Goal: Task Accomplishment & Management: Use online tool/utility

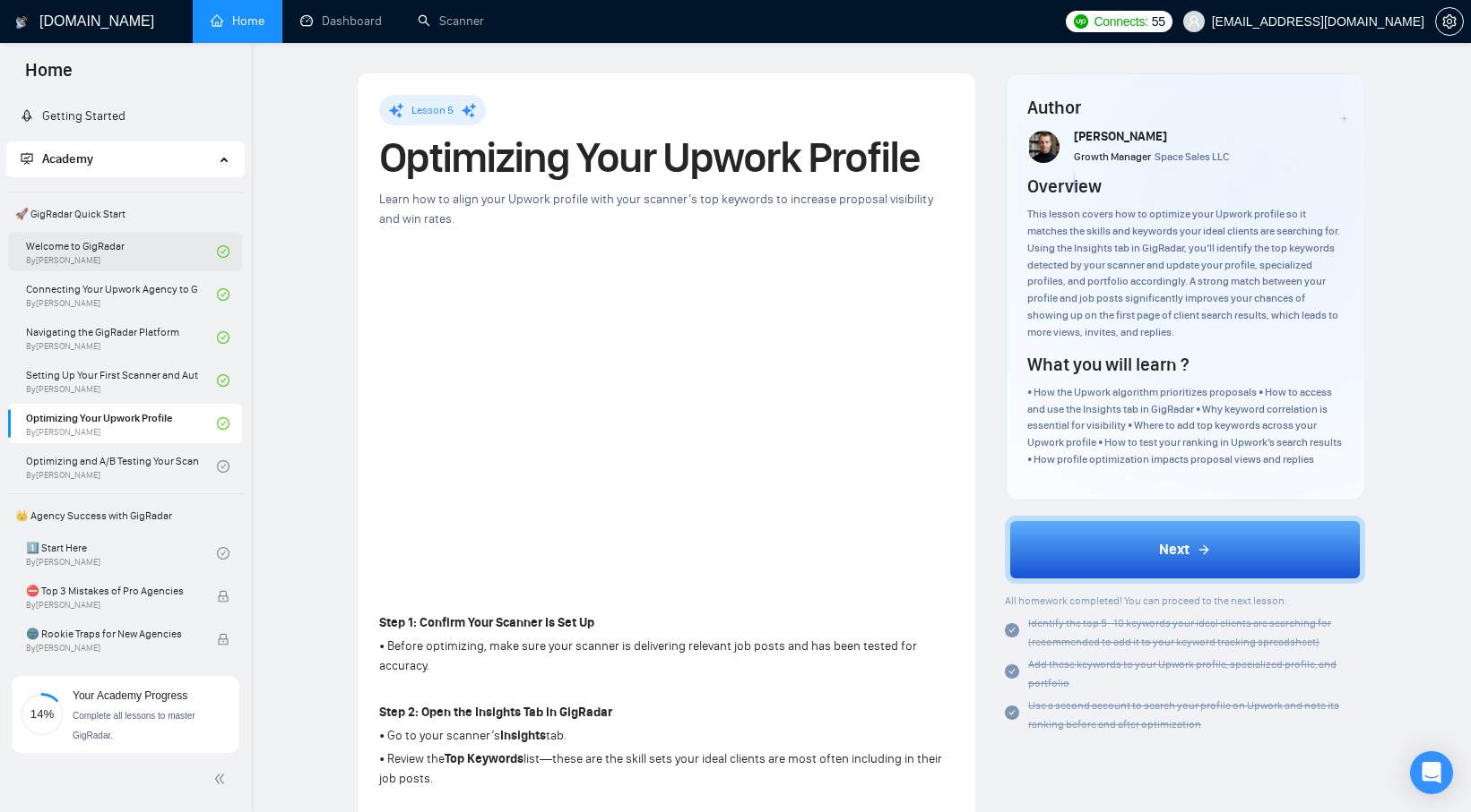
click at [153, 248] on link "Welcome to GigRadar By [PERSON_NAME]" at bounding box center [122, 252] width 191 height 40
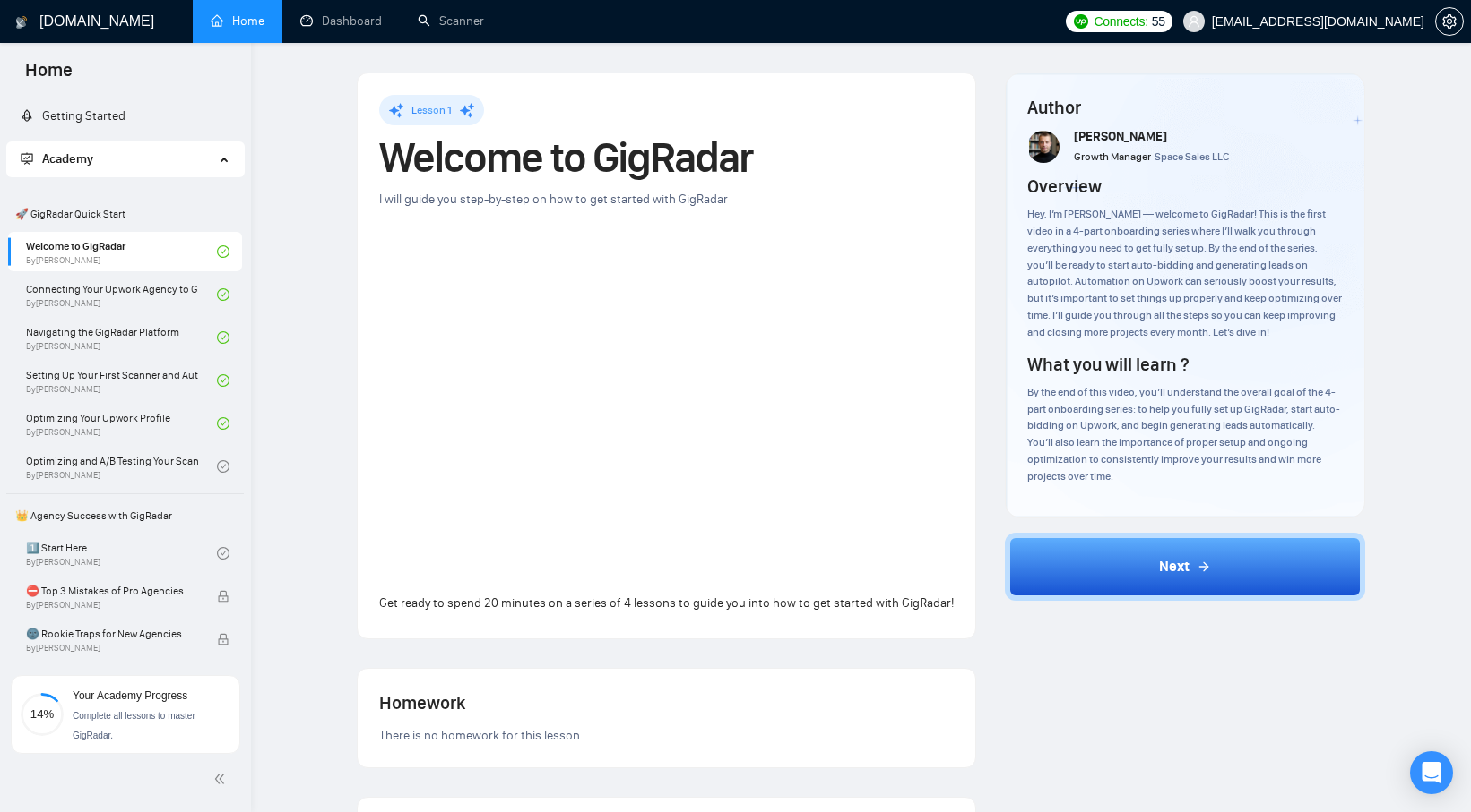
click at [336, 387] on div "Lesson 1 Welcome to GigRadar I will guide you step-by-step on how to get starte…" at bounding box center [861, 654] width 1162 height 1165
click at [342, 379] on div "Lesson 1 Welcome to GigRadar I will guide you step-by-step on how to get starte…" at bounding box center [666, 654] width 648 height 1164
click at [156, 308] on link "Connecting Your Upwork Agency to GigRadar By [PERSON_NAME]" at bounding box center [122, 295] width 191 height 40
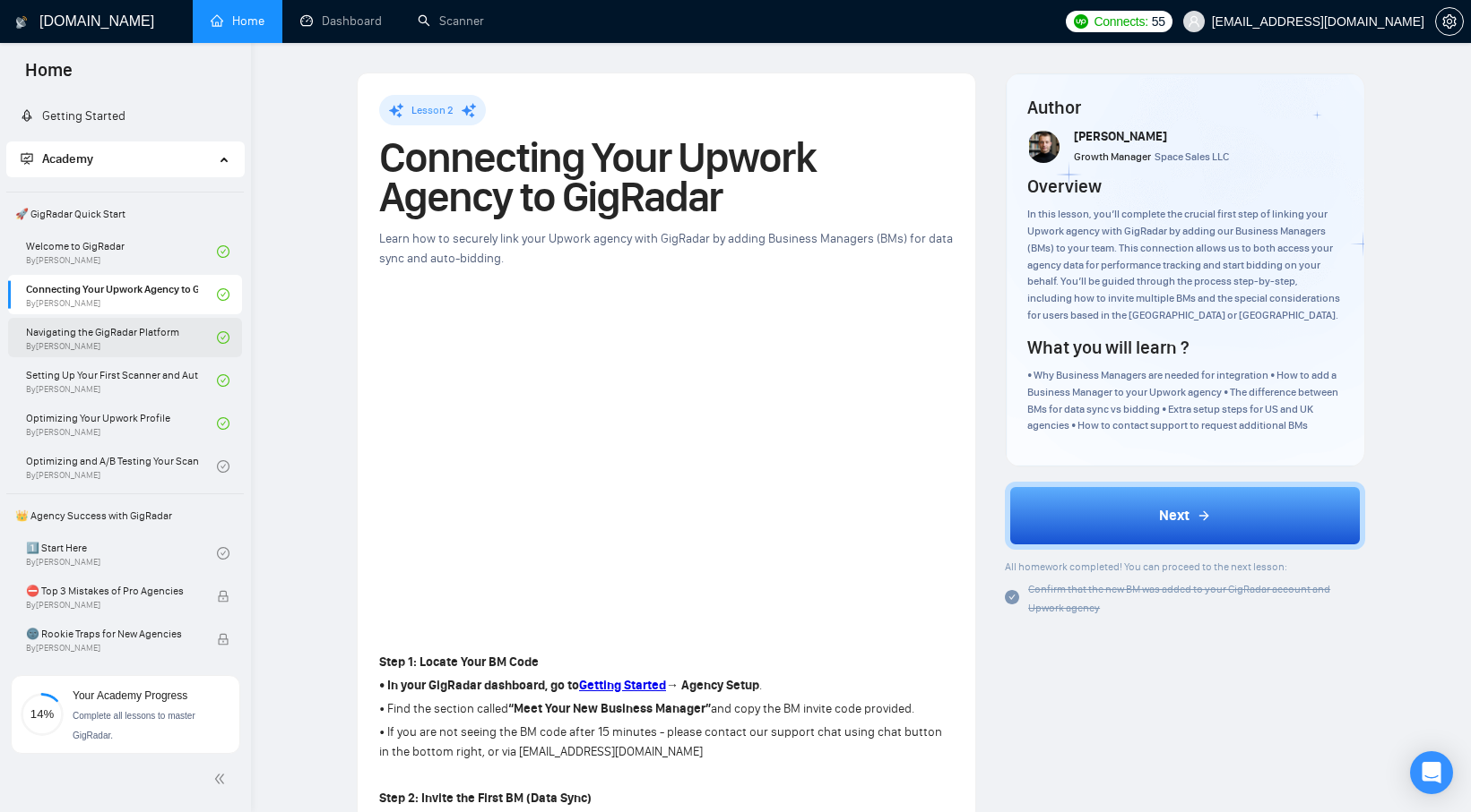
click at [97, 339] on link "Navigating the GigRadar Platform By [PERSON_NAME]" at bounding box center [122, 338] width 191 height 40
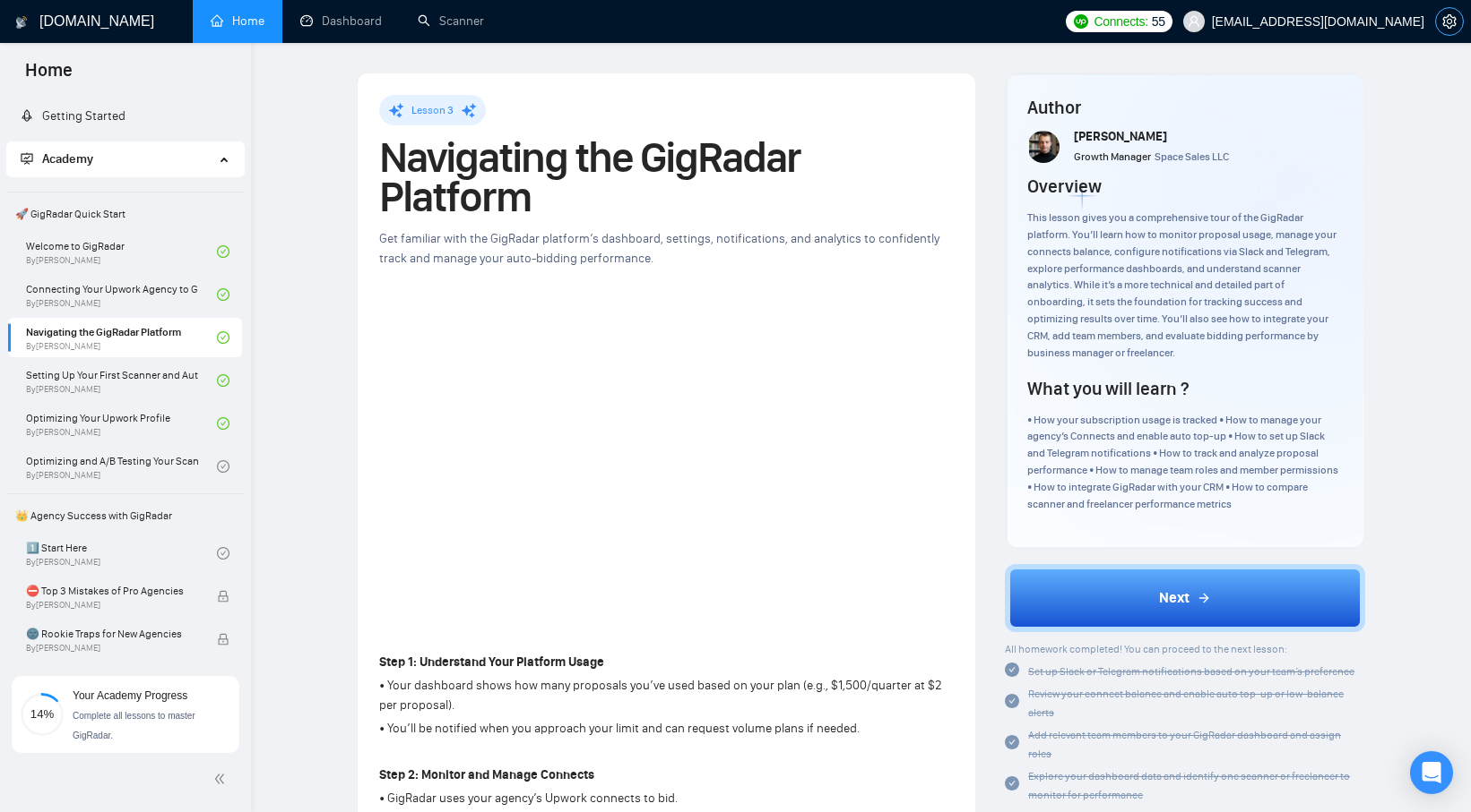
click at [1442, 24] on icon "setting" at bounding box center [1448, 21] width 13 height 14
click at [122, 378] on link "Setting Up Your First Scanner and Auto-Bidder By [PERSON_NAME]" at bounding box center [122, 381] width 191 height 40
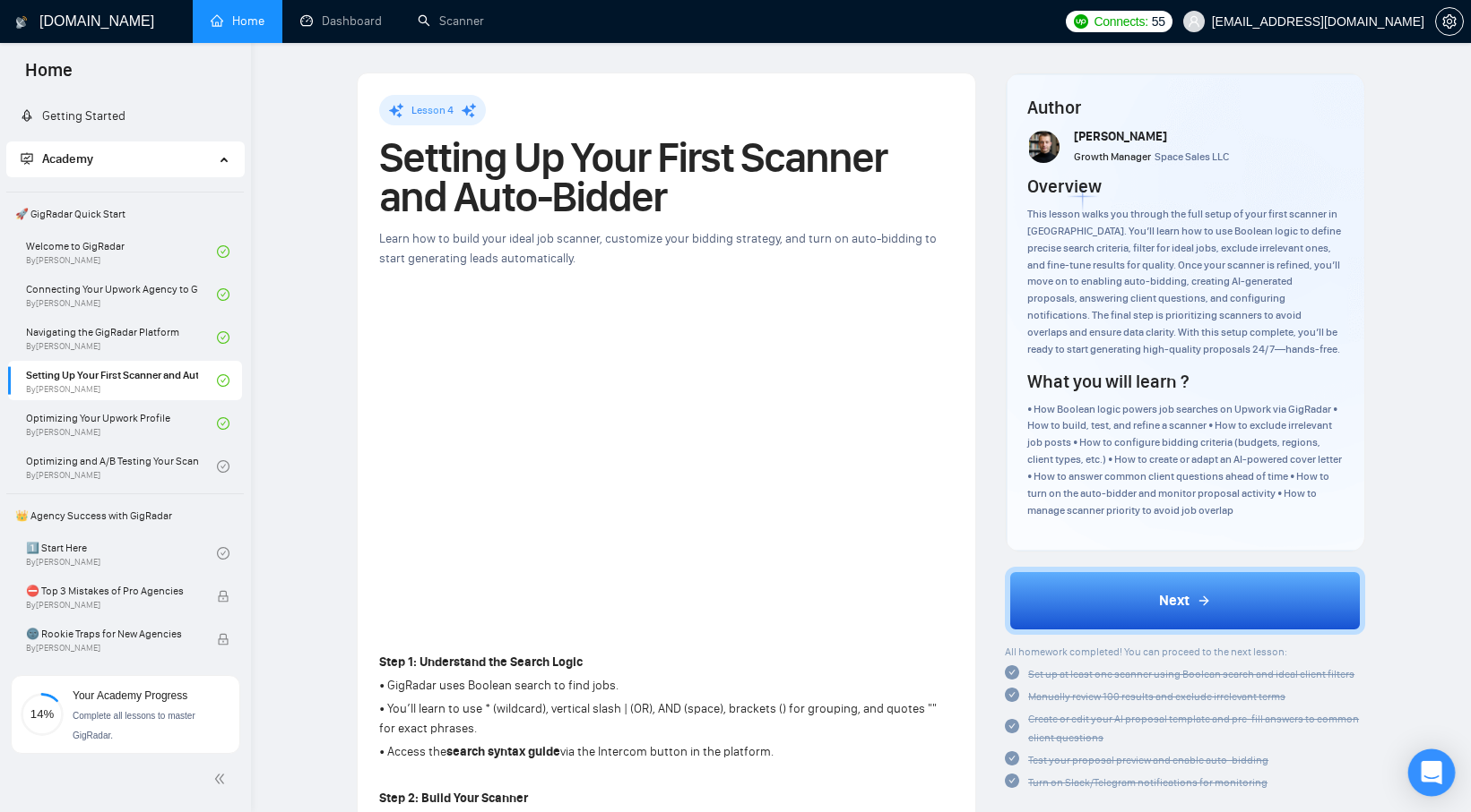
click at [1431, 774] on icon "Open Intercom Messenger" at bounding box center [1430, 772] width 21 height 24
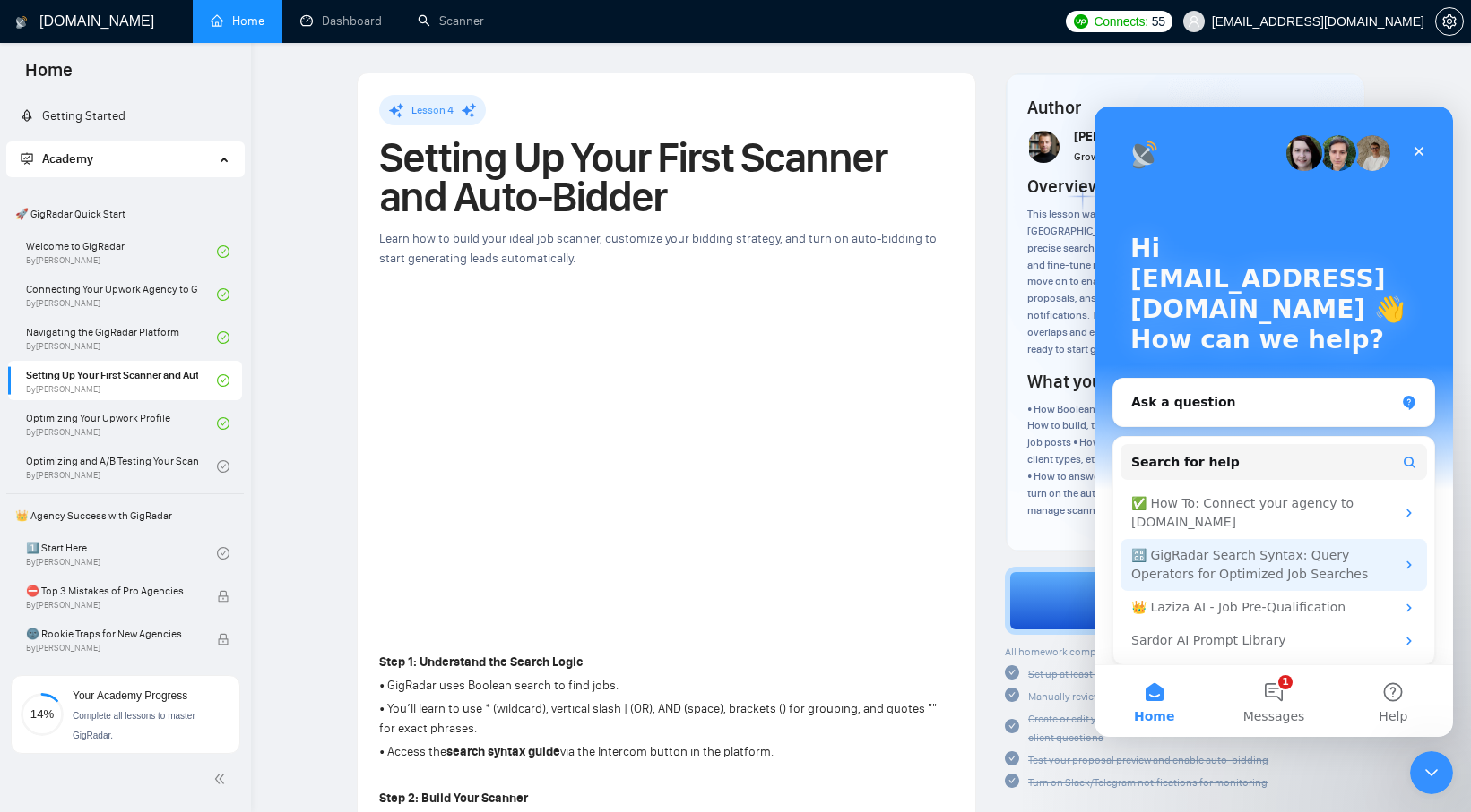
click at [1268, 567] on div "🔠 GigRadar Search Syntax: Query Operators for Optimized Job Searches" at bounding box center [1262, 566] width 264 height 38
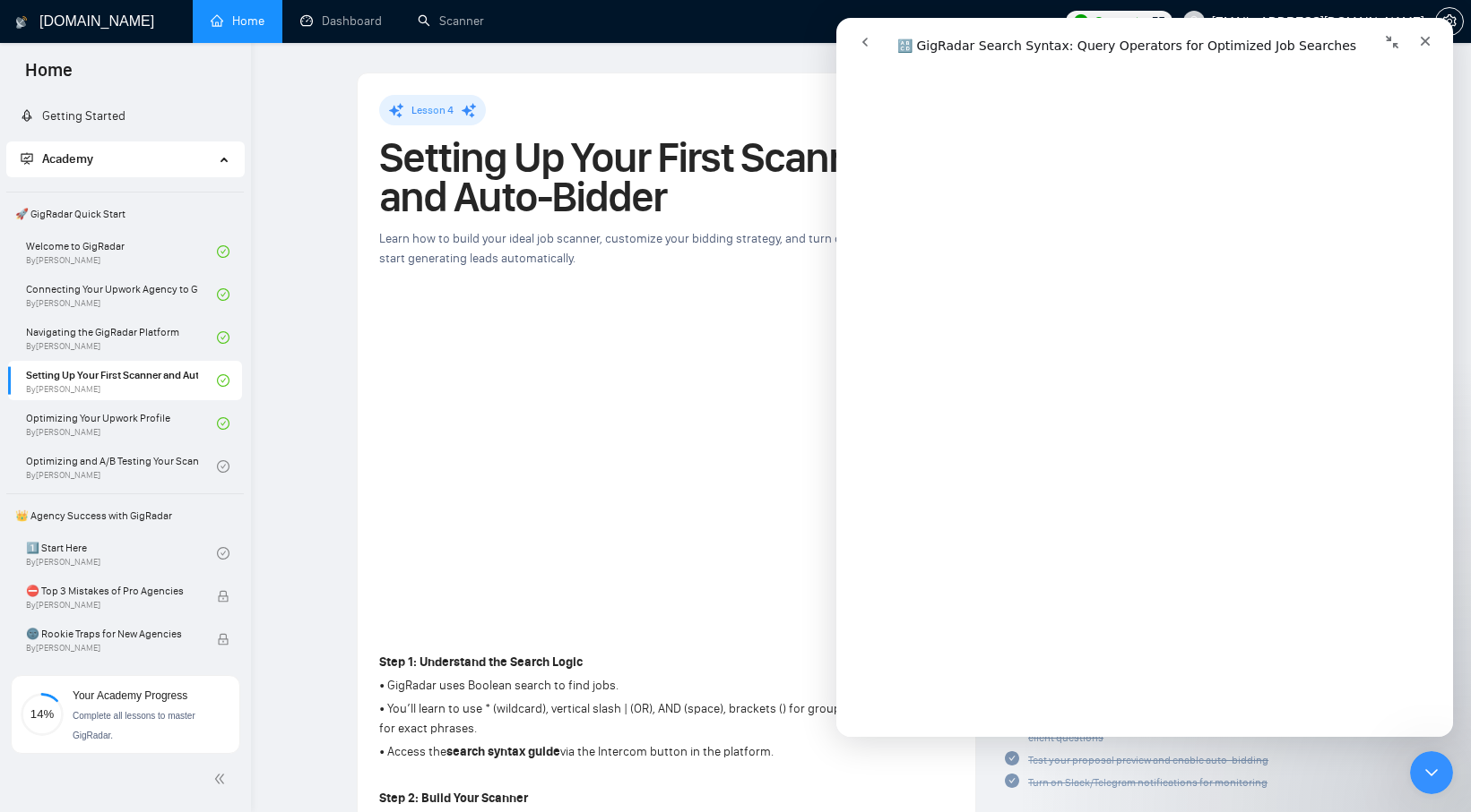
scroll to position [1797, 0]
click at [1426, 45] on icon "Close" at bounding box center [1425, 41] width 14 height 14
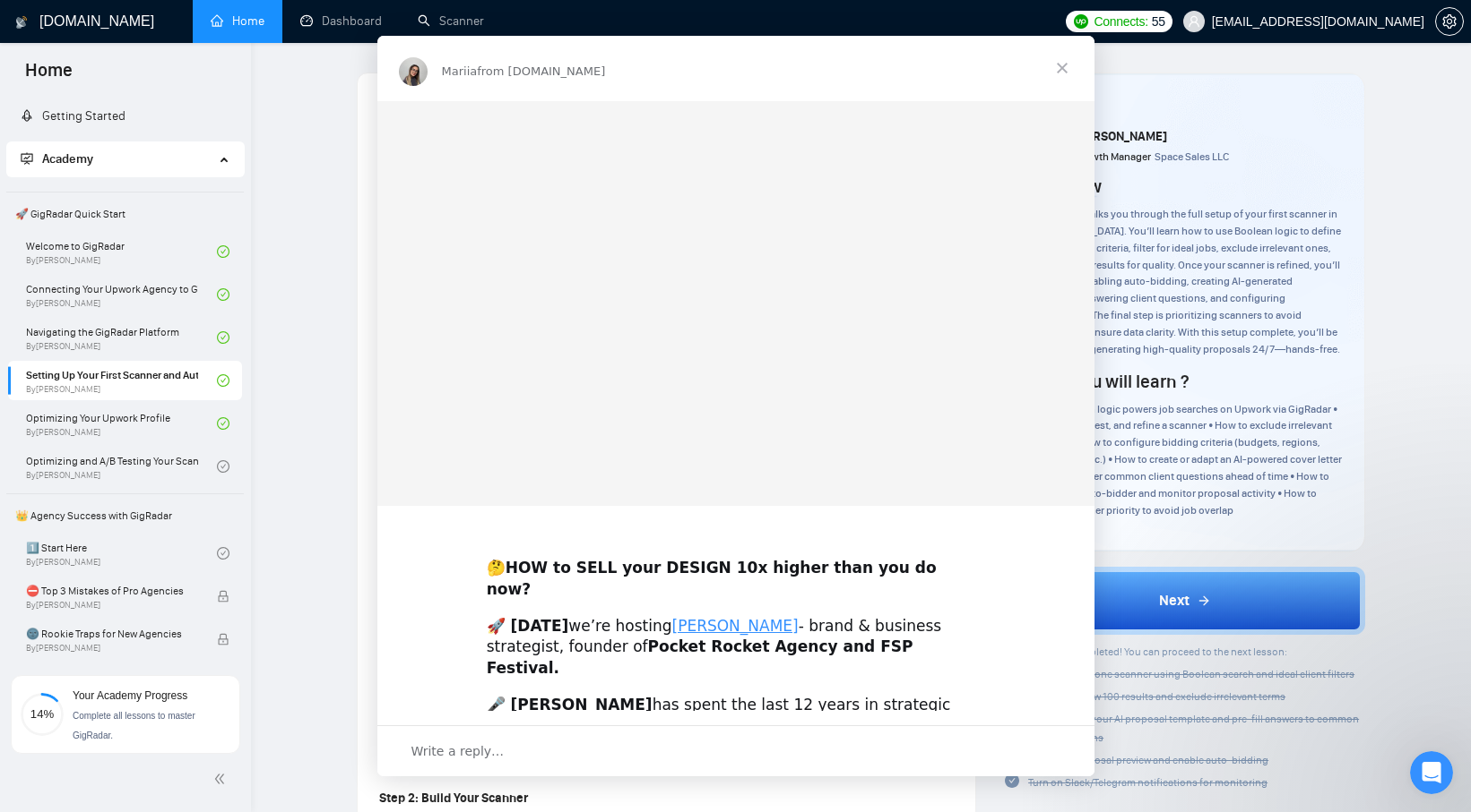
scroll to position [0, 0]
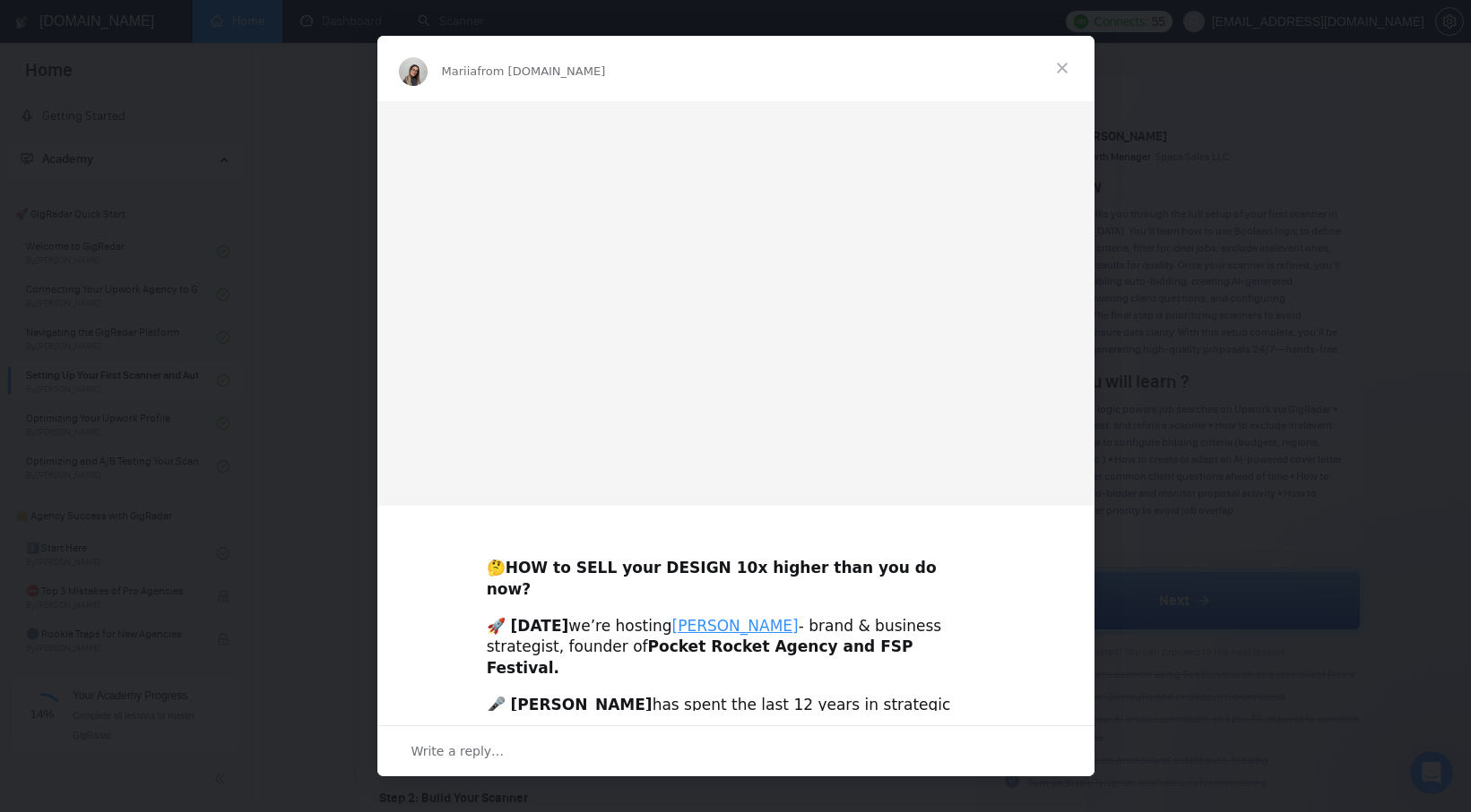
click at [1069, 64] on span "Close" at bounding box center [1062, 68] width 64 height 64
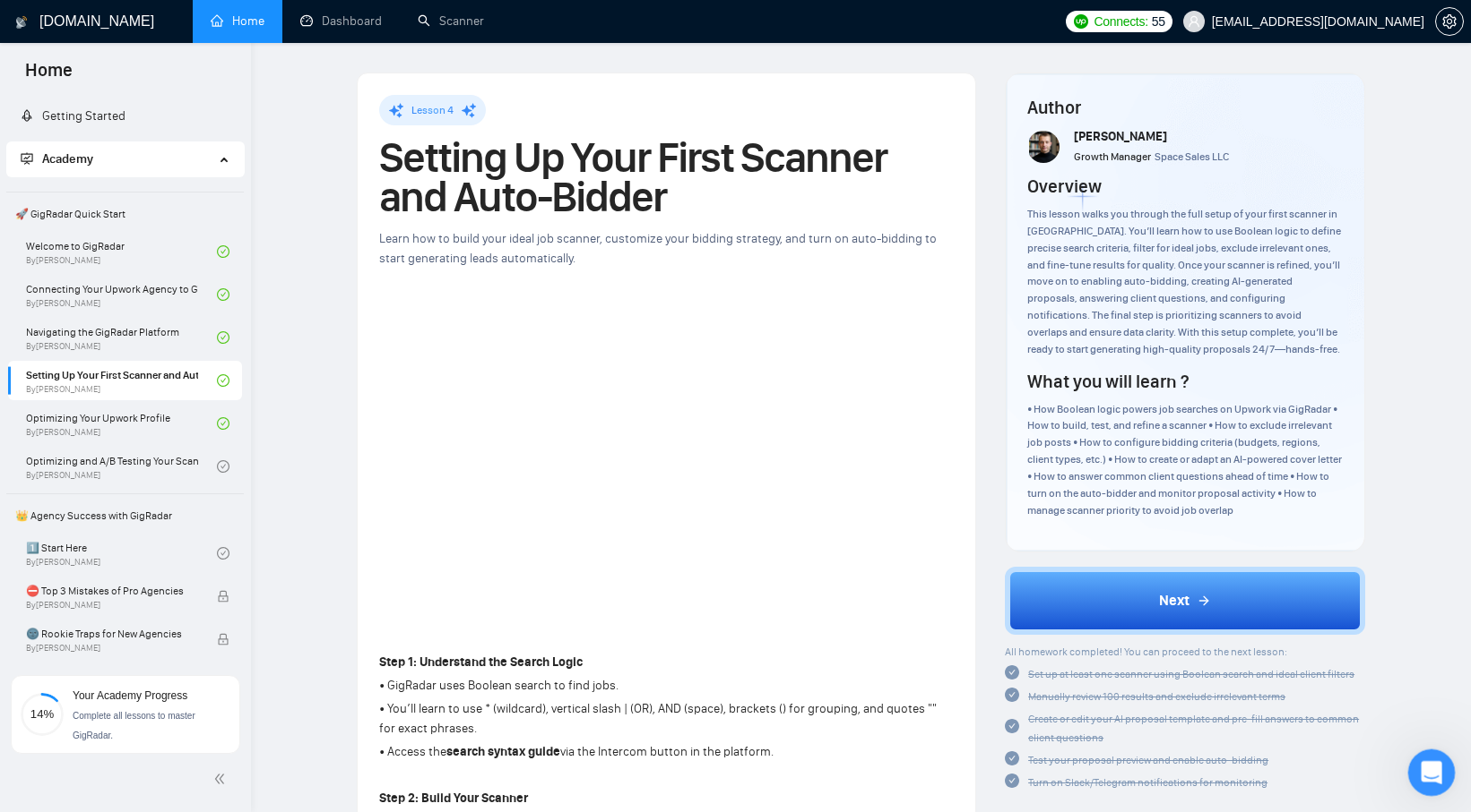
click at [1435, 774] on icon "Open Intercom Messenger" at bounding box center [1428, 770] width 29 height 29
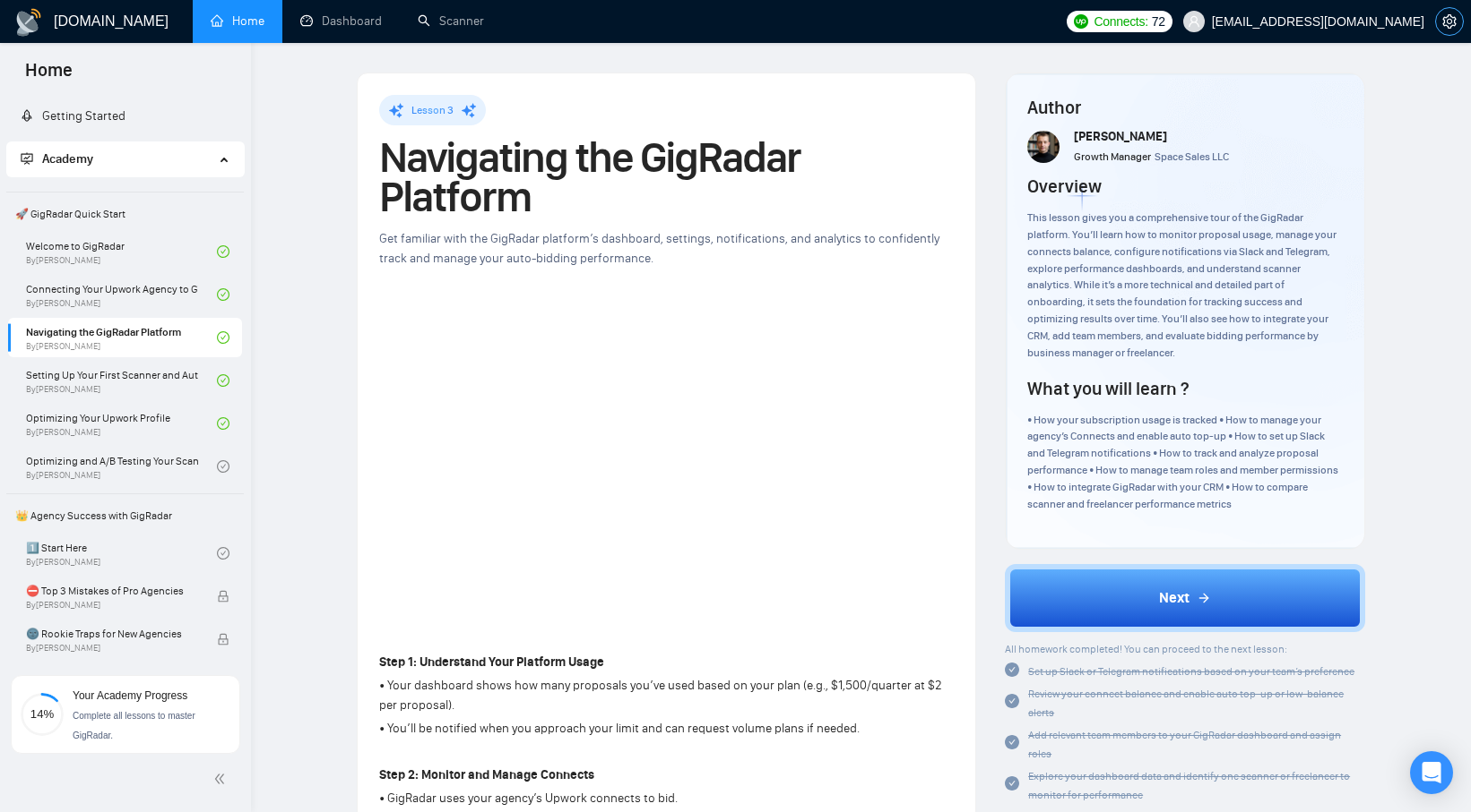
click at [1447, 25] on icon "setting" at bounding box center [1448, 21] width 14 height 14
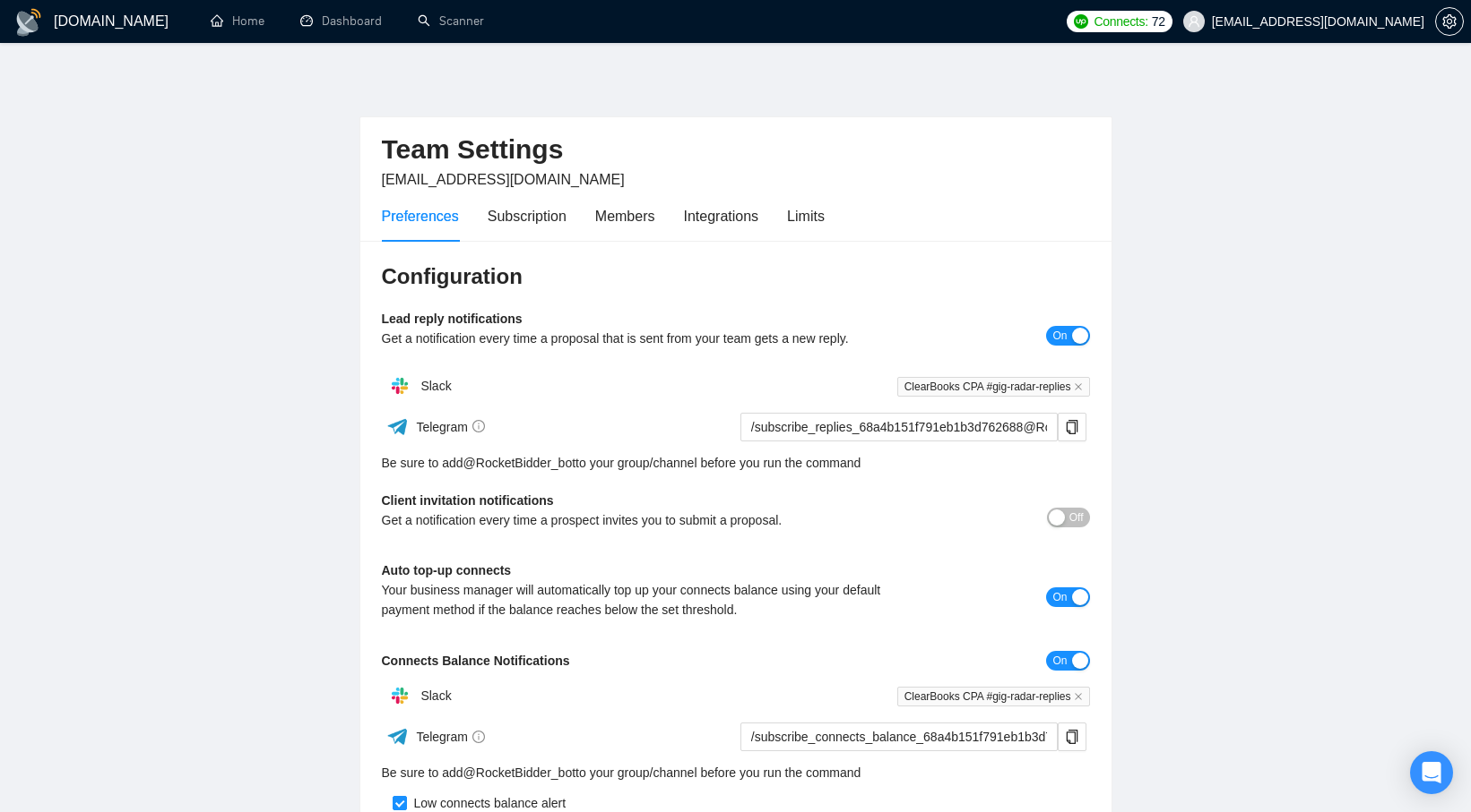
click at [1147, 29] on span "Connects:" at bounding box center [1120, 21] width 54 height 20
click at [315, 20] on link "Dashboard" at bounding box center [341, 21] width 81 height 15
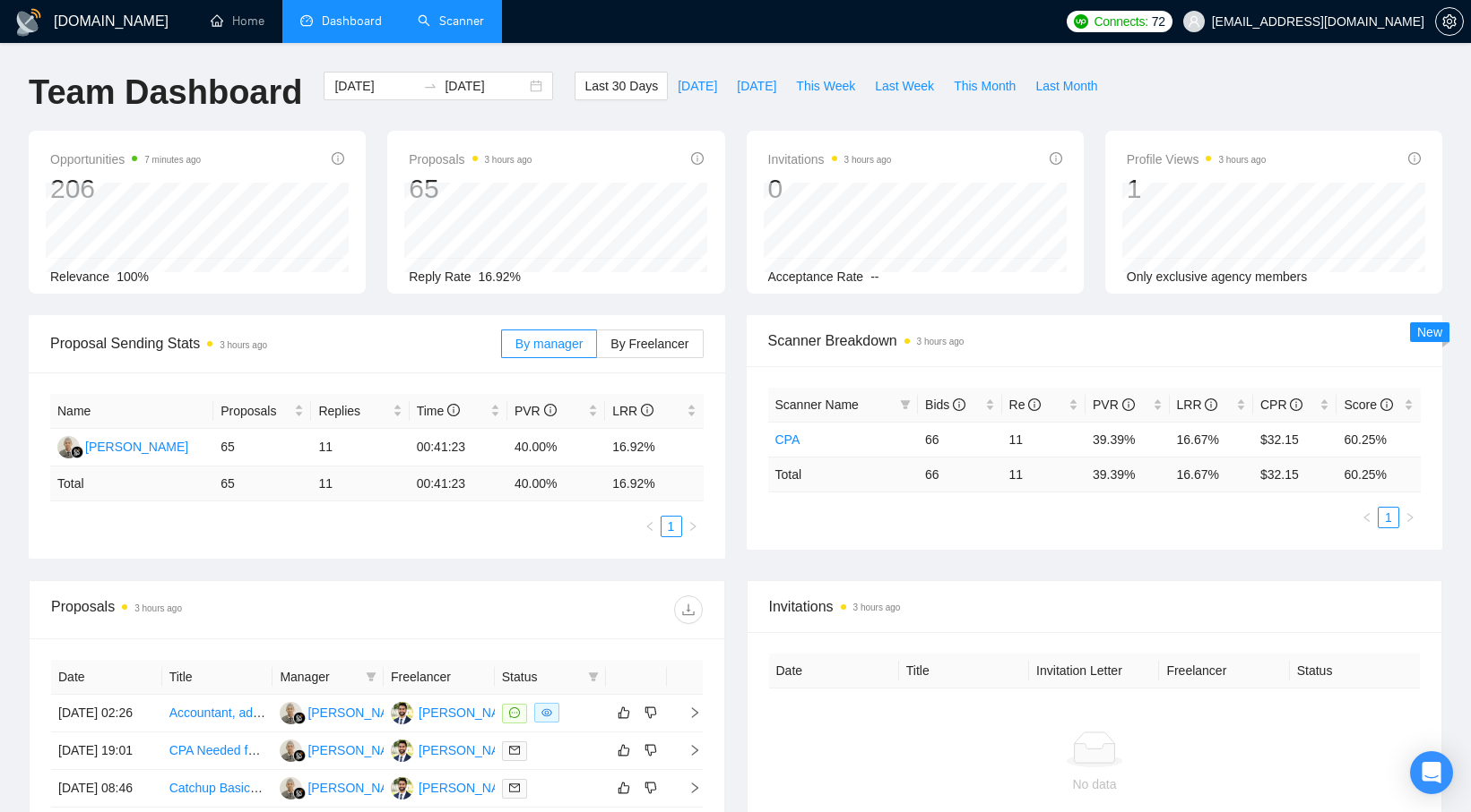
click at [444, 13] on link "Scanner" at bounding box center [451, 21] width 66 height 15
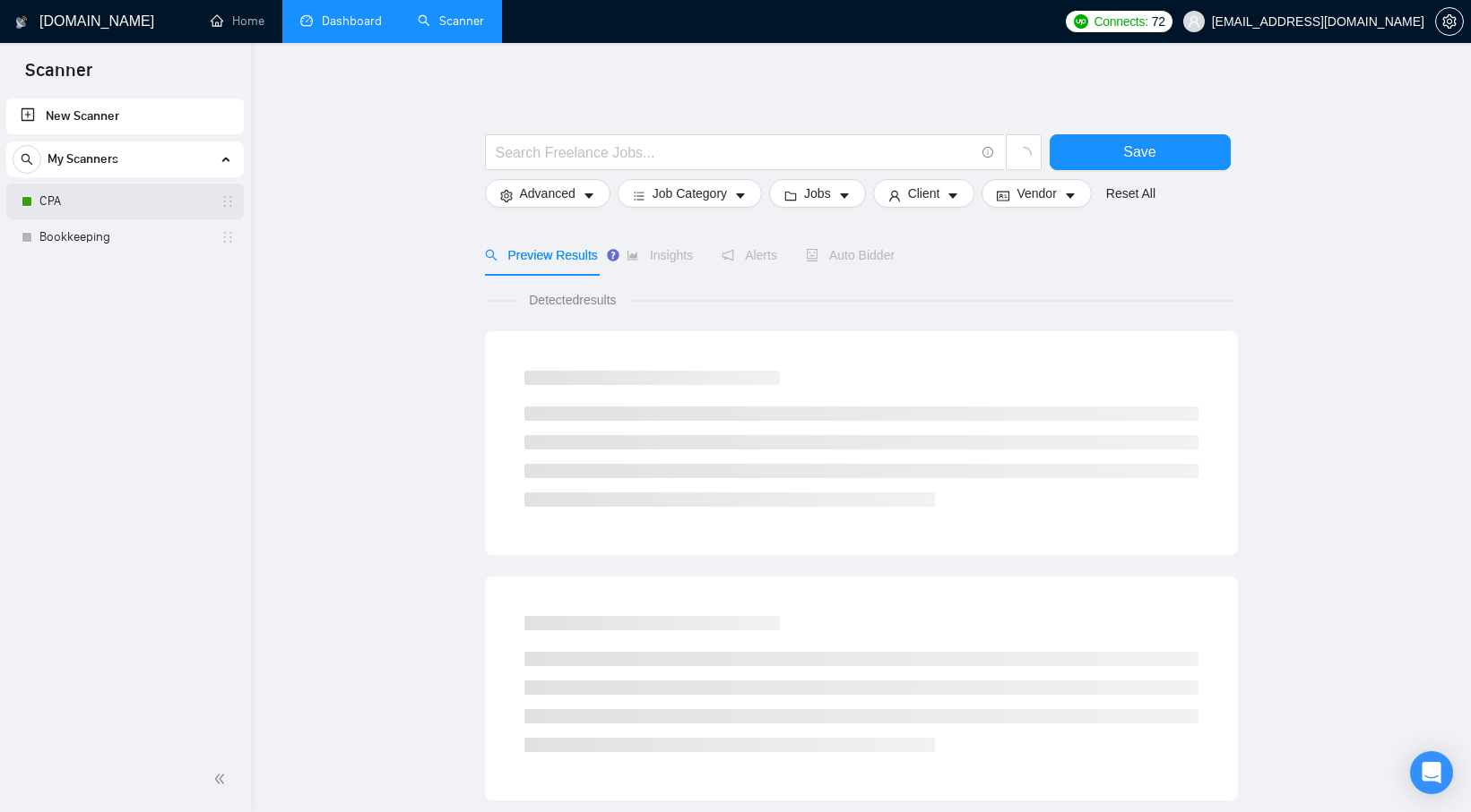
click at [165, 211] on link "CPA" at bounding box center [125, 201] width 170 height 36
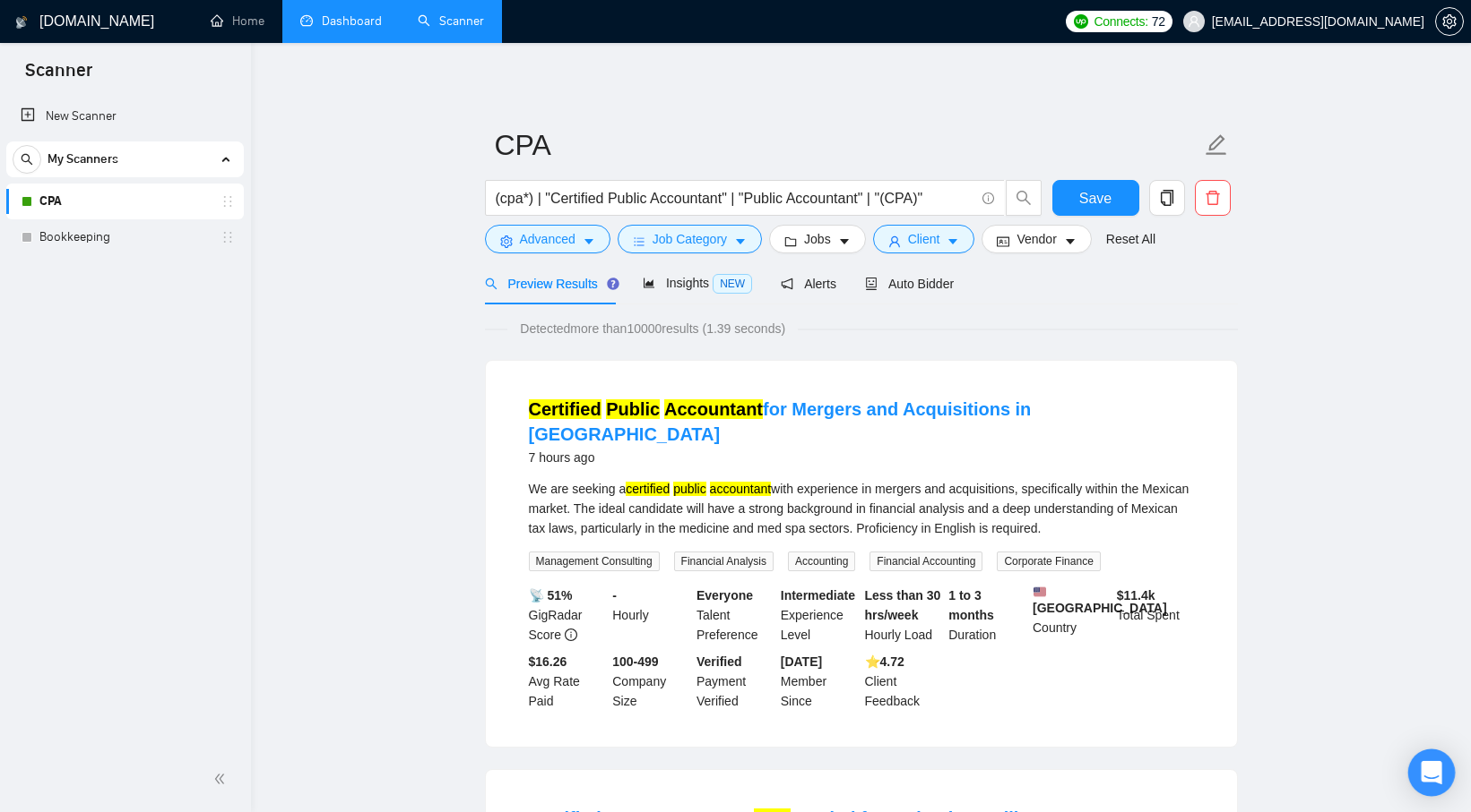
click at [1431, 781] on icon "Open Intercom Messenger" at bounding box center [1431, 772] width 24 height 24
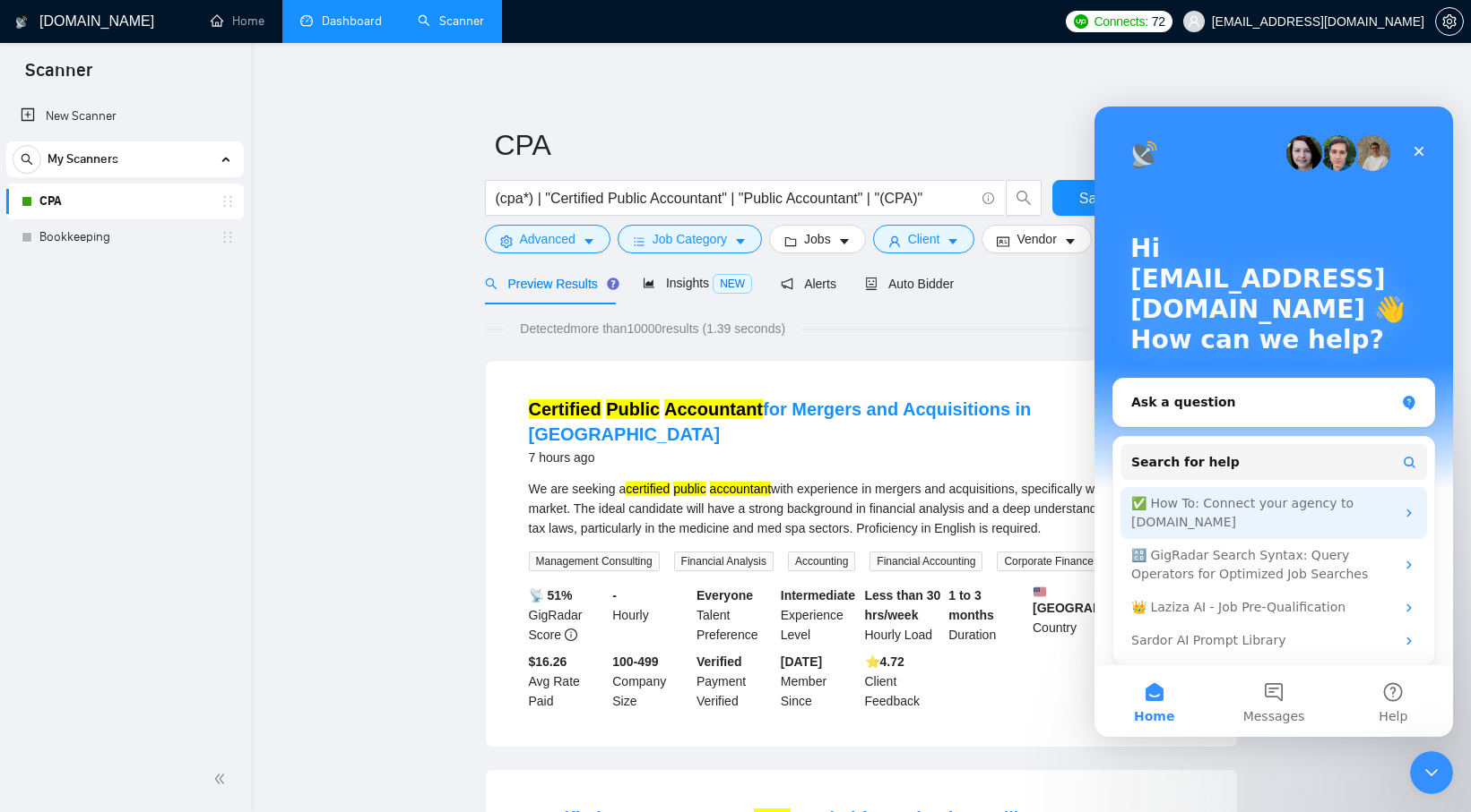
scroll to position [9, 0]
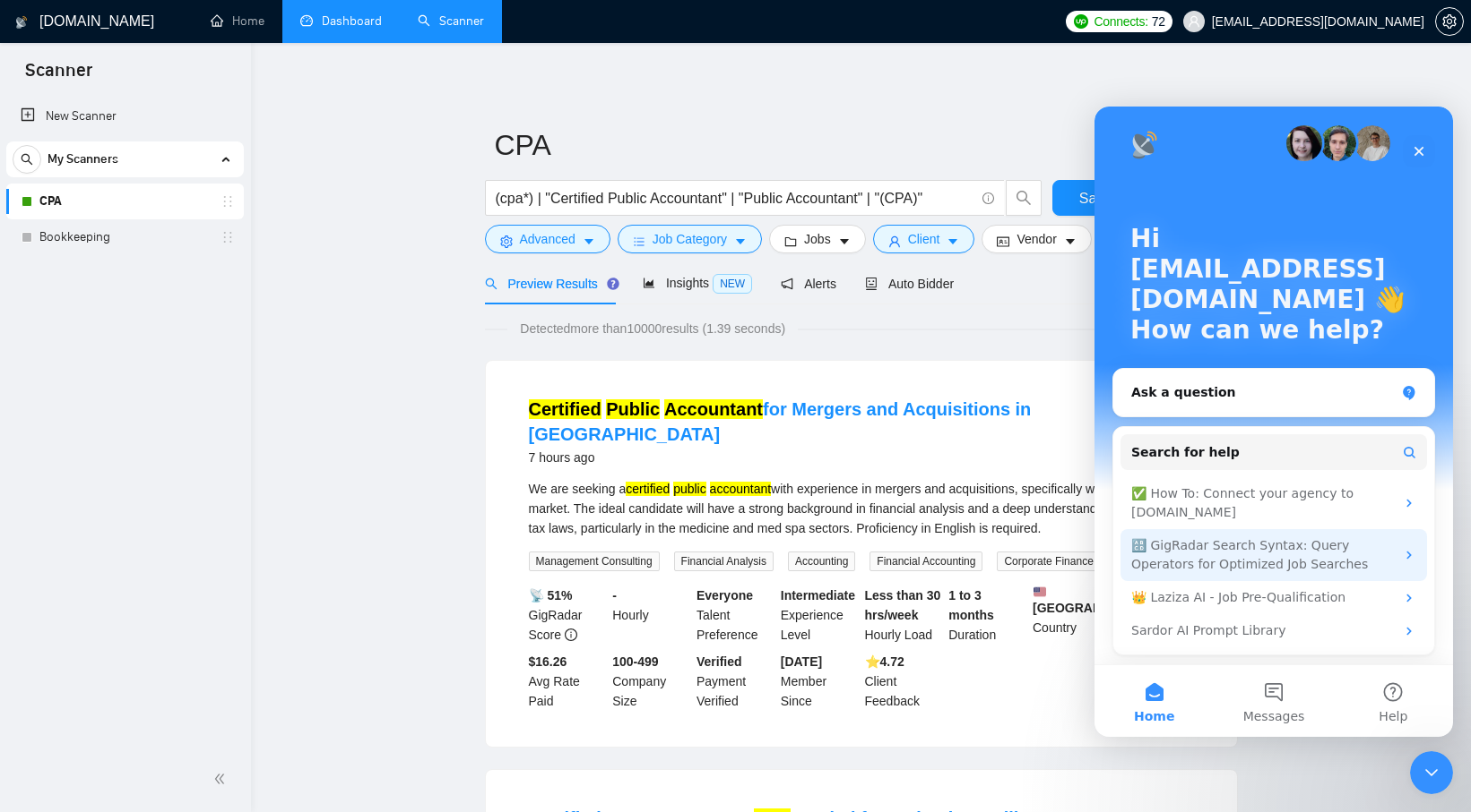
click at [1227, 556] on div "🔠 GigRadar Search Syntax: Query Operators for Optimized Job Searches" at bounding box center [1262, 555] width 264 height 38
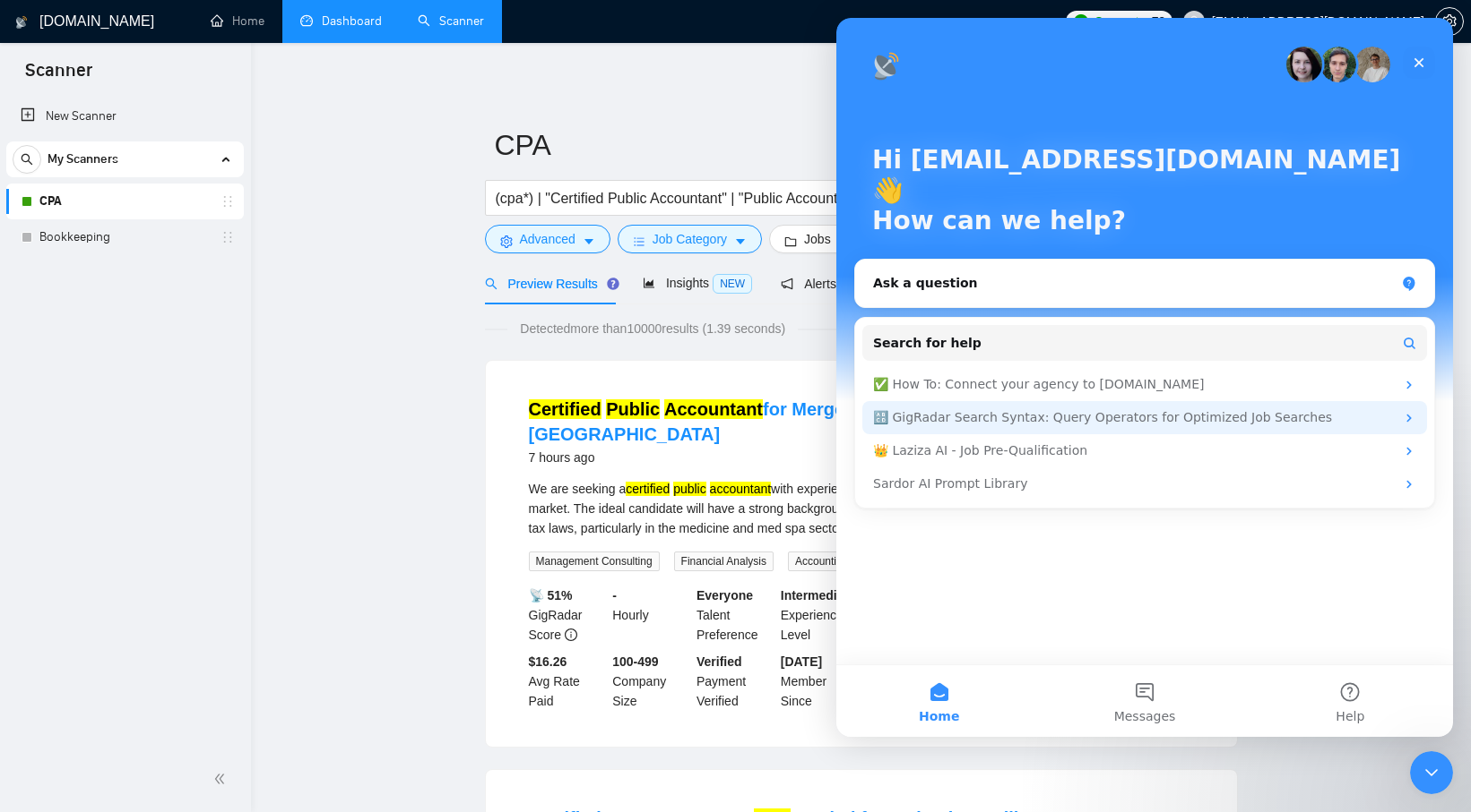
scroll to position [0, 0]
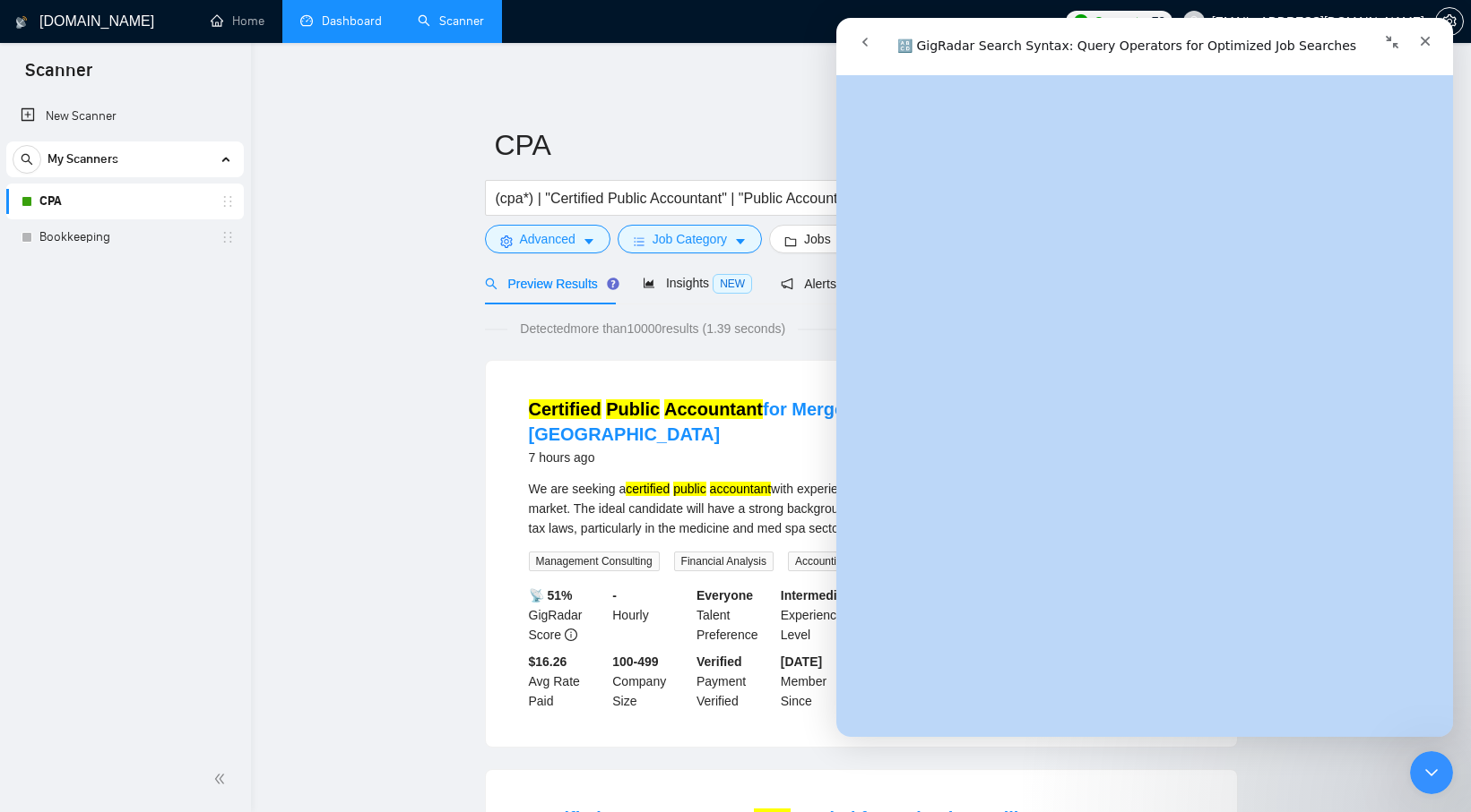
drag, startPoint x: 899, startPoint y: 106, endPoint x: 1081, endPoint y: 648, distance: 571.7
click at [1081, 648] on div "🔠 GigRadar Search Syntax: Query Operators for Optimized Job Searches Did this a…" at bounding box center [1144, 406] width 617 height 662
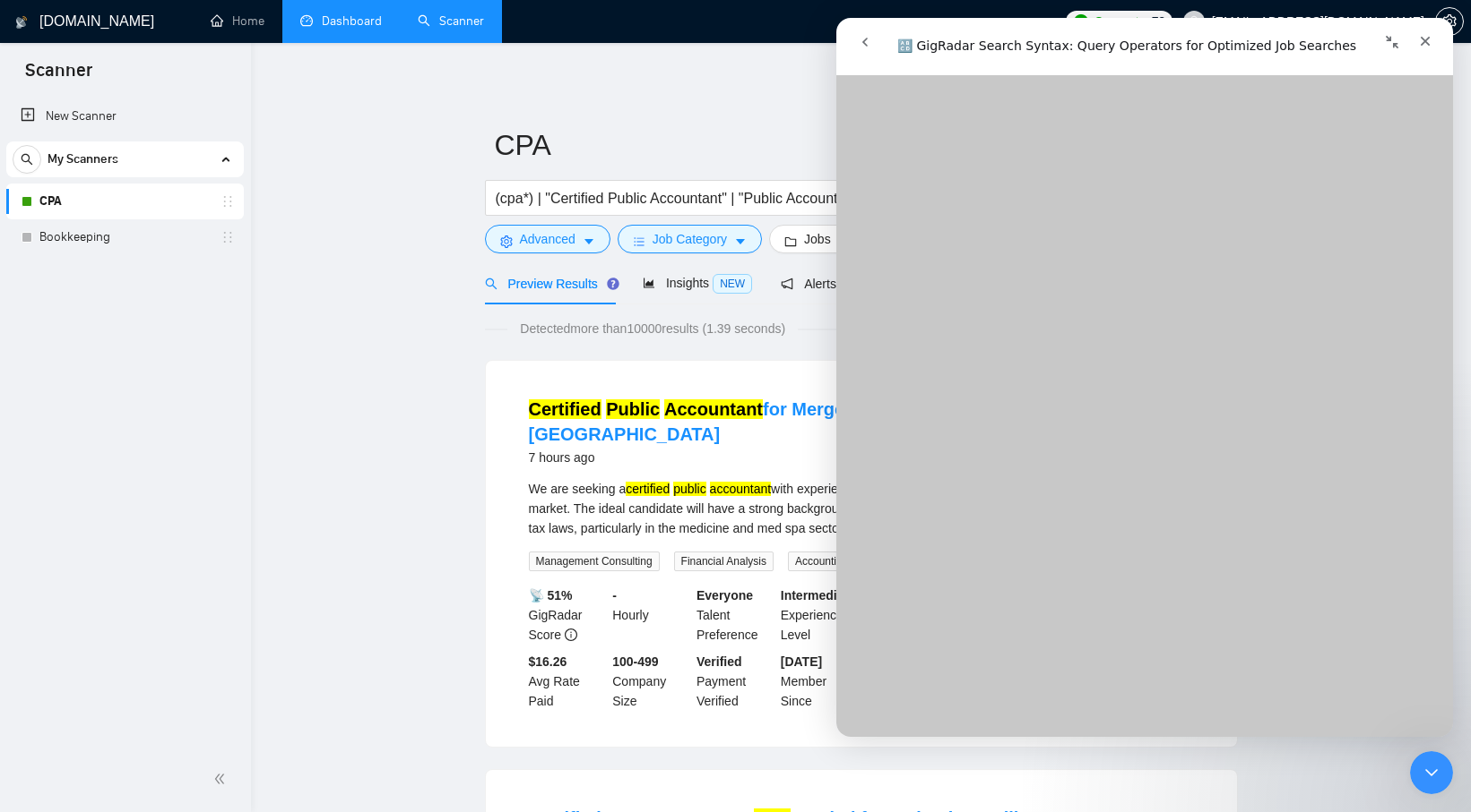
scroll to position [6392, 0]
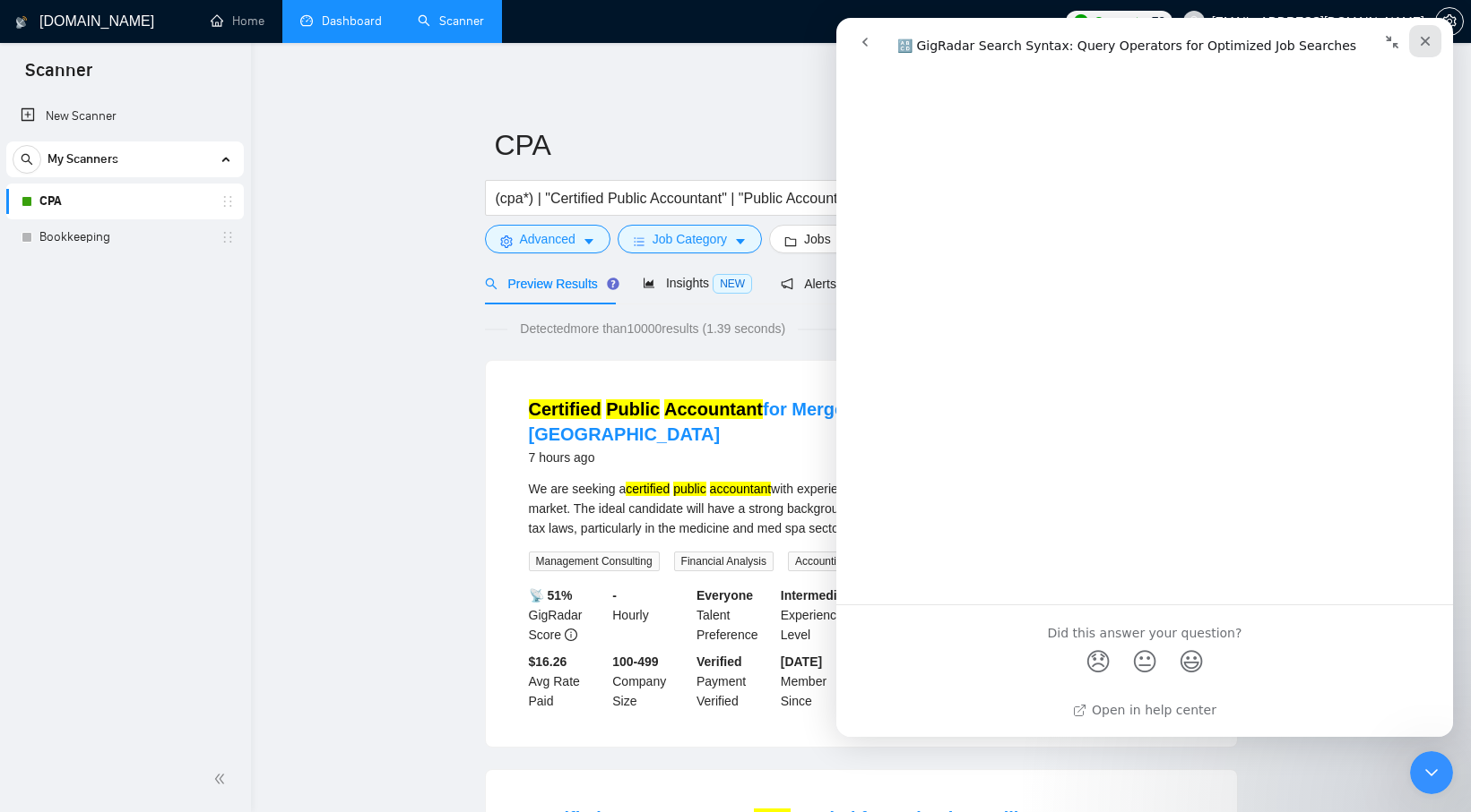
click at [1413, 44] on div "Close" at bounding box center [1425, 42] width 32 height 32
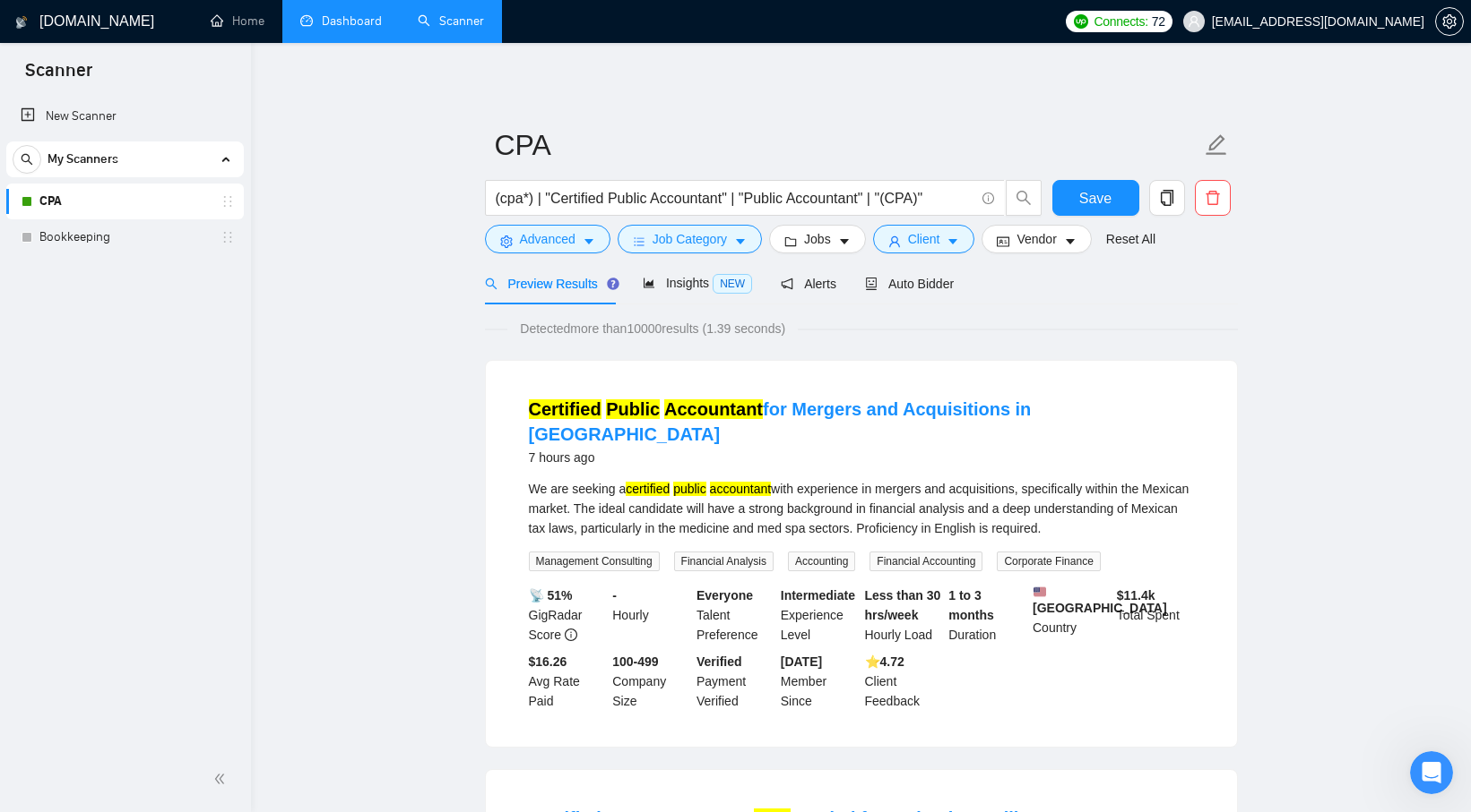
scroll to position [0, 0]
click at [835, 204] on input "(cpa*) | "Certified Public Accountant" | "Public Accountant" | "(CPA)"" at bounding box center [735, 198] width 479 height 23
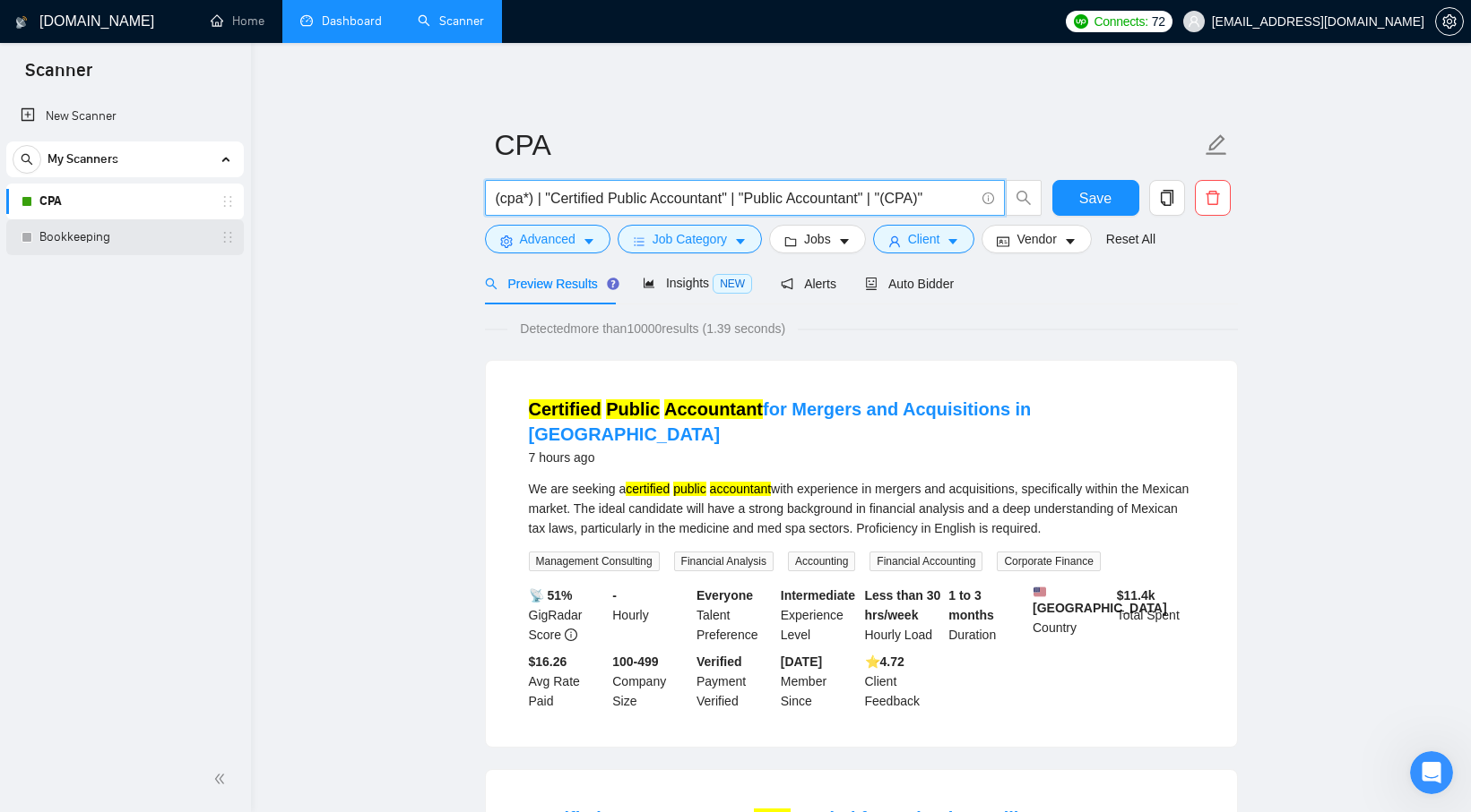
click at [145, 234] on link "Bookkeeping" at bounding box center [125, 237] width 170 height 36
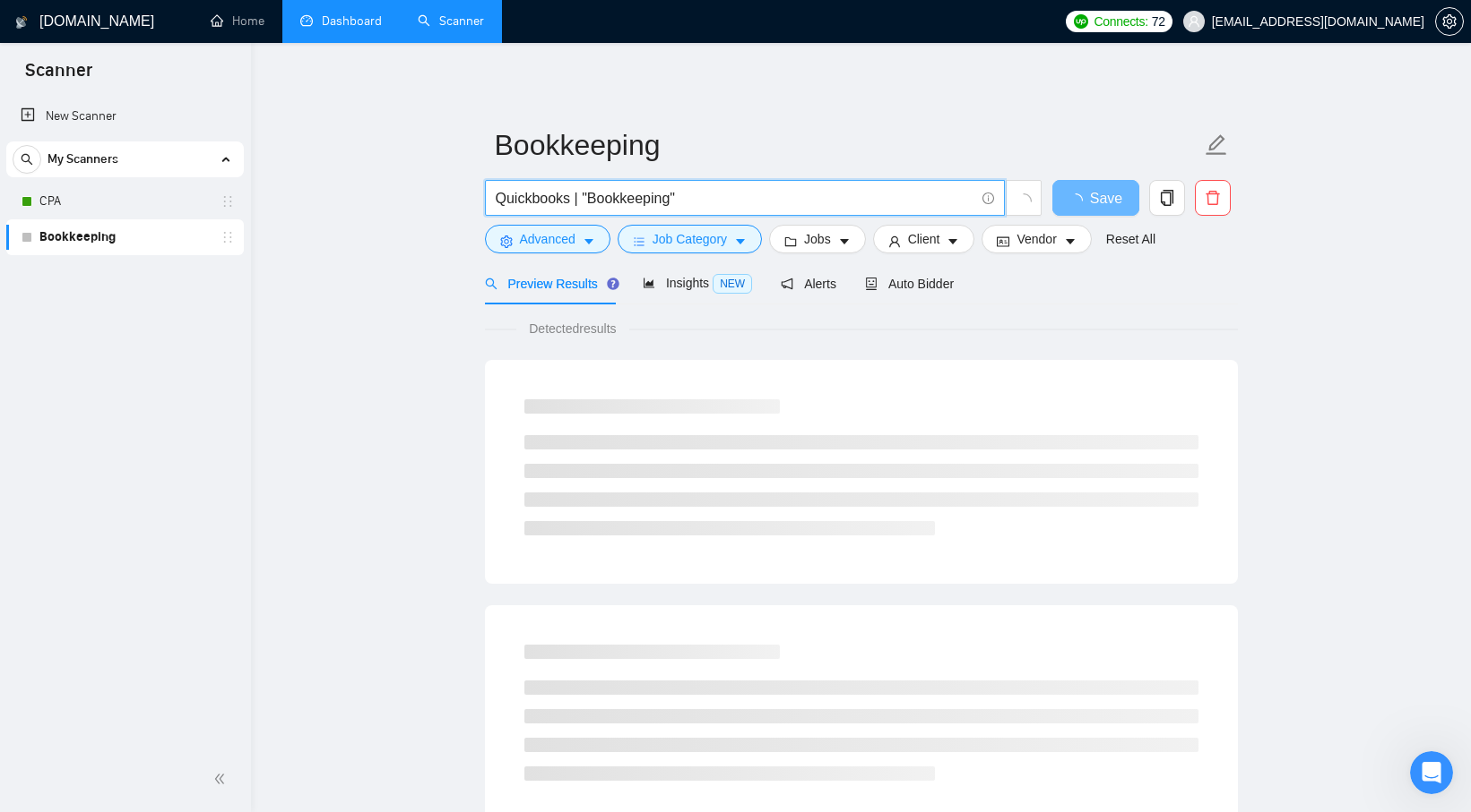
click at [659, 203] on input "Quickbooks | "Bookkeeping"" at bounding box center [735, 198] width 479 height 23
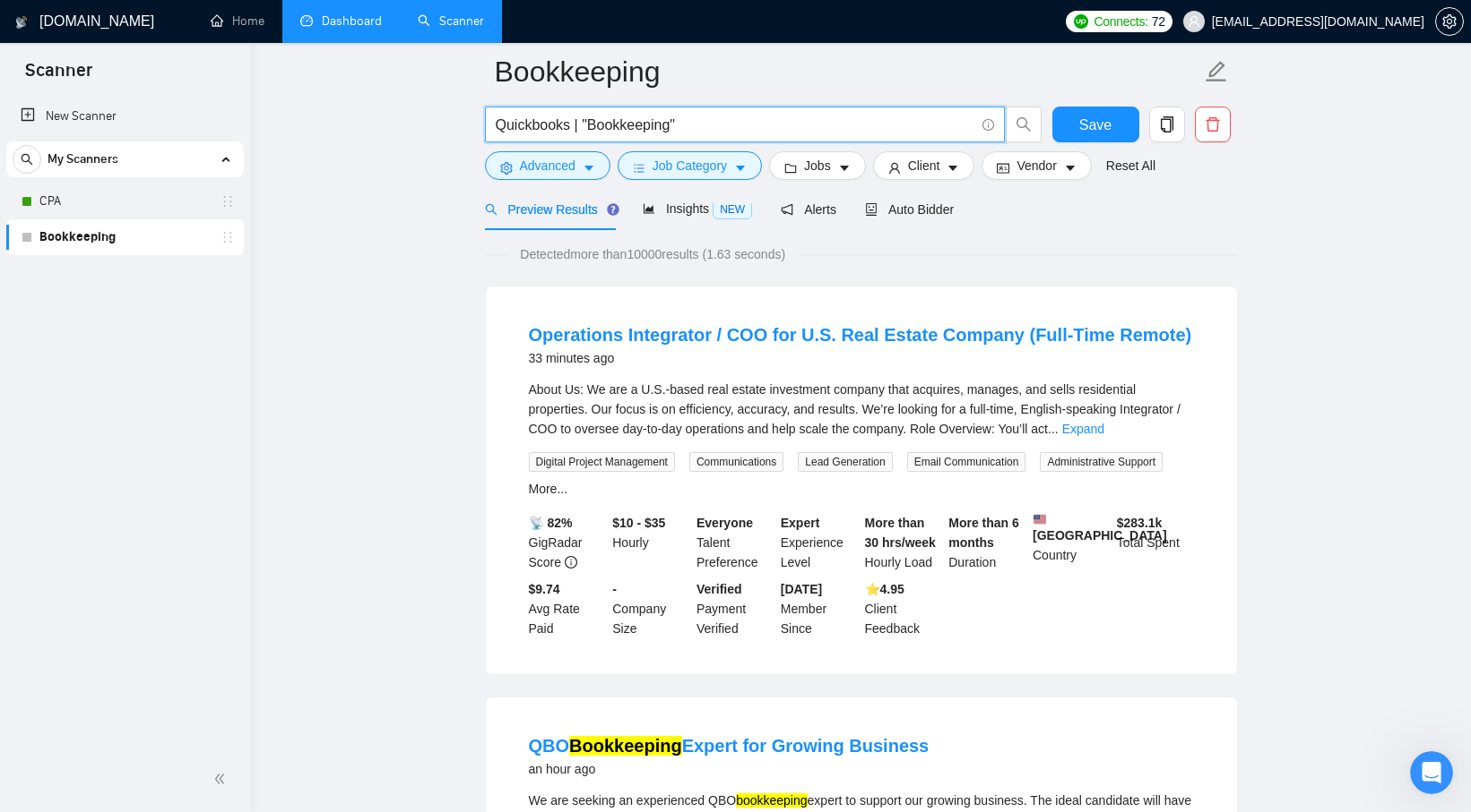
scroll to position [91, 0]
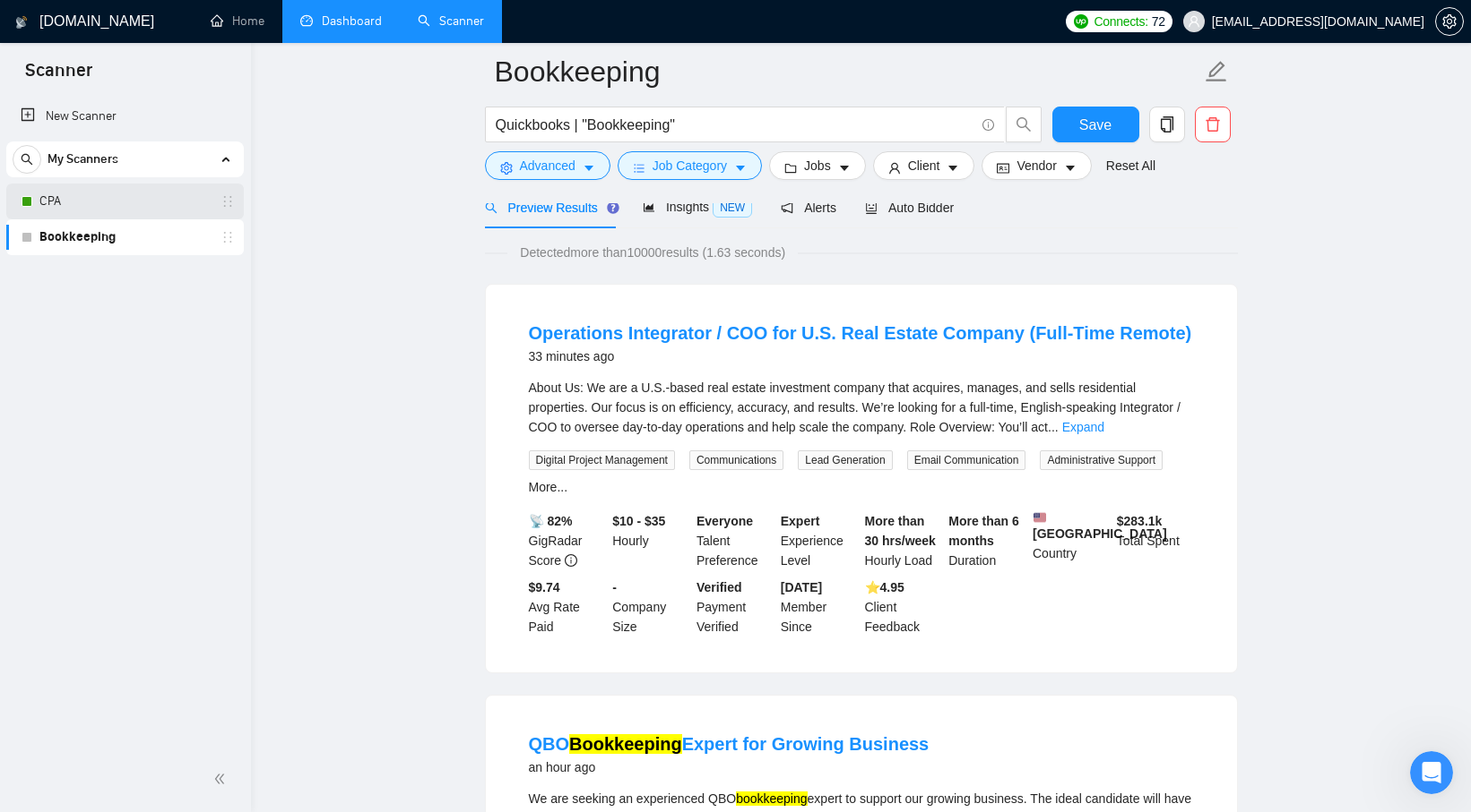
click at [115, 210] on link "CPA" at bounding box center [125, 201] width 170 height 36
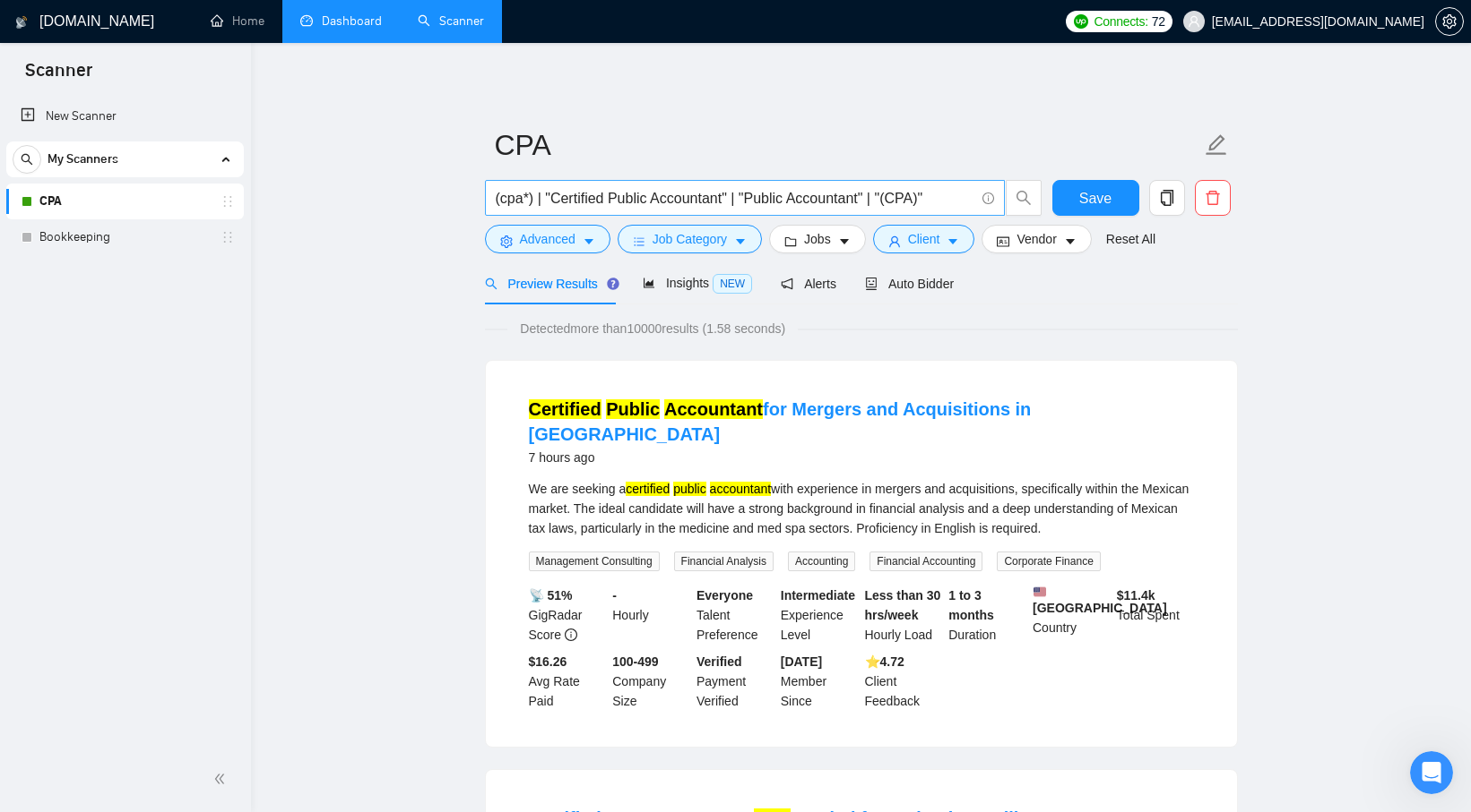
click at [831, 190] on input "(cpa*) | "Certified Public Accountant" | "Public Accountant" | "(CPA)"" at bounding box center [735, 198] width 479 height 23
click at [639, 201] on input "(cpa*) | "Certified Public Accountant" | "Public Accountant" | "(CPA)"" at bounding box center [735, 198] width 479 height 23
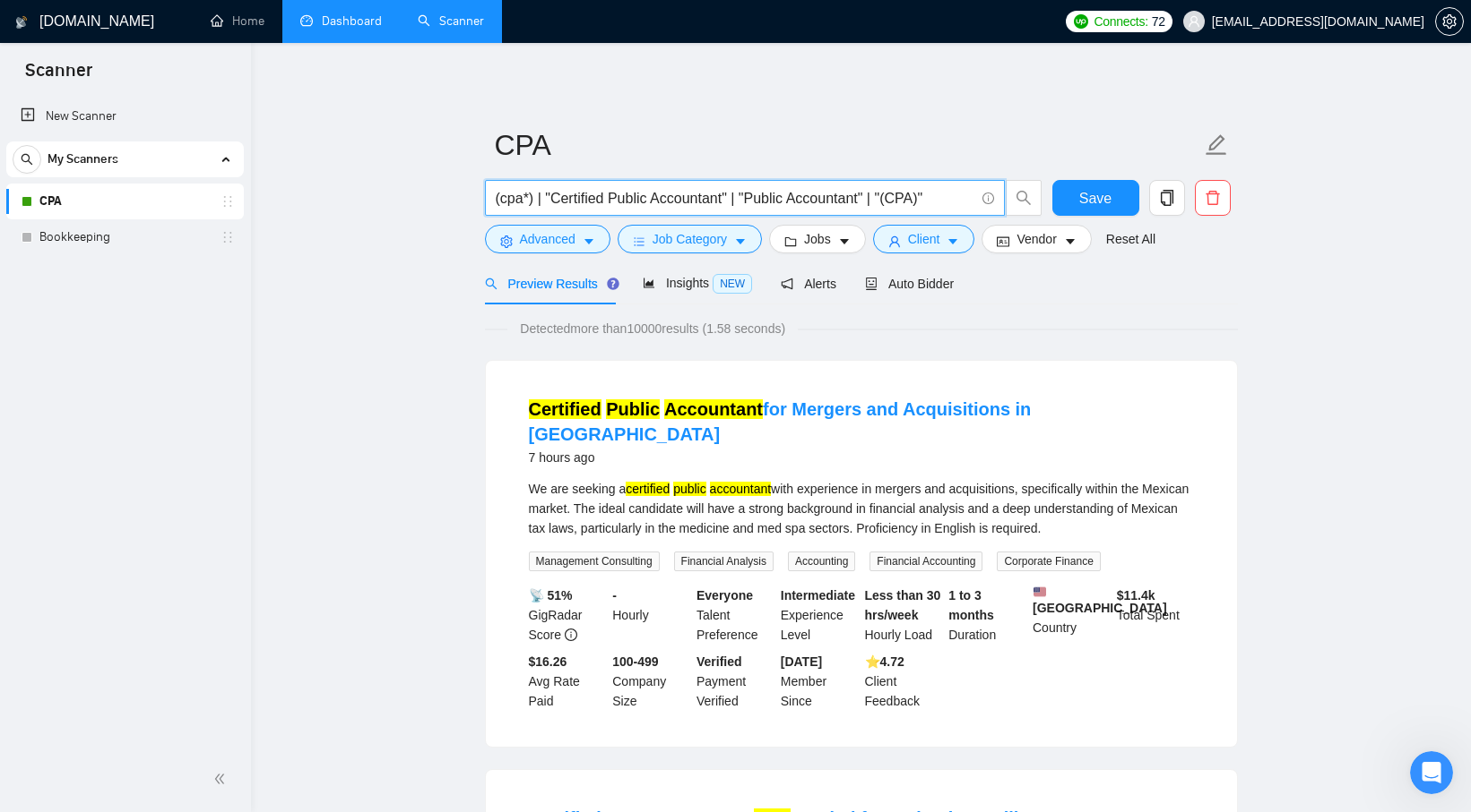
click at [639, 201] on input "(cpa*) | "Certified Public Accountant" | "Public Accountant" | "(CPA)"" at bounding box center [735, 198] width 479 height 23
click at [168, 246] on link "Bookkeeping" at bounding box center [125, 237] width 170 height 36
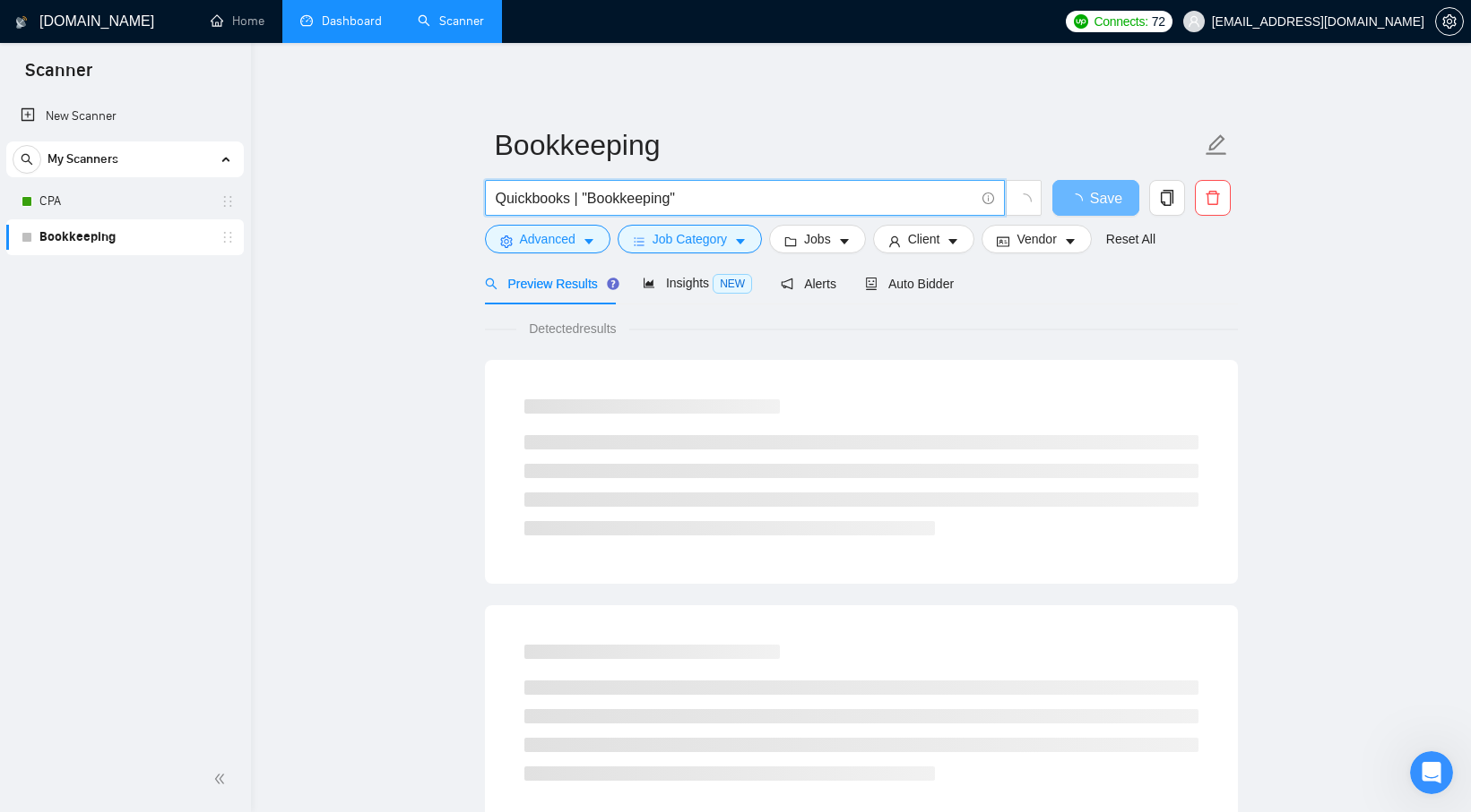
click at [610, 200] on input "Quickbooks | "Bookkeeping"" at bounding box center [735, 198] width 479 height 23
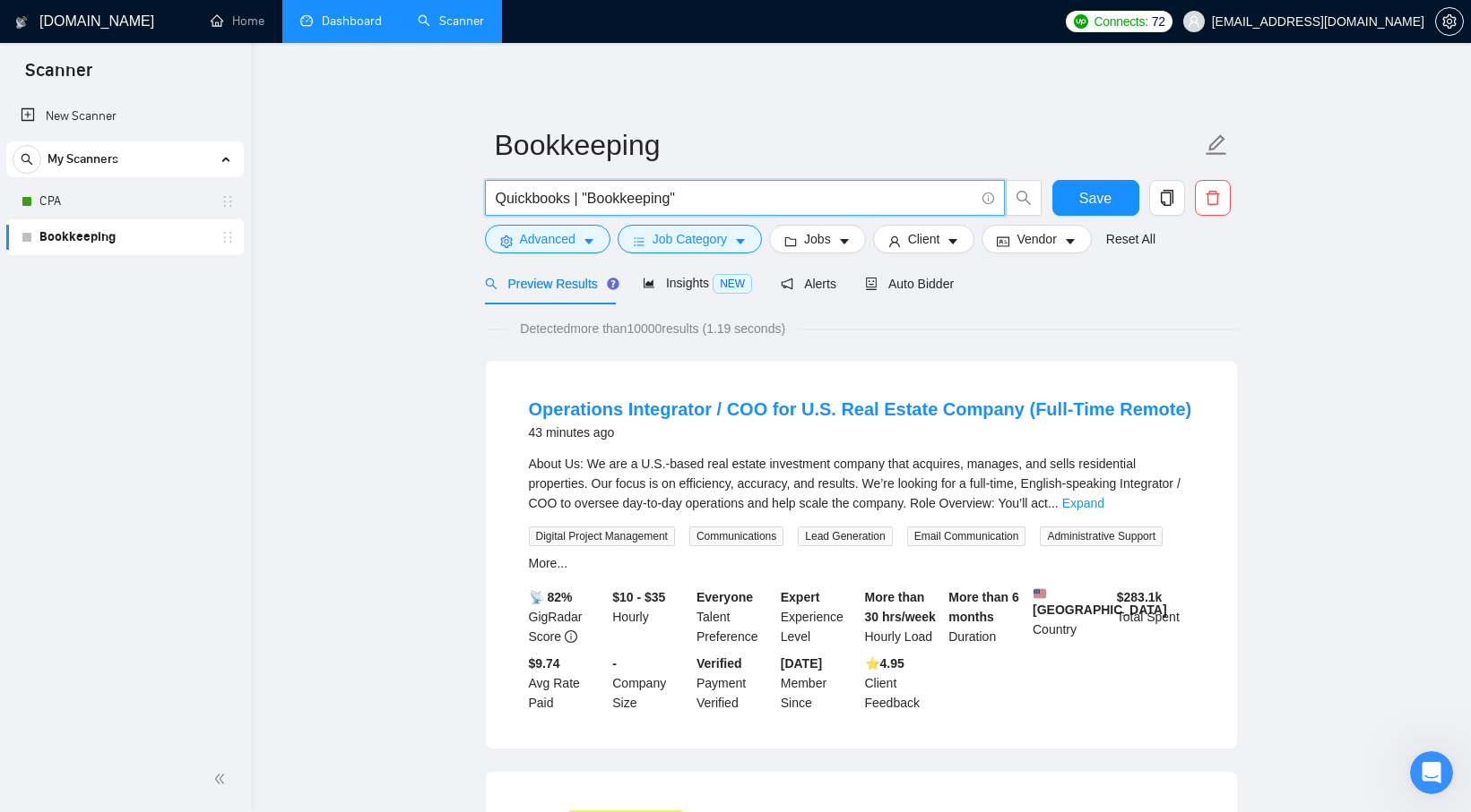
click at [900, 204] on input "Quickbooks | "Bookkeeping"" at bounding box center [735, 198] width 479 height 23
click at [1418, 774] on icon "Open Intercom Messenger" at bounding box center [1428, 770] width 29 height 29
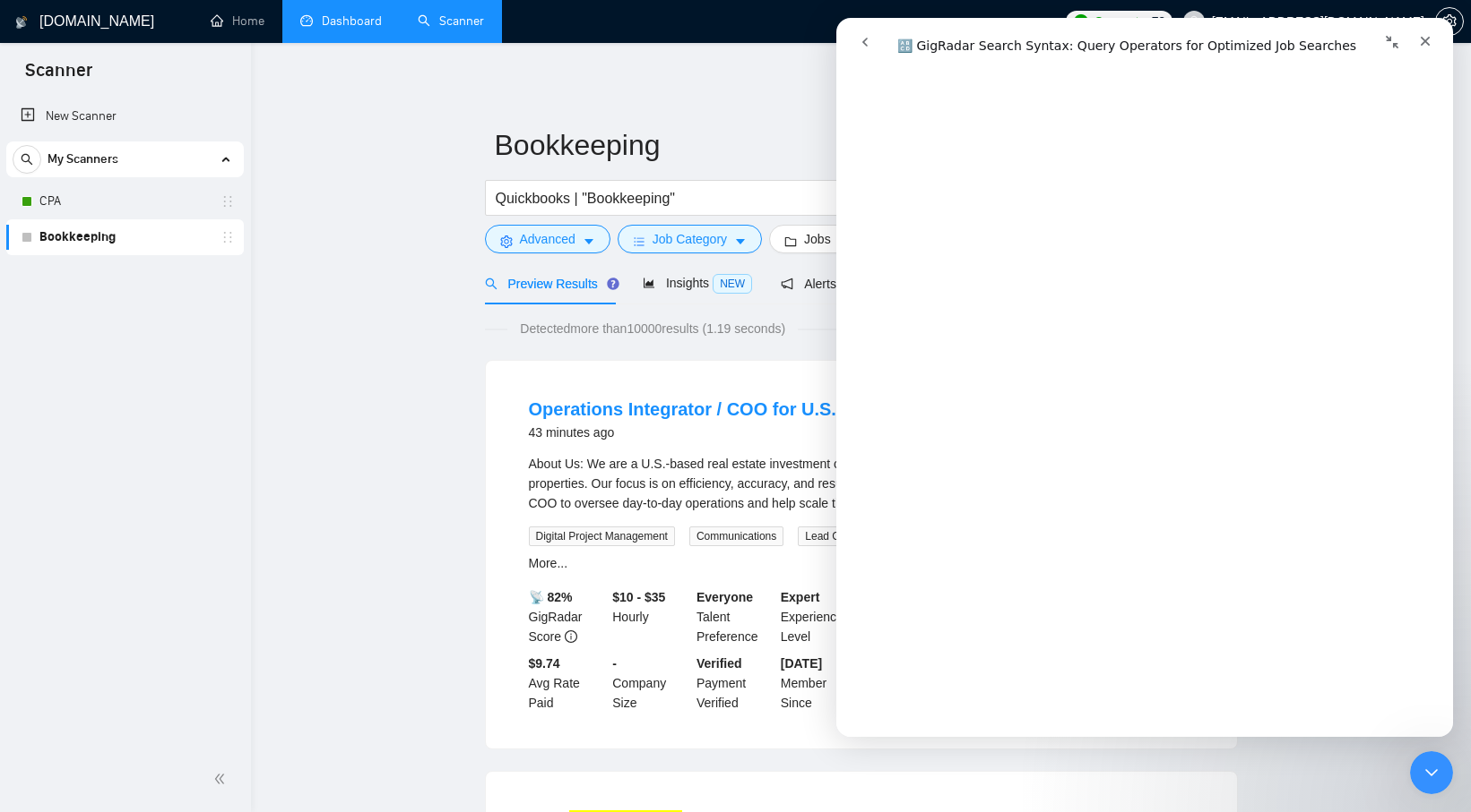
scroll to position [1625, 0]
click at [854, 38] on button "go back" at bounding box center [864, 42] width 34 height 34
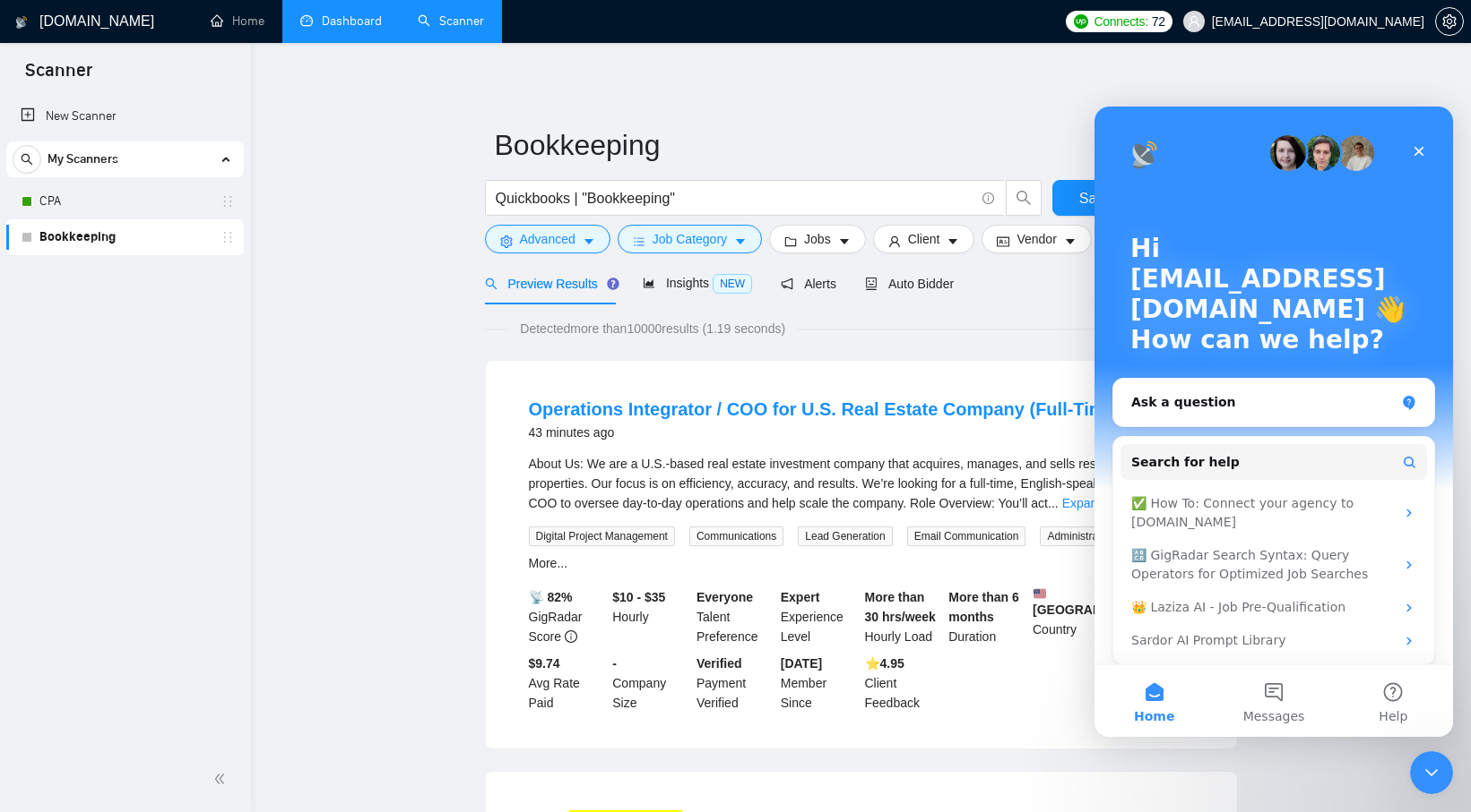
scroll to position [9, 0]
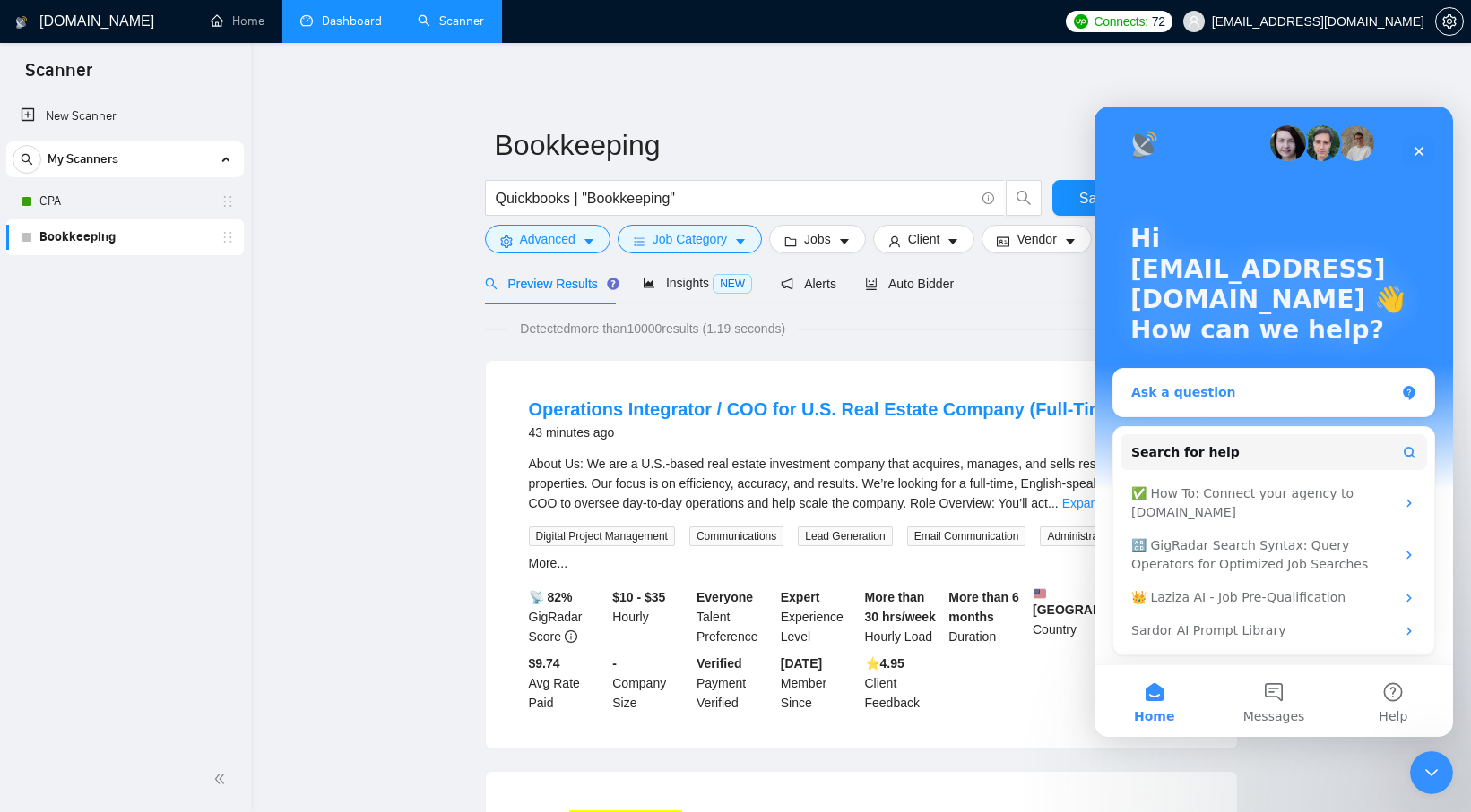
click at [1229, 393] on div "Ask a question" at bounding box center [1262, 393] width 264 height 19
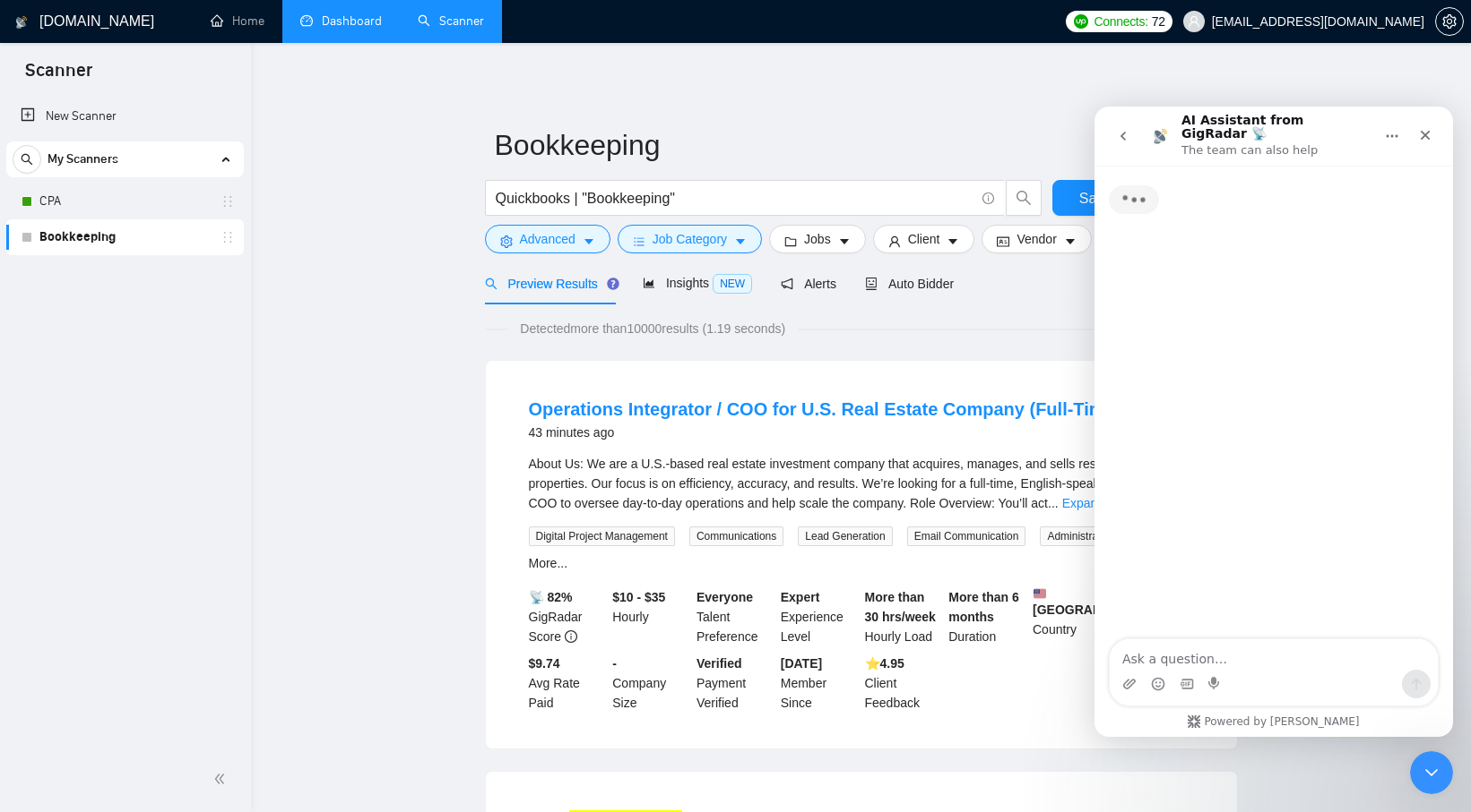
scroll to position [0, 0]
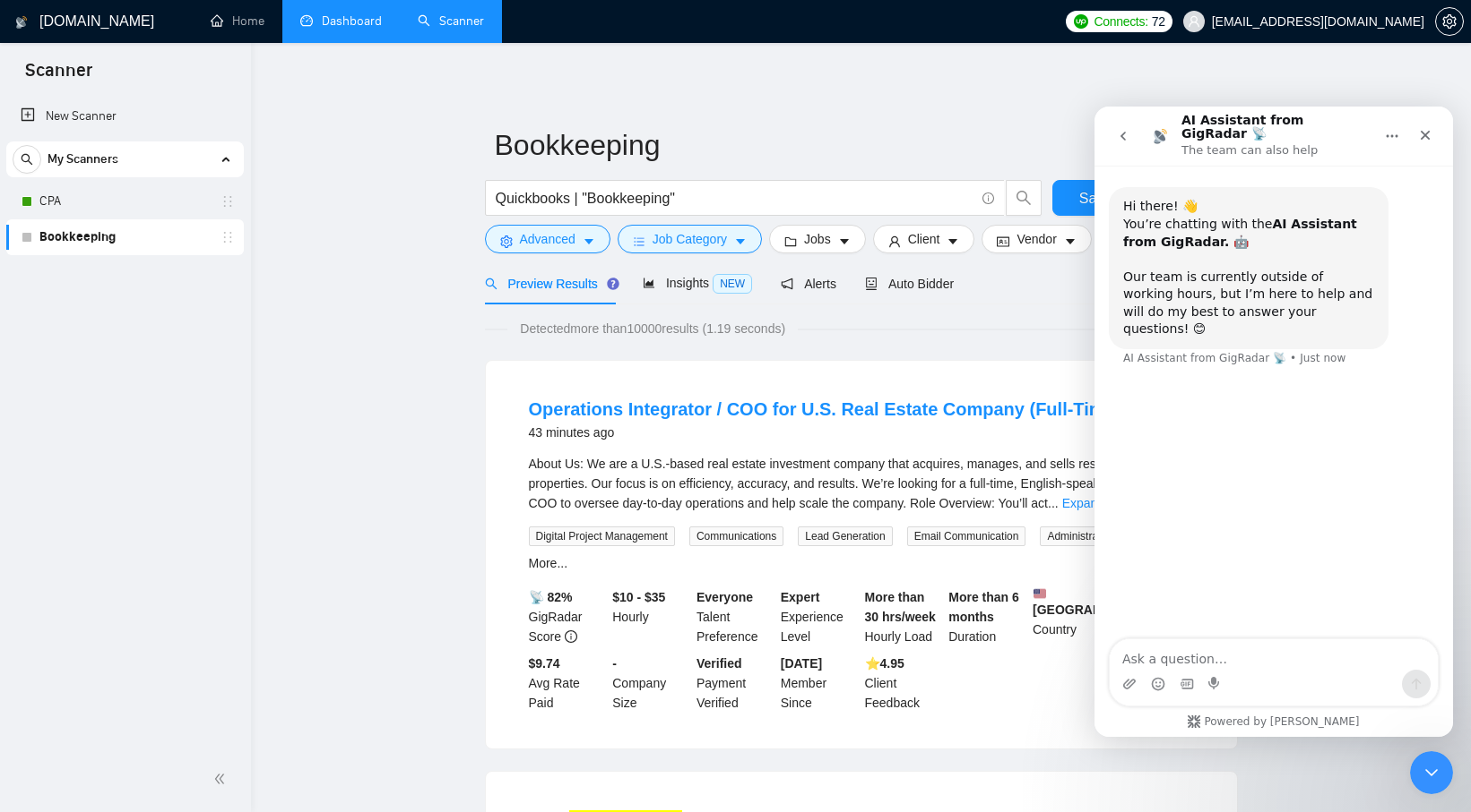
click at [1118, 134] on icon "go back" at bounding box center [1122, 136] width 14 height 14
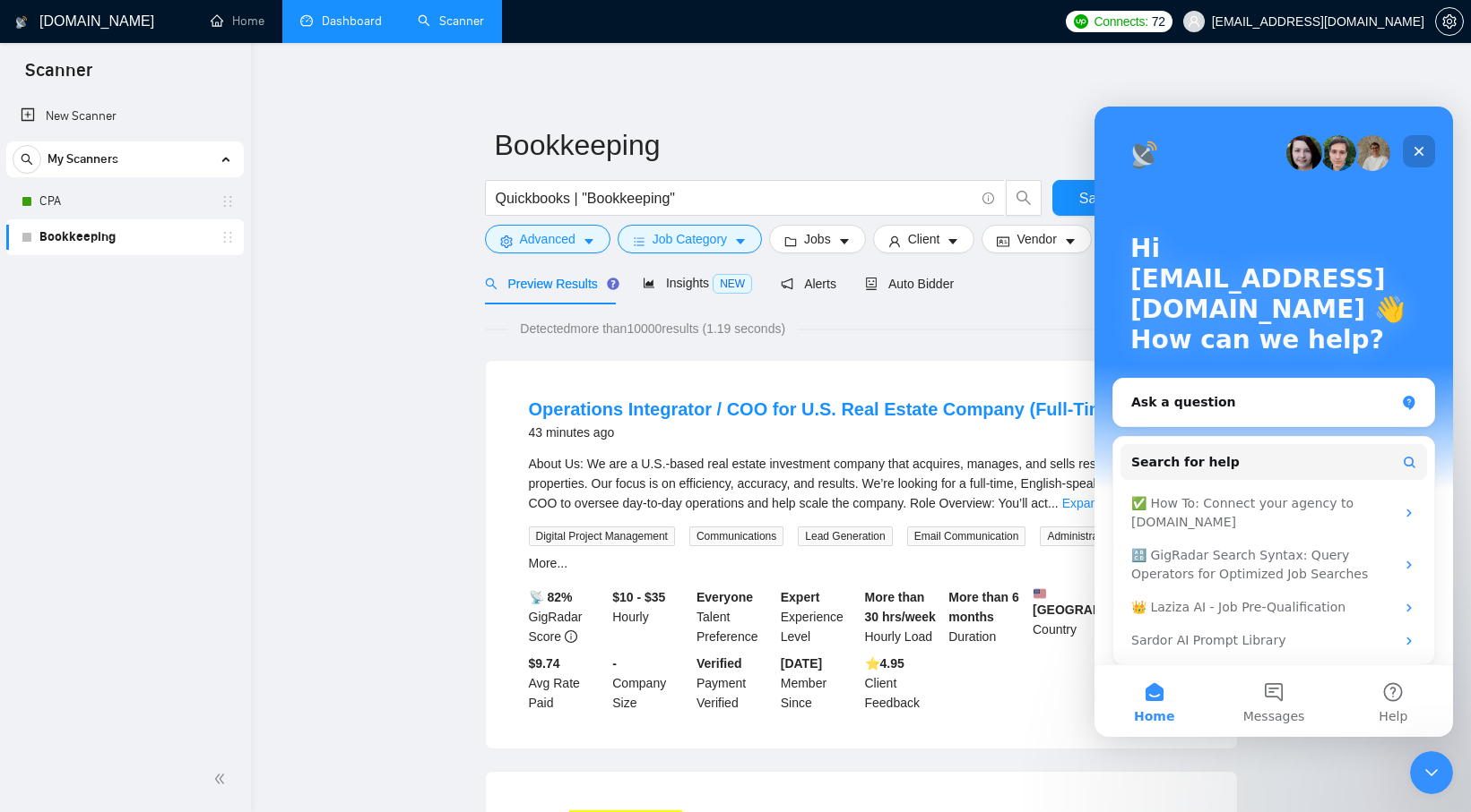
click at [1423, 151] on icon "Close" at bounding box center [1418, 151] width 14 height 14
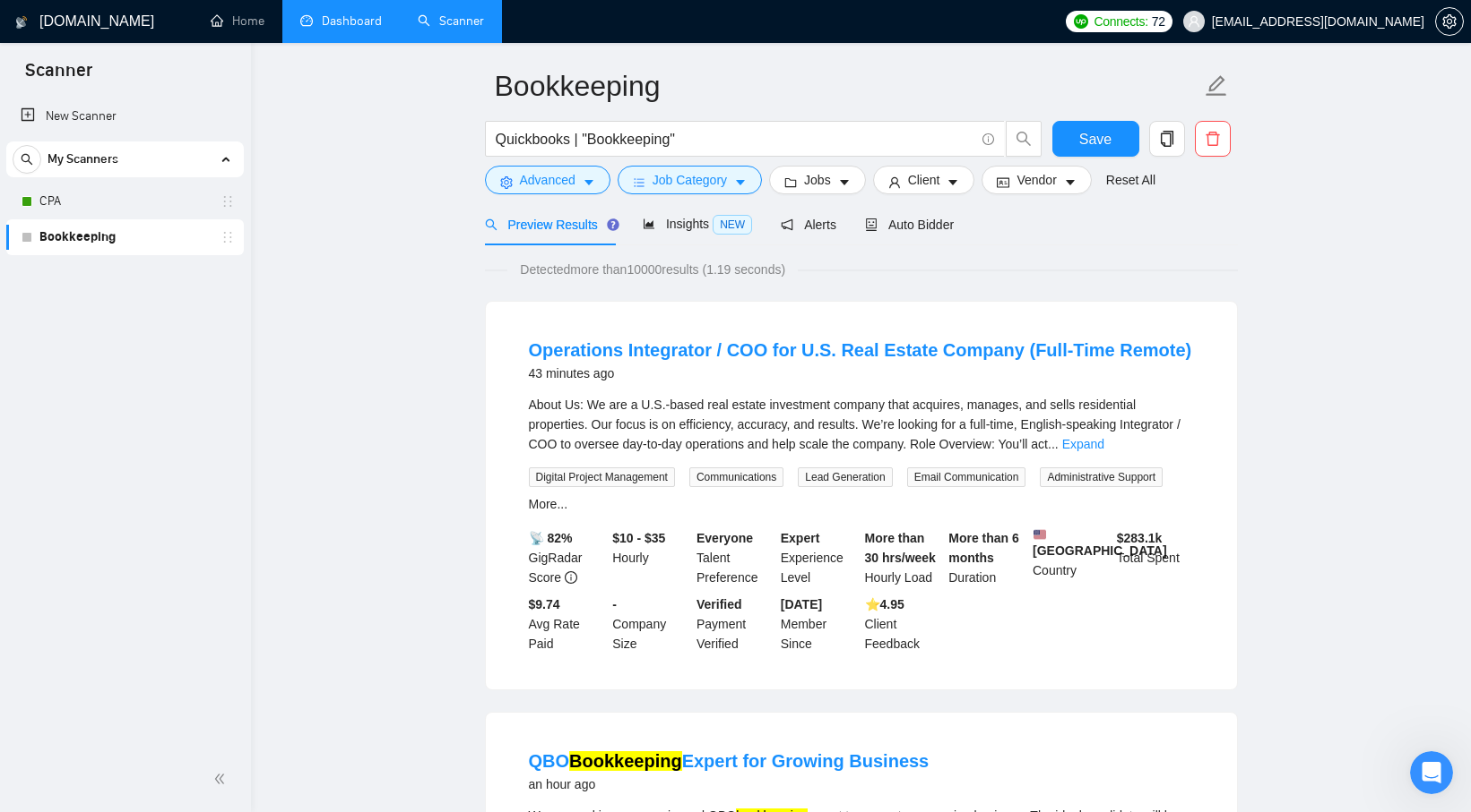
scroll to position [63, 0]
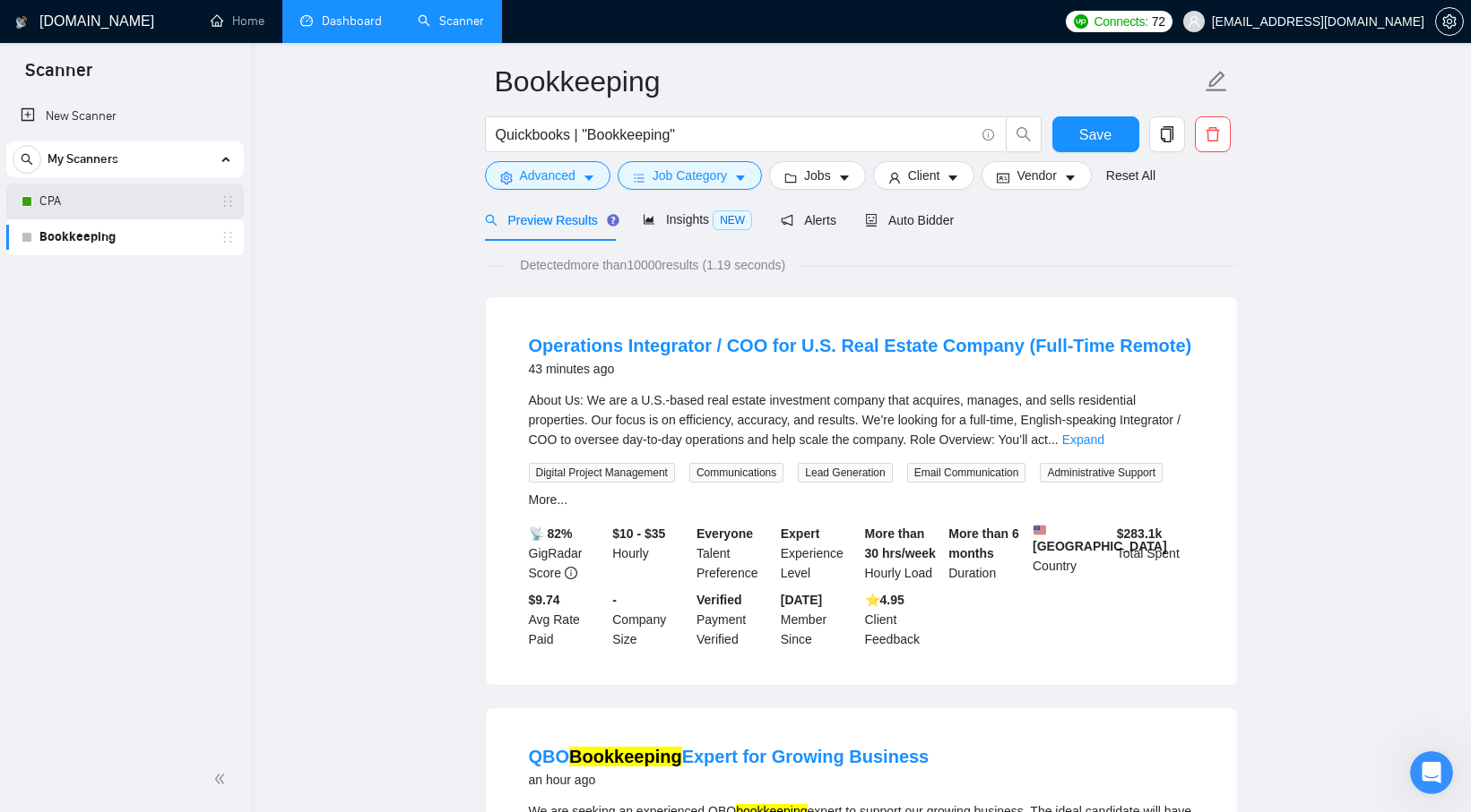
click at [162, 212] on link "CPA" at bounding box center [125, 201] width 170 height 36
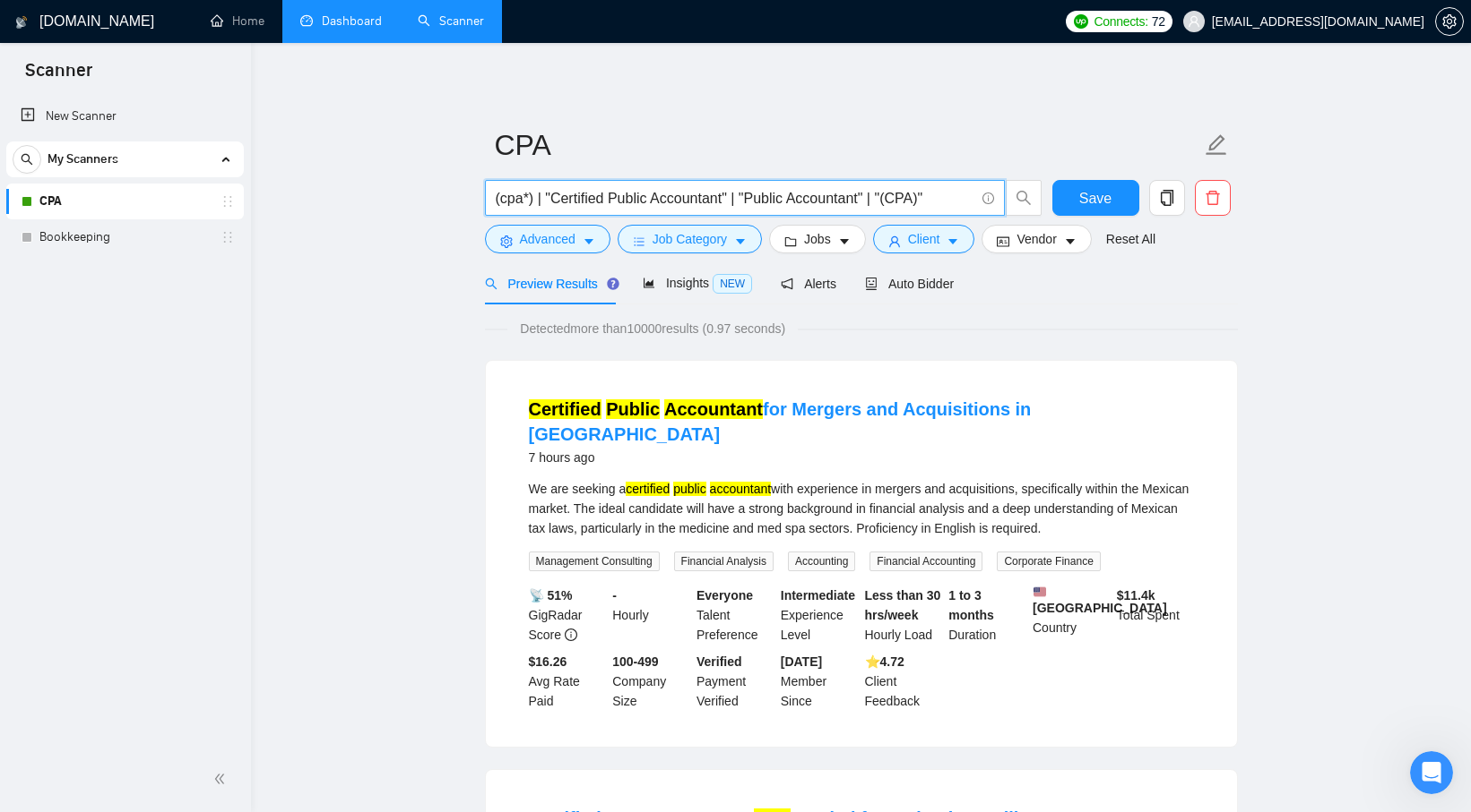
click at [876, 195] on input "(cpa*) | "Certified Public Accountant" | "Public Accountant" | "(CPA)"" at bounding box center [735, 198] width 479 height 23
paste input "bookkeep* | reconcil* | "bank reconciliation" | "monthly close") ("QuickBooks" …"
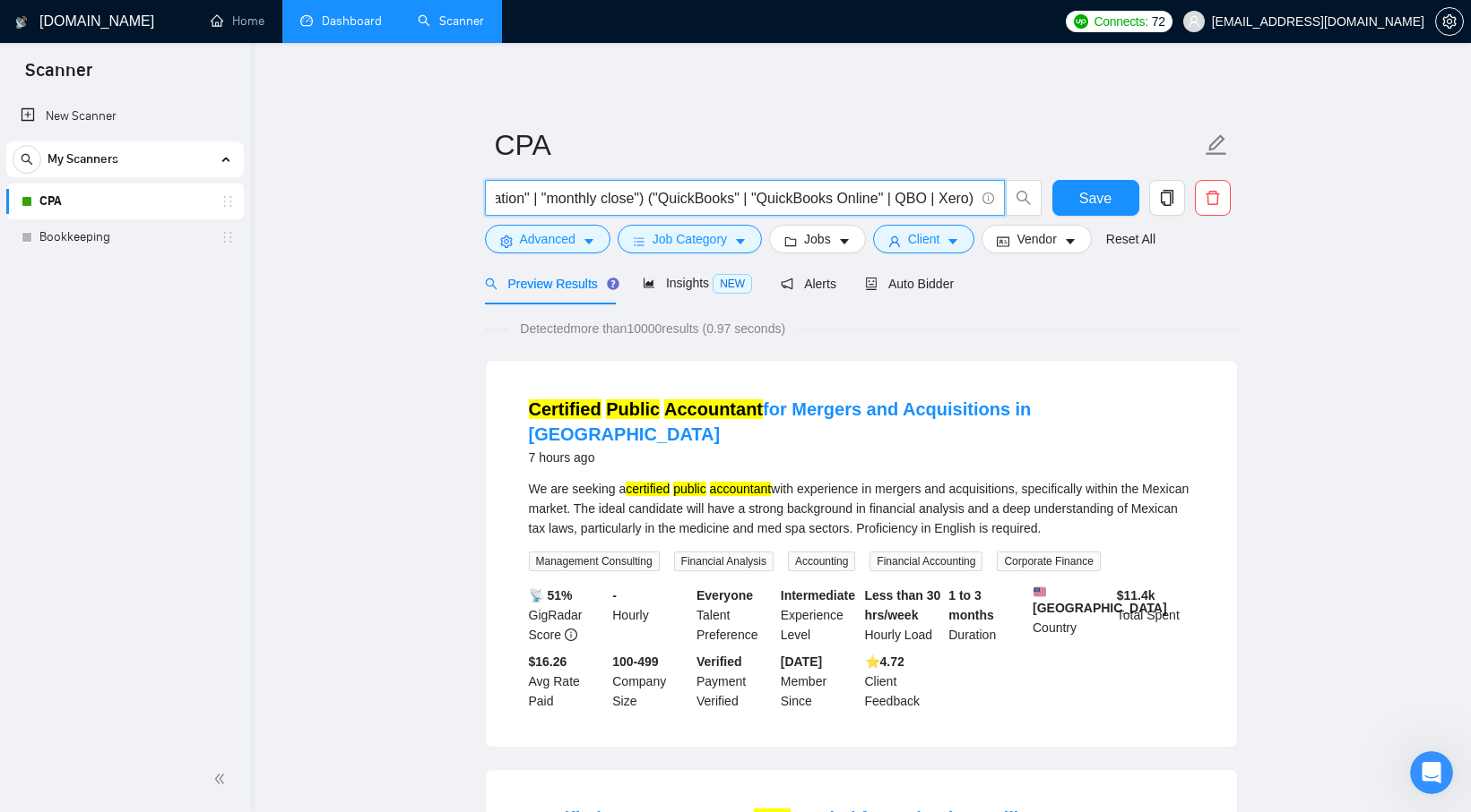
type input "(cpa*) | "Certified Public Accountant" | "Public Accountant" | "(CPA)""
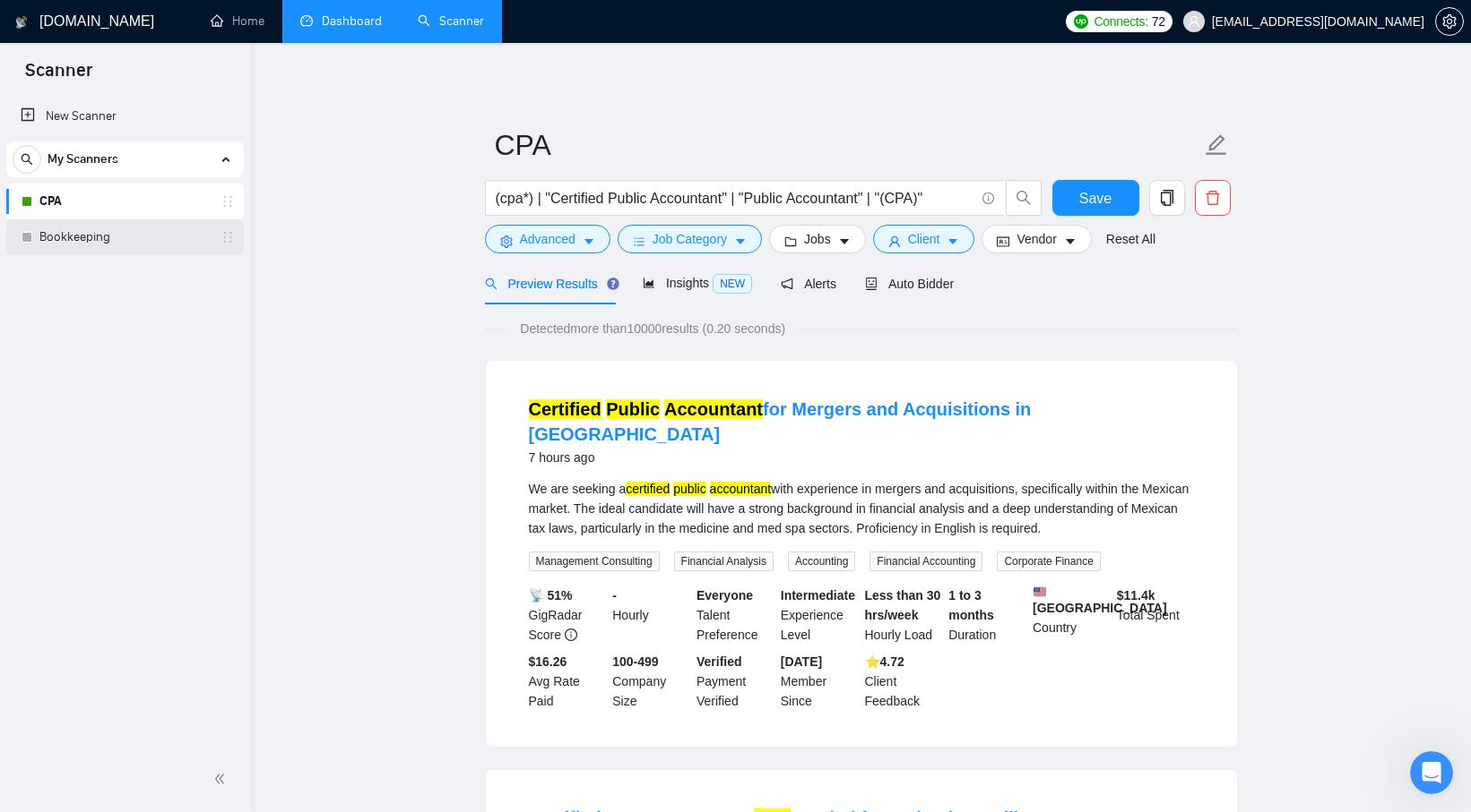
click at [145, 222] on link "Bookkeeping" at bounding box center [125, 237] width 170 height 36
click at [196, 241] on link "Bookkeeping" at bounding box center [125, 237] width 170 height 36
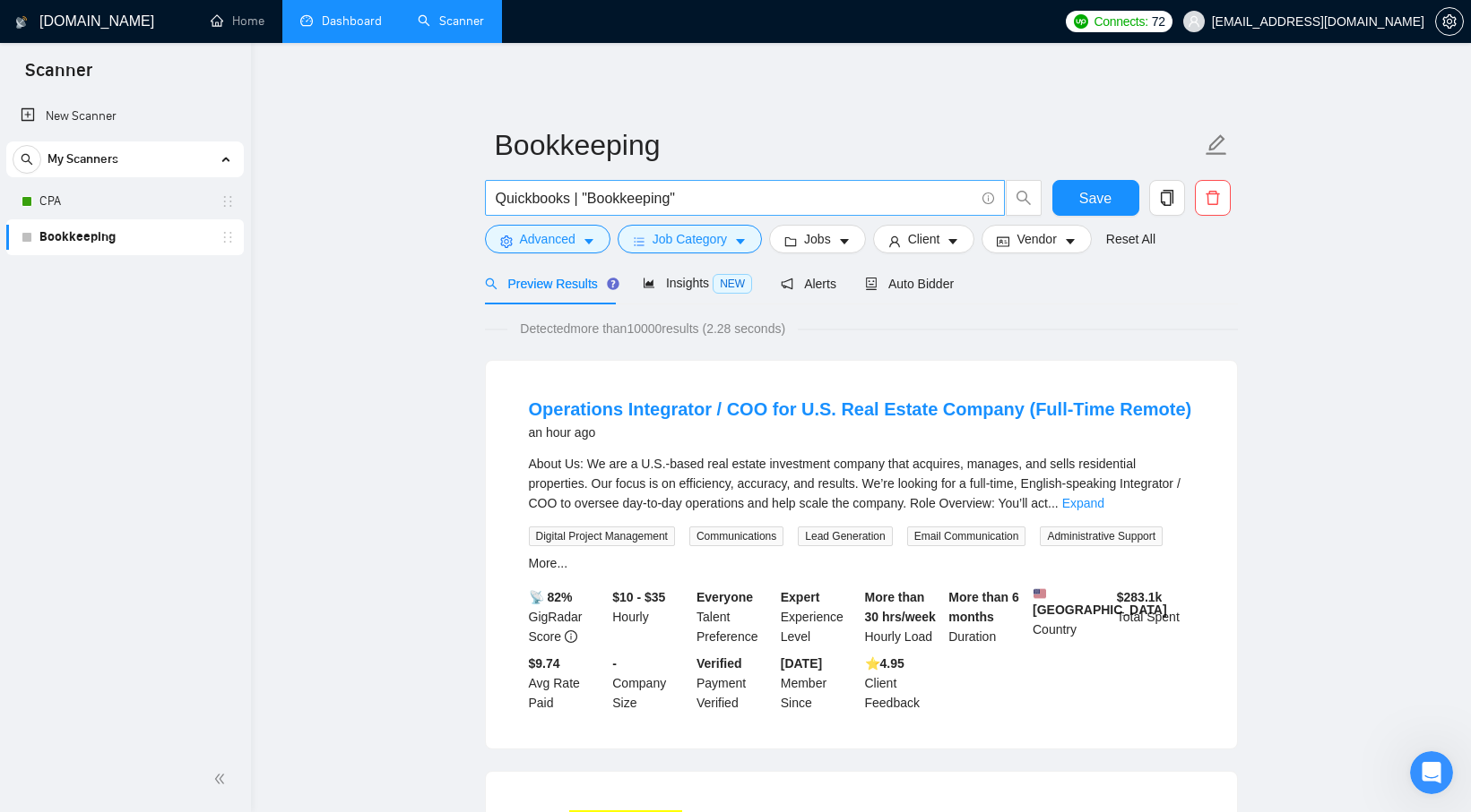
click at [616, 198] on input "Quickbooks | "Bookkeeping"" at bounding box center [735, 198] width 479 height 23
paste input "(bookkeep* | reconcil* | "bank reconciliation" | "monthly close") ("QuickBooks"…"
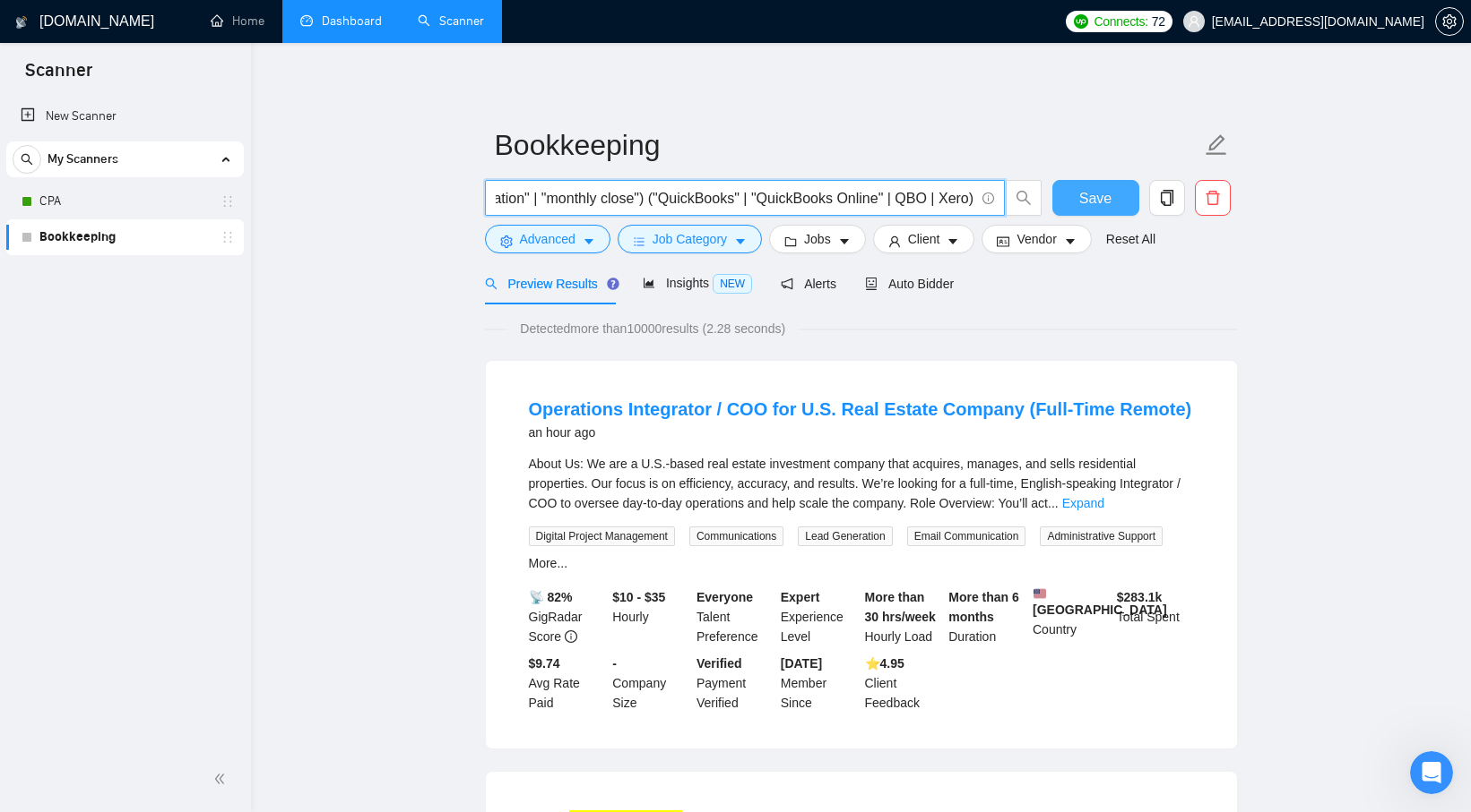
type input "(bookkeep* | reconcil* | "bank reconciliation" | "monthly close") ("QuickBooks"…"
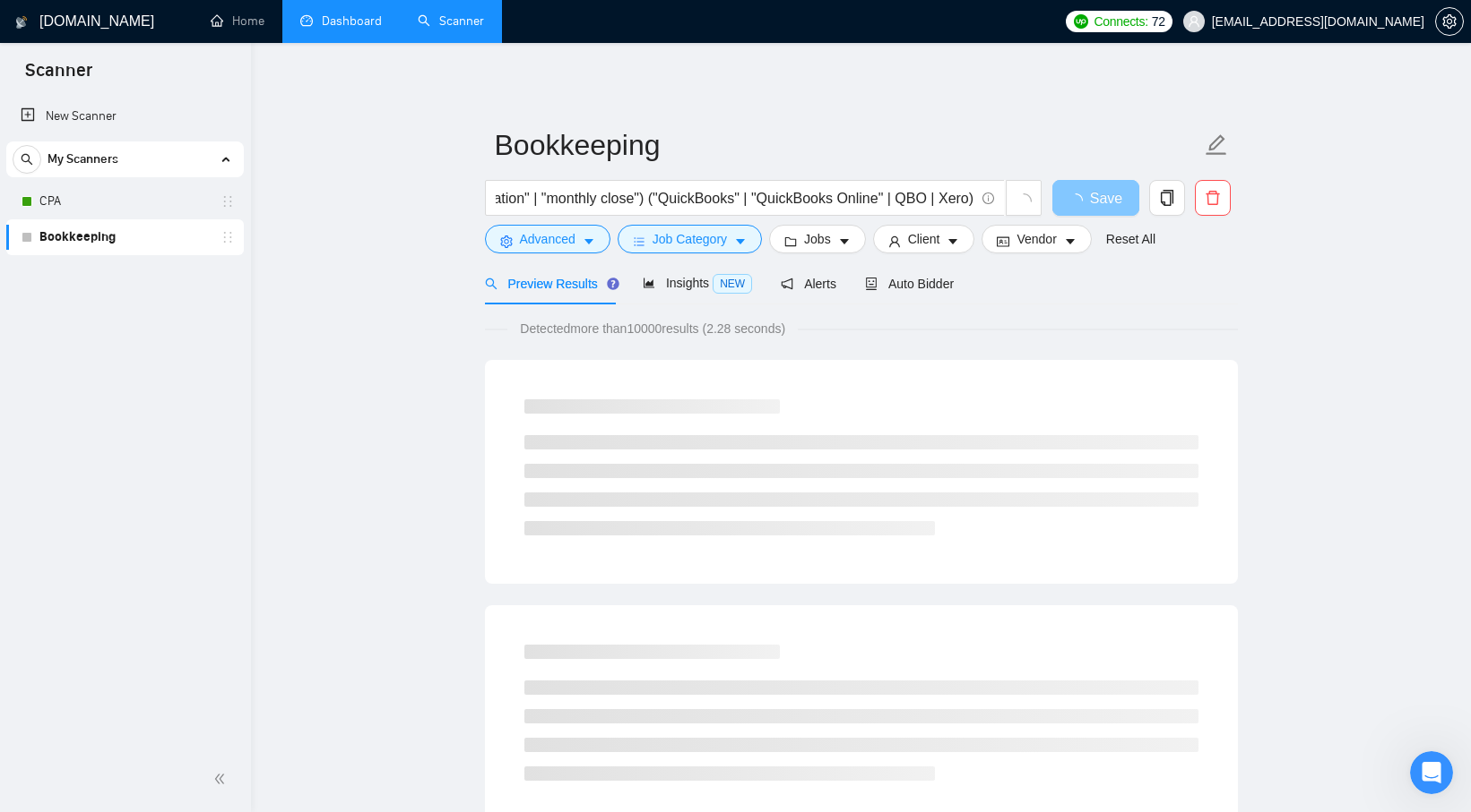
scroll to position [0, 0]
click at [1082, 198] on icon "loading" at bounding box center [1075, 201] width 17 height 17
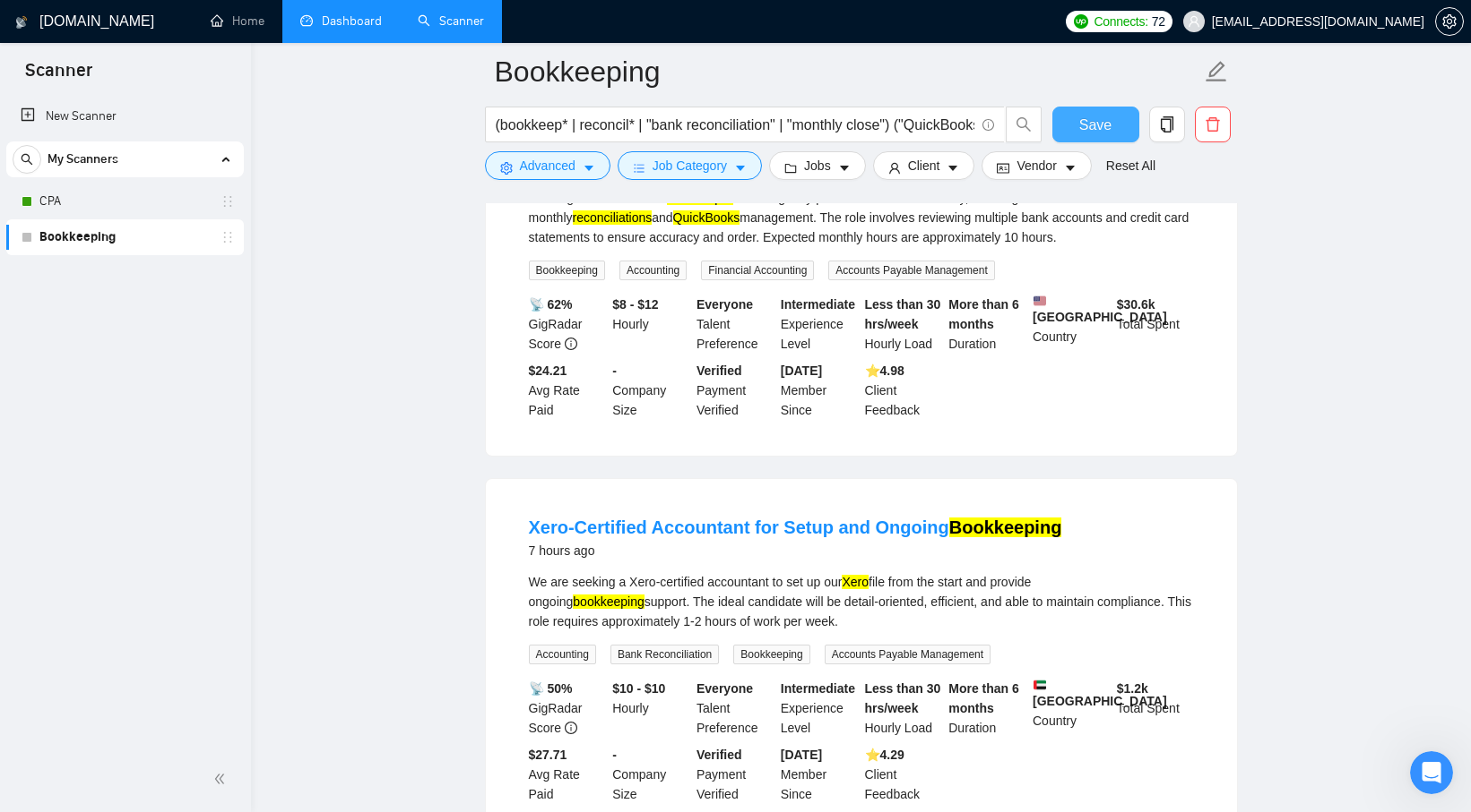
scroll to position [2267, 0]
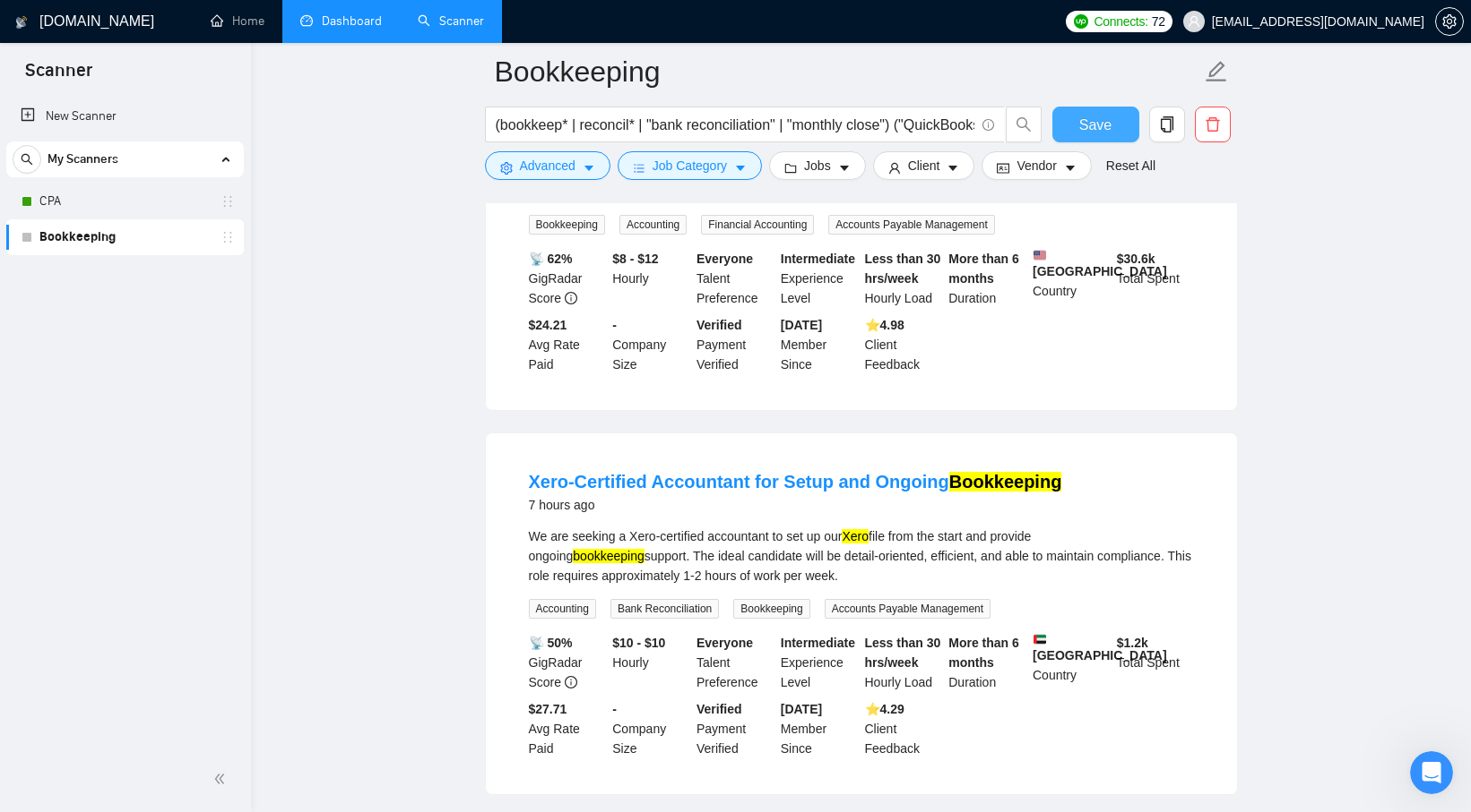
click at [1079, 125] on span "Save" at bounding box center [1095, 125] width 32 height 23
click at [111, 123] on link "New Scanner" at bounding box center [125, 116] width 209 height 36
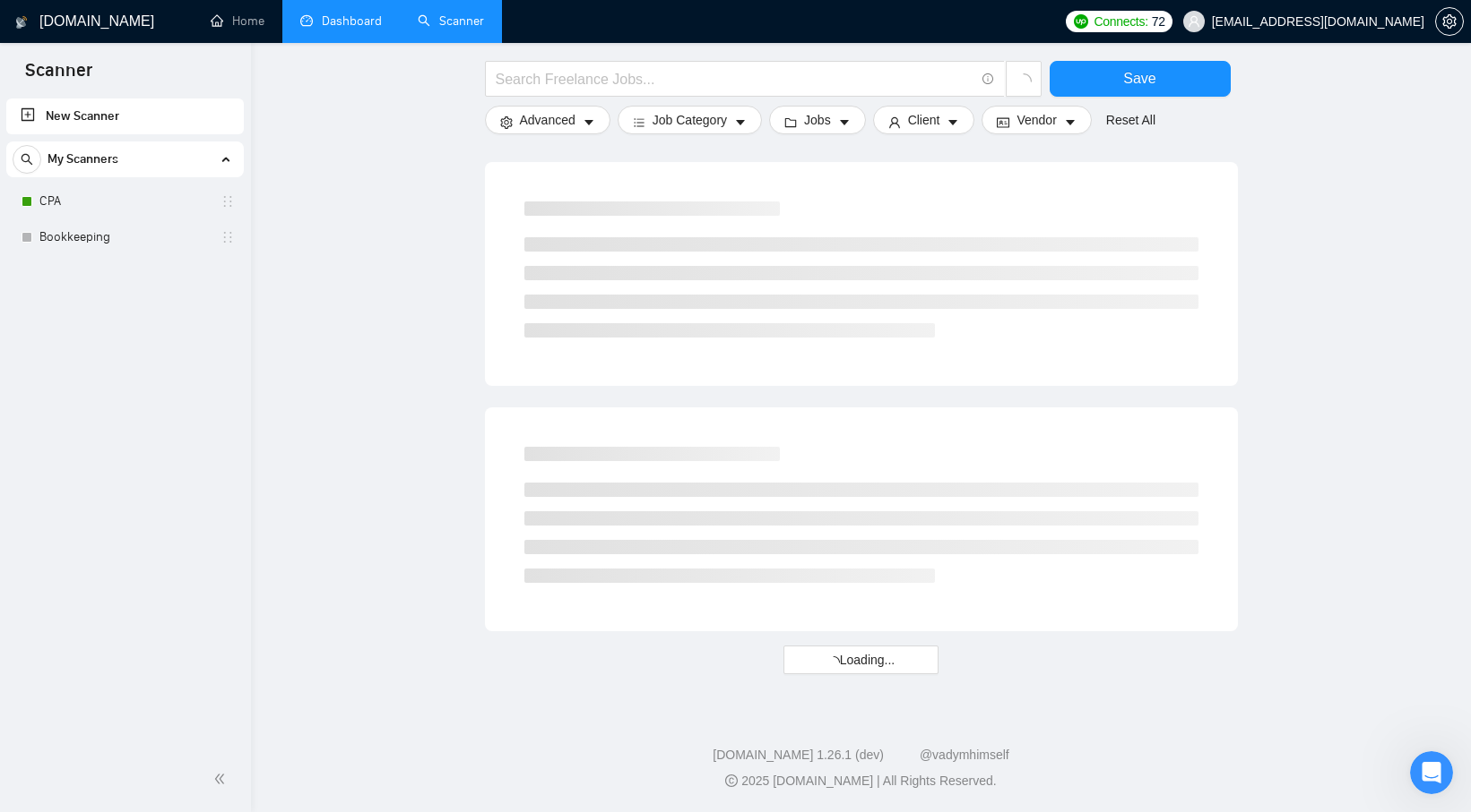
scroll to position [905, 0]
click at [661, 79] on input "text" at bounding box center [735, 79] width 479 height 23
click at [123, 231] on link "Bookkeeping" at bounding box center [125, 237] width 170 height 36
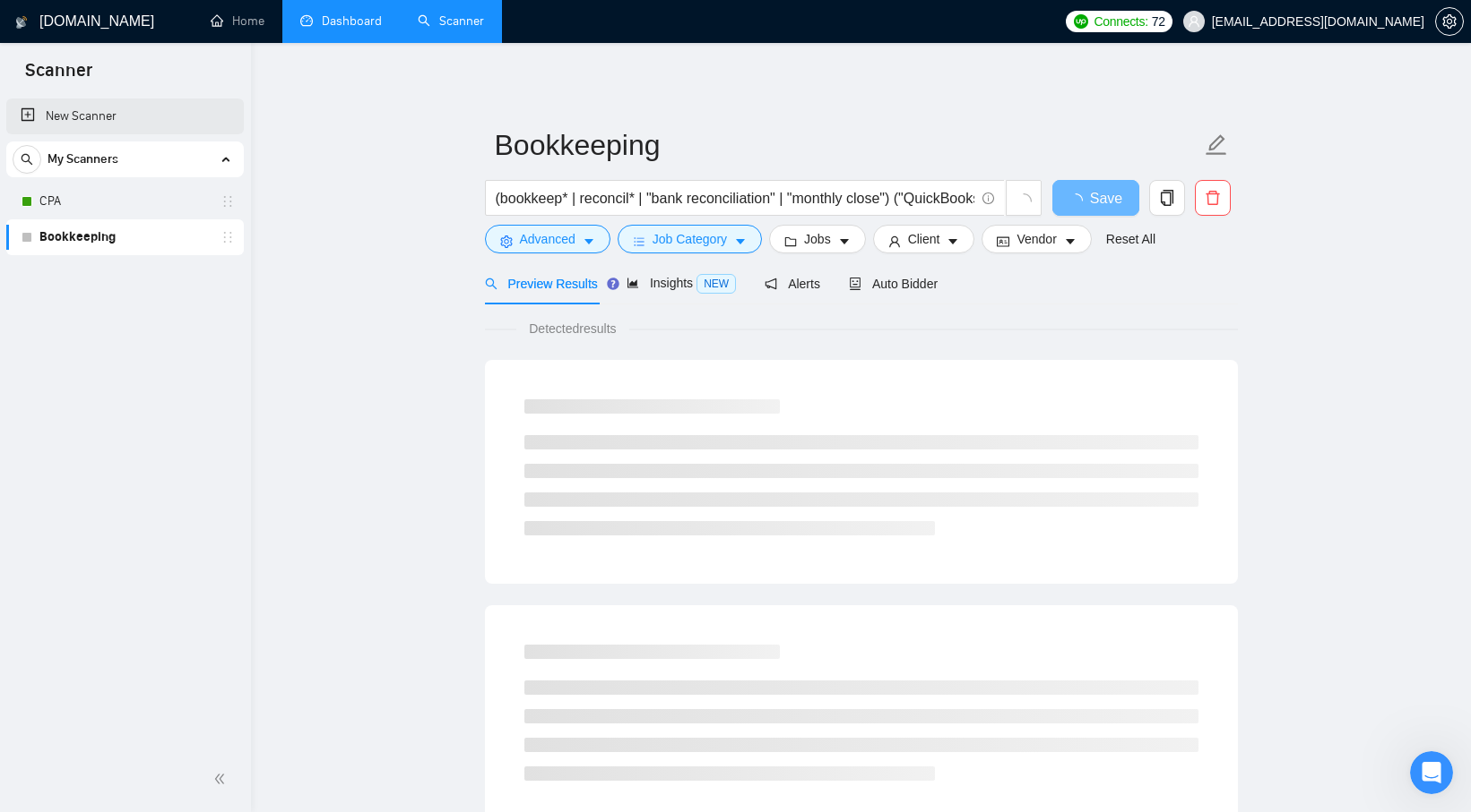
click at [124, 113] on link "New Scanner" at bounding box center [125, 116] width 209 height 36
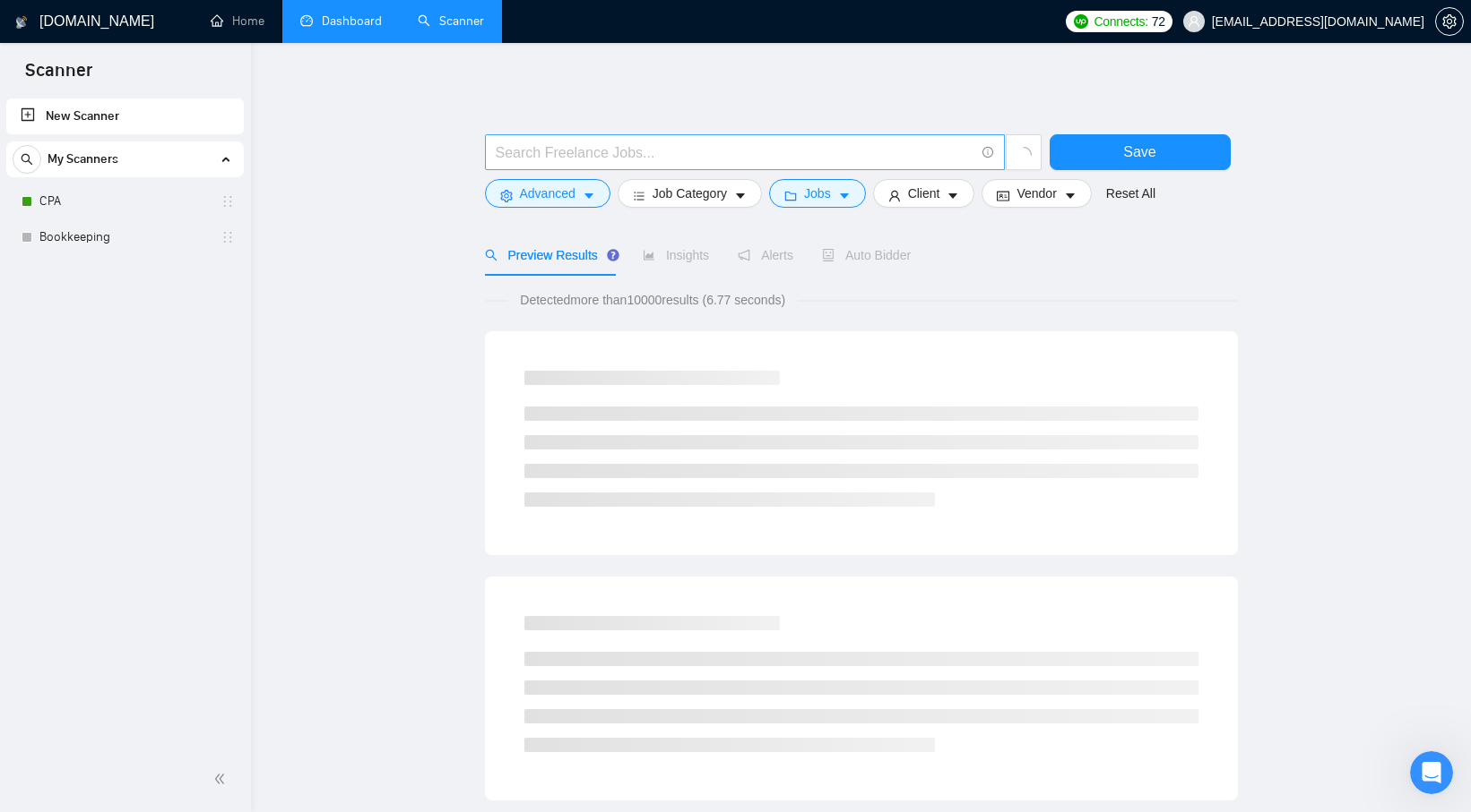
click at [681, 138] on span at bounding box center [744, 152] width 520 height 36
click at [722, 152] on input "text" at bounding box center [735, 153] width 479 height 23
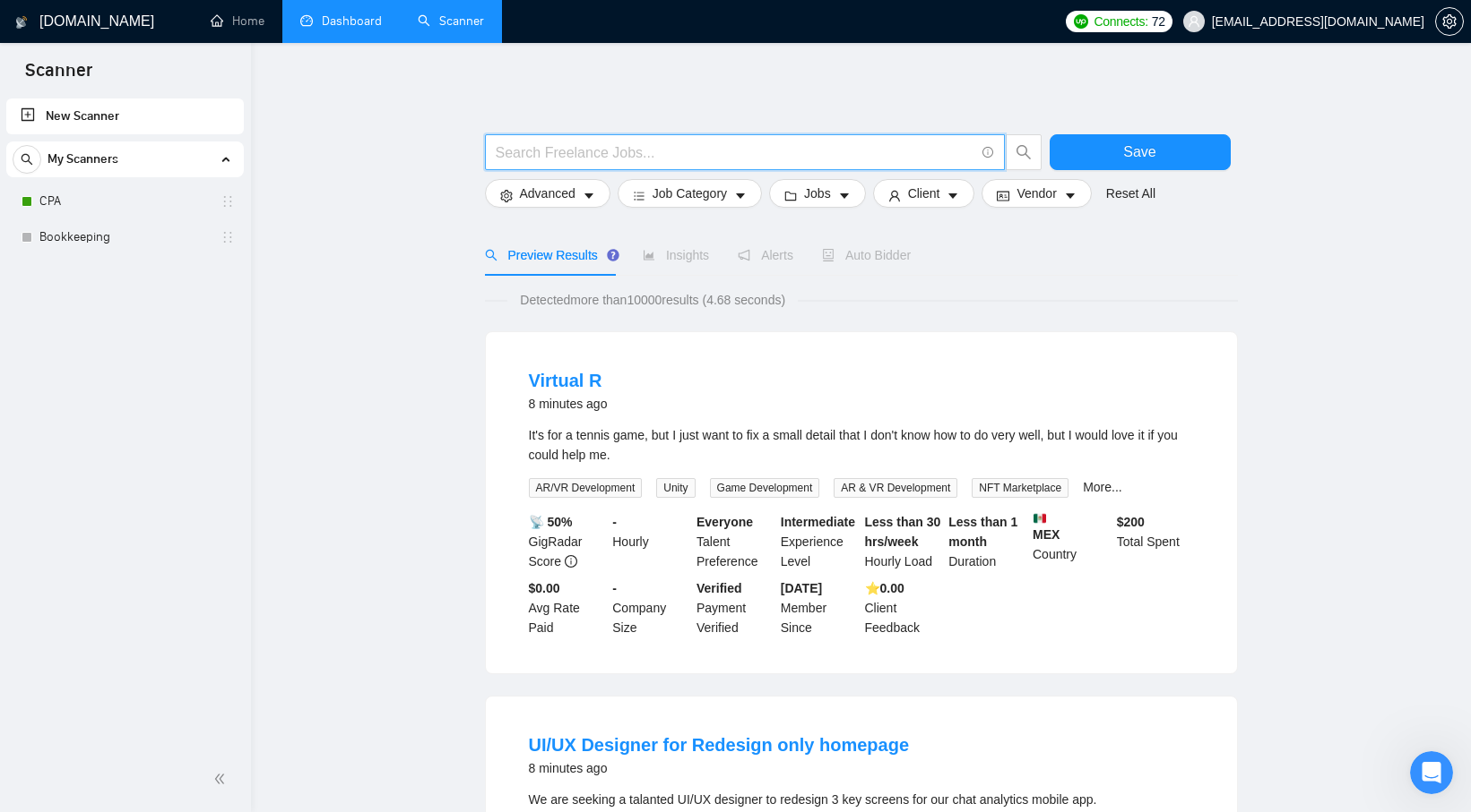
paste input "("tax planning" | "tax strategy" | "tax reduction" | "tax advisory") (cpa* | "t…"
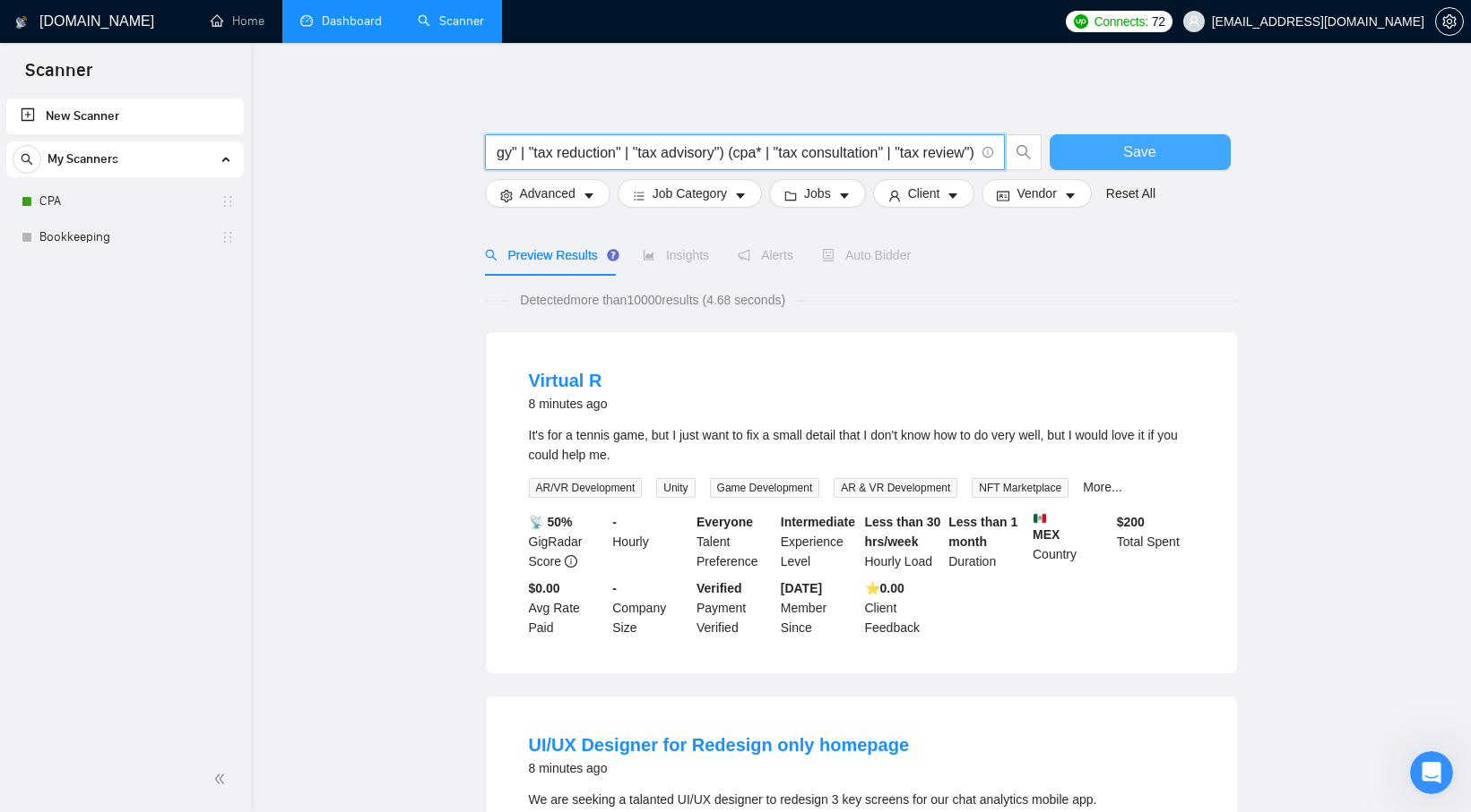
type input "("tax planning" | "tax strategy" | "tax reduction" | "tax advisory") (cpa* | "t…"
click at [1088, 148] on button "Save" at bounding box center [1140, 152] width 181 height 36
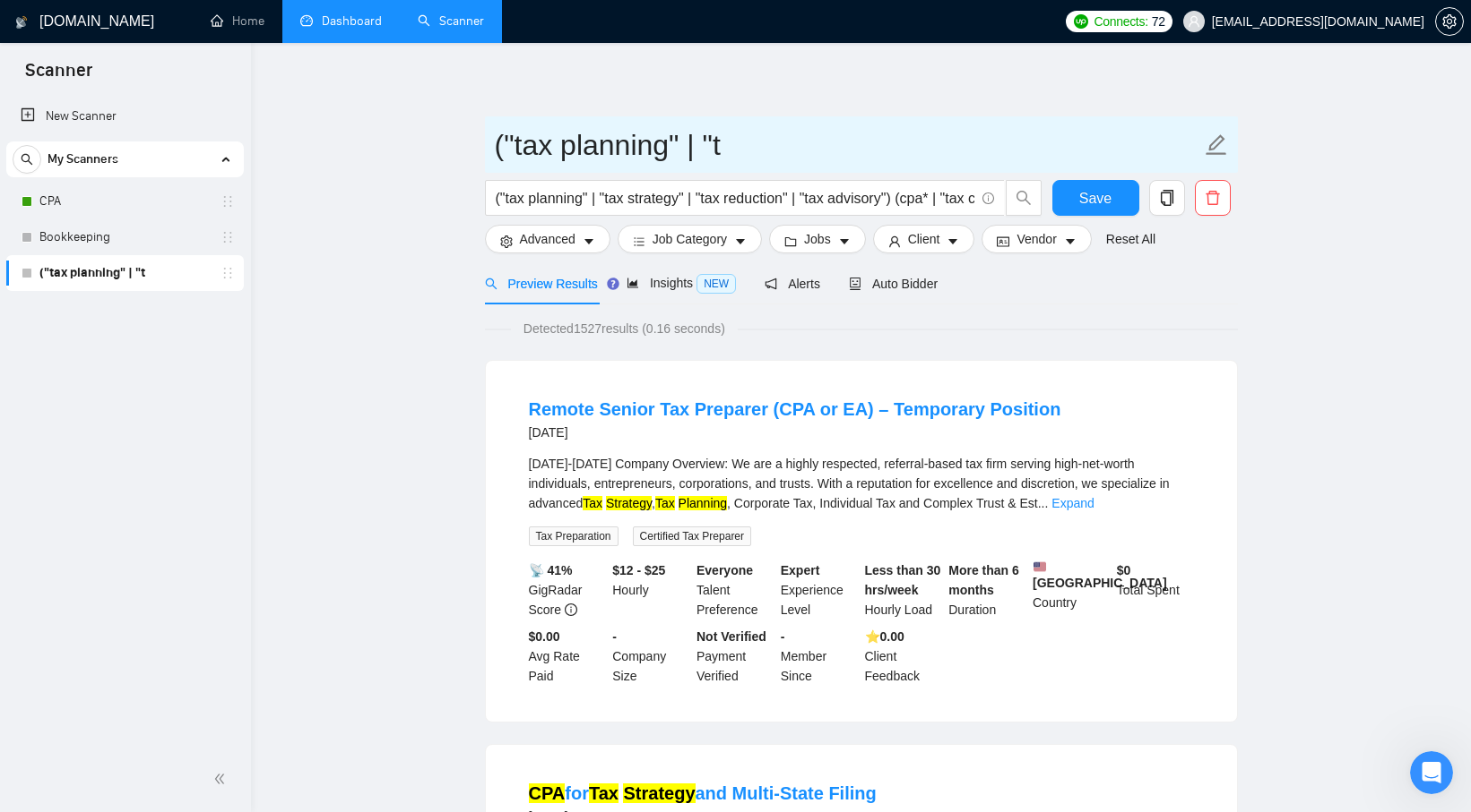
click at [571, 140] on input "("tax planning" | "t" at bounding box center [847, 144] width 706 height 44
click at [718, 143] on input "("tax planning" | "t" at bounding box center [847, 144] width 706 height 44
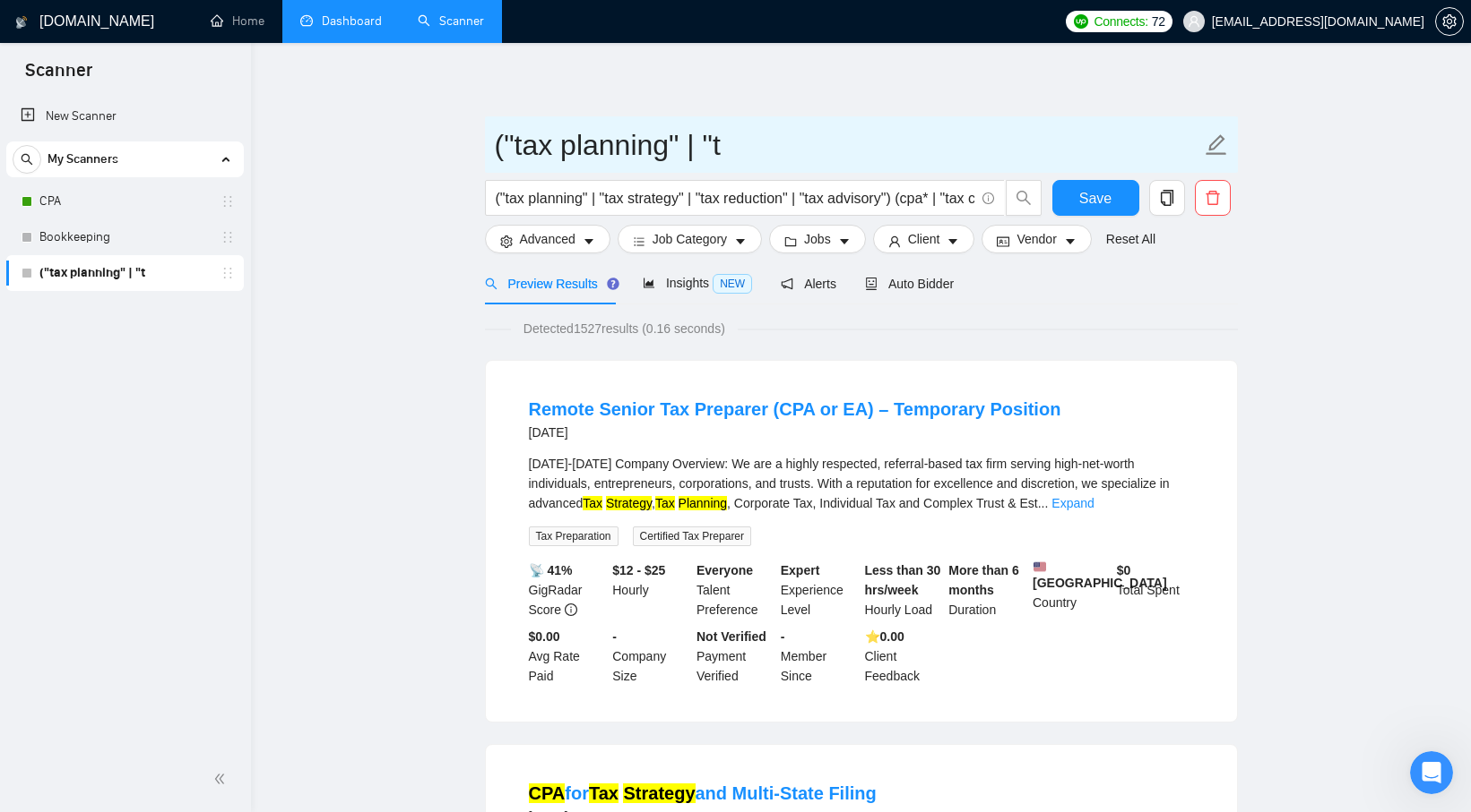
click at [718, 143] on input "("tax planning" | "t" at bounding box center [847, 144] width 706 height 44
paste input "Tax Planning / Advisory (Upsell to CPA Support & Peak)"
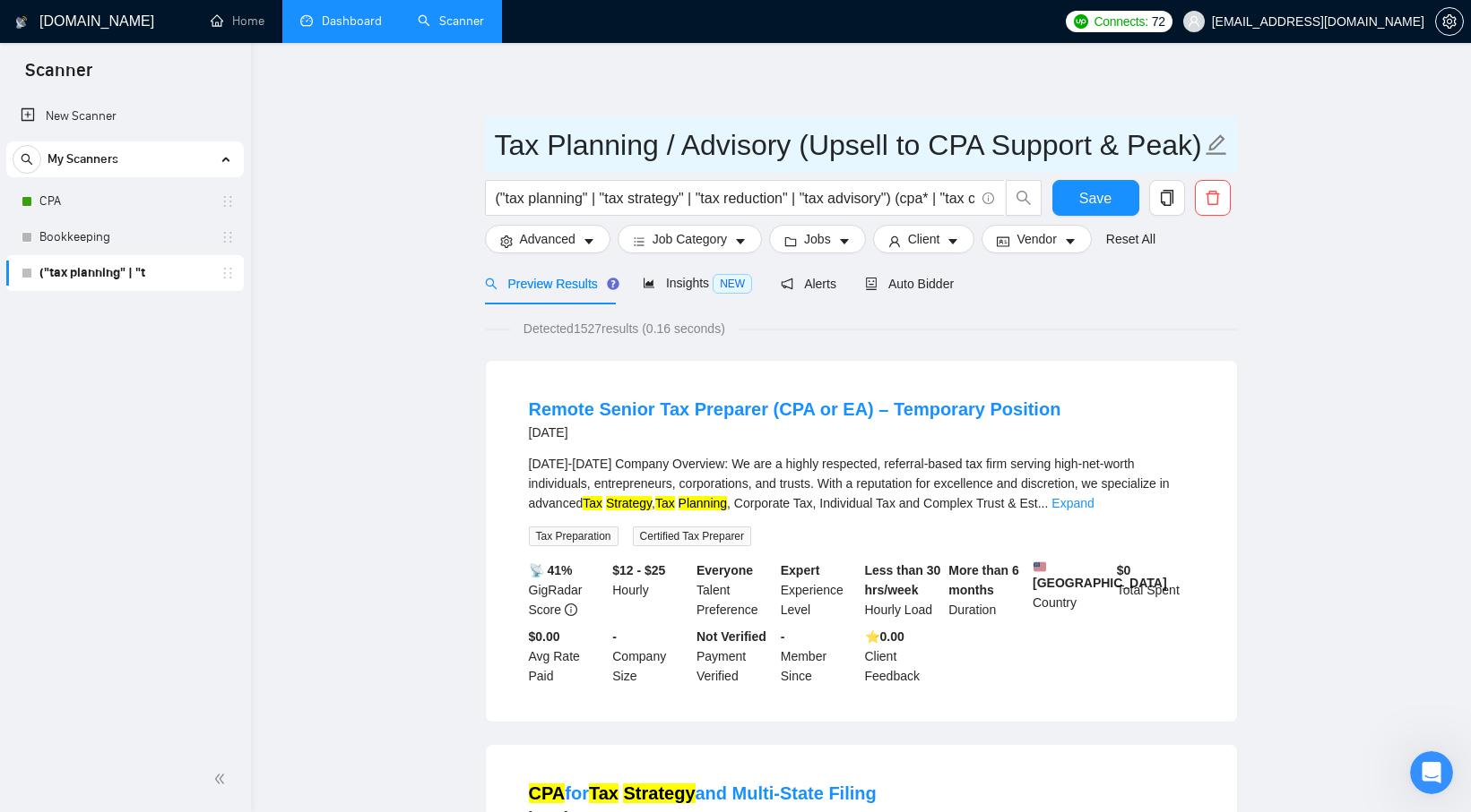
type input "Tax Planning / Advisory (Upsell to CPA Support & Peak)"
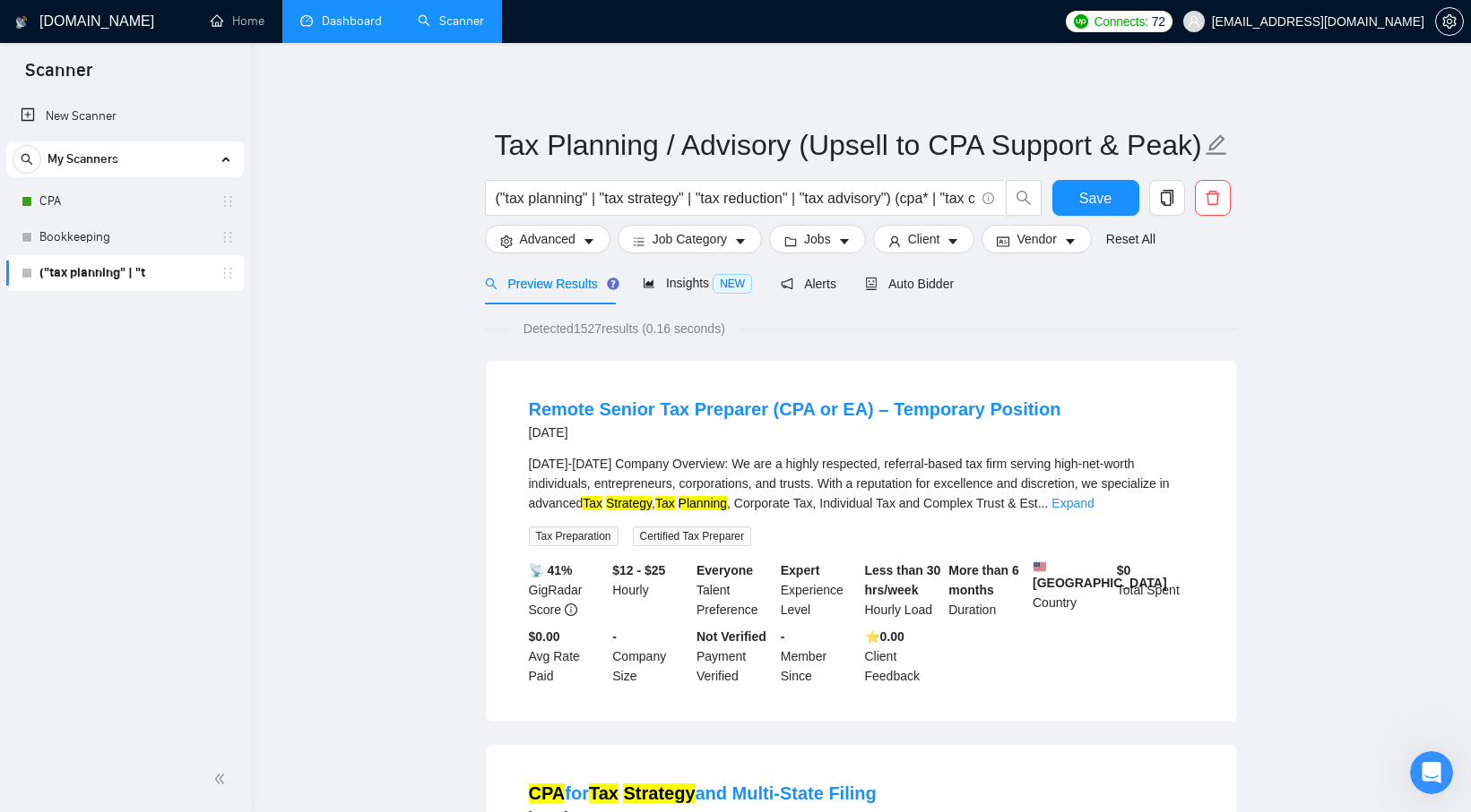
click at [124, 235] on link "Bookkeeping" at bounding box center [125, 237] width 170 height 36
click at [1109, 194] on span "Save" at bounding box center [1095, 198] width 32 height 23
click at [169, 123] on link "New Scanner" at bounding box center [125, 116] width 209 height 36
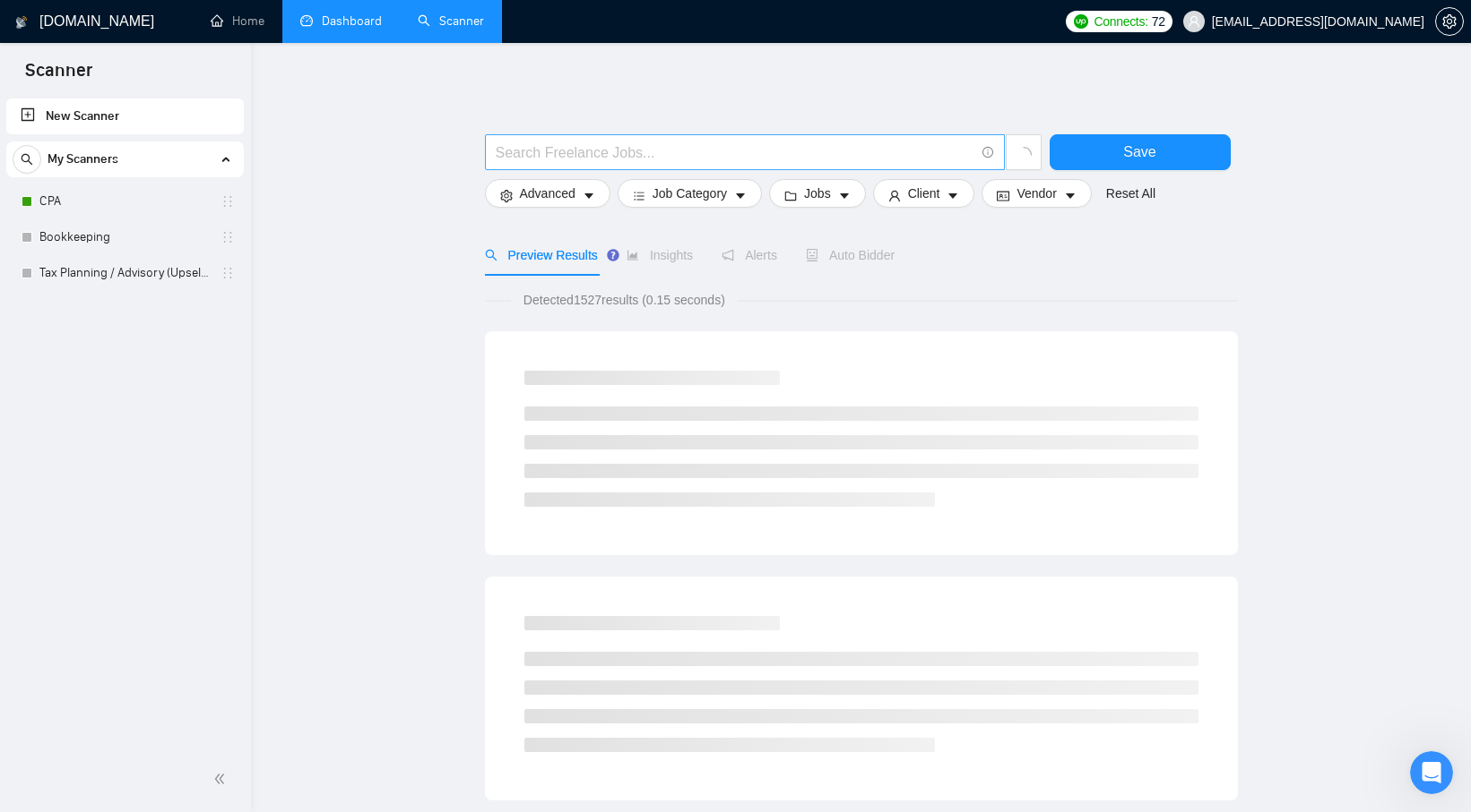
click at [605, 144] on input "text" at bounding box center [735, 153] width 479 height 23
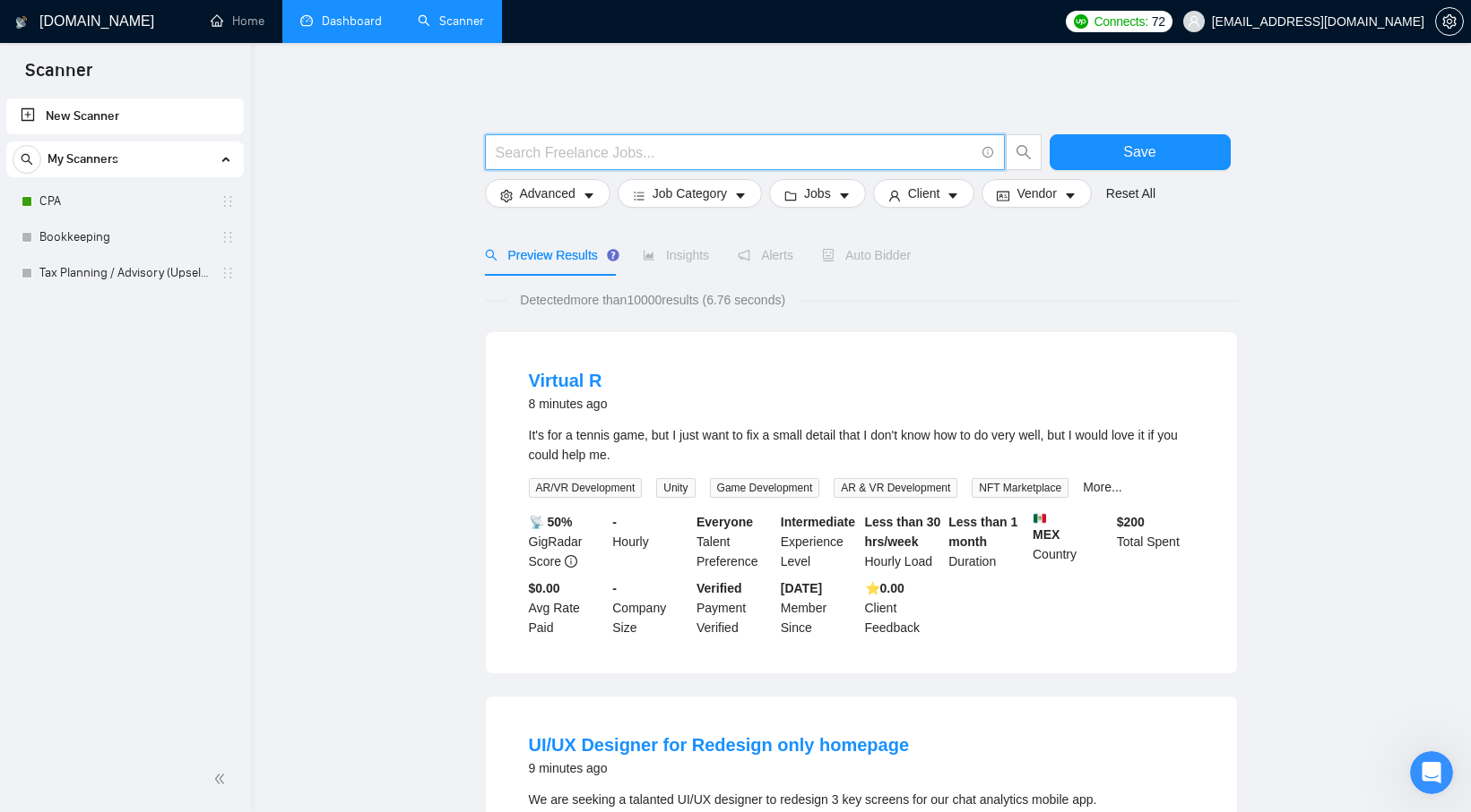
paste input "("business tax return" | "corporate tax" | "S corp tax" | "partnership tax" | "…"
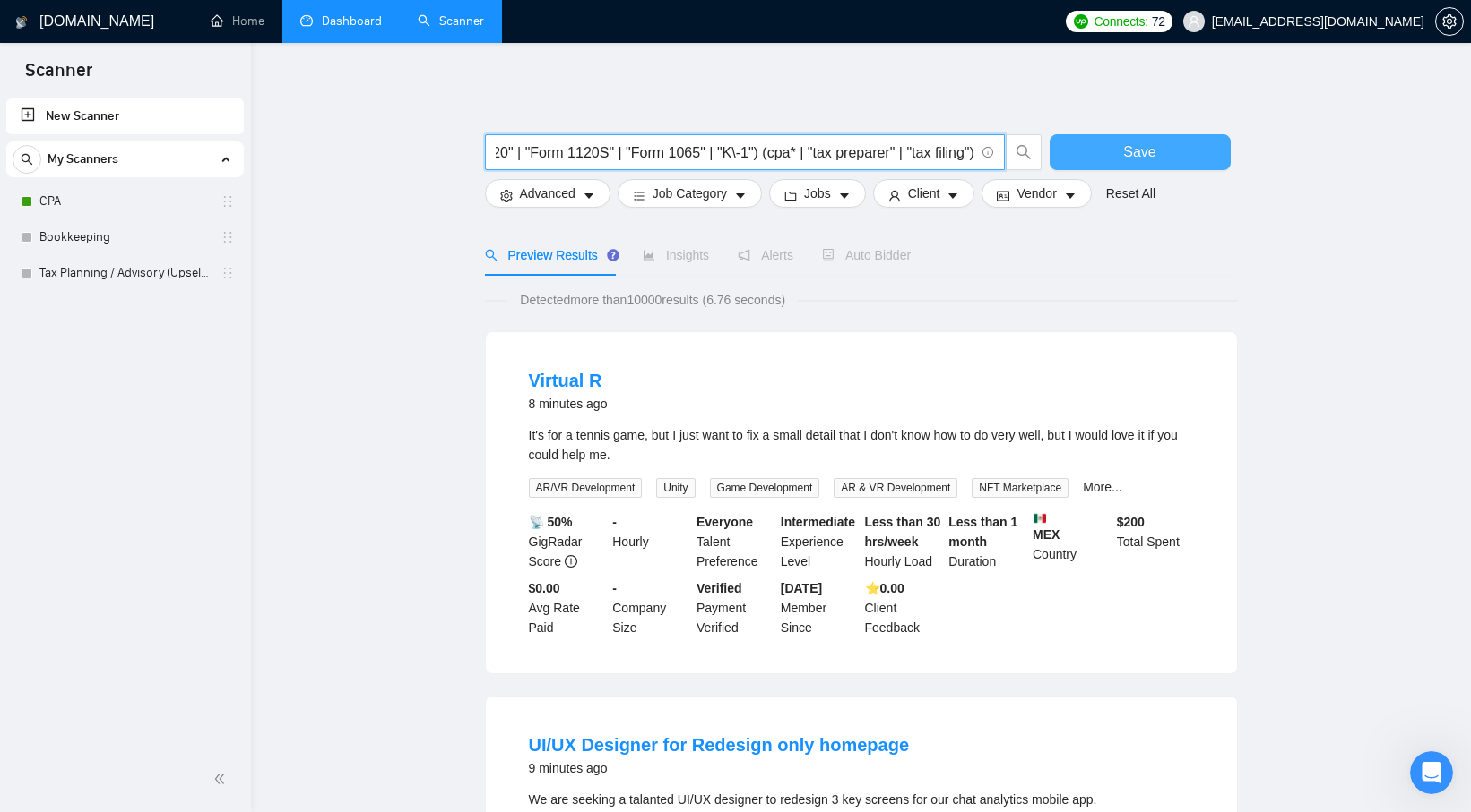
type input "("business tax return" | "corporate tax" | "S corp tax" | "partnership tax" | "…"
click at [1099, 160] on button "Save" at bounding box center [1140, 152] width 181 height 36
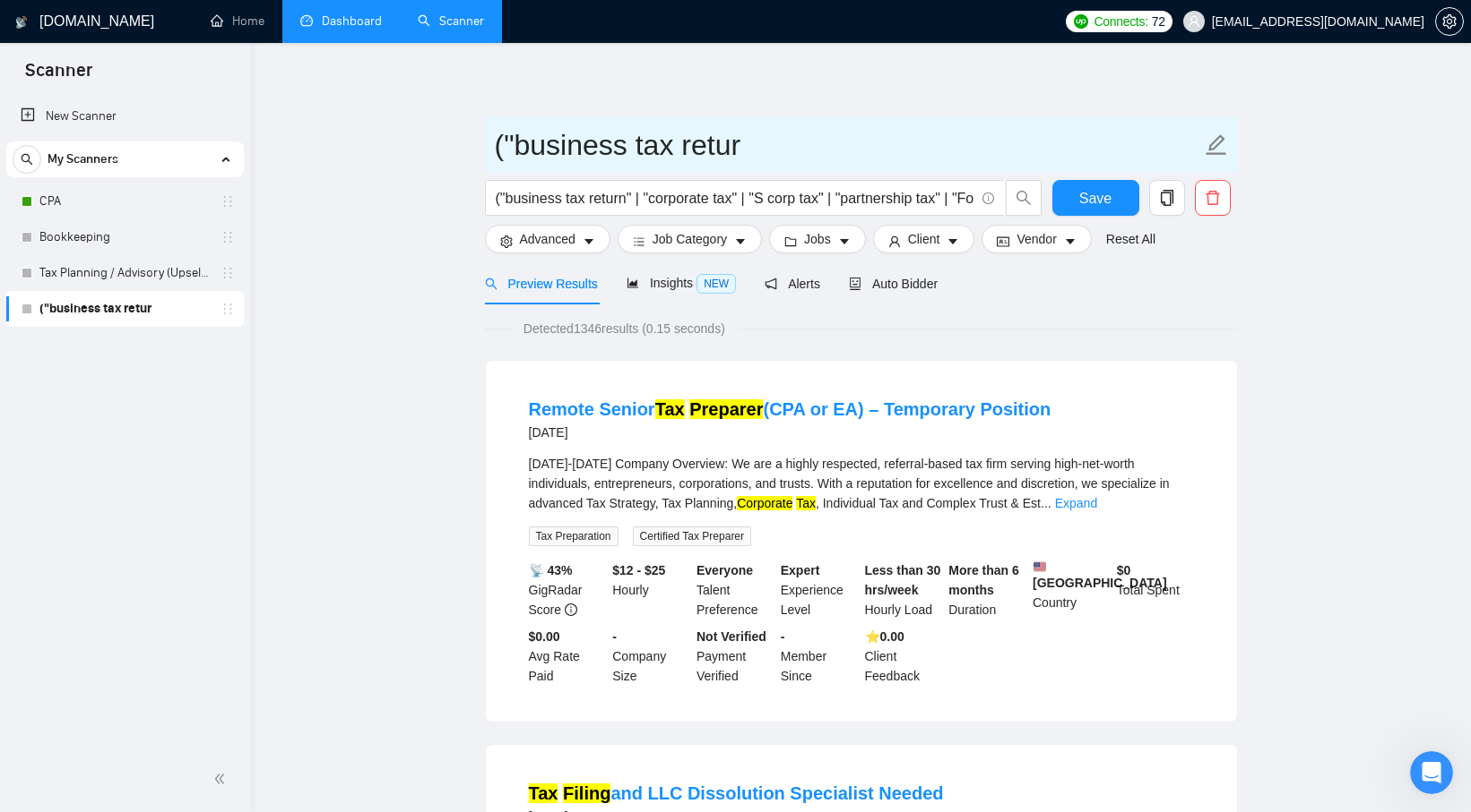
click at [660, 135] on input "("business tax retur" at bounding box center [847, 144] width 706 height 44
paste input "Business Tax Returns (S-Corp / Partnership)"
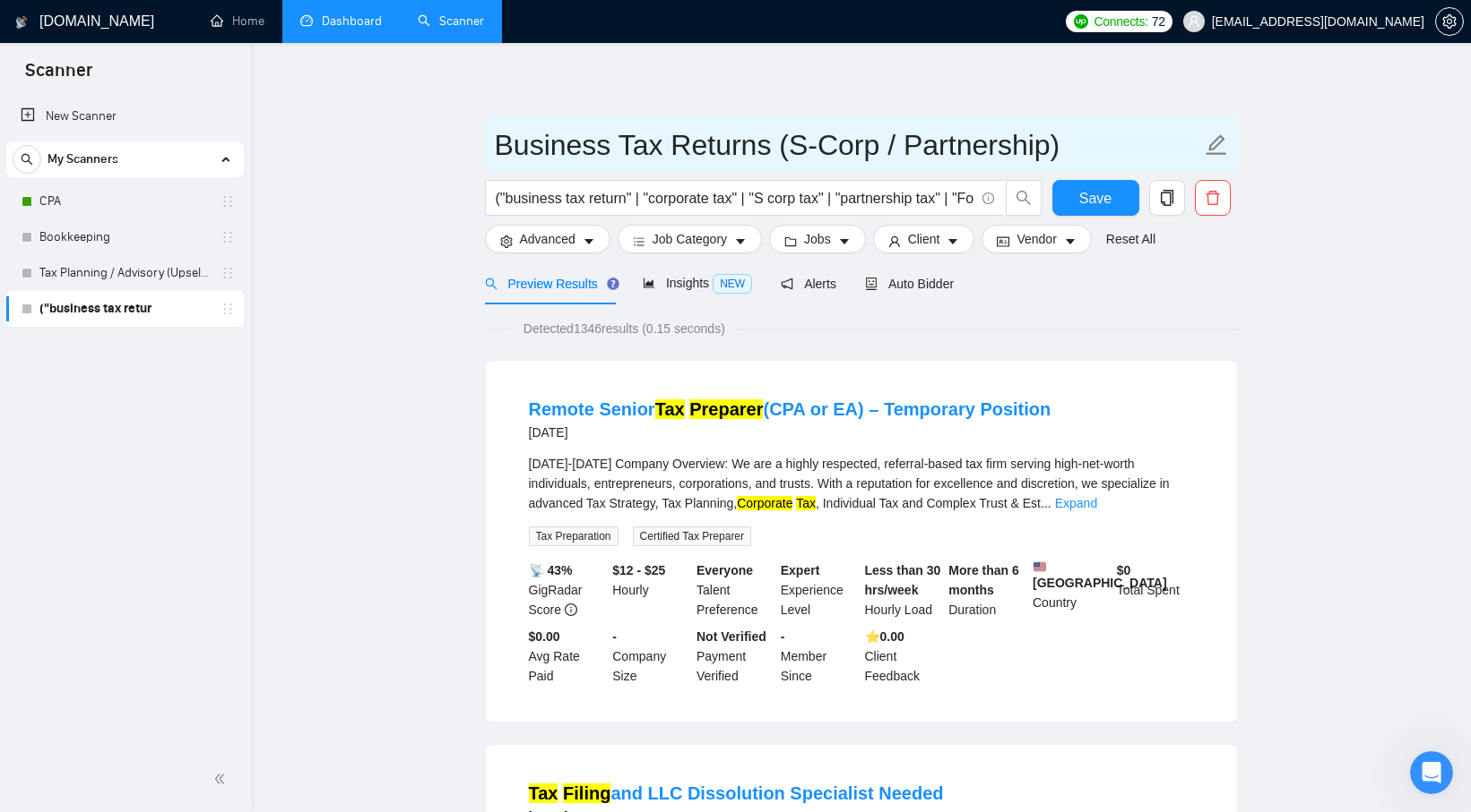
type input "Business Tax Returns (S-Corp / Partnership)"
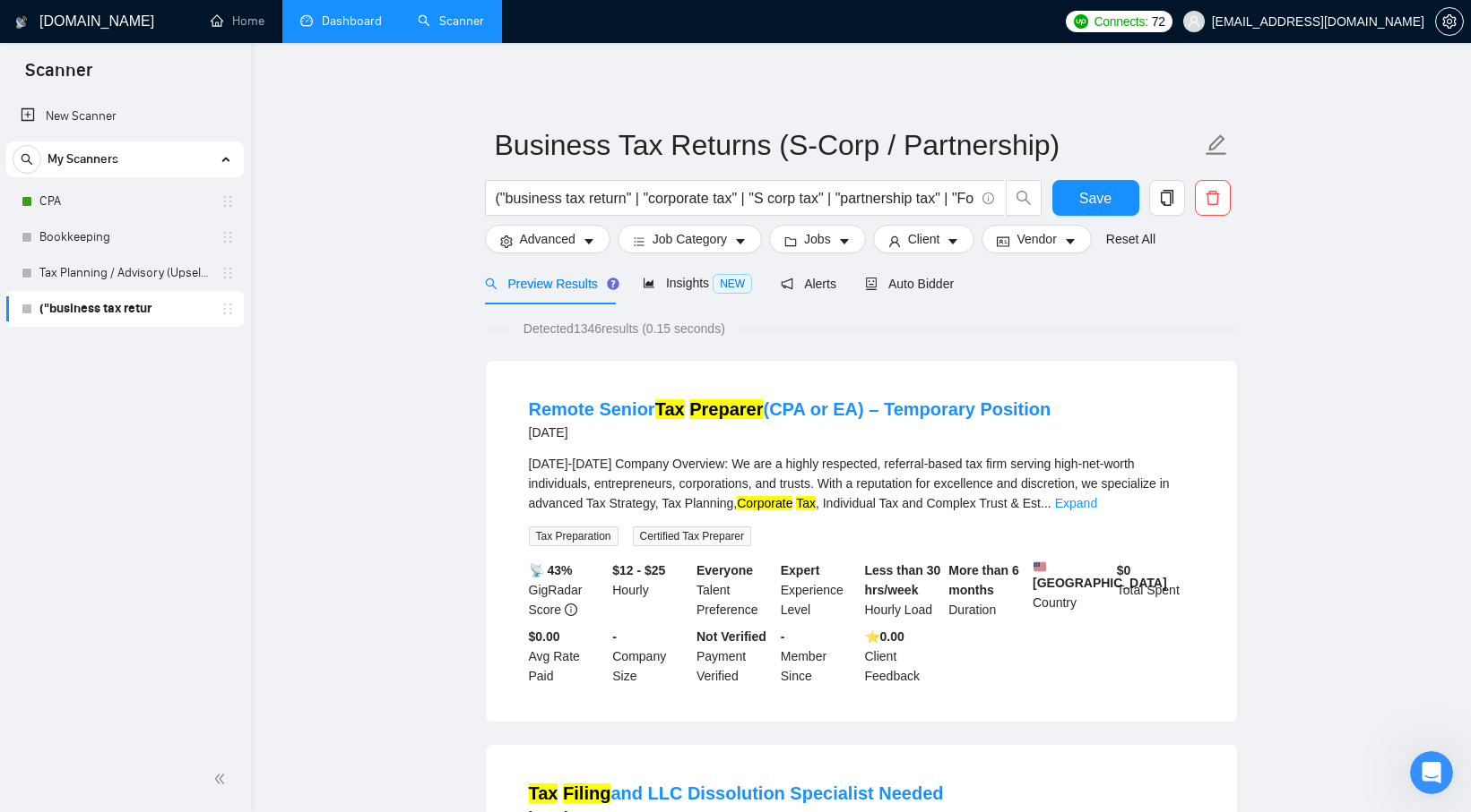
click at [1110, 198] on button "Save" at bounding box center [1096, 198] width 87 height 36
click at [176, 118] on link "New Scanner" at bounding box center [125, 116] width 209 height 36
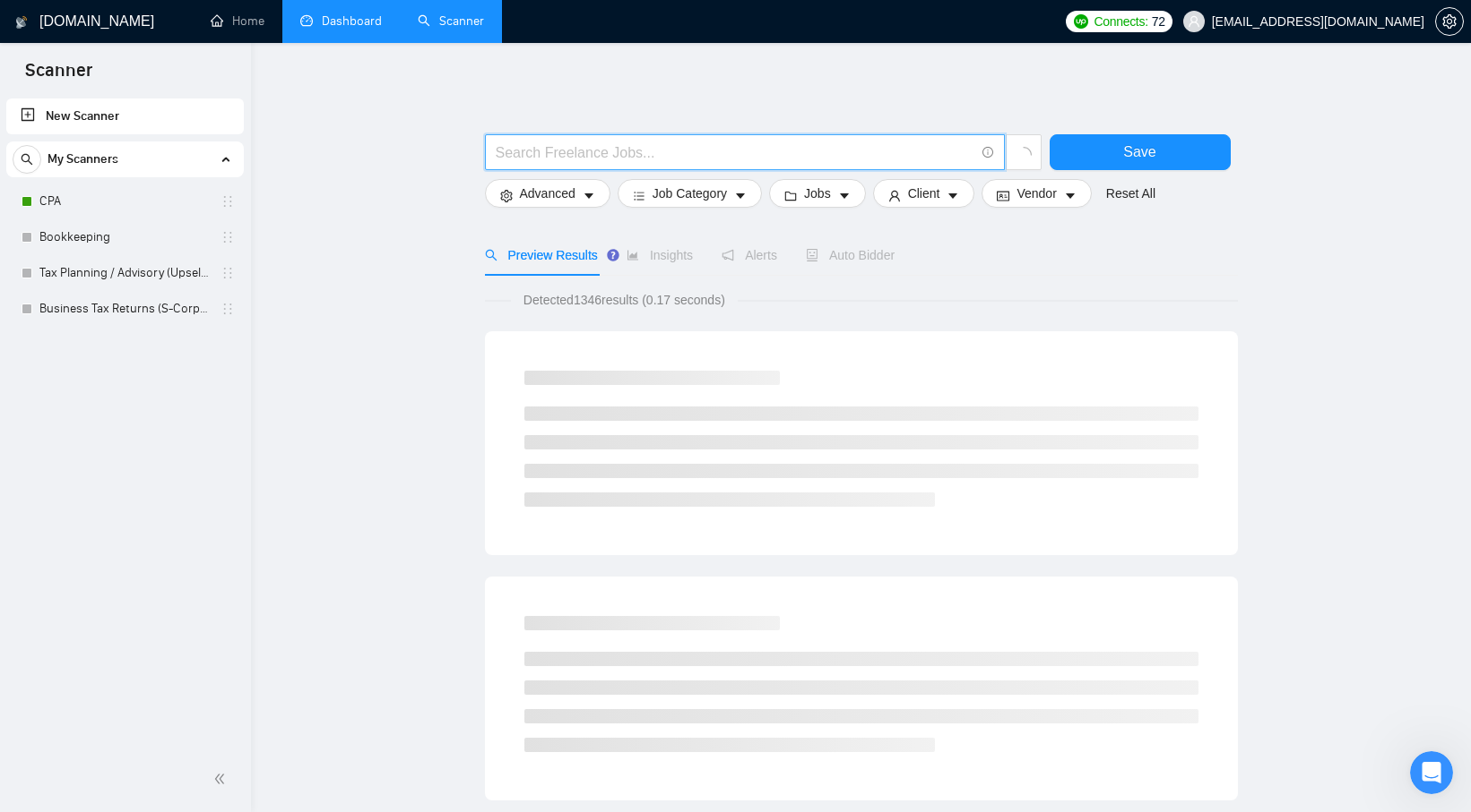
click at [639, 150] on input "text" at bounding box center [735, 153] width 479 height 23
click at [372, 372] on main "Save Advanced Job Category Jobs Client Vendor Reset All Preview Results Insight…" at bounding box center [861, 825] width 1162 height 1508
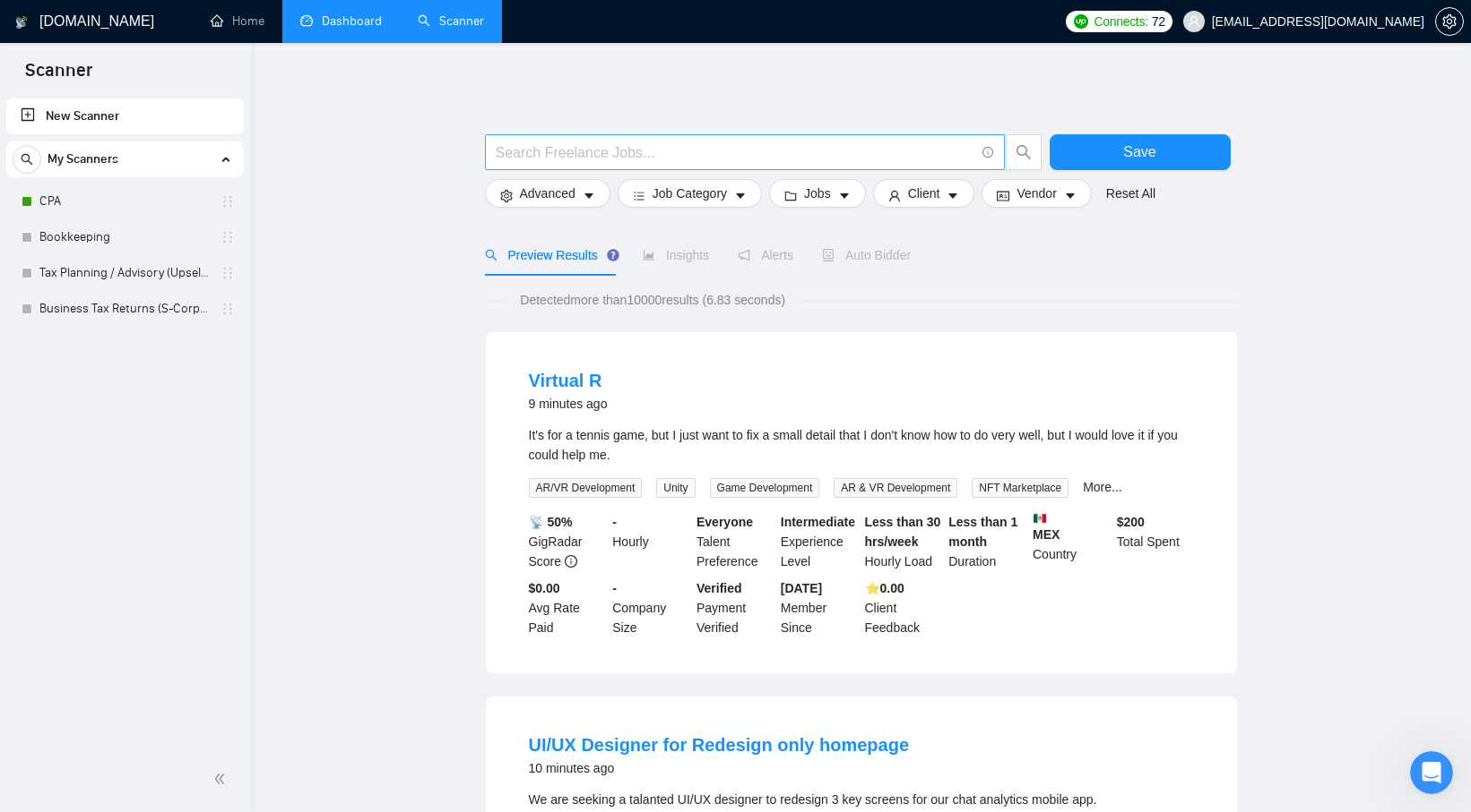
click at [605, 153] on input "text" at bounding box center [735, 153] width 479 height 23
paste input "("1099" | "1099\-NEC" | "1099\-MISC" | "contractor payments" | "year end forms"…"
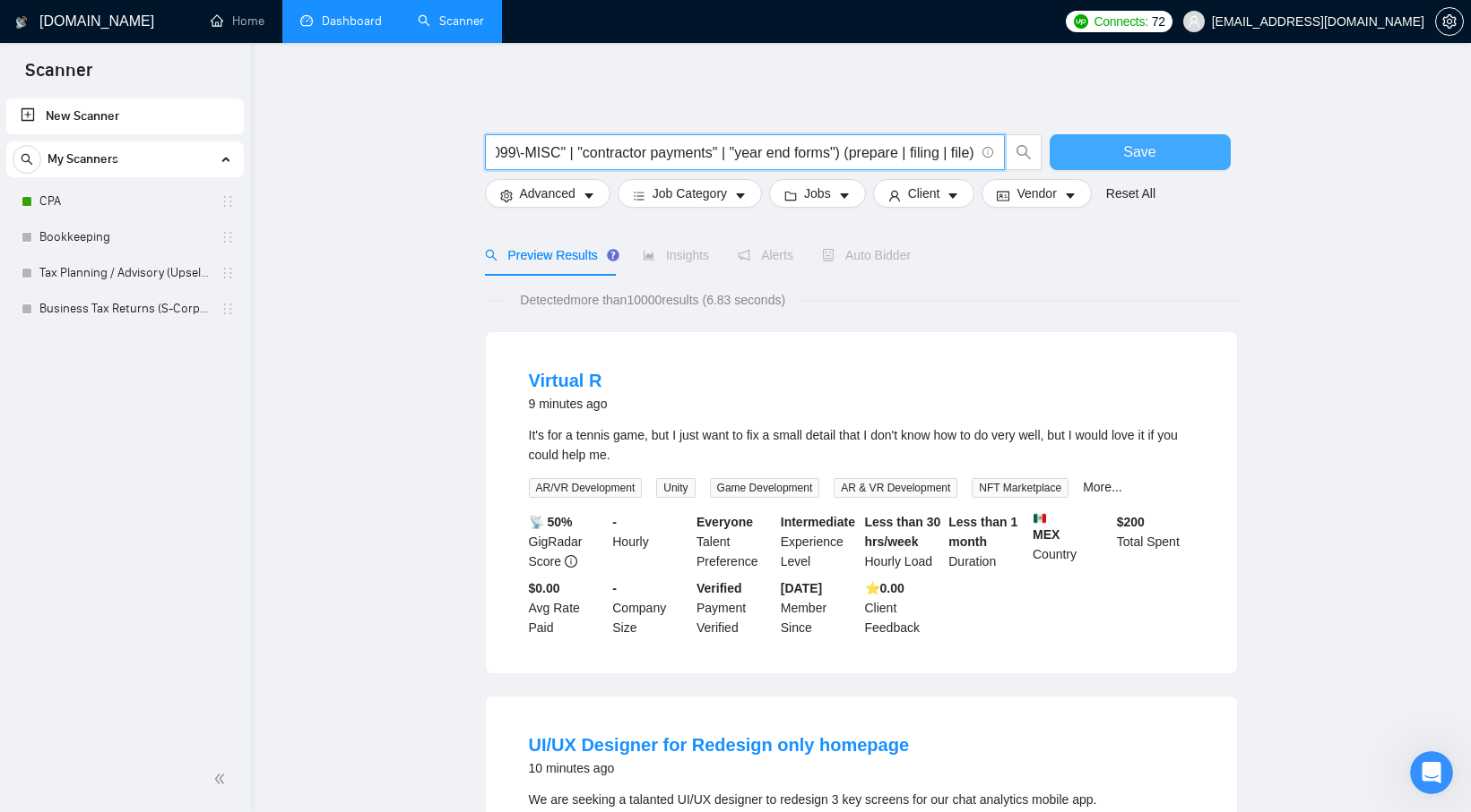
type input "("1099" | "1099\-NEC" | "1099\-MISC" | "contractor payments" | "year end forms"…"
click at [1109, 152] on button "Save" at bounding box center [1140, 152] width 181 height 36
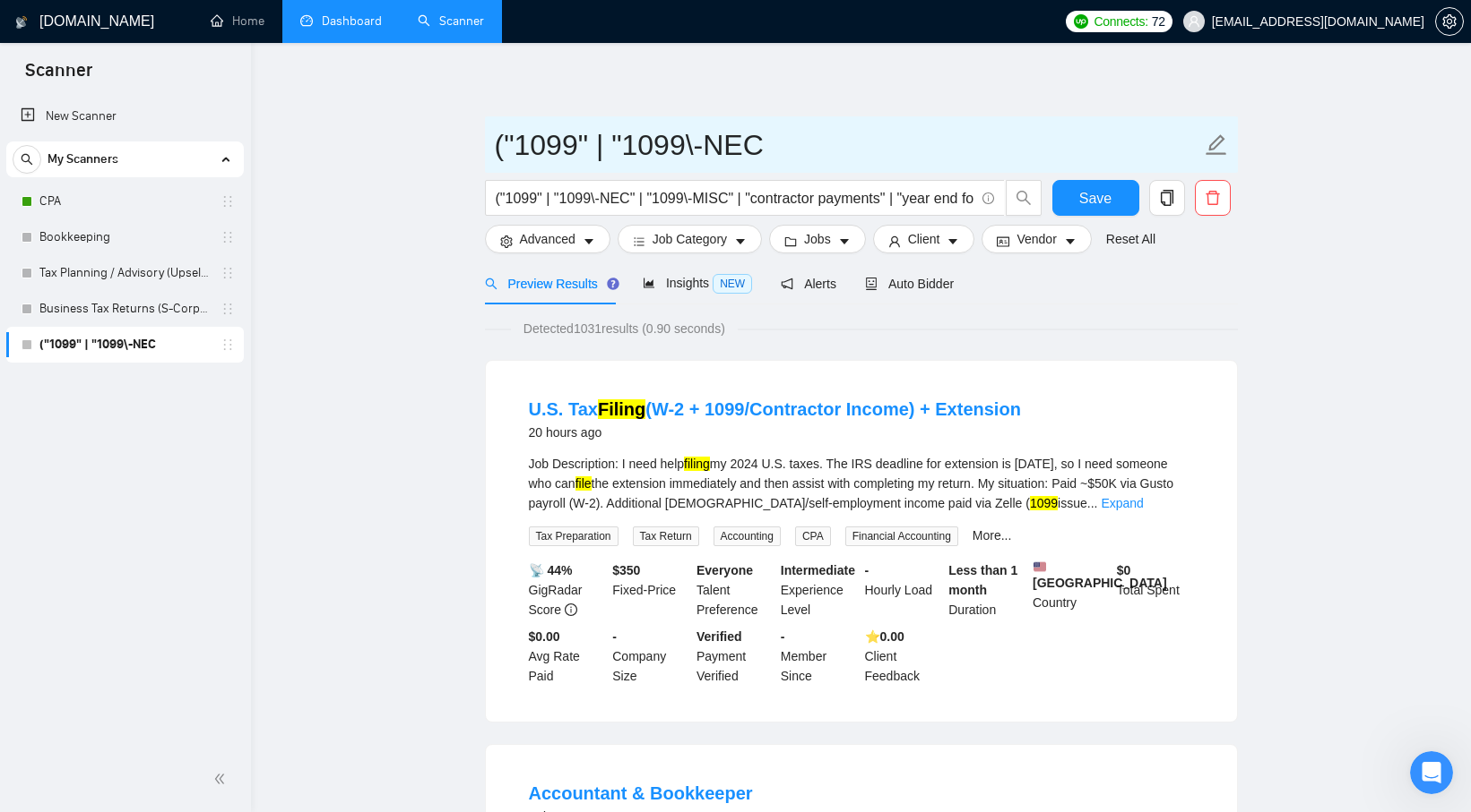
click at [822, 146] on input "("1099" | "1099\-NEC" at bounding box center [847, 144] width 706 height 44
paste input "1099 Preparation (Seasonal but constant flow)"
type input "1099 Preparation (Seasonal but constant flow)"
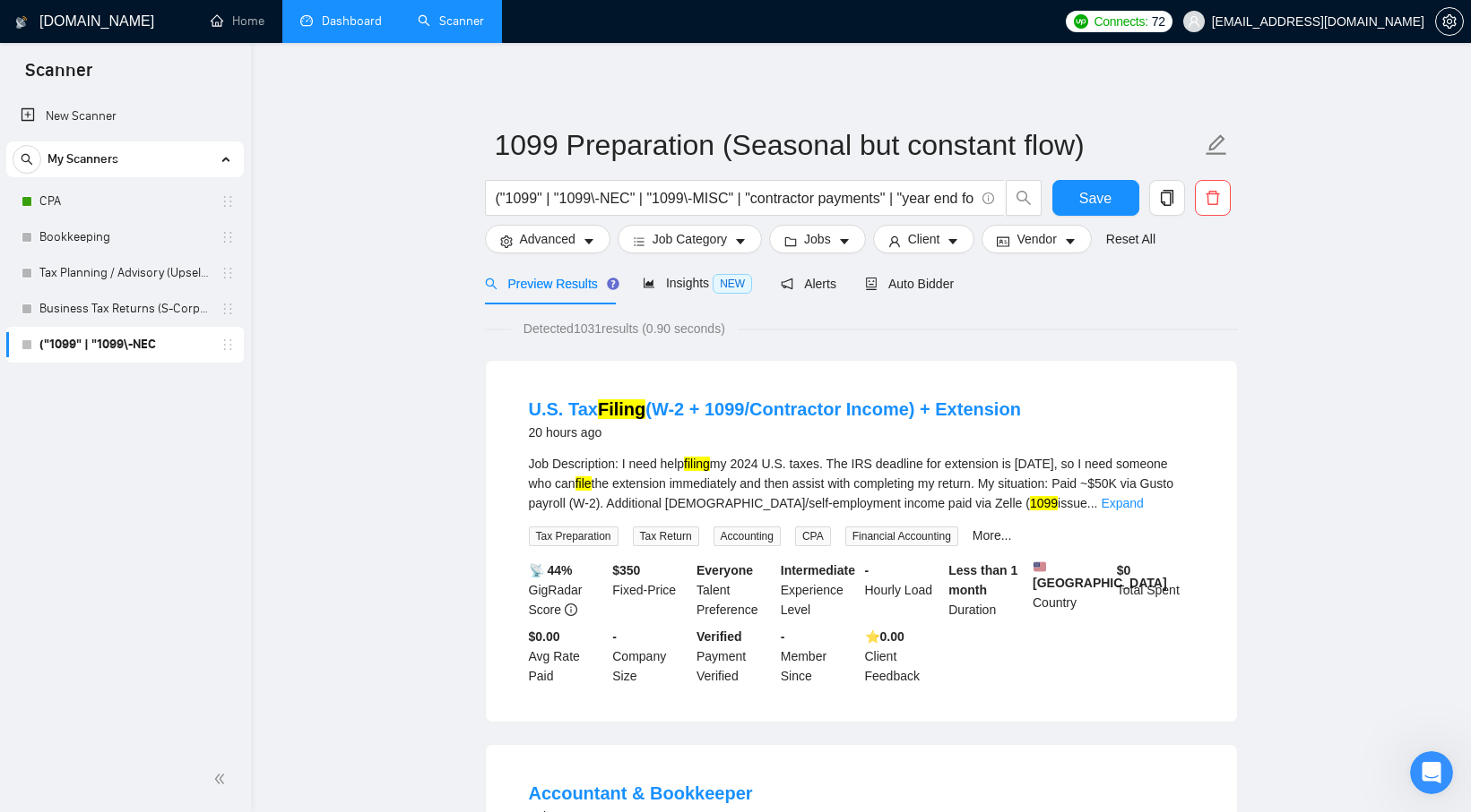
click at [1085, 193] on span "Save" at bounding box center [1095, 198] width 32 height 23
click at [148, 122] on link "New Scanner" at bounding box center [125, 116] width 209 height 36
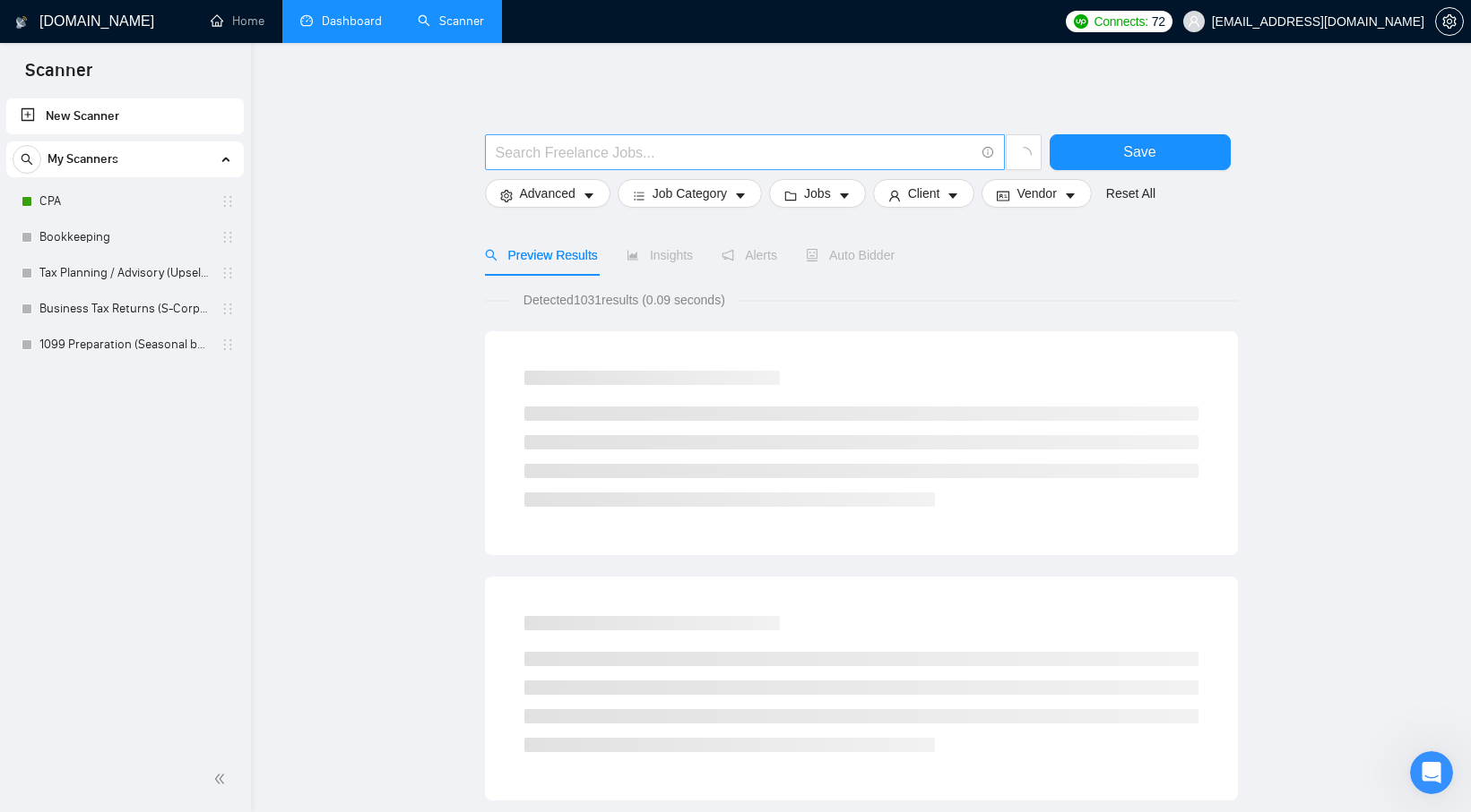
click at [619, 159] on input "text" at bounding box center [735, 153] width 479 height 23
paste input "(Shopify | "Amazon FBA" | Etsy | "Walmart Marketplace" | WooCommerce | BigComme…"
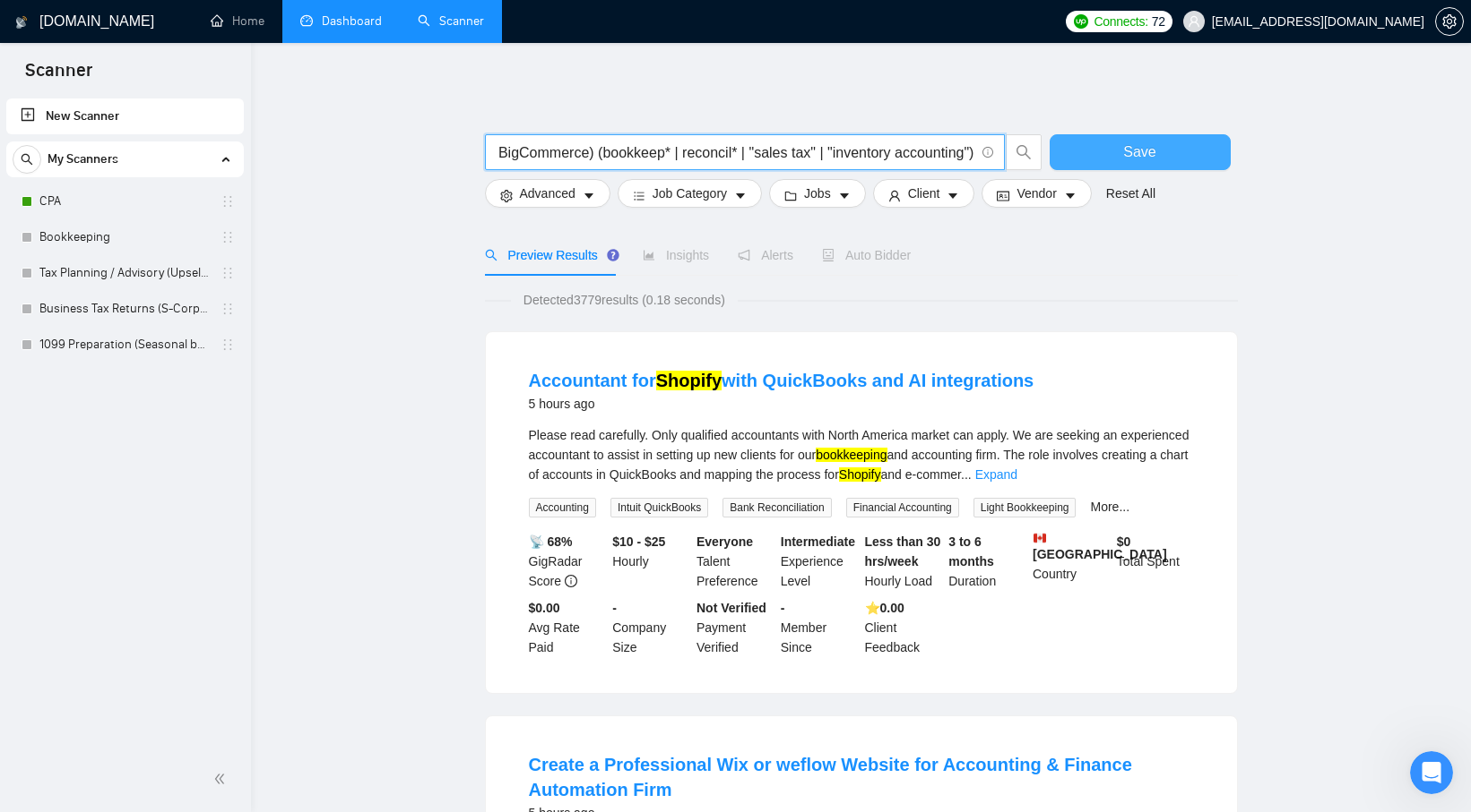
type input "(Shopify | "Amazon FBA" | Etsy | "Walmart Marketplace" | WooCommerce | BigComme…"
click at [1189, 155] on button "Save" at bounding box center [1140, 152] width 181 height 36
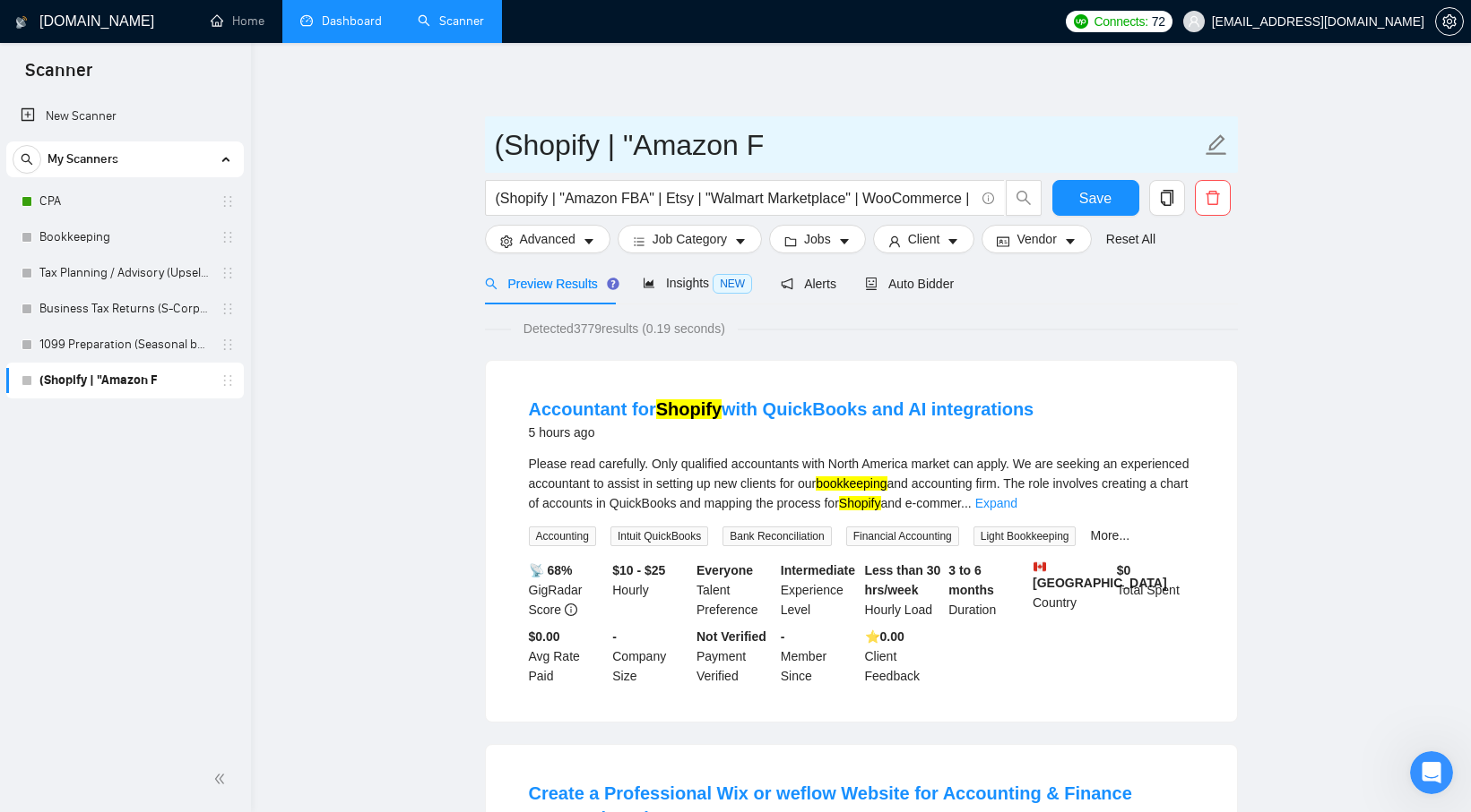
click at [769, 154] on input "(Shopify | "Amazon F" at bounding box center [847, 144] width 706 height 44
paste input "eCommerce Bookkeeping + Sales Tax (Great LTV)"
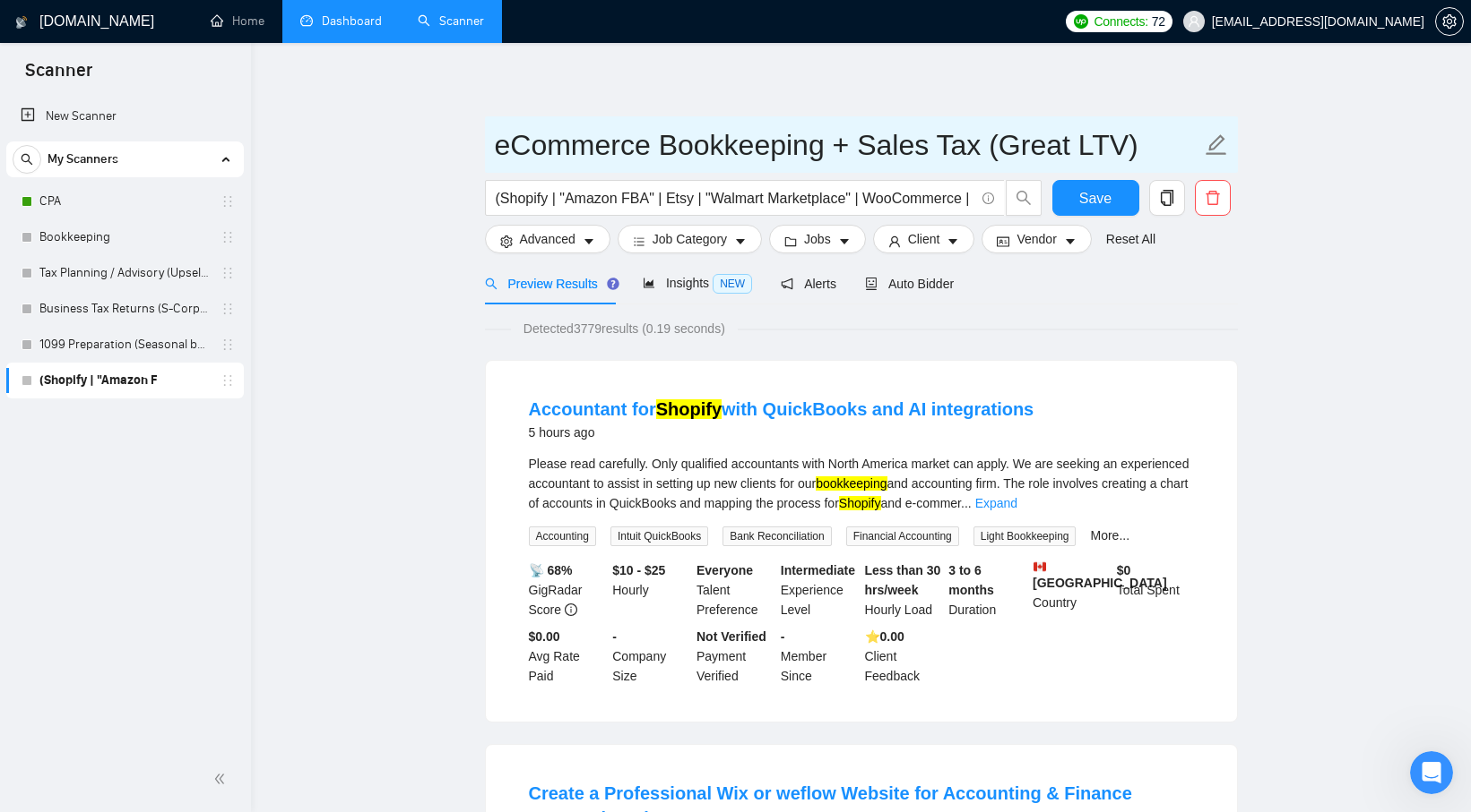
type input "eCommerce Bookkeeping + Sales Tax (Great LTV)"
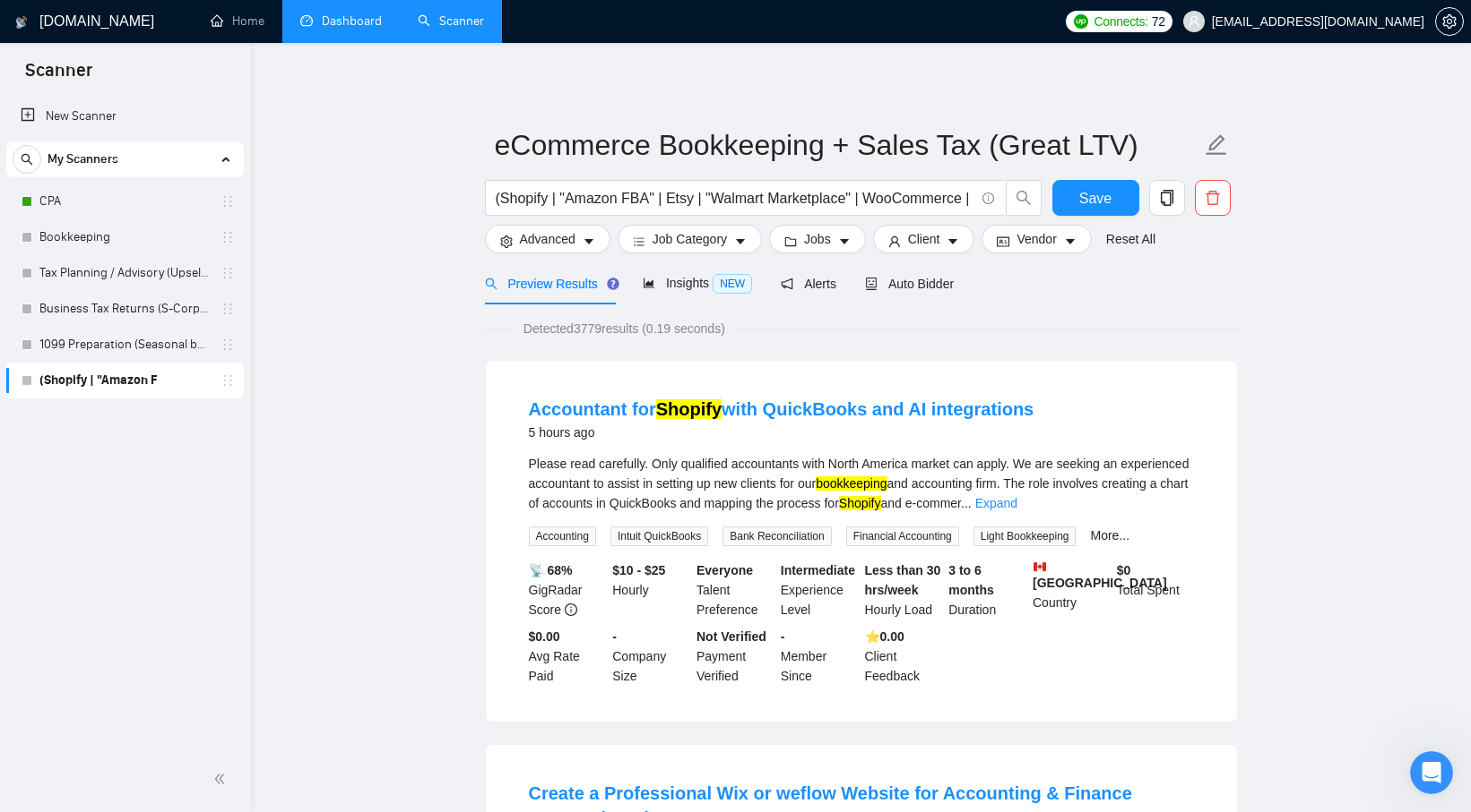
click at [1113, 207] on button "Save" at bounding box center [1096, 198] width 87 height 36
click at [101, 223] on link "Bookkeeping" at bounding box center [125, 237] width 170 height 36
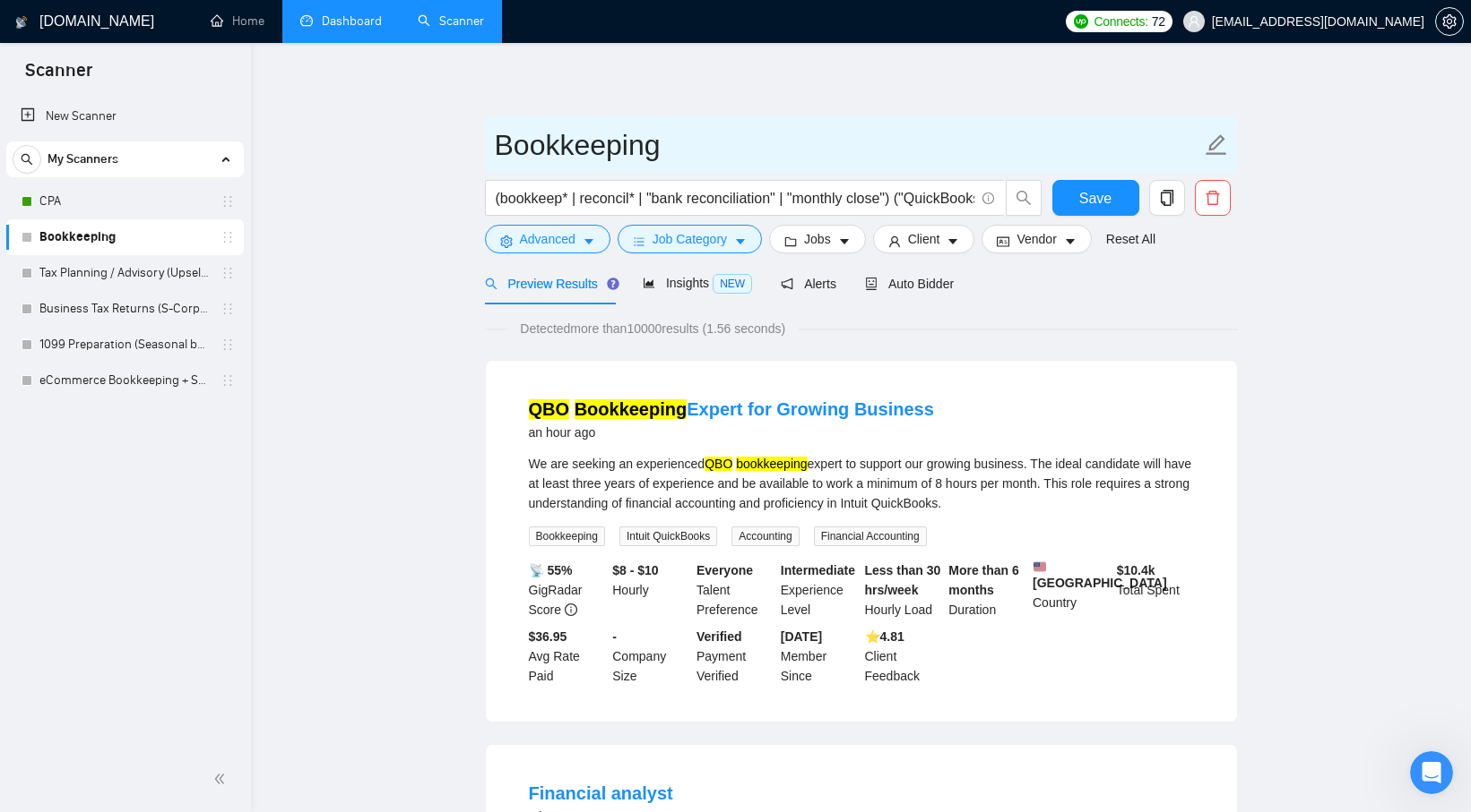
click at [670, 144] on input "Bookkeeping" at bounding box center [847, 144] width 706 height 44
paste input "Tax Planning / Advisory (Upsell to CPA Support & Peak)"
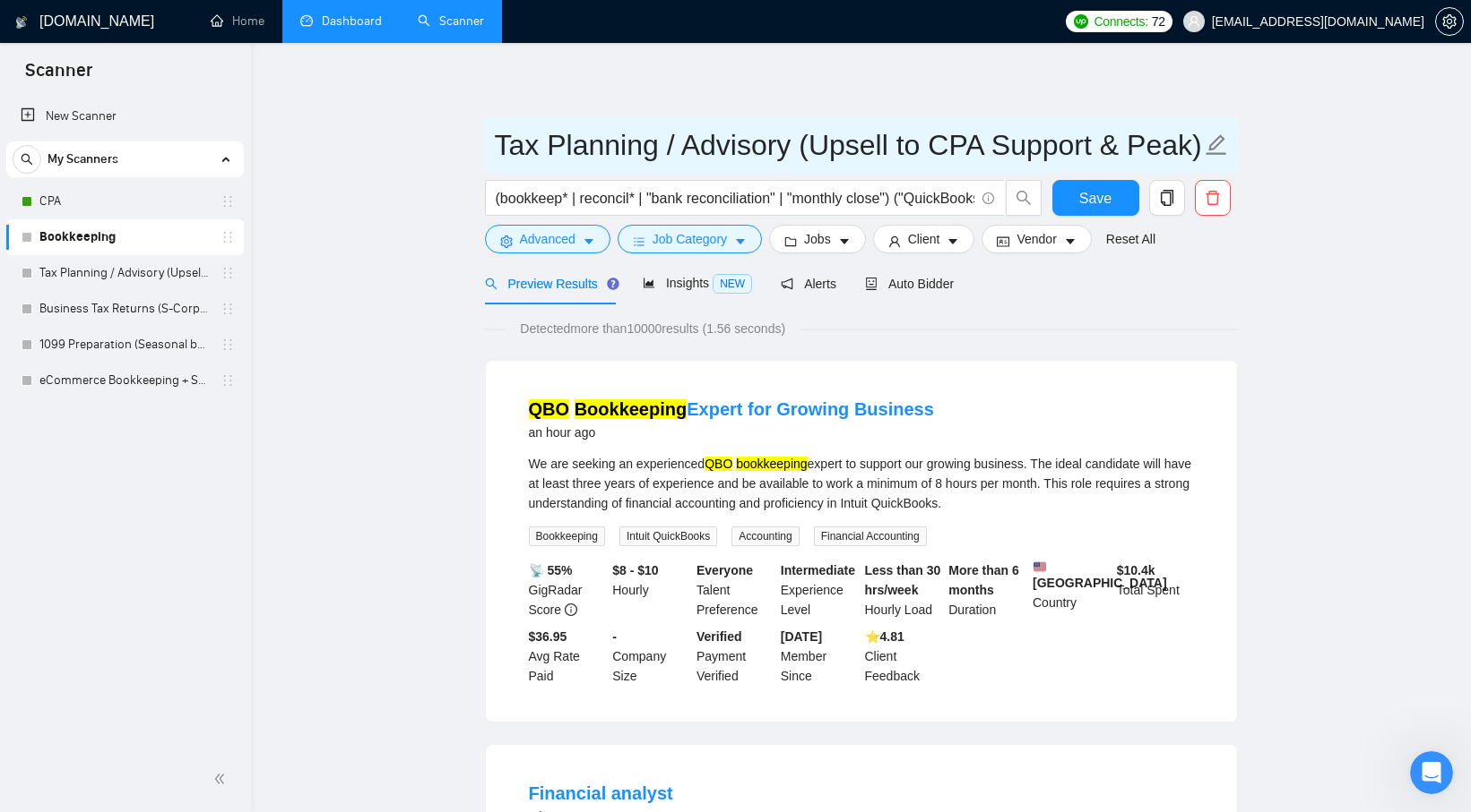
type input "Tax Planning / Advisory (Upsell to CPA Support & Peak)"
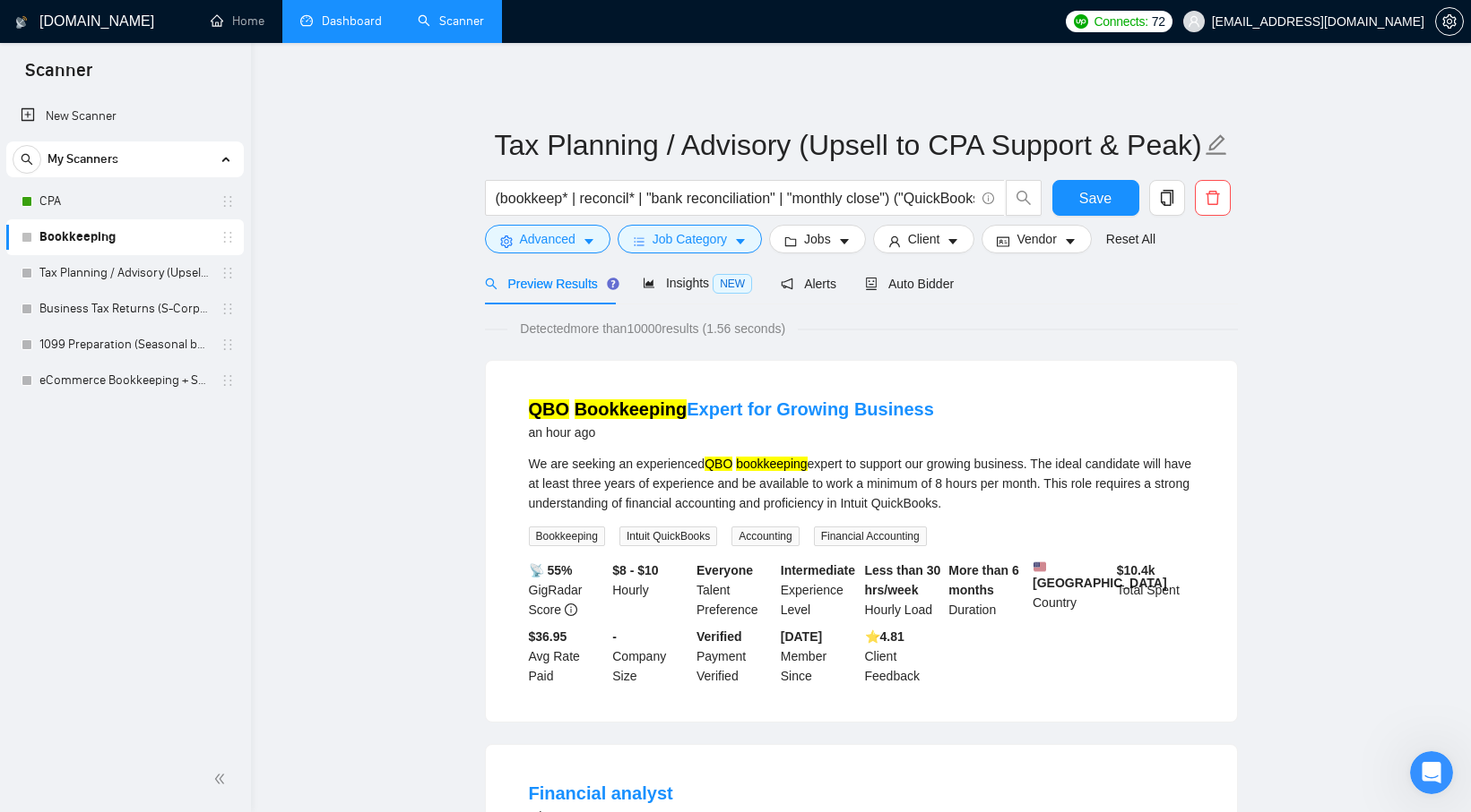
click at [1078, 190] on button "Save" at bounding box center [1096, 198] width 87 height 36
click at [171, 275] on link "Tax Planning / Advisory (Upsell to CPA Support & Peak)" at bounding box center [125, 273] width 170 height 36
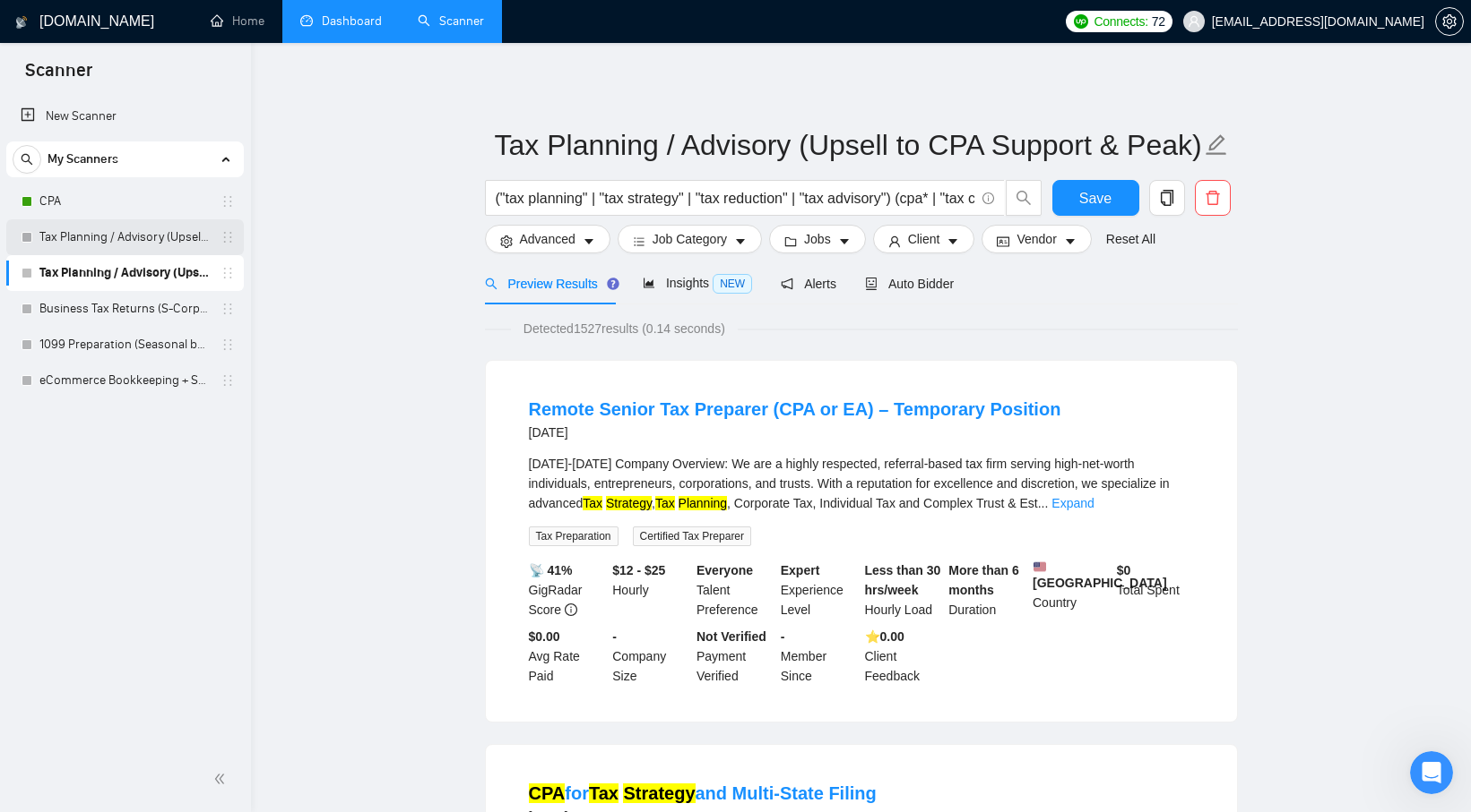
click at [174, 232] on link "Tax Planning / Advisory (Upsell to CPA Support & Peak)" at bounding box center [125, 237] width 170 height 36
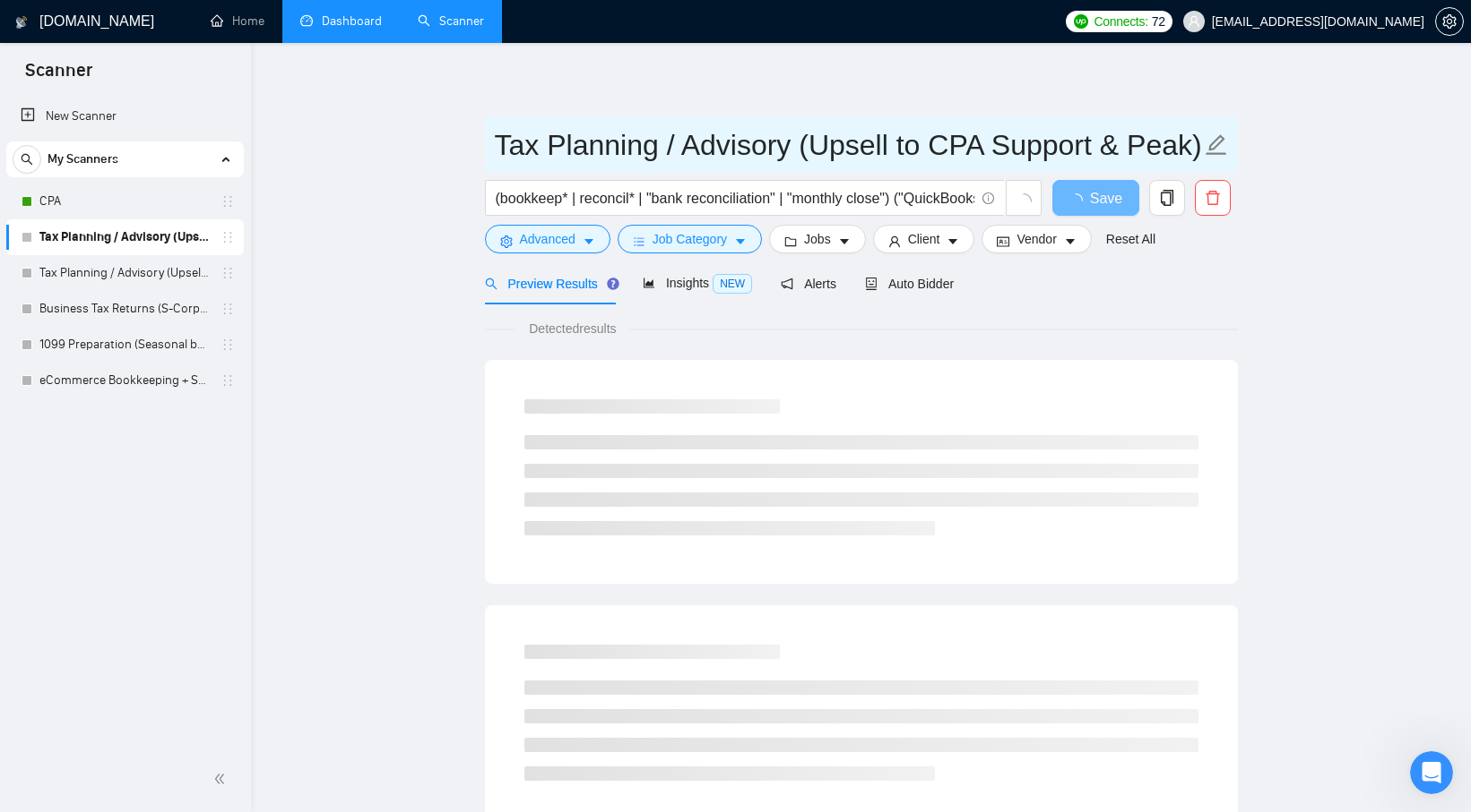
click at [718, 152] on input "Tax Planning / Advisory (Upsell to CPA Support & Peak)" at bounding box center [847, 144] width 706 height 44
paste input "Ongoing Bookkeeping + QBO (Core Bookkeeping"
type input "Ongoing Bookkeeping + QBO (Core Bookkeeping)"
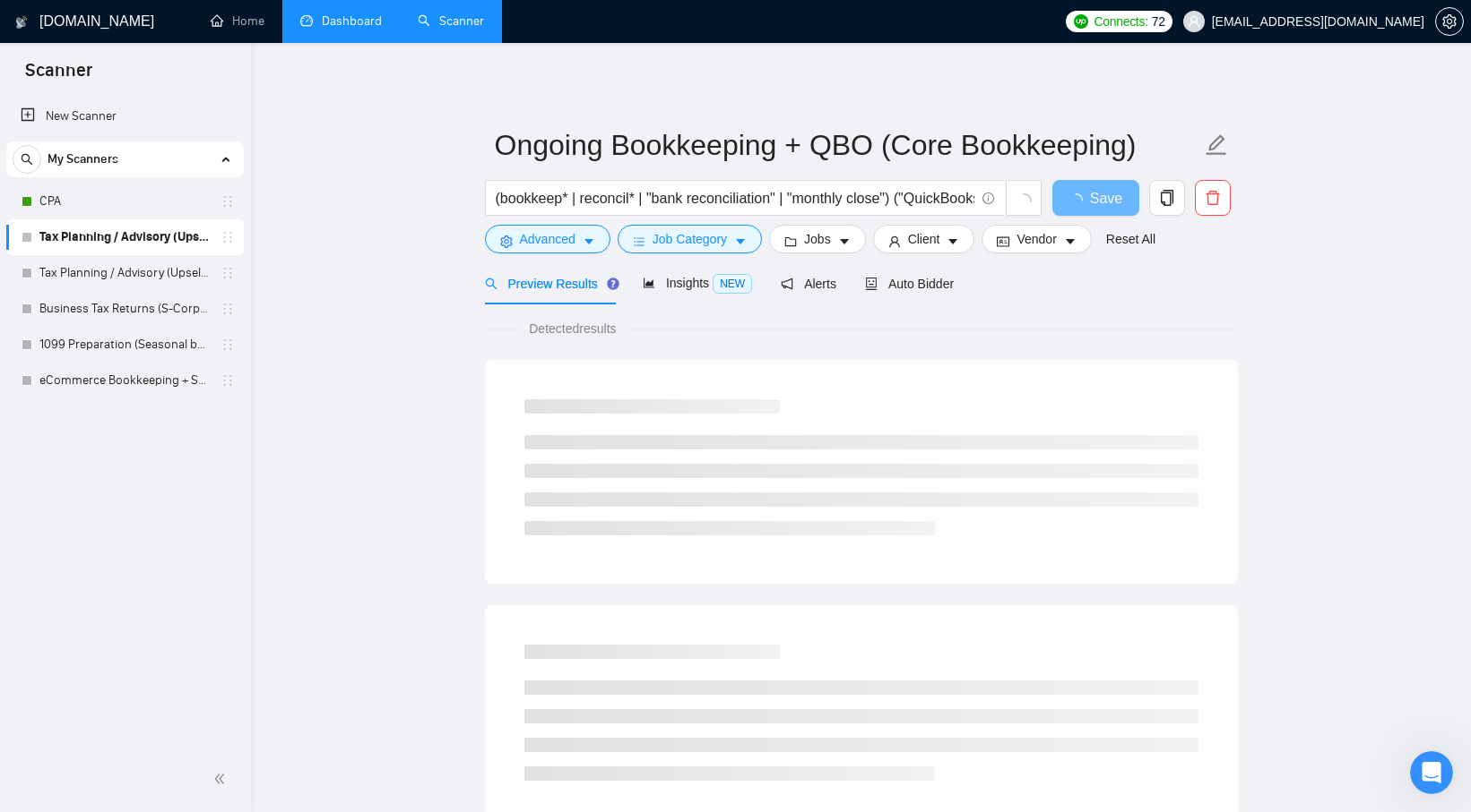
click at [368, 275] on main "Ongoing Bookkeeping + QBO (Core Bookkeeping) (bookkeep* | reconcil* | "bank rec…" at bounding box center [861, 819] width 1162 height 1494
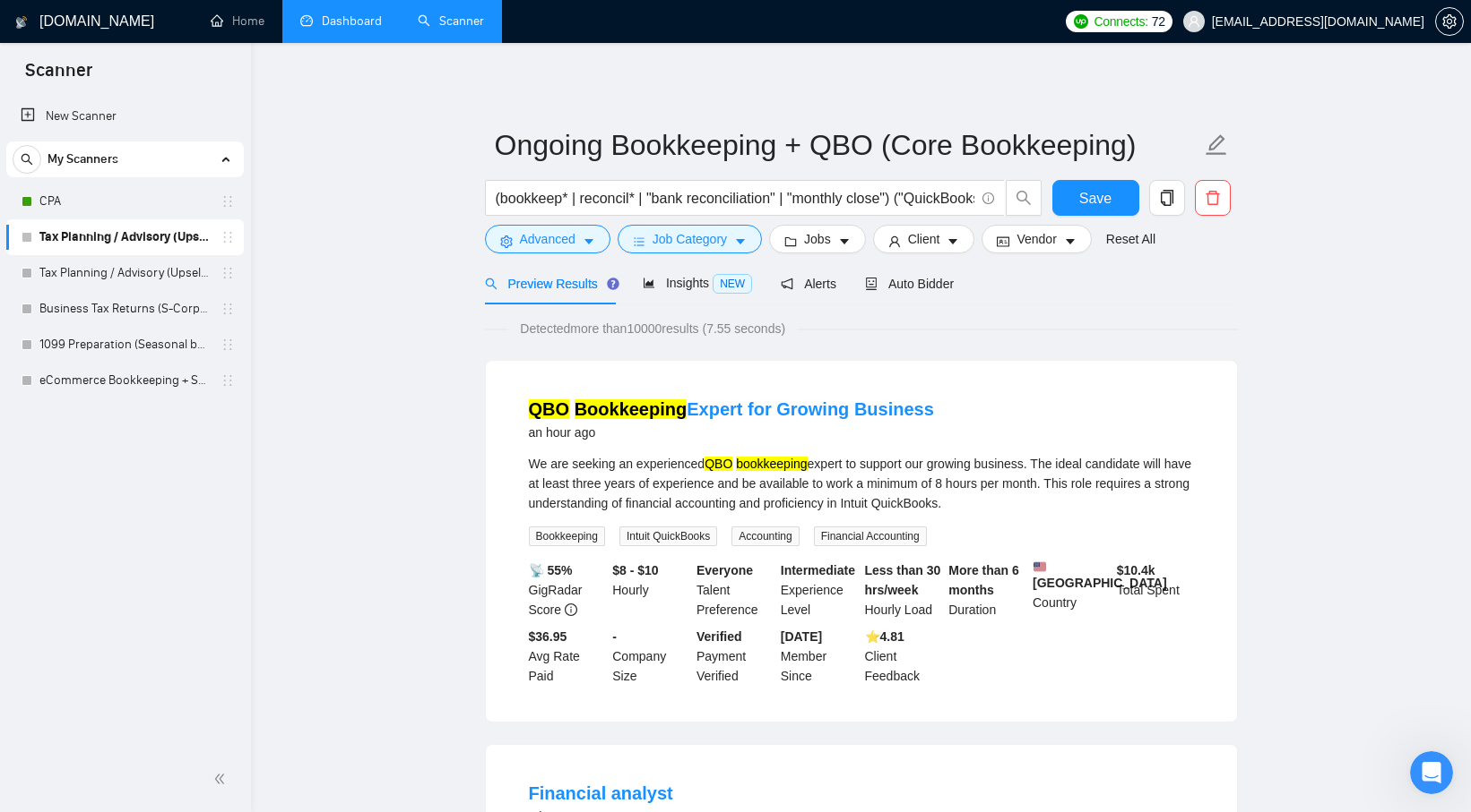
click at [1050, 205] on div "Save" at bounding box center [1096, 202] width 94 height 44
click at [1066, 205] on button "Save" at bounding box center [1096, 198] width 87 height 36
click at [231, 239] on icon "holder" at bounding box center [227, 237] width 14 height 14
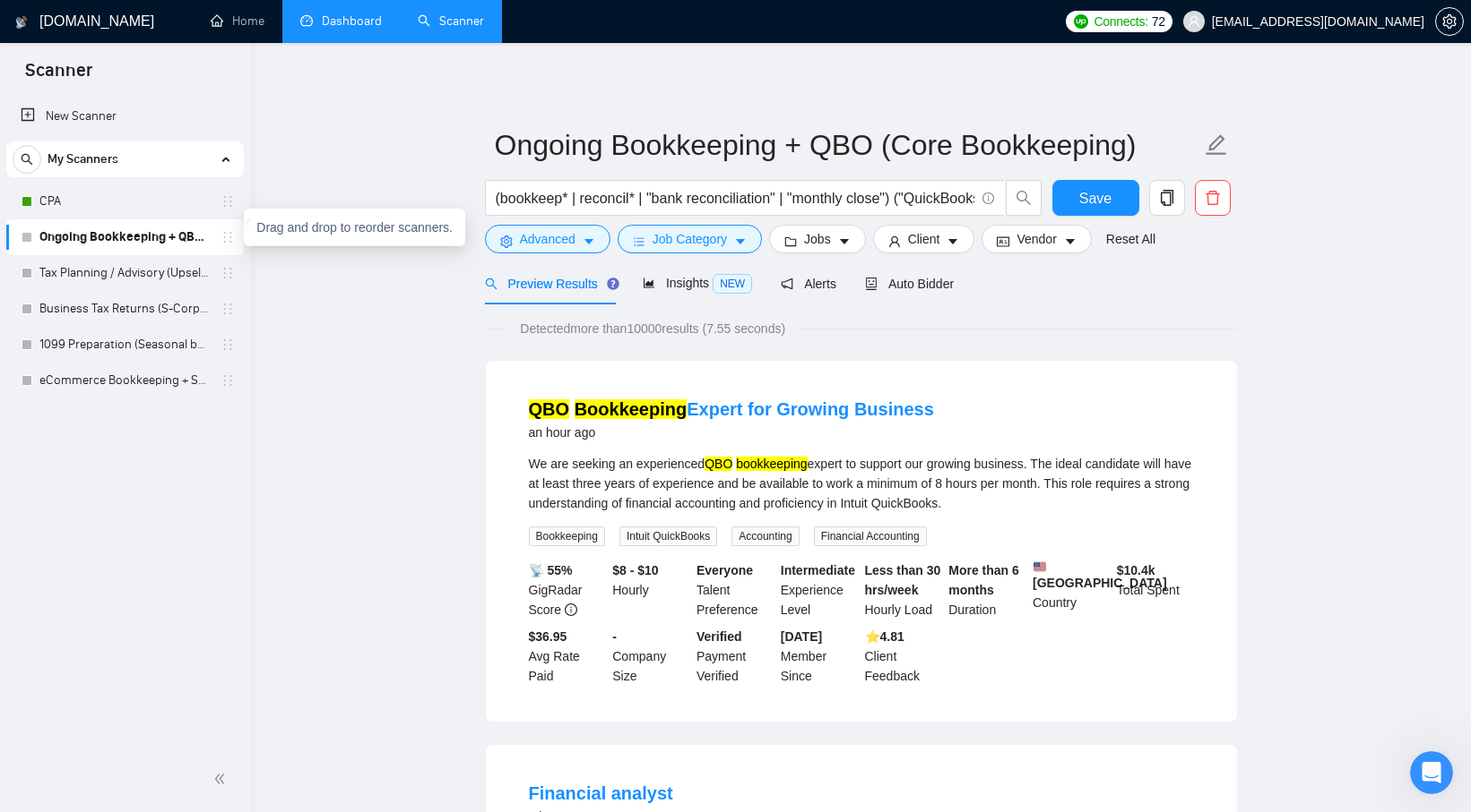
click at [904, 287] on span "Auto Bidder" at bounding box center [909, 283] width 89 height 14
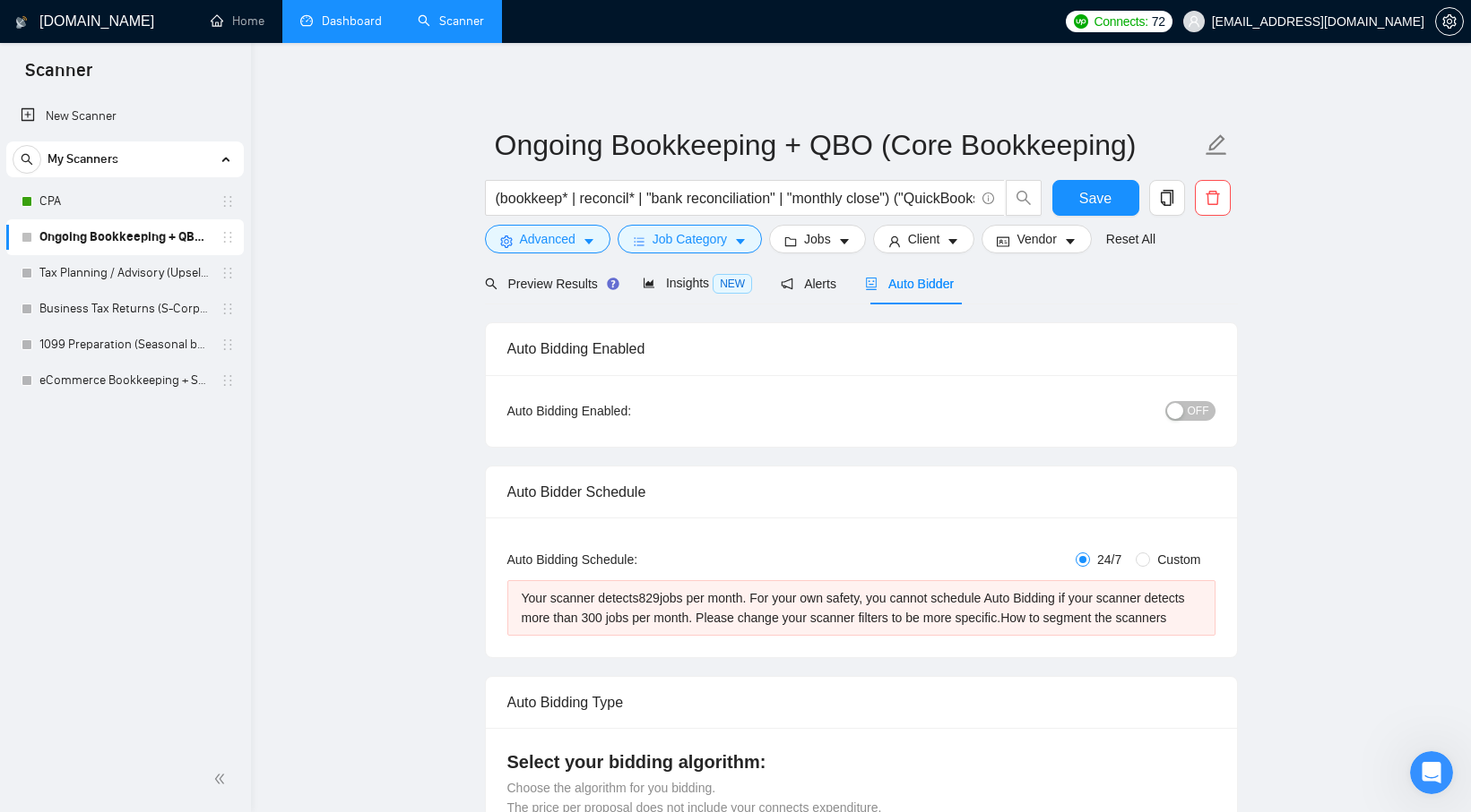
click at [1182, 414] on div "button" at bounding box center [1174, 411] width 16 height 16
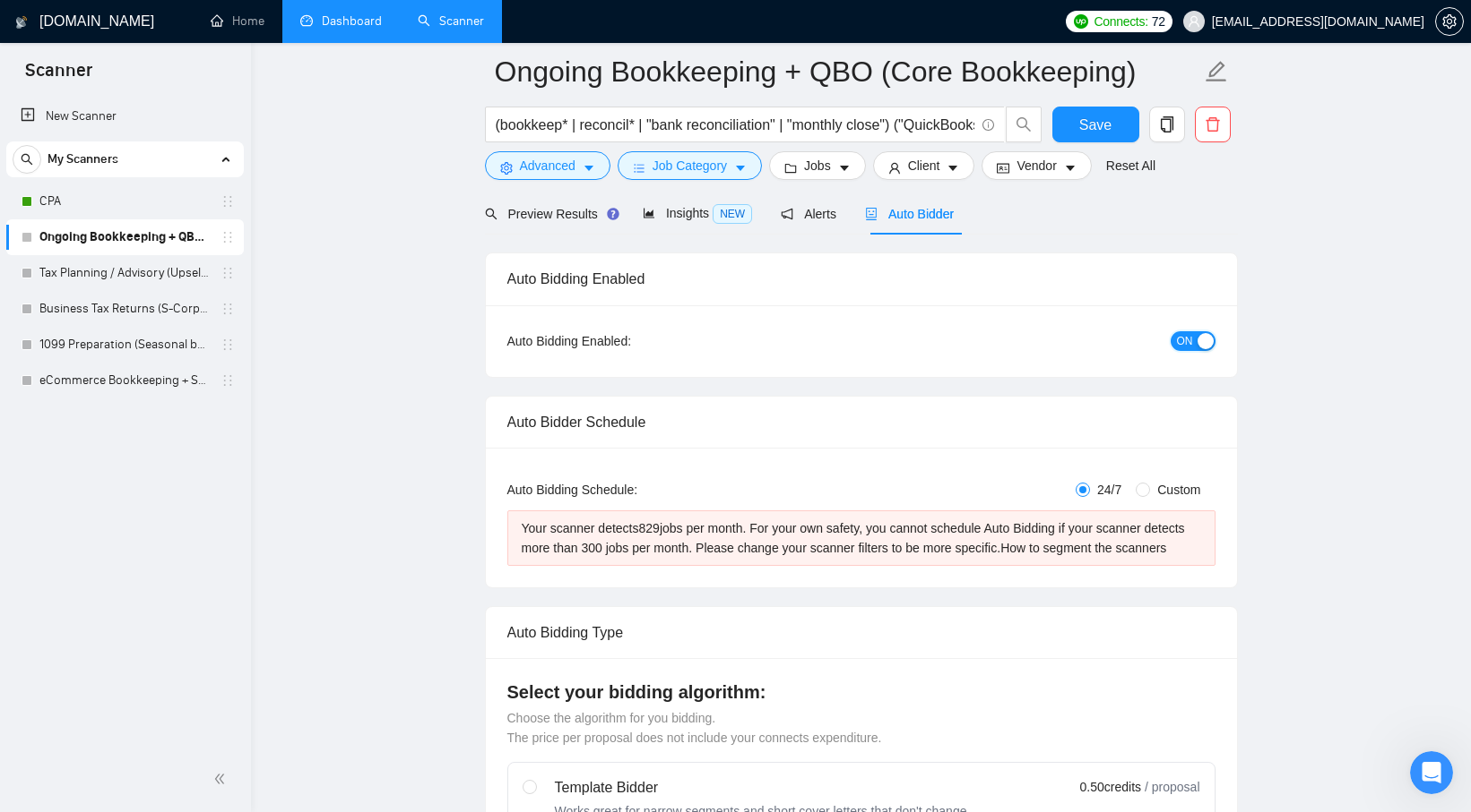
scroll to position [86, 0]
click at [727, 556] on div "Your scanner detects 829 jobs per month. For your own safety, you cannot schedu…" at bounding box center [861, 536] width 679 height 40
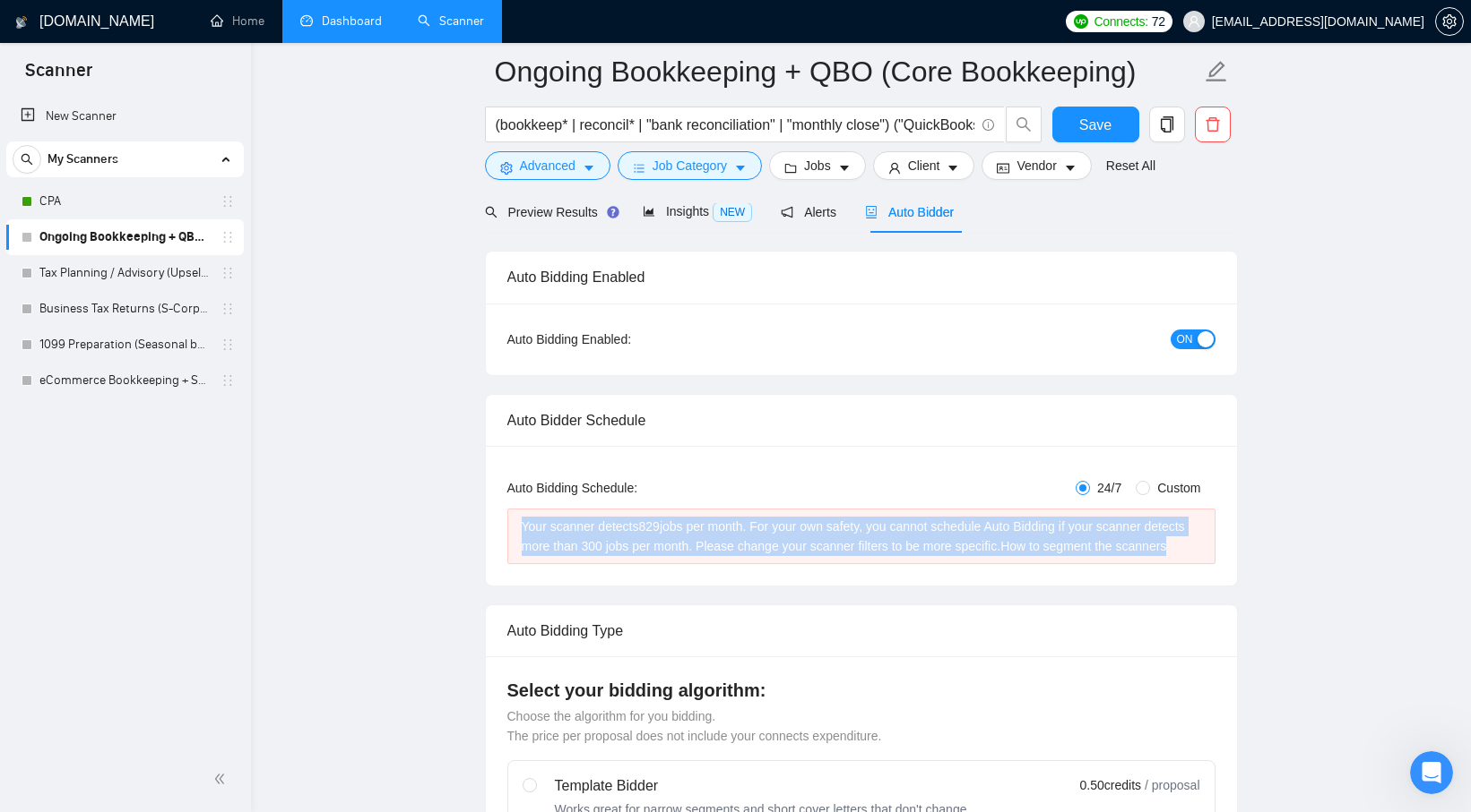
drag, startPoint x: 675, startPoint y: 569, endPoint x: 514, endPoint y: 528, distance: 166.1
click at [514, 528] on div "Your scanner detects 829 jobs per month. For your own safety, you cannot schedu…" at bounding box center [861, 536] width 708 height 56
copy div "Your scanner detects 829 jobs per month. For your own safety, you cannot schedu…"
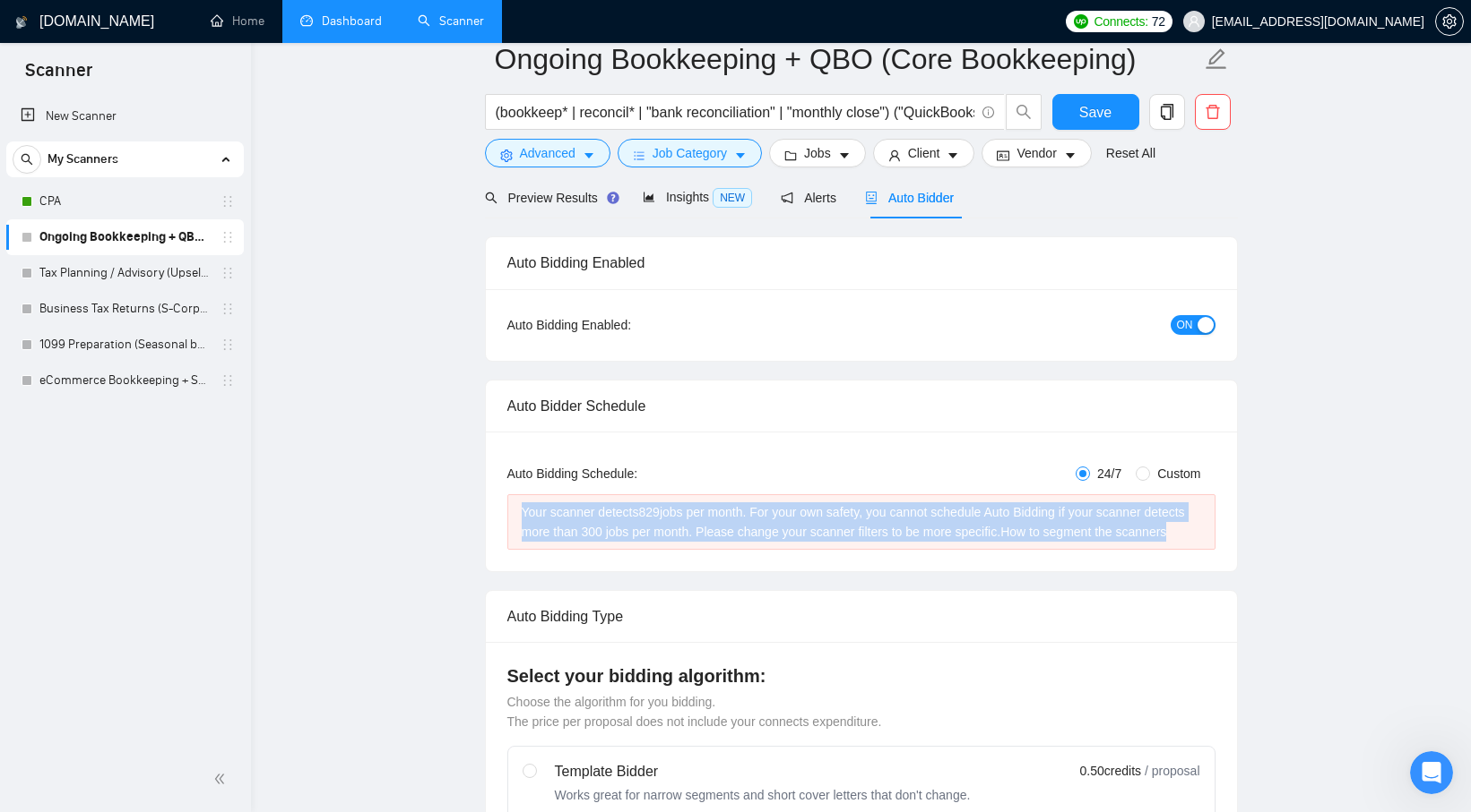
scroll to position [0, 0]
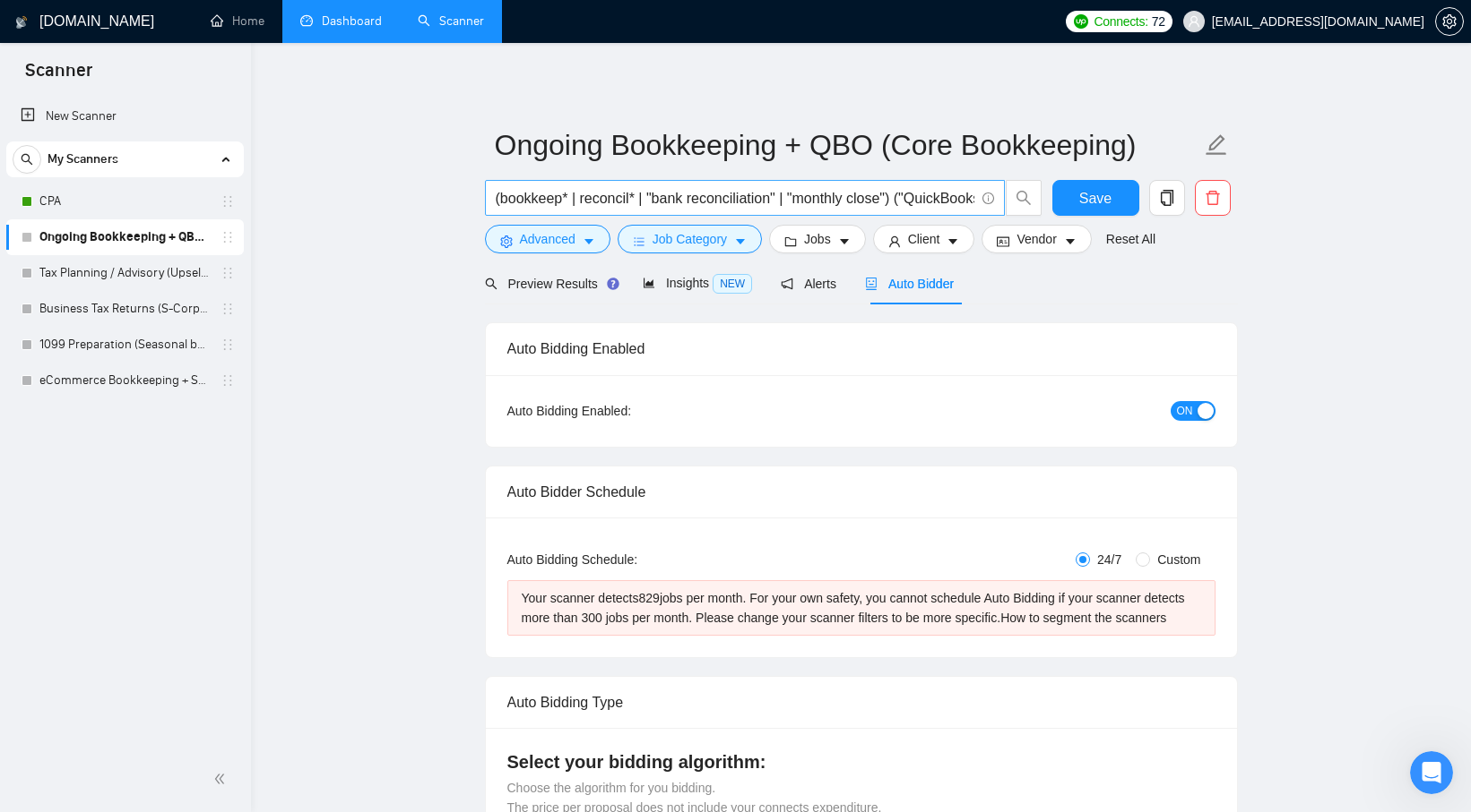
click at [919, 201] on input "(bookkeep* | reconcil* | "bank reconciliation" | "monthly close") ("QuickBooks"…" at bounding box center [735, 198] width 479 height 23
paste input ""monthly close" | "bank reconciliation") ("QuickBooks Online" | QBO) ("monthly"…"
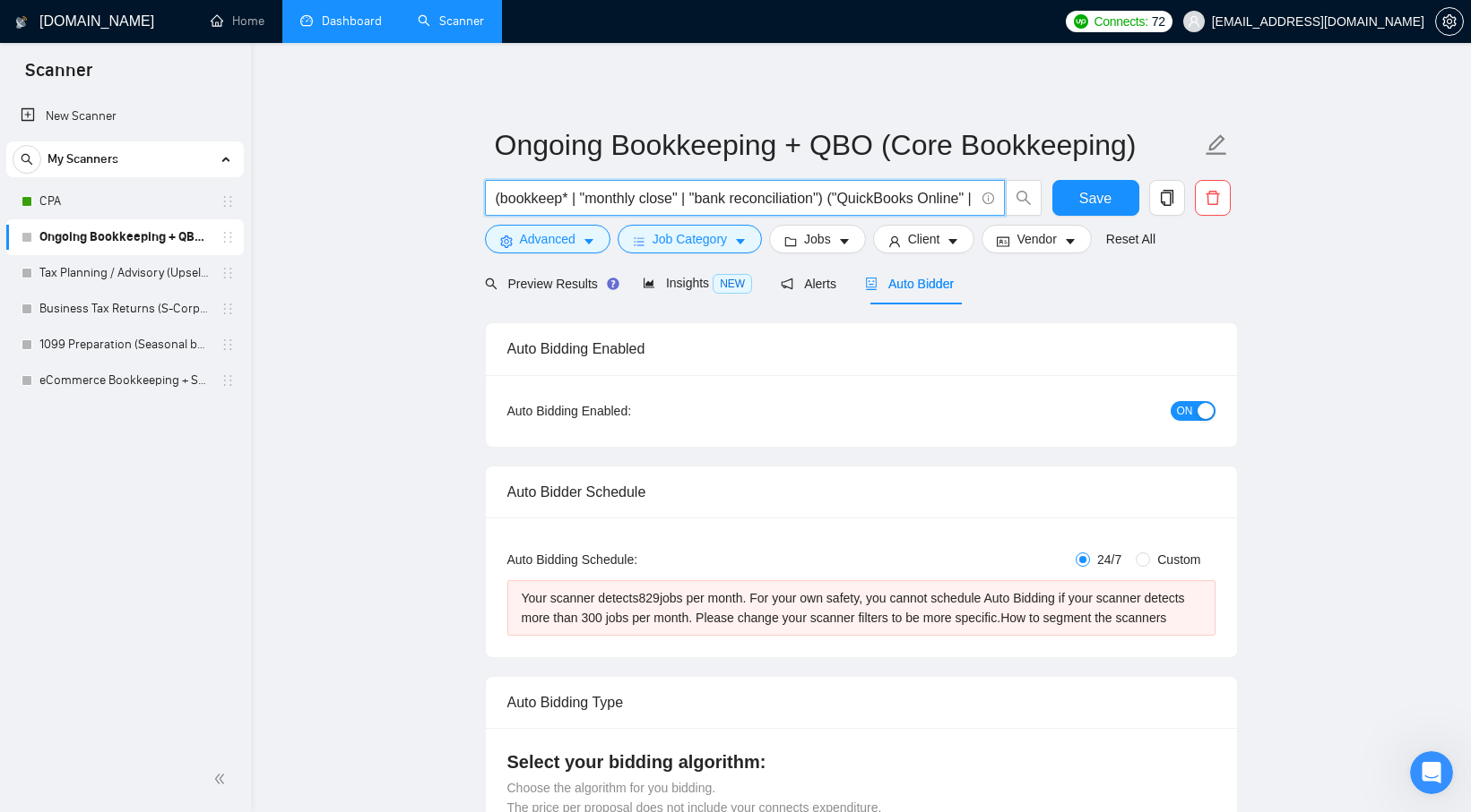
scroll to position [0, 297]
type input "(bookkeep* | "monthly close" | "bank reconciliation") ("QuickBooks Online" | QB…"
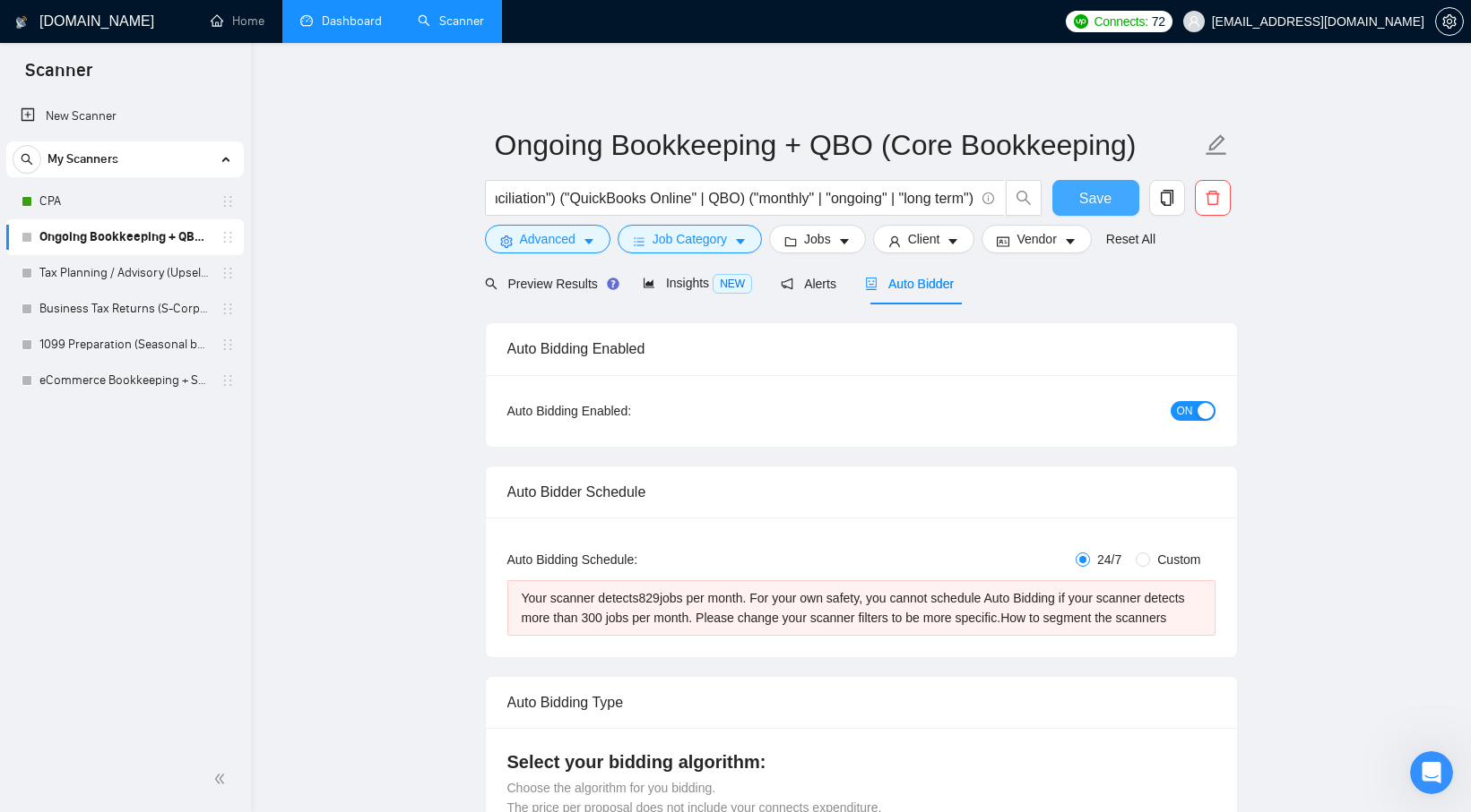
click at [1087, 200] on span "Save" at bounding box center [1095, 198] width 32 height 23
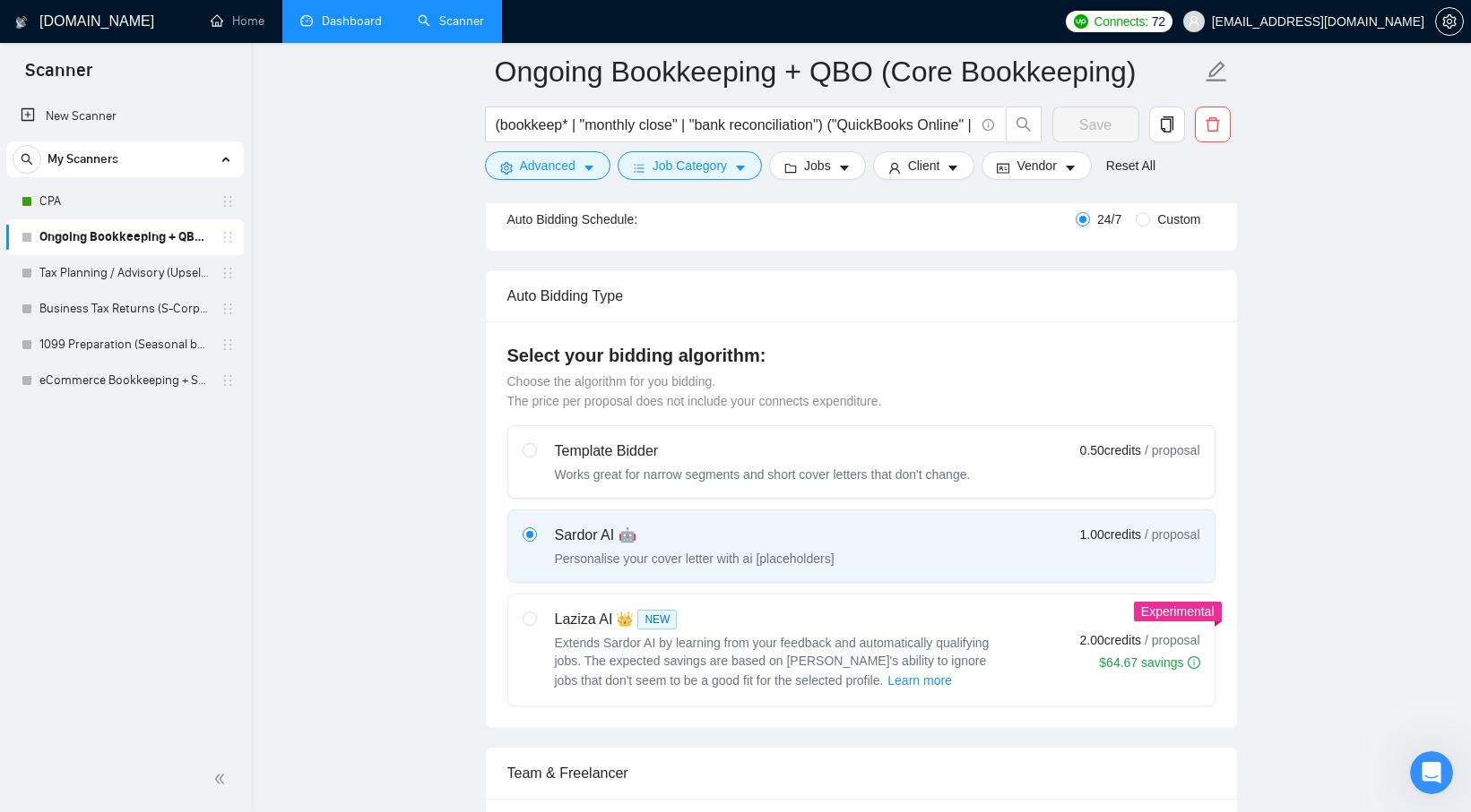
scroll to position [0, 0]
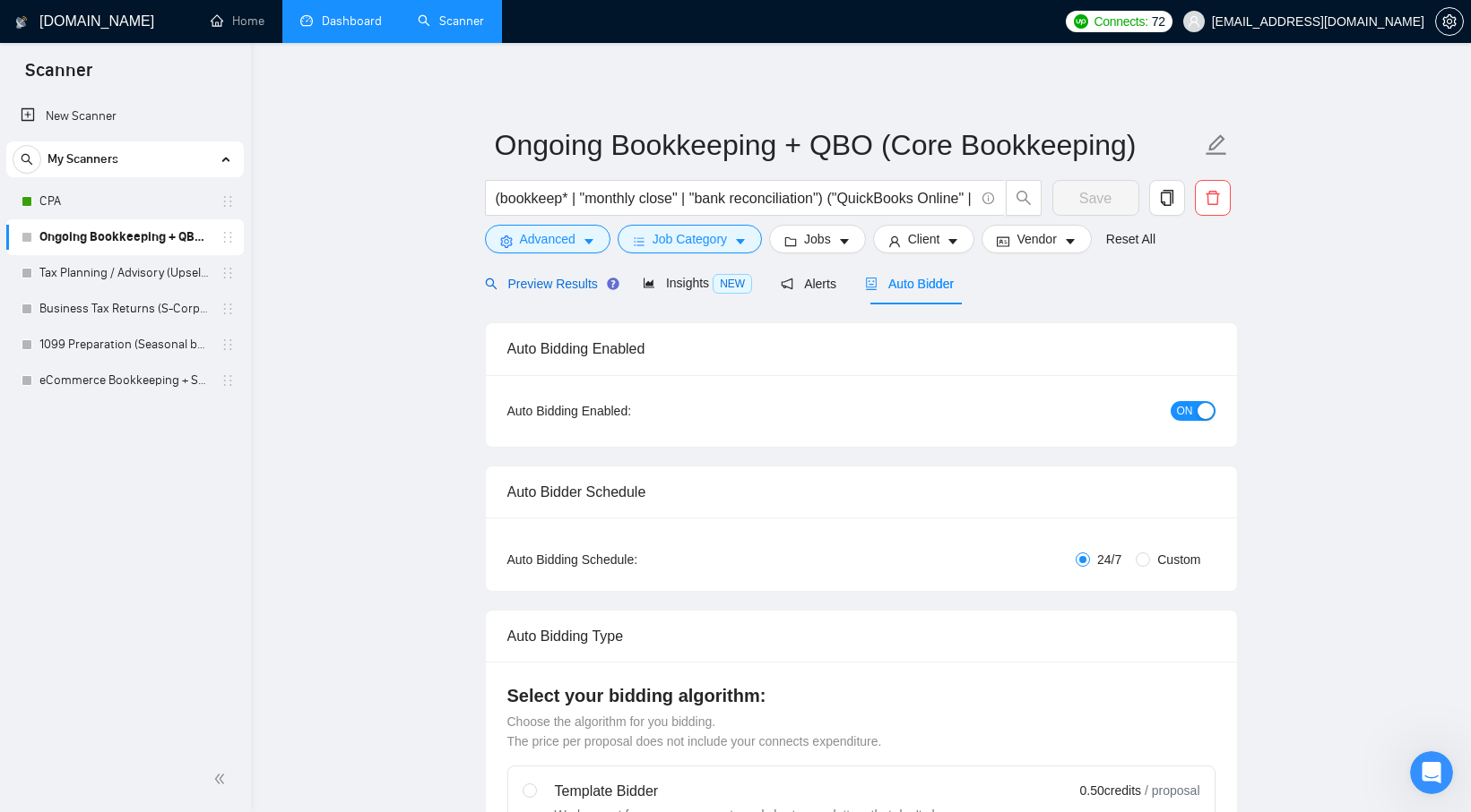
click at [520, 292] on div "Preview Results" at bounding box center [549, 283] width 129 height 20
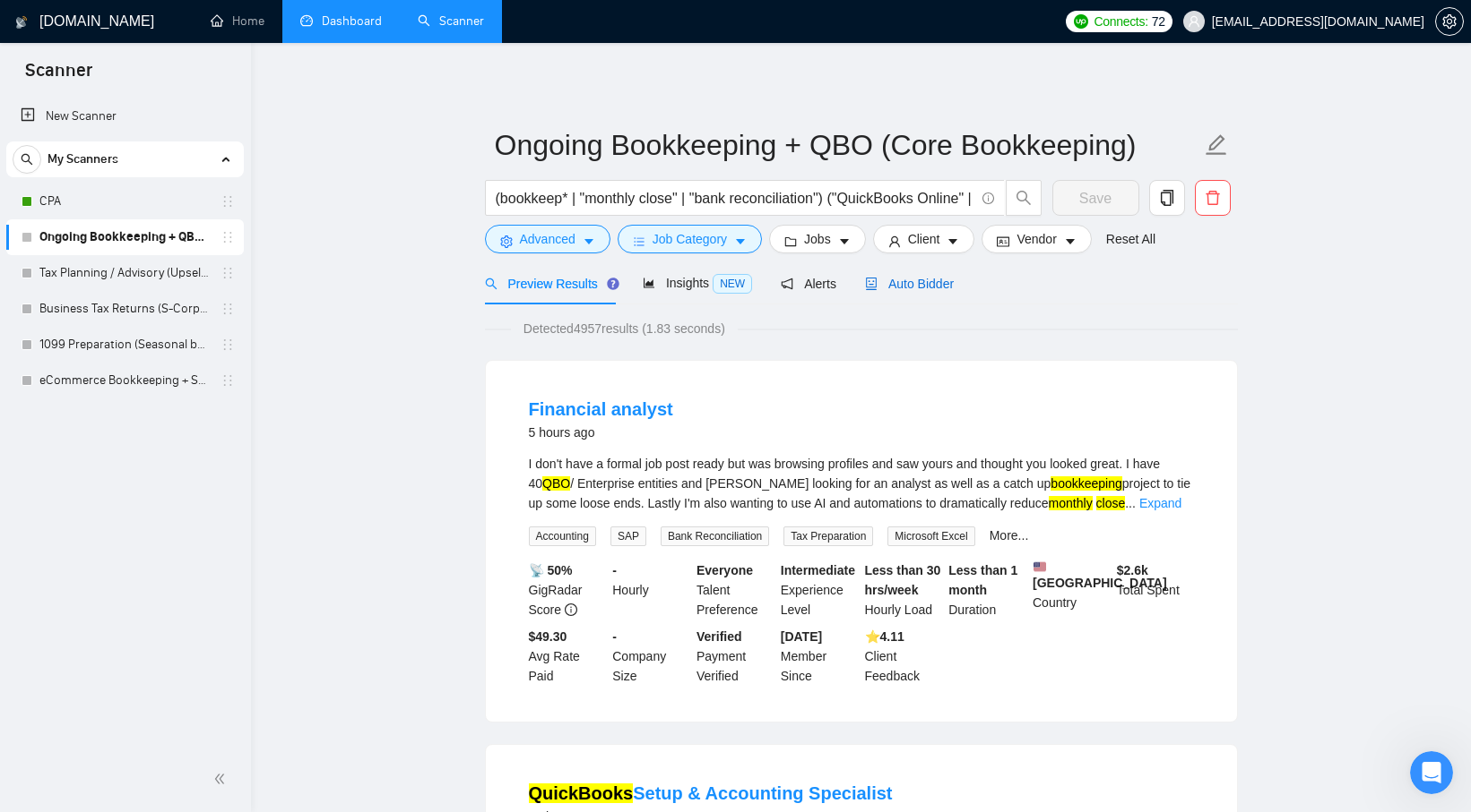
click at [915, 283] on span "Auto Bidder" at bounding box center [909, 283] width 89 height 14
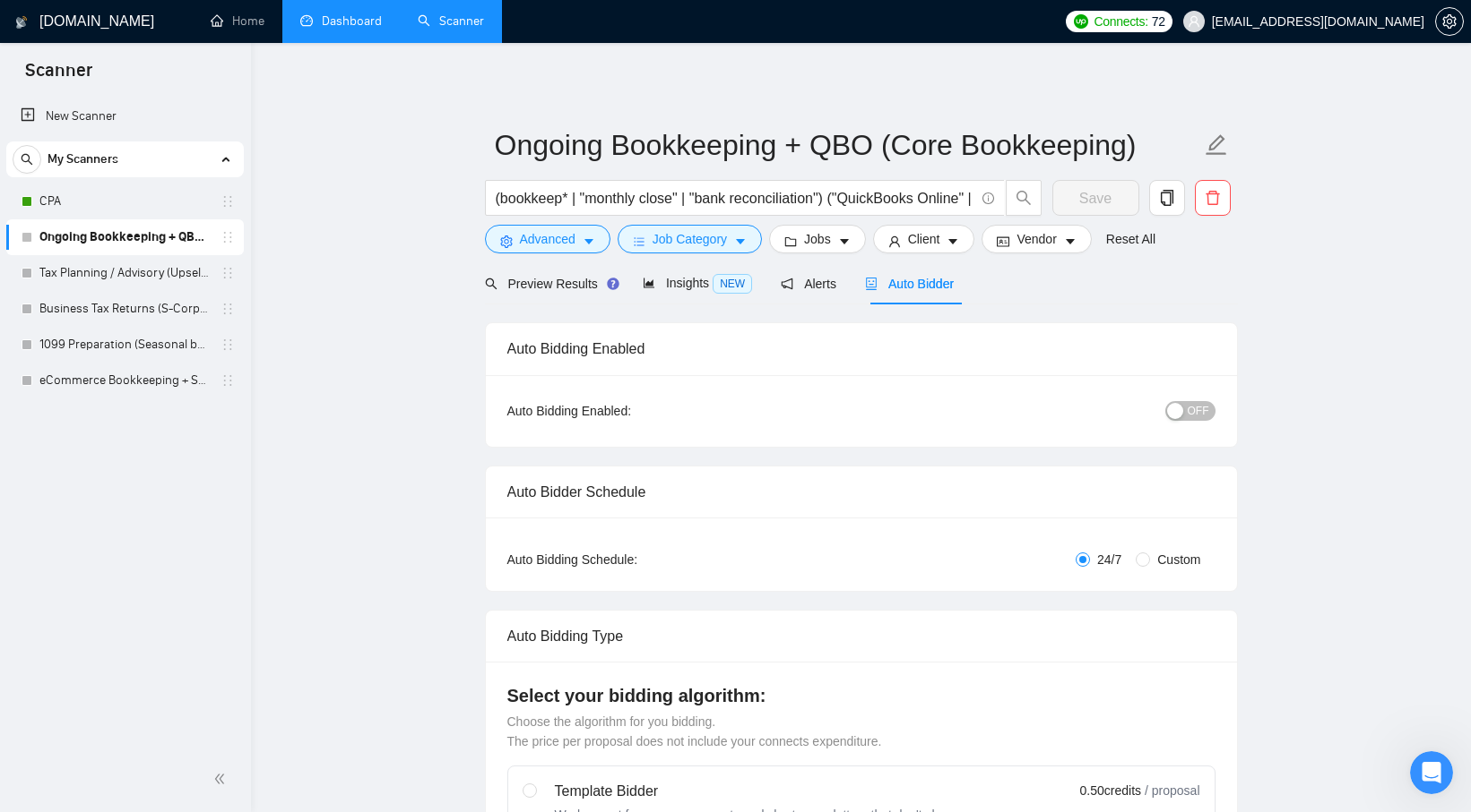
click at [1210, 409] on button "OFF" at bounding box center [1189, 411] width 50 height 20
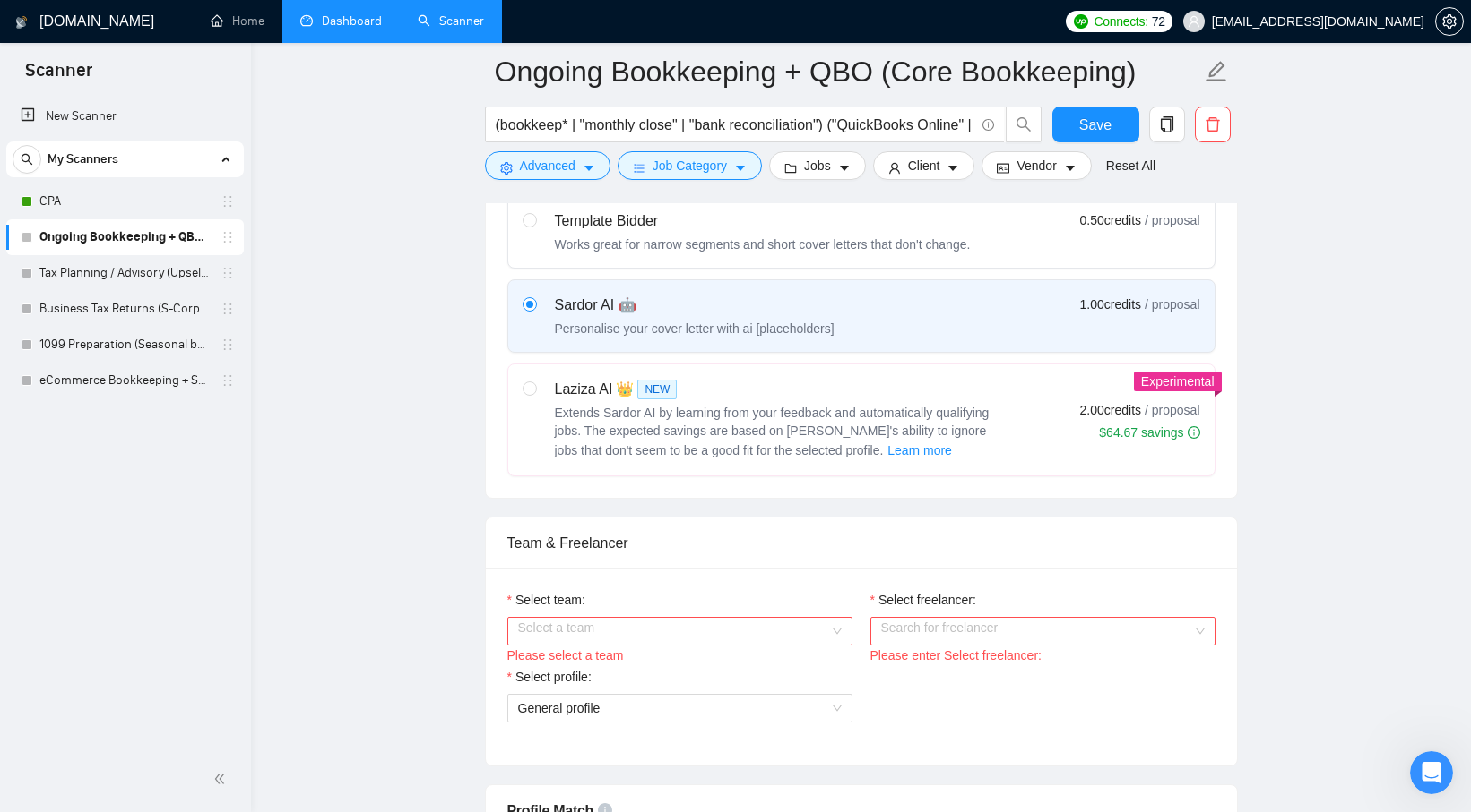
scroll to position [602, 0]
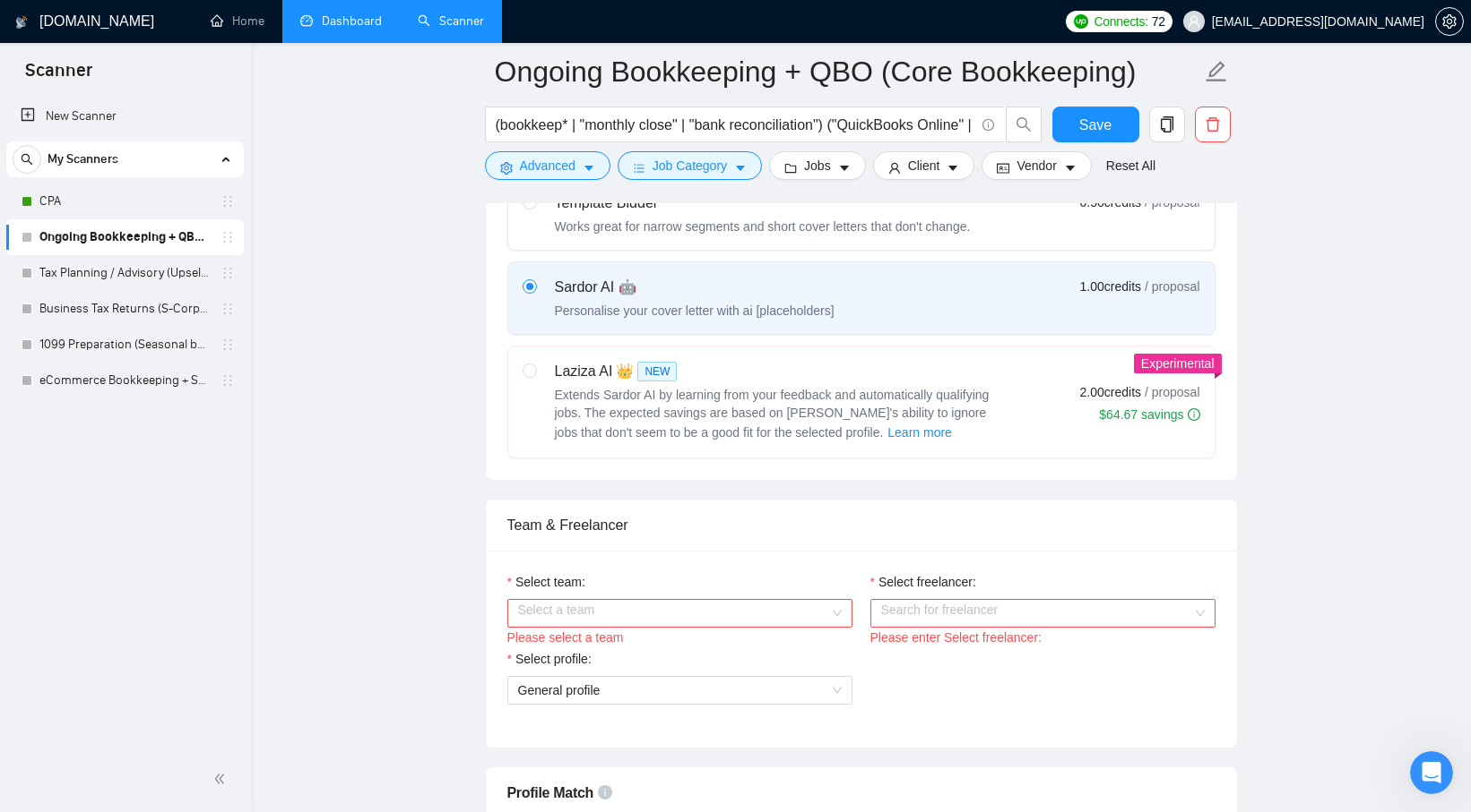
click at [815, 612] on input "Select team:" at bounding box center [673, 614] width 311 height 26
click at [712, 657] on div "ClearBooks CPA" at bounding box center [678, 648] width 323 height 20
click at [885, 624] on input "Select freelancer:" at bounding box center [1035, 614] width 311 height 26
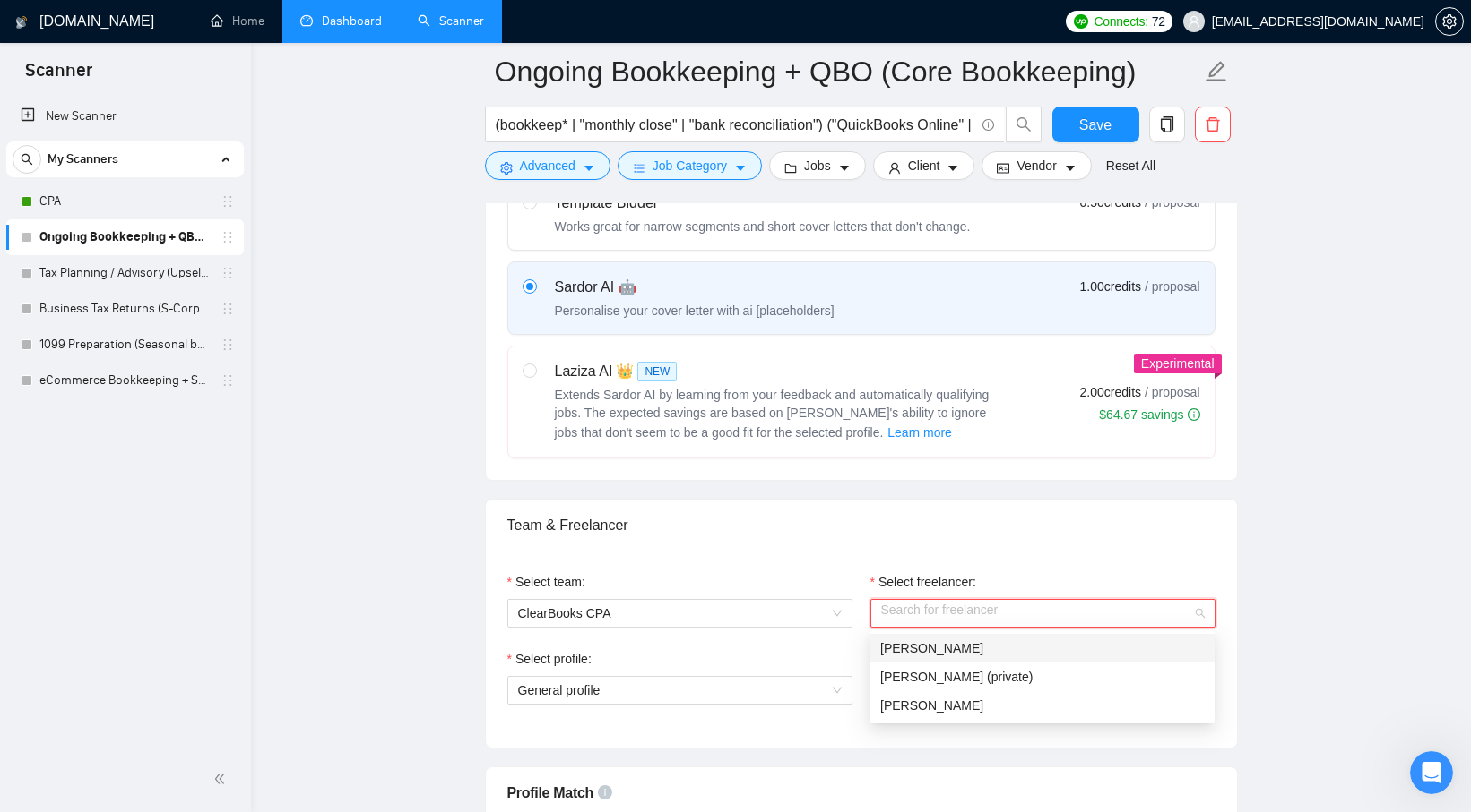
click at [1000, 640] on div "Sugam Sharma" at bounding box center [1041, 648] width 323 height 20
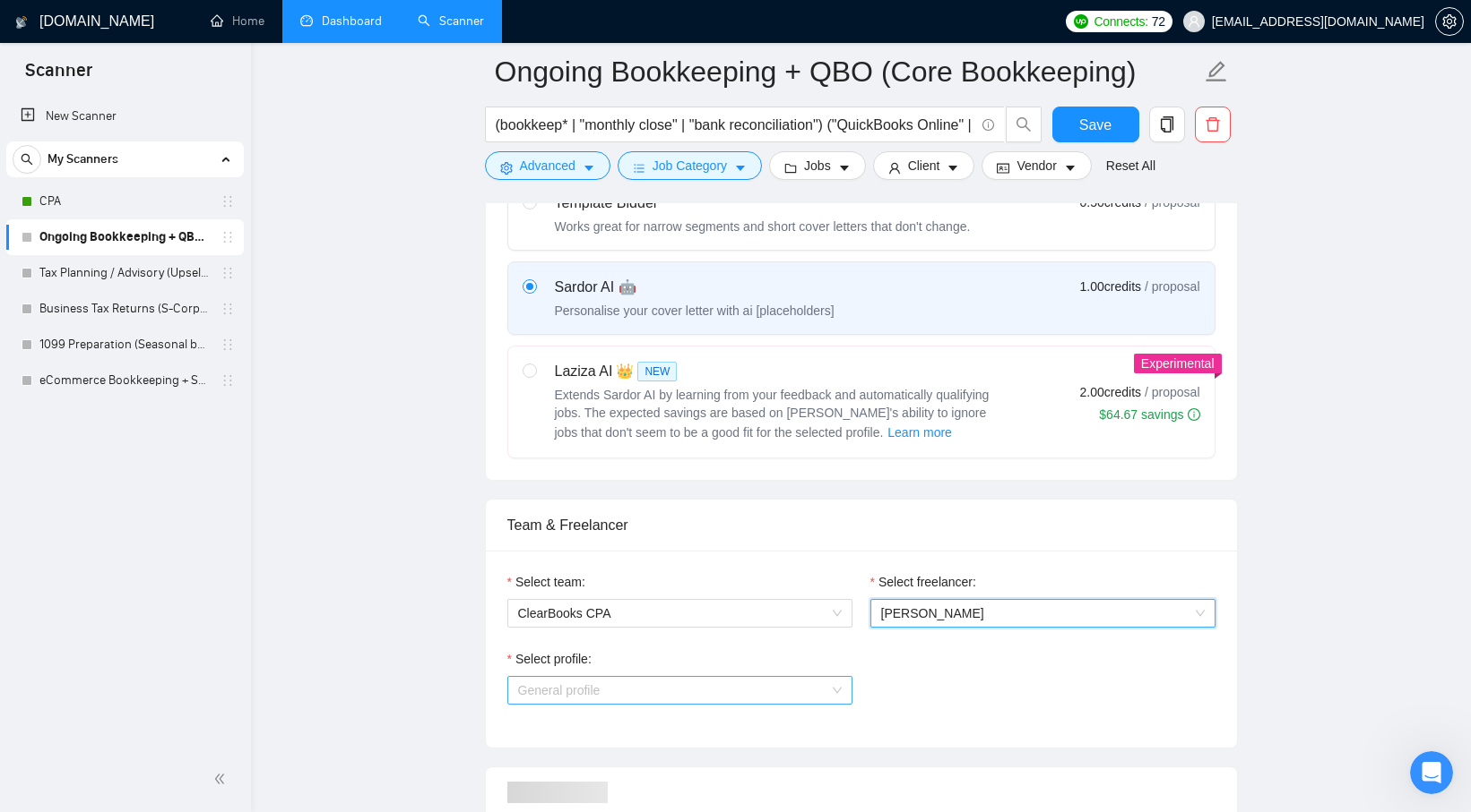
click at [761, 686] on span "General profile" at bounding box center [679, 690] width 323 height 26
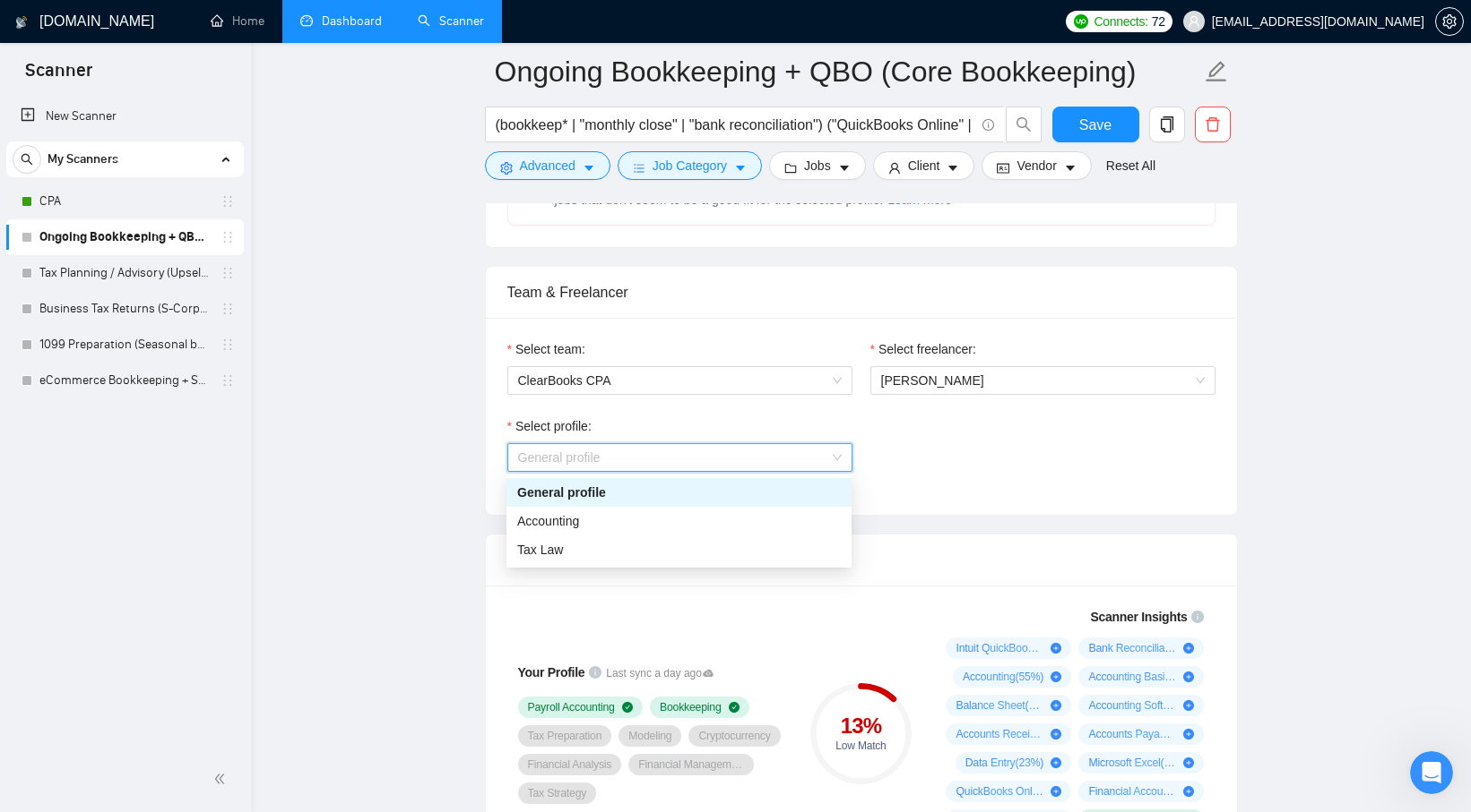
scroll to position [932, 0]
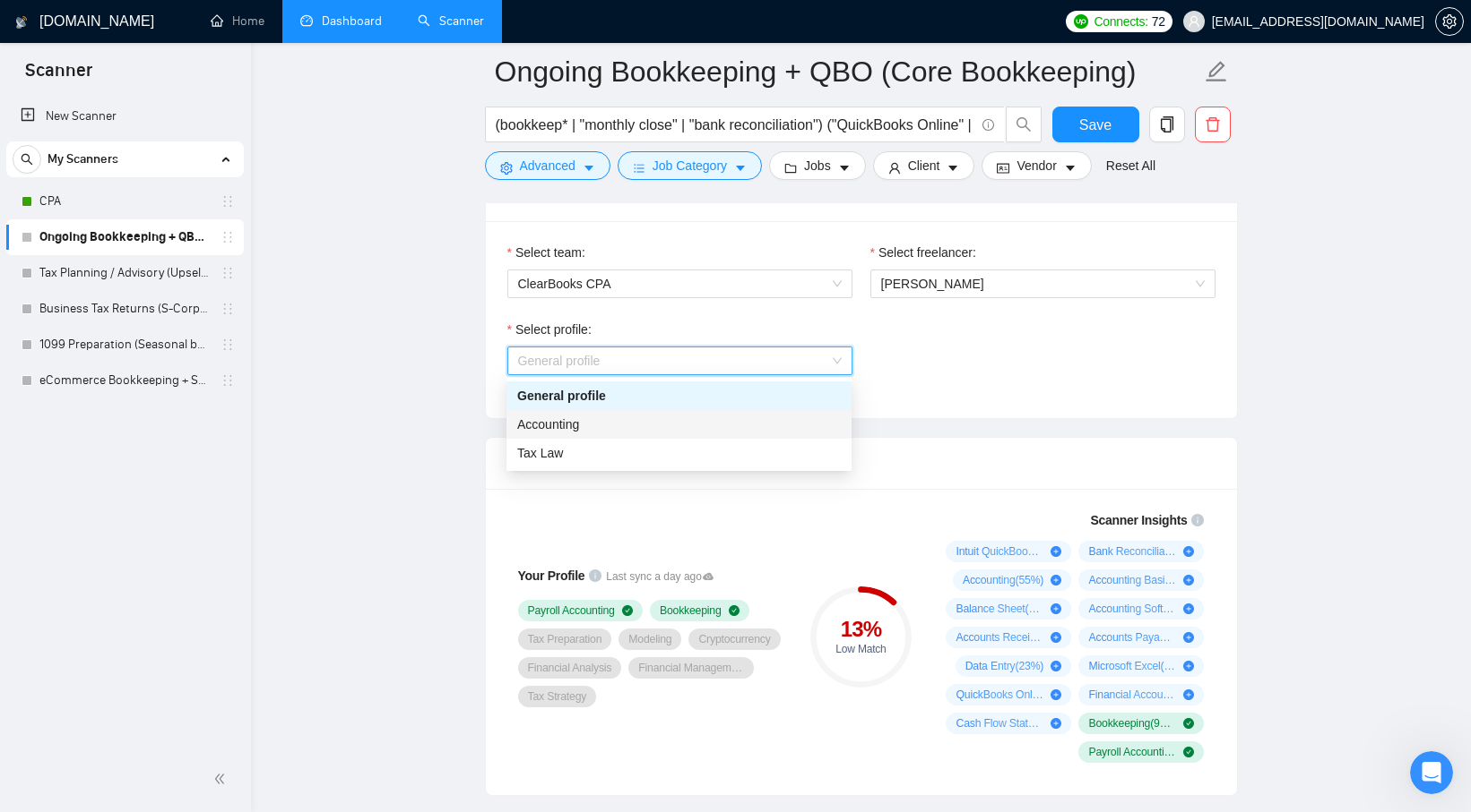
click at [629, 420] on div "Accounting" at bounding box center [678, 424] width 323 height 20
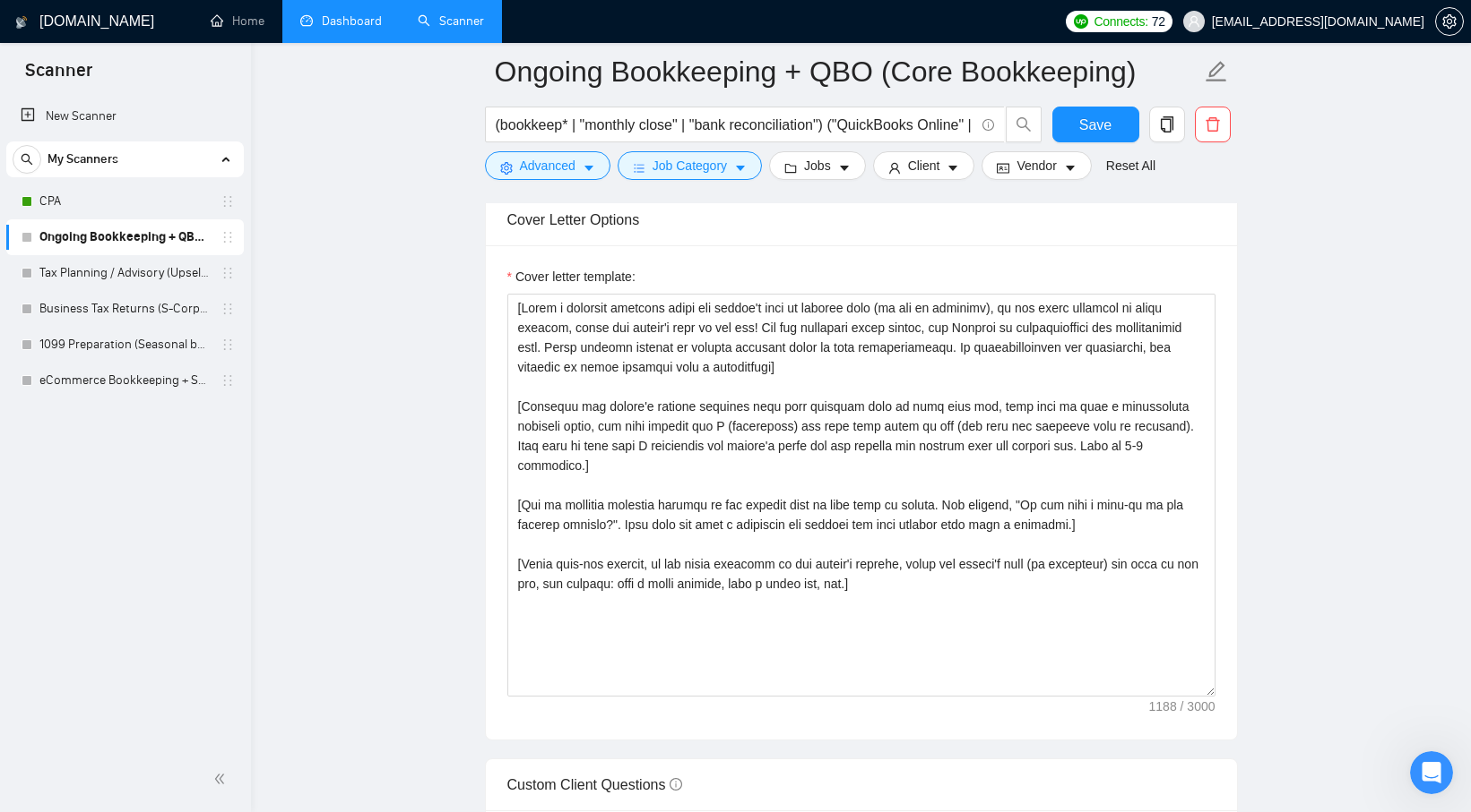
scroll to position [1993, 0]
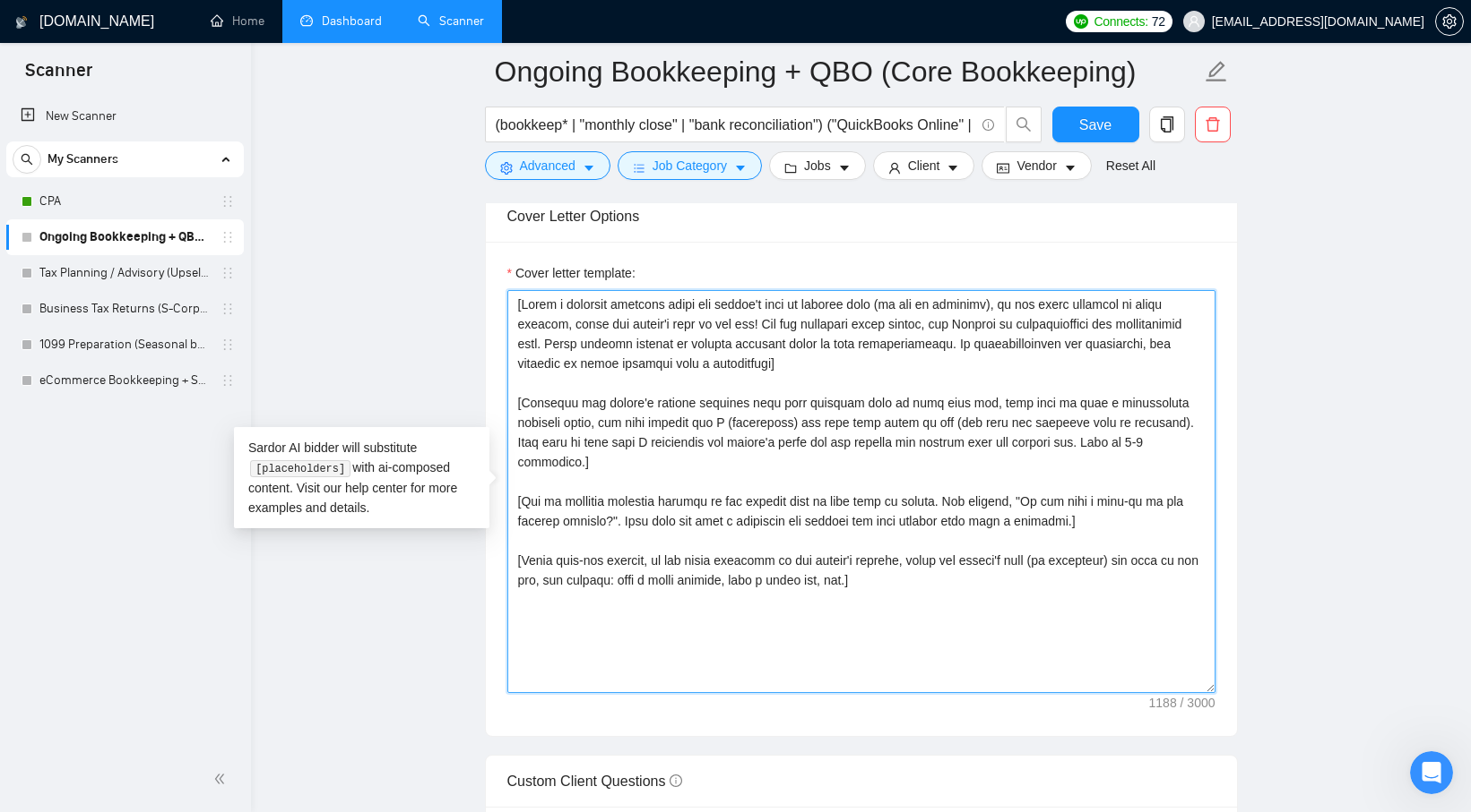
drag, startPoint x: 924, startPoint y: 566, endPoint x: 461, endPoint y: 303, distance: 532.5
click at [461, 303] on main "Ongoing Bookkeeping + QBO (Core Bookkeeping) (bookkeep* | "monthly close" | "ba…" at bounding box center [861, 507] width 1162 height 4858
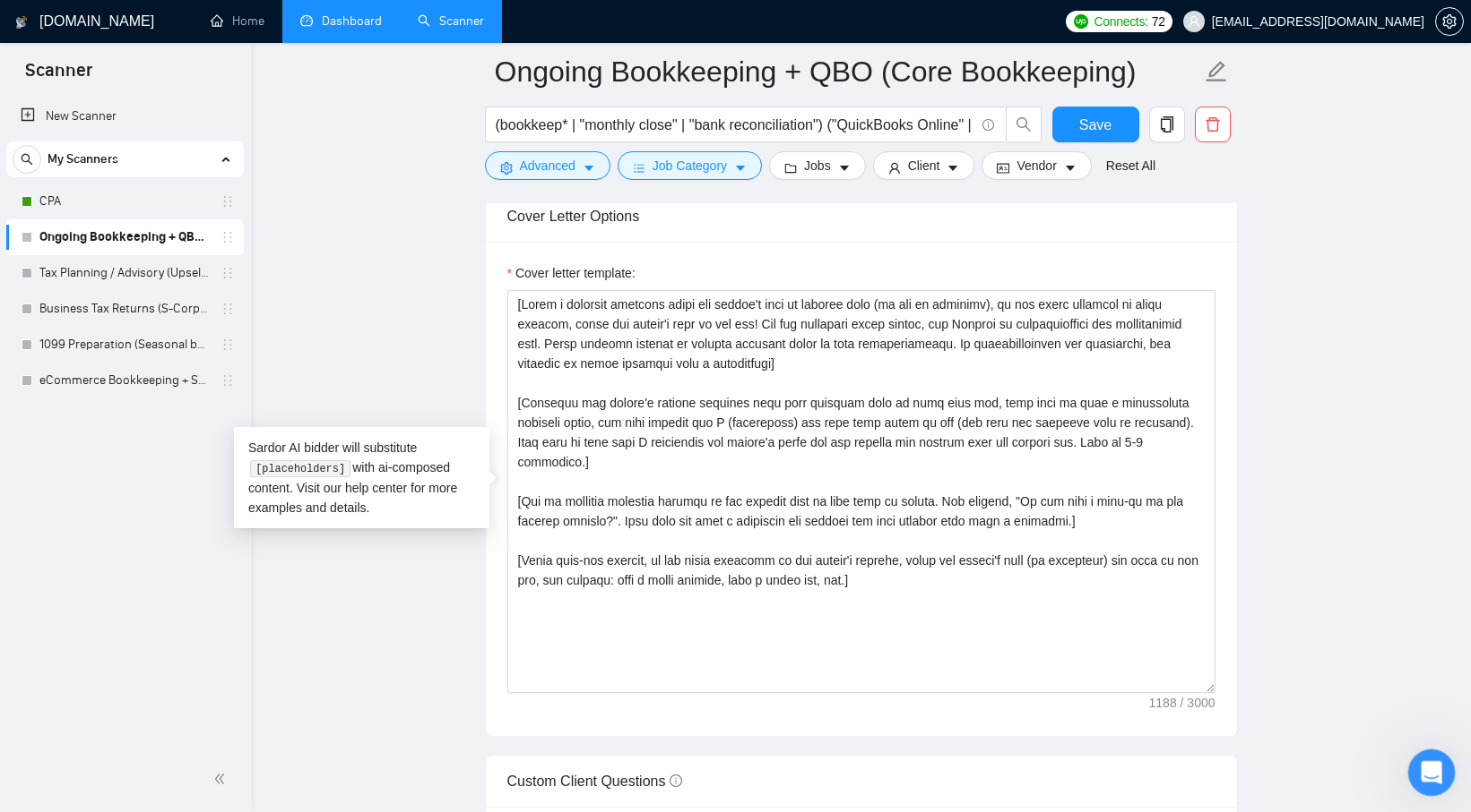
click at [1444, 781] on div "Open Intercom Messenger" at bounding box center [1428, 770] width 60 height 59
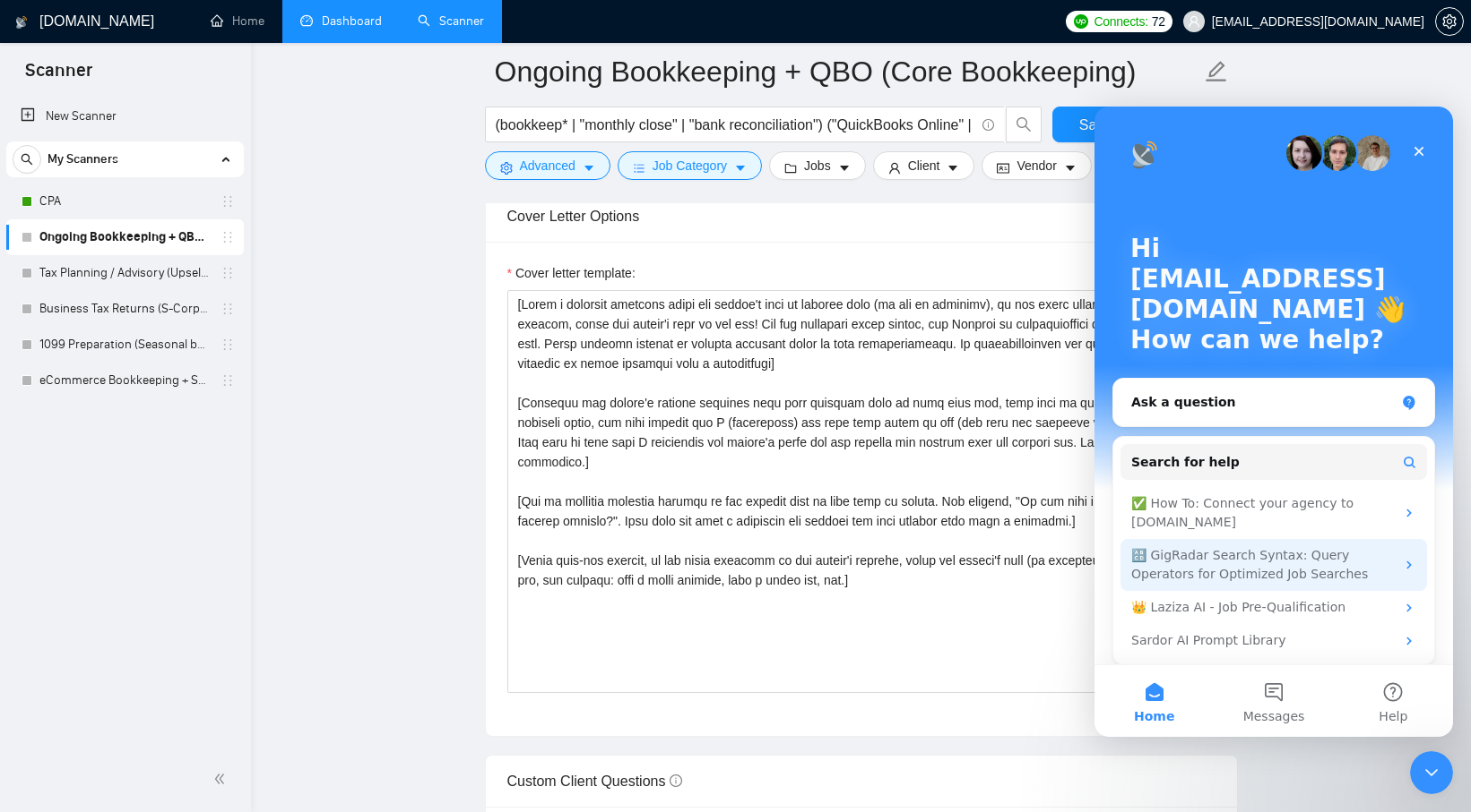
scroll to position [9, 0]
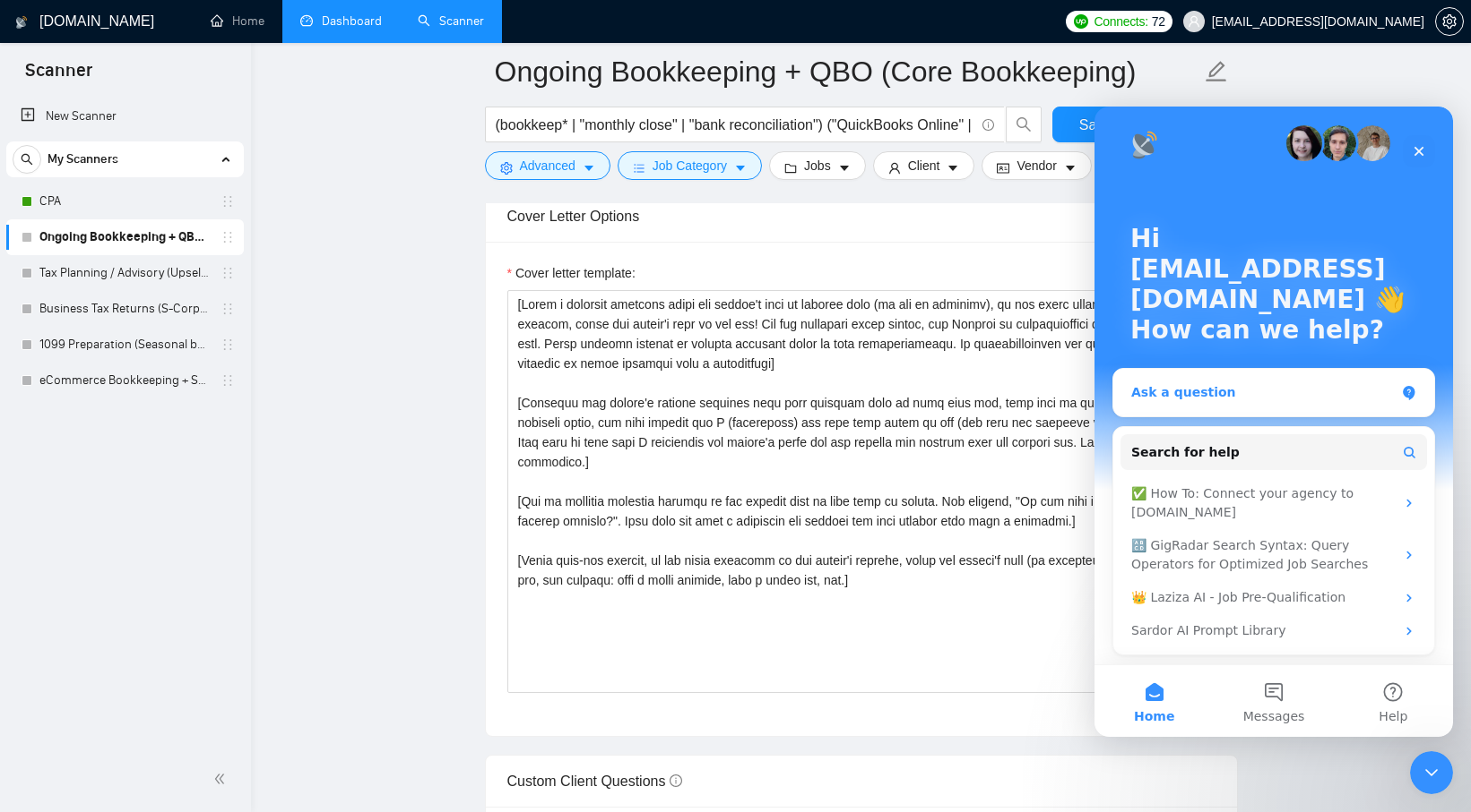
click at [1243, 400] on div "Ask a question" at bounding box center [1262, 393] width 264 height 19
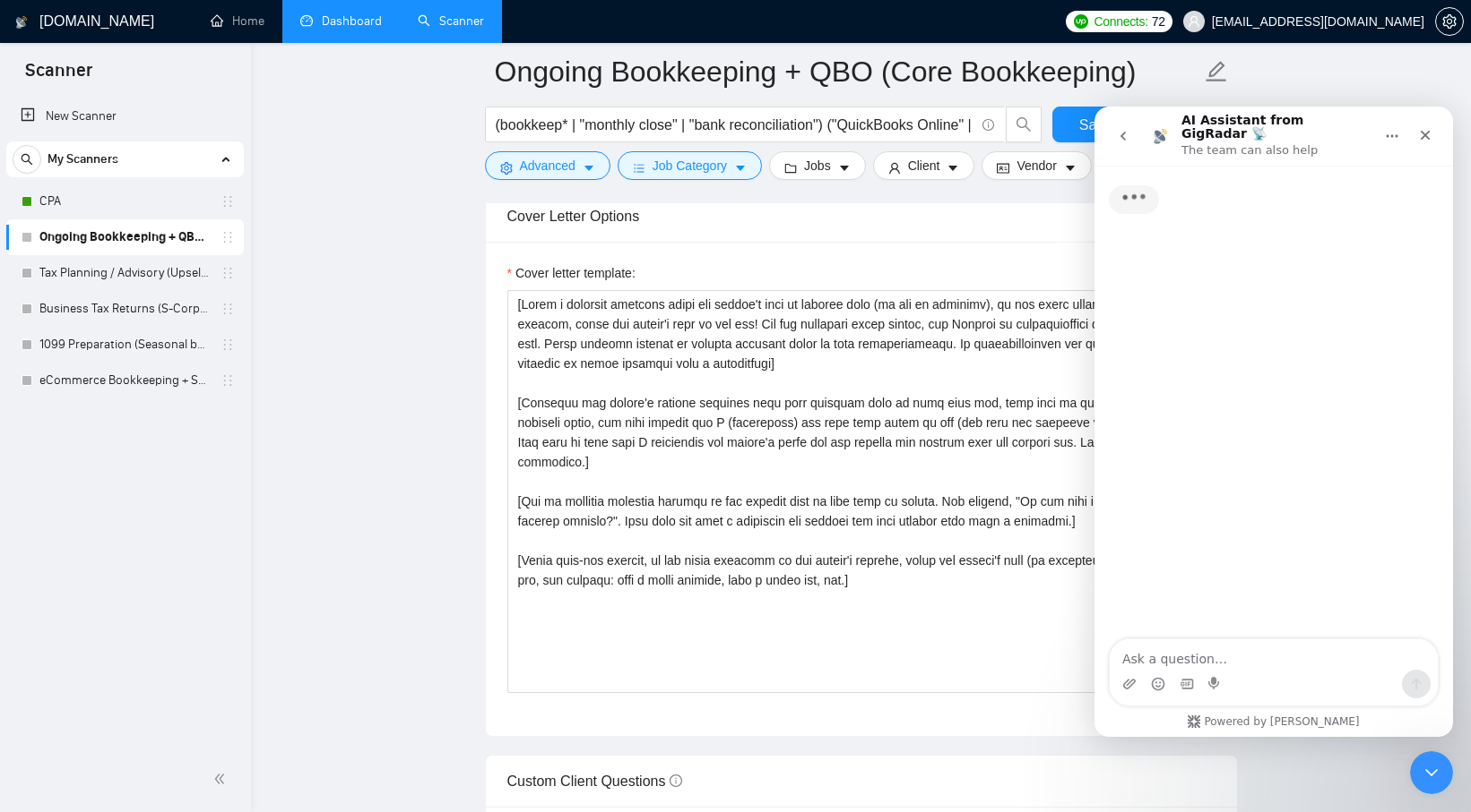
scroll to position [0, 0]
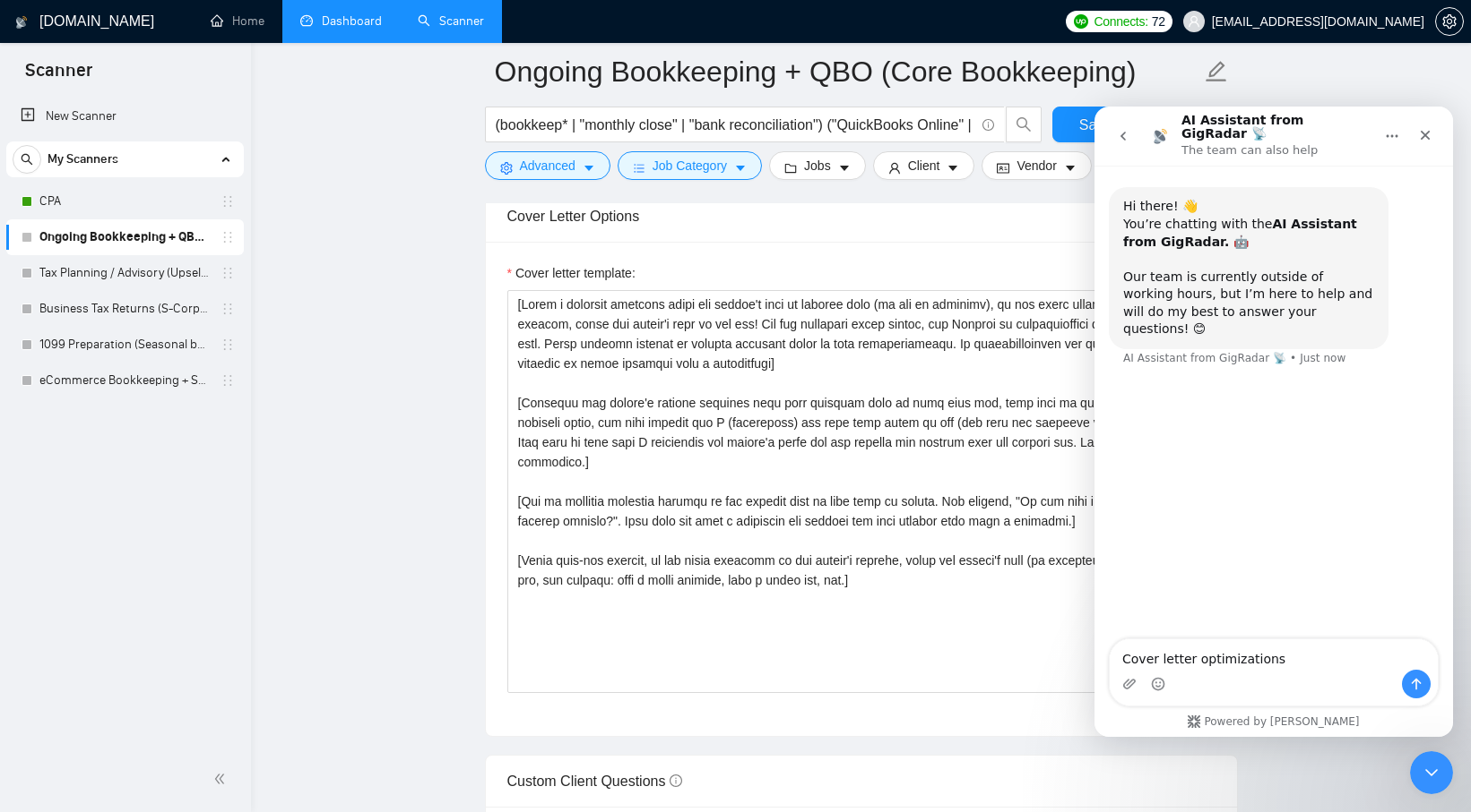
type textarea "Cover letter optimizations"
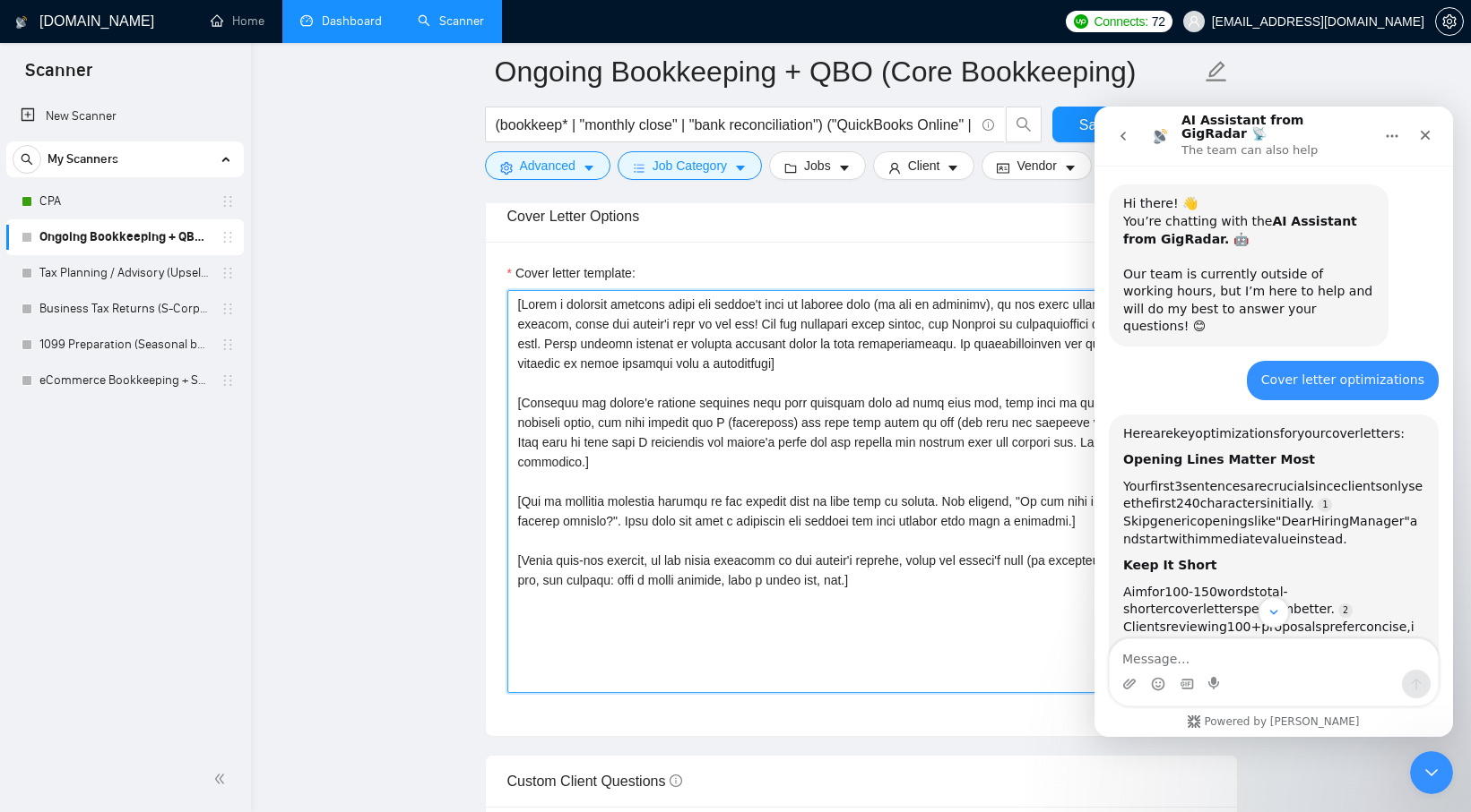
click at [1013, 634] on textarea "Cover letter template:" at bounding box center [861, 491] width 708 height 403
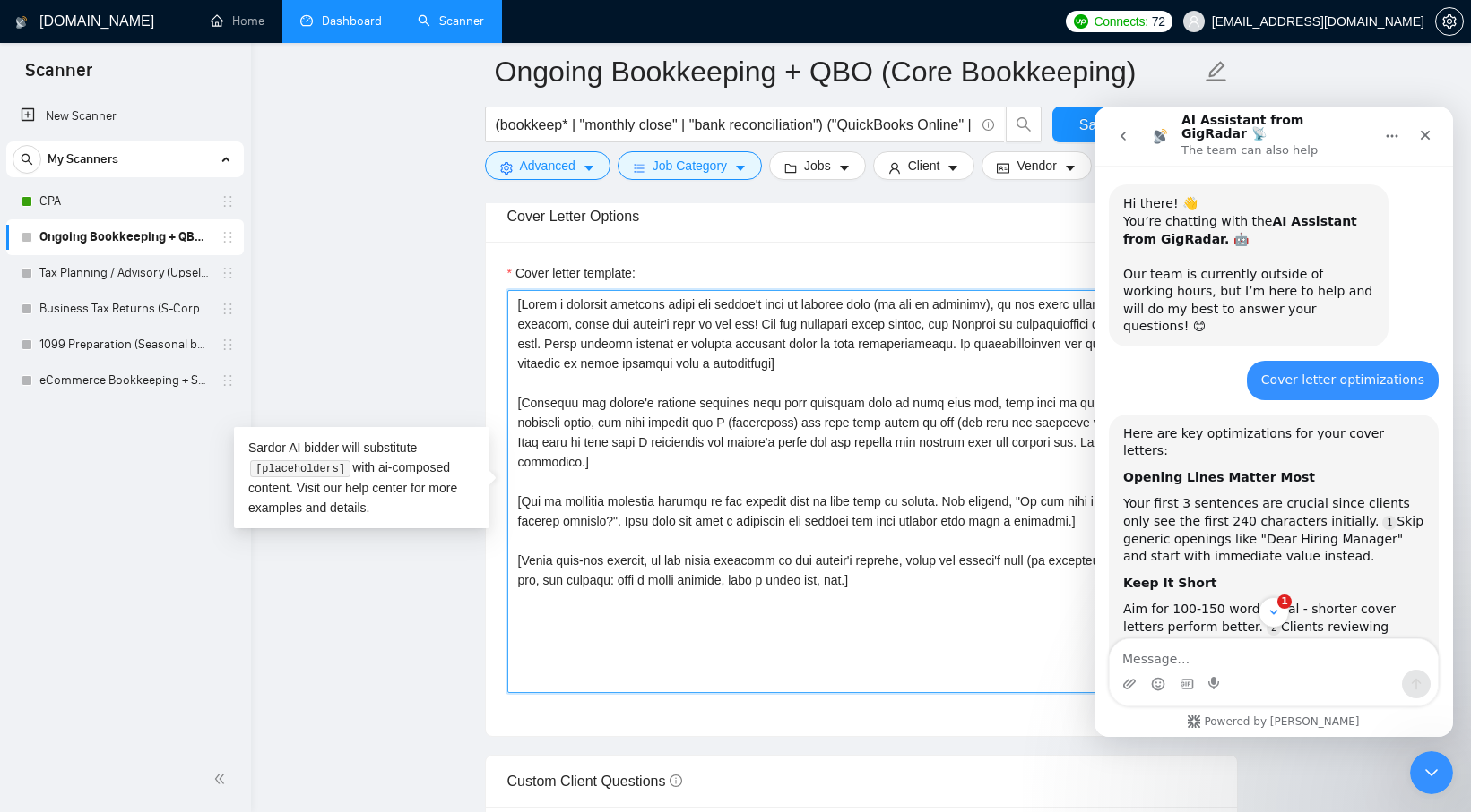
drag, startPoint x: 936, startPoint y: 556, endPoint x: 524, endPoint y: 273, distance: 499.8
click at [524, 273] on div "Cover letter template:" at bounding box center [861, 478] width 708 height 430
click at [893, 126] on input "(bookkeep* | "monthly close" | "bank reconciliation") ("QuickBooks Online" | QB…" at bounding box center [735, 125] width 479 height 23
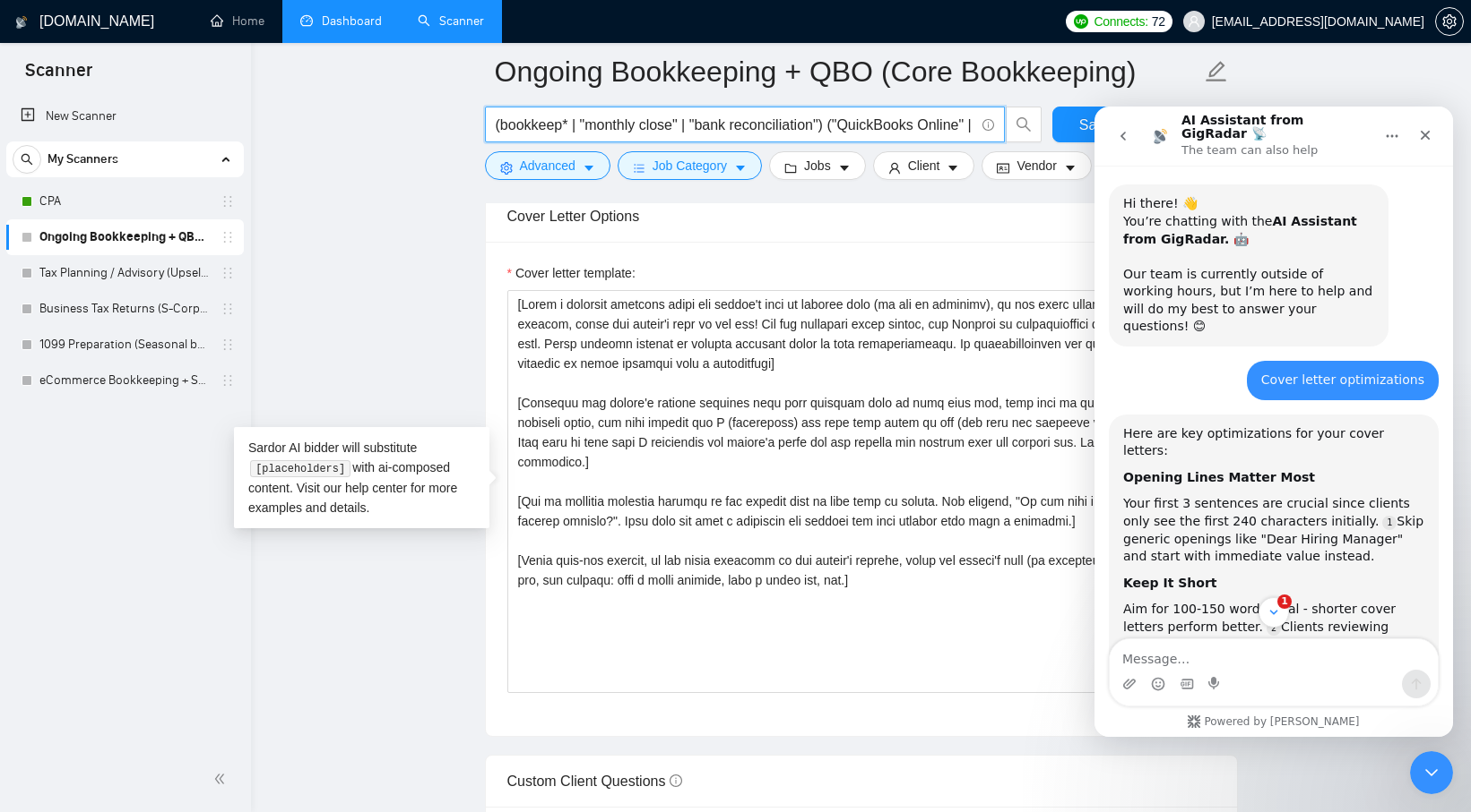
click at [893, 126] on input "(bookkeep* | "monthly close" | "bank reconciliation") ("QuickBooks Online" | QB…" at bounding box center [735, 125] width 479 height 23
paste input "Shopify | "Amazon FBA" | Etsy | "Walmart Marketplace" | WooCommerce | BigCommer…"
type input "(Shopify | "Amazon FBA" | Etsy | "Walmart Marketplace" | WooCommerce | BigComme…"
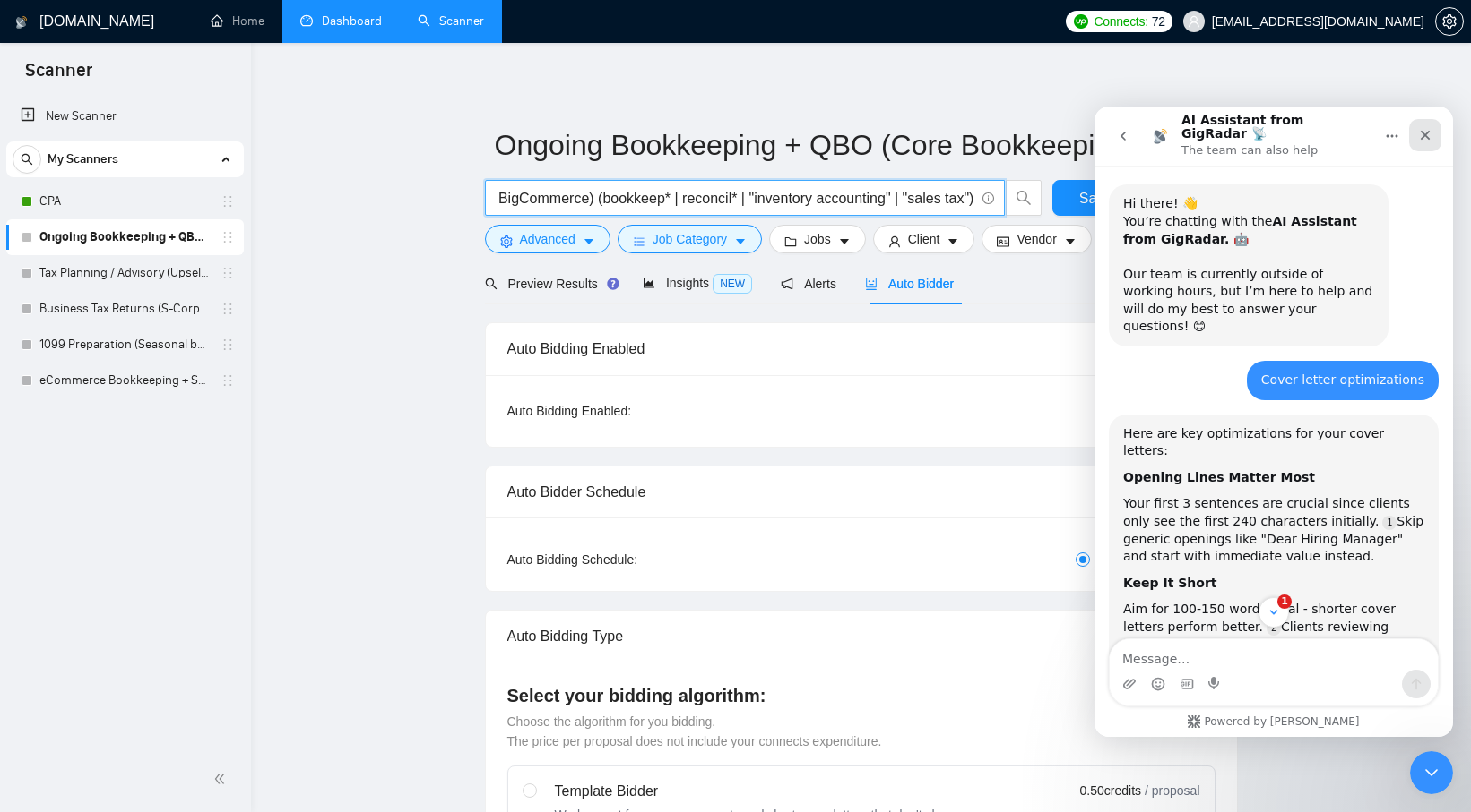
type input "(Shopify | "Amazon FBA" | Etsy | "Walmart Marketplace" | WooCommerce | BigComme…"
click at [1428, 130] on icon "Close" at bounding box center [1425, 135] width 14 height 14
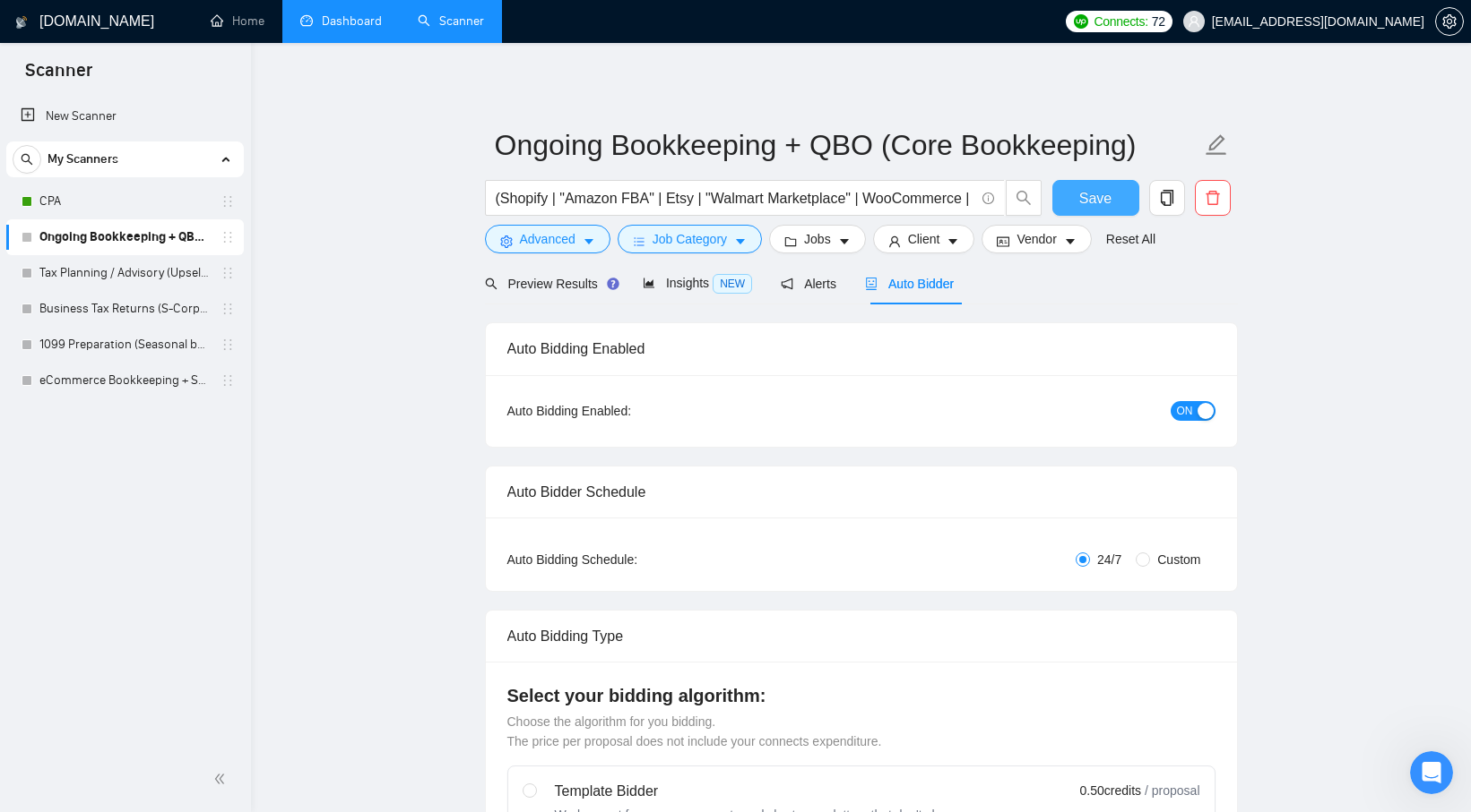
click at [1083, 195] on span "Save" at bounding box center [1095, 198] width 32 height 23
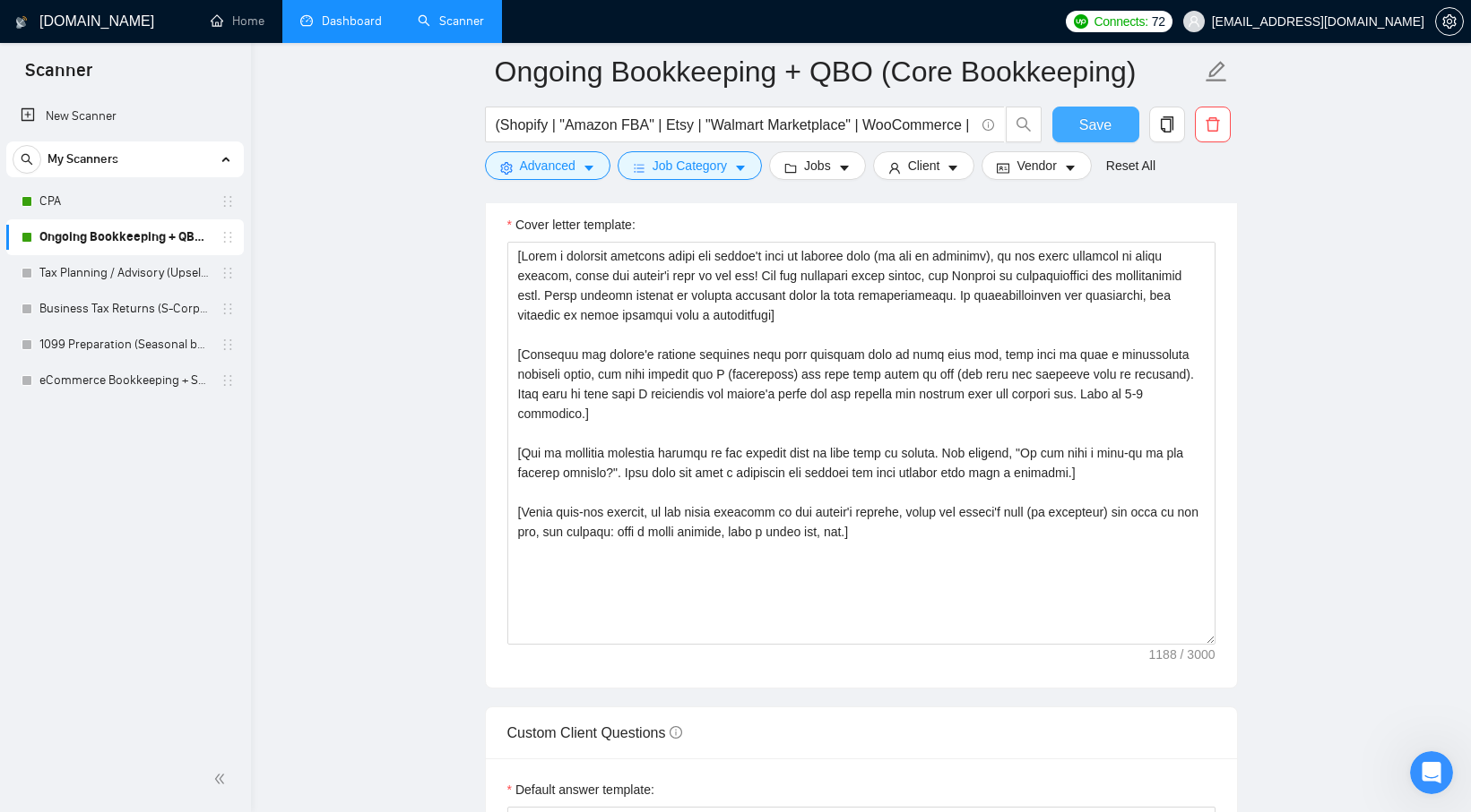
scroll to position [1976, 0]
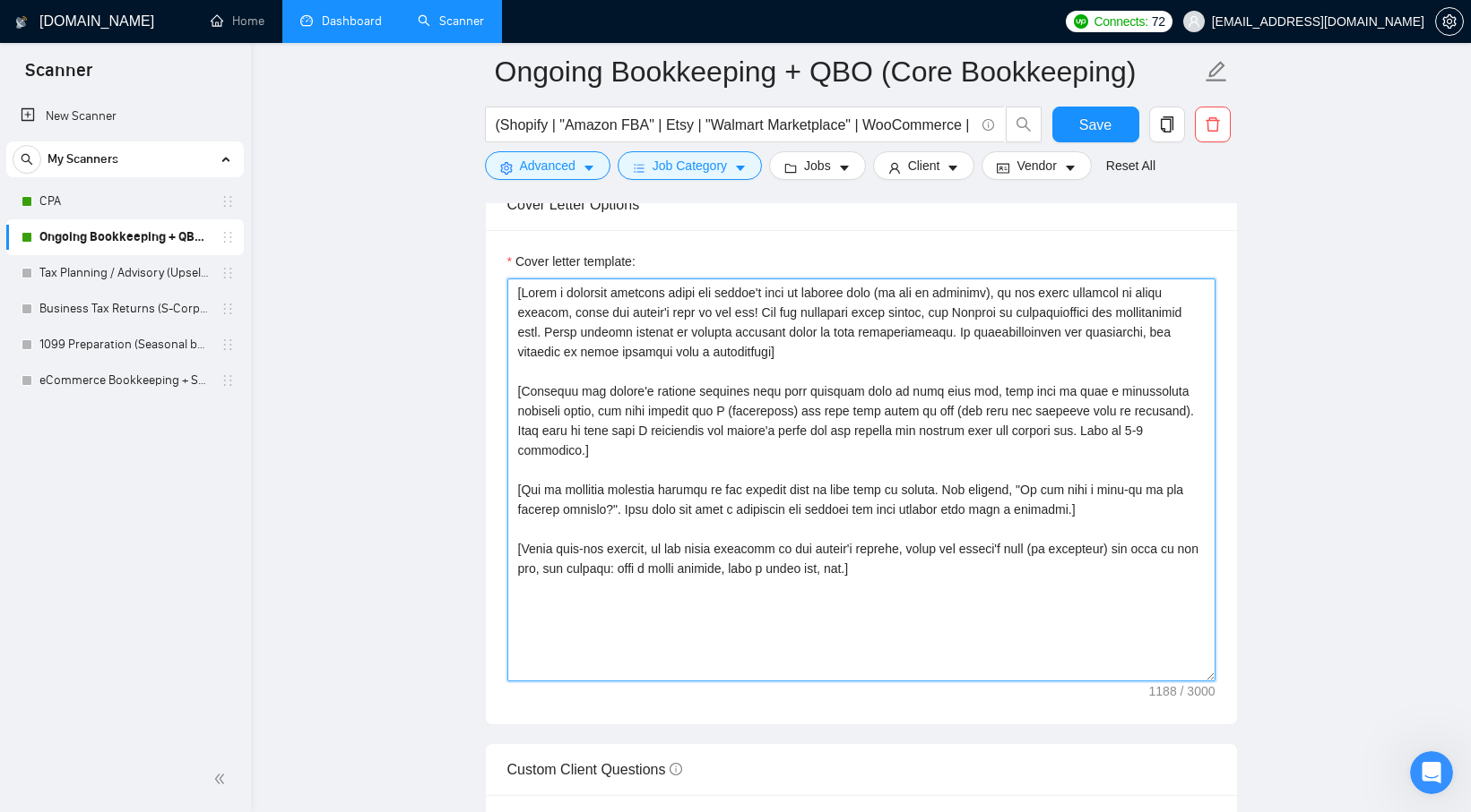
click at [927, 545] on textarea "Cover letter template:" at bounding box center [861, 480] width 708 height 403
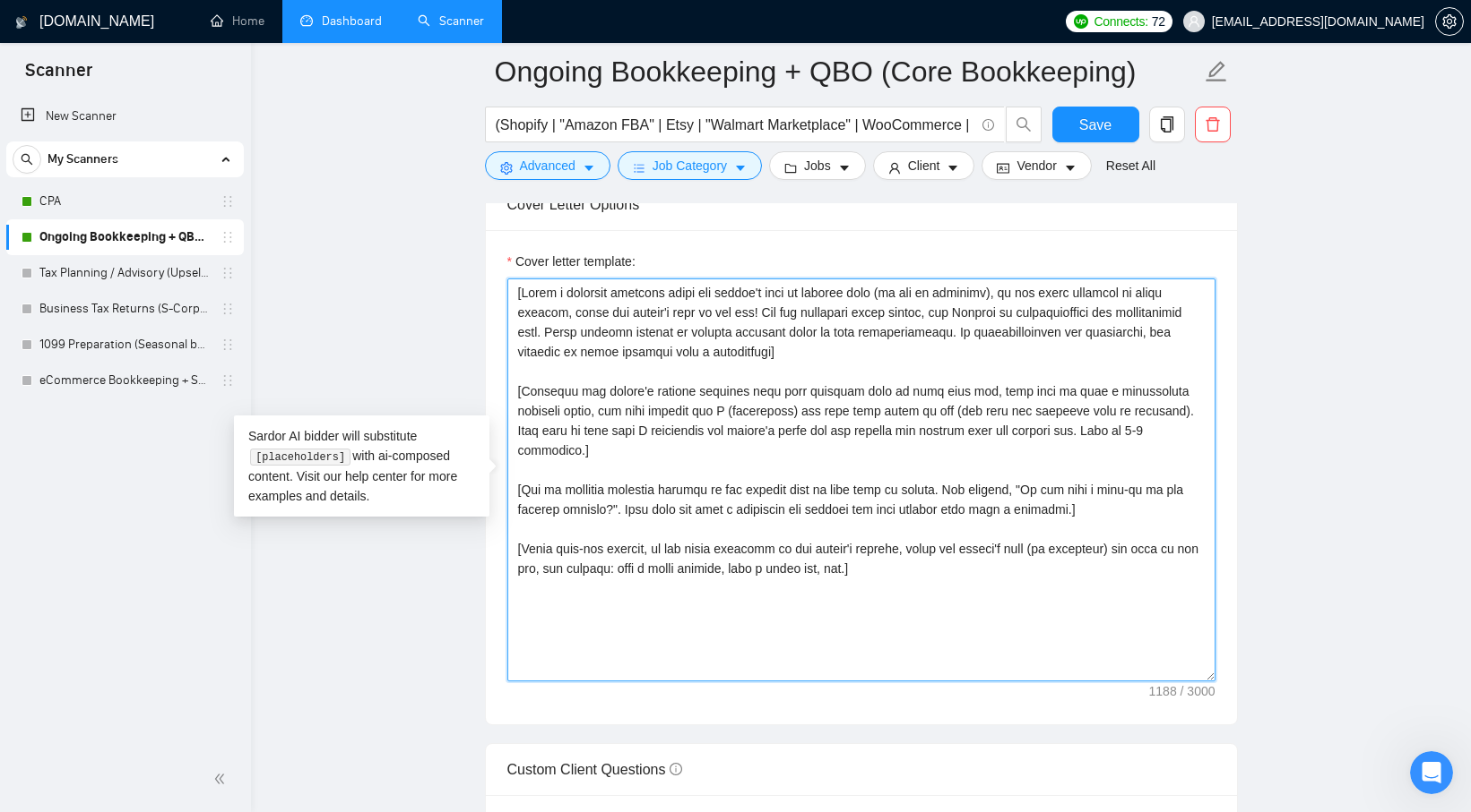
drag, startPoint x: 942, startPoint y: 550, endPoint x: 511, endPoint y: 287, distance: 504.9
click at [511, 287] on textarea "Cover letter template:" at bounding box center [861, 480] width 708 height 403
click at [789, 553] on textarea "Cover letter template:" at bounding box center [861, 480] width 708 height 403
click at [877, 575] on textarea "Cover letter template:" at bounding box center [861, 480] width 708 height 403
click at [990, 556] on textarea "Cover letter template:" at bounding box center [861, 480] width 708 height 403
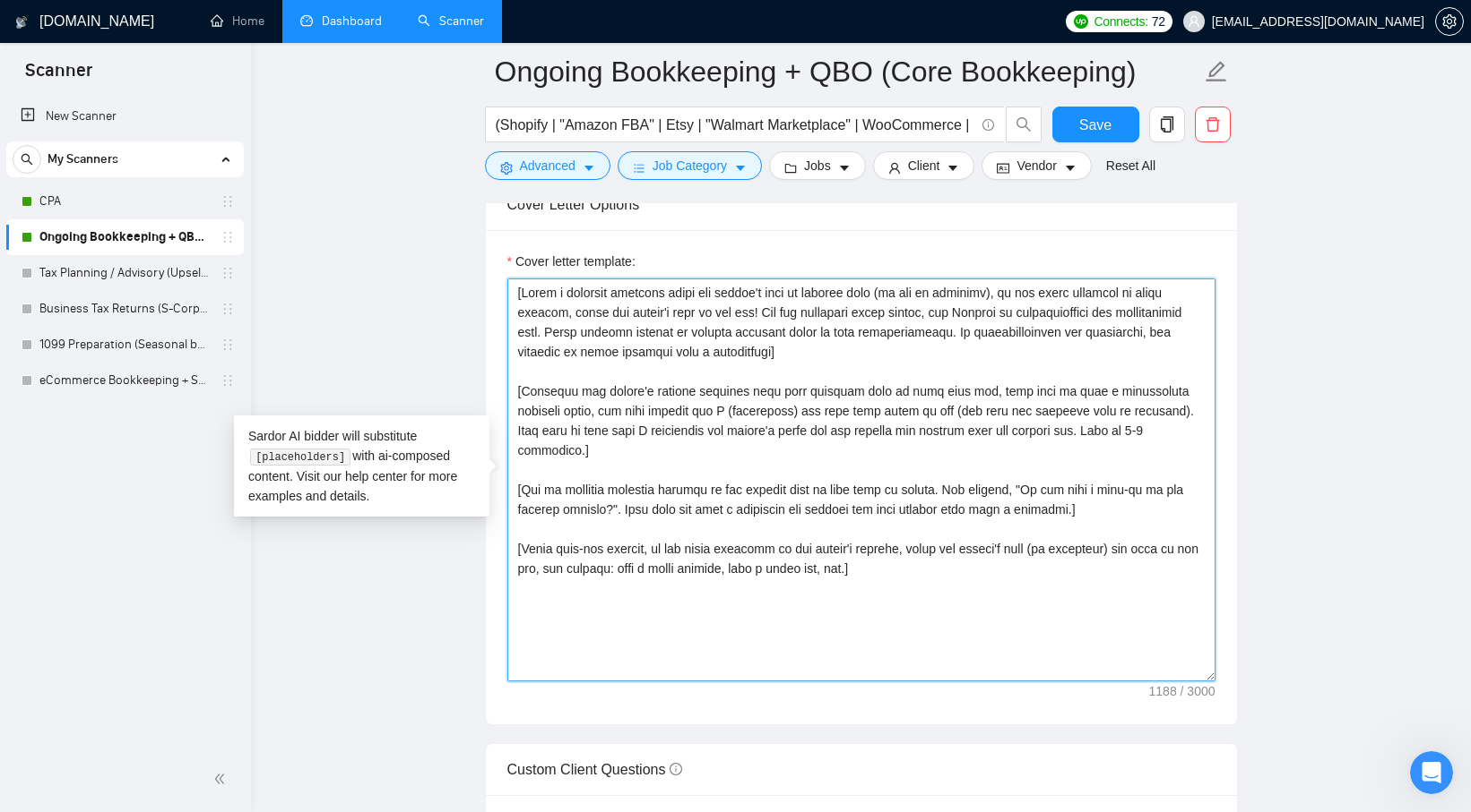
drag, startPoint x: 990, startPoint y: 556, endPoint x: 519, endPoint y: 254, distance: 559.5
click at [519, 254] on div "Cover letter template:" at bounding box center [861, 466] width 708 height 430
click at [1257, 253] on main "Ongoing Bookkeeping + QBO (Core Bookkeeping) (Shopify | "Amazon FBA" | Etsy | "…" at bounding box center [861, 510] width 1162 height 4830
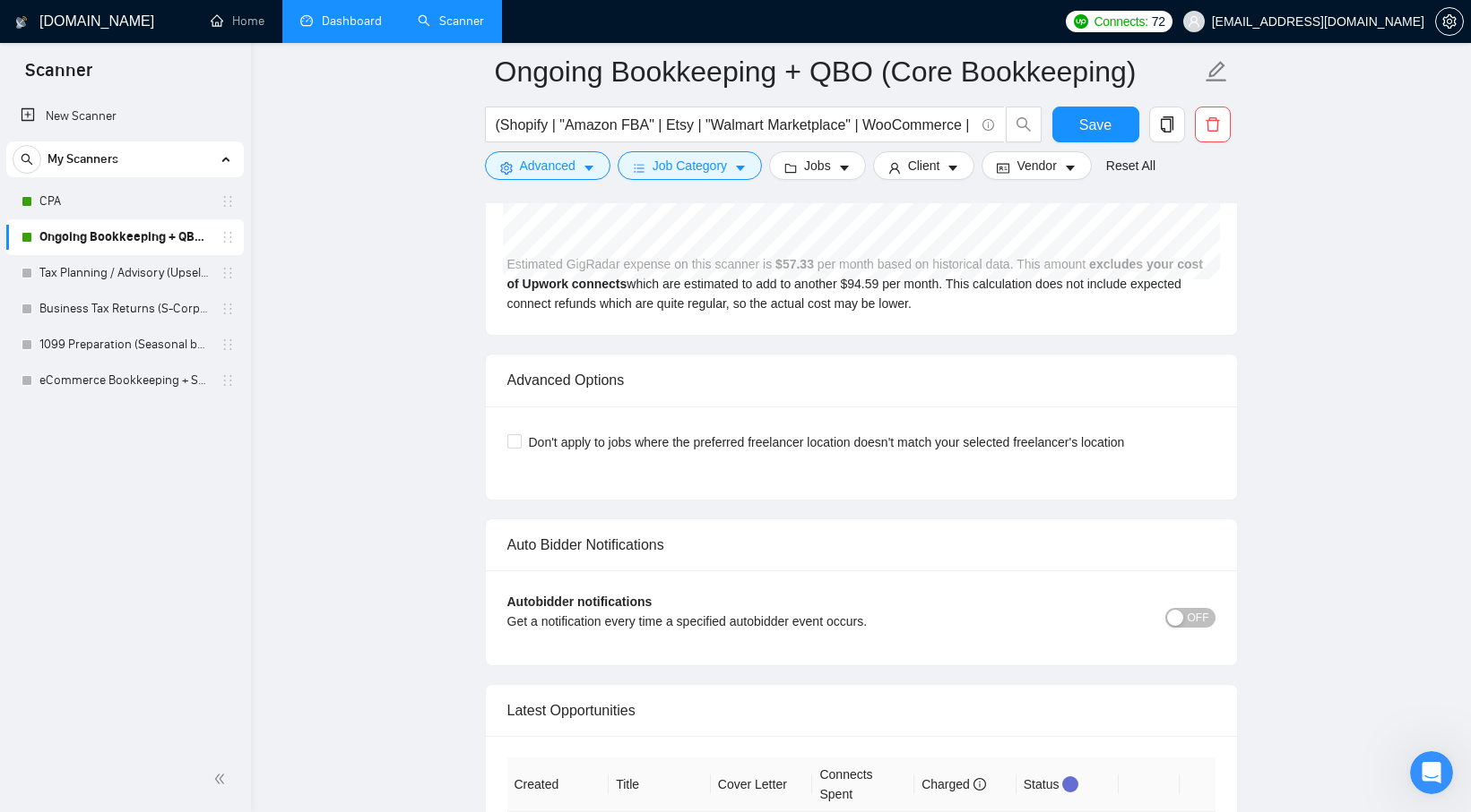
scroll to position [4202, 0]
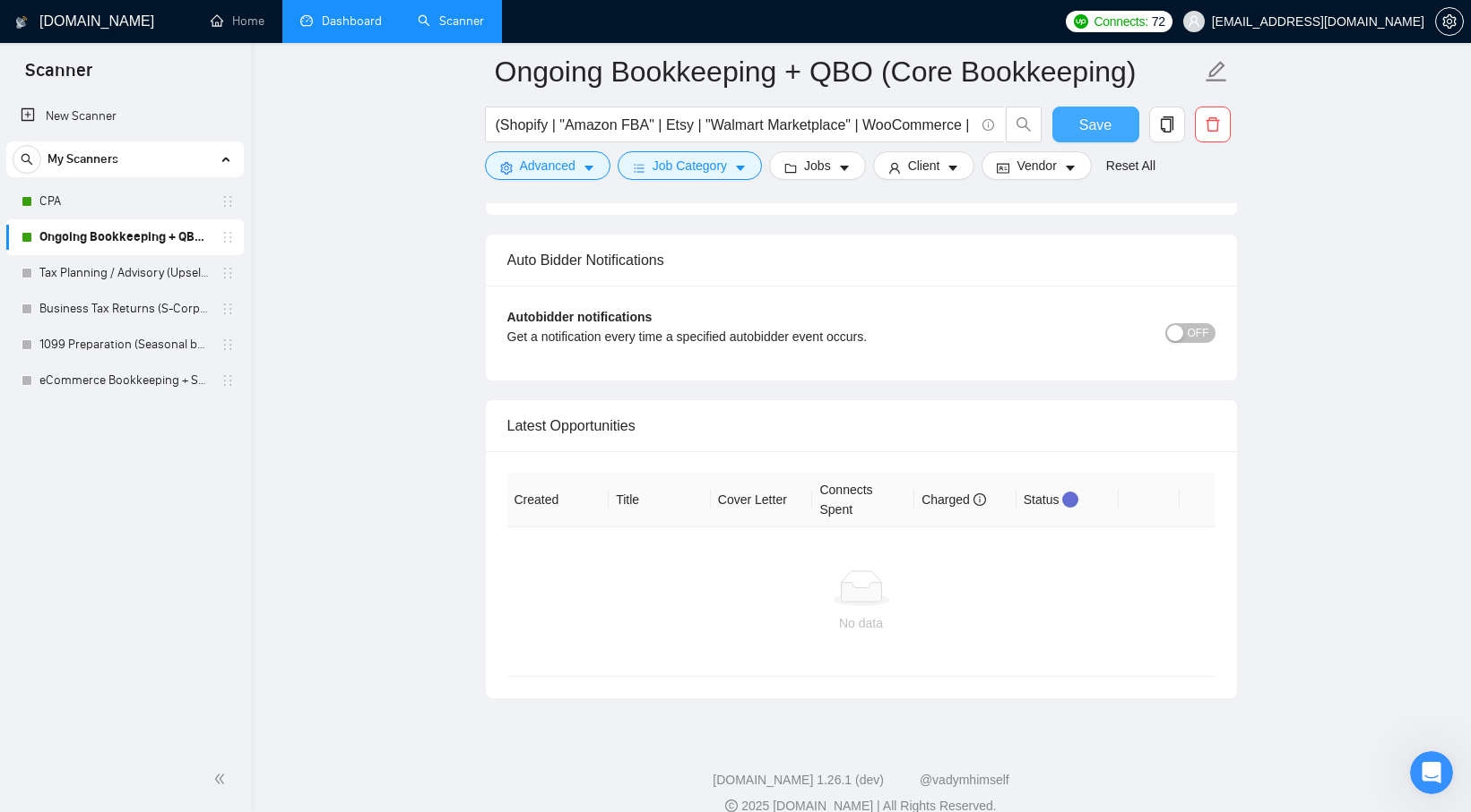
click at [1111, 132] on button "Save" at bounding box center [1096, 125] width 87 height 36
click at [119, 270] on link "Tax Planning / Advisory (Upsell to CPA Support & Peak)" at bounding box center [125, 273] width 170 height 36
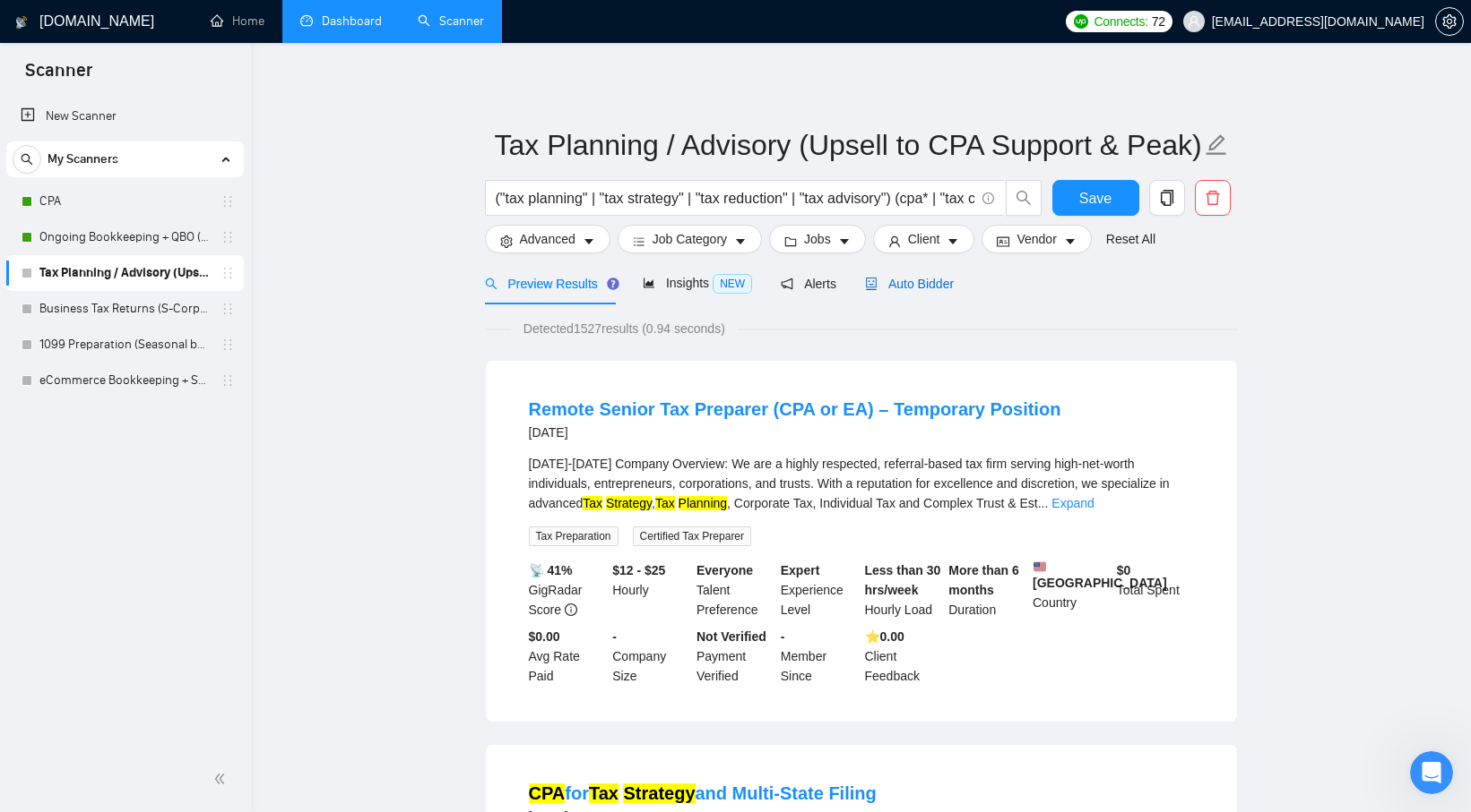
click at [924, 287] on span "Auto Bidder" at bounding box center [909, 283] width 89 height 14
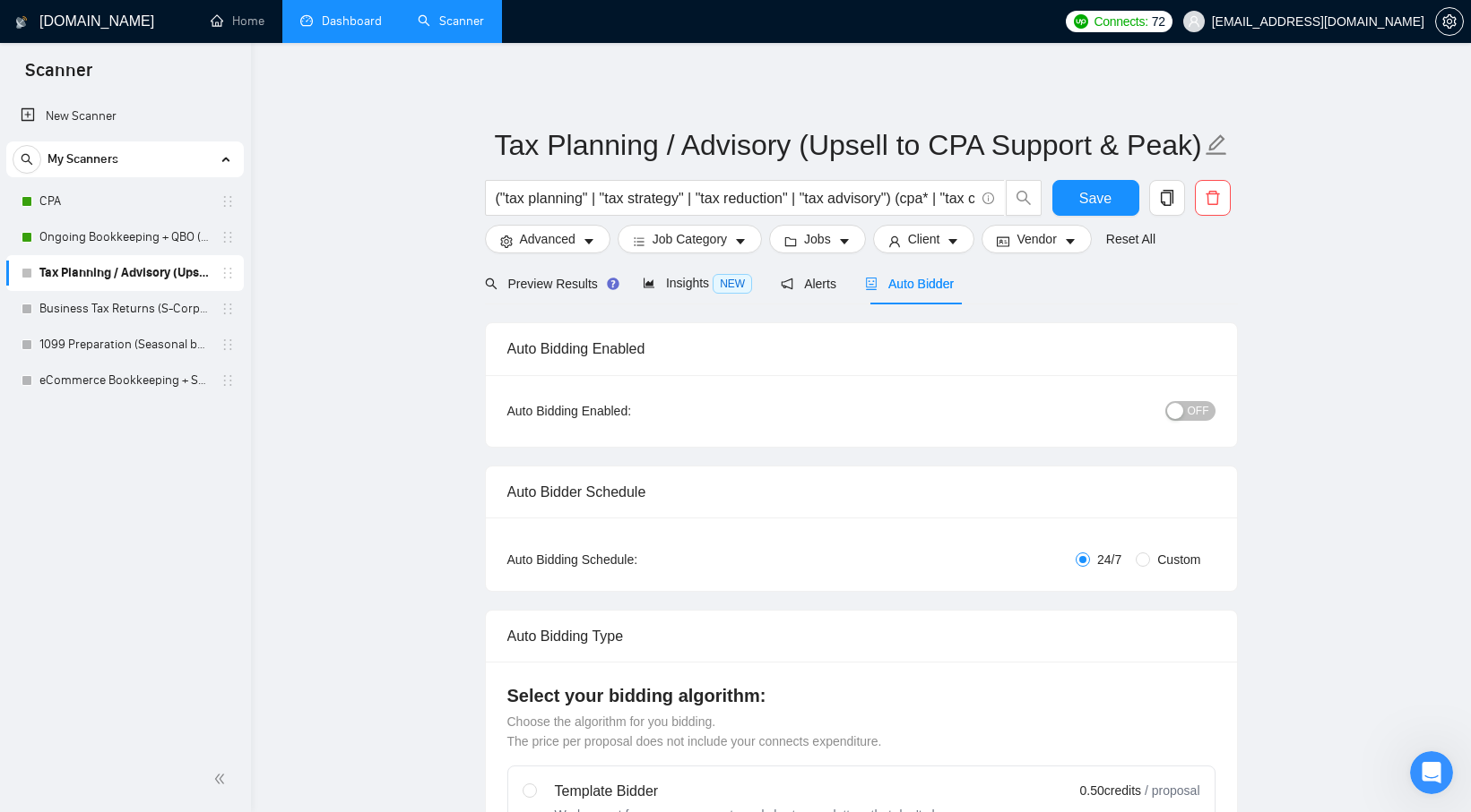
click at [1189, 427] on div "Auto Bidding Enabled: OFF" at bounding box center [861, 411] width 751 height 72
click at [1189, 412] on span "OFF" at bounding box center [1198, 411] width 22 height 20
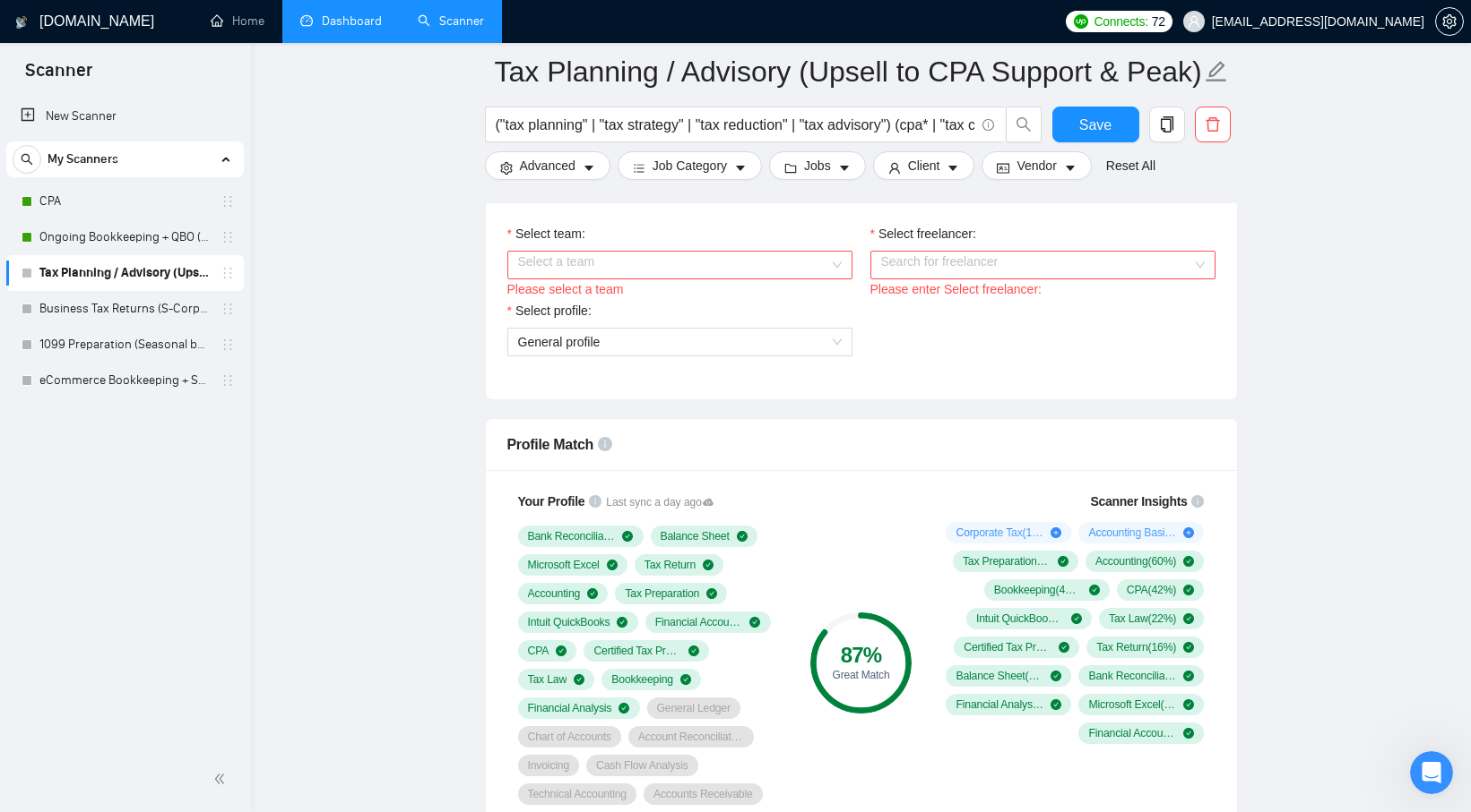
scroll to position [959, 0]
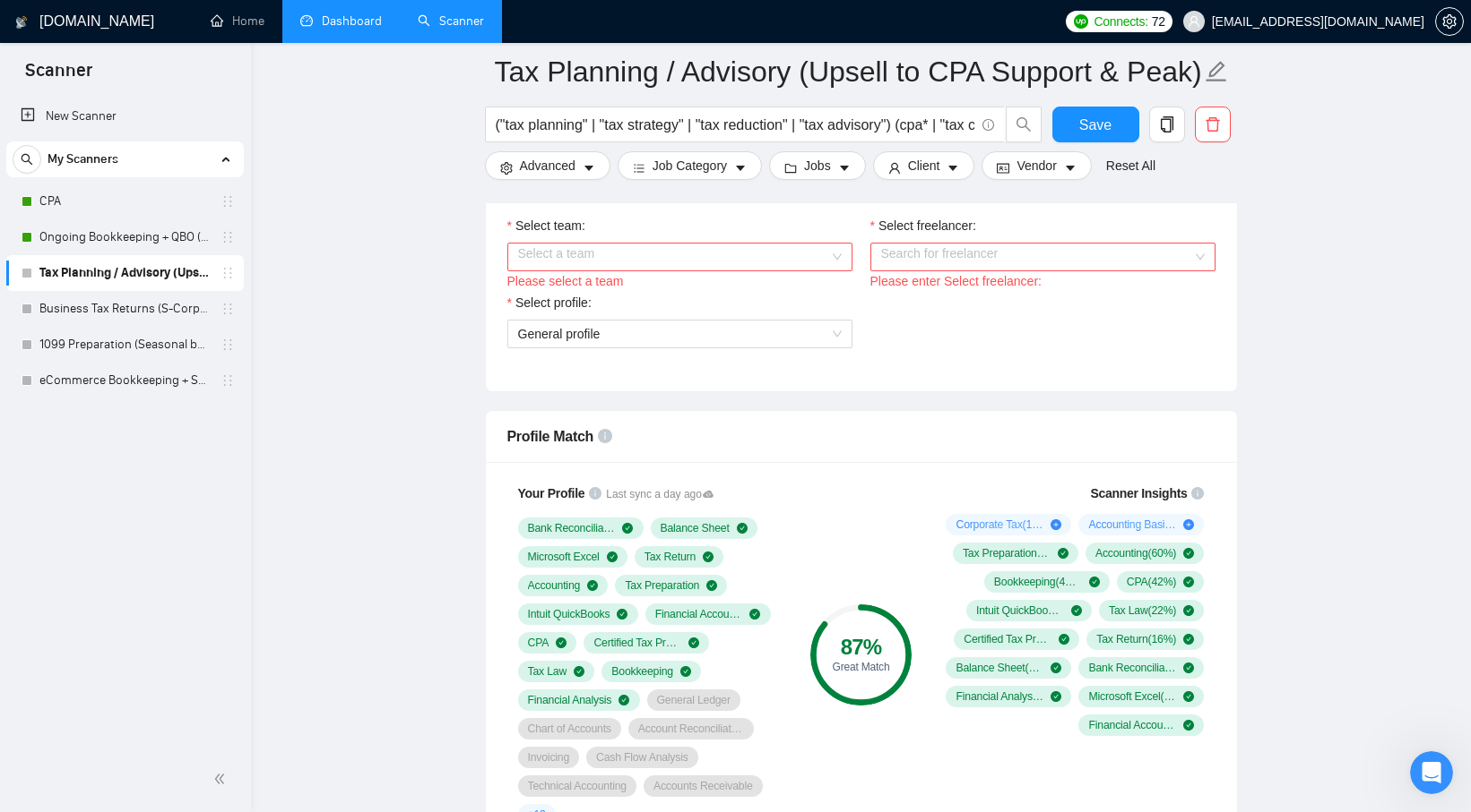
click at [727, 252] on input "Select team:" at bounding box center [673, 257] width 311 height 26
click at [714, 295] on div "ClearBooks CPA" at bounding box center [678, 292] width 323 height 20
click at [1001, 255] on input "Select freelancer:" at bounding box center [1035, 257] width 311 height 26
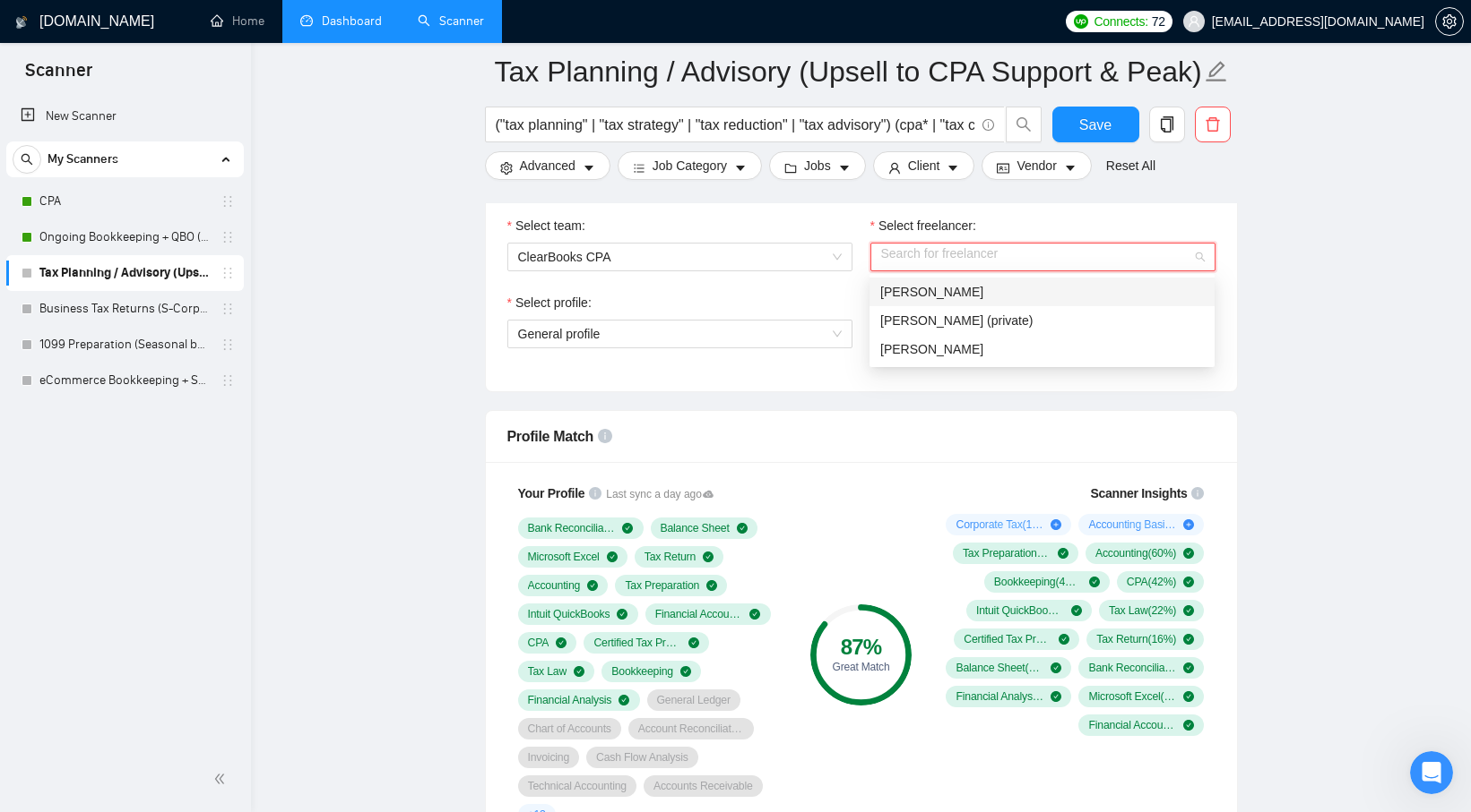
click at [1005, 296] on div "Sugam Sharma" at bounding box center [1041, 292] width 323 height 20
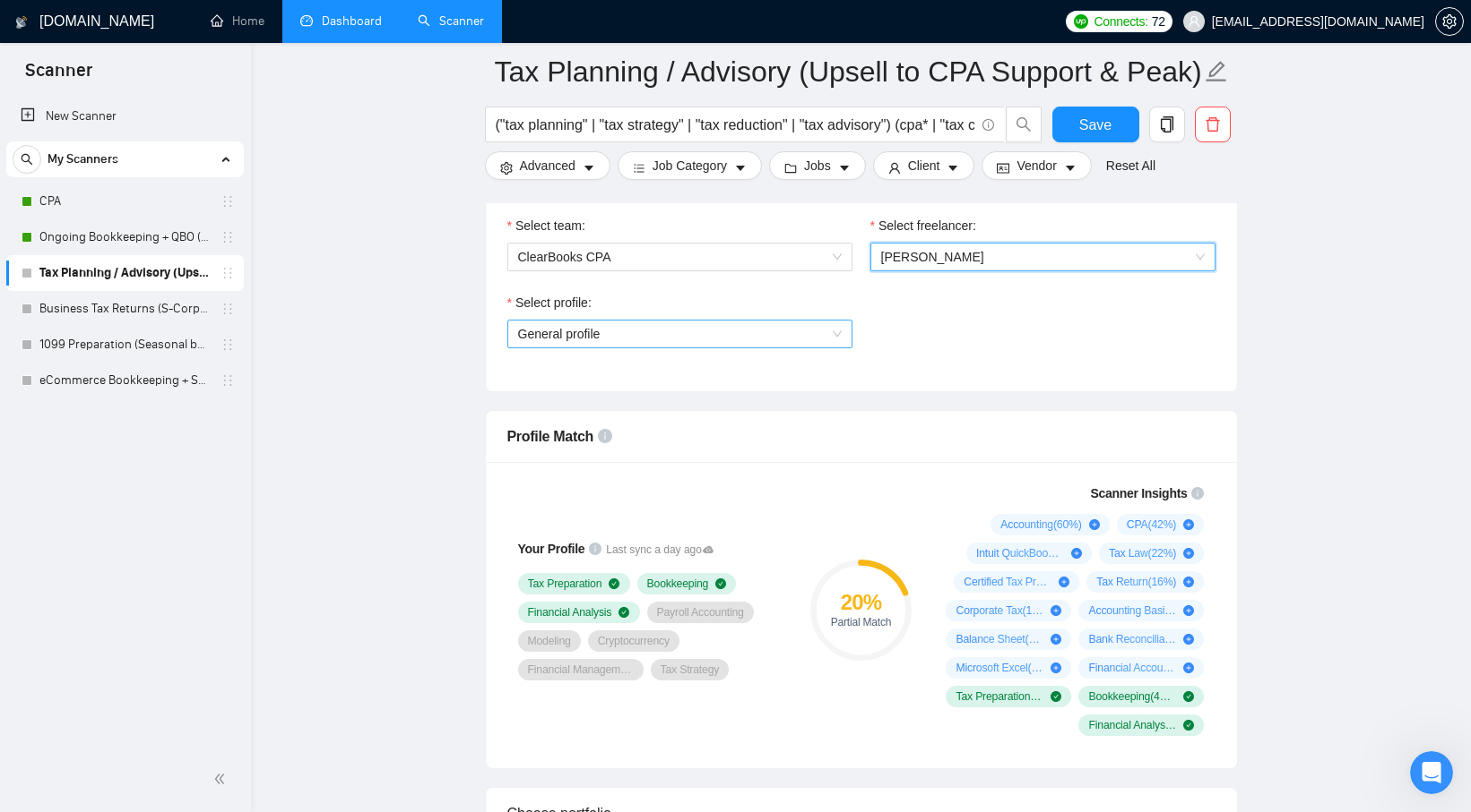
click at [685, 341] on span "General profile" at bounding box center [679, 334] width 323 height 26
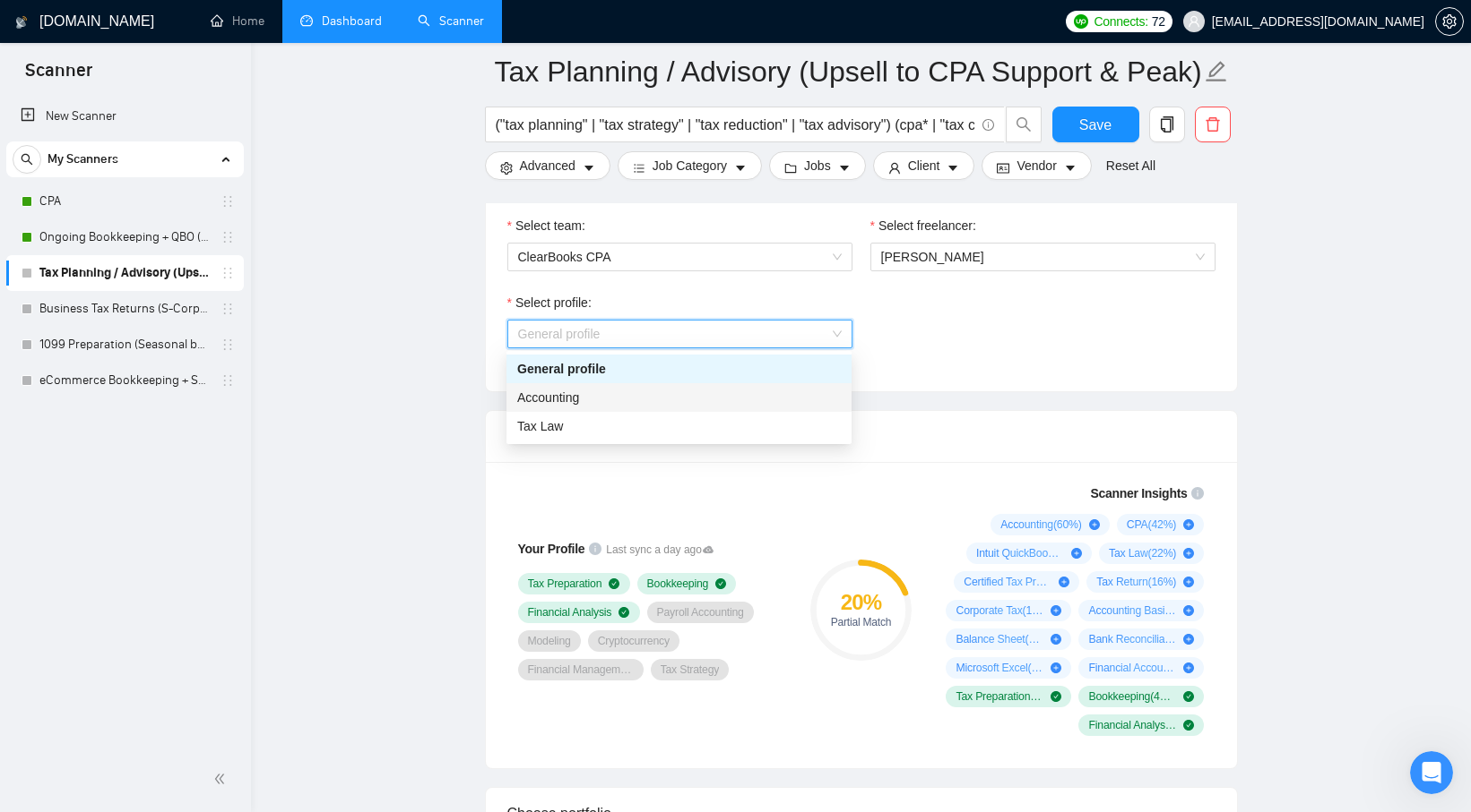
click at [646, 394] on div "Accounting" at bounding box center [678, 398] width 323 height 20
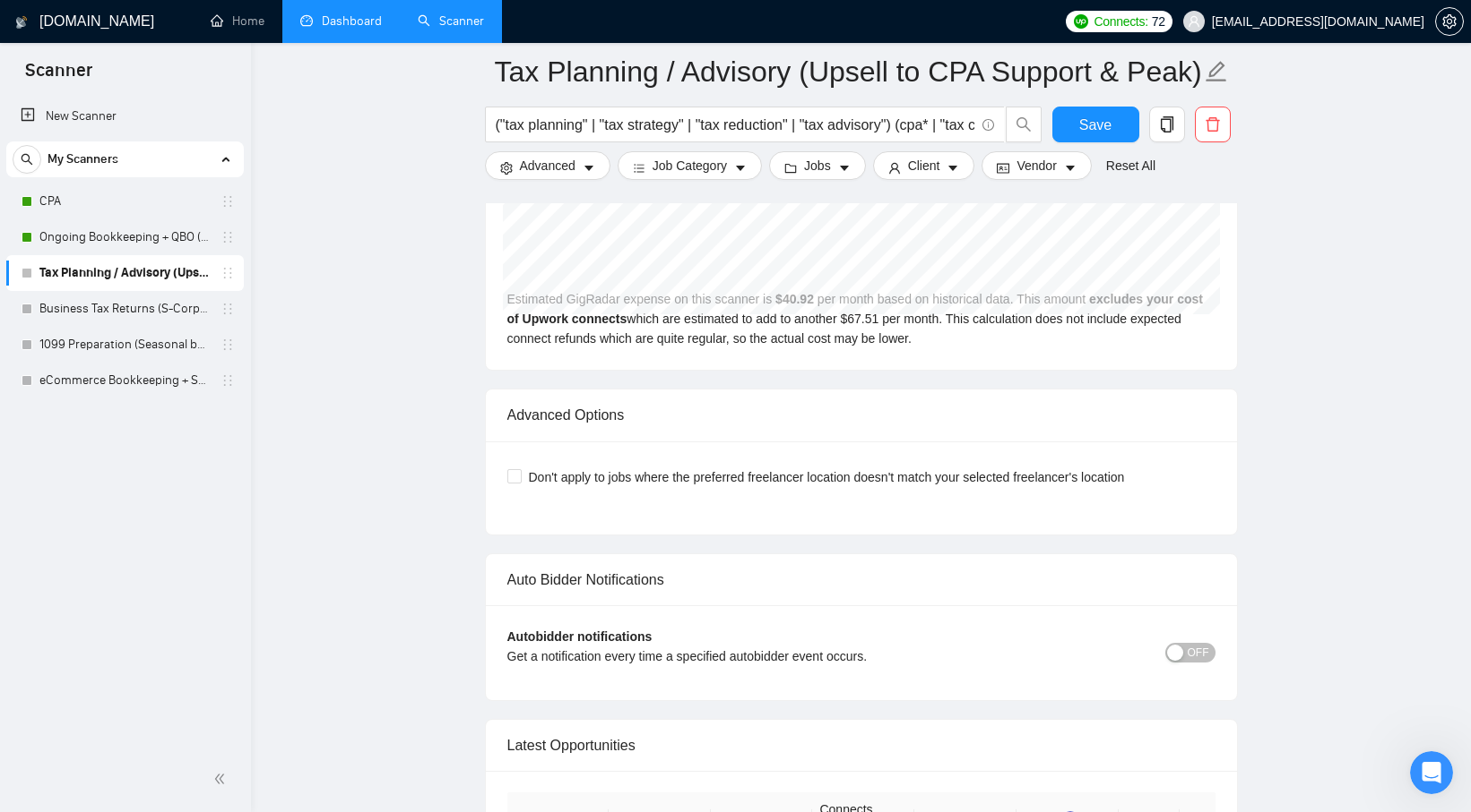
scroll to position [3192, 0]
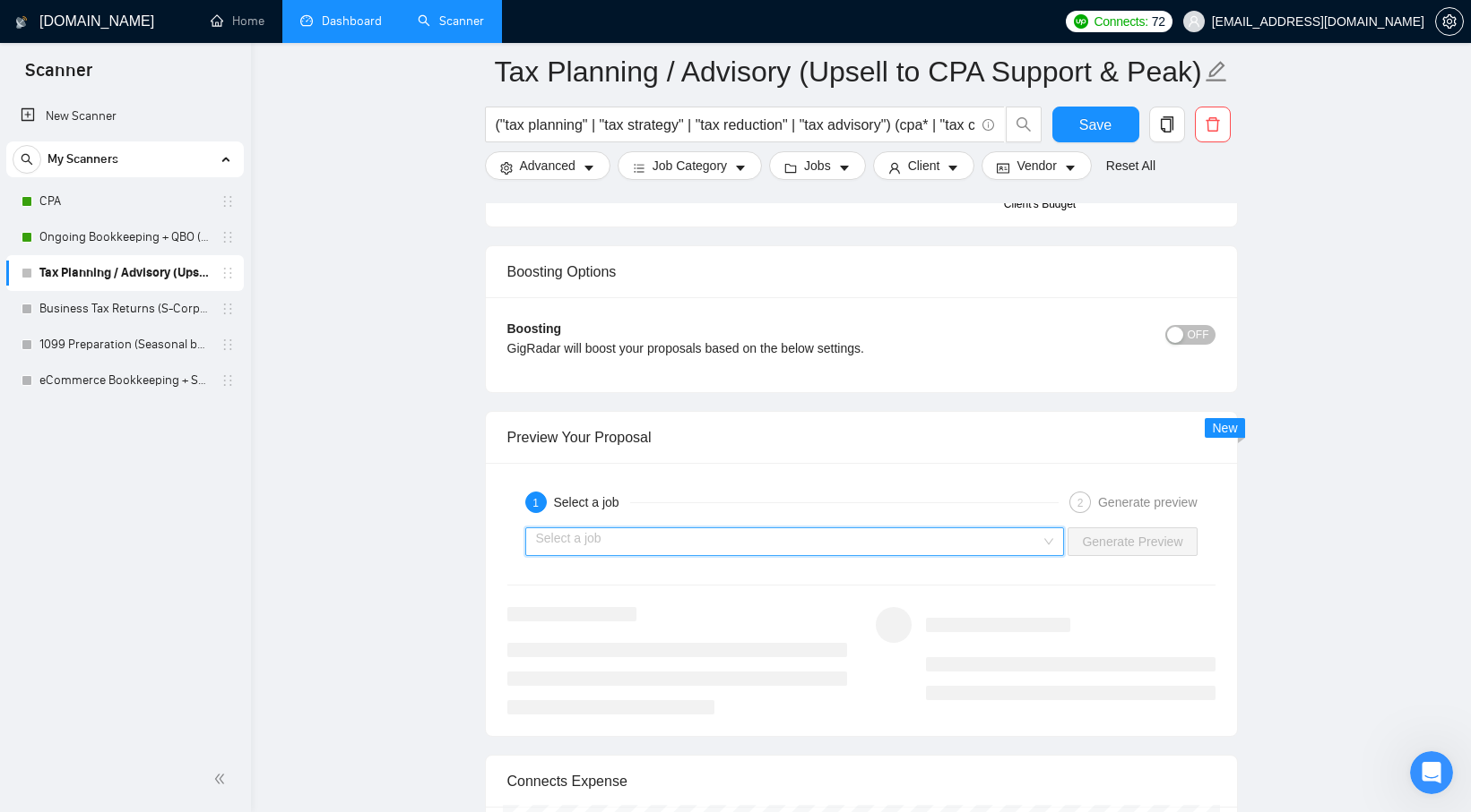
click at [856, 545] on input "search" at bounding box center [788, 542] width 505 height 26
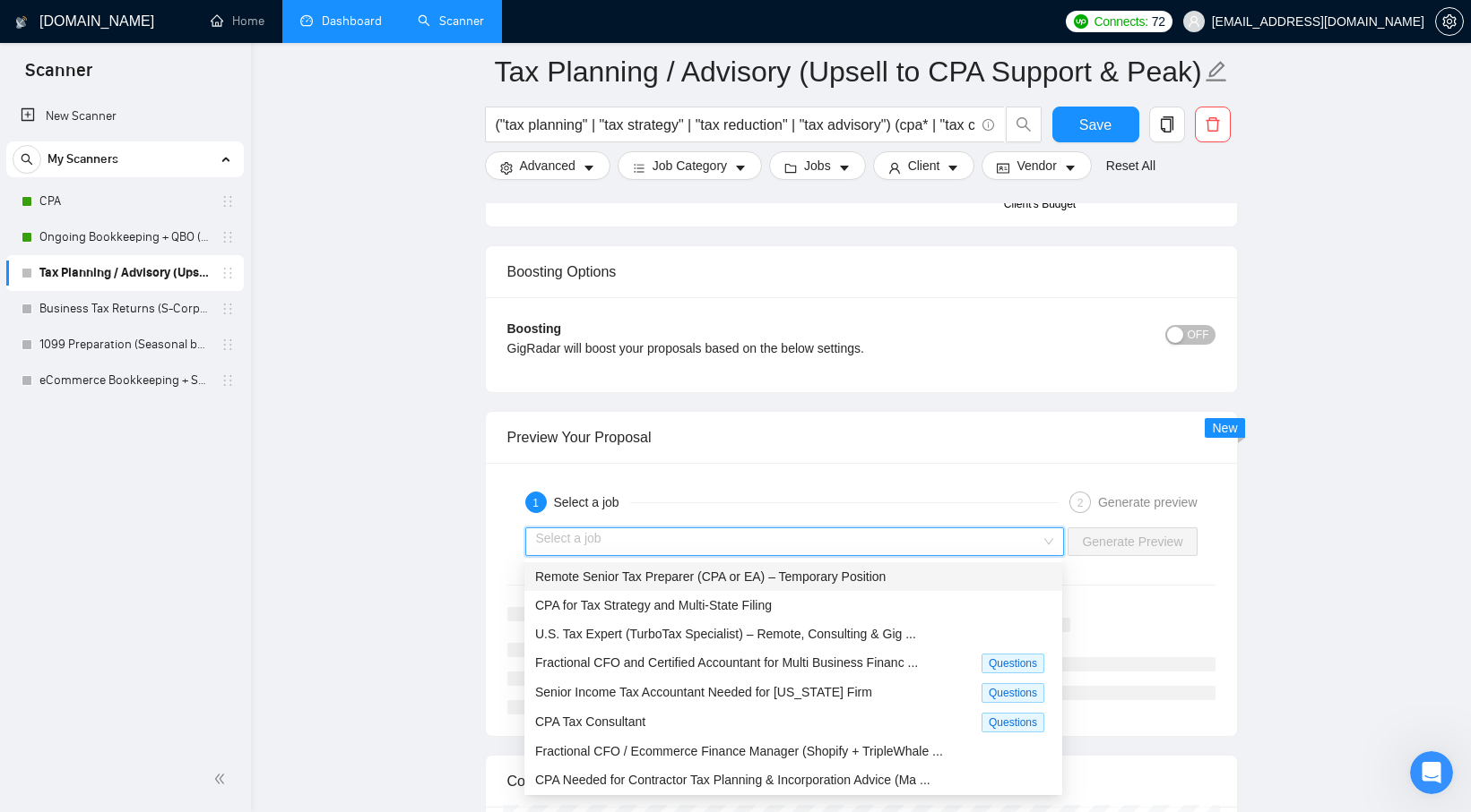
click at [630, 502] on div "Select a job" at bounding box center [591, 502] width 77 height 22
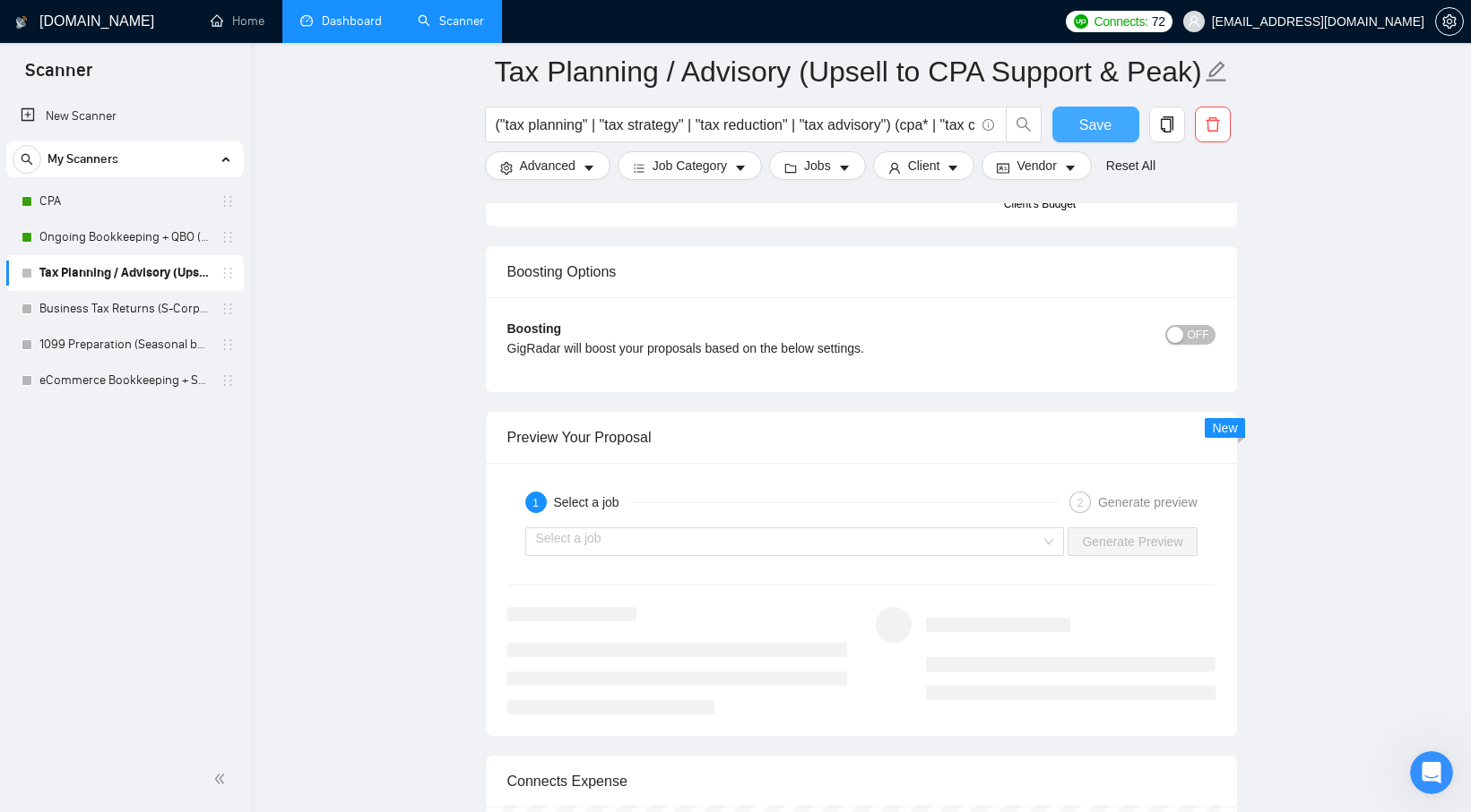
click at [1106, 131] on span "Save" at bounding box center [1095, 125] width 32 height 23
click at [140, 313] on link "Business Tax Returns (S-Corp / Partnership)" at bounding box center [125, 309] width 170 height 36
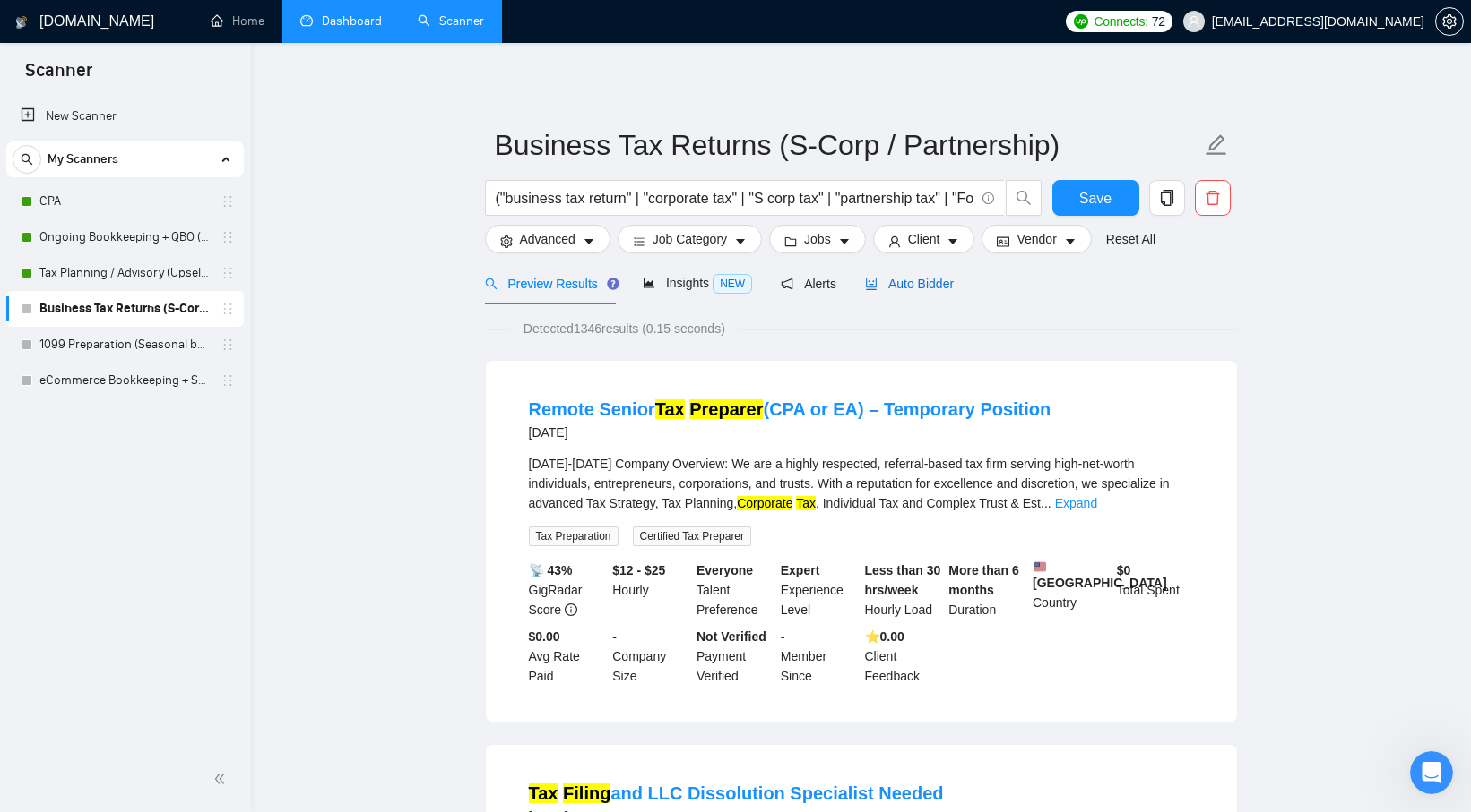
click at [891, 284] on span "Auto Bidder" at bounding box center [909, 283] width 89 height 14
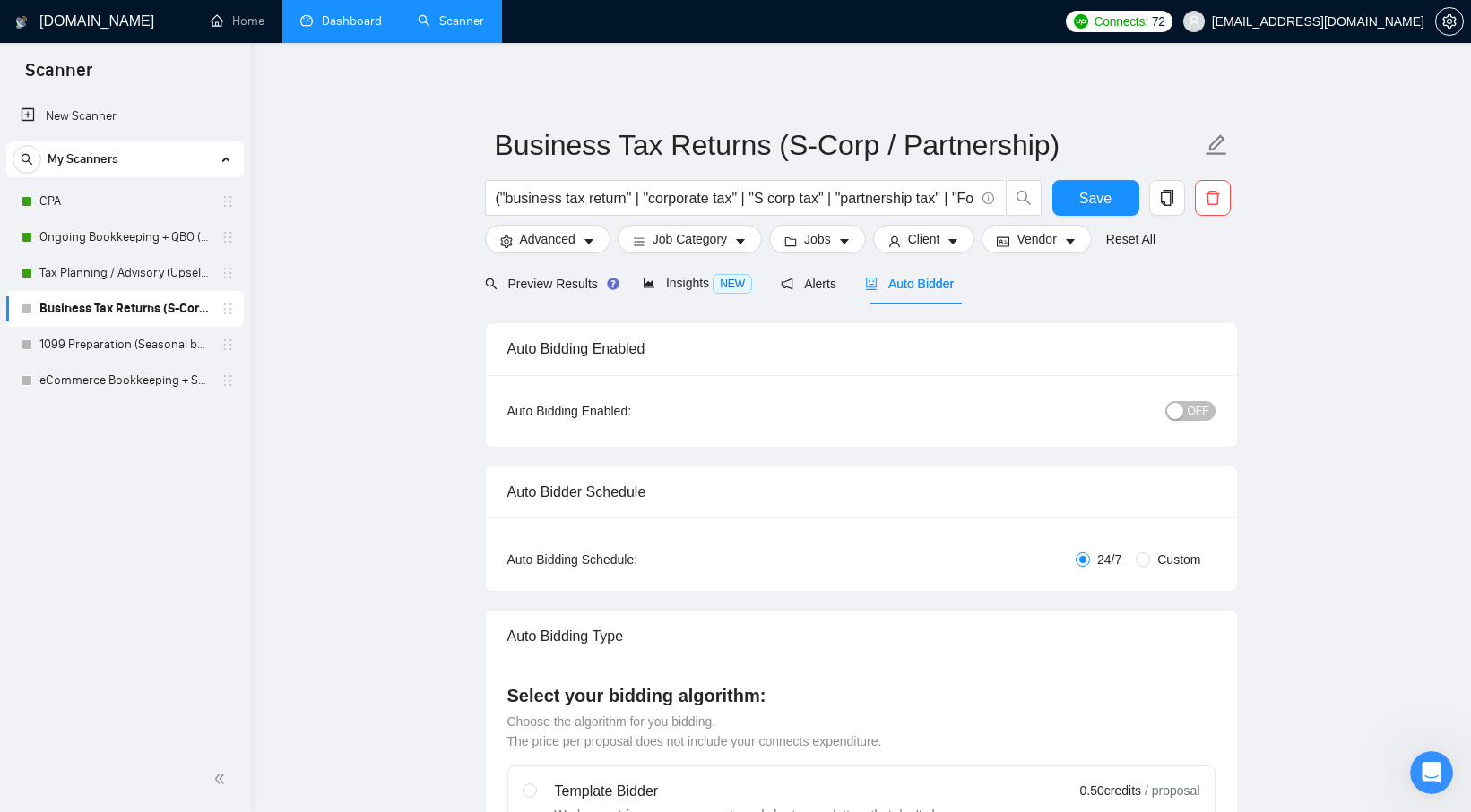
click at [1197, 414] on span "OFF" at bounding box center [1198, 411] width 22 height 20
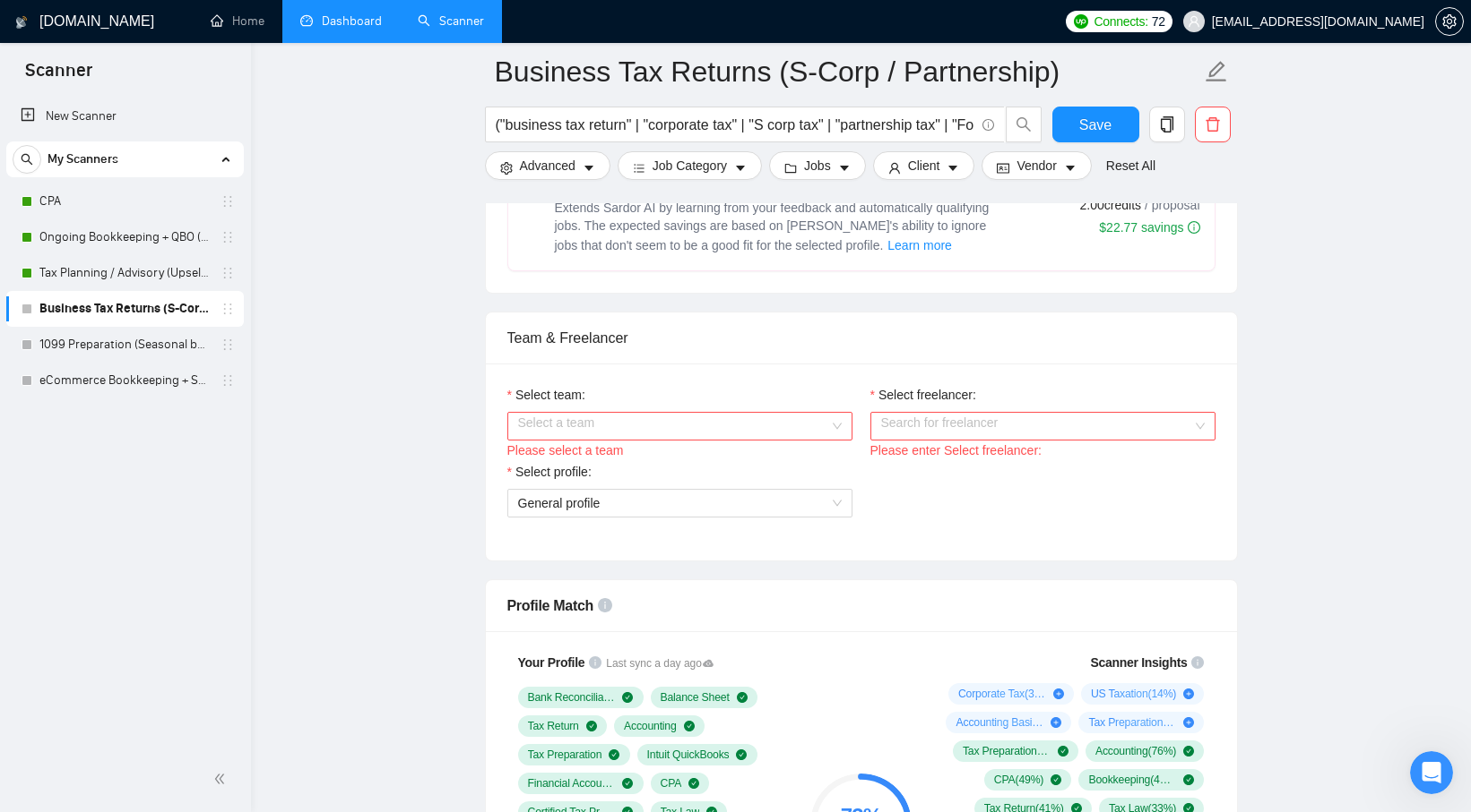
scroll to position [856, 0]
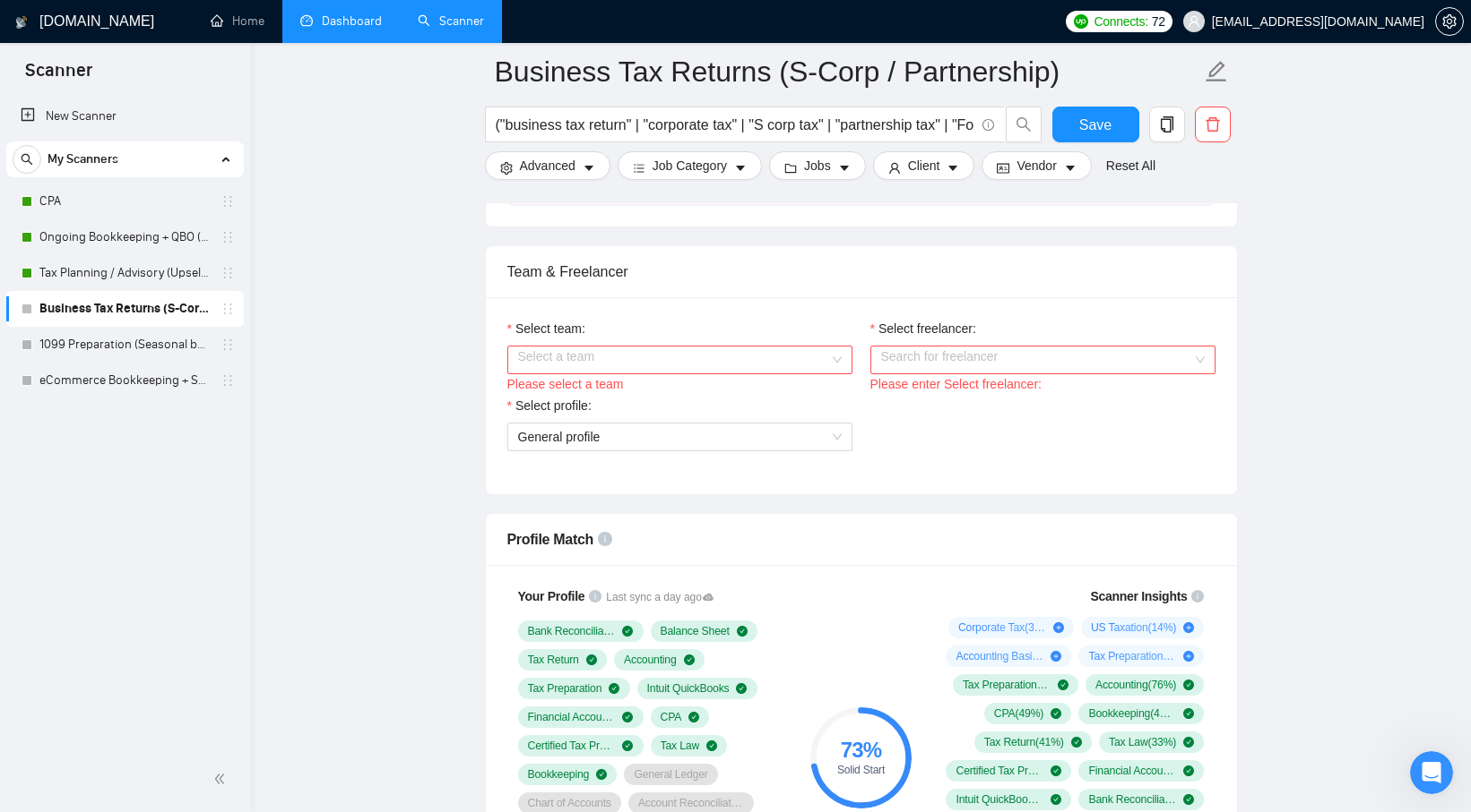
click at [834, 359] on div "Select a team" at bounding box center [679, 360] width 345 height 28
click at [761, 404] on div "ClearBooks CPA" at bounding box center [678, 395] width 323 height 20
click at [952, 371] on input "Select freelancer:" at bounding box center [1035, 360] width 311 height 26
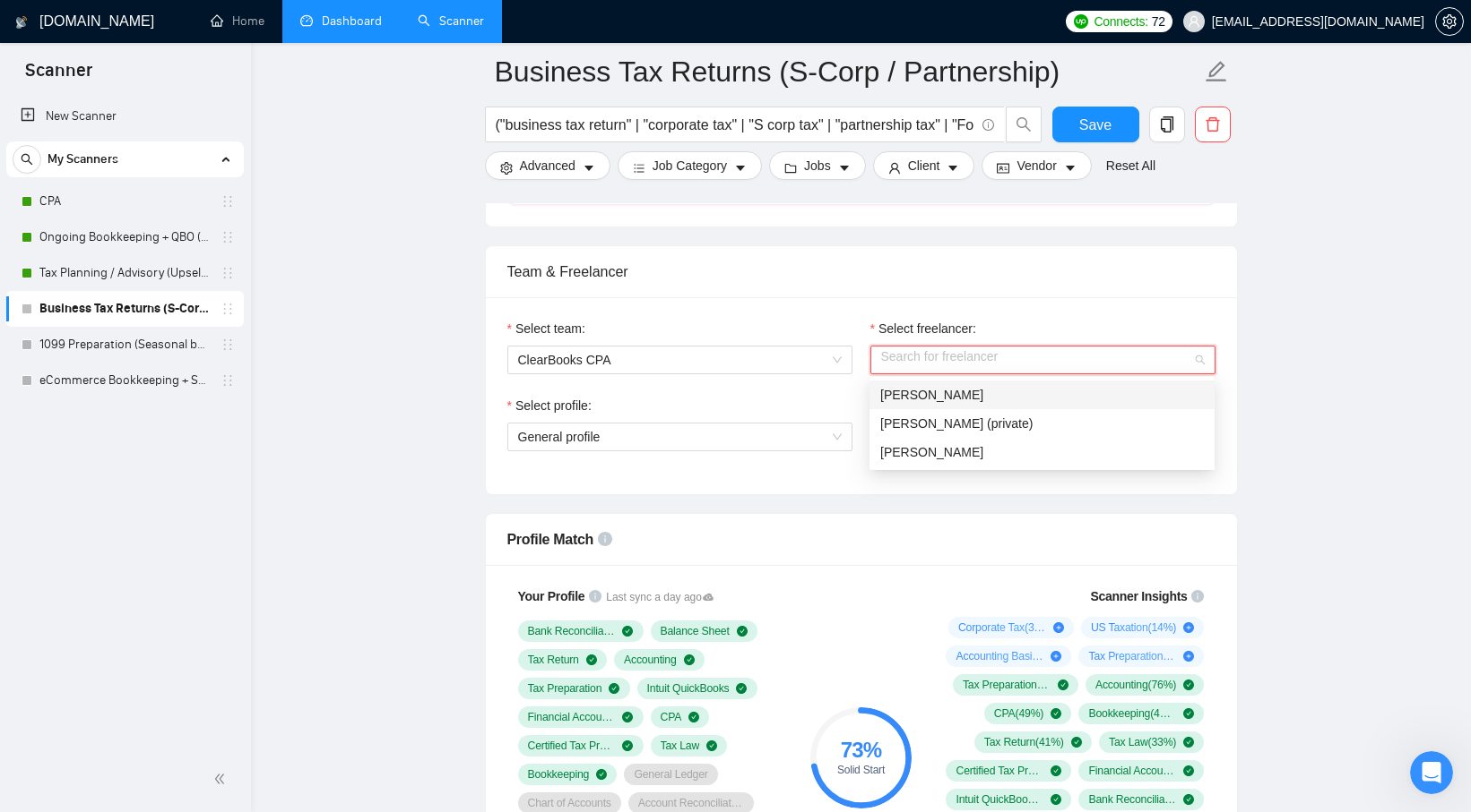
click at [941, 398] on span "Sugam Sharma" at bounding box center [931, 395] width 103 height 14
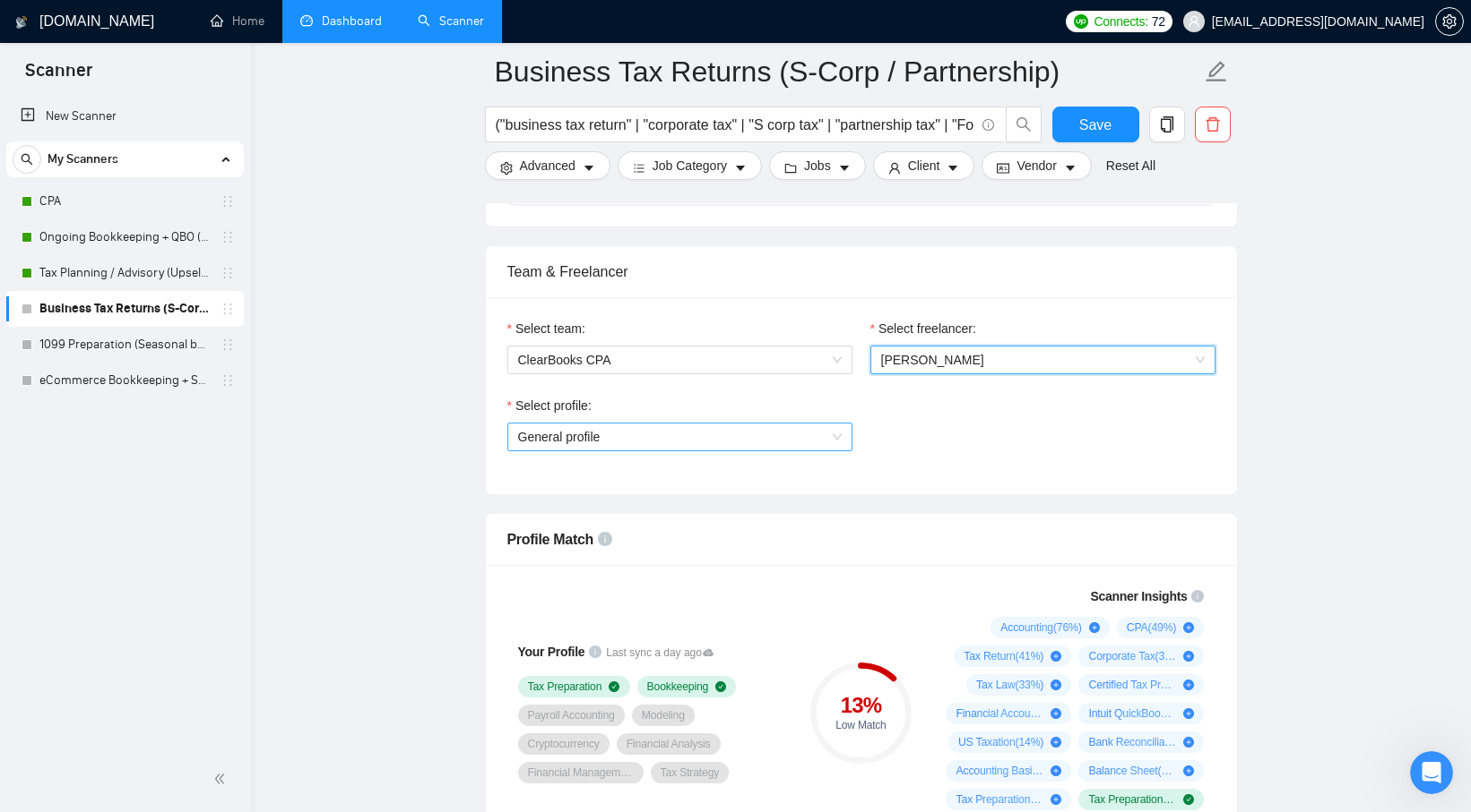
click at [746, 444] on span "General profile" at bounding box center [679, 437] width 323 height 26
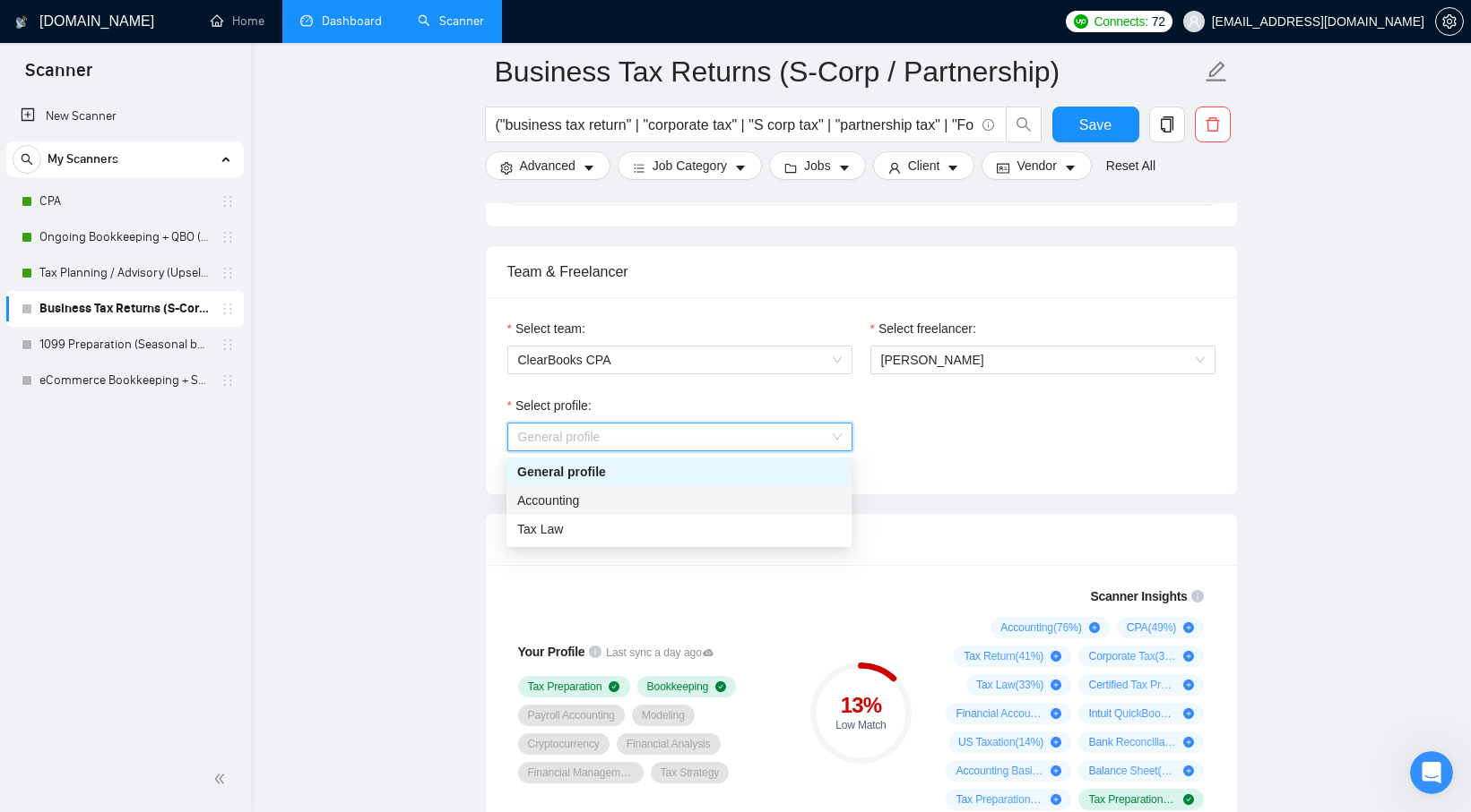
click at [700, 499] on div "Accounting" at bounding box center [678, 500] width 323 height 20
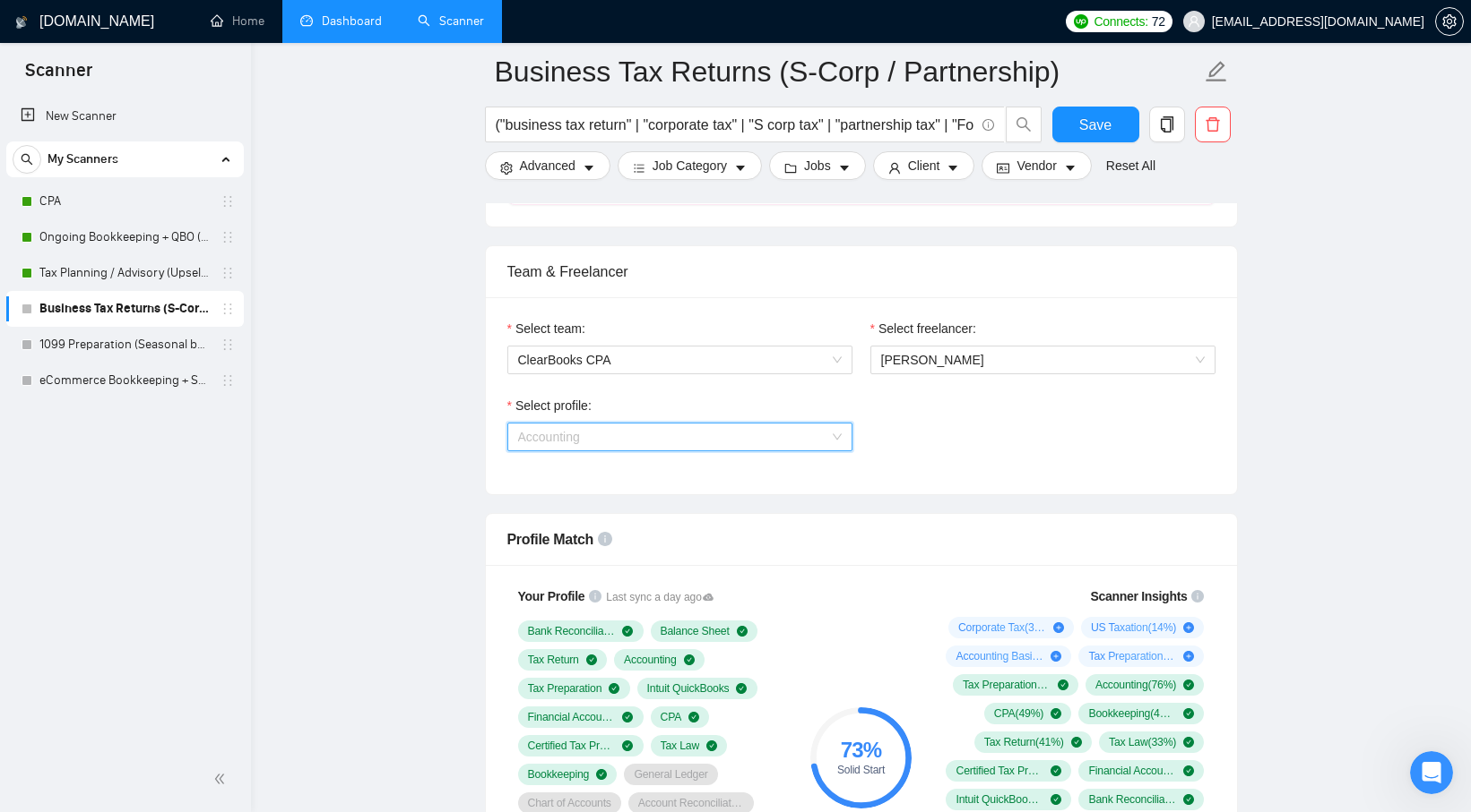
click at [548, 438] on span "Accounting" at bounding box center [548, 436] width 61 height 14
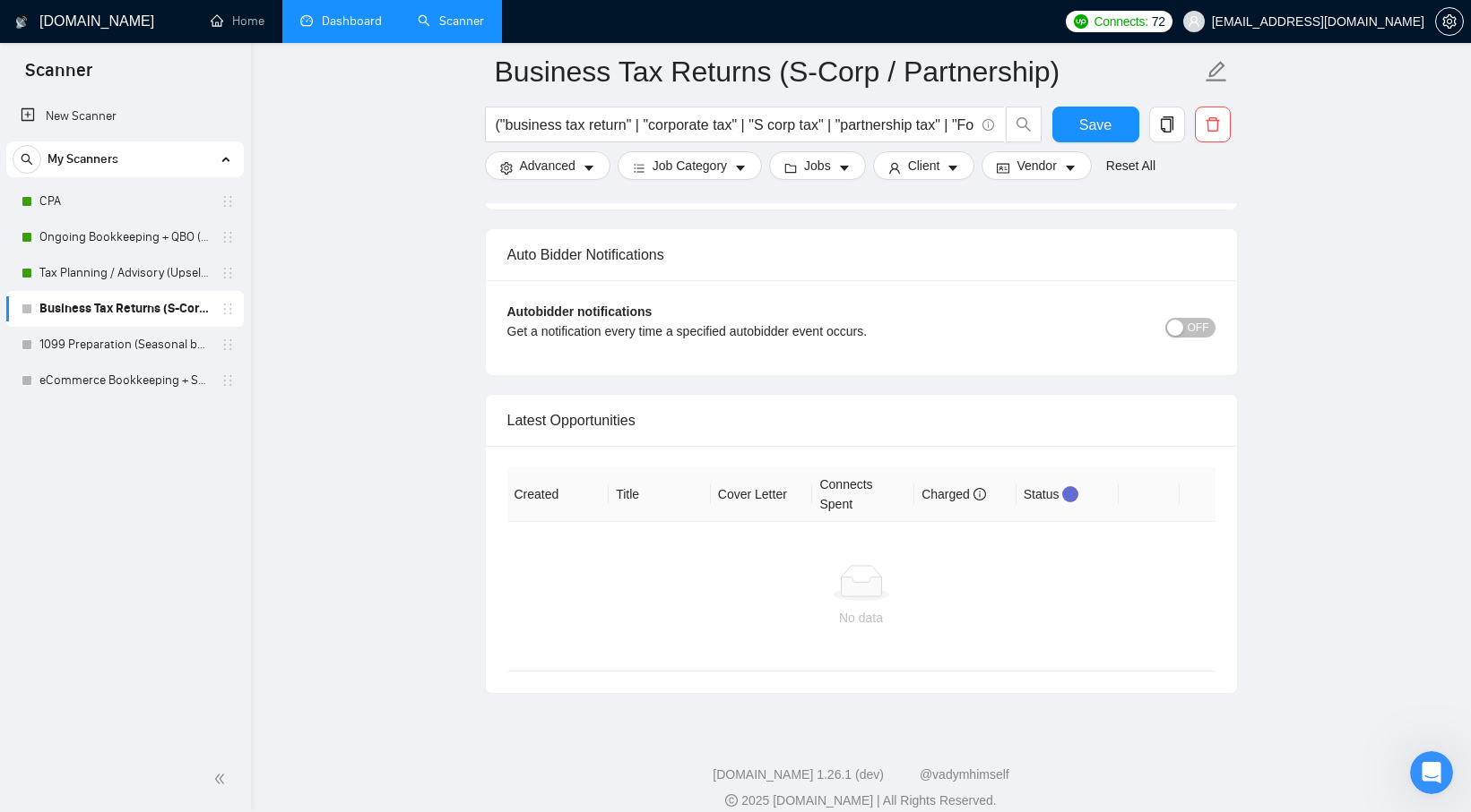
scroll to position [4255, 0]
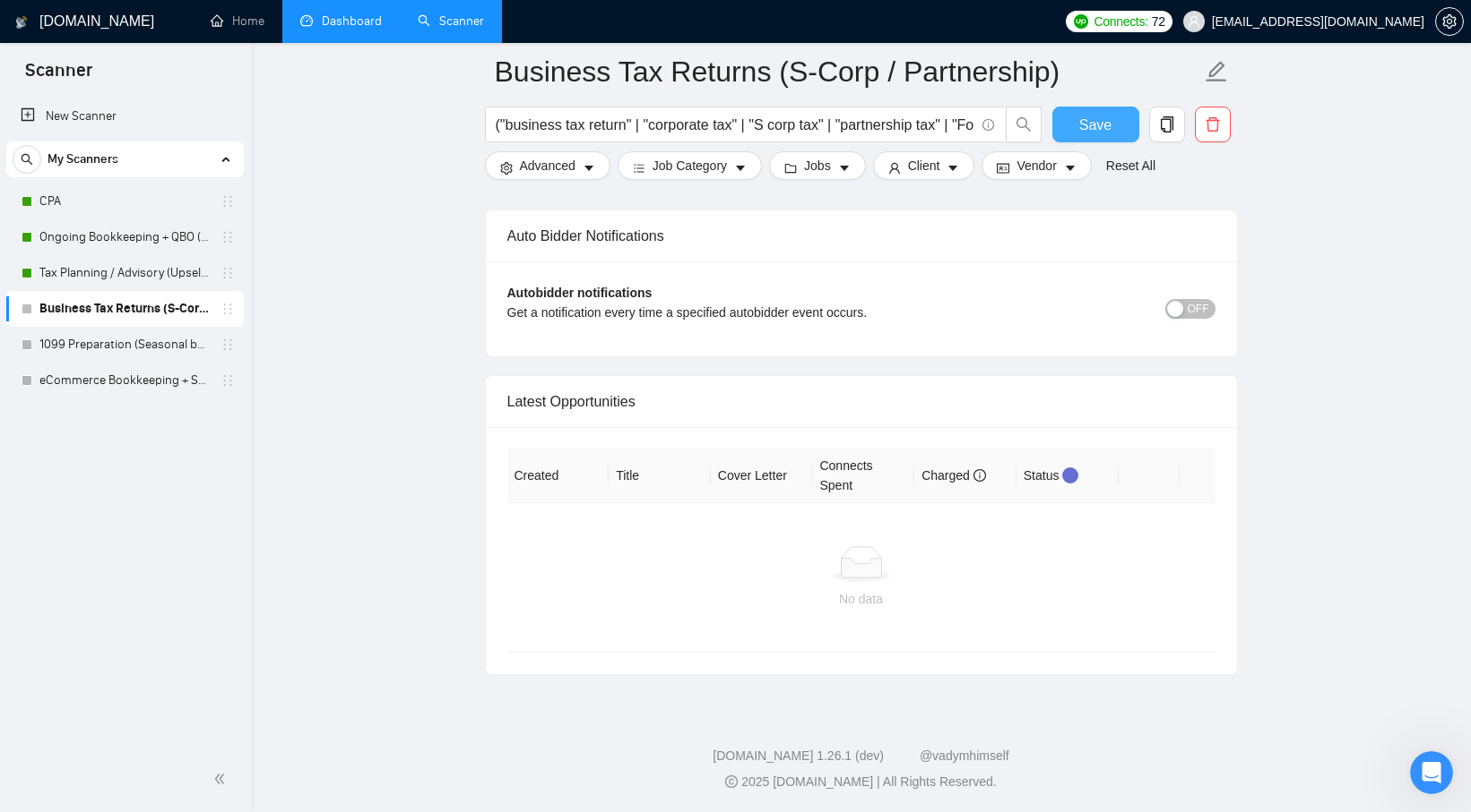
click at [1082, 118] on span "Save" at bounding box center [1095, 125] width 32 height 23
click at [144, 344] on link "1099 Preparation (Seasonal but constant flow)" at bounding box center [125, 345] width 170 height 36
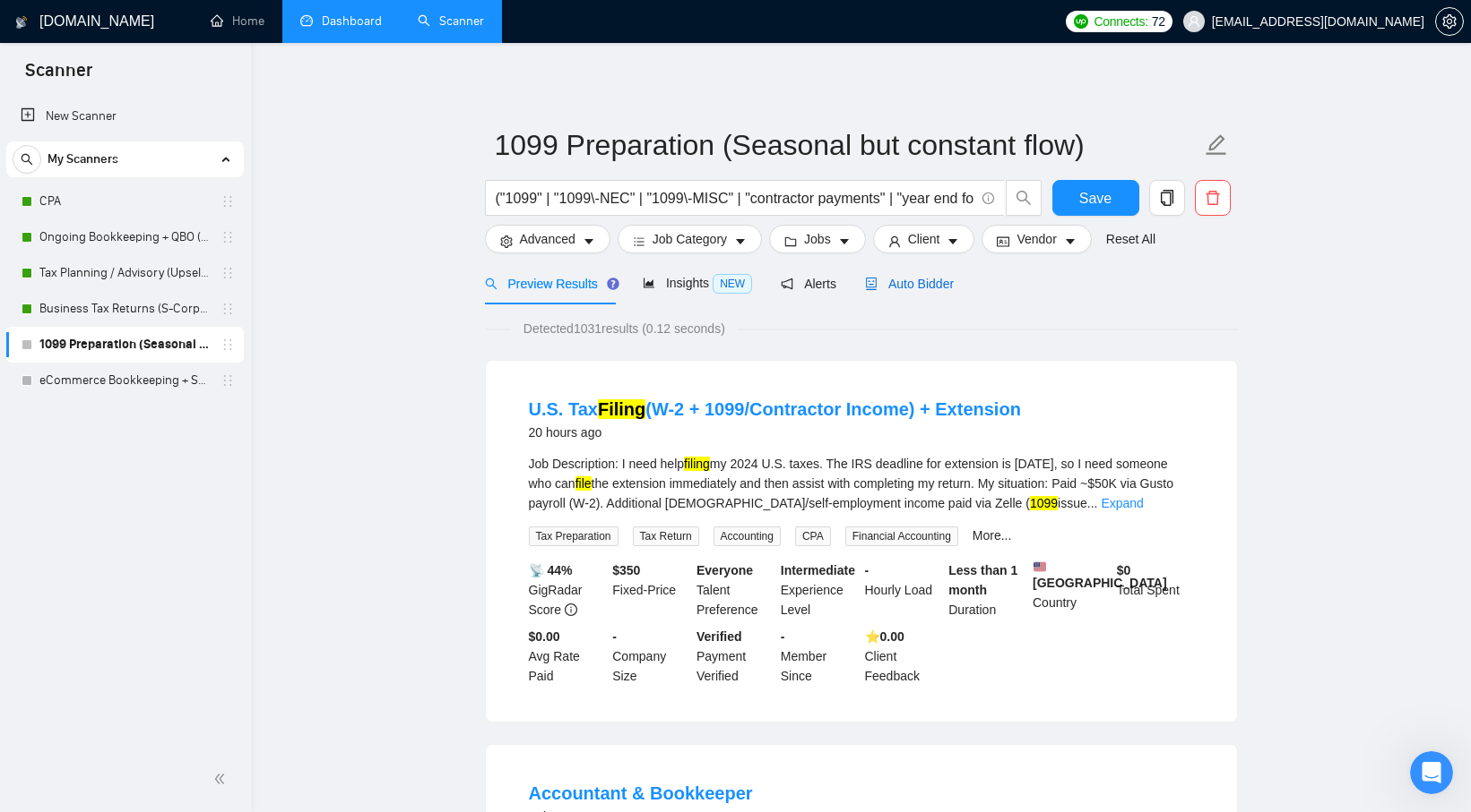
click at [936, 283] on span "Auto Bidder" at bounding box center [909, 283] width 89 height 14
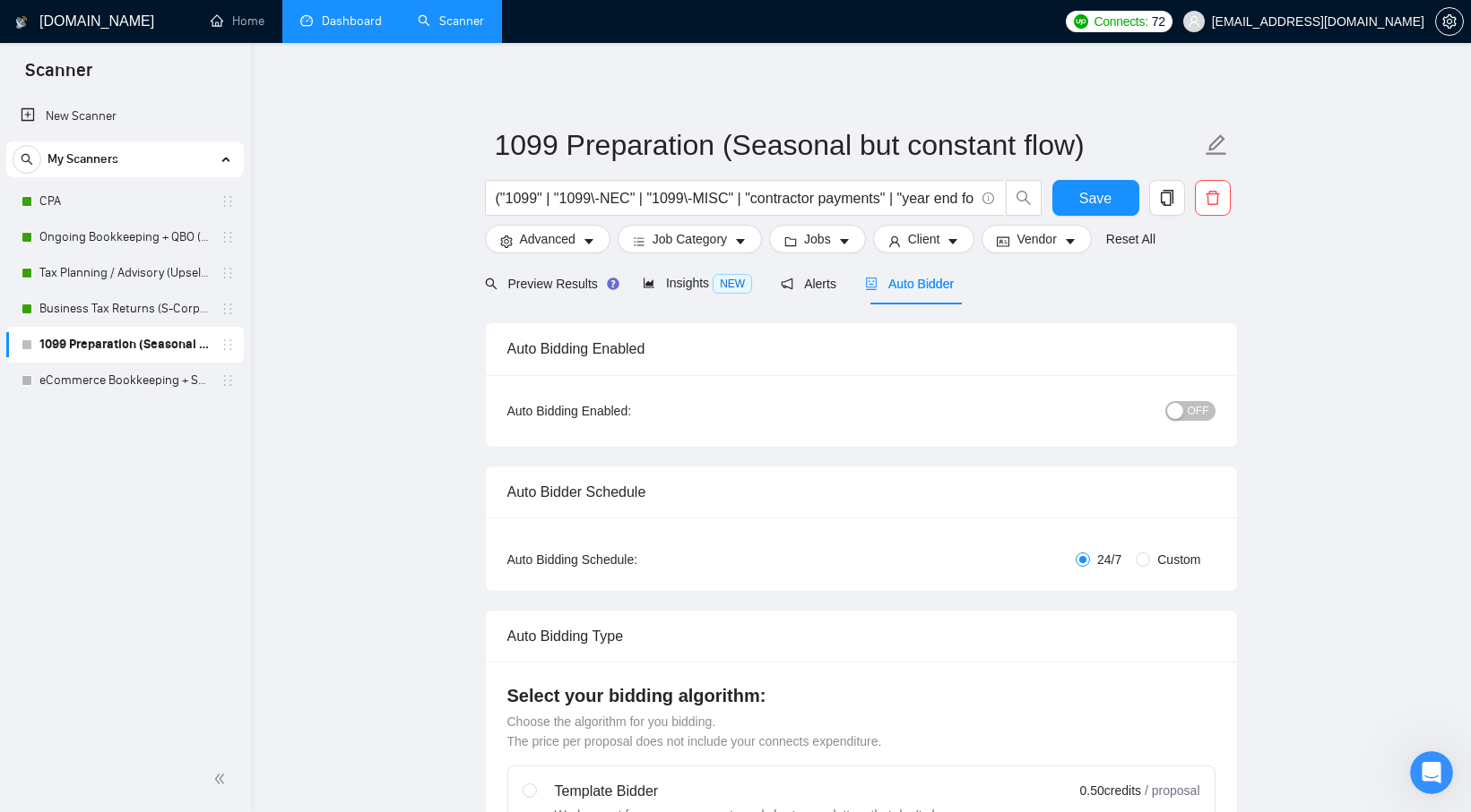
click at [1184, 409] on button "OFF" at bounding box center [1189, 411] width 50 height 20
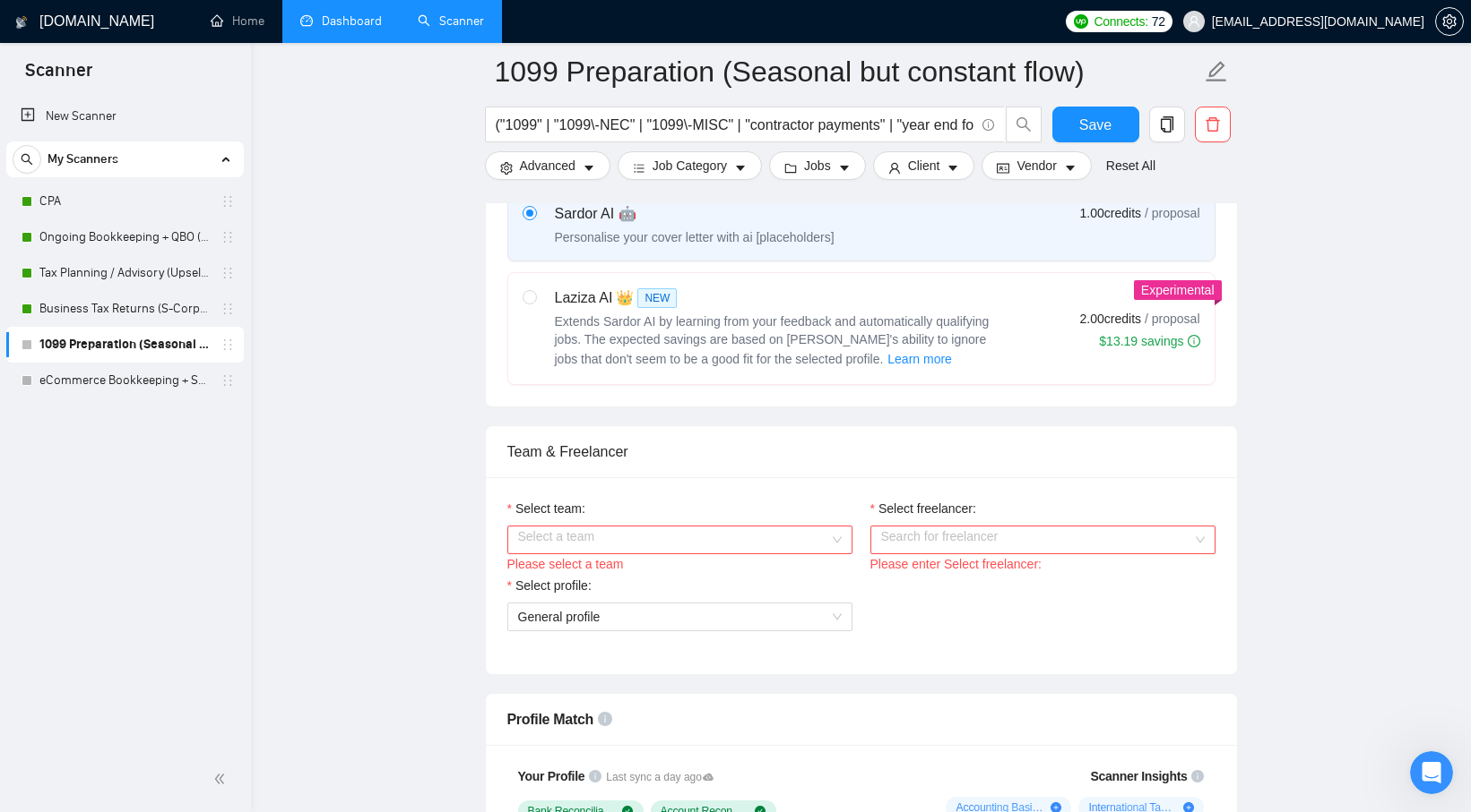
scroll to position [677, 0]
click at [816, 533] on input "Select team:" at bounding box center [673, 539] width 311 height 26
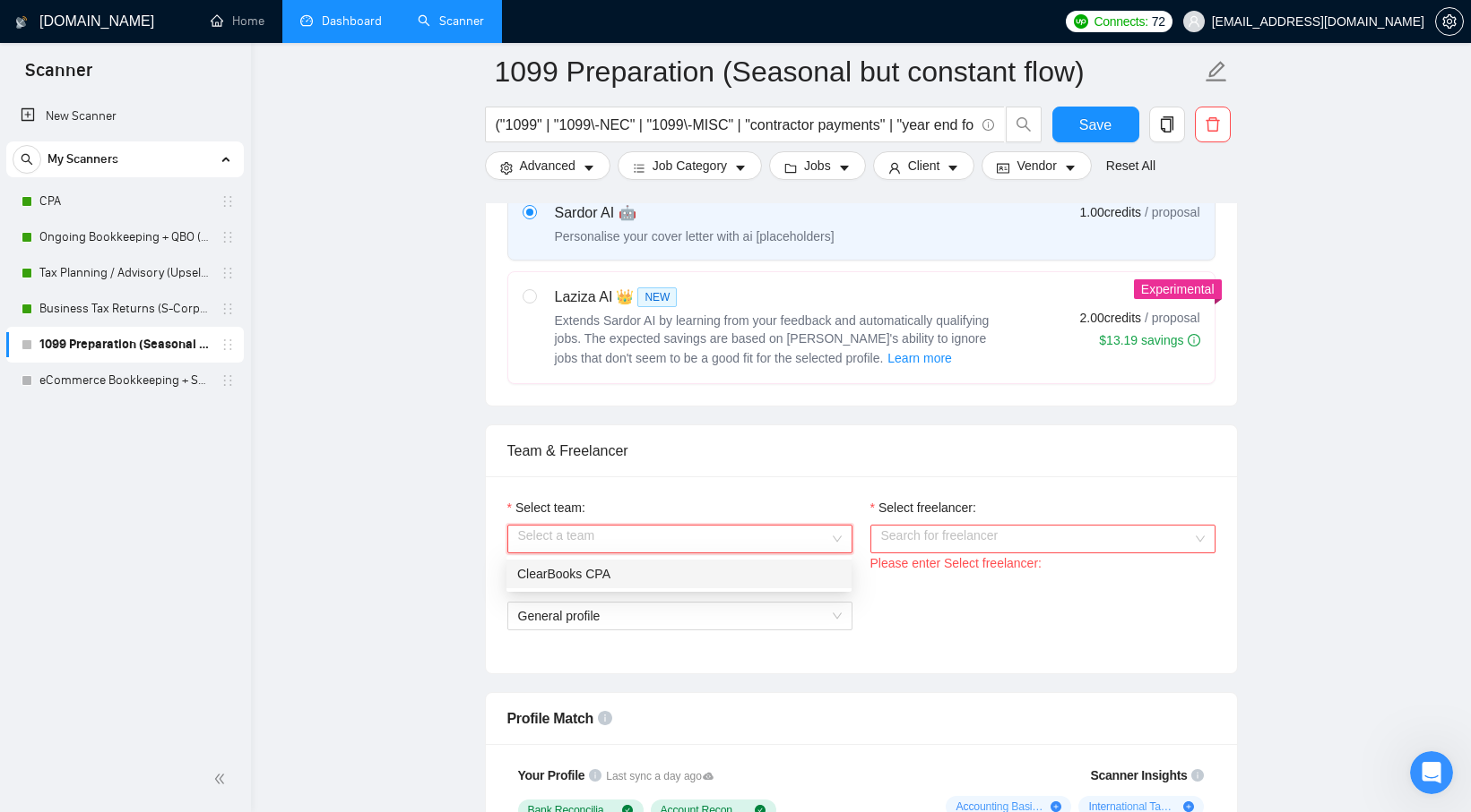
click at [776, 567] on div "ClearBooks CPA" at bounding box center [678, 574] width 323 height 20
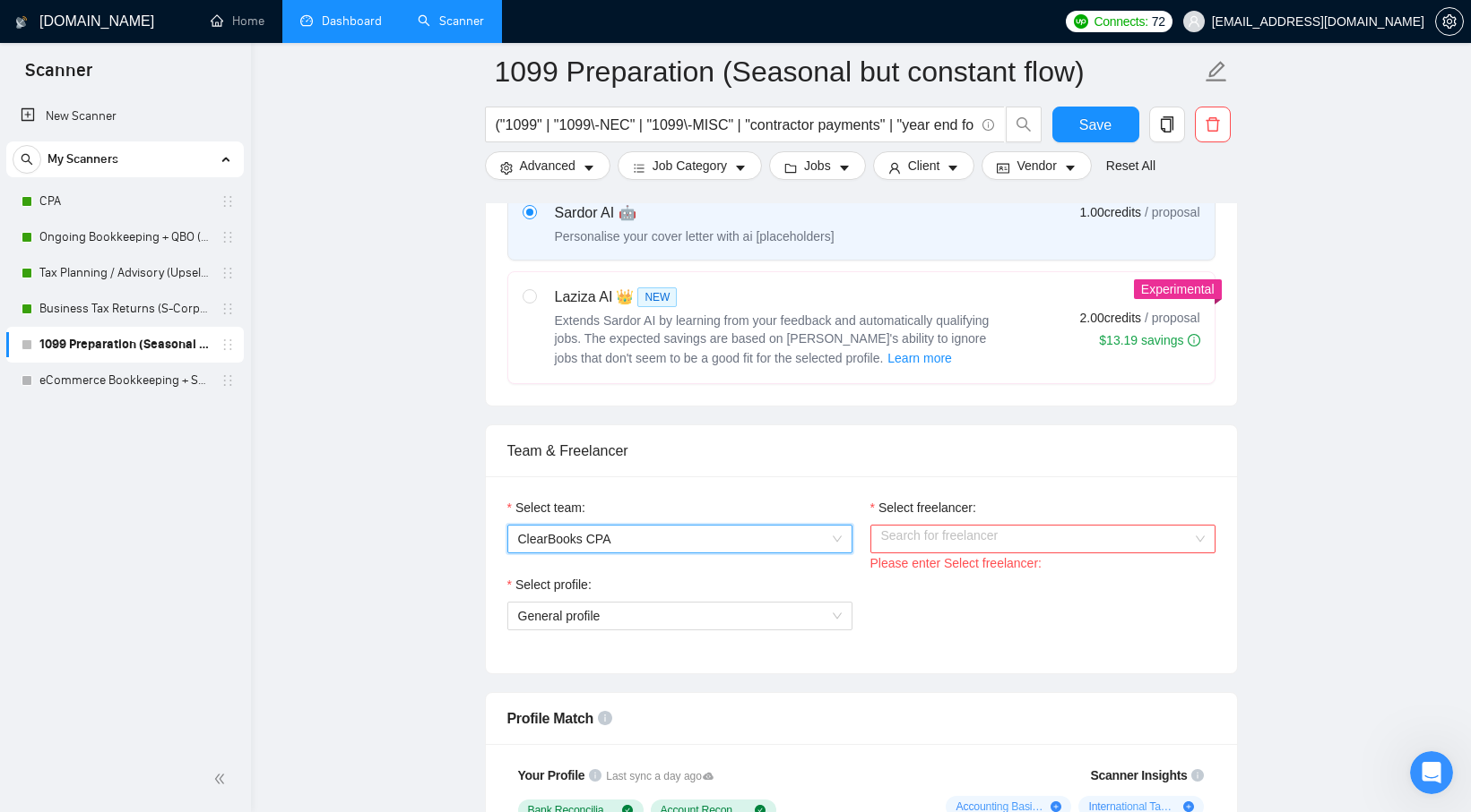
click at [933, 538] on input "Select freelancer:" at bounding box center [1035, 539] width 311 height 26
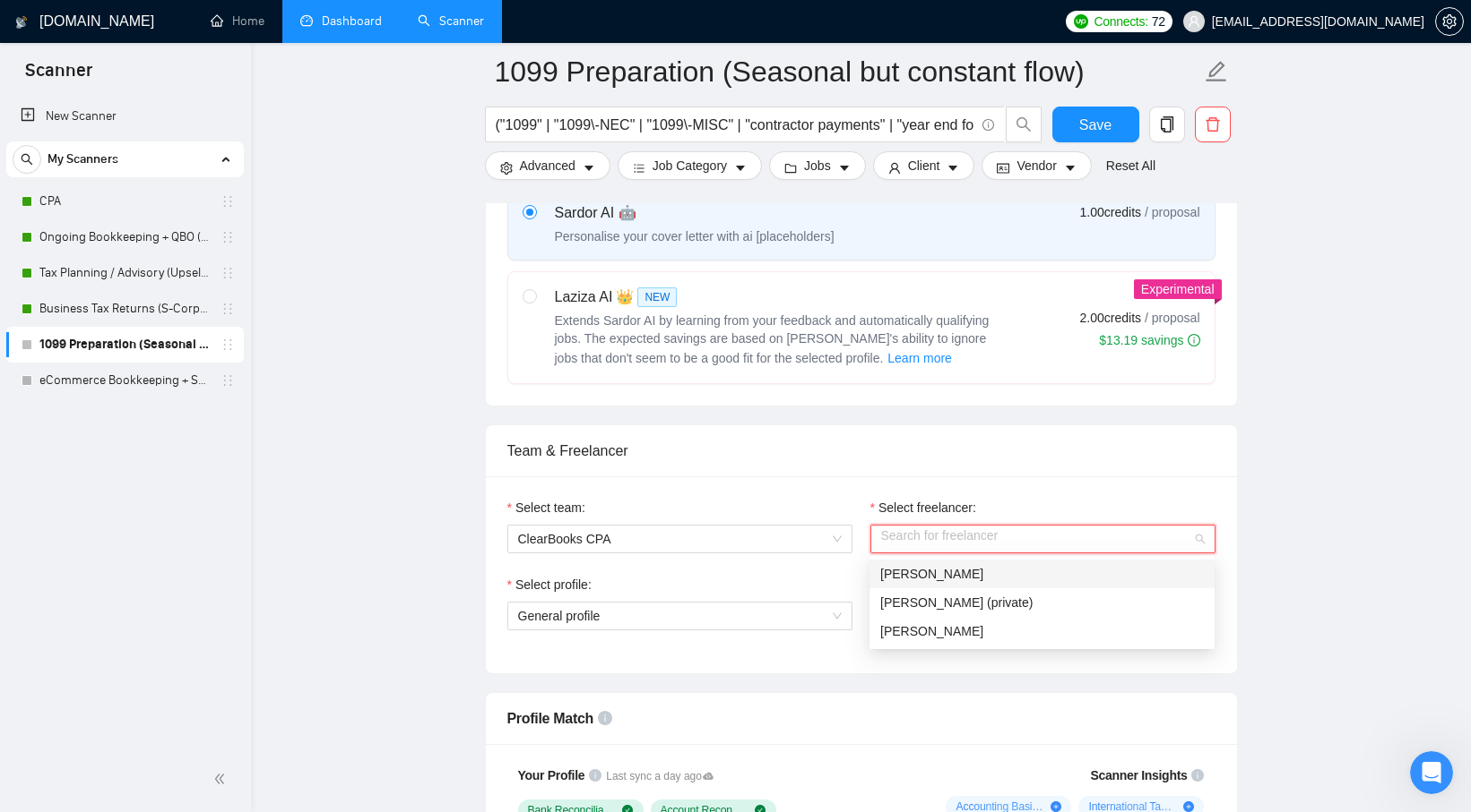
click at [925, 579] on span "Sugam Sharma" at bounding box center [931, 573] width 103 height 14
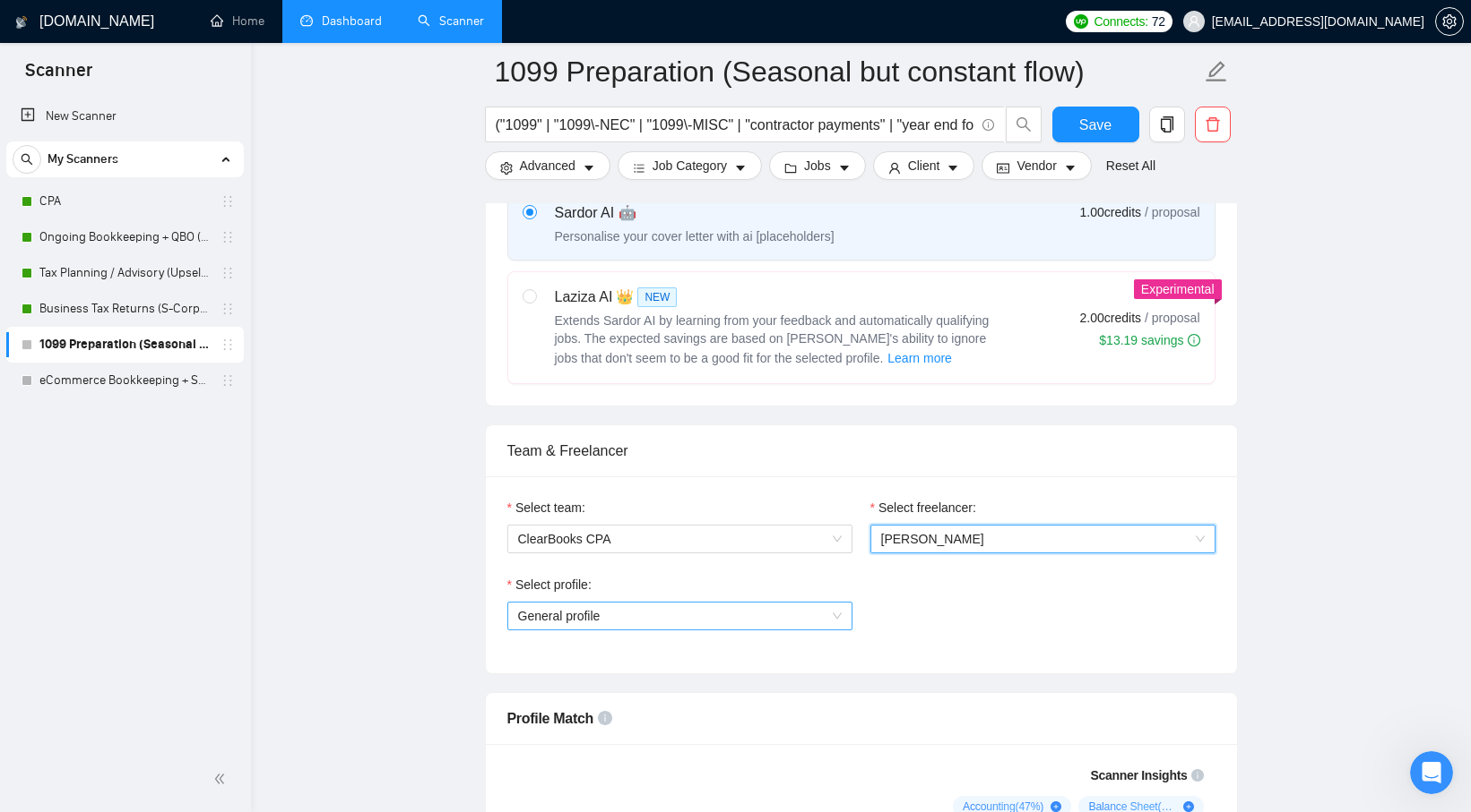
click at [732, 624] on span "General profile" at bounding box center [679, 616] width 323 height 26
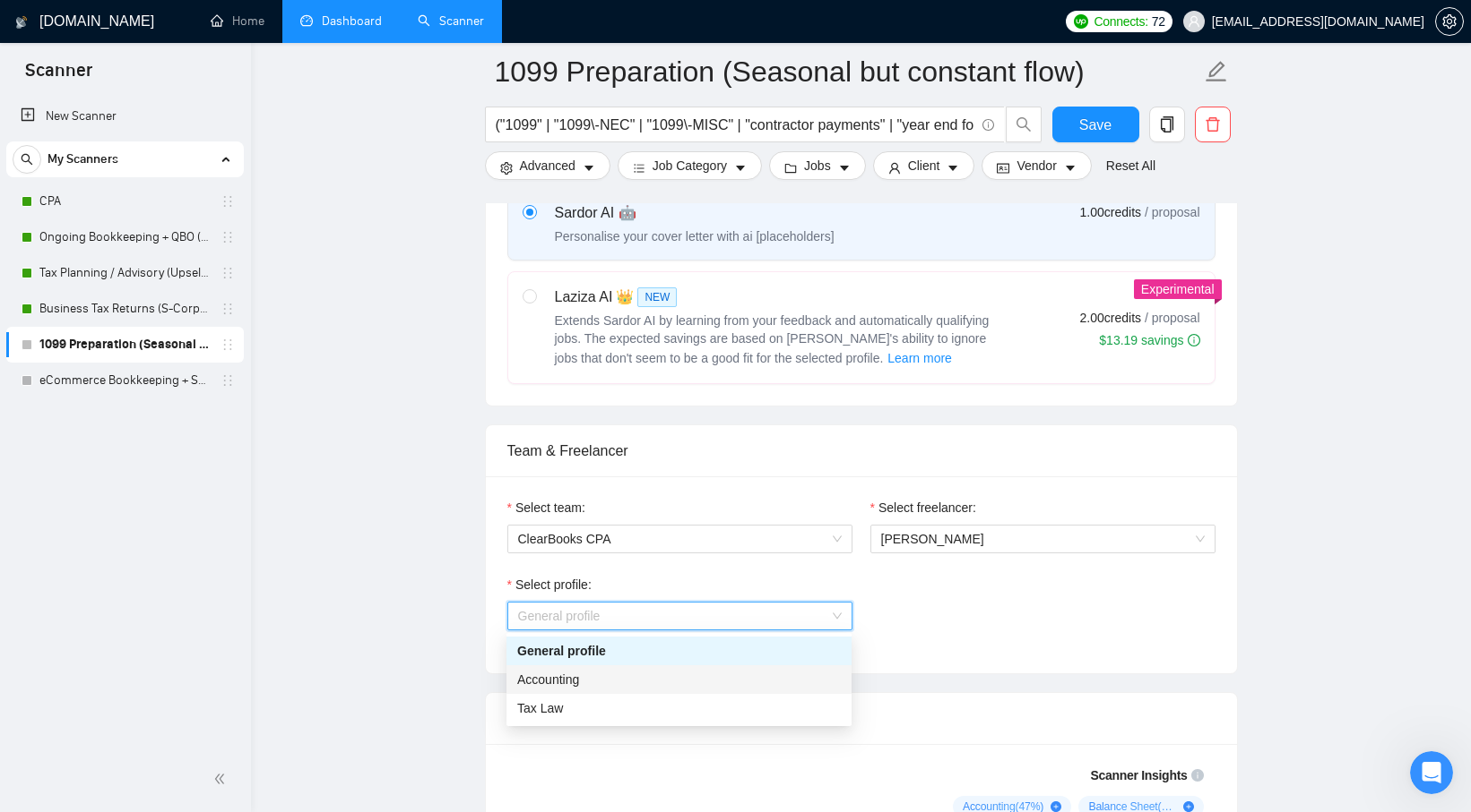
click at [719, 677] on div "Accounting" at bounding box center [678, 680] width 323 height 20
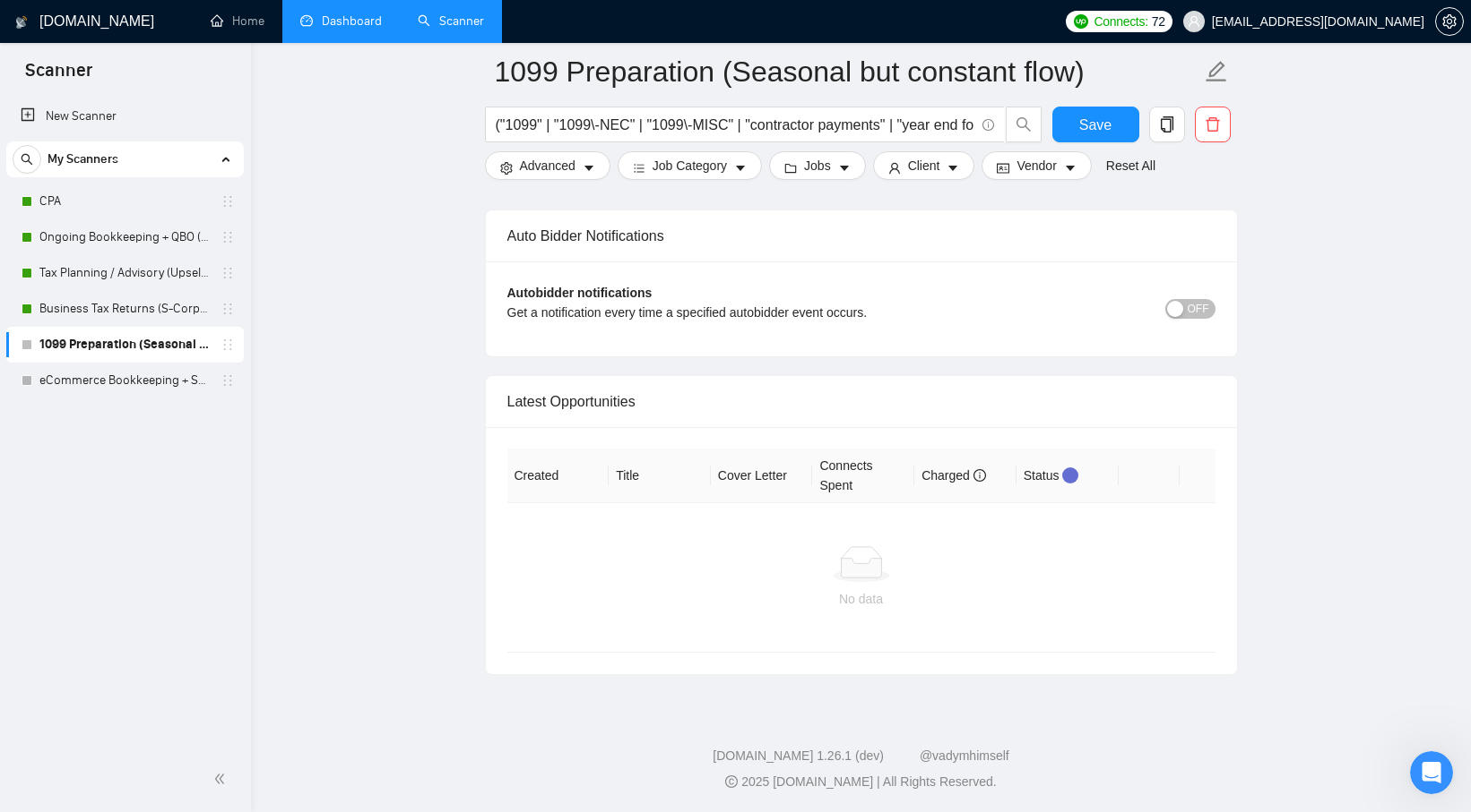
scroll to position [4185, 0]
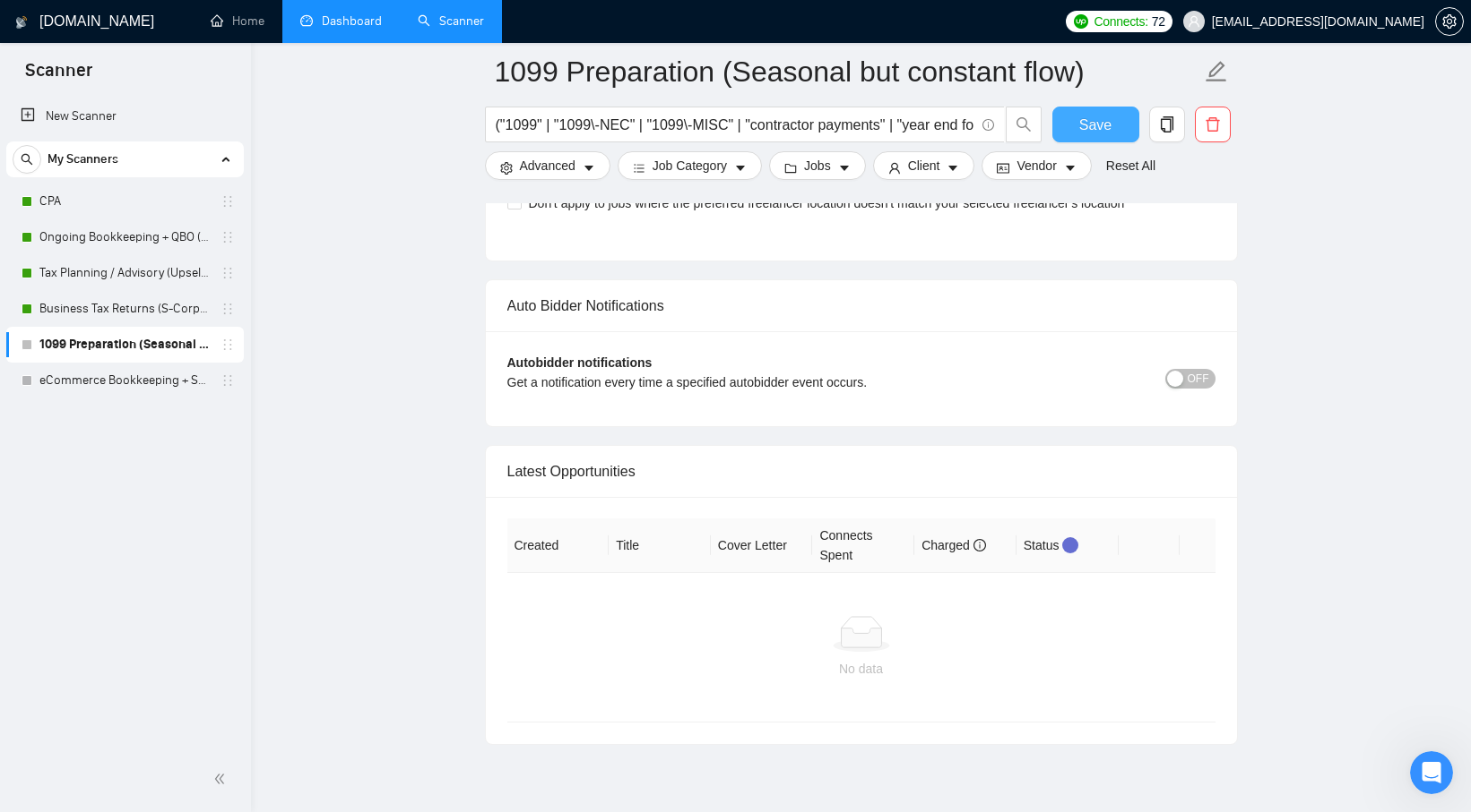
click at [1103, 135] on span "Save" at bounding box center [1095, 125] width 32 height 23
click at [134, 381] on link "eCommerce Bookkeeping + Sales Tax (Great LTV)" at bounding box center [125, 381] width 170 height 36
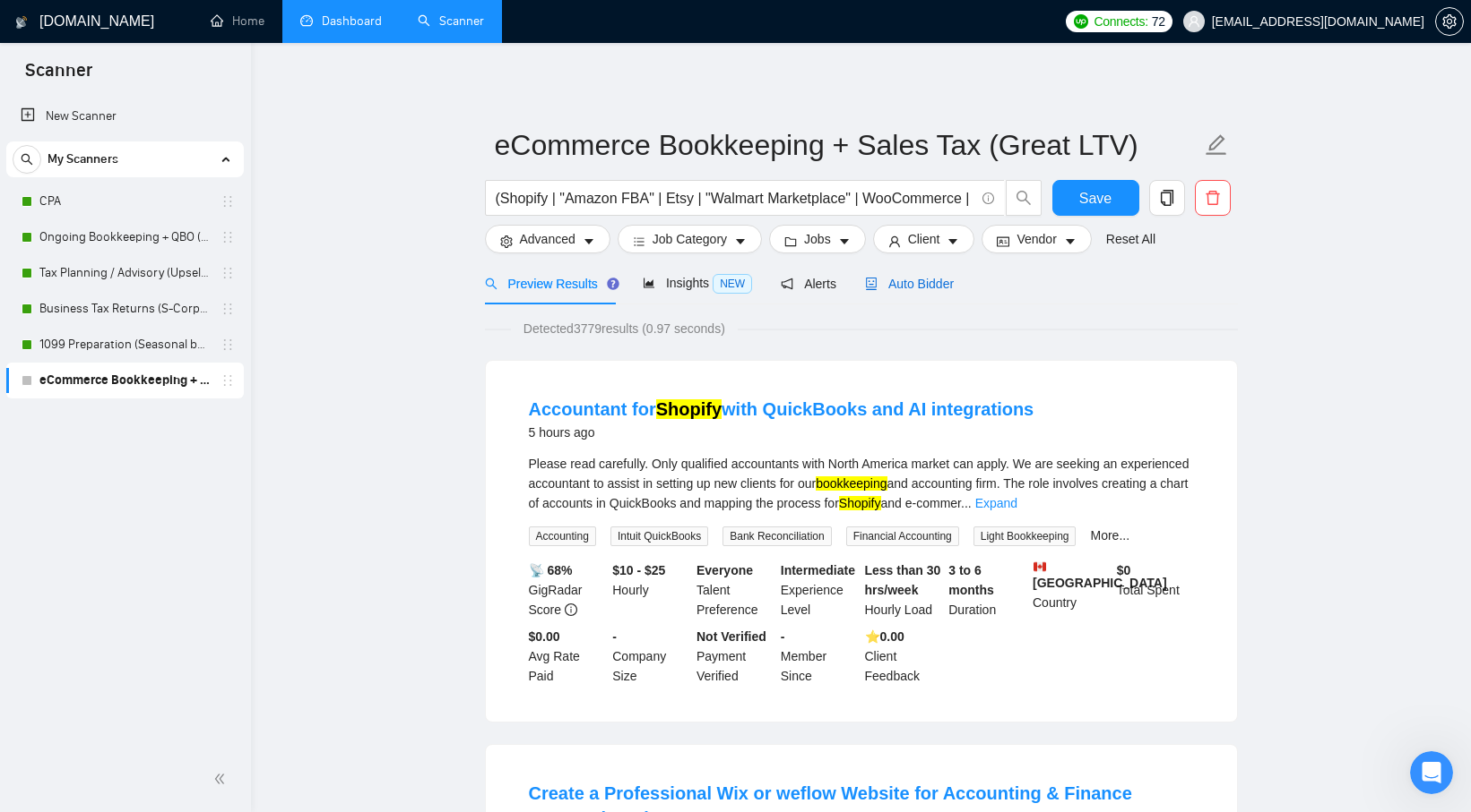
click at [931, 282] on span "Auto Bidder" at bounding box center [909, 283] width 89 height 14
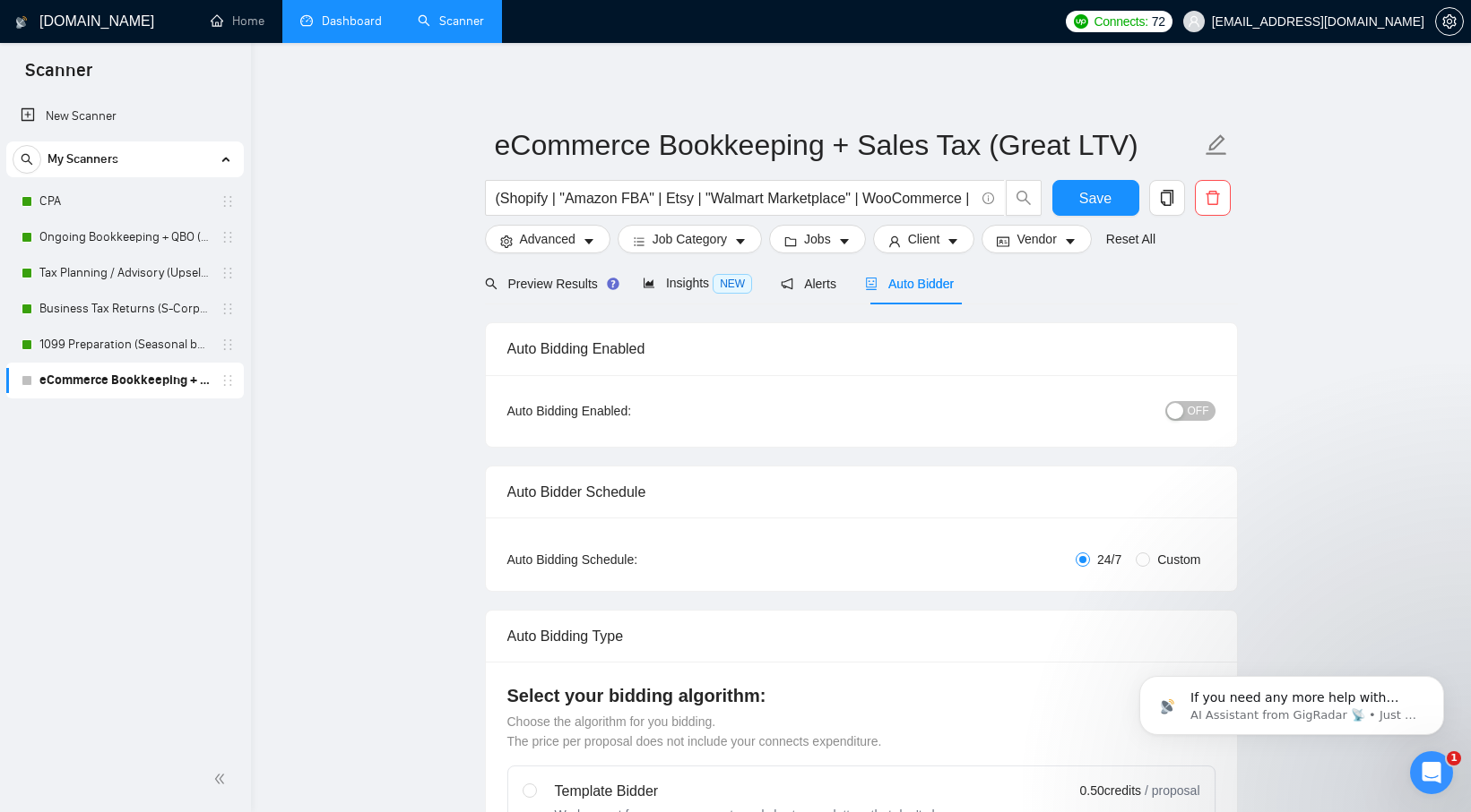
click at [1183, 414] on div "button" at bounding box center [1174, 411] width 16 height 16
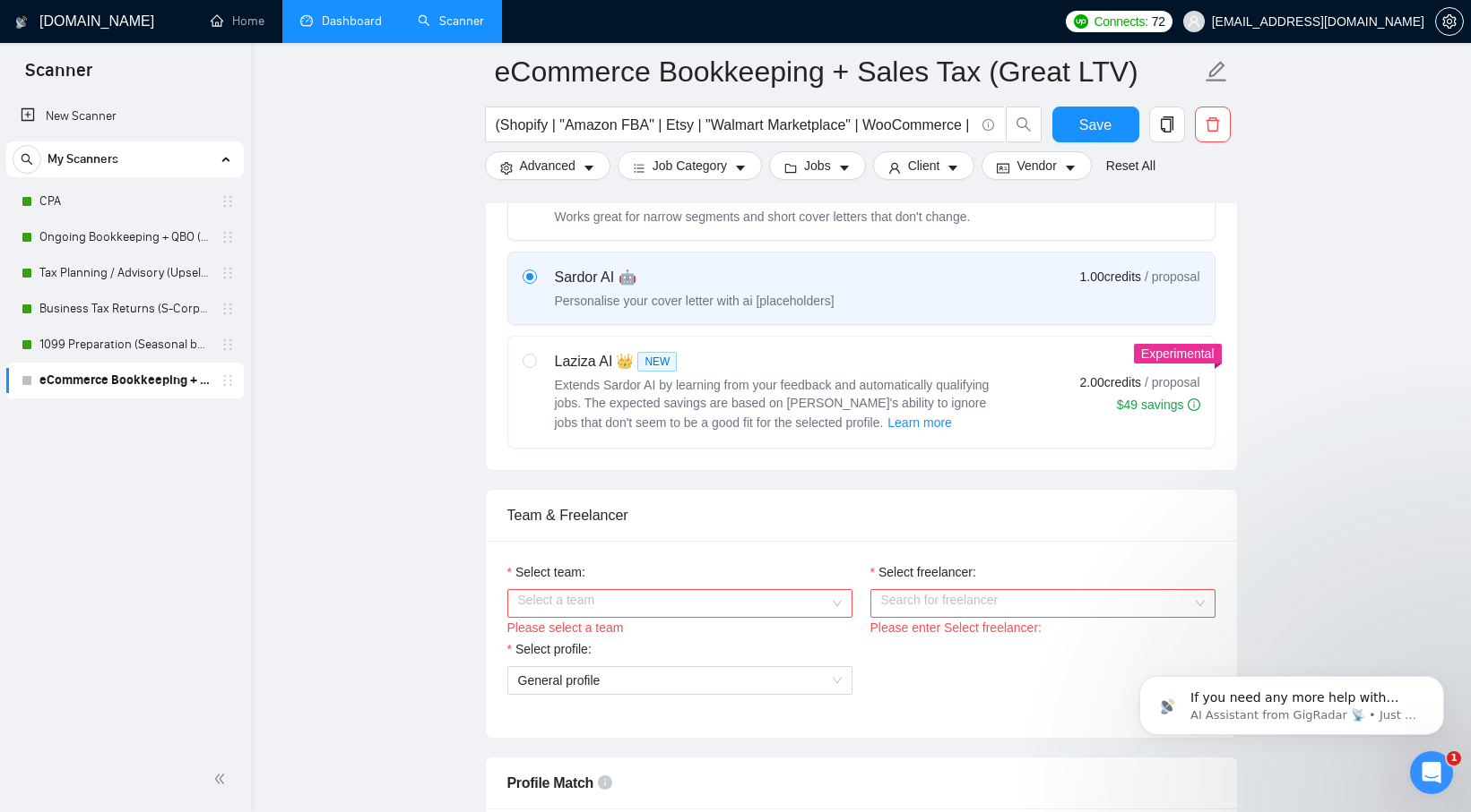
scroll to position [614, 0]
click at [785, 602] on input "Select team:" at bounding box center [673, 602] width 311 height 26
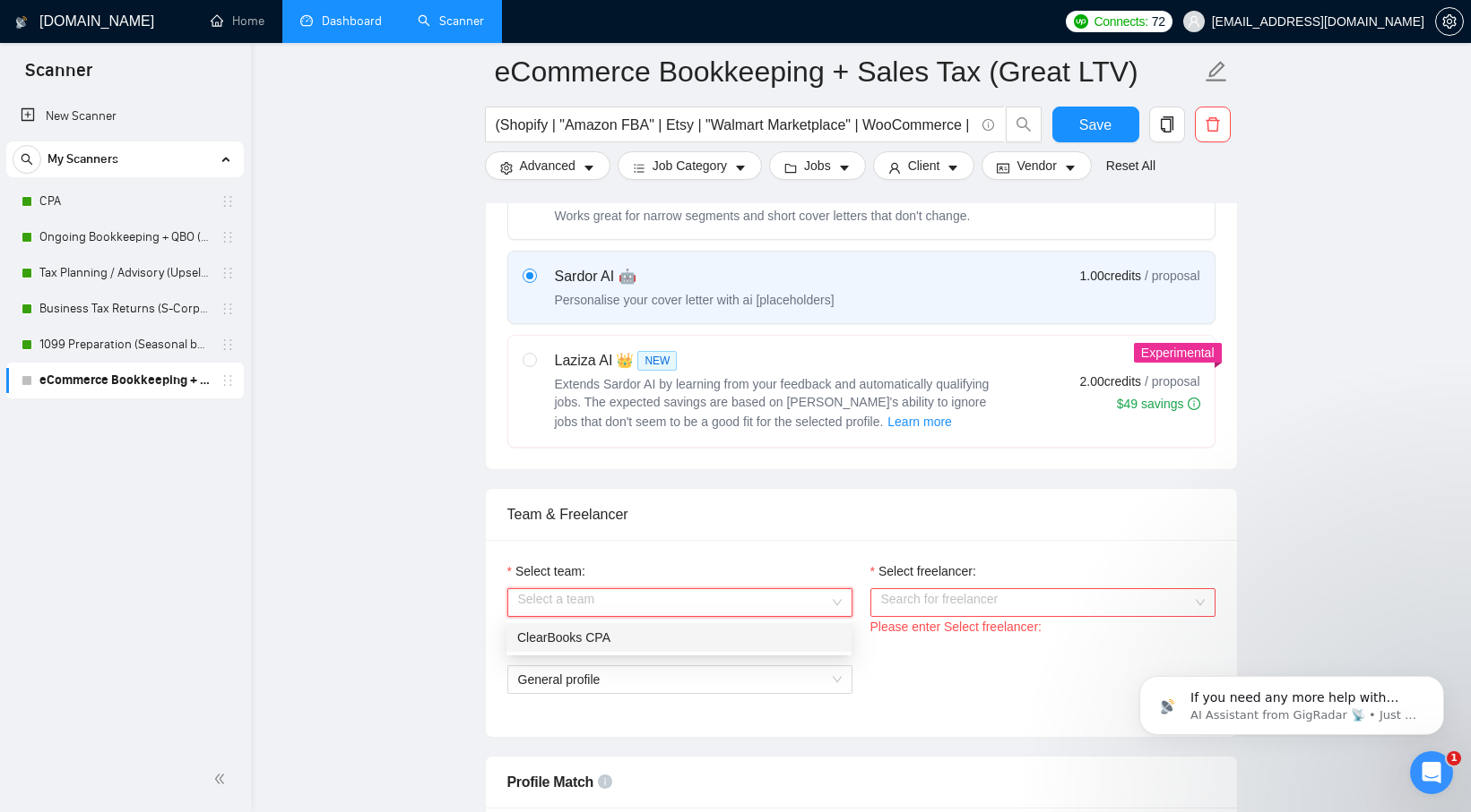
click at [741, 623] on div "ClearBooks CPA" at bounding box center [678, 637] width 345 height 28
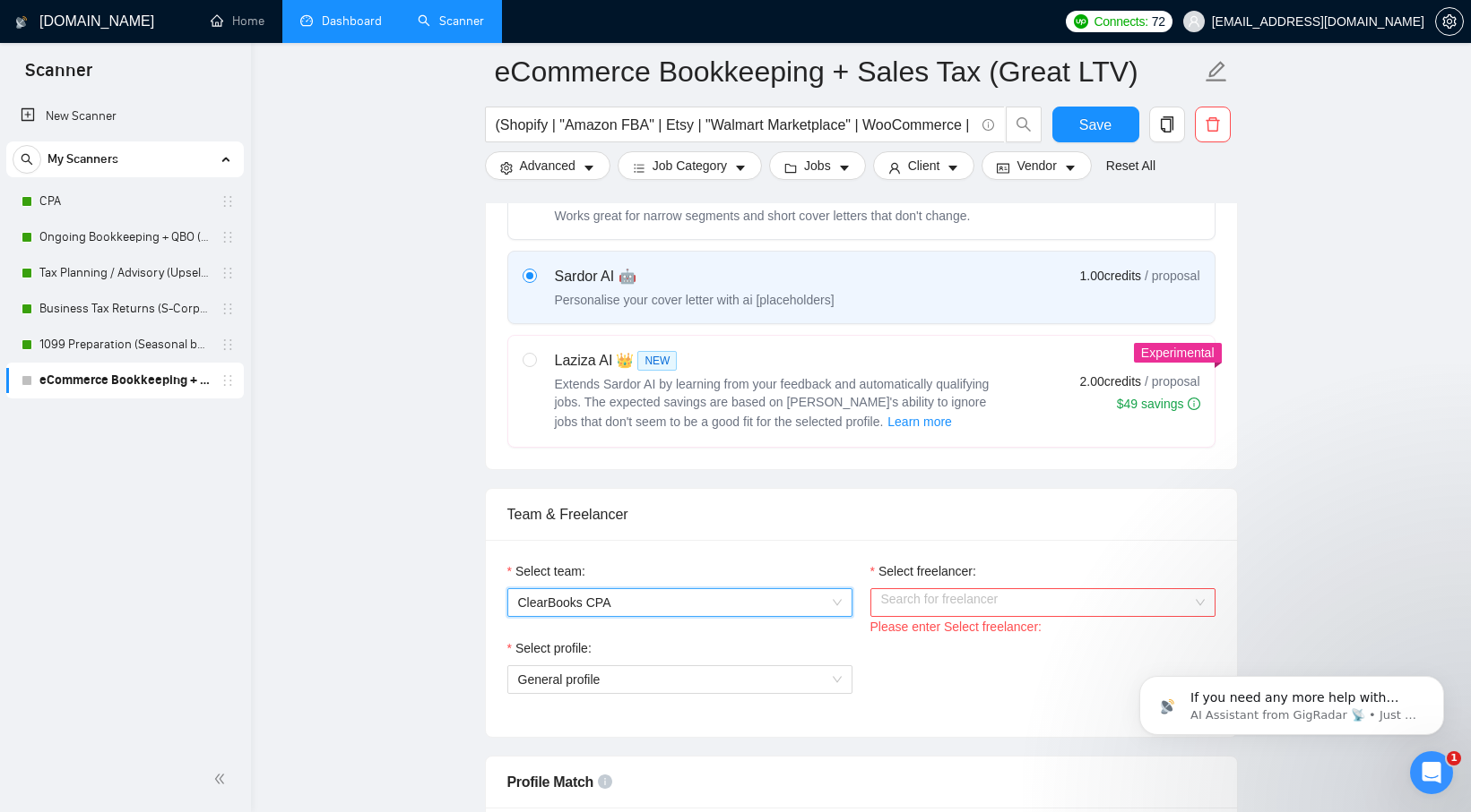
click at [905, 614] on input "Select freelancer:" at bounding box center [1035, 602] width 311 height 26
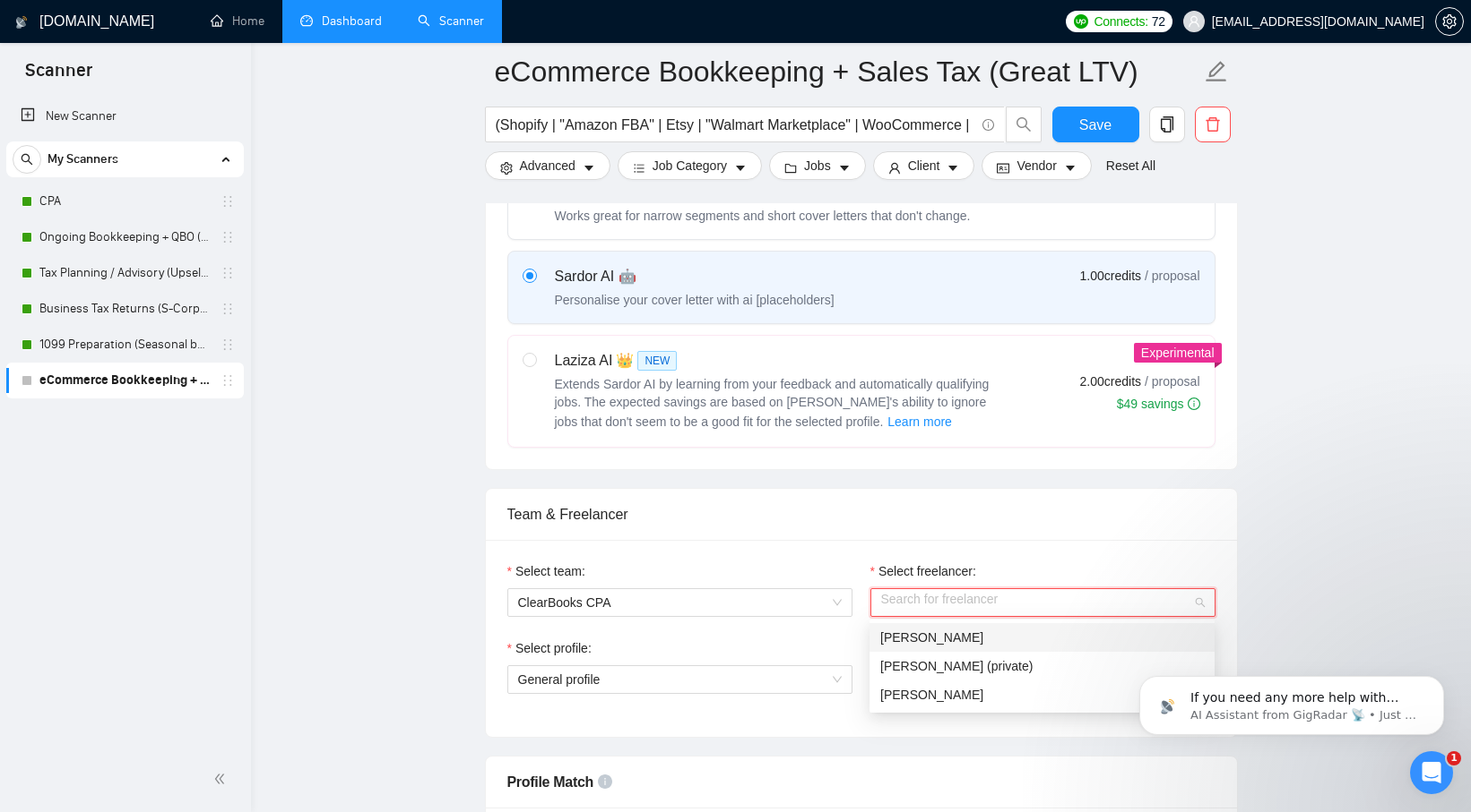
click at [910, 644] on span "Sugam Sharma" at bounding box center [931, 637] width 103 height 14
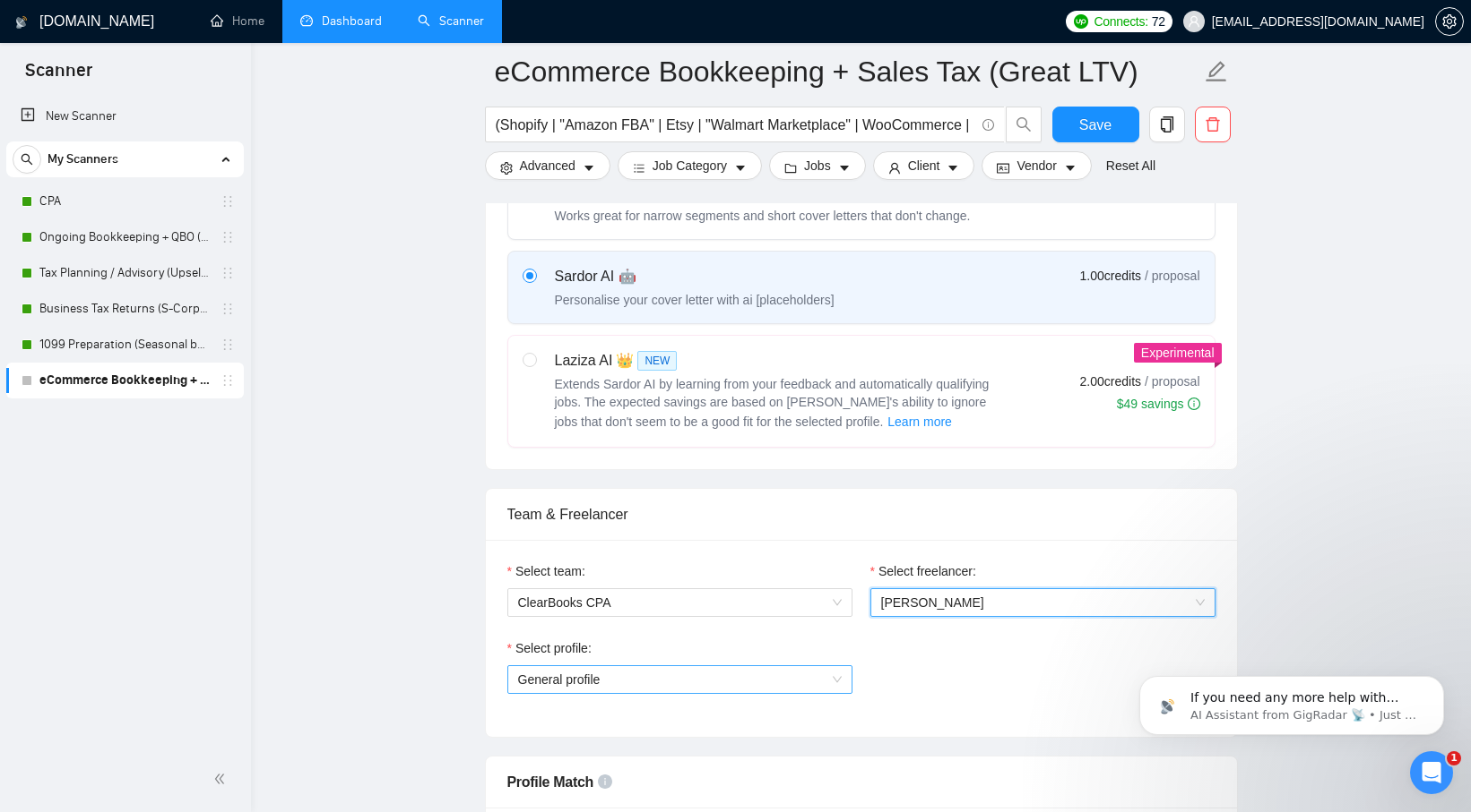
click at [765, 674] on span "General profile" at bounding box center [679, 680] width 323 height 26
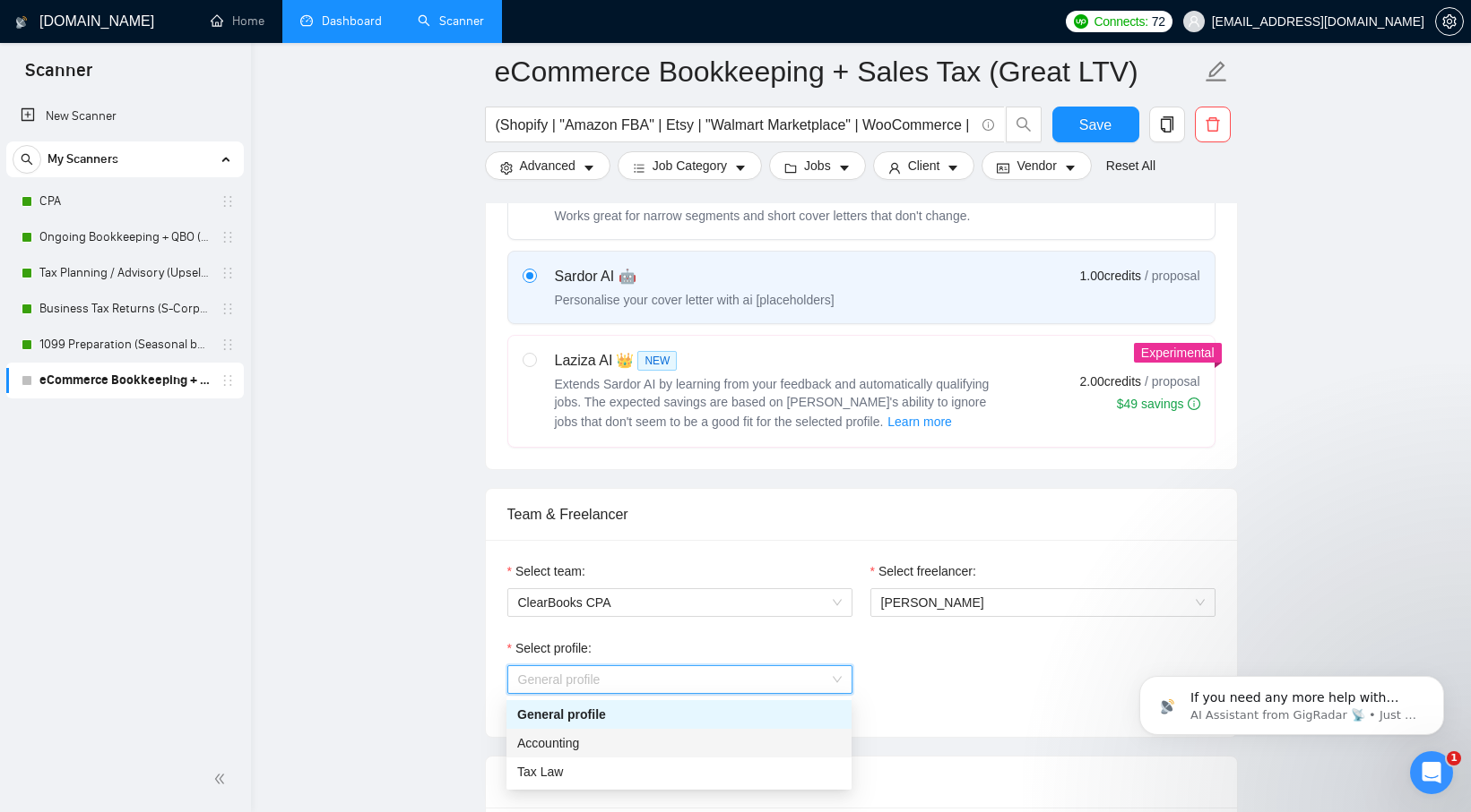
click at [718, 747] on div "Accounting" at bounding box center [678, 743] width 323 height 20
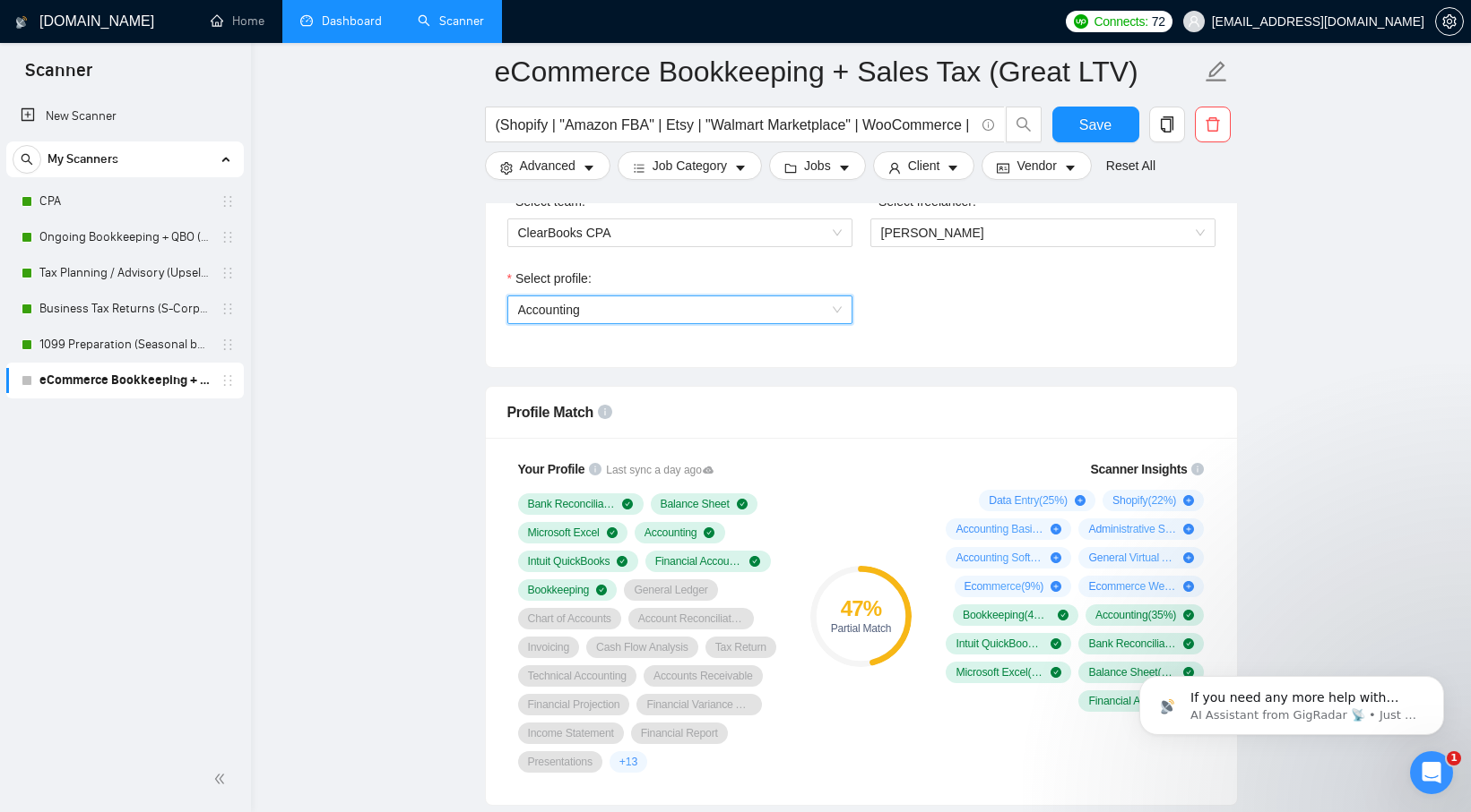
scroll to position [916, 0]
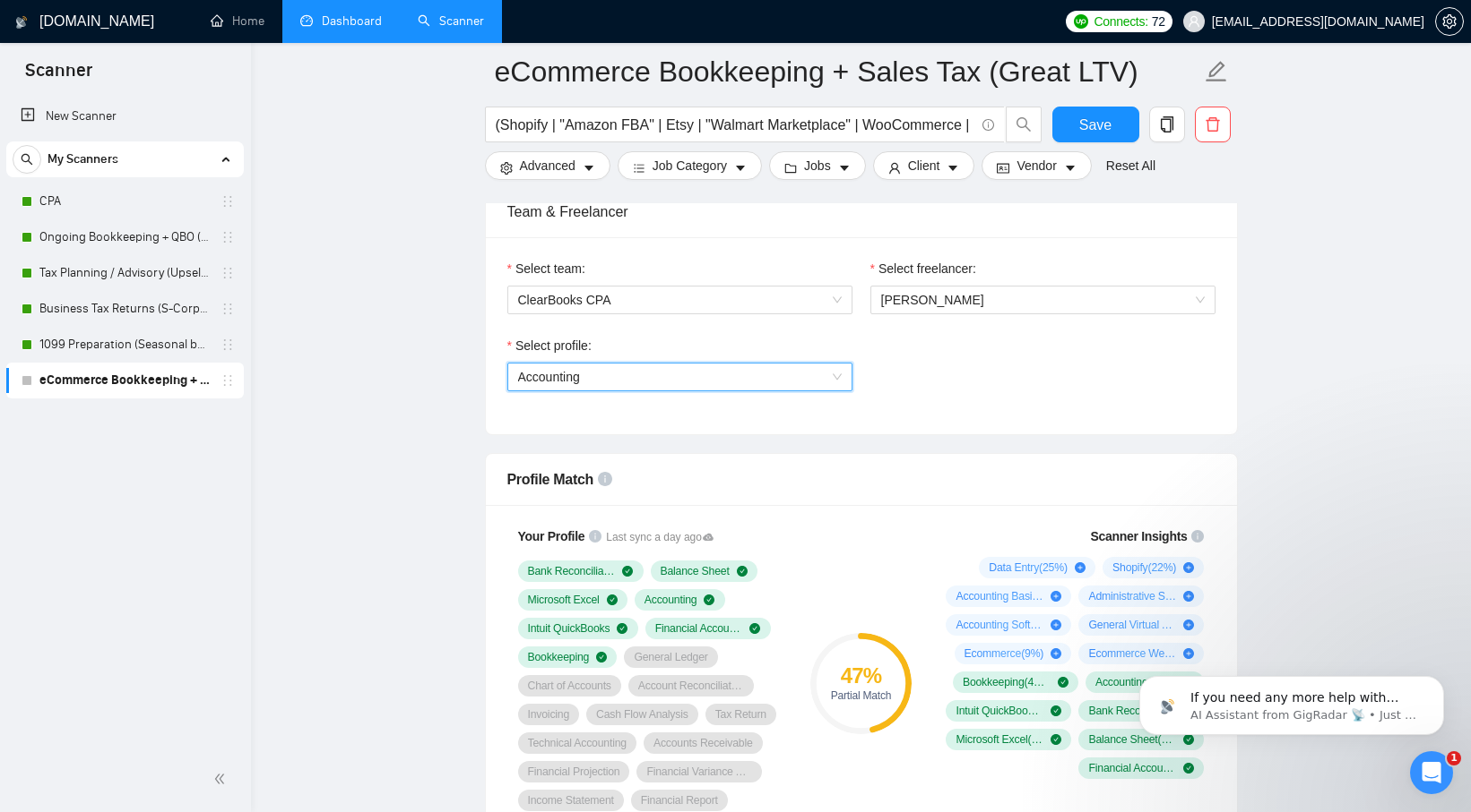
click at [772, 386] on span "Accounting" at bounding box center [679, 377] width 323 height 26
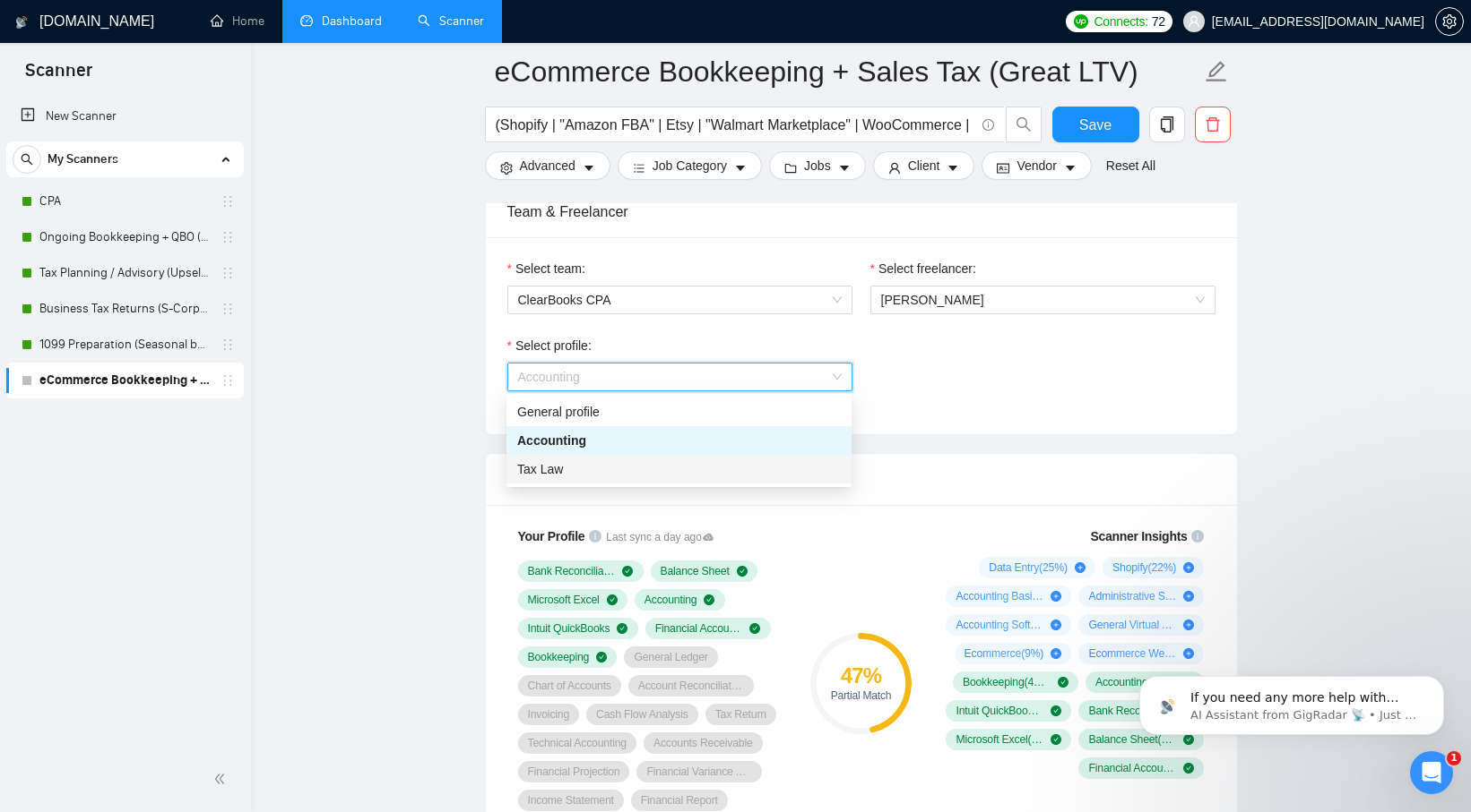
click at [726, 468] on div "Tax Law" at bounding box center [678, 469] width 323 height 20
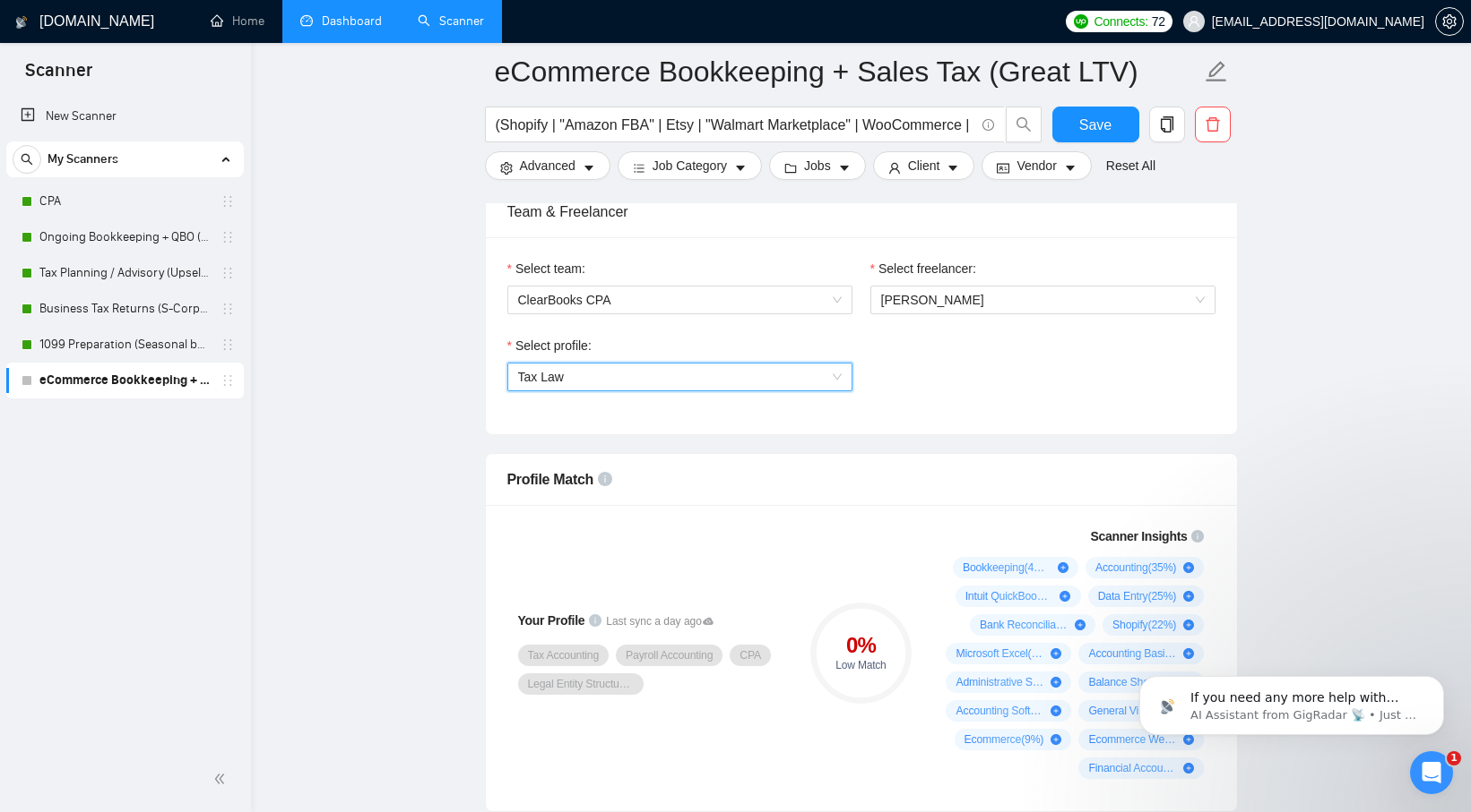
click at [770, 384] on span "Tax Law" at bounding box center [679, 377] width 323 height 26
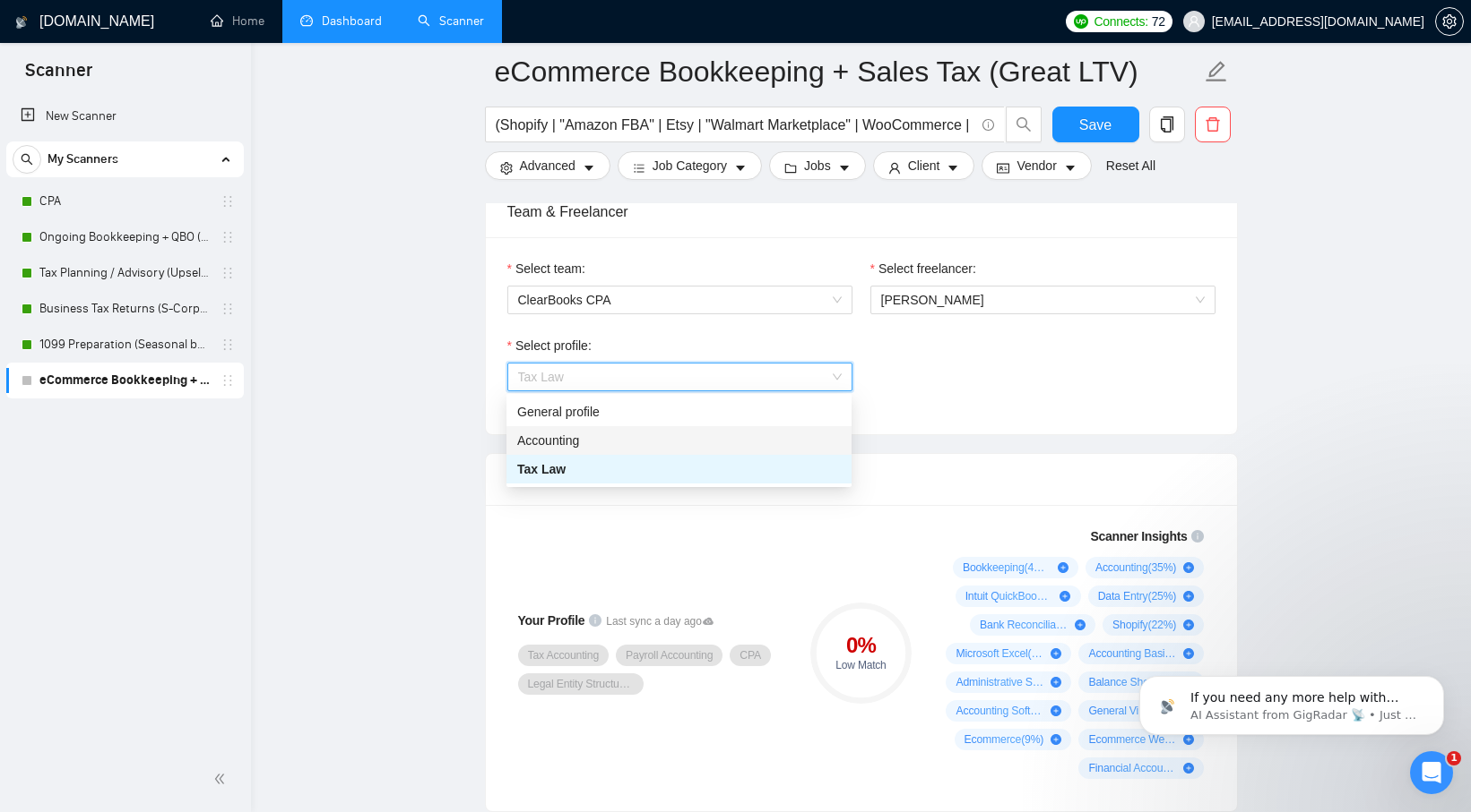
click at [733, 435] on div "Accounting" at bounding box center [678, 440] width 323 height 20
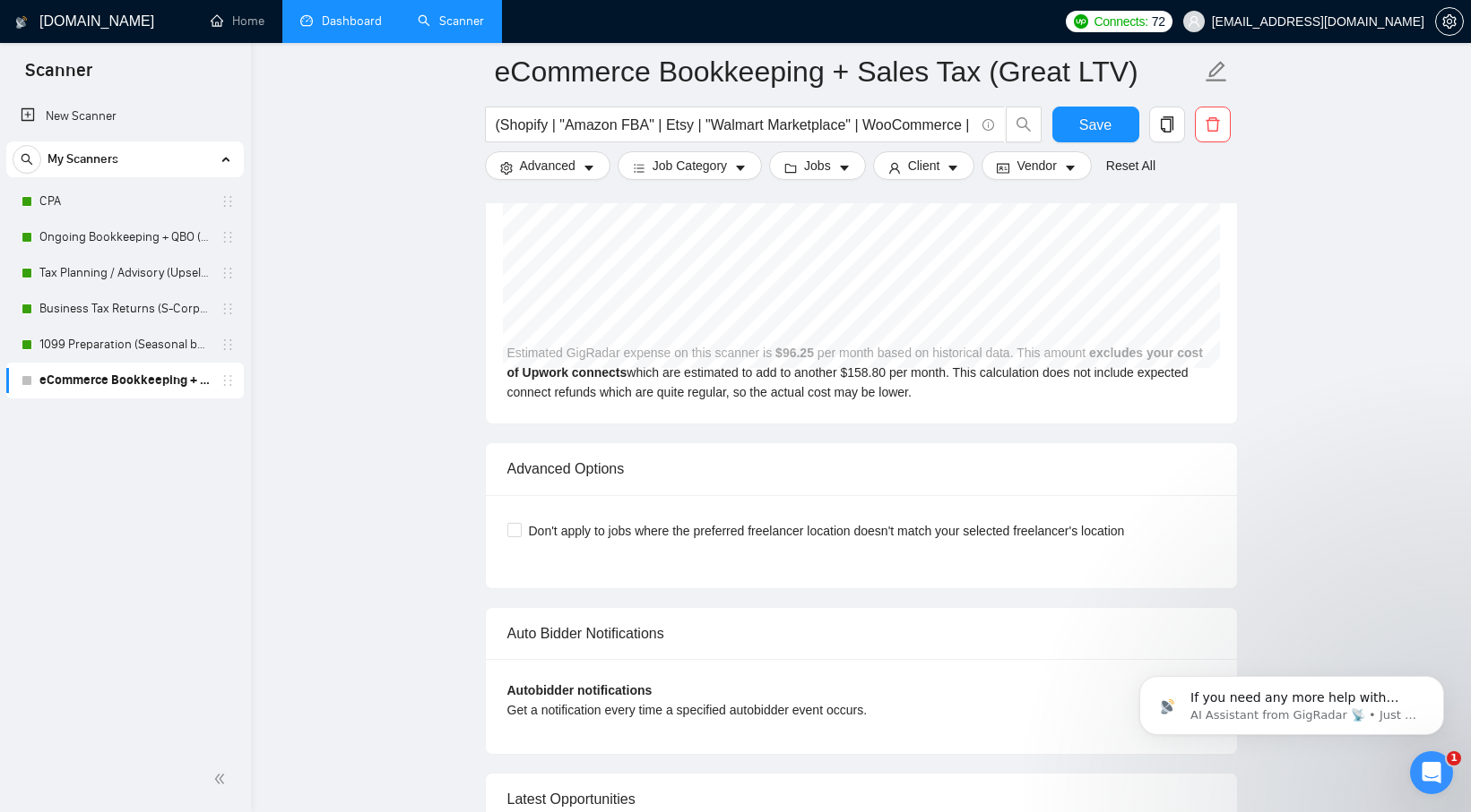
scroll to position [4225, 0]
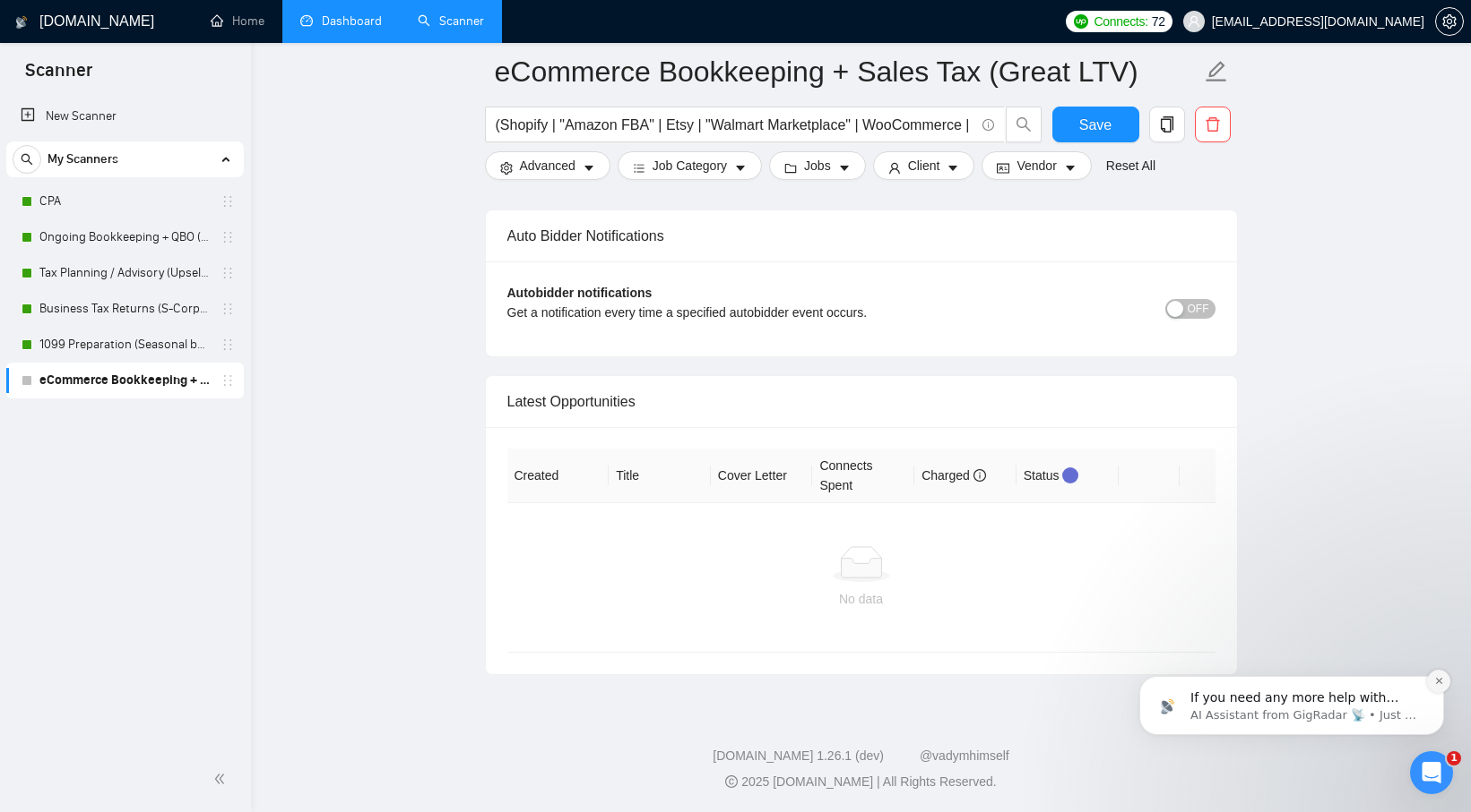
click at [1435, 679] on icon "Dismiss notification" at bounding box center [1439, 681] width 9 height 9
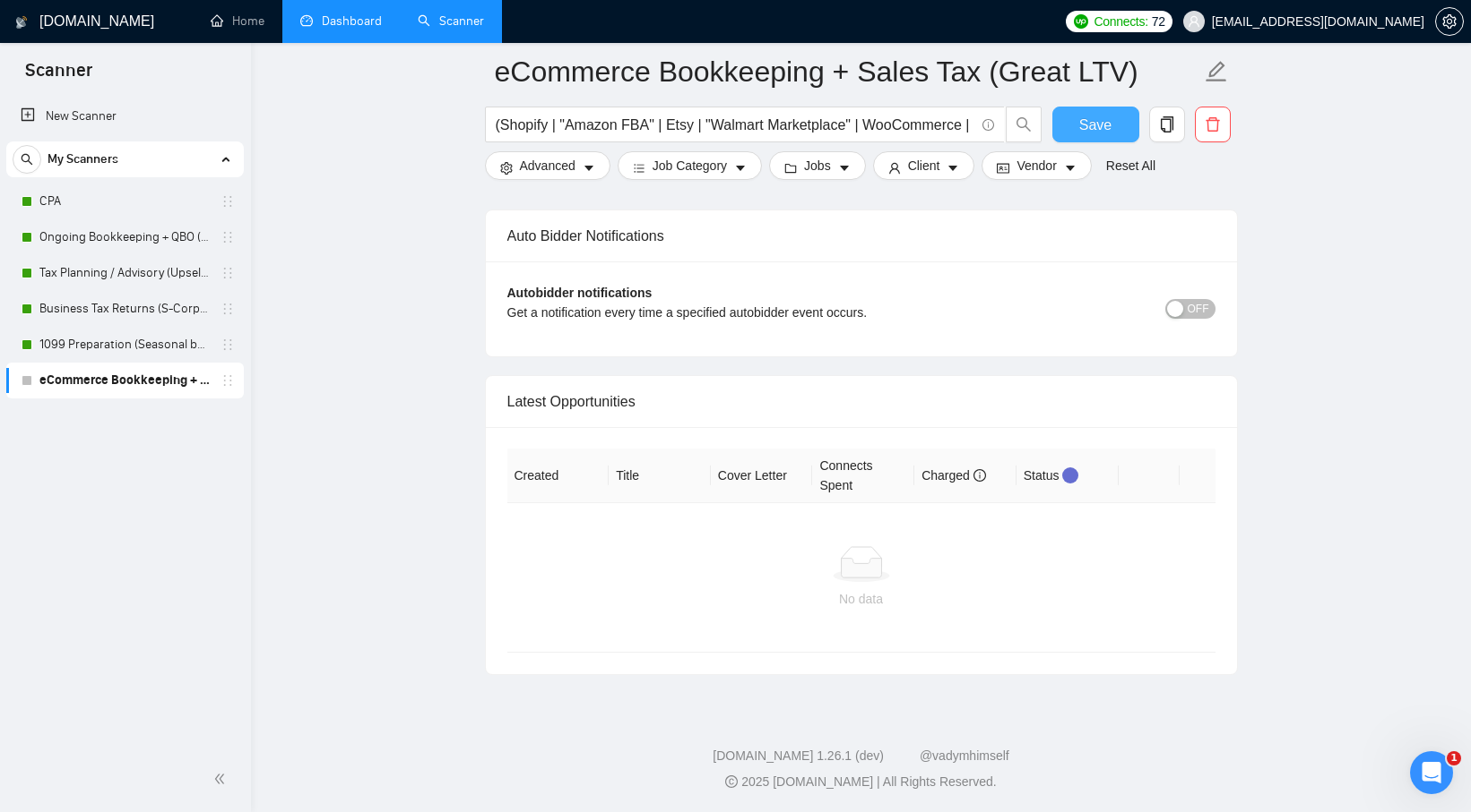
click at [1106, 136] on button "Save" at bounding box center [1096, 125] width 87 height 36
click at [137, 232] on link "Ongoing Bookkeeping + QBO (Core Bookkeeping)" at bounding box center [125, 237] width 170 height 36
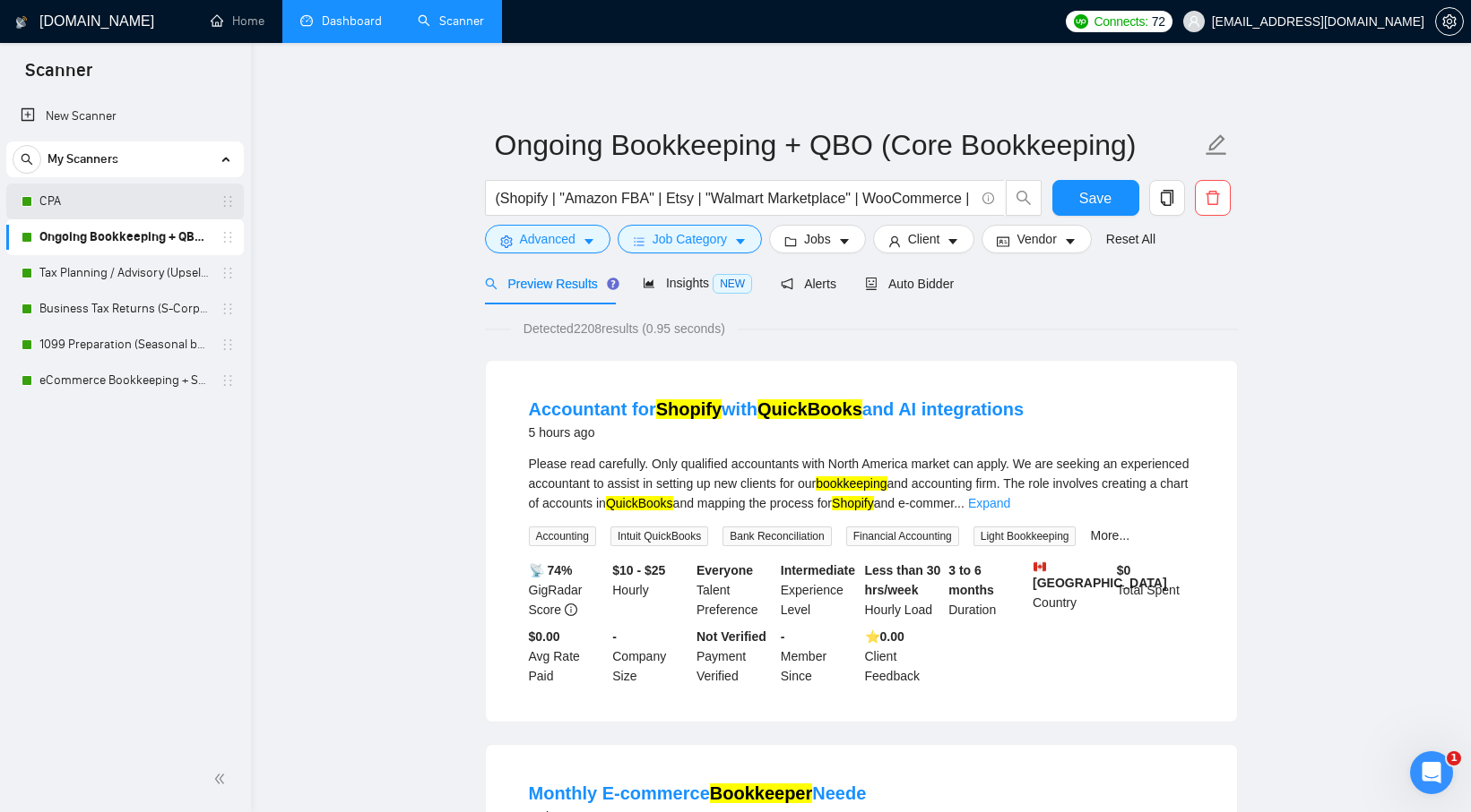
click at [118, 200] on link "CPA" at bounding box center [125, 201] width 170 height 36
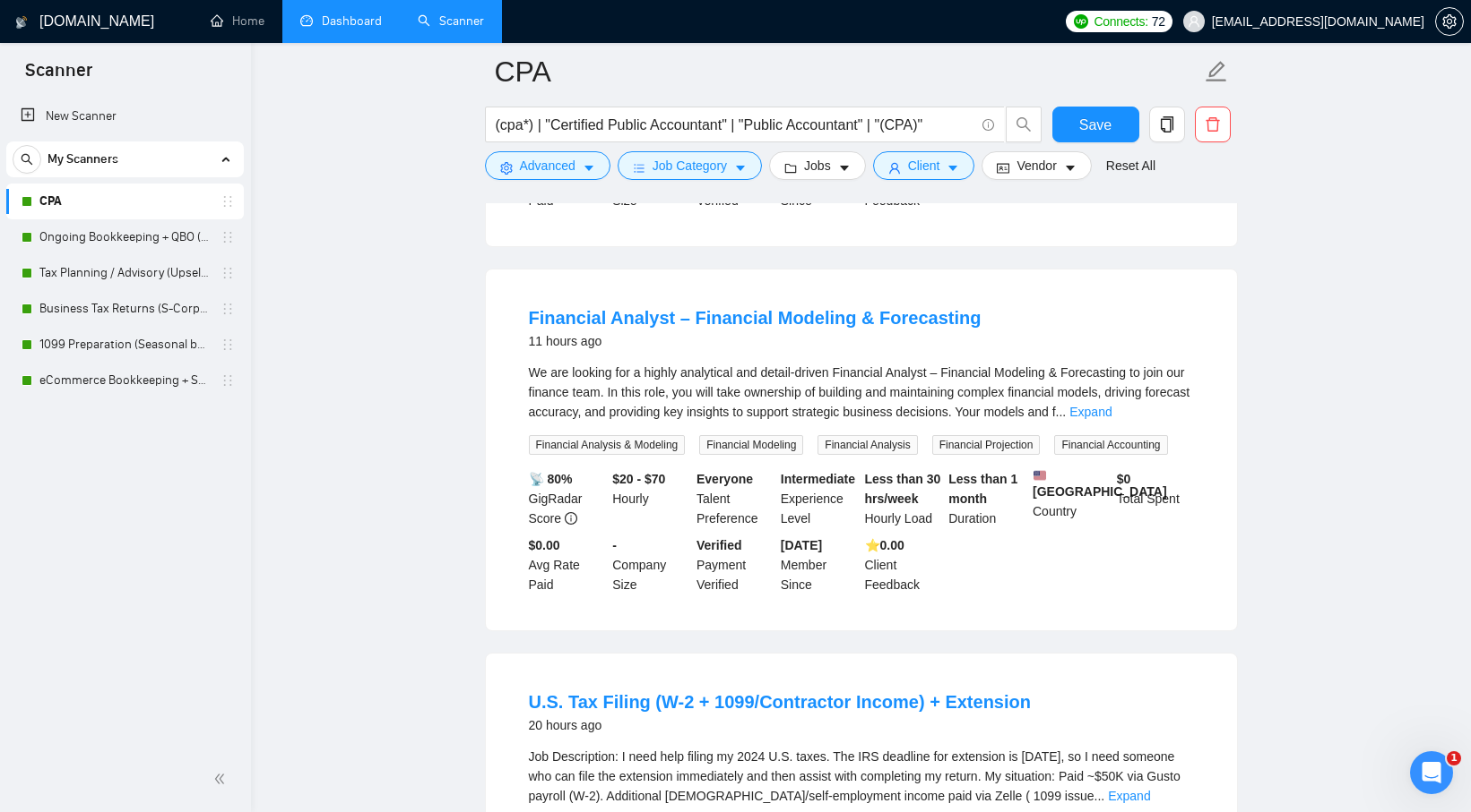
scroll to position [900, 0]
click at [152, 234] on link "Ongoing Bookkeeping + QBO (Core Bookkeeping)" at bounding box center [125, 237] width 170 height 36
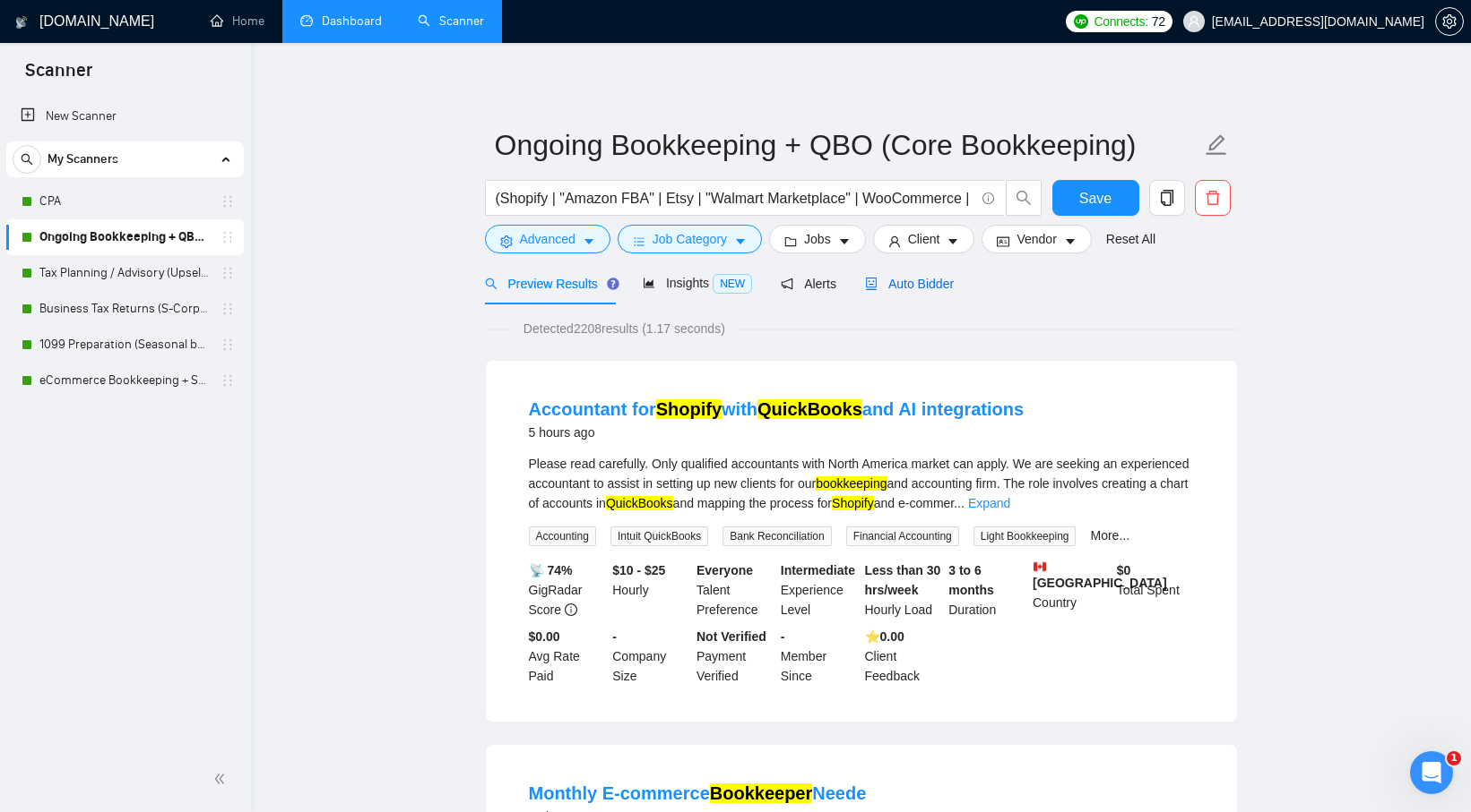
click at [953, 286] on span "Auto Bidder" at bounding box center [909, 283] width 89 height 14
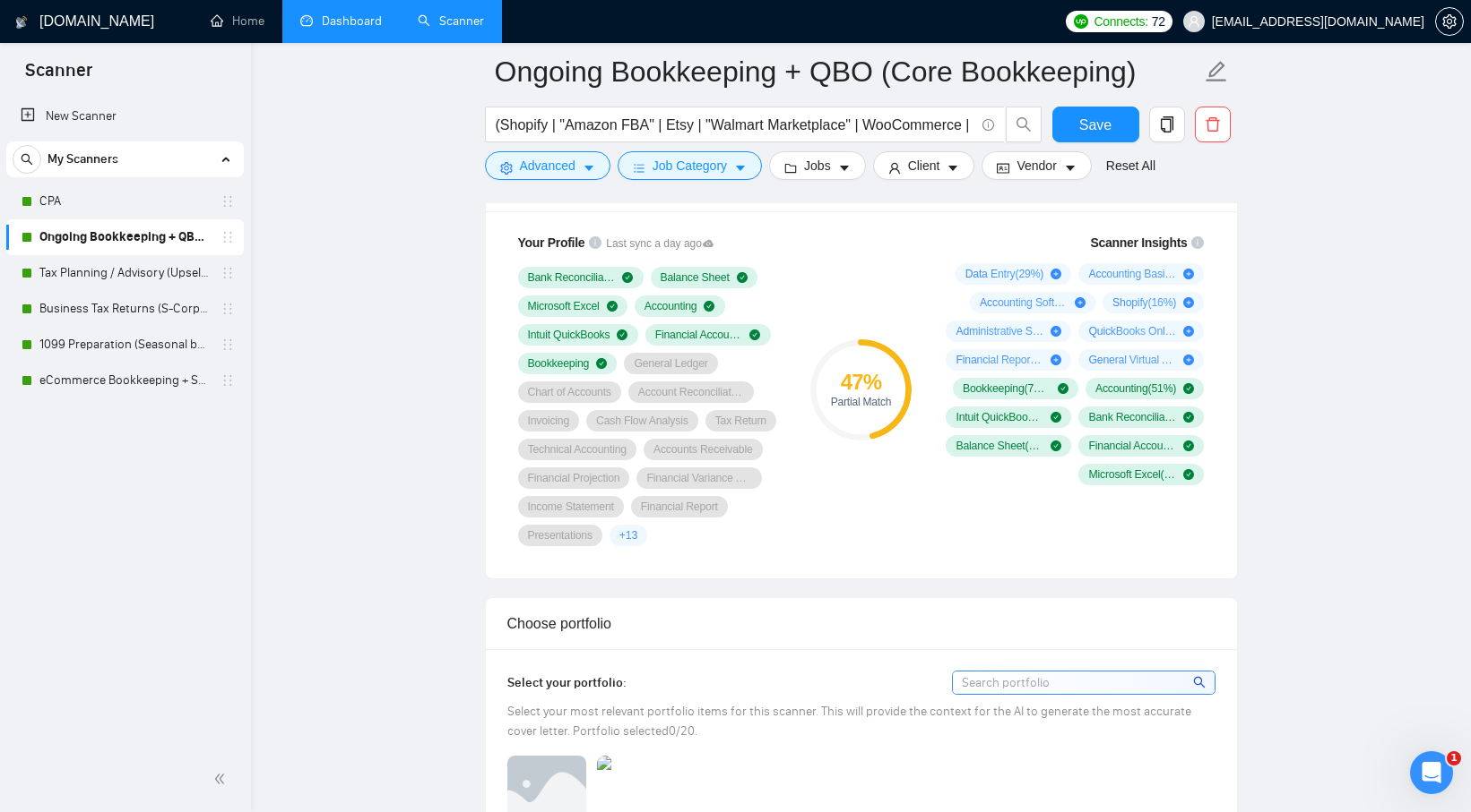
scroll to position [1297, 0]
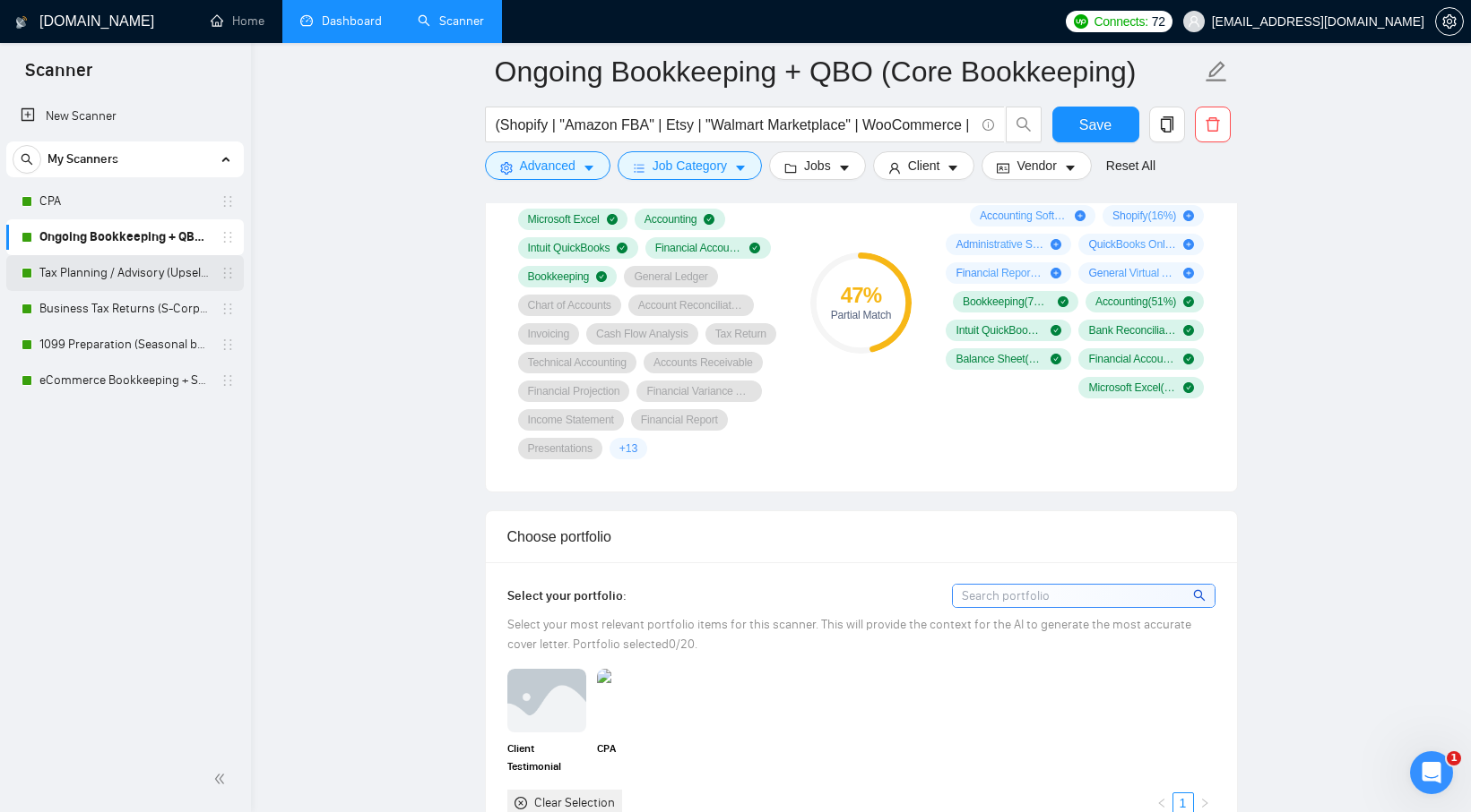
click at [149, 279] on link "Tax Planning / Advisory (Upsell to CPA Support & Peak)" at bounding box center [125, 273] width 170 height 36
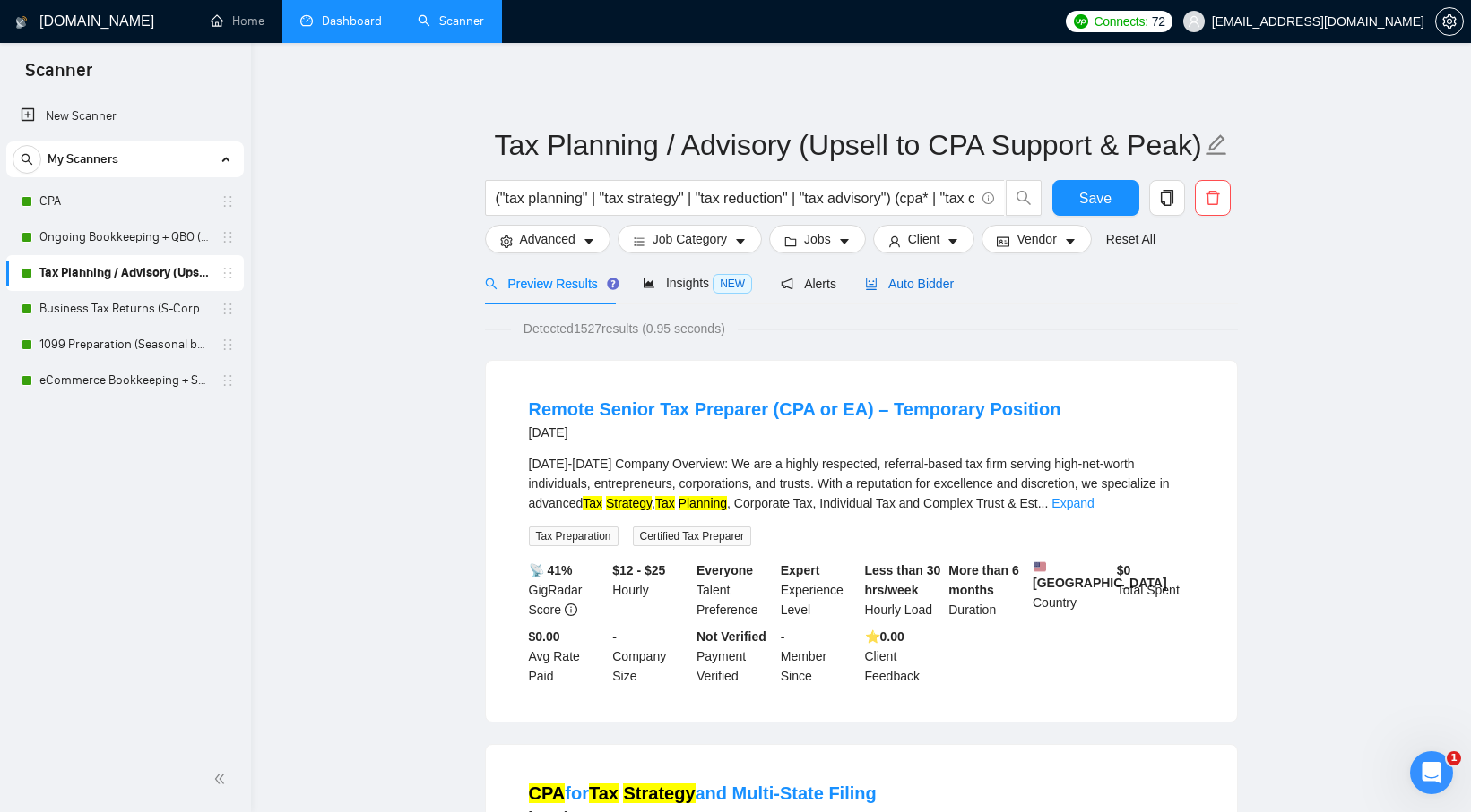
click at [932, 292] on div "Auto Bidder" at bounding box center [909, 283] width 89 height 20
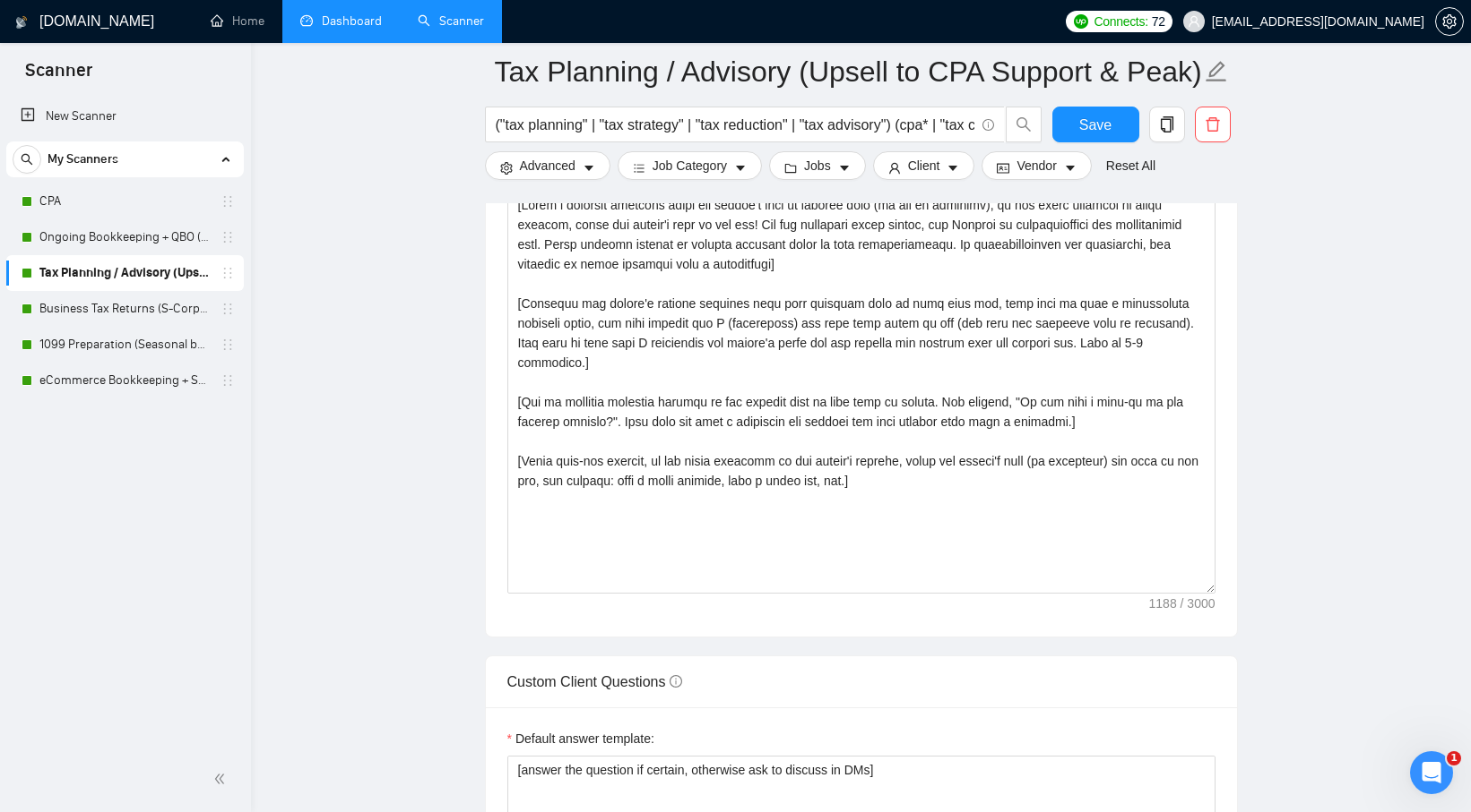
scroll to position [1908, 0]
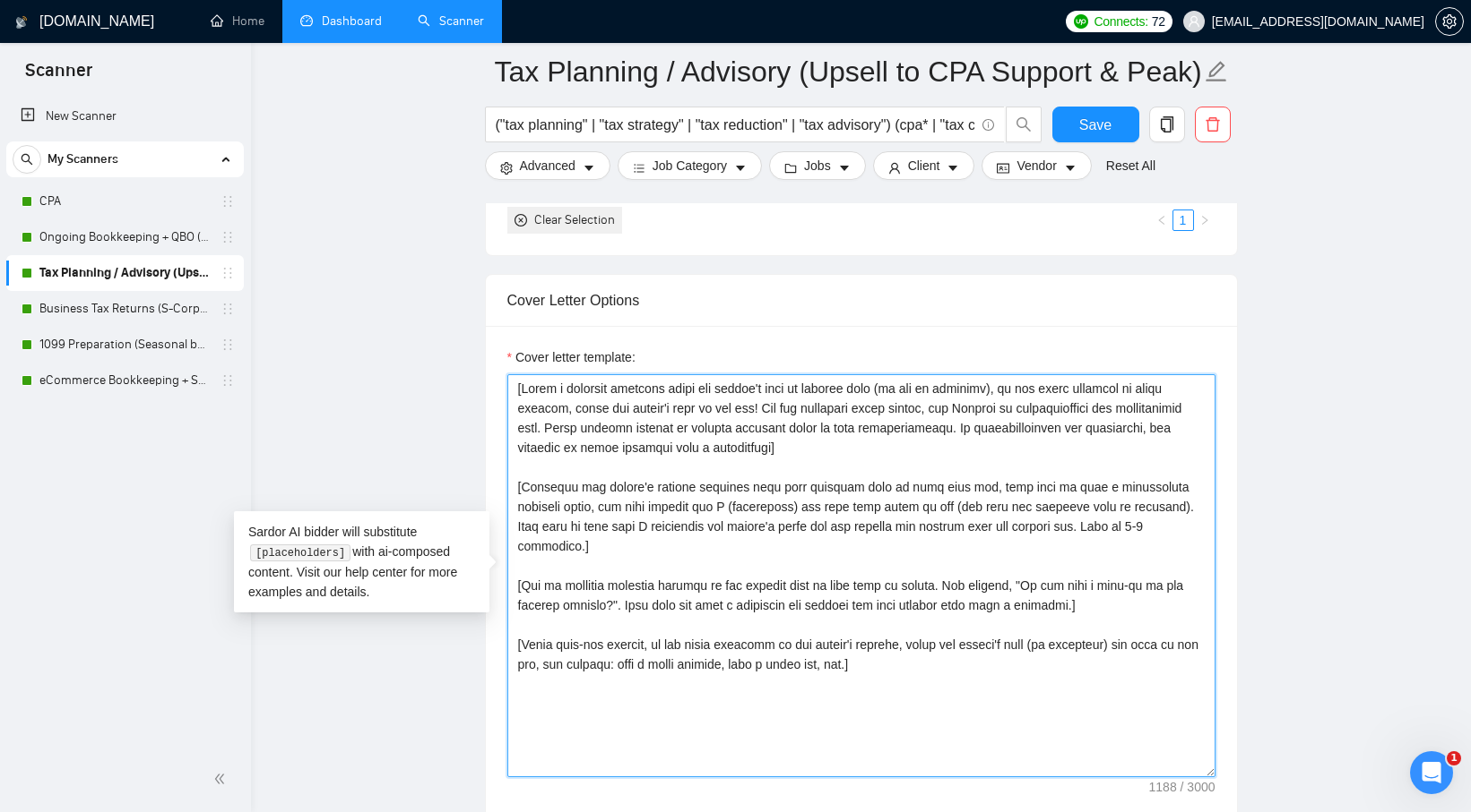
drag, startPoint x: 973, startPoint y: 648, endPoint x: 407, endPoint y: 363, distance: 633.7
click at [407, 363] on main "Tax Planning / Advisory (Upsell to CPA Support & Peak) ("tax planning" | "tax s…" at bounding box center [861, 592] width 1162 height 4858
click at [922, 505] on textarea "Cover letter template:" at bounding box center [861, 575] width 708 height 403
click at [887, 624] on textarea "Cover letter template:" at bounding box center [861, 575] width 708 height 403
click at [939, 641] on textarea "Cover letter template:" at bounding box center [861, 575] width 708 height 403
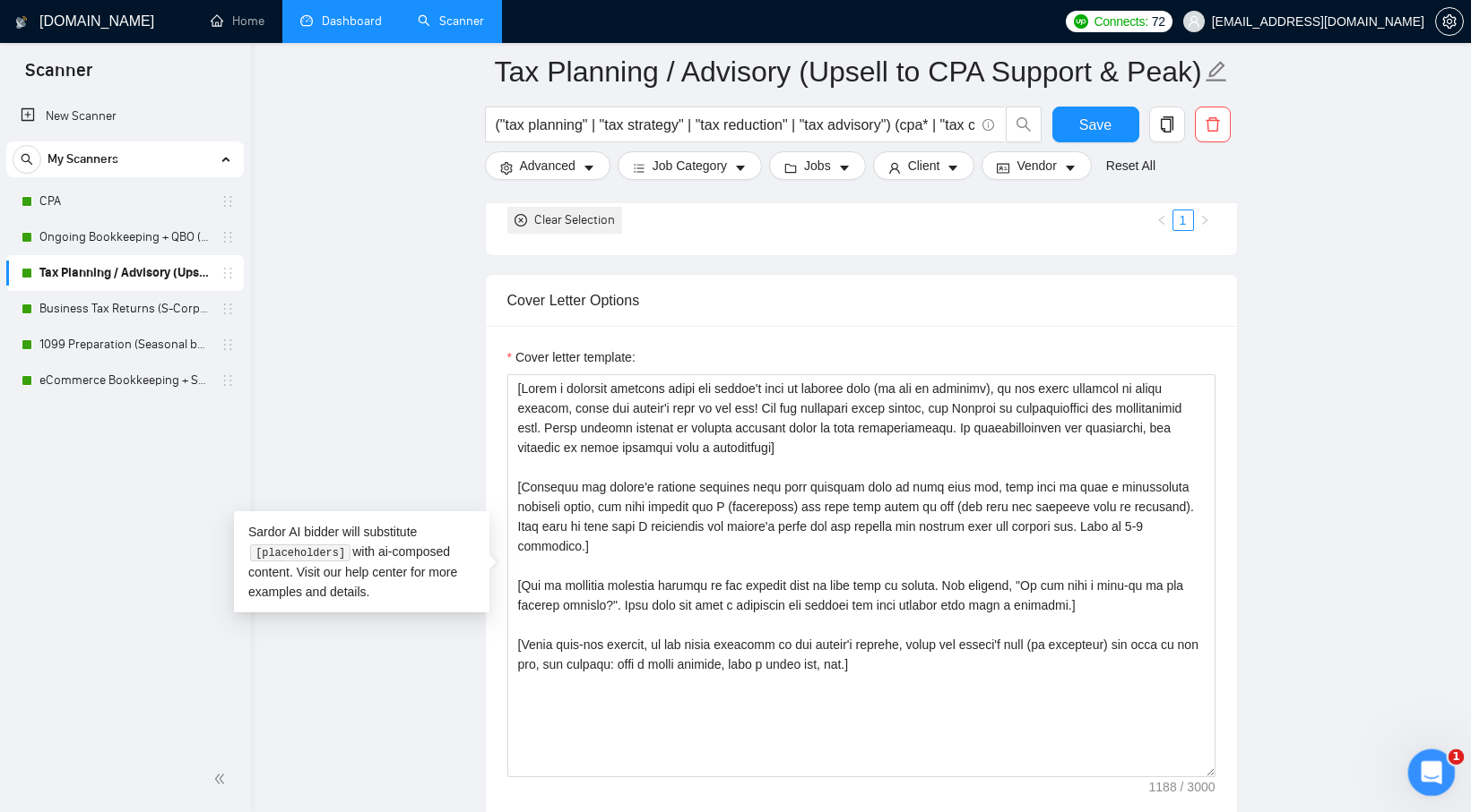
click at [1423, 770] on icon "Open Intercom Messenger" at bounding box center [1428, 770] width 29 height 29
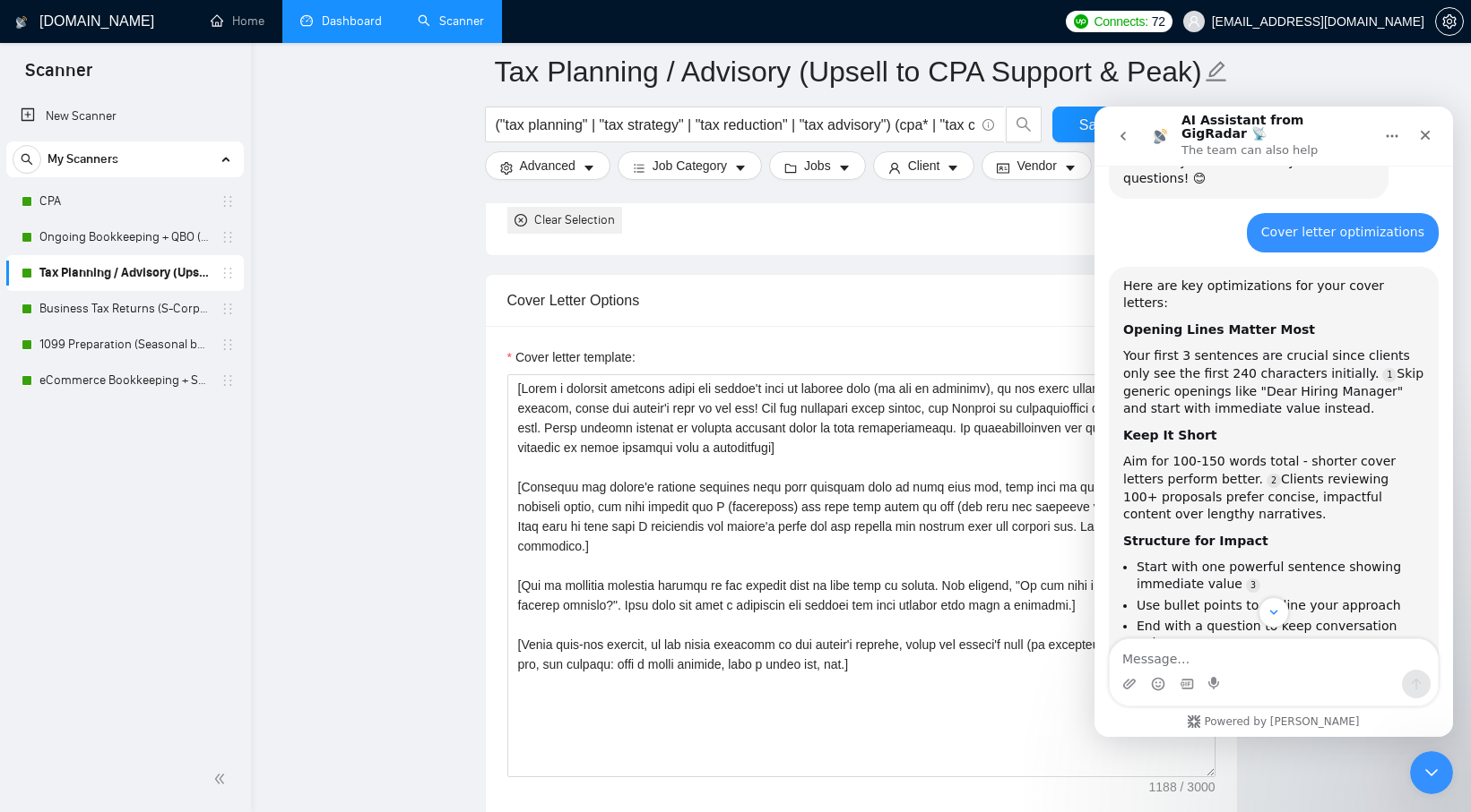
scroll to position [90, 0]
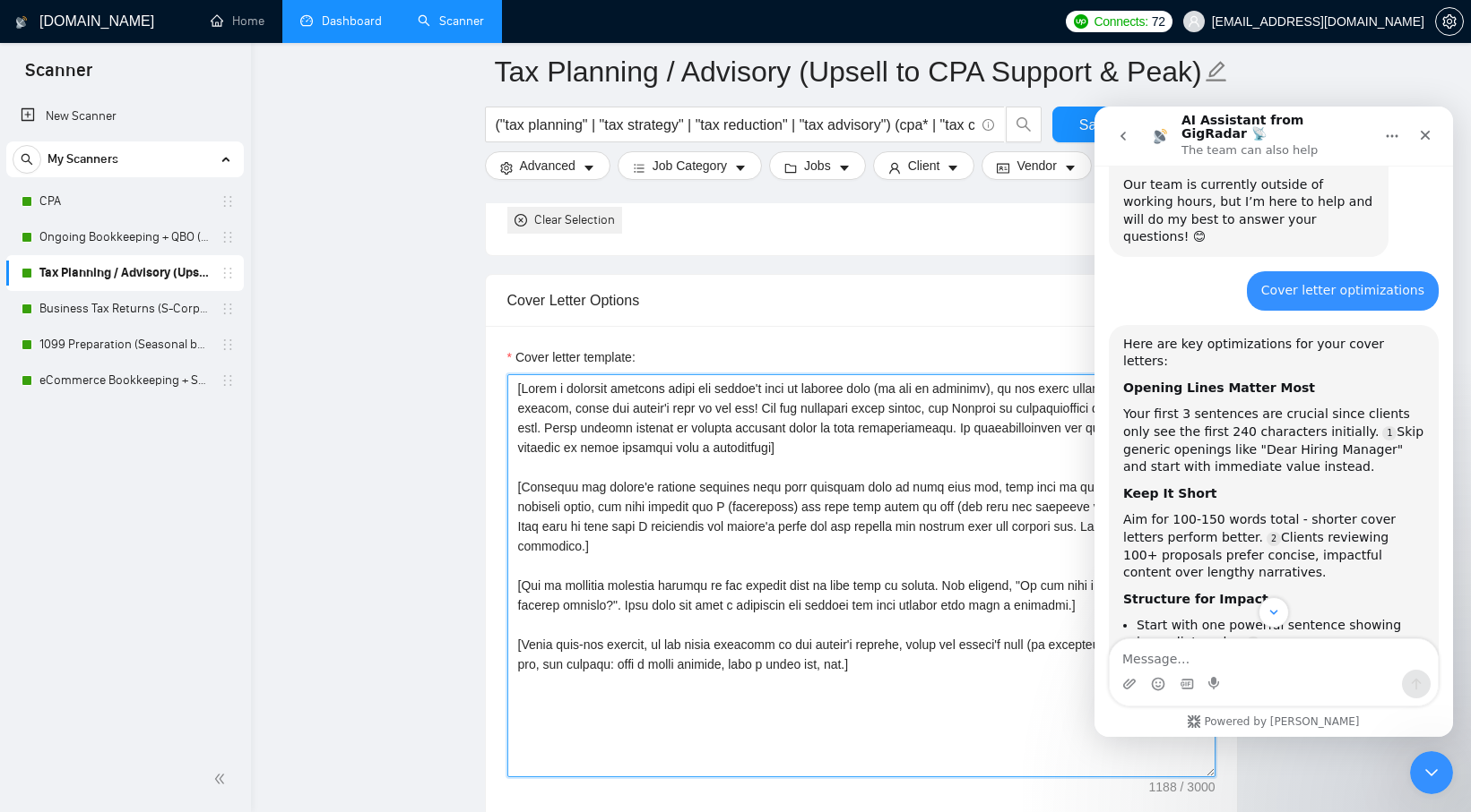
click at [1034, 636] on textarea "Cover letter template:" at bounding box center [861, 575] width 708 height 403
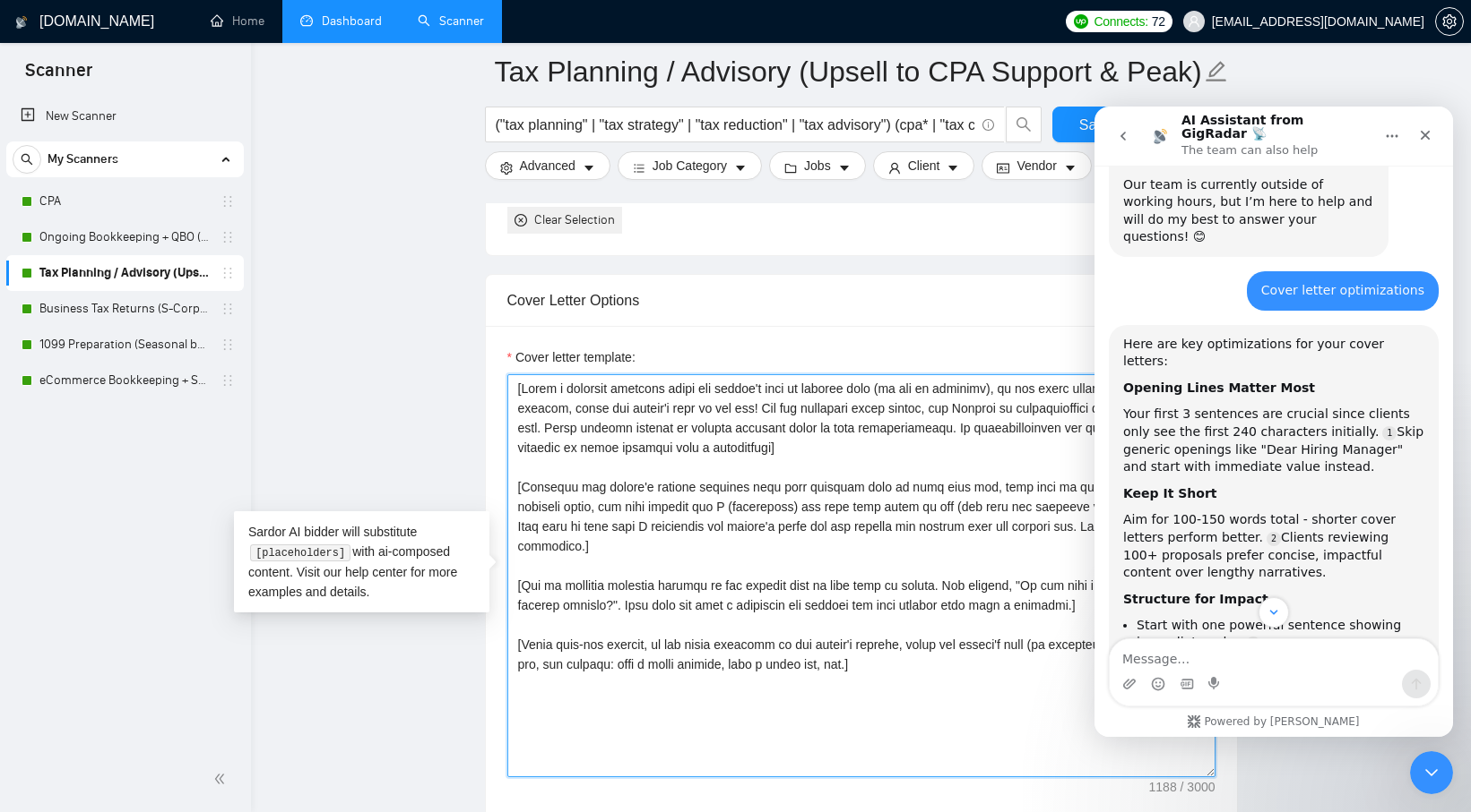
click at [944, 646] on textarea "Cover letter template:" at bounding box center [861, 575] width 708 height 403
drag, startPoint x: 944, startPoint y: 646, endPoint x: 501, endPoint y: 383, distance: 515.2
click at [501, 383] on div "Cover letter template:" at bounding box center [861, 573] width 751 height 495
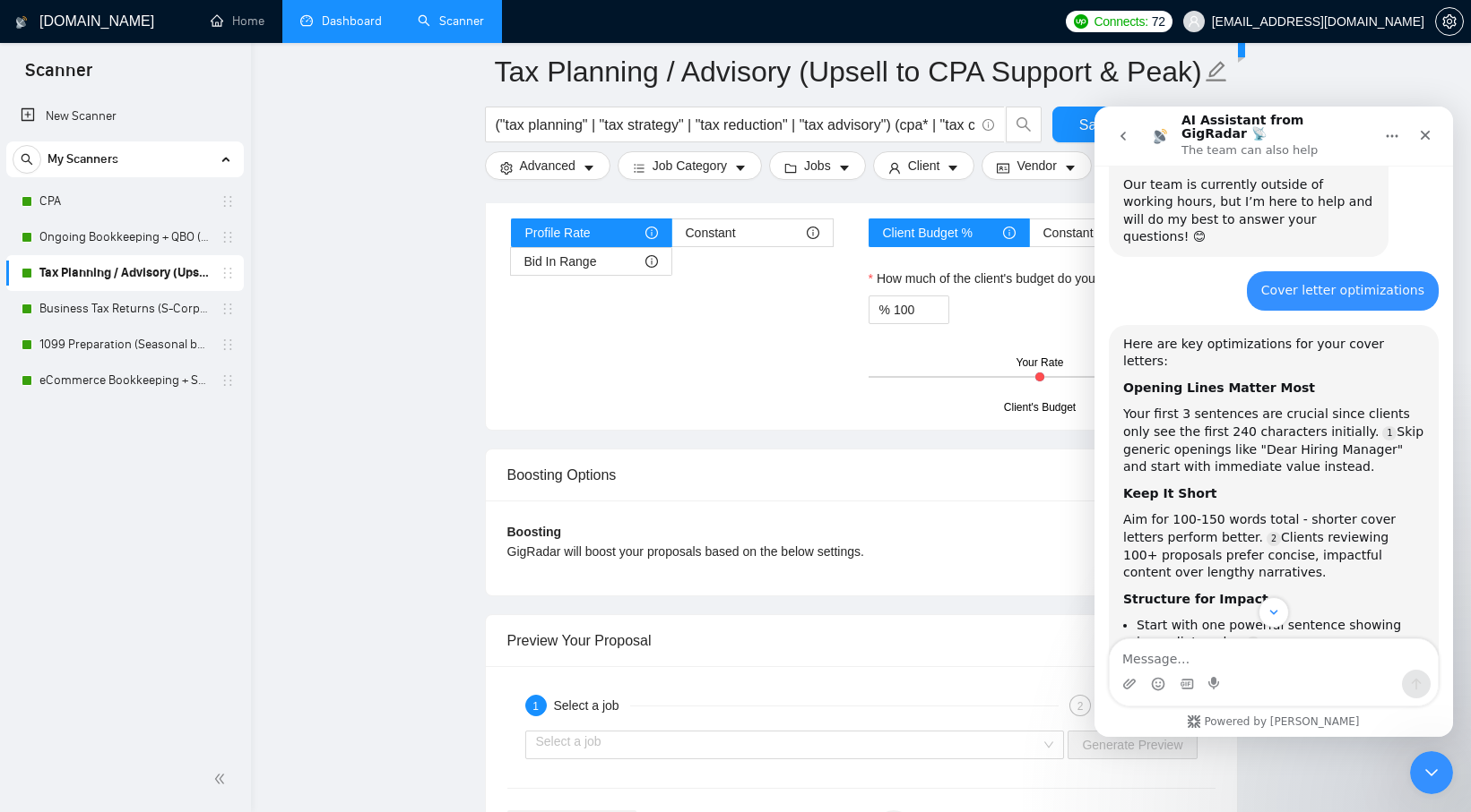
scroll to position [2990, 0]
click at [1423, 131] on icon "Close" at bounding box center [1425, 135] width 9 height 9
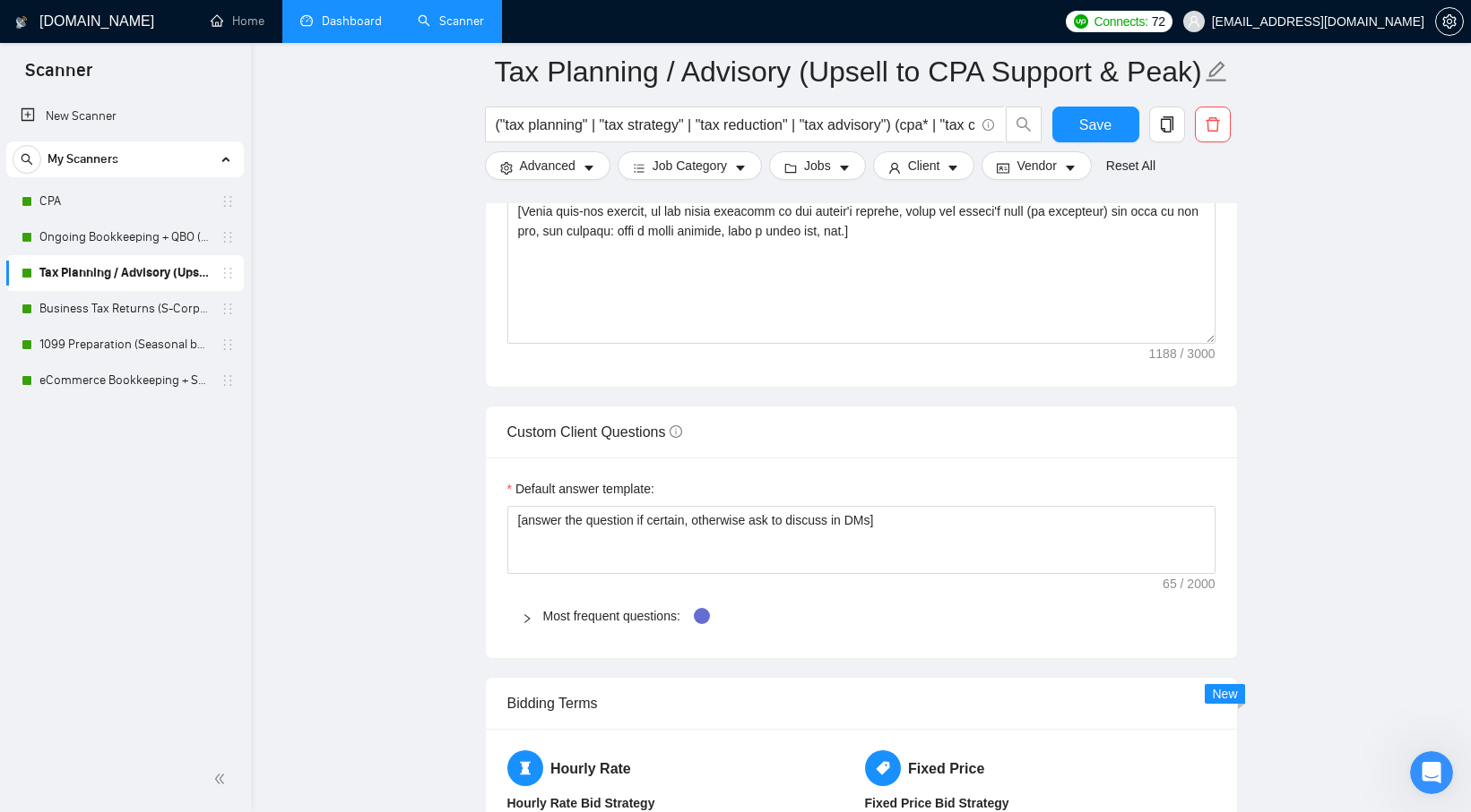
scroll to position [2280, 0]
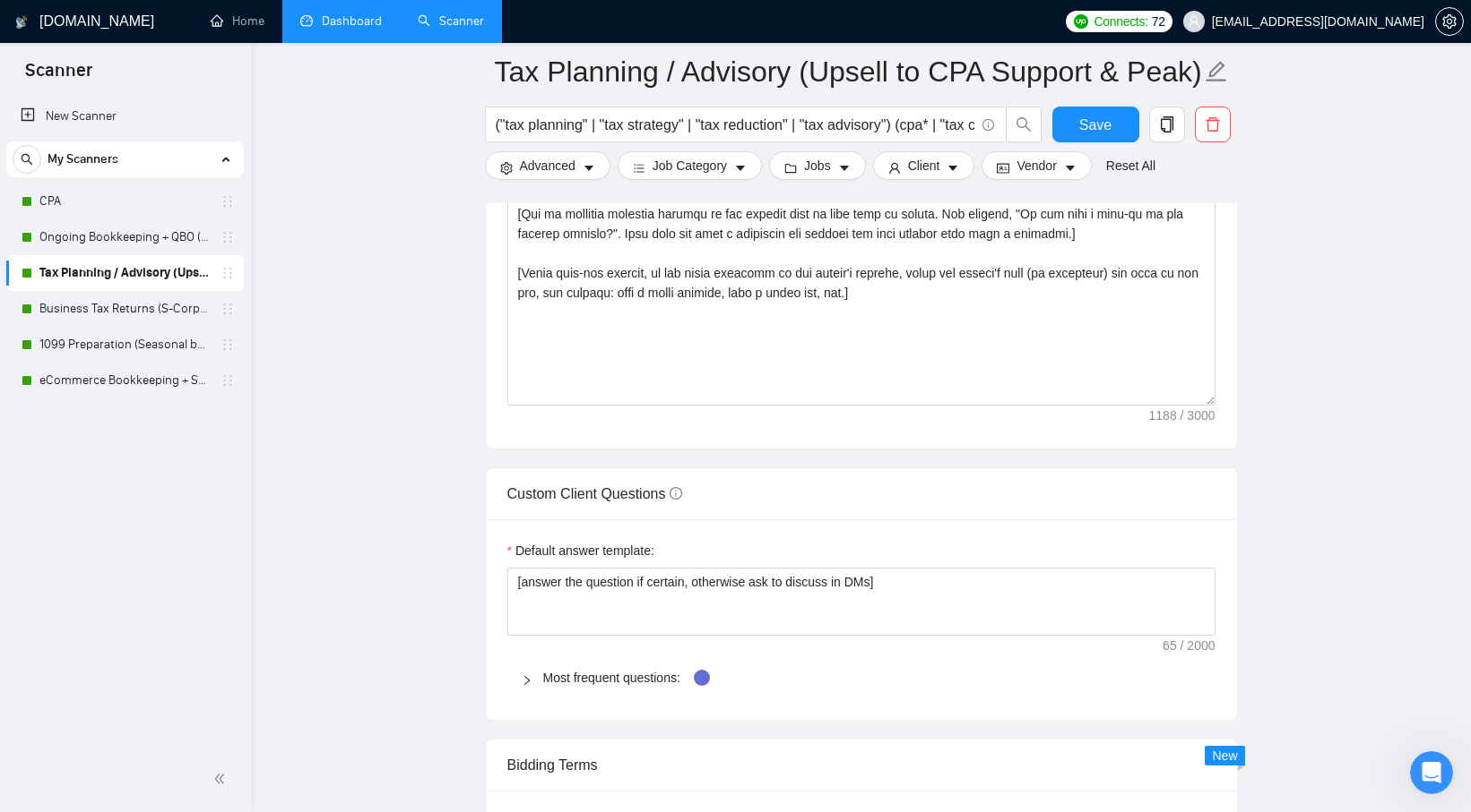
click at [522, 686] on div at bounding box center [532, 678] width 22 height 20
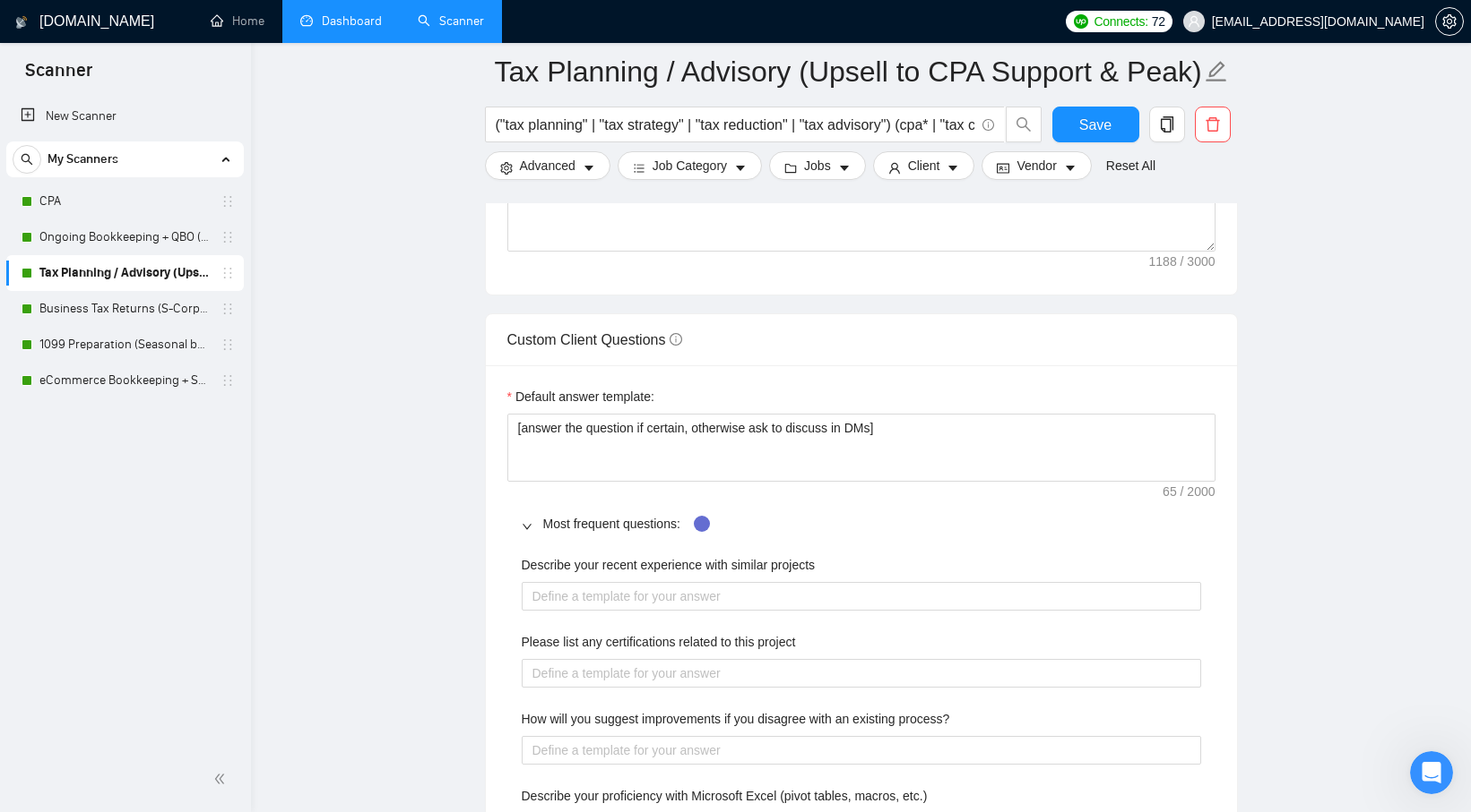
scroll to position [2438, 0]
click at [530, 527] on icon "right" at bounding box center [526, 522] width 10 height 10
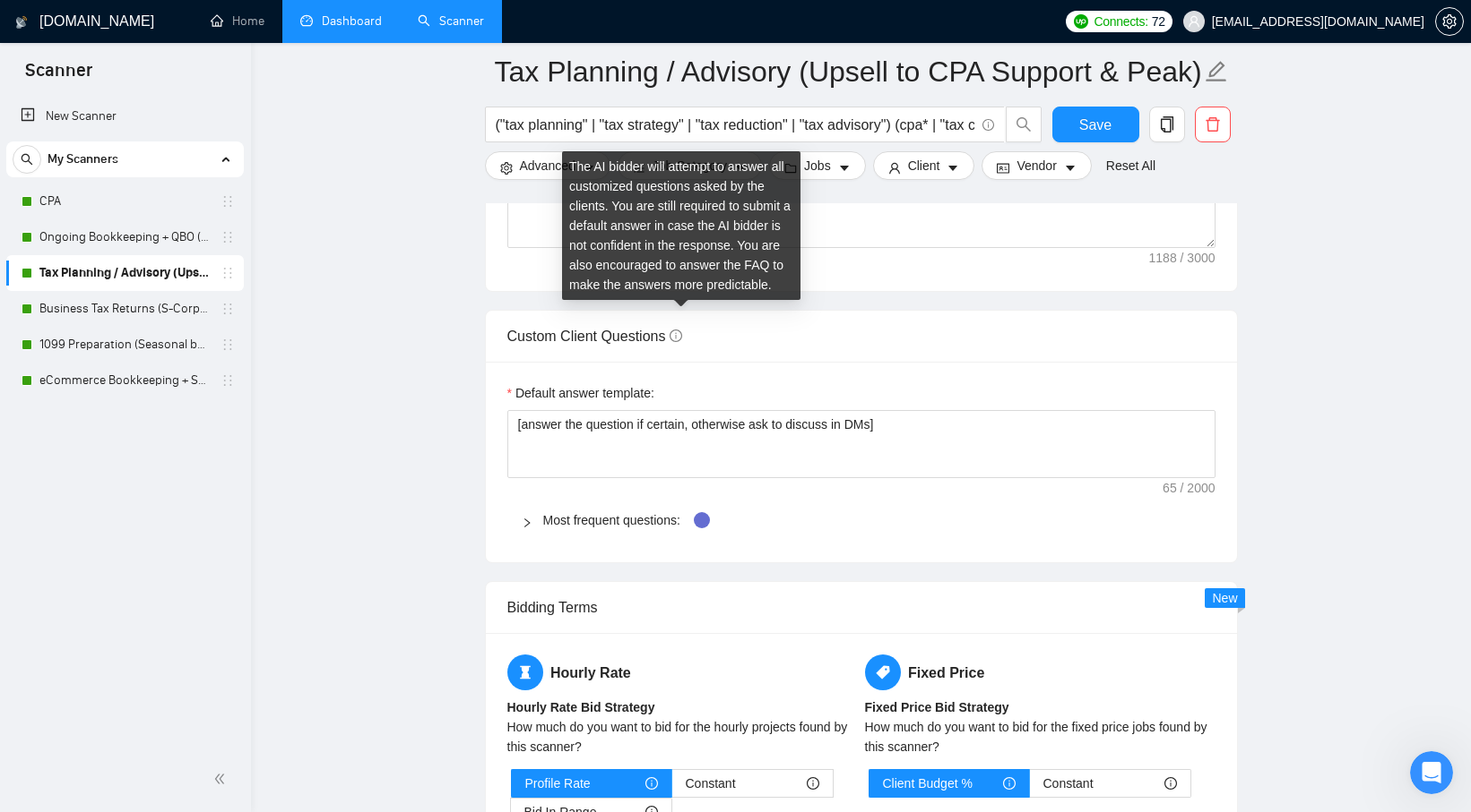
click at [679, 335] on icon "info-circle" at bounding box center [676, 335] width 12 height 12
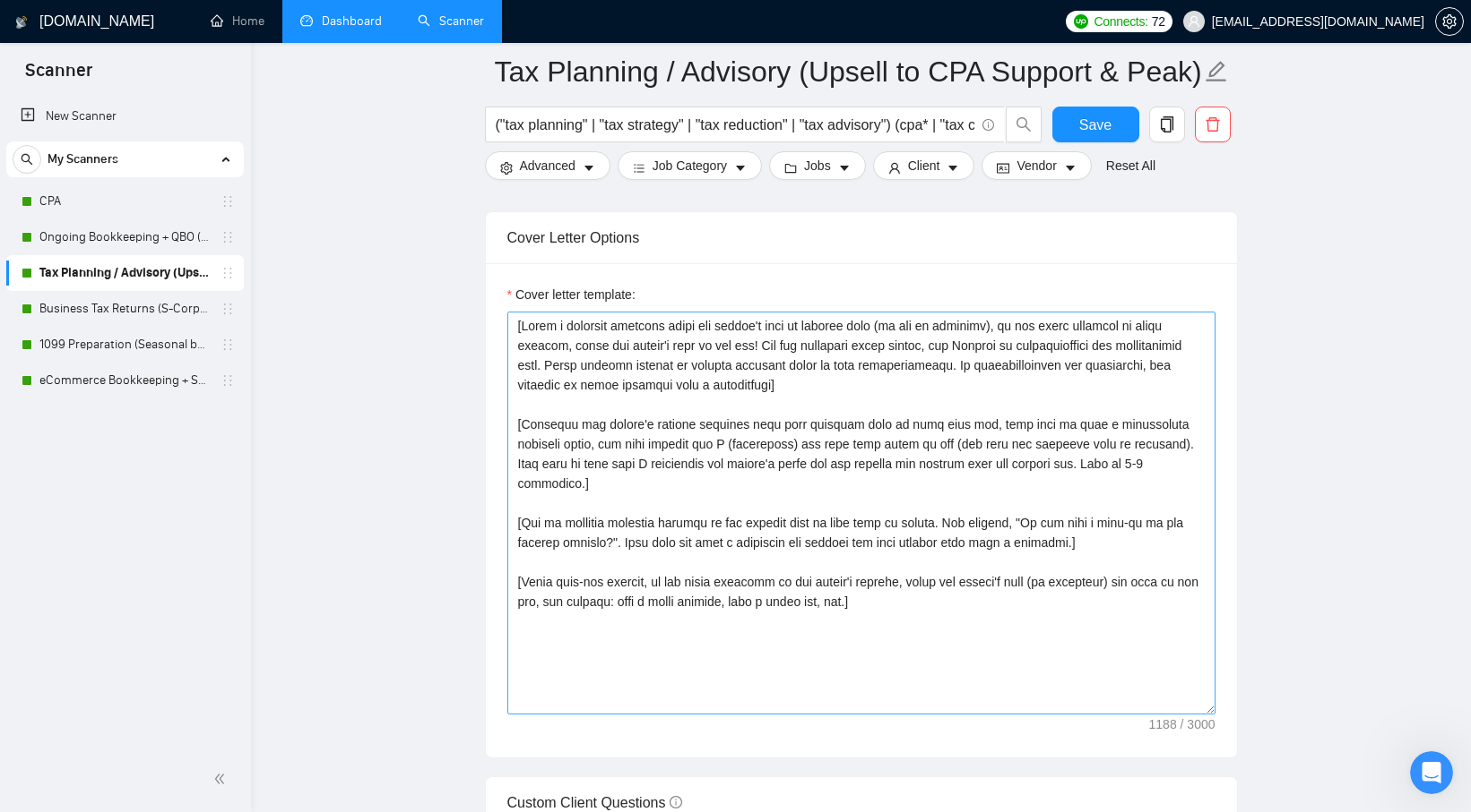
scroll to position [1979, 0]
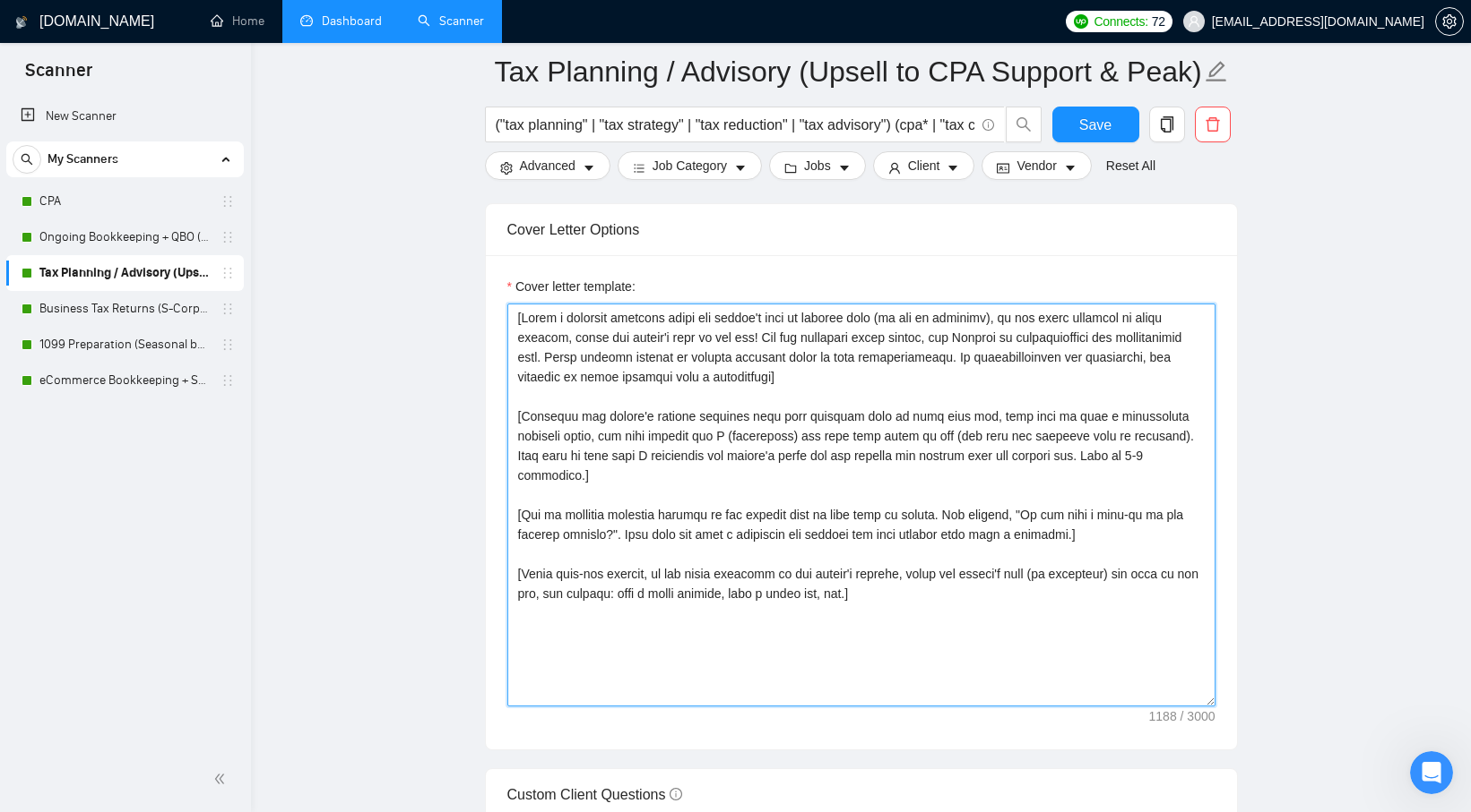
click at [956, 473] on textarea "Cover letter template:" at bounding box center [861, 505] width 708 height 403
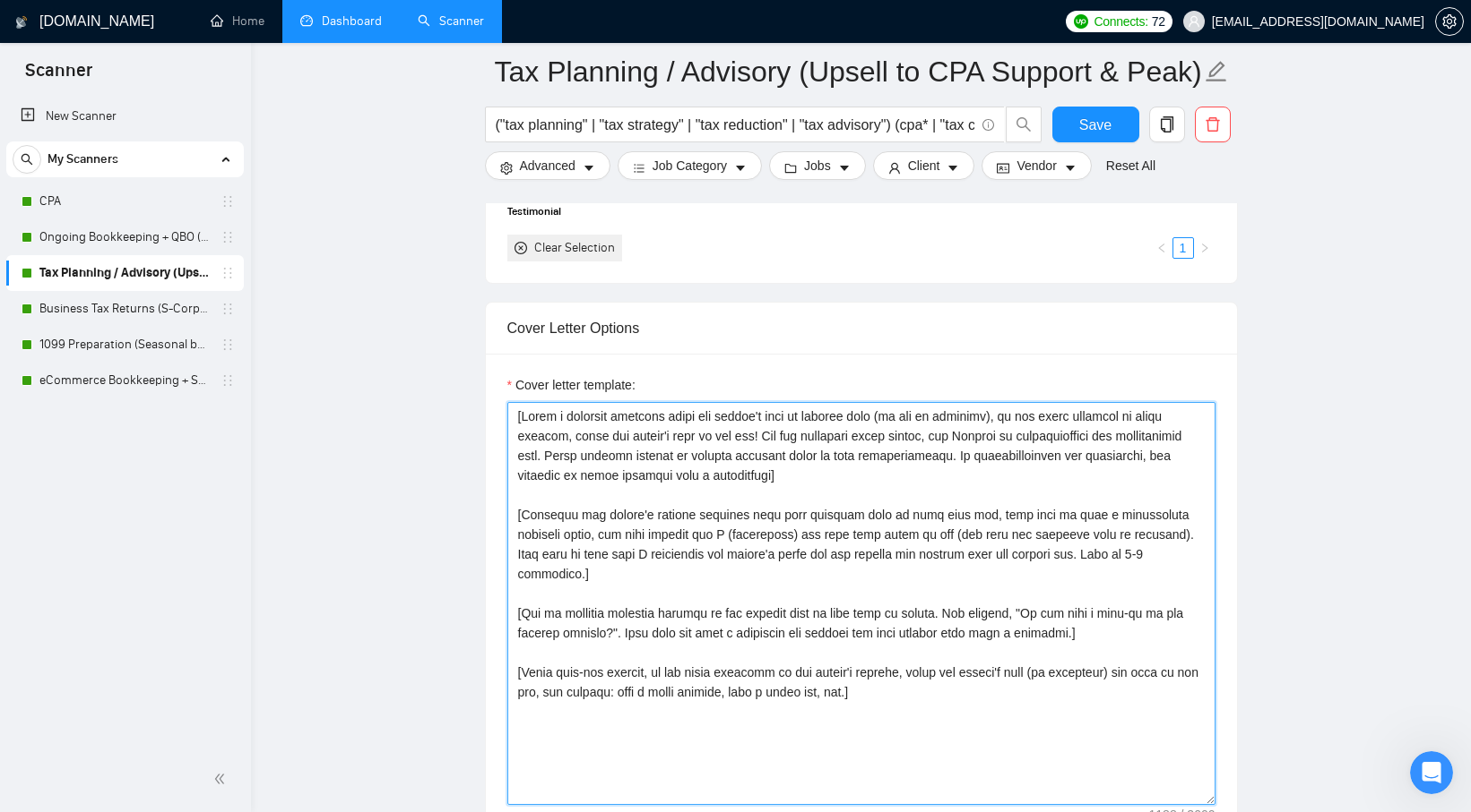
scroll to position [1879, 0]
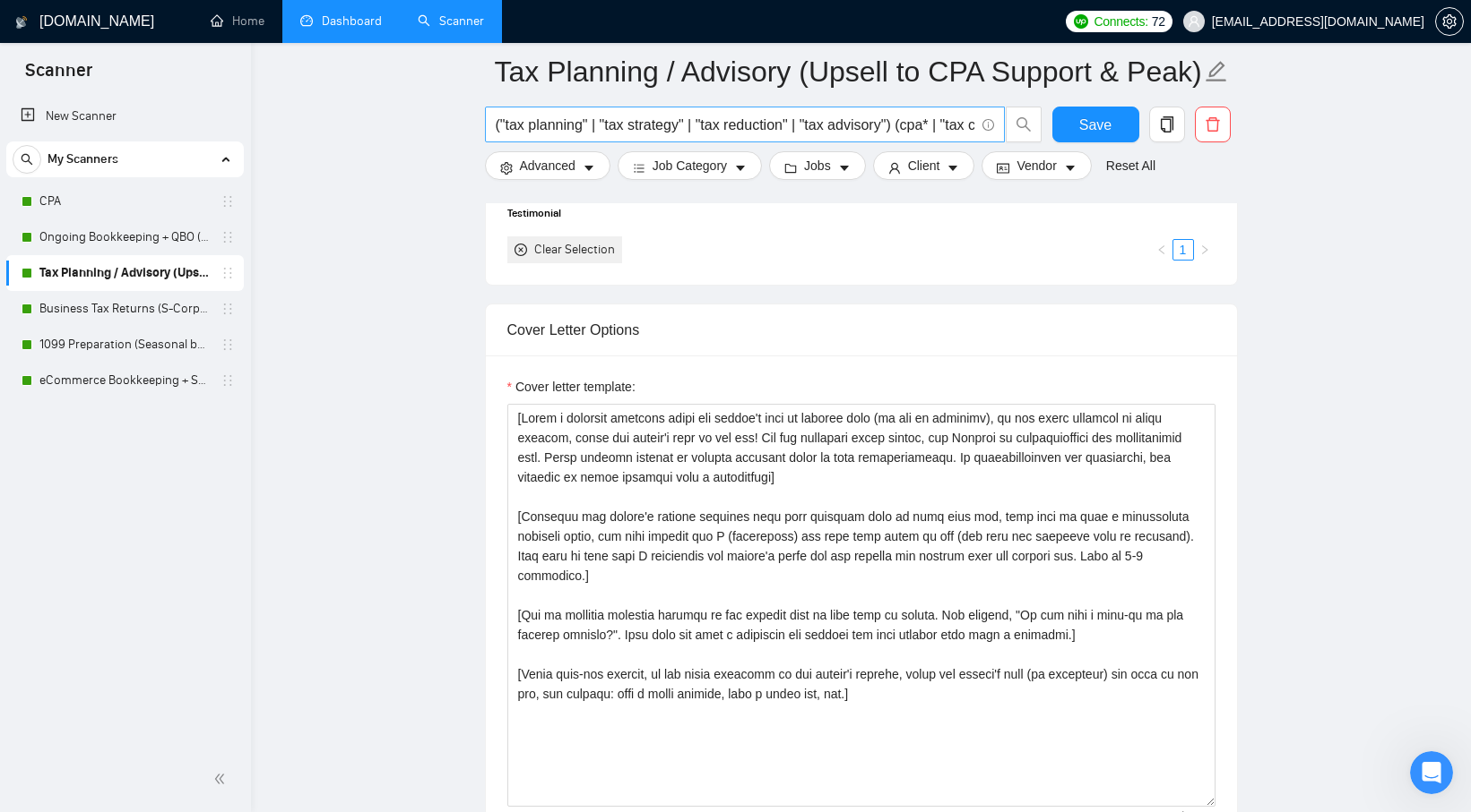
click at [874, 130] on input "("tax planning" | "tax strategy" | "tax reduction" | "tax advisory") (cpa* | "t…" at bounding box center [735, 125] width 479 height 23
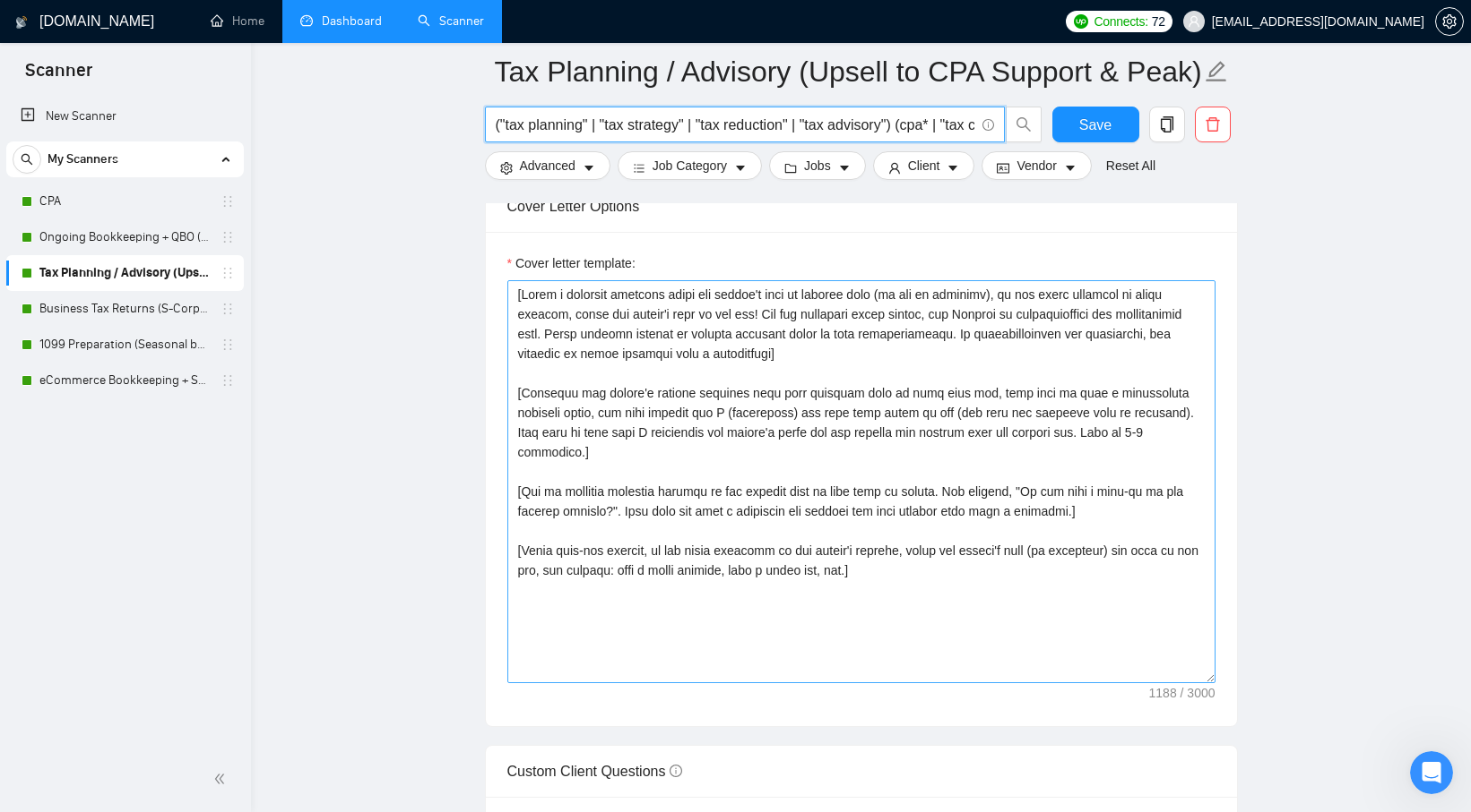
scroll to position [2001, 0]
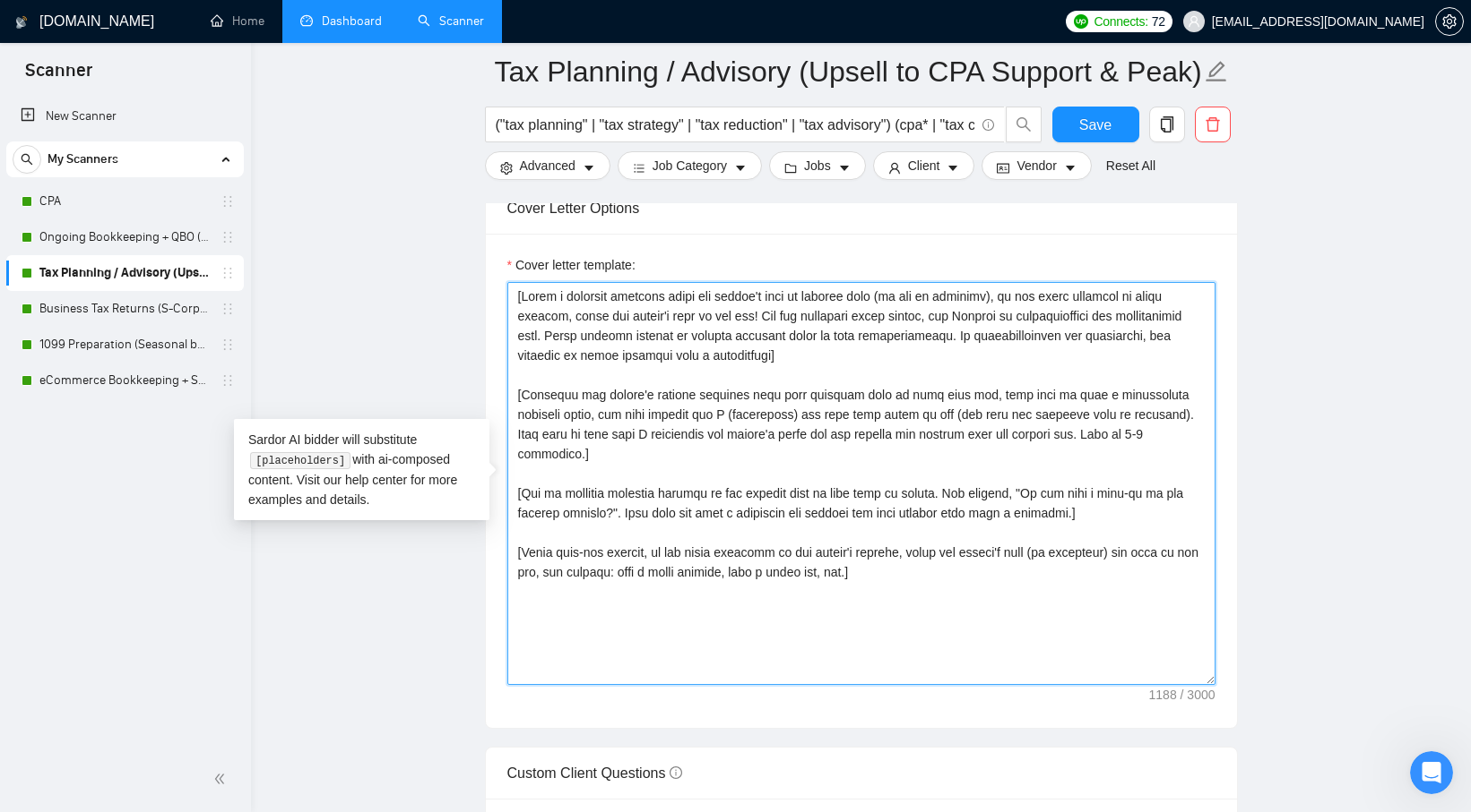
drag, startPoint x: 932, startPoint y: 562, endPoint x: 518, endPoint y: 280, distance: 500.9
click at [518, 280] on div "Cover letter template:" at bounding box center [861, 469] width 708 height 430
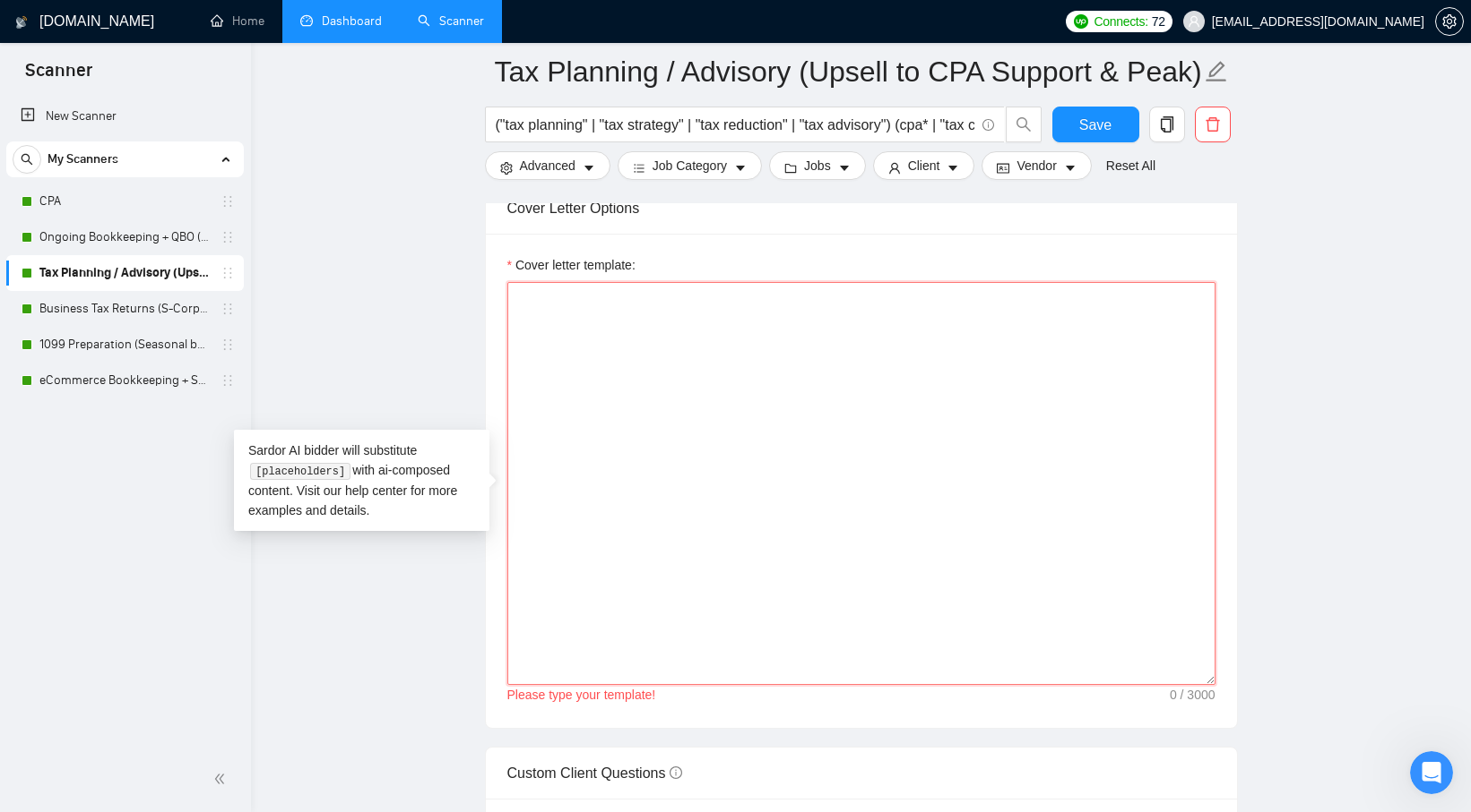
paste textarea "[Write a personal greeting using the client's name or company name (if any is p…"
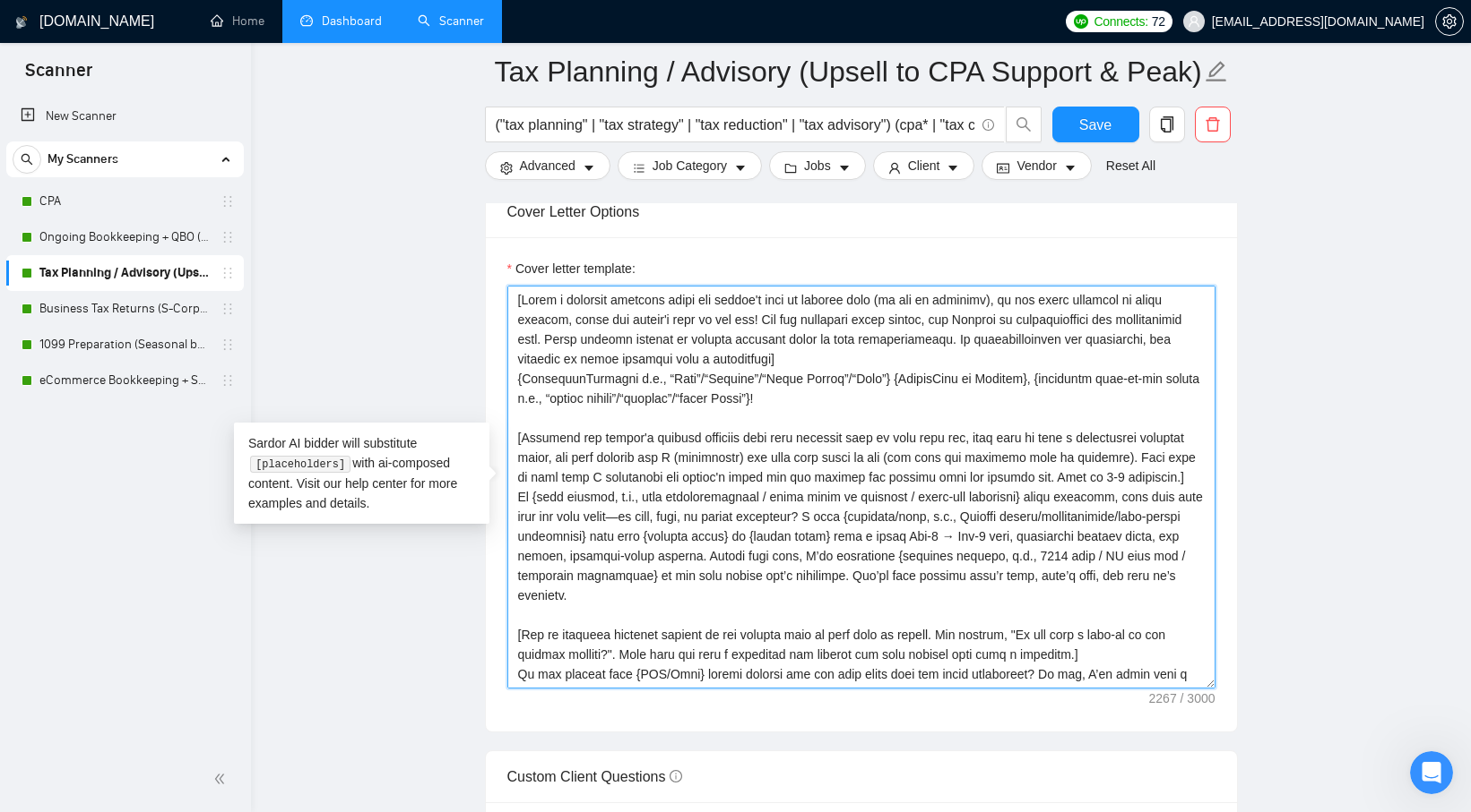
scroll to position [1960, 0]
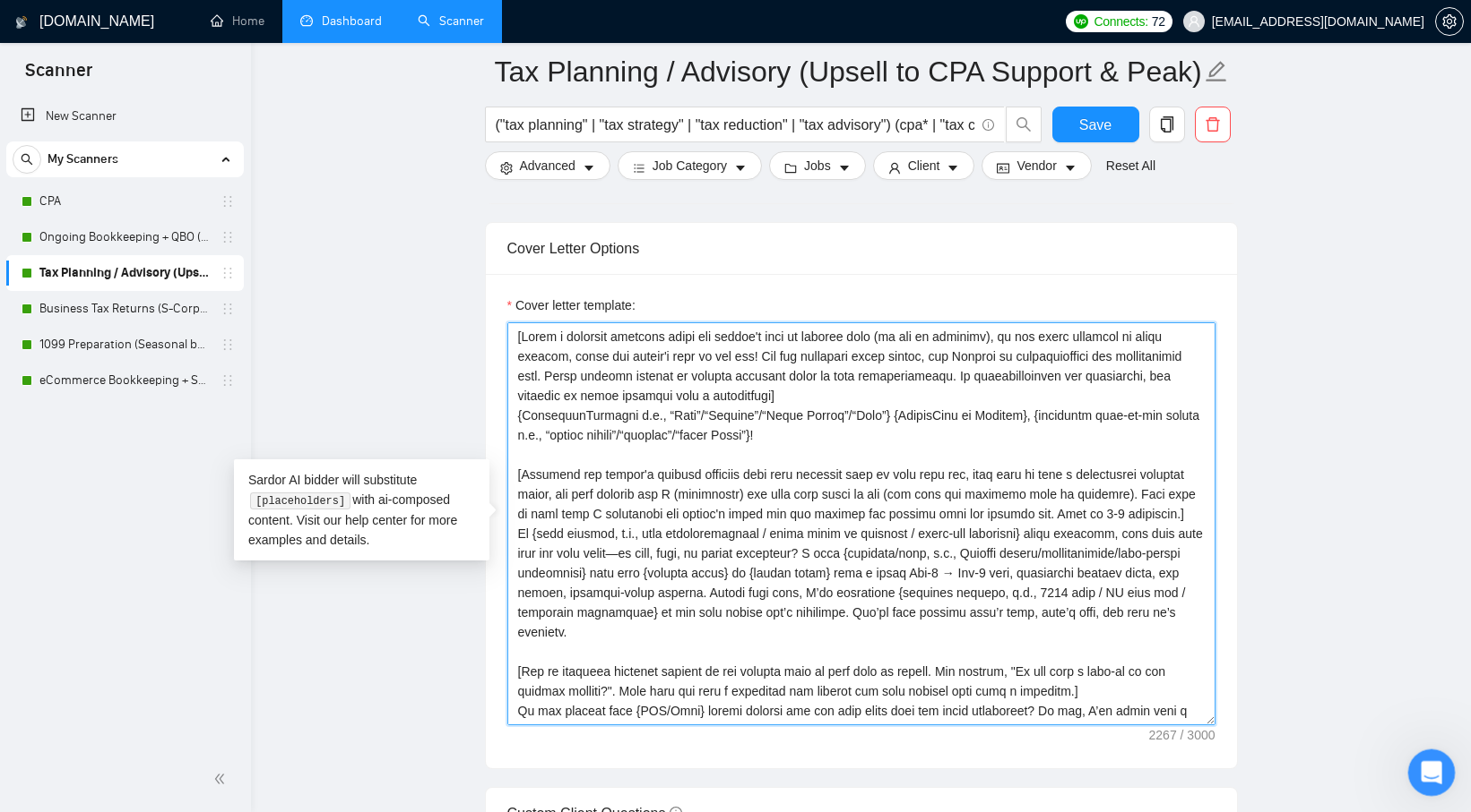
type textarea "[Write a personal greeting using the client's name or company name (if any is p…"
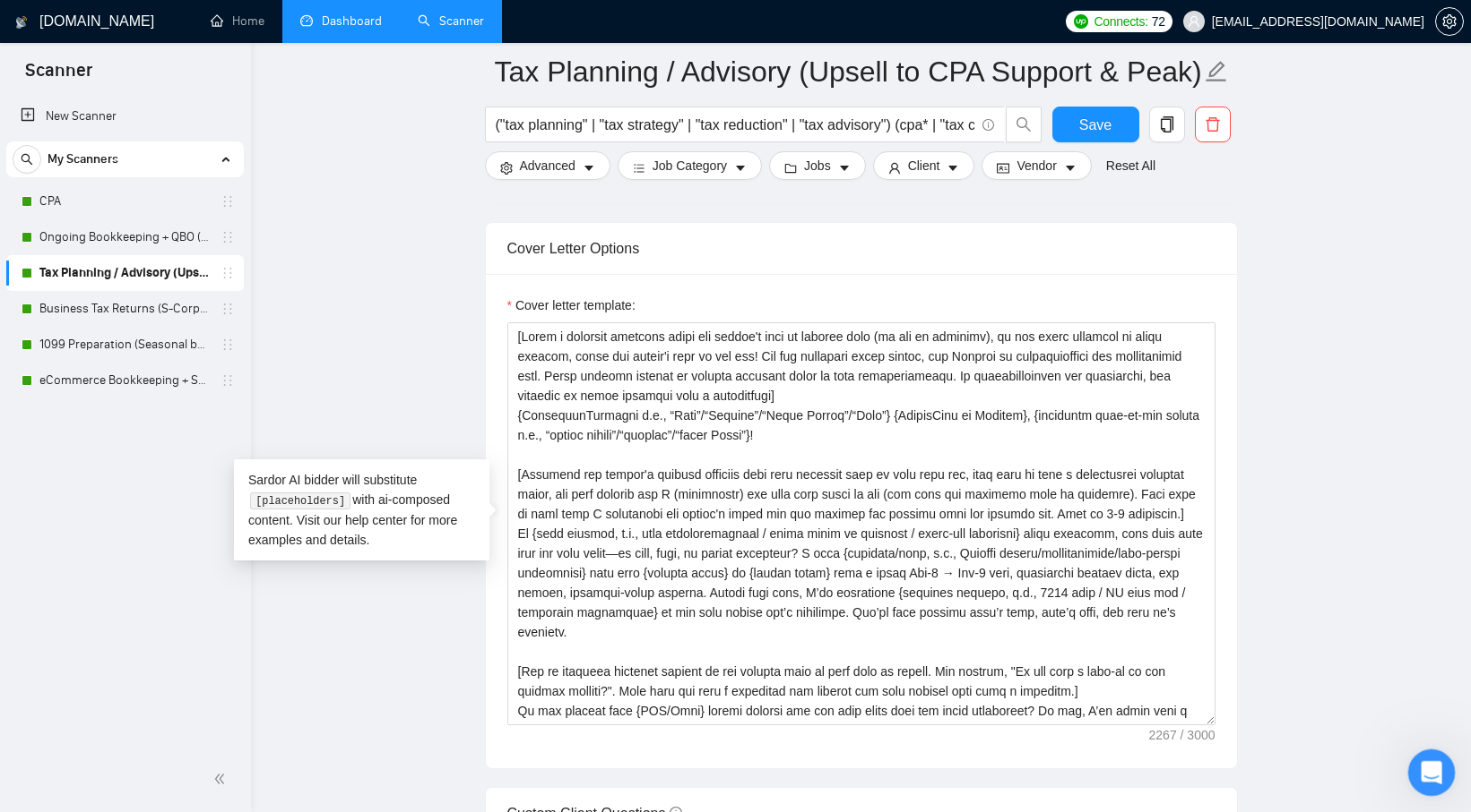
click at [1439, 757] on div "Open Intercom Messenger" at bounding box center [1428, 770] width 60 height 59
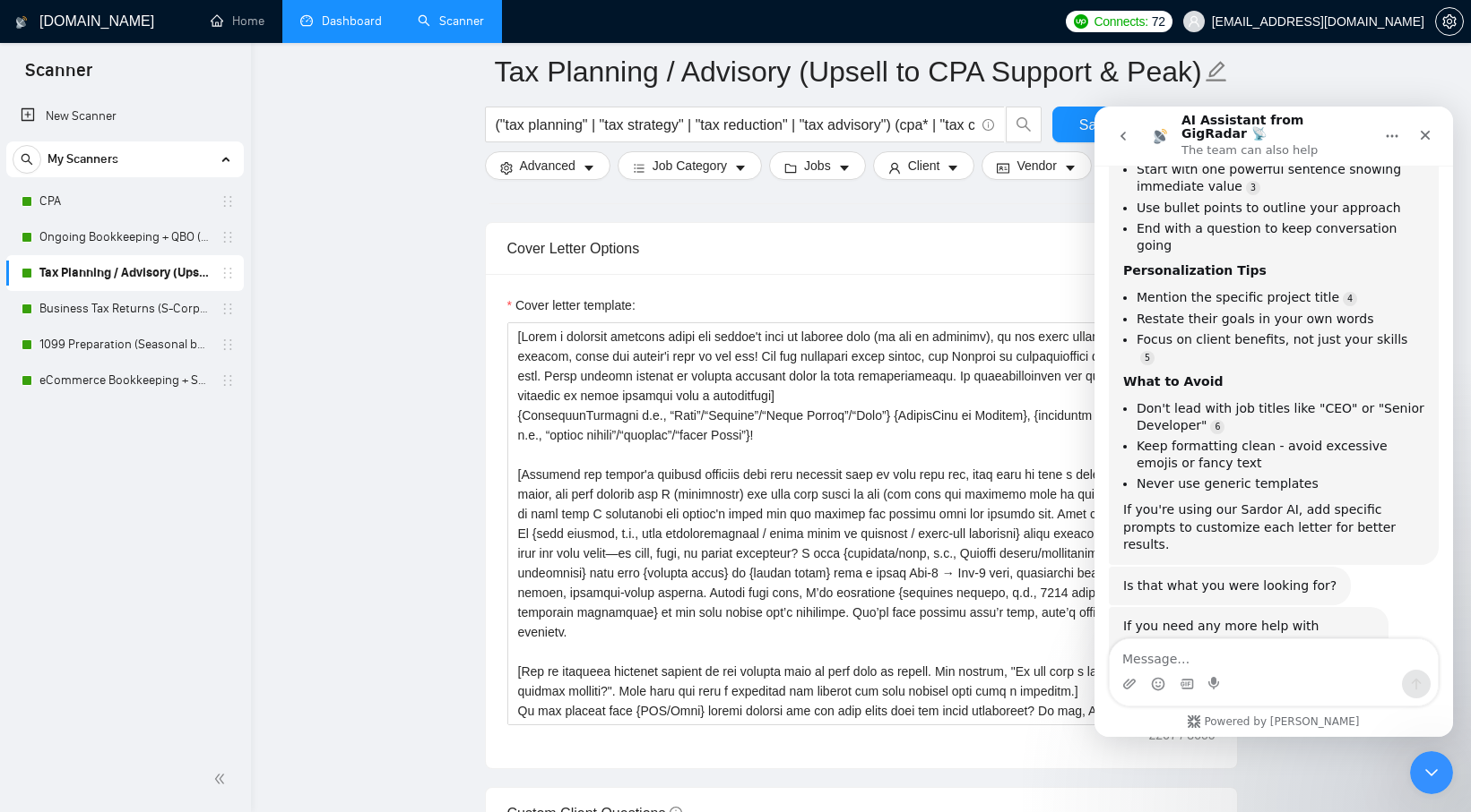
scroll to position [549, 0]
click at [1220, 677] on icon "Start recording" at bounding box center [1215, 684] width 14 height 14
click at [1211, 667] on textarea "Message…" at bounding box center [1273, 654] width 328 height 30
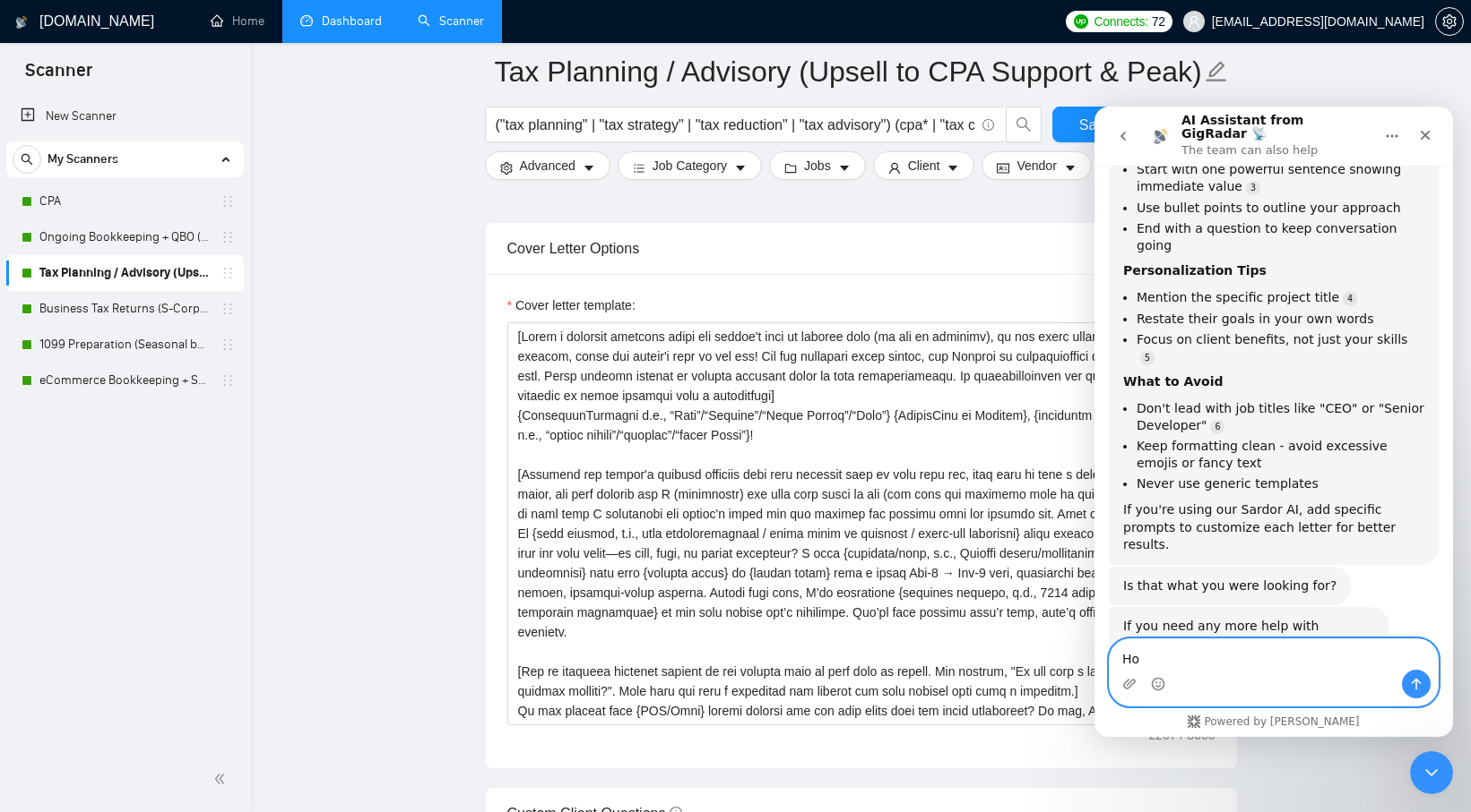
type textarea "H"
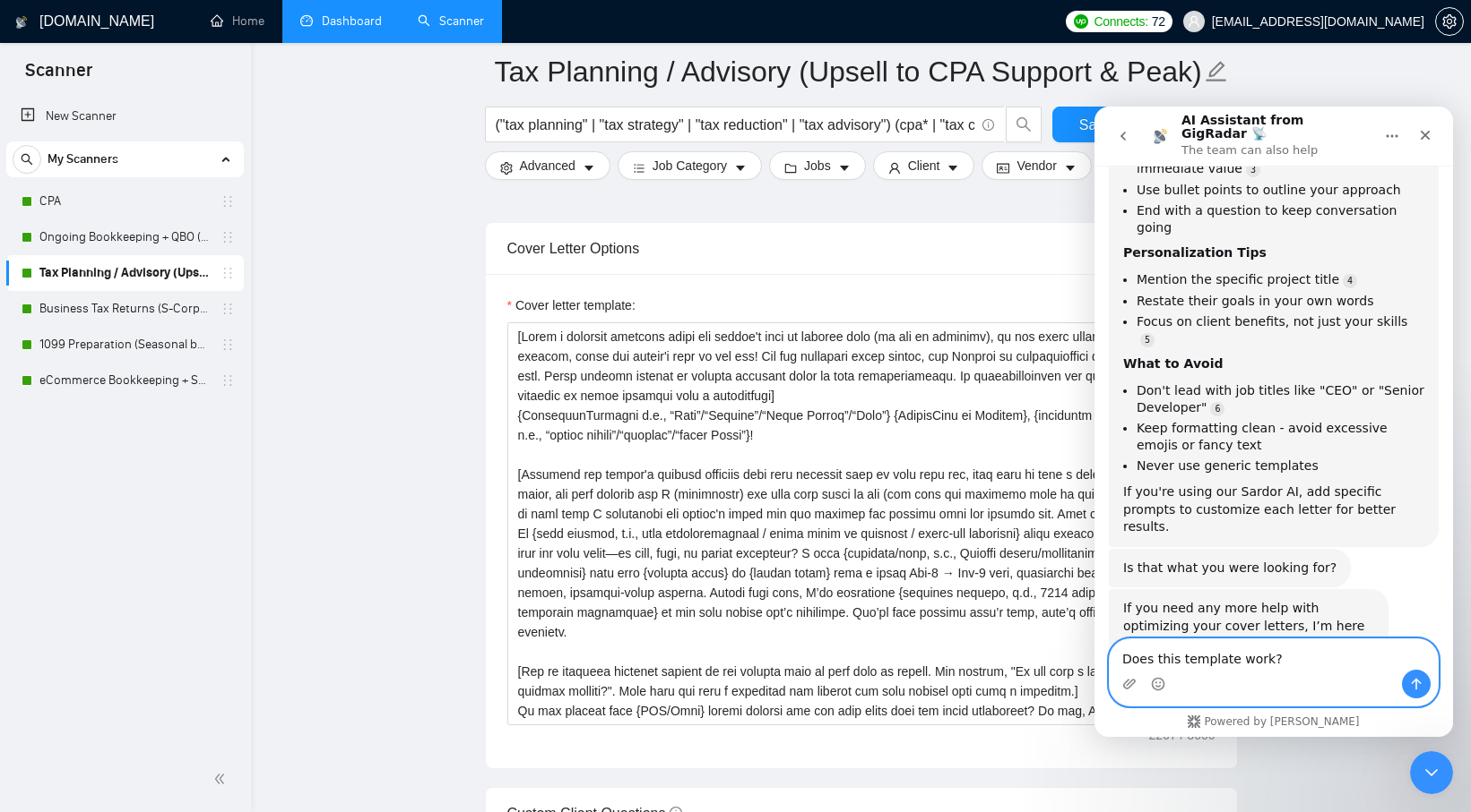
paste textarea "[Write a personal greeting using the client's name or company name (if any is p…"
type textarea "Does this template work? [Write a personal greeting using the client's name or …"
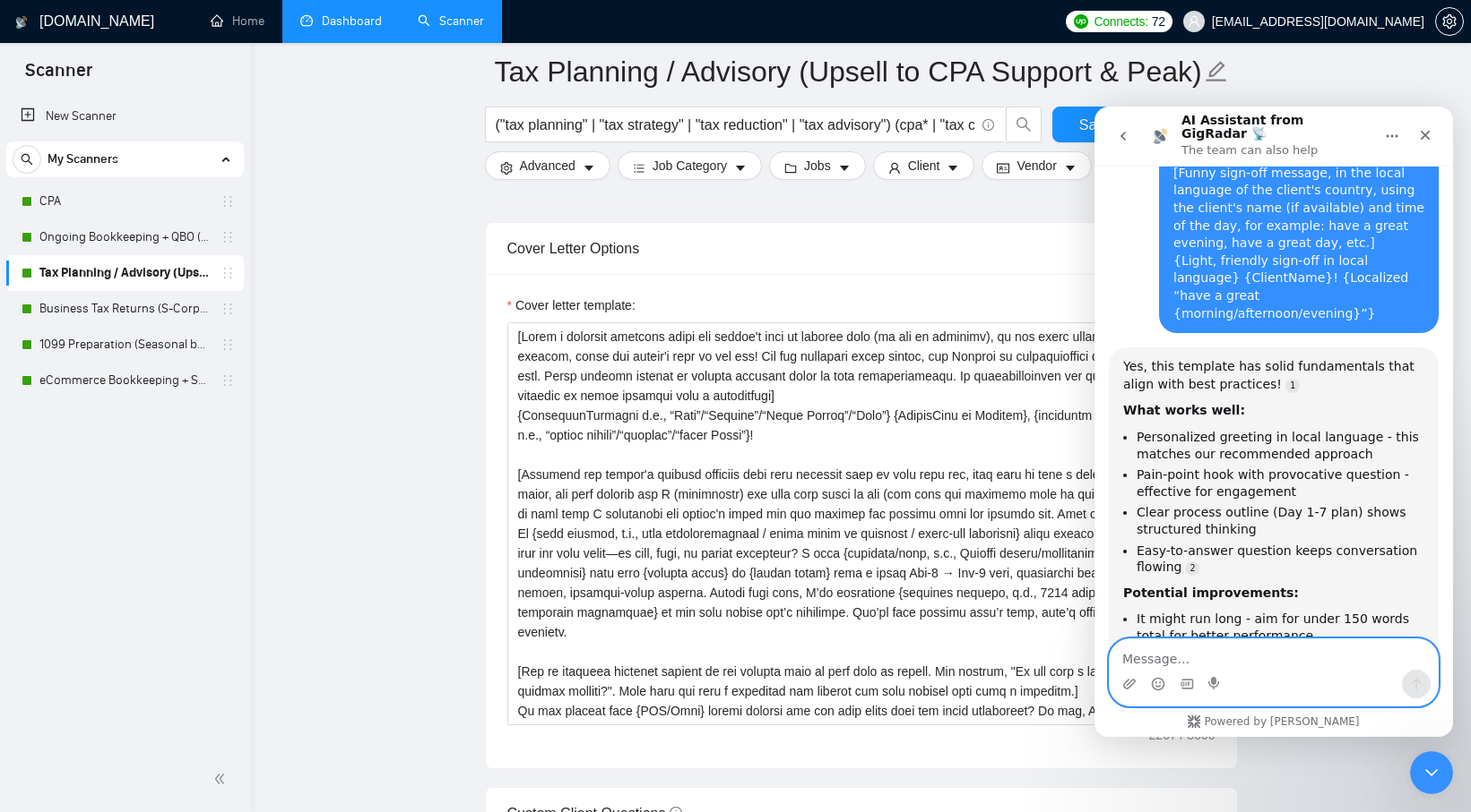
scroll to position [2185, 0]
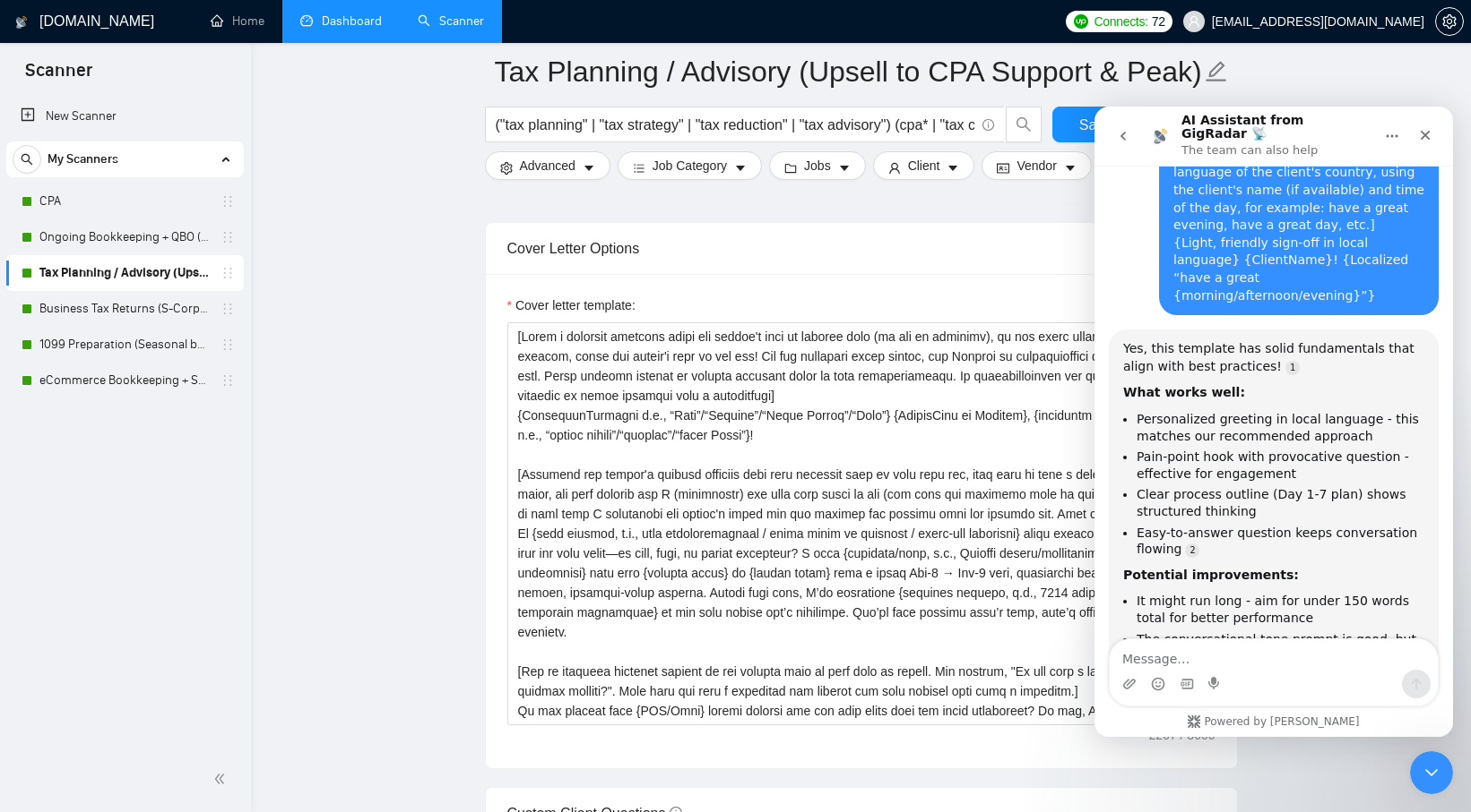
click at [440, 445] on main "Tax Planning / Advisory (Upsell to CPA Support & Peak) ("tax planning" | "tax s…" at bounding box center [861, 540] width 1162 height 4858
click at [1426, 119] on div "Close" at bounding box center [1425, 135] width 32 height 32
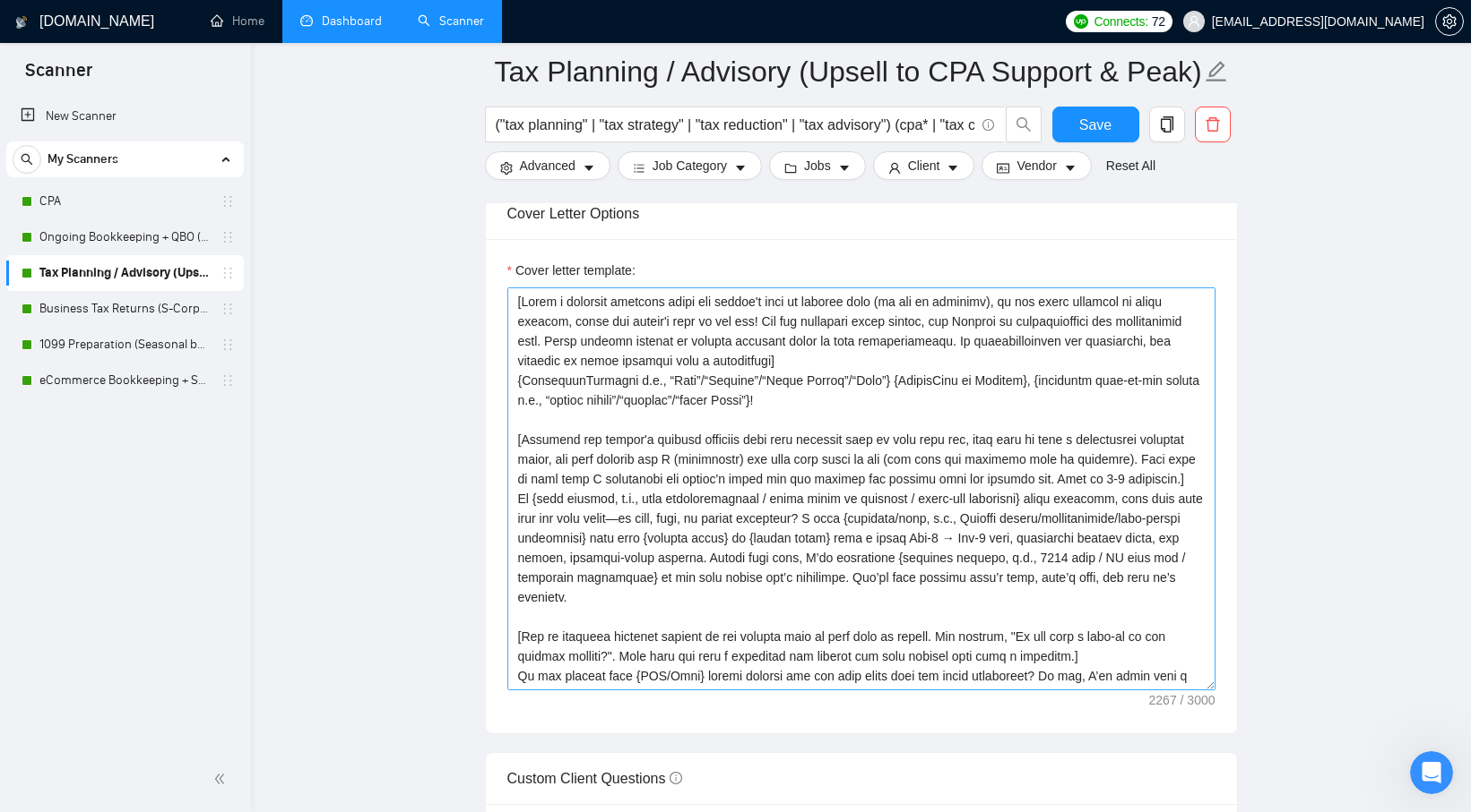
scroll to position [1990, 0]
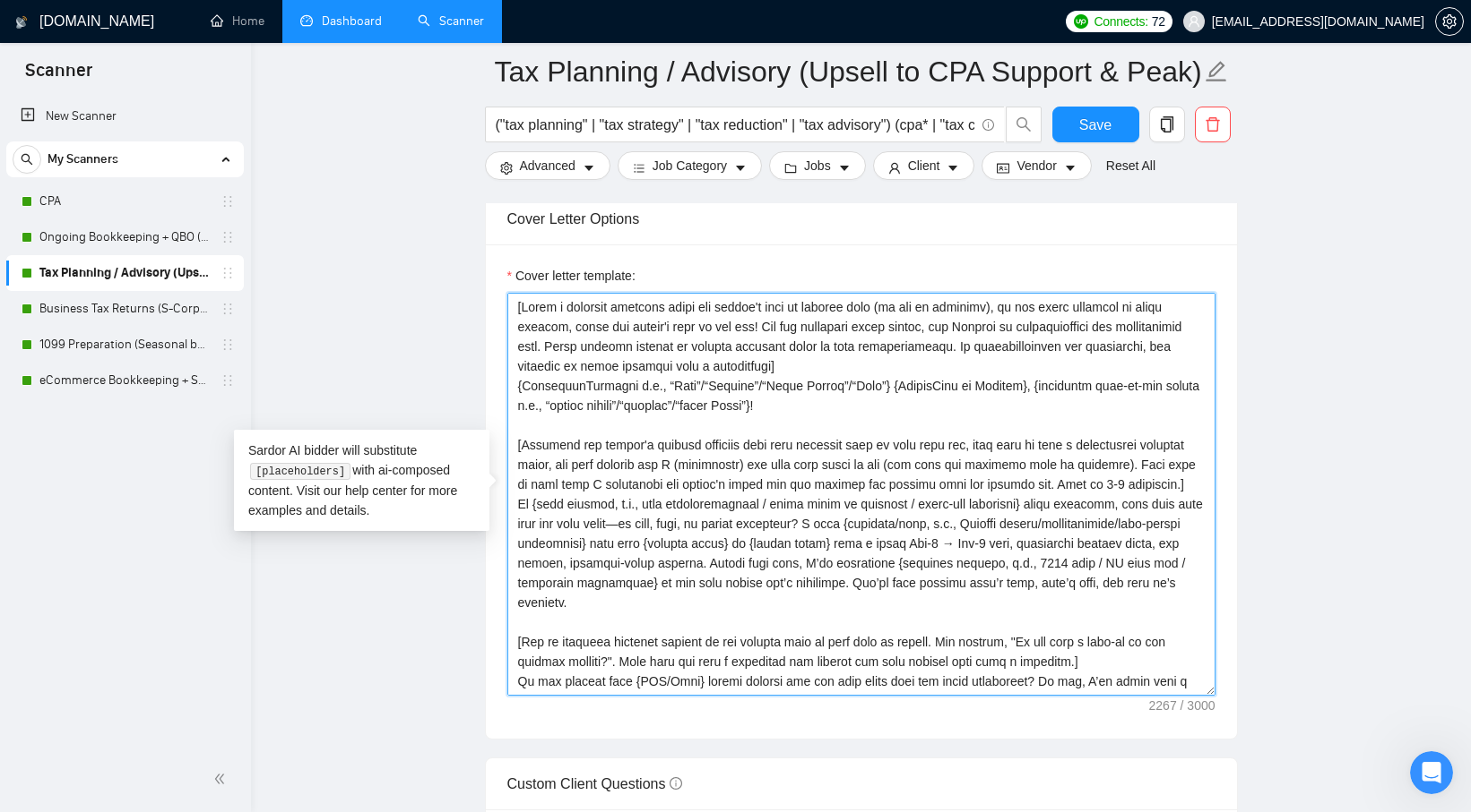
drag, startPoint x: 859, startPoint y: 403, endPoint x: 500, endPoint y: 379, distance: 359.8
click at [500, 379] on div "Cover letter template:" at bounding box center [861, 492] width 751 height 495
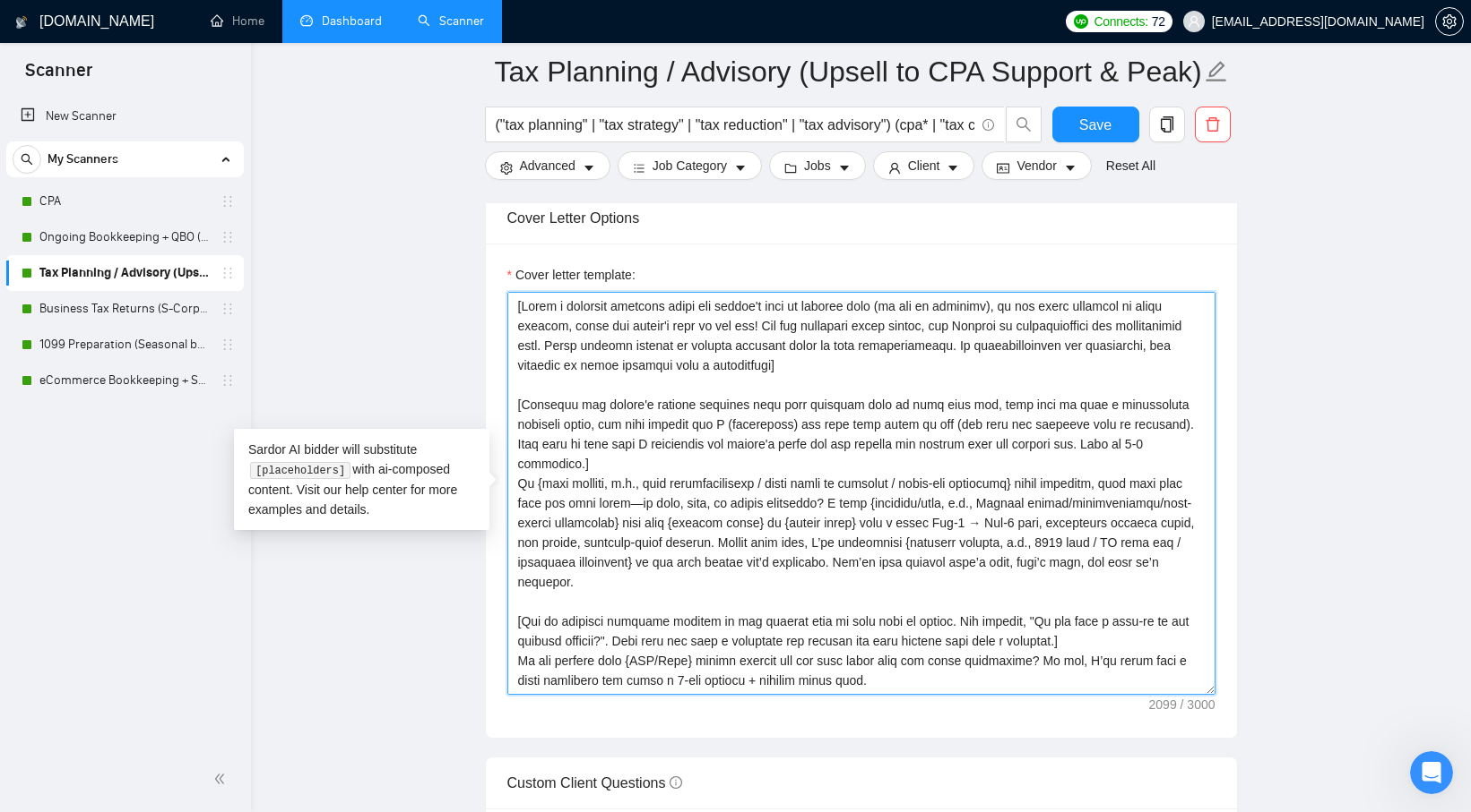
scroll to position [1993, 0]
drag, startPoint x: 837, startPoint y: 365, endPoint x: 496, endPoint y: 306, distance: 346.1
click at [496, 306] on div "Cover letter template:" at bounding box center [861, 488] width 751 height 495
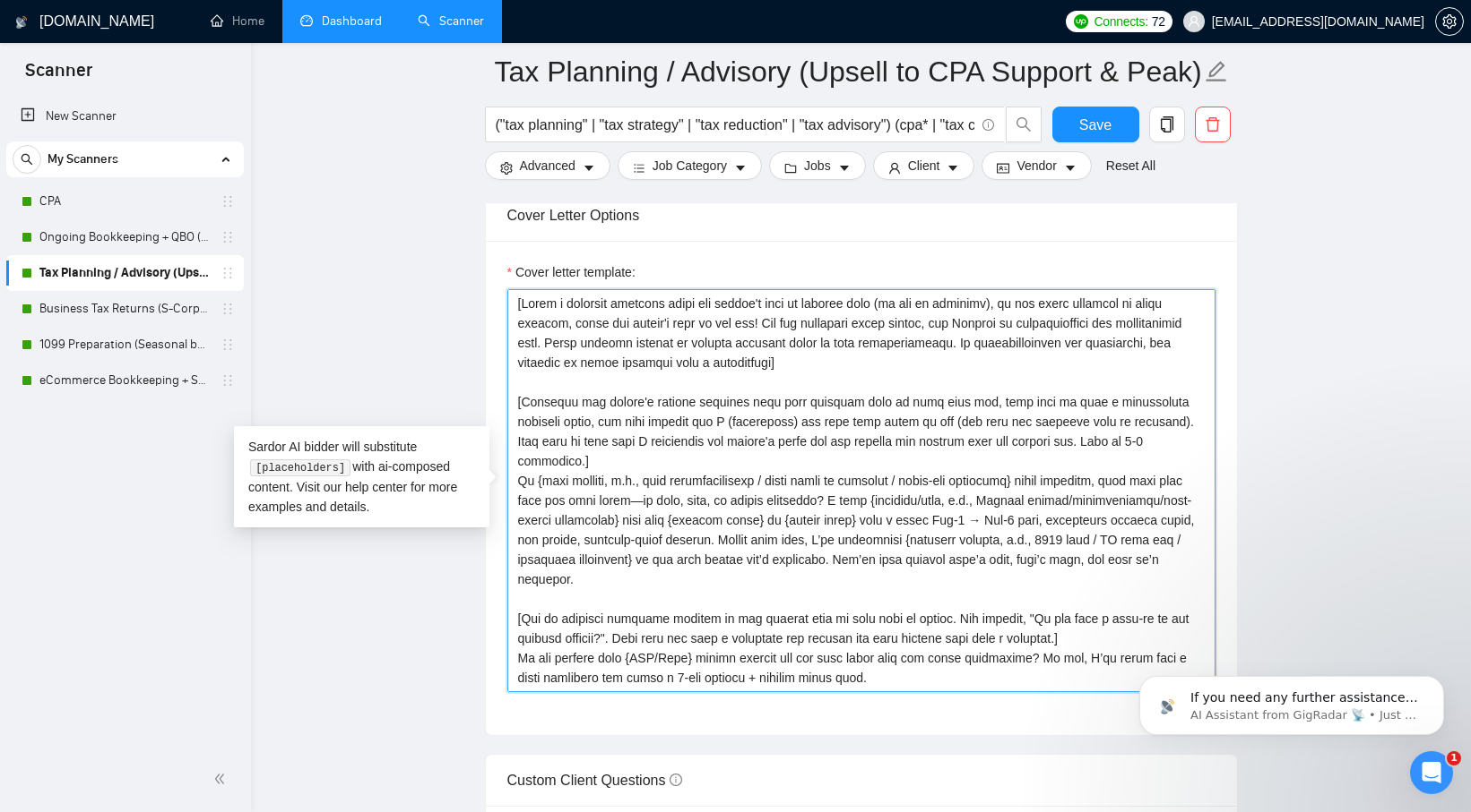
scroll to position [2296, 0]
drag, startPoint x: 788, startPoint y: 554, endPoint x: 514, endPoint y: 391, distance: 318.8
click at [514, 391] on textarea "Cover letter template:" at bounding box center [861, 490] width 708 height 403
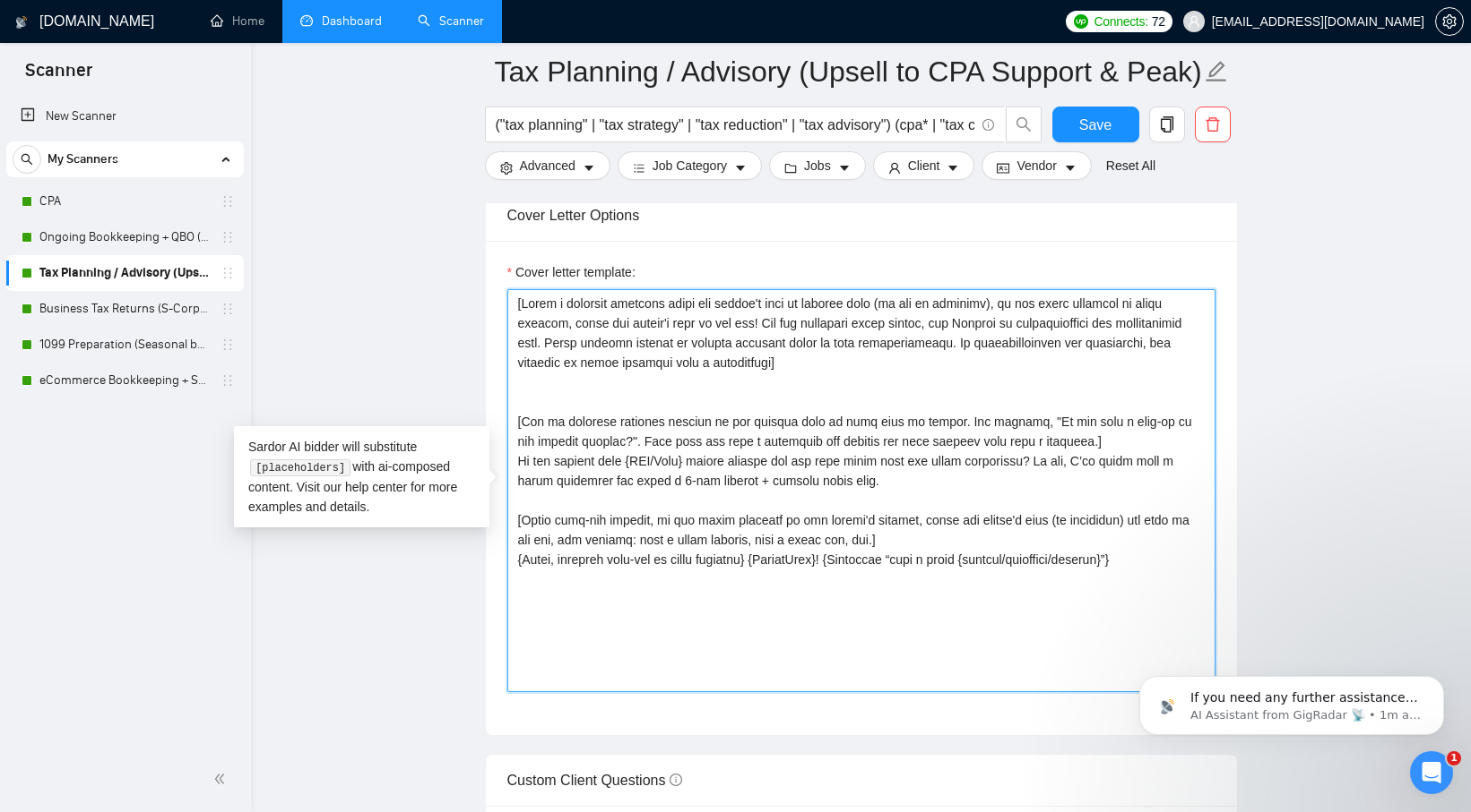
paste textarea "[Identify the client's biggest business pain that provoked them to post this jo…"
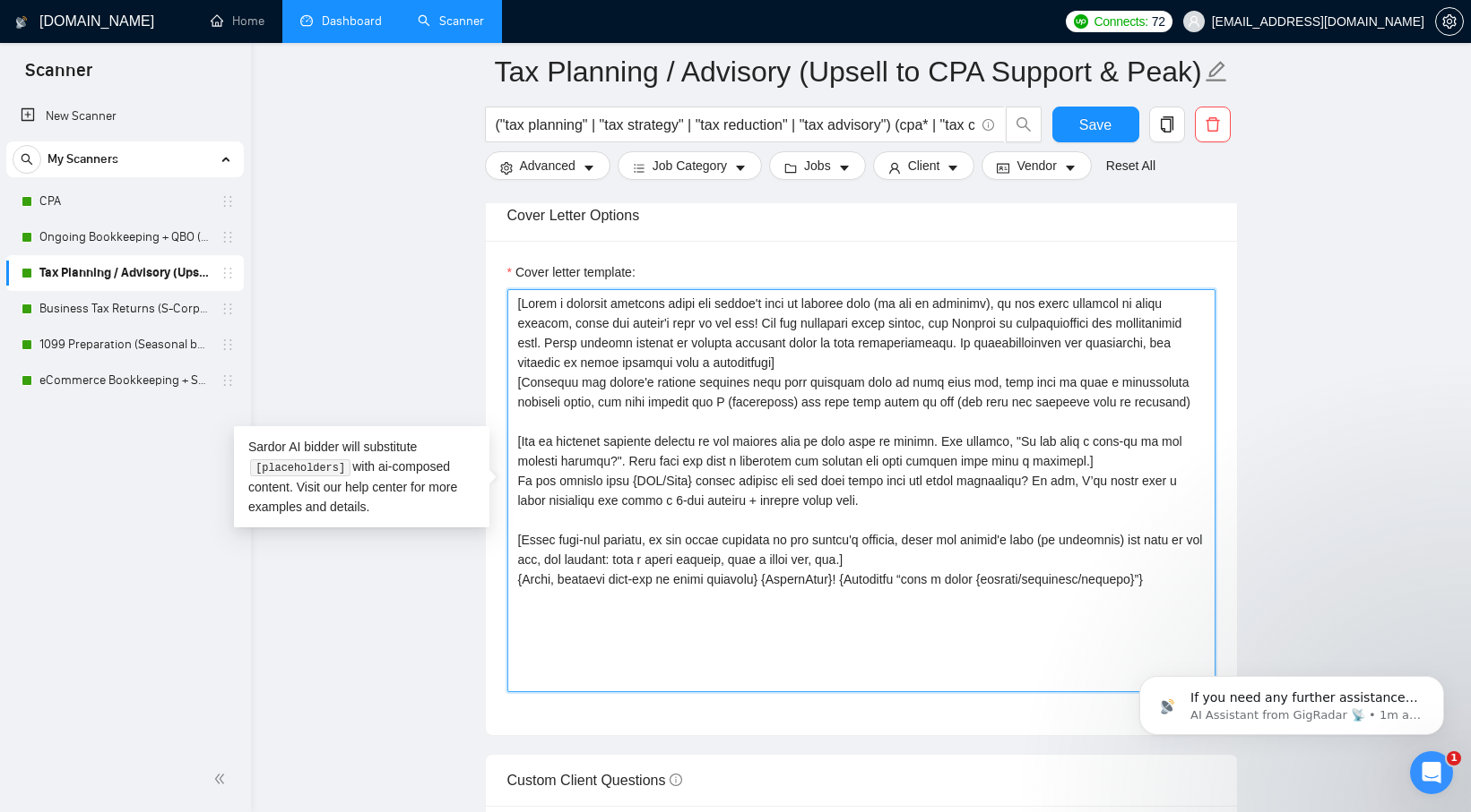
click at [874, 363] on textarea "Cover letter template:" at bounding box center [861, 490] width 708 height 403
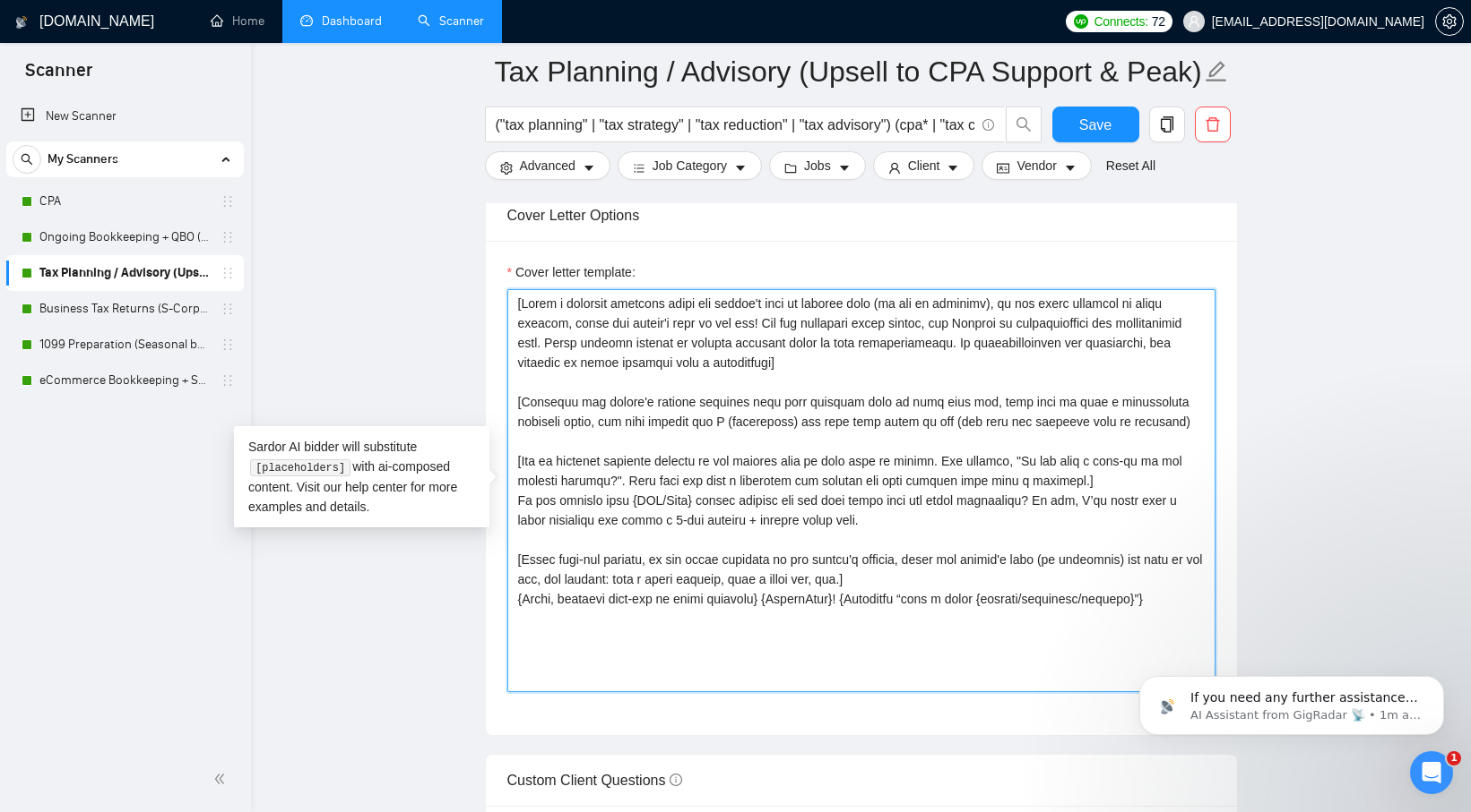
click at [1137, 423] on textarea "Cover letter template:" at bounding box center [861, 490] width 708 height 403
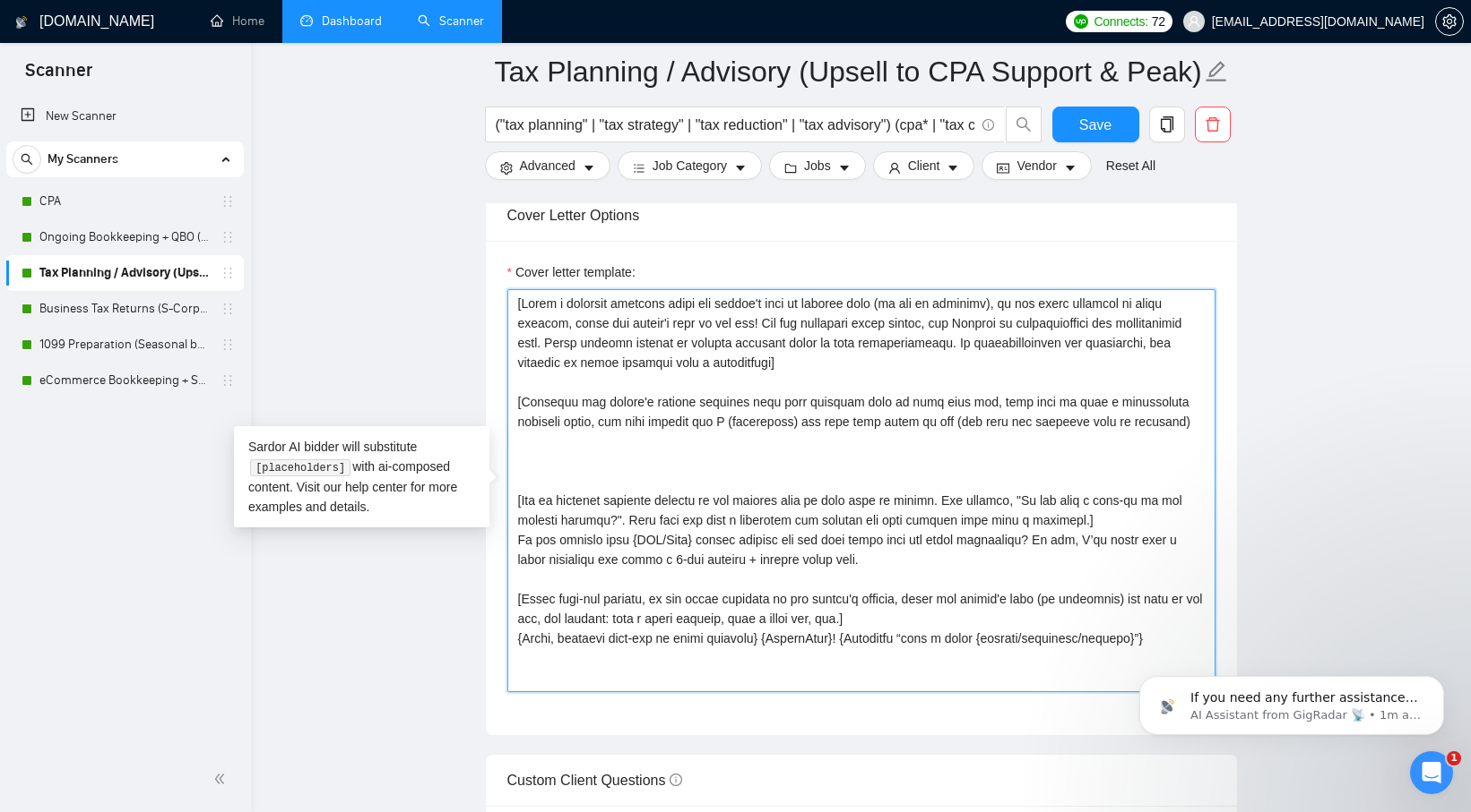
click at [1131, 424] on textarea "Cover letter template:" at bounding box center [861, 490] width 708 height 403
paste textarea ". Make sure to show that I understand the client's needs and can deliver the re…"
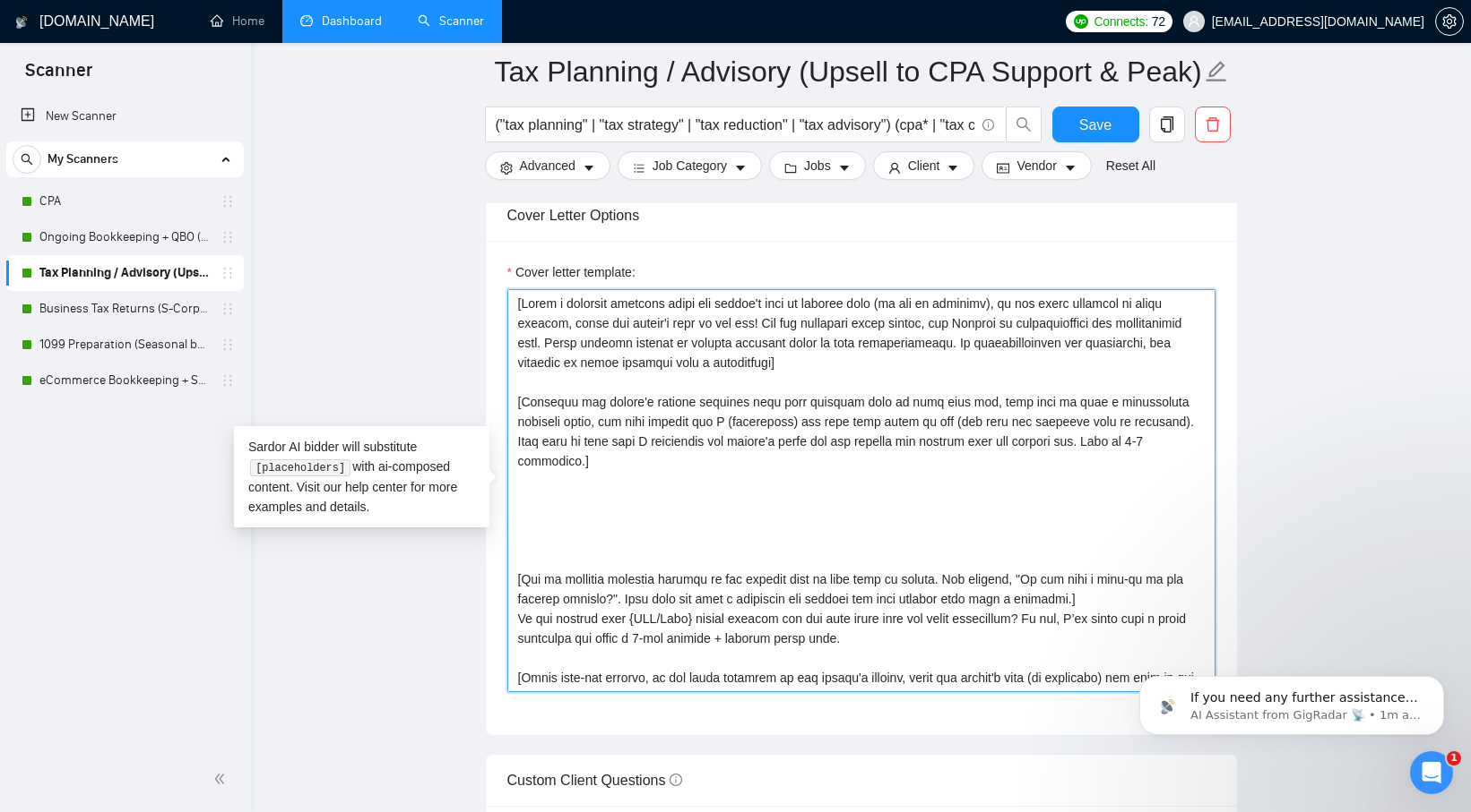
paste textarea "[Ask an engaging question related to the project that is very easy to answer. F…"
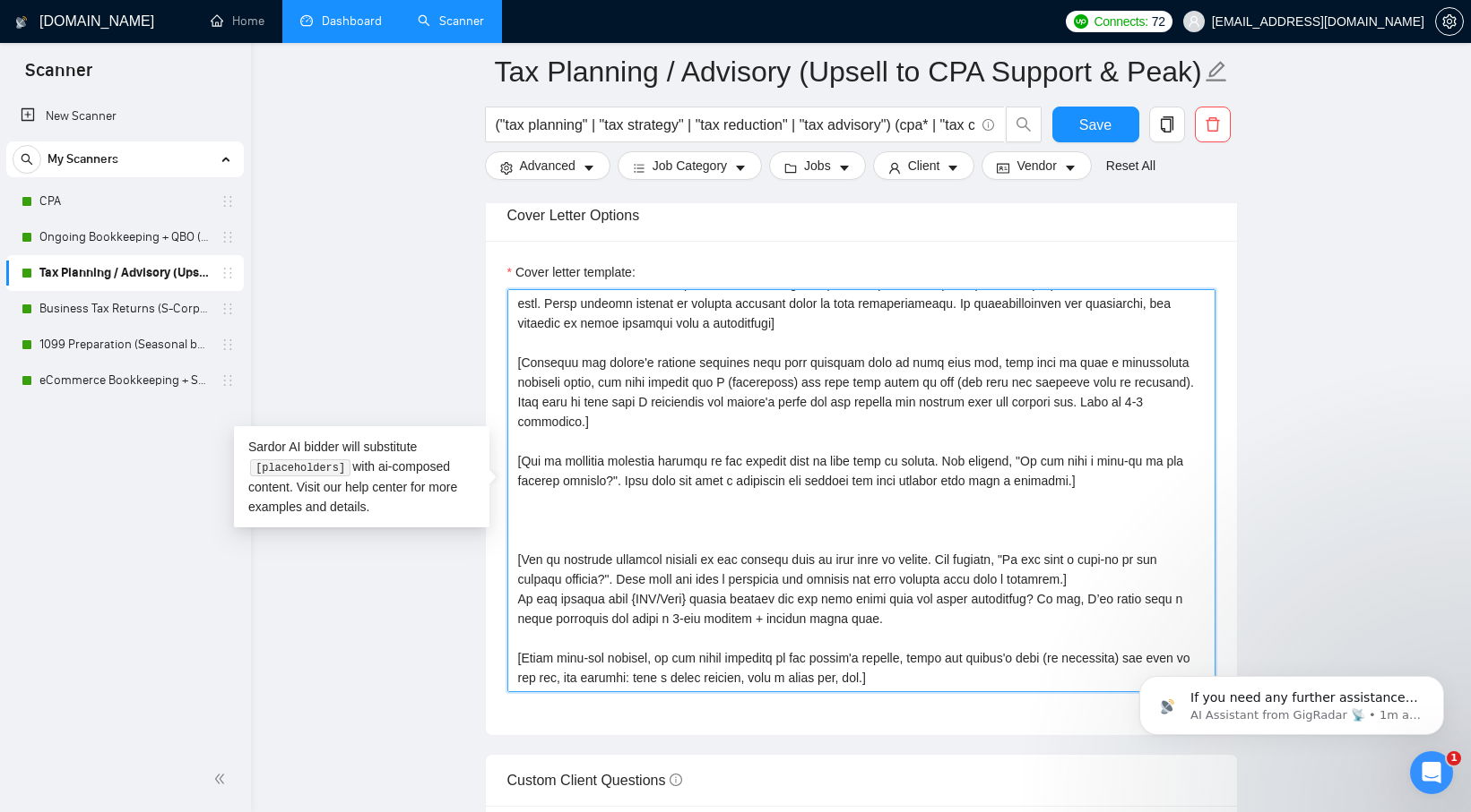
scroll to position [2049, 0]
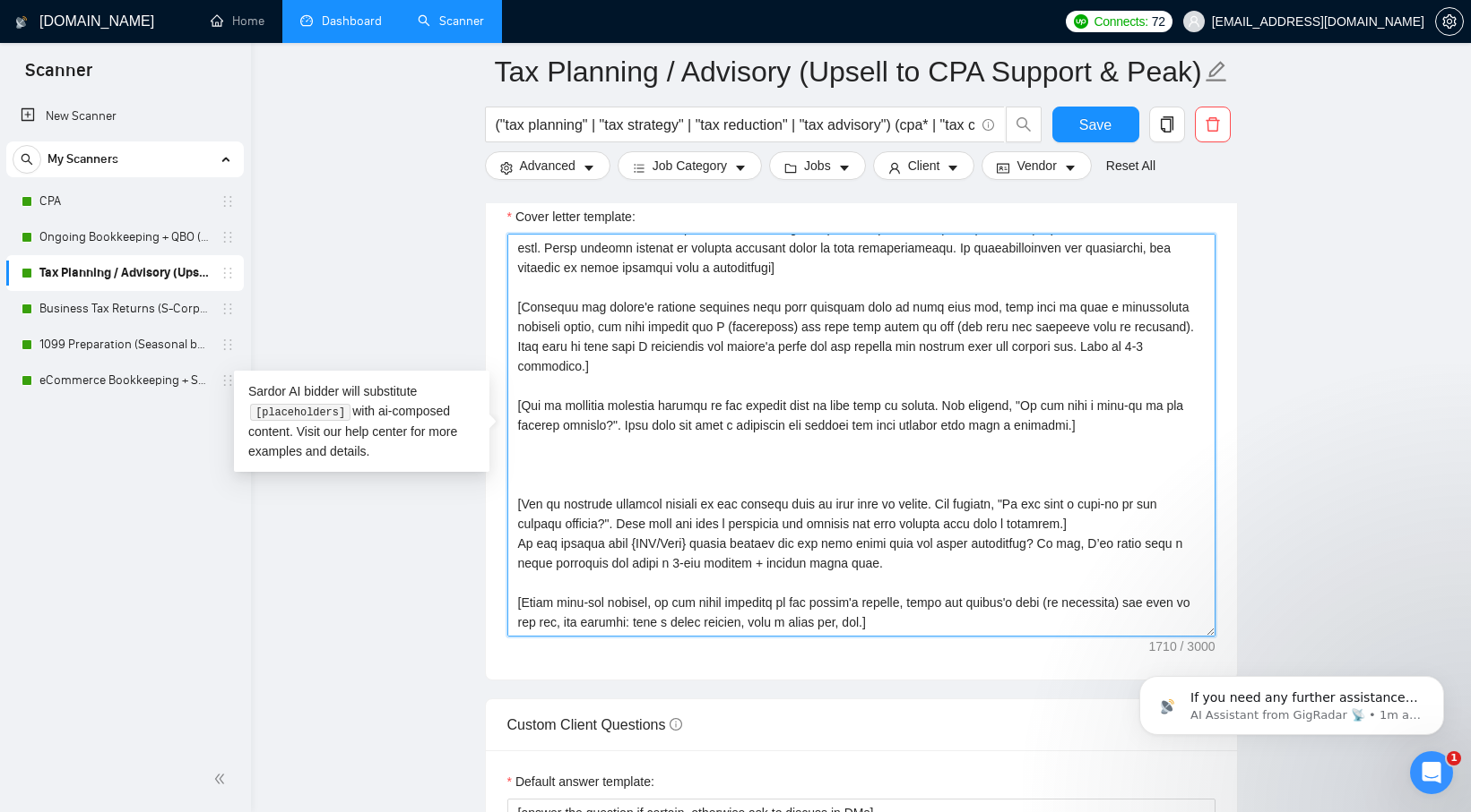
drag, startPoint x: 1179, startPoint y: 626, endPoint x: 494, endPoint y: 451, distance: 707.0
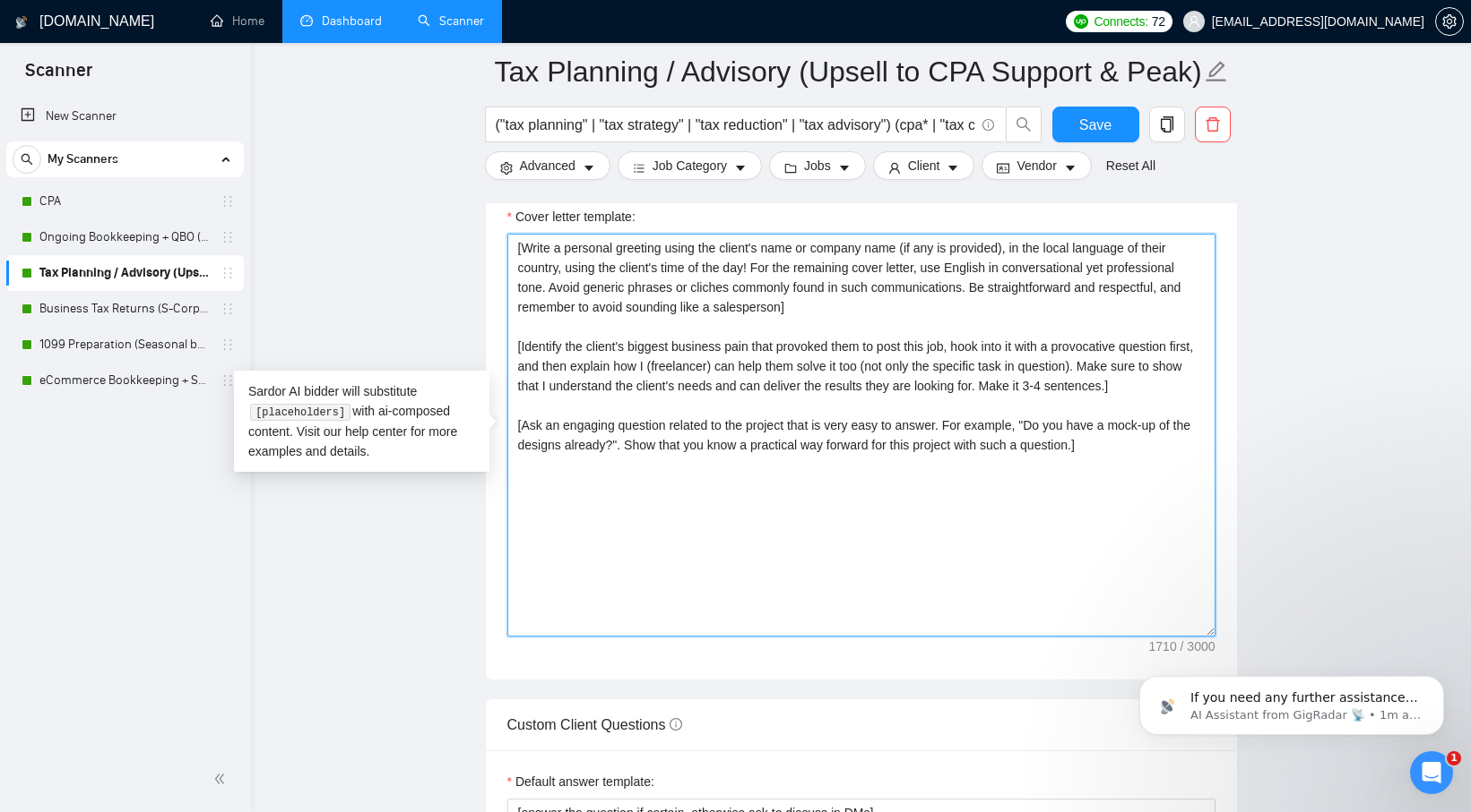
scroll to position [0, 0]
paste textarea "[Funny sign-off message, in the local language of the client's country, using t…"
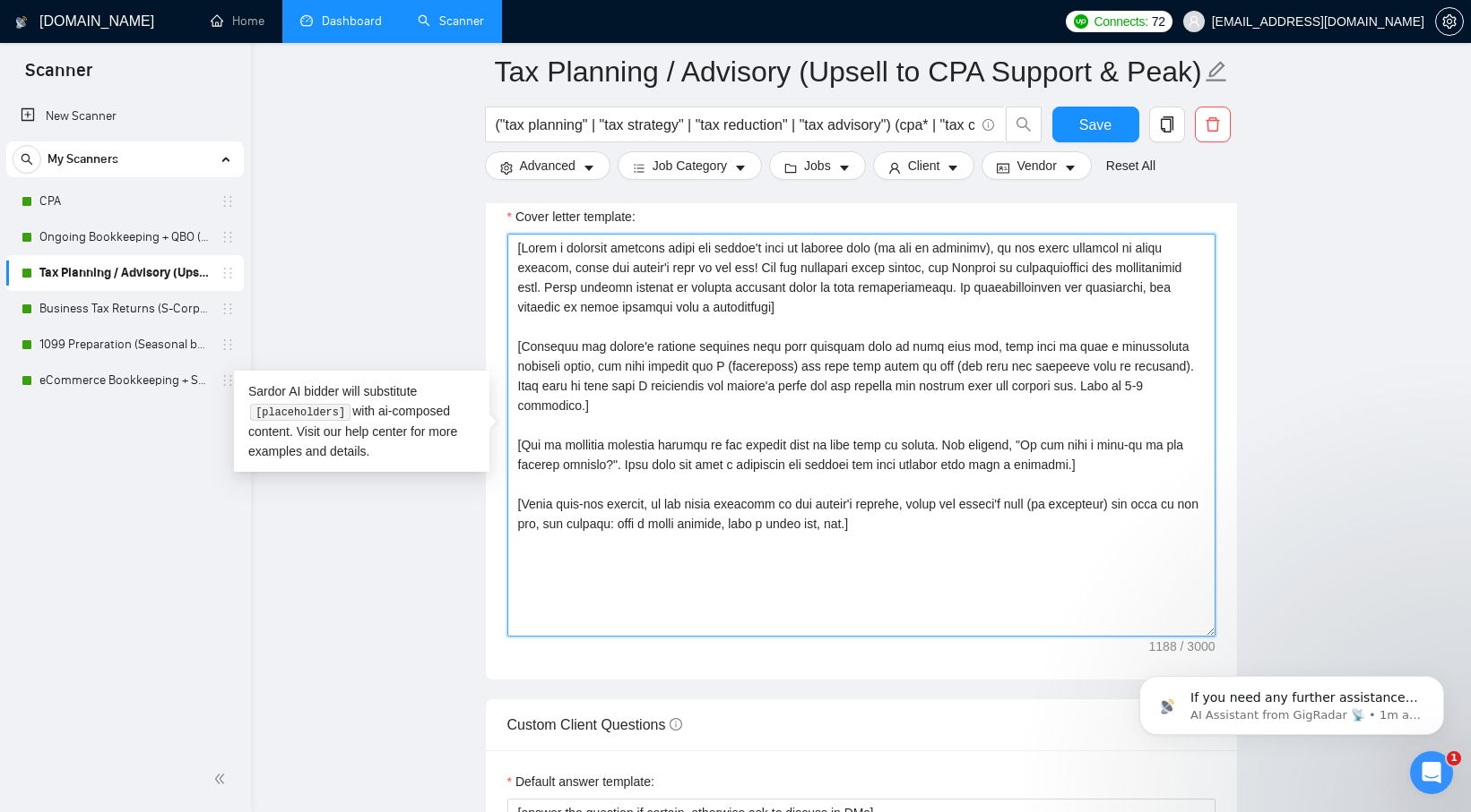
click at [581, 621] on textarea "Cover letter template:" at bounding box center [861, 435] width 708 height 403
click at [574, 619] on textarea "Cover letter template:" at bounding box center [861, 435] width 708 height 403
click at [584, 588] on textarea "Cover letter template:" at bounding box center [861, 435] width 708 height 403
click at [579, 587] on textarea "Cover letter template:" at bounding box center [861, 435] width 708 height 403
click at [625, 572] on textarea "Cover letter template:" at bounding box center [861, 435] width 708 height 403
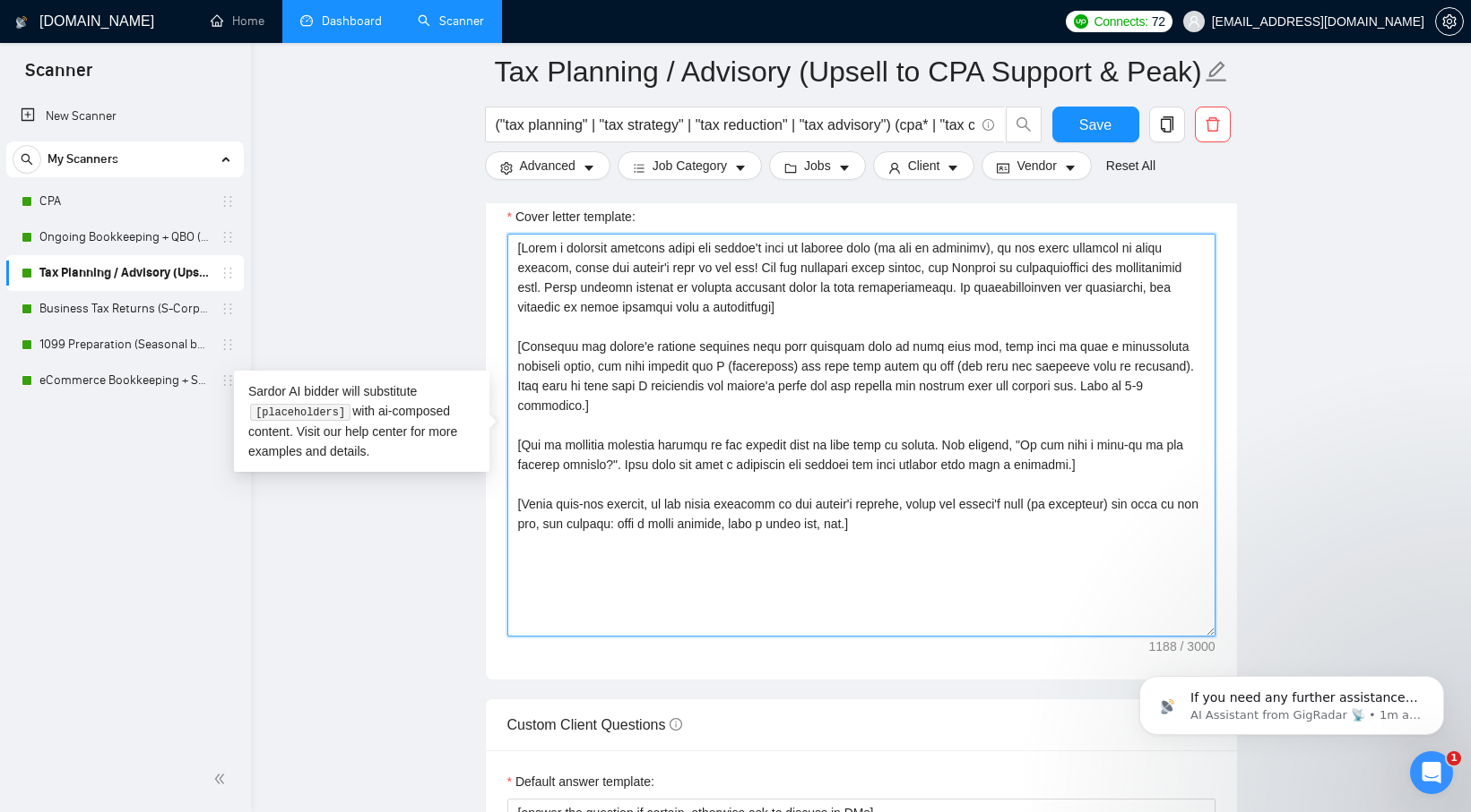
click at [641, 551] on textarea "Cover letter template:" at bounding box center [861, 435] width 708 height 403
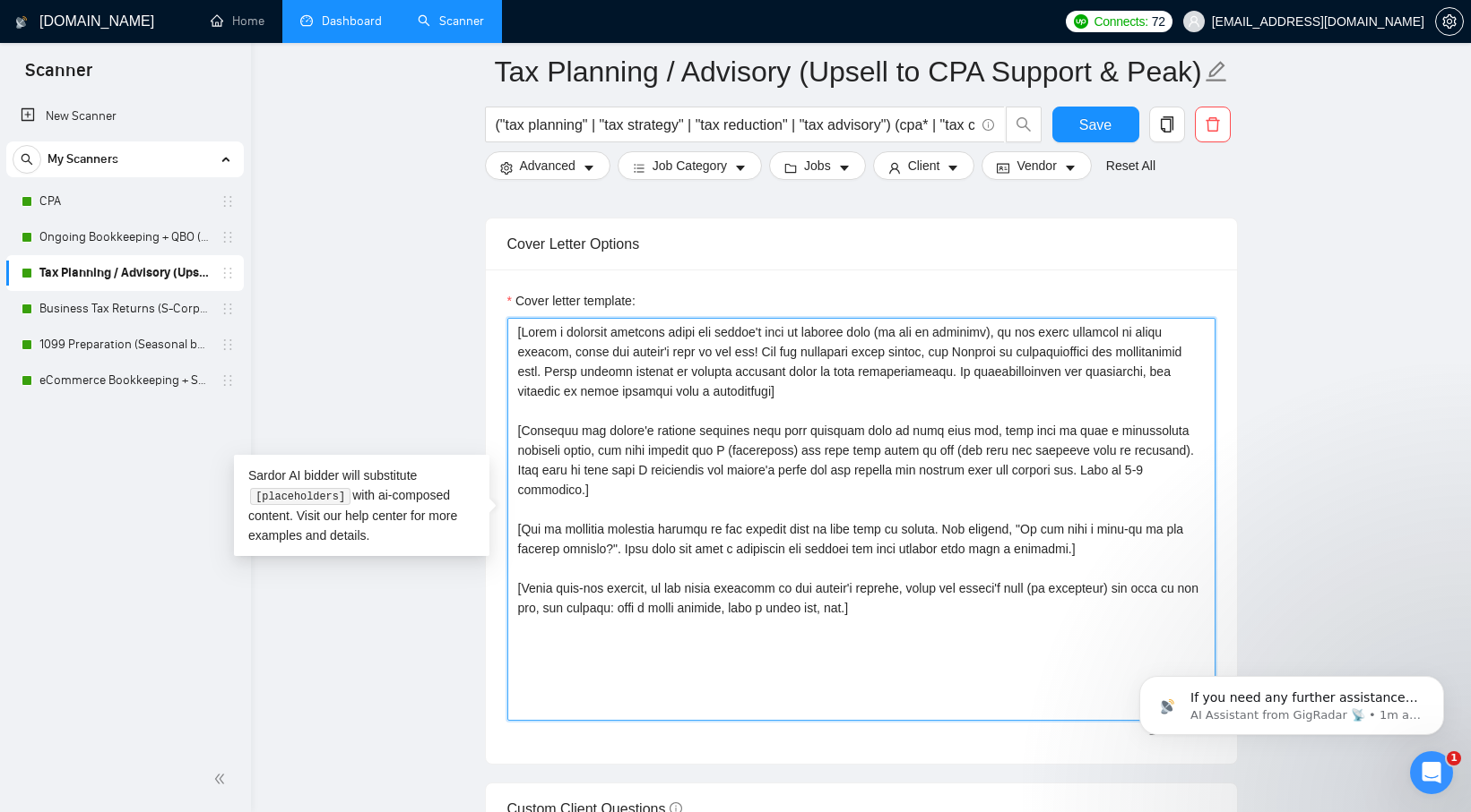
scroll to position [1946, 0]
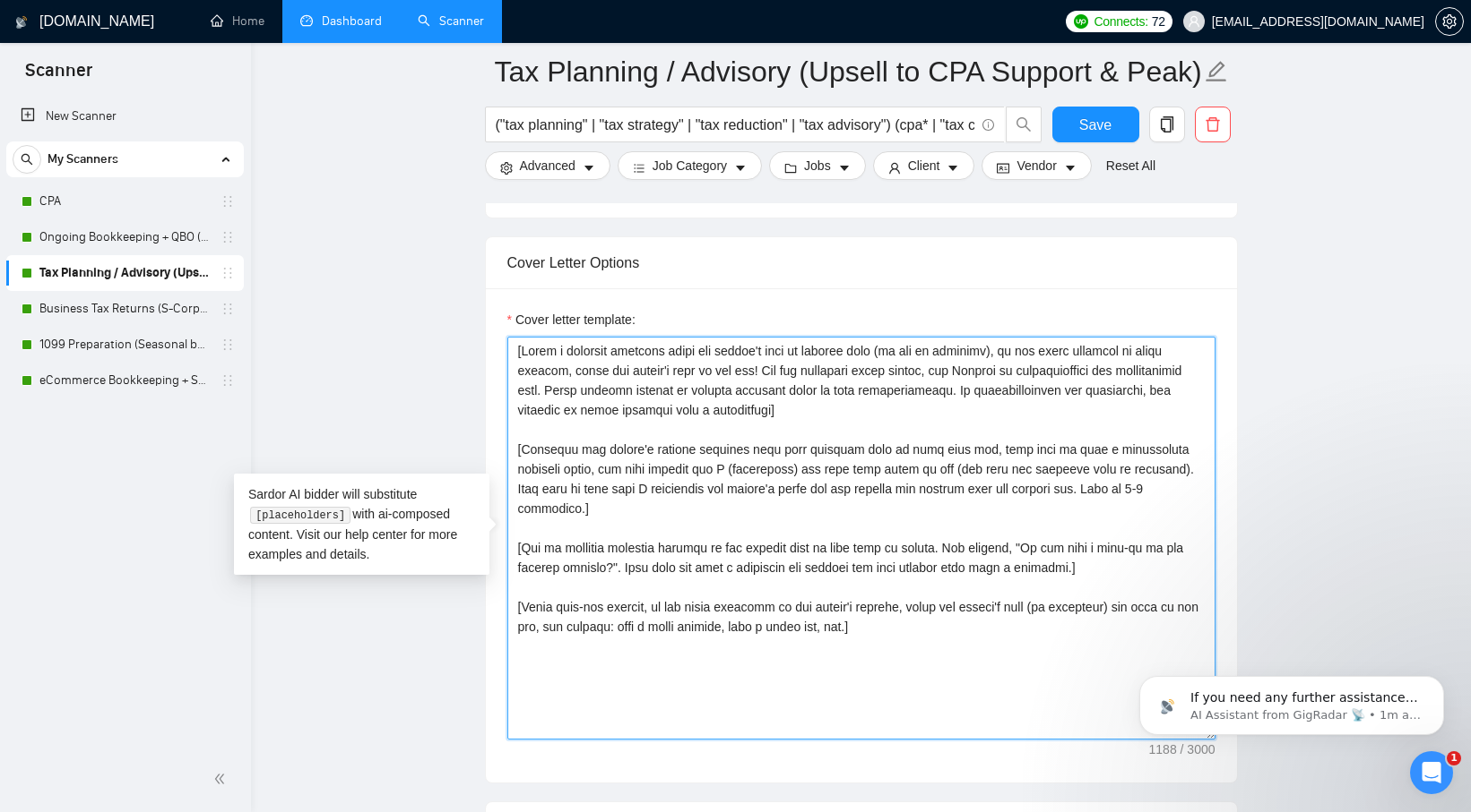
type textarea "[Write a personal greeting using the client's name or company name (if any is p…"
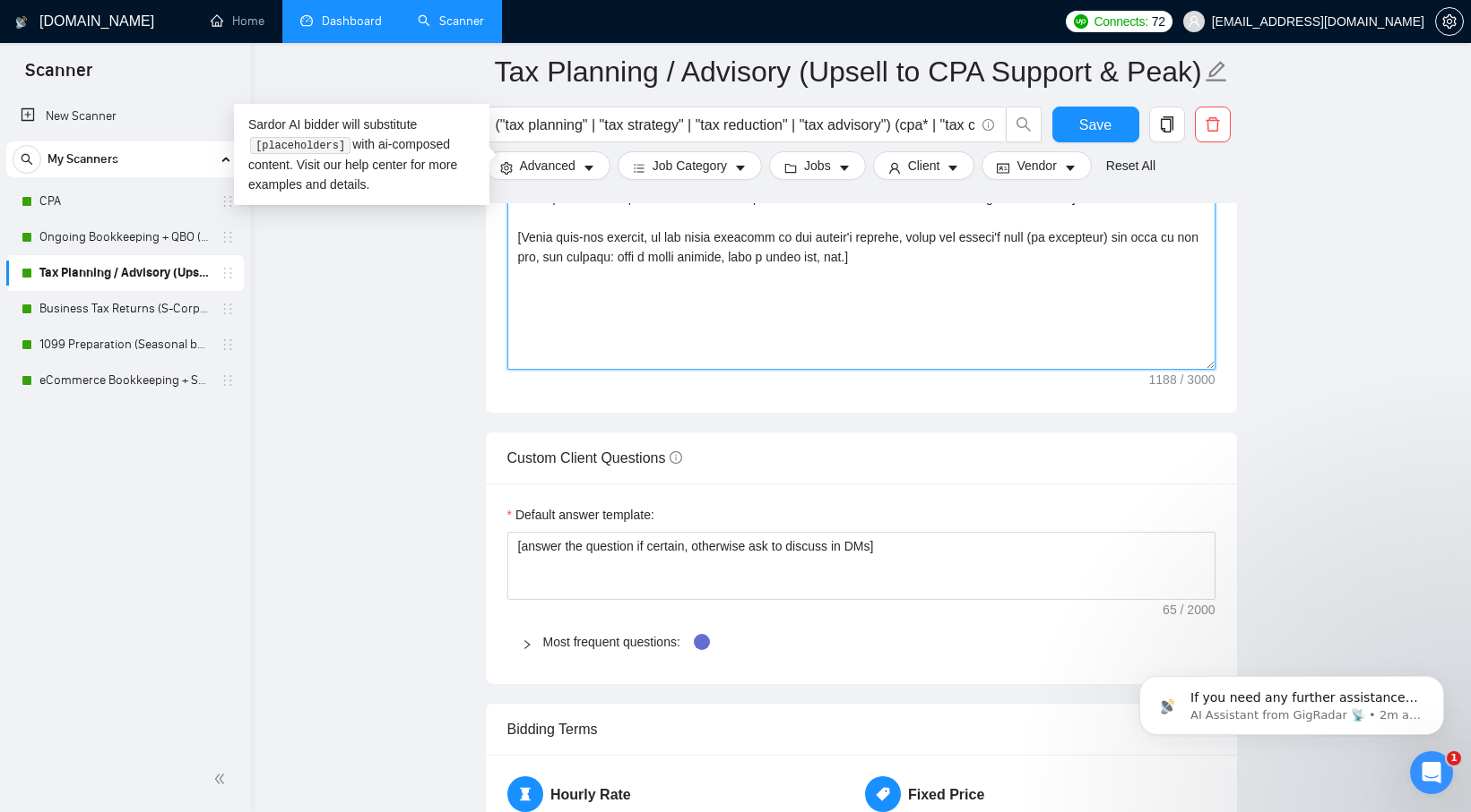
scroll to position [2466, 0]
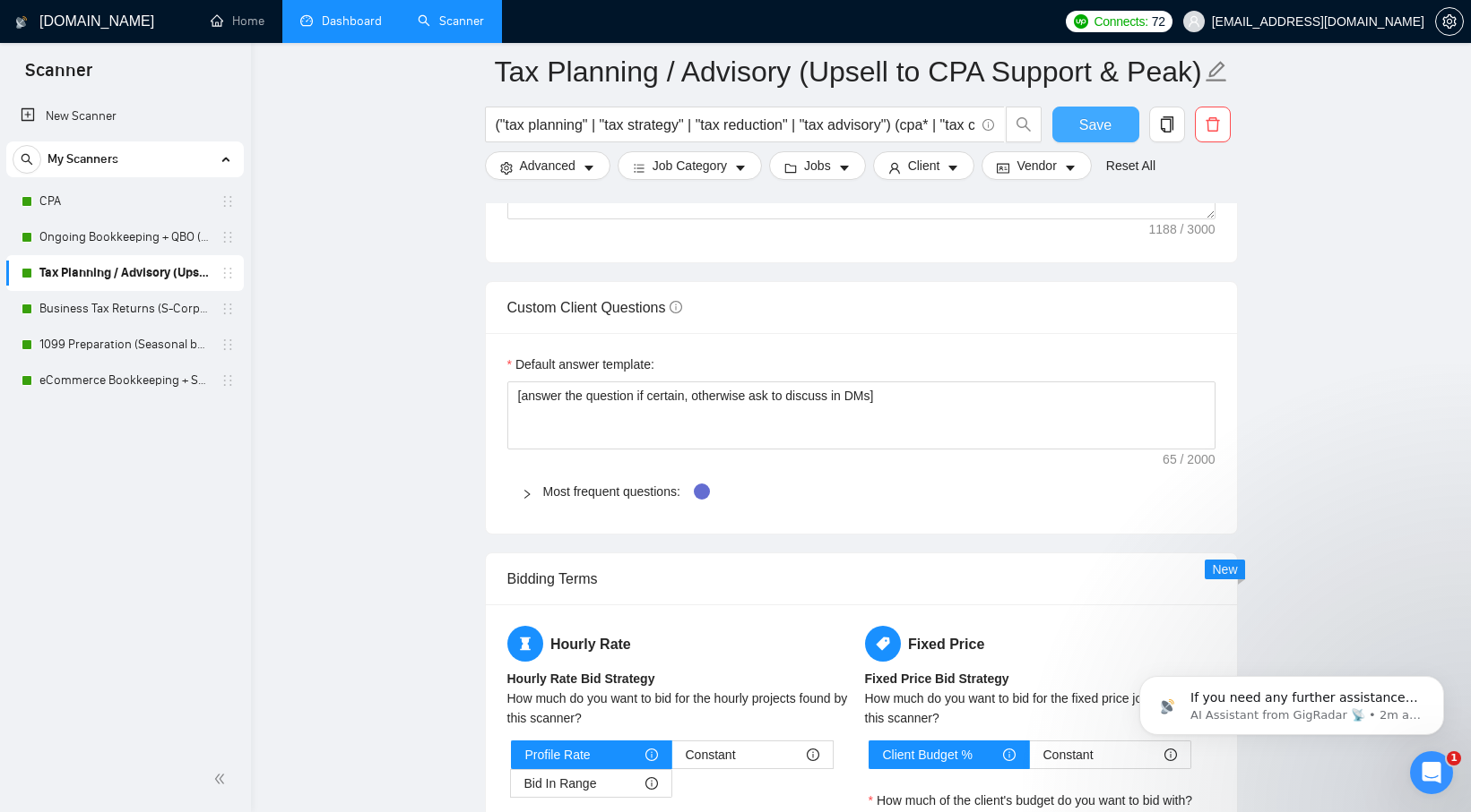
click at [1103, 127] on span "Save" at bounding box center [1095, 125] width 32 height 23
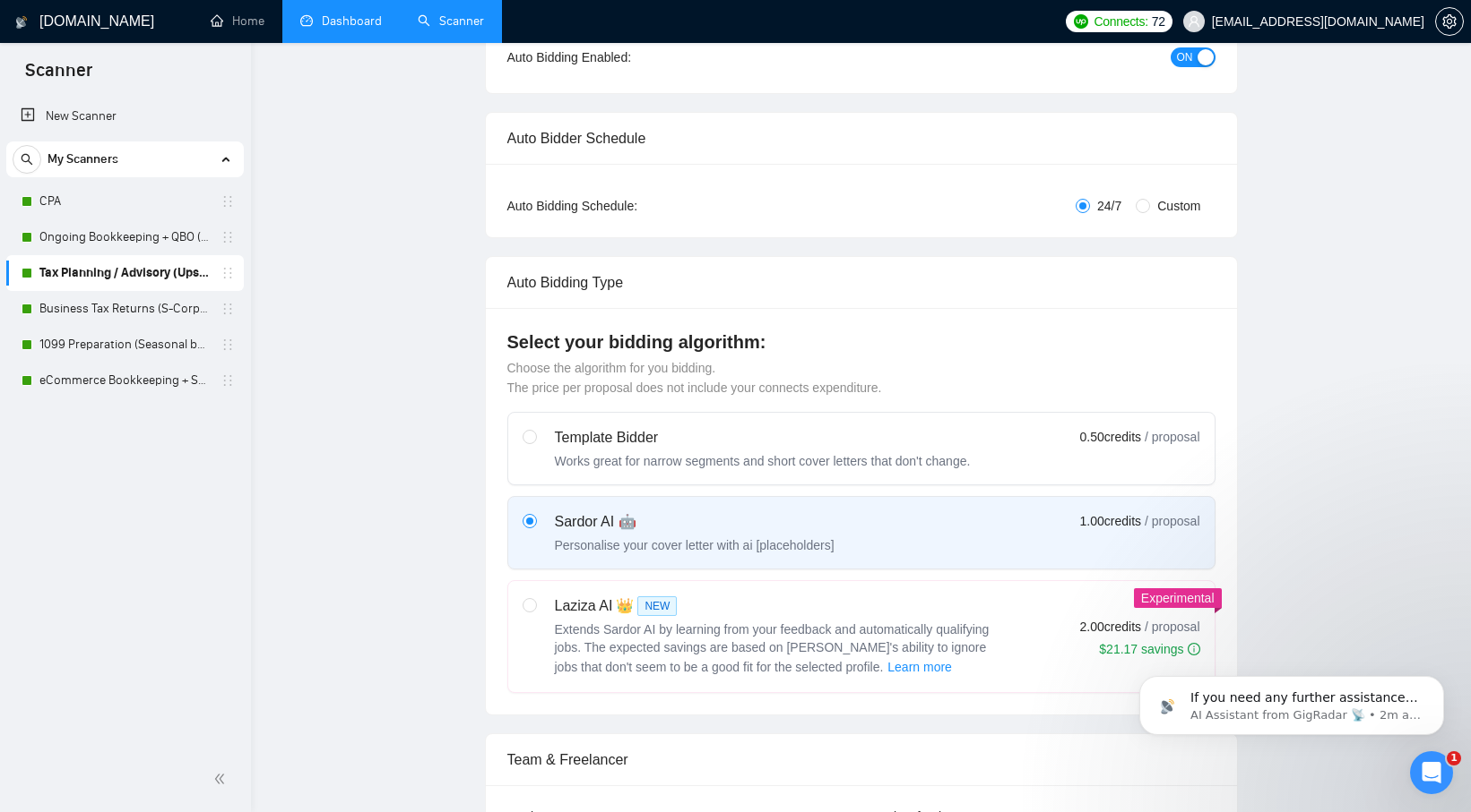
scroll to position [0, 0]
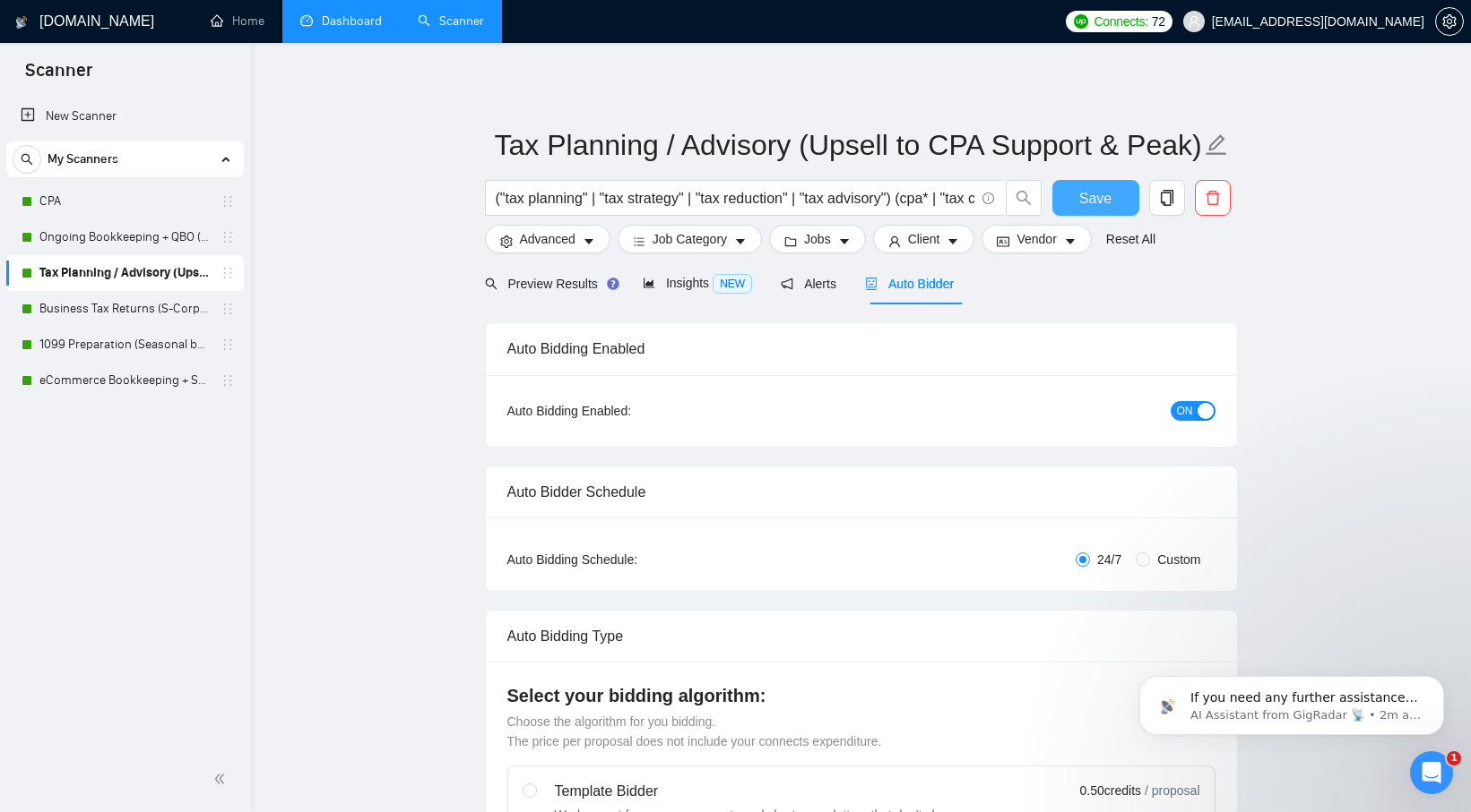
click at [1071, 206] on button "Save" at bounding box center [1096, 198] width 87 height 36
click at [322, 28] on link "Dashboard" at bounding box center [341, 21] width 81 height 15
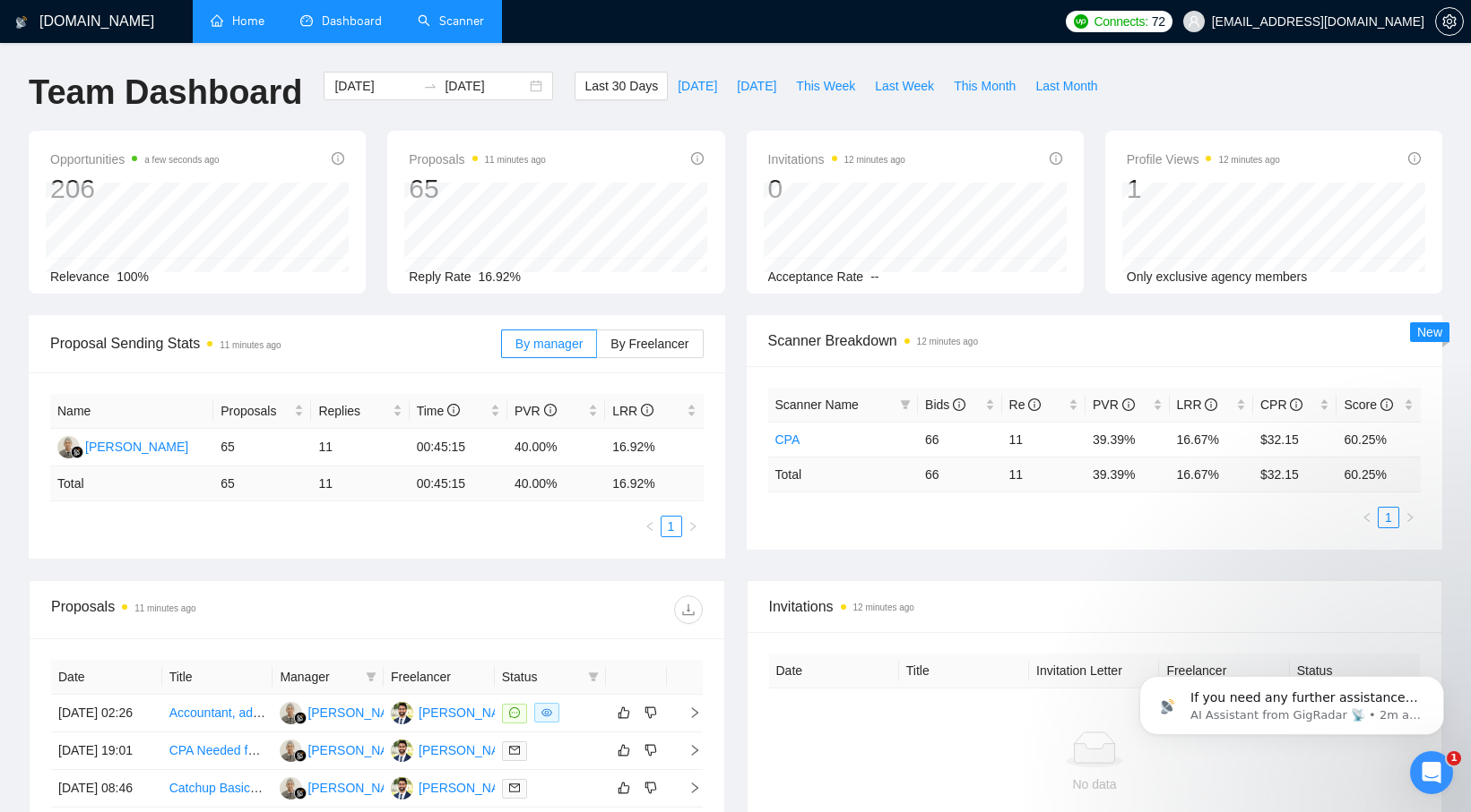
click at [247, 21] on link "Home" at bounding box center [237, 21] width 54 height 15
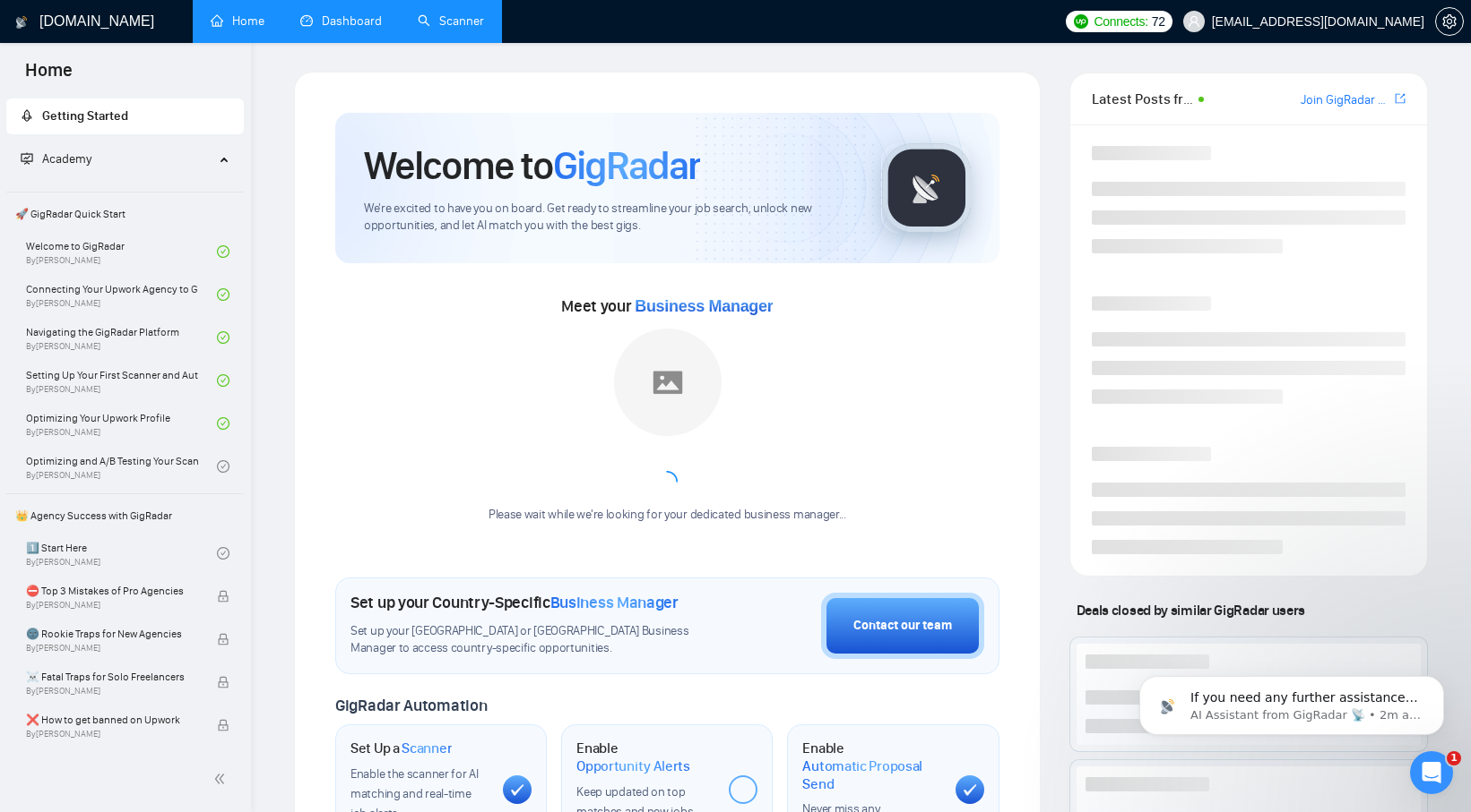
click at [333, 19] on link "Dashboard" at bounding box center [341, 21] width 81 height 15
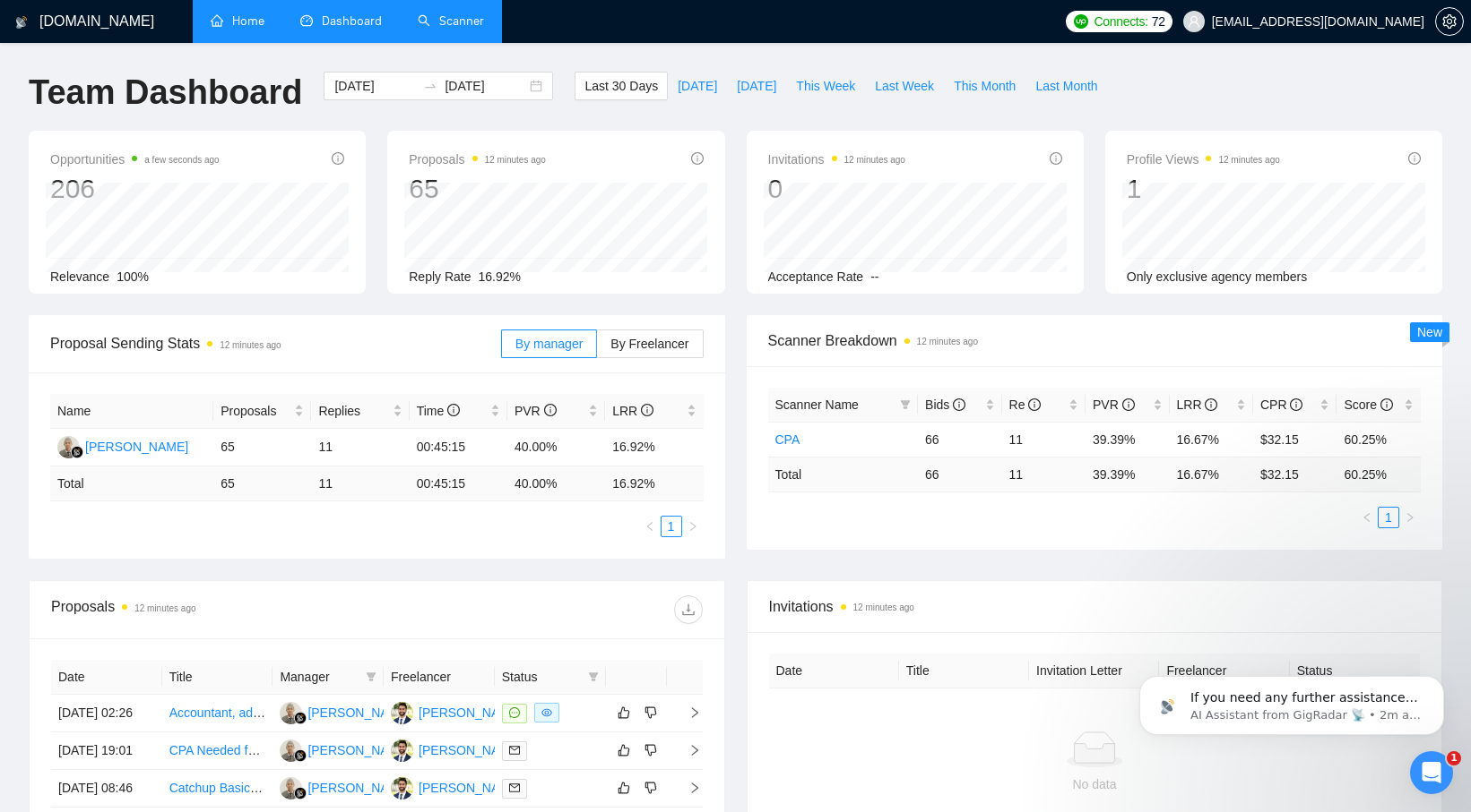
click at [427, 21] on link "Scanner" at bounding box center [451, 21] width 66 height 15
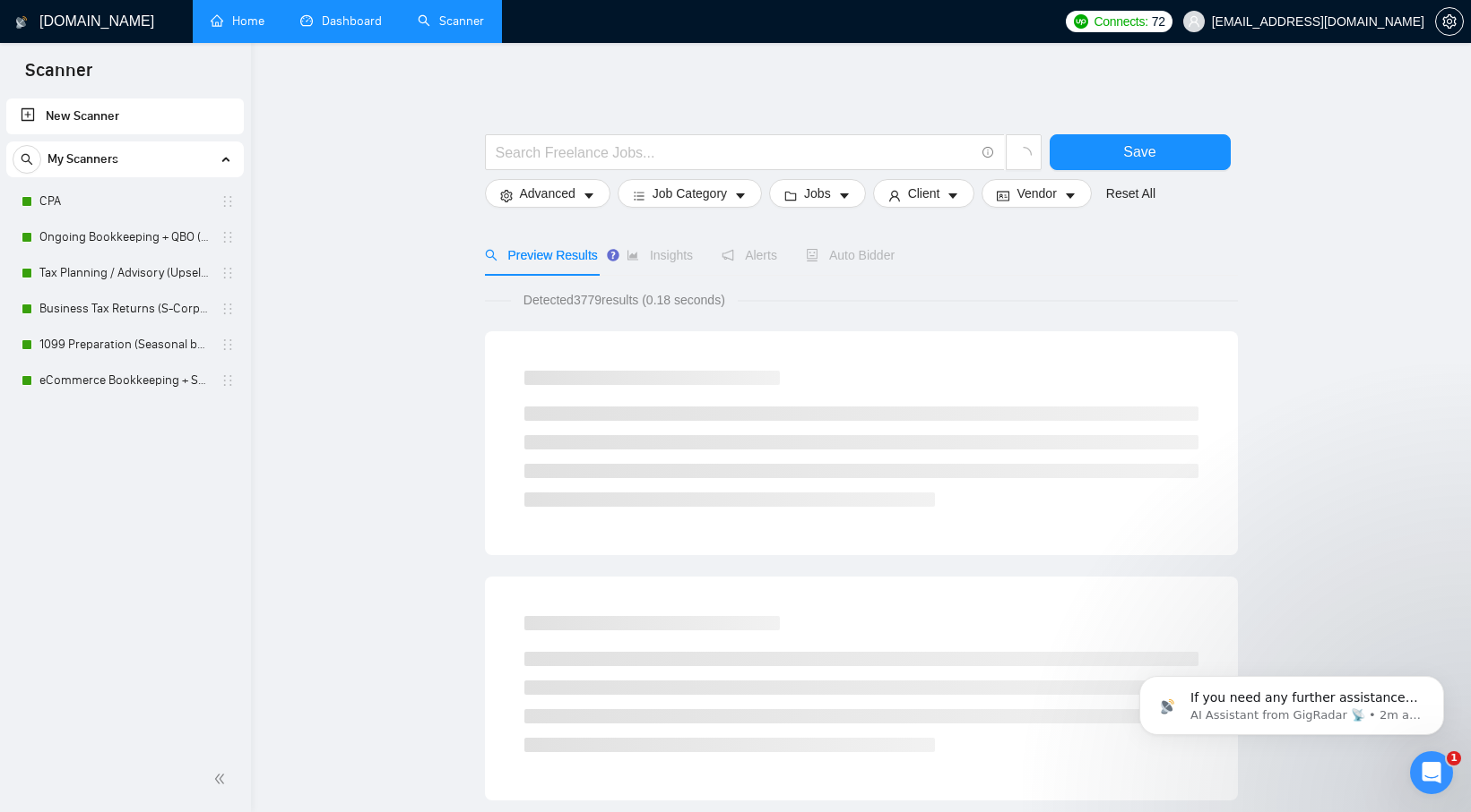
click at [325, 28] on link "Dashboard" at bounding box center [341, 21] width 81 height 15
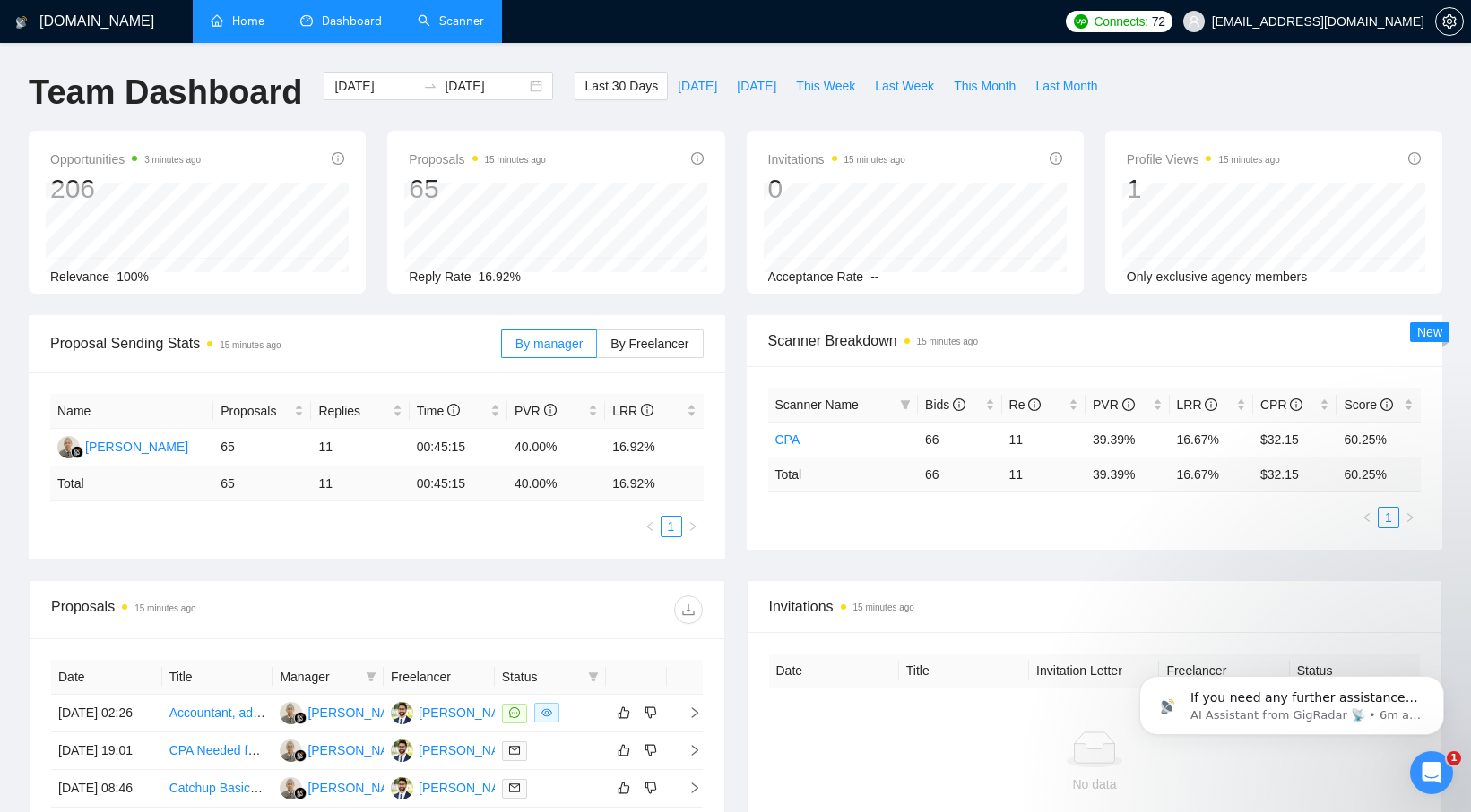
click at [424, 25] on link "Scanner" at bounding box center [451, 21] width 66 height 15
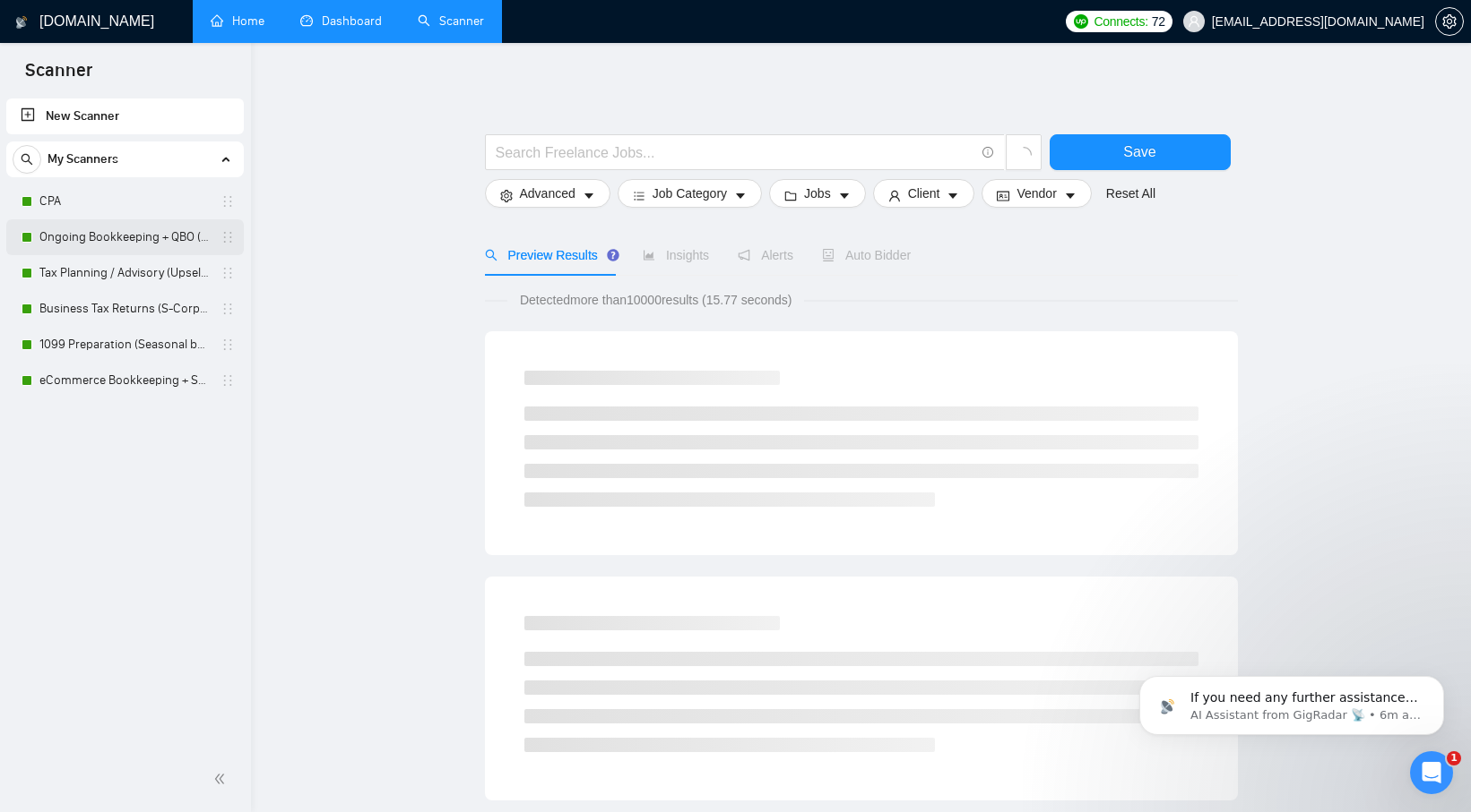
click at [124, 230] on link "Ongoing Bookkeeping + QBO (Core Bookkeeping)" at bounding box center [125, 237] width 170 height 36
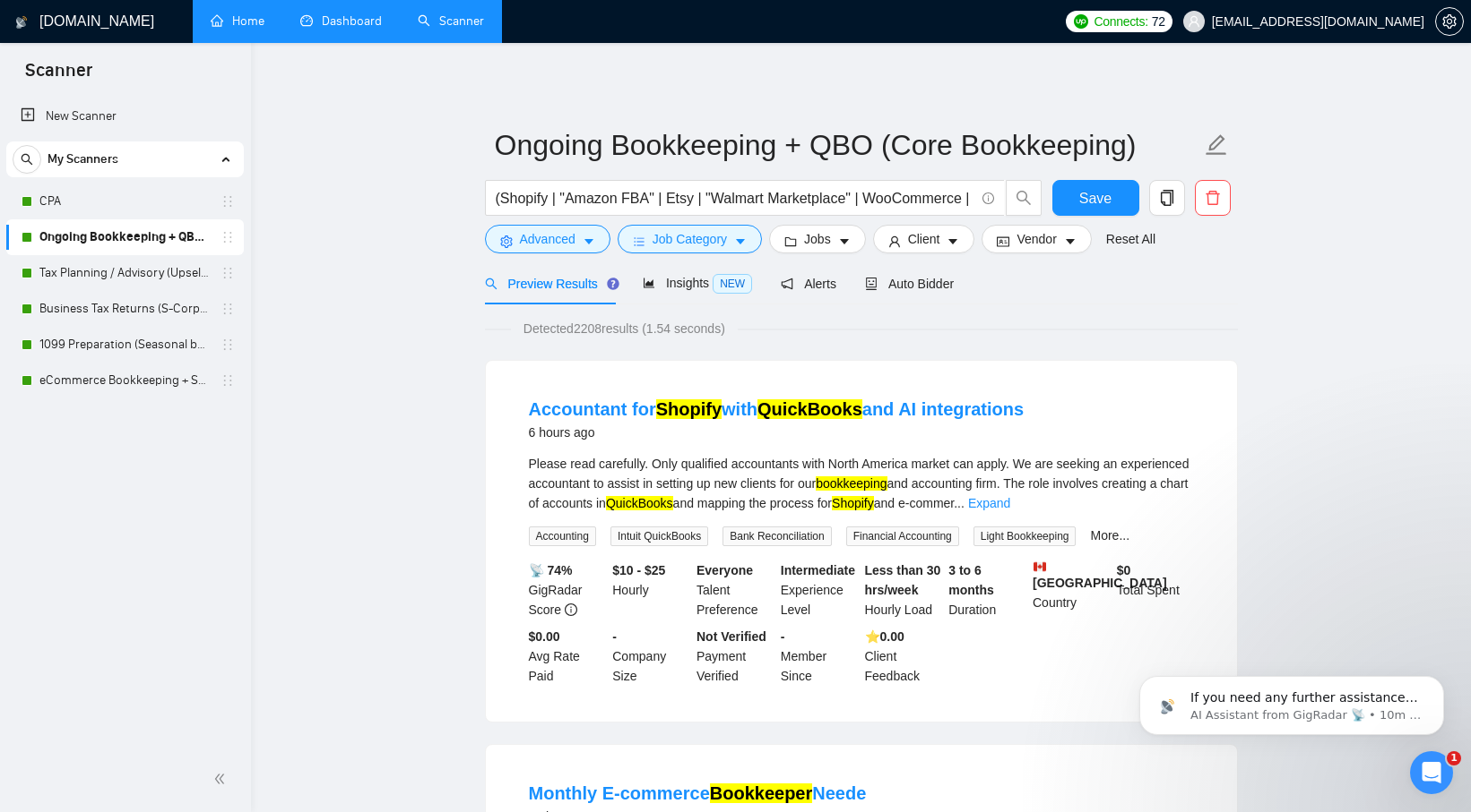
click at [170, 153] on div "My Scanners" at bounding box center [125, 160] width 225 height 36
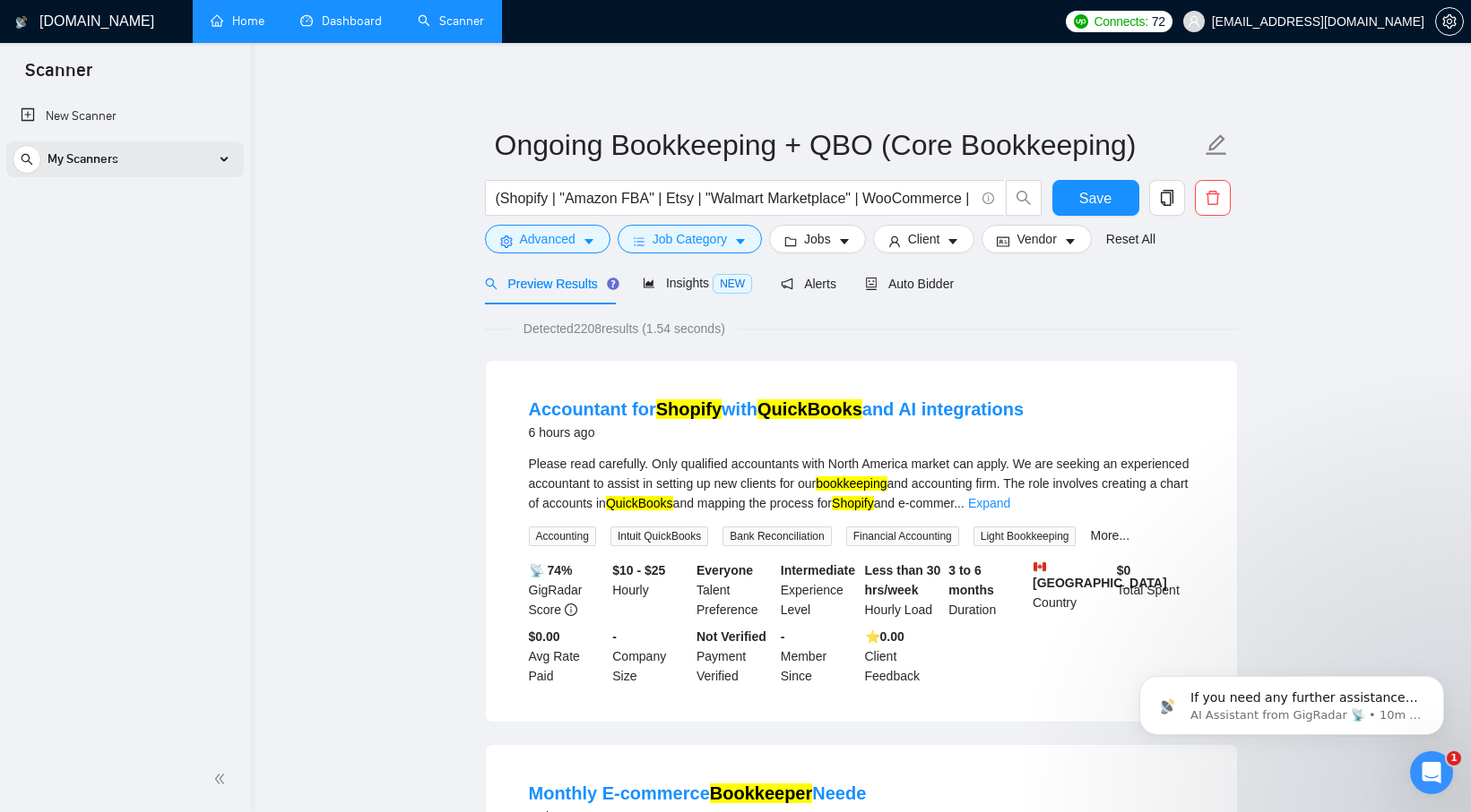
click at [170, 153] on div "My Scanners" at bounding box center [125, 160] width 225 height 36
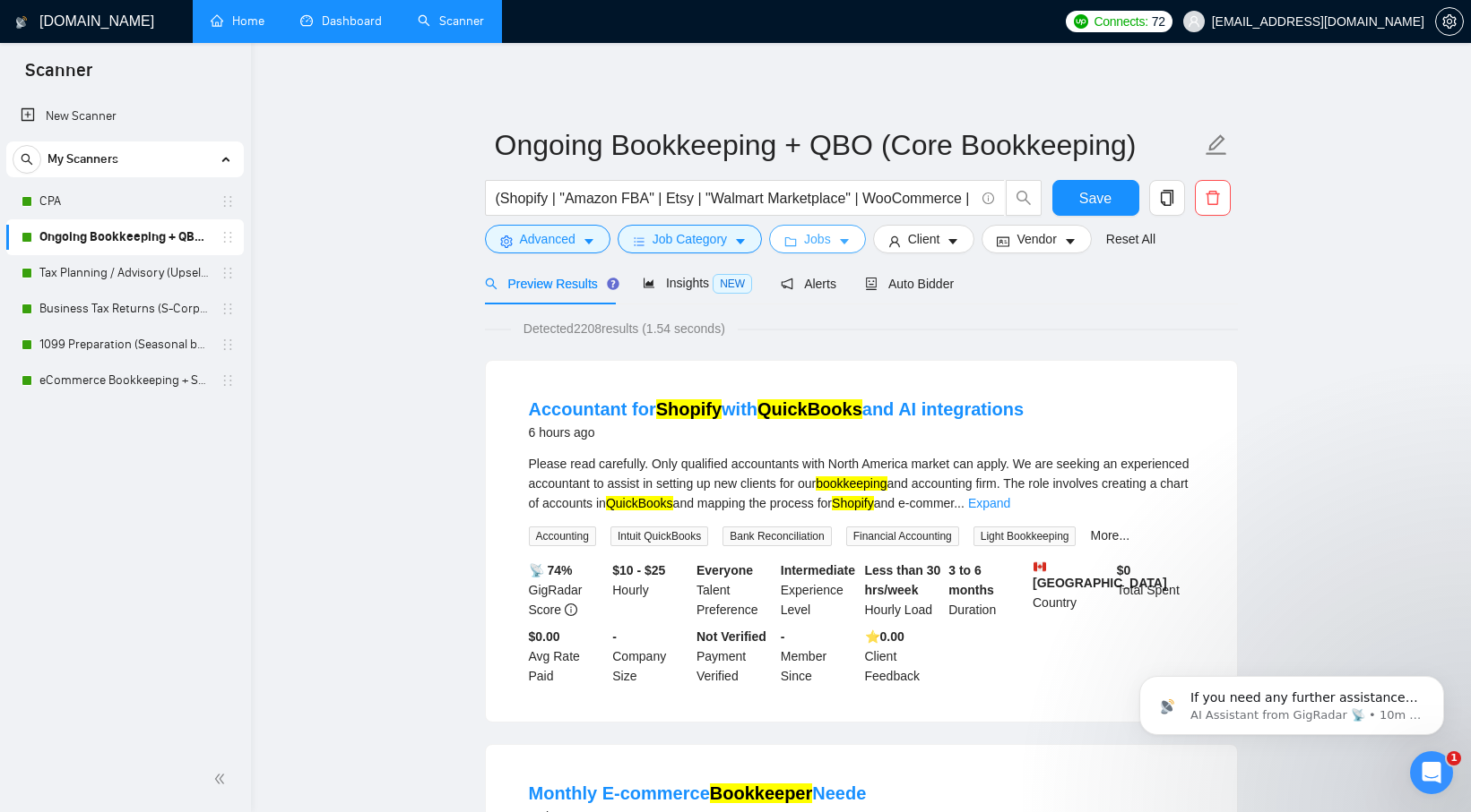
click at [849, 235] on span "caret-down" at bounding box center [844, 242] width 12 height 13
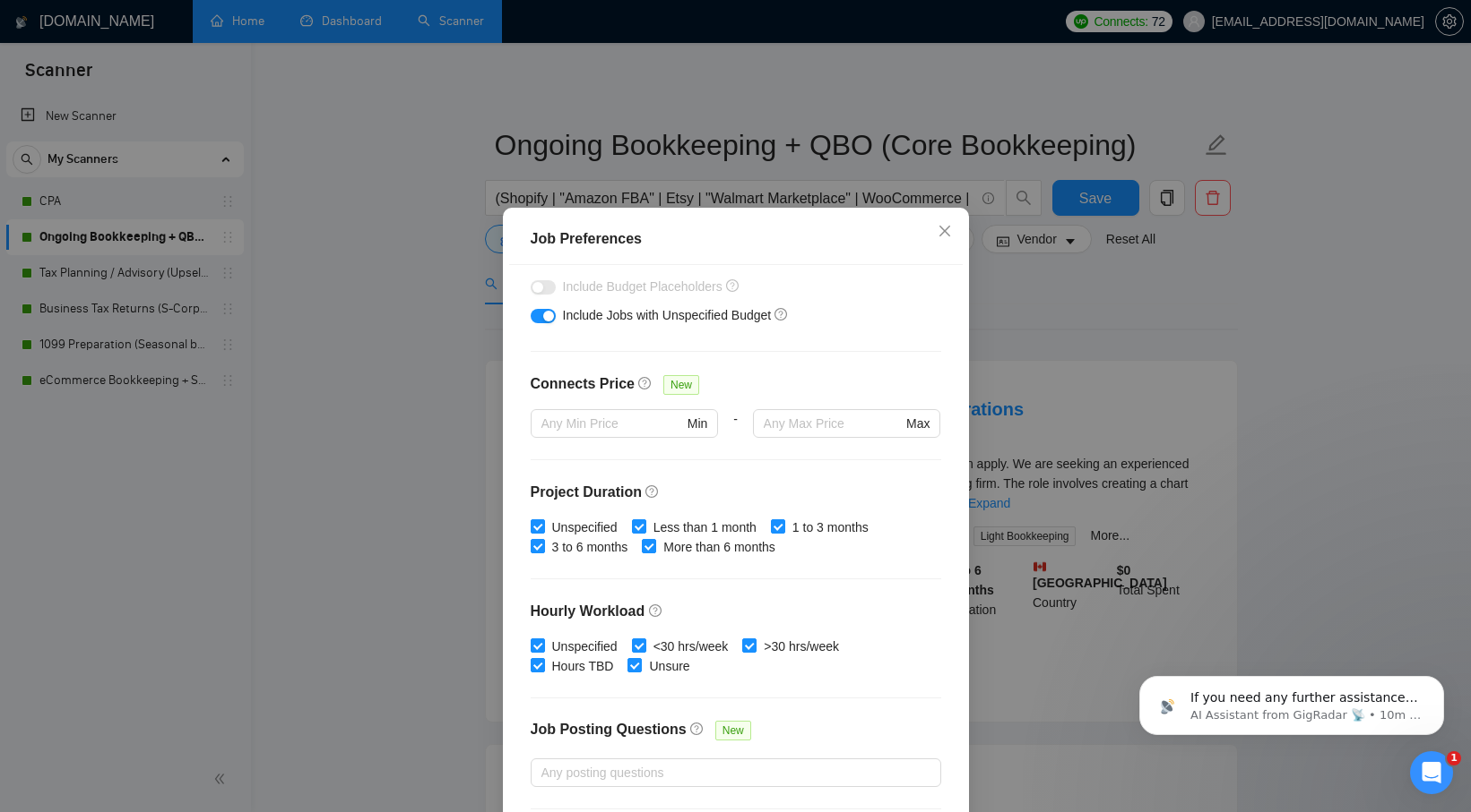
scroll to position [441, 0]
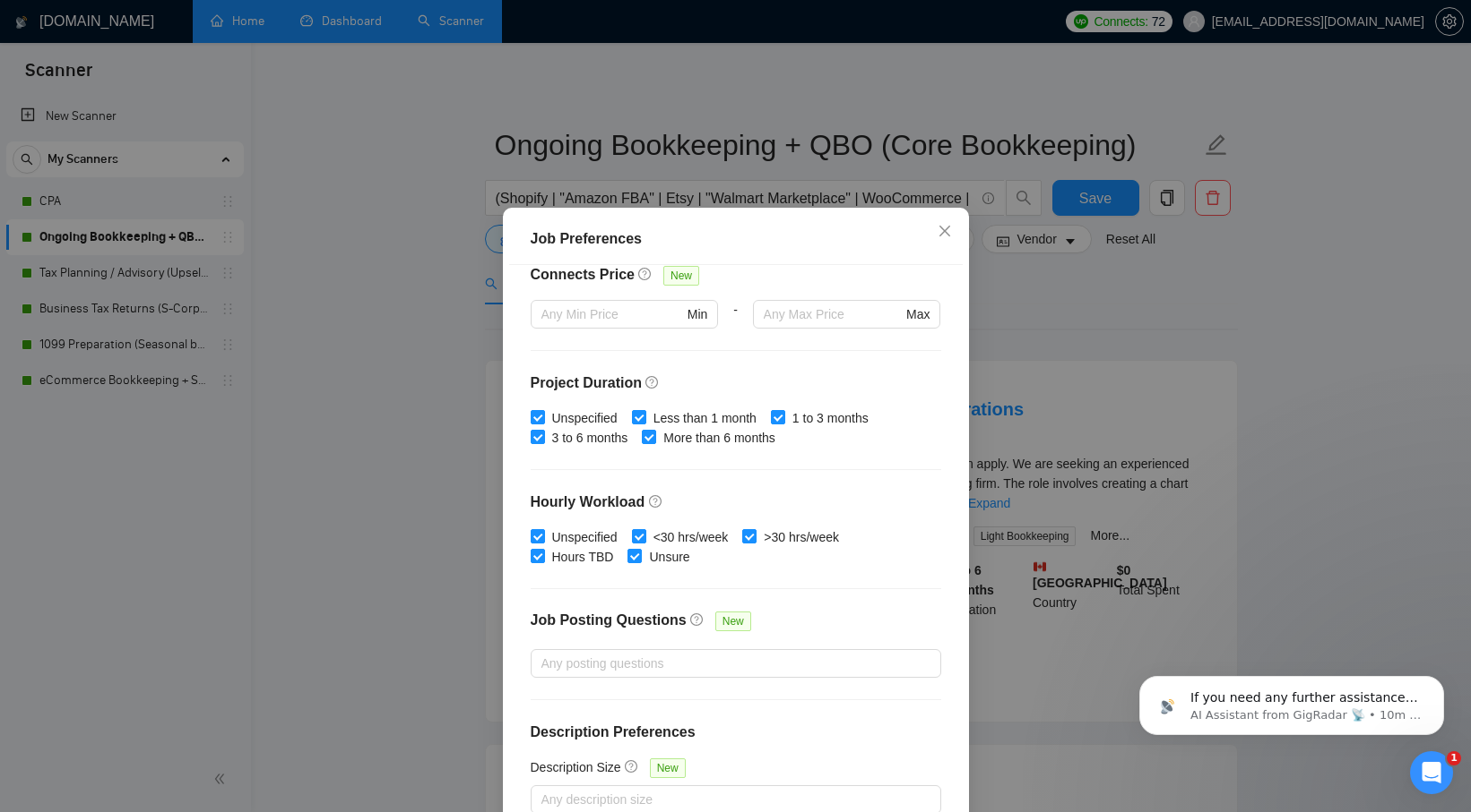
click at [1088, 273] on div "Job Preferences Budget Project Type All Fixed Price Hourly Rate Fixed Price Bud…" at bounding box center [735, 406] width 1471 height 812
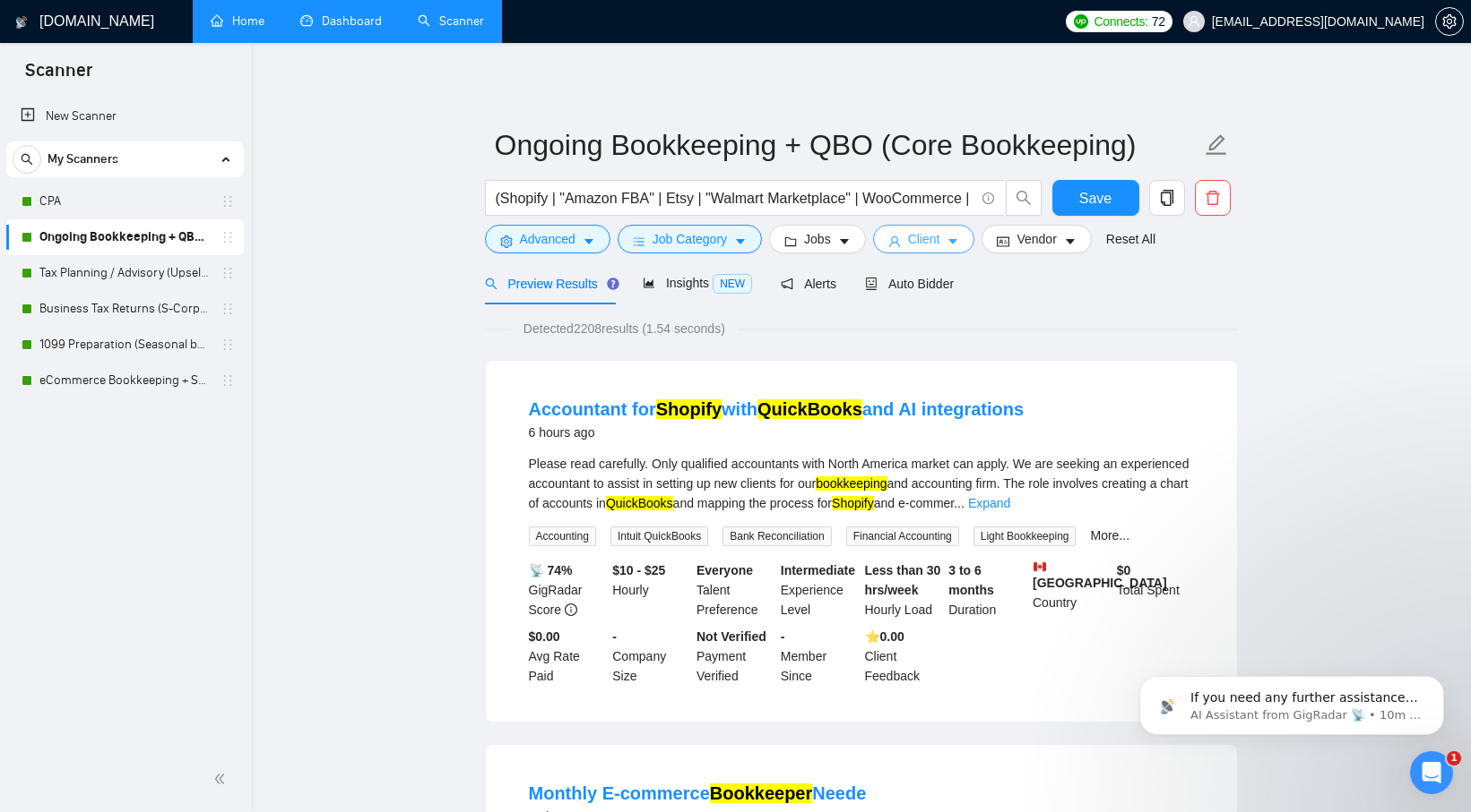
click at [965, 252] on button "Client" at bounding box center [924, 239] width 102 height 28
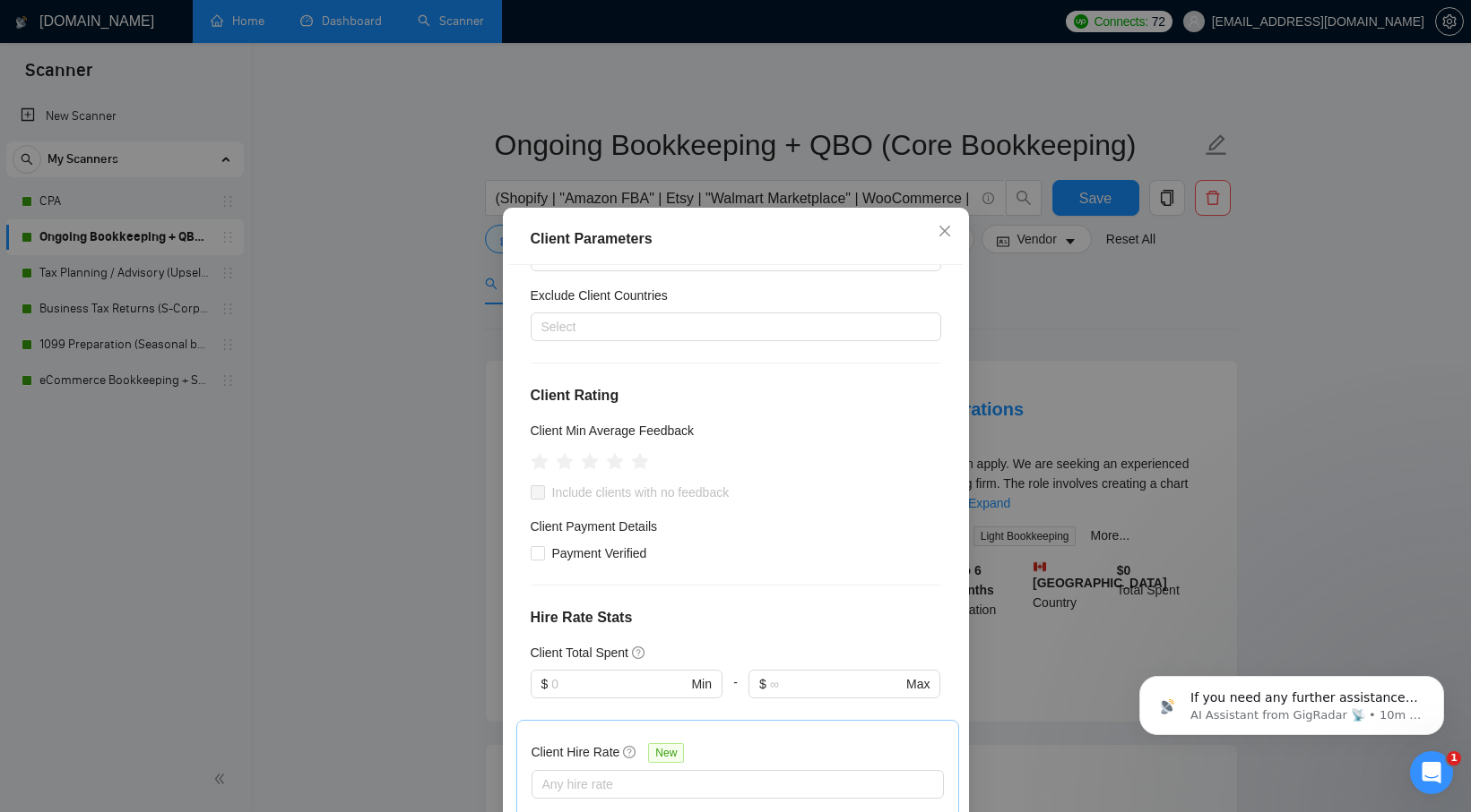
scroll to position [161, 0]
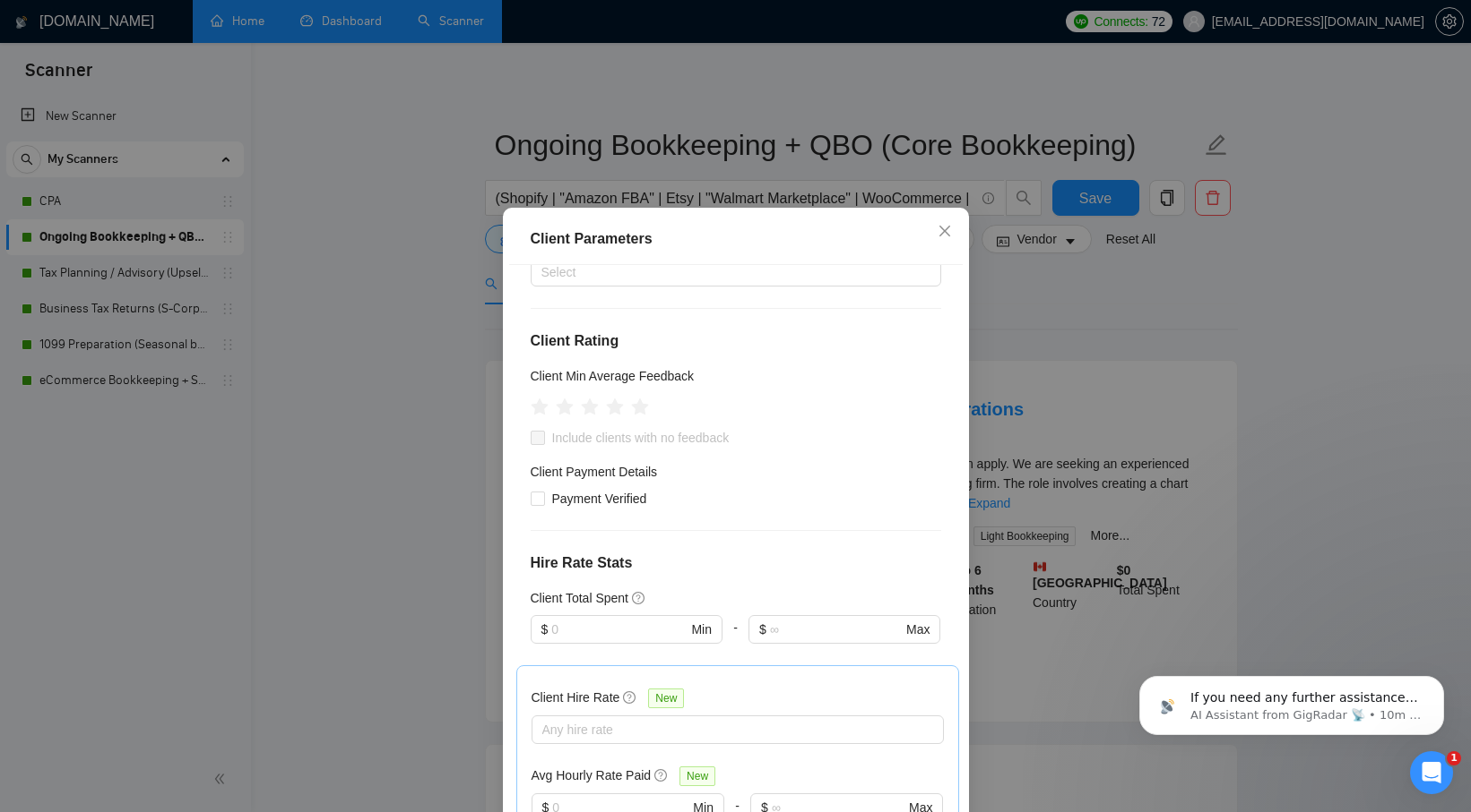
click at [1051, 308] on div "Client Parameters Client Location Include Client Countries Select Exclude Clien…" at bounding box center [735, 406] width 1471 height 812
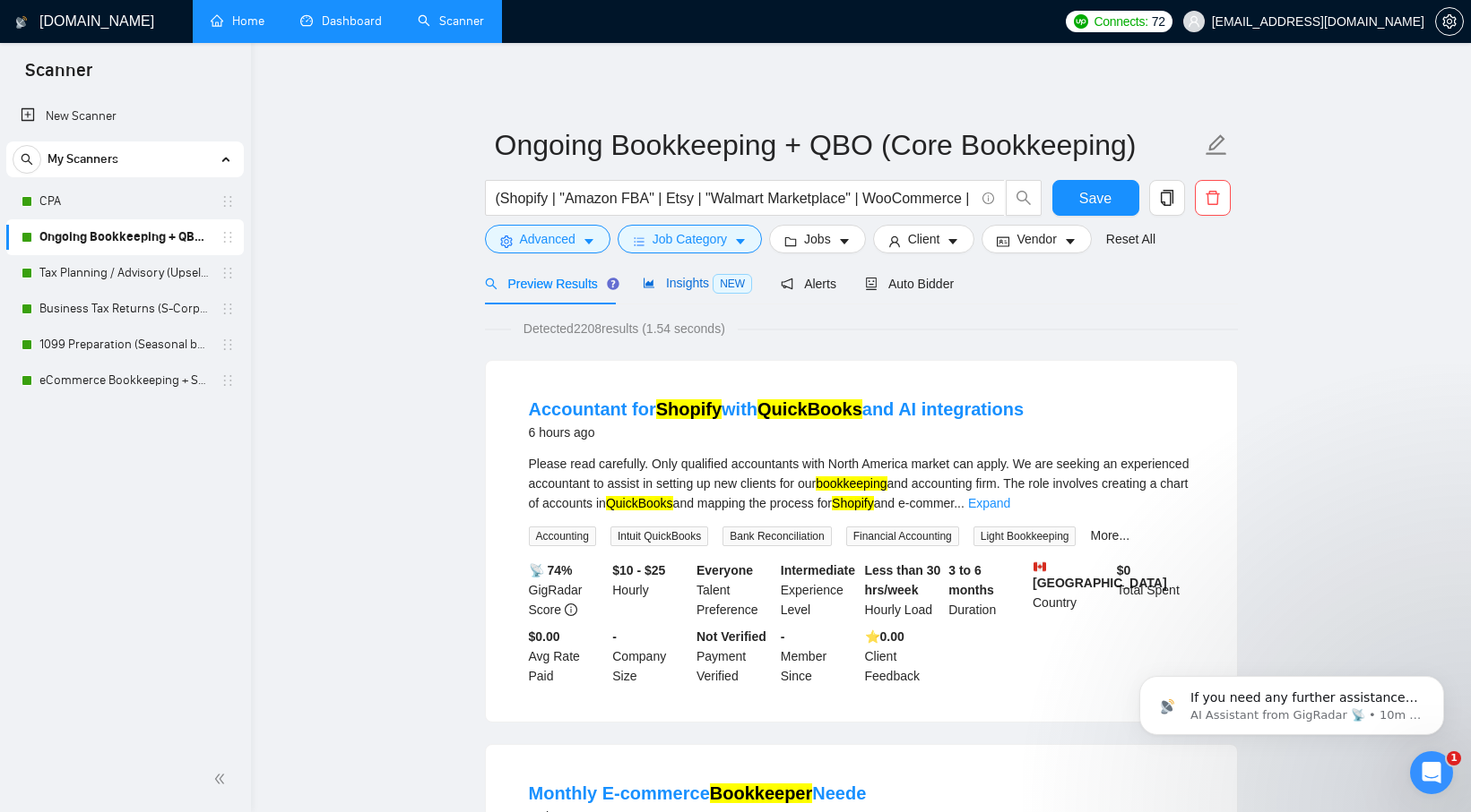
click at [729, 292] on span "NEW" at bounding box center [732, 283] width 40 height 20
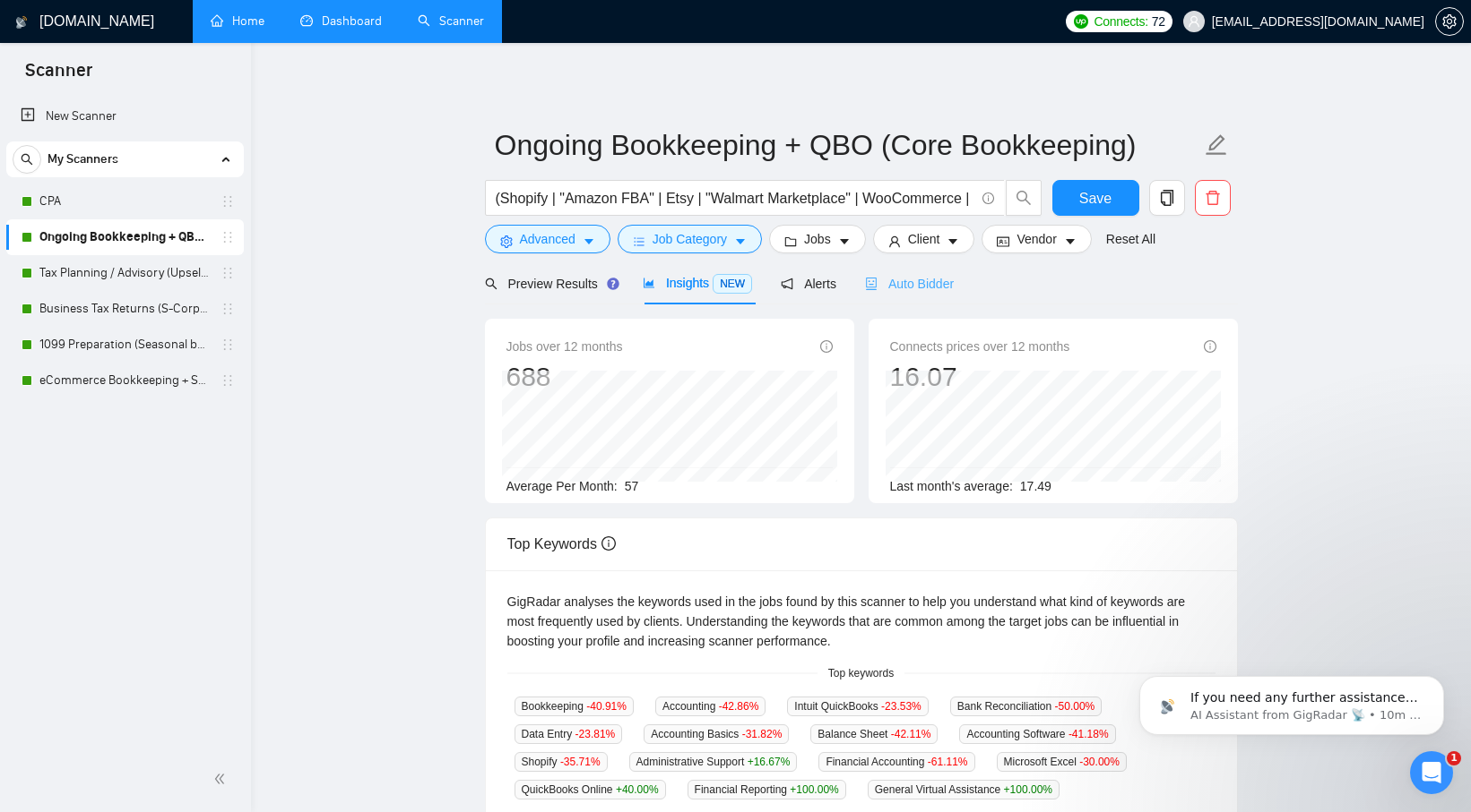
click at [918, 295] on div "Auto Bidder" at bounding box center [909, 283] width 89 height 42
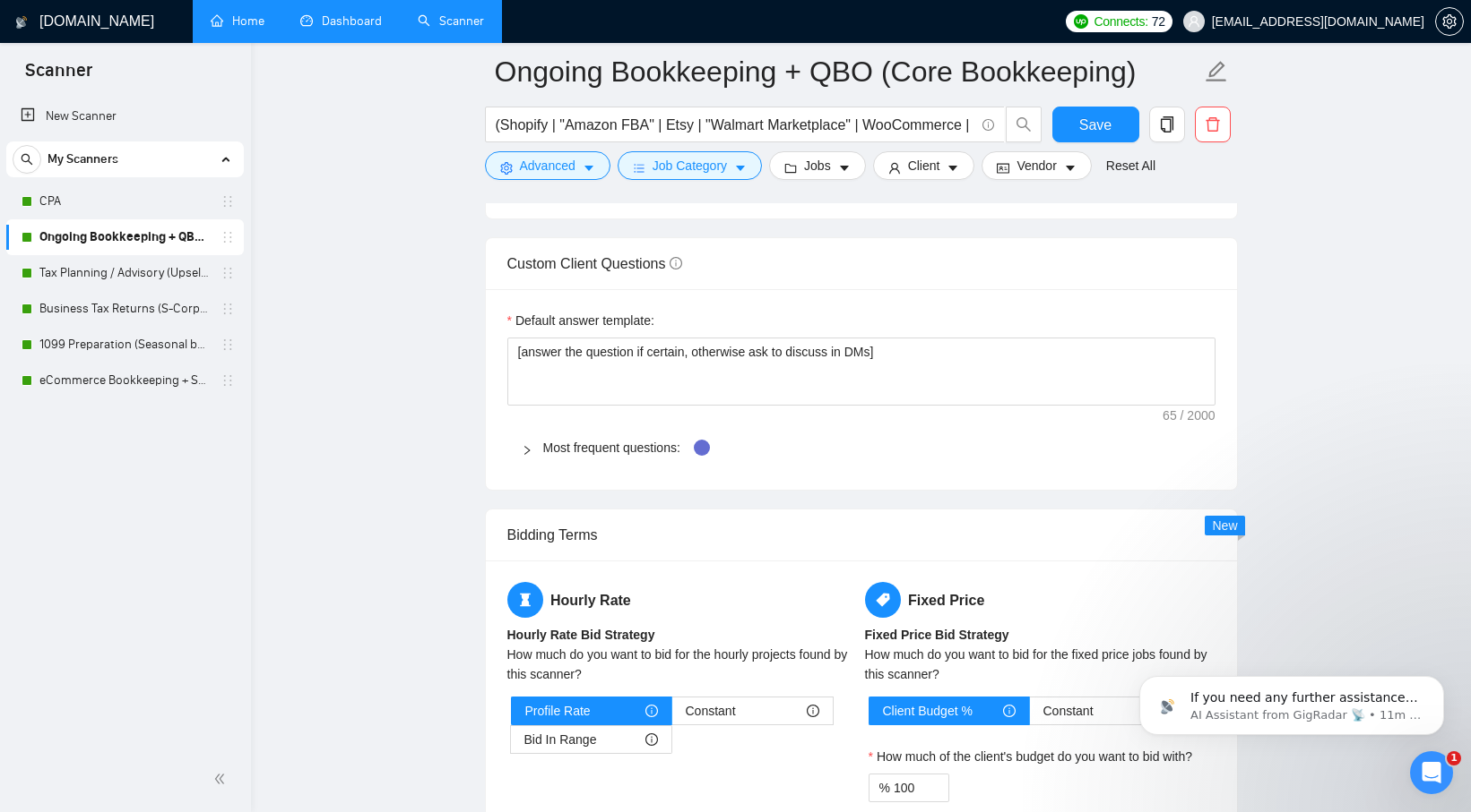
scroll to position [2483, 0]
click at [529, 446] on icon "right" at bounding box center [526, 448] width 10 height 10
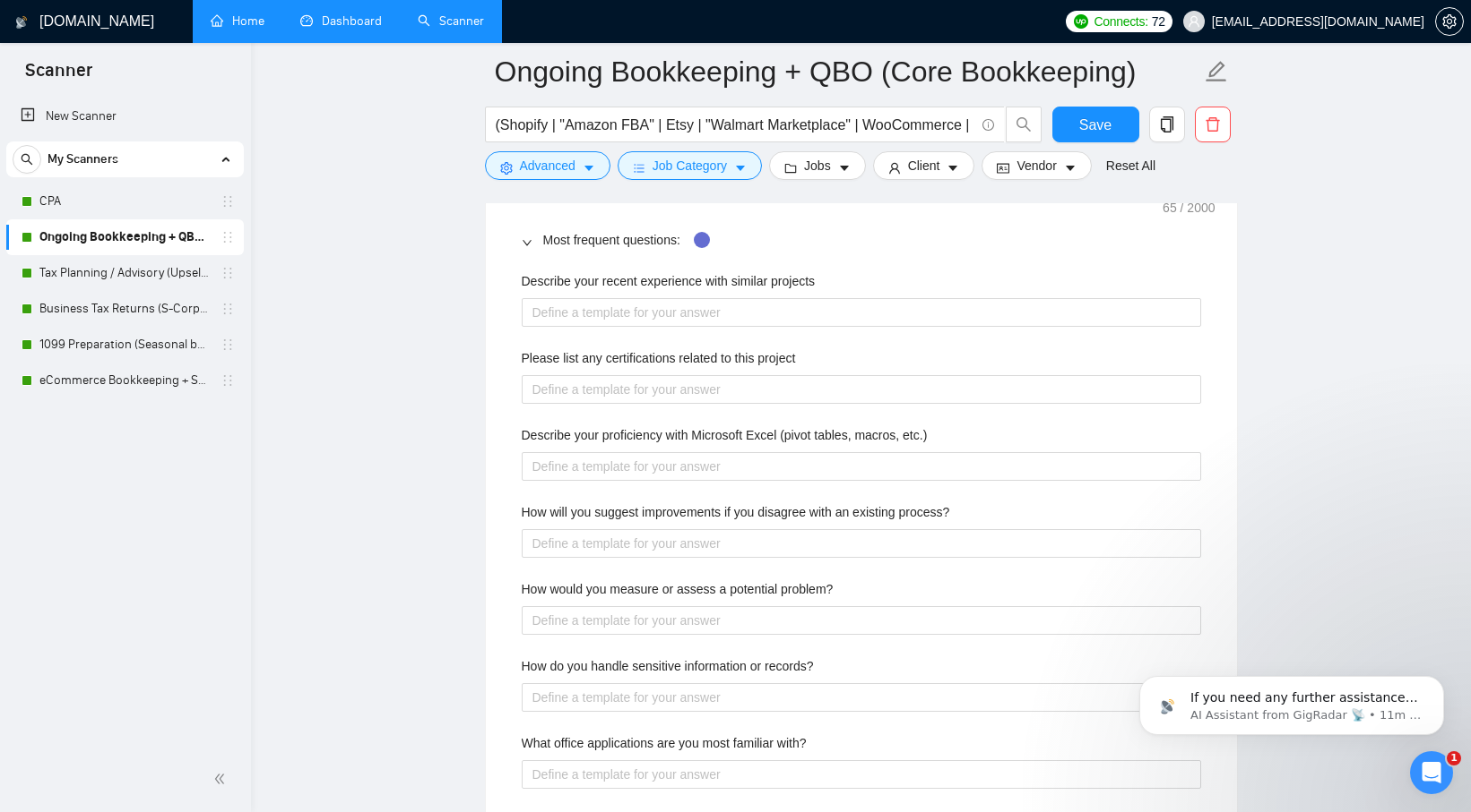
scroll to position [2707, 0]
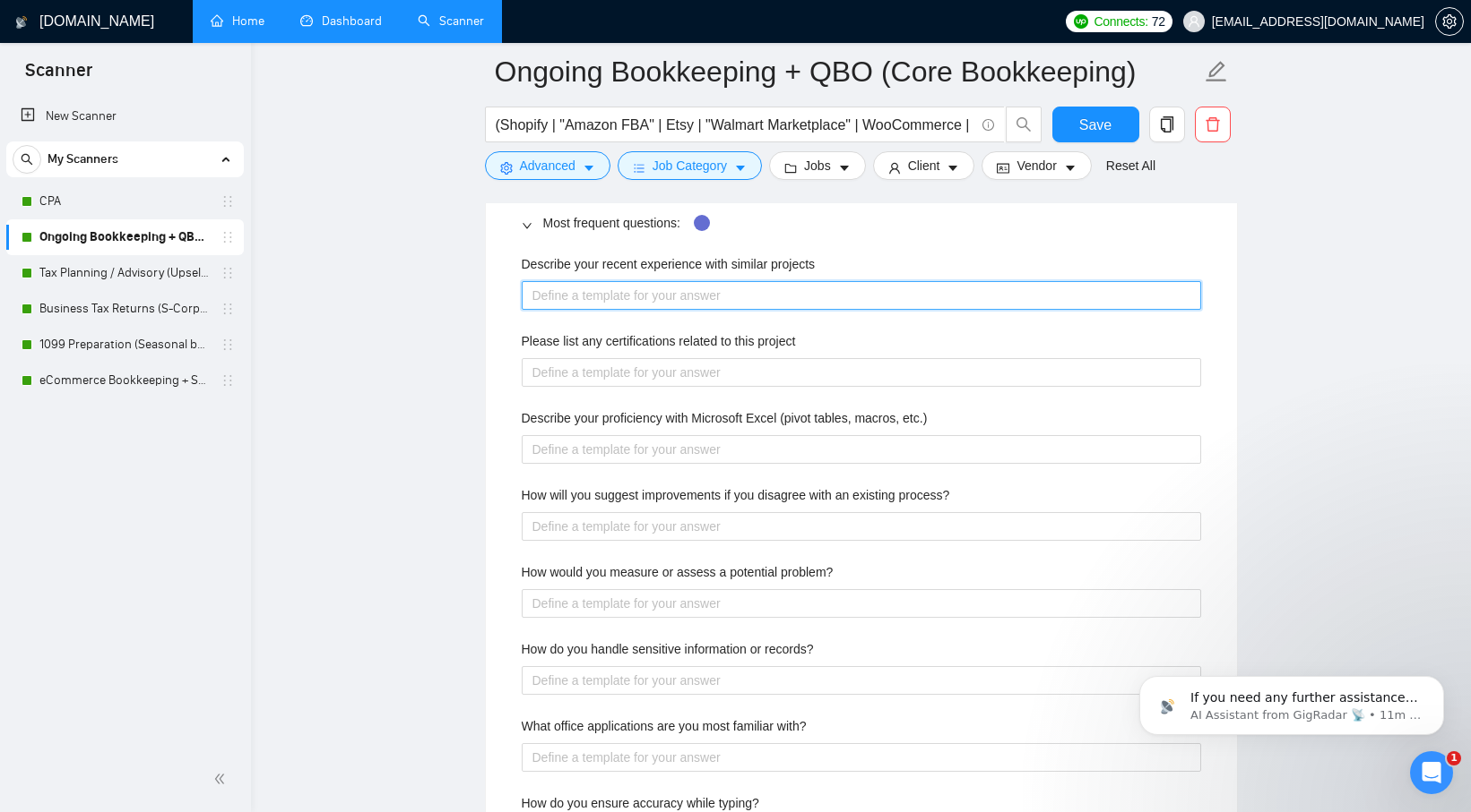
click at [588, 302] on projects "Describe your recent experience with similar projects" at bounding box center [861, 296] width 679 height 28
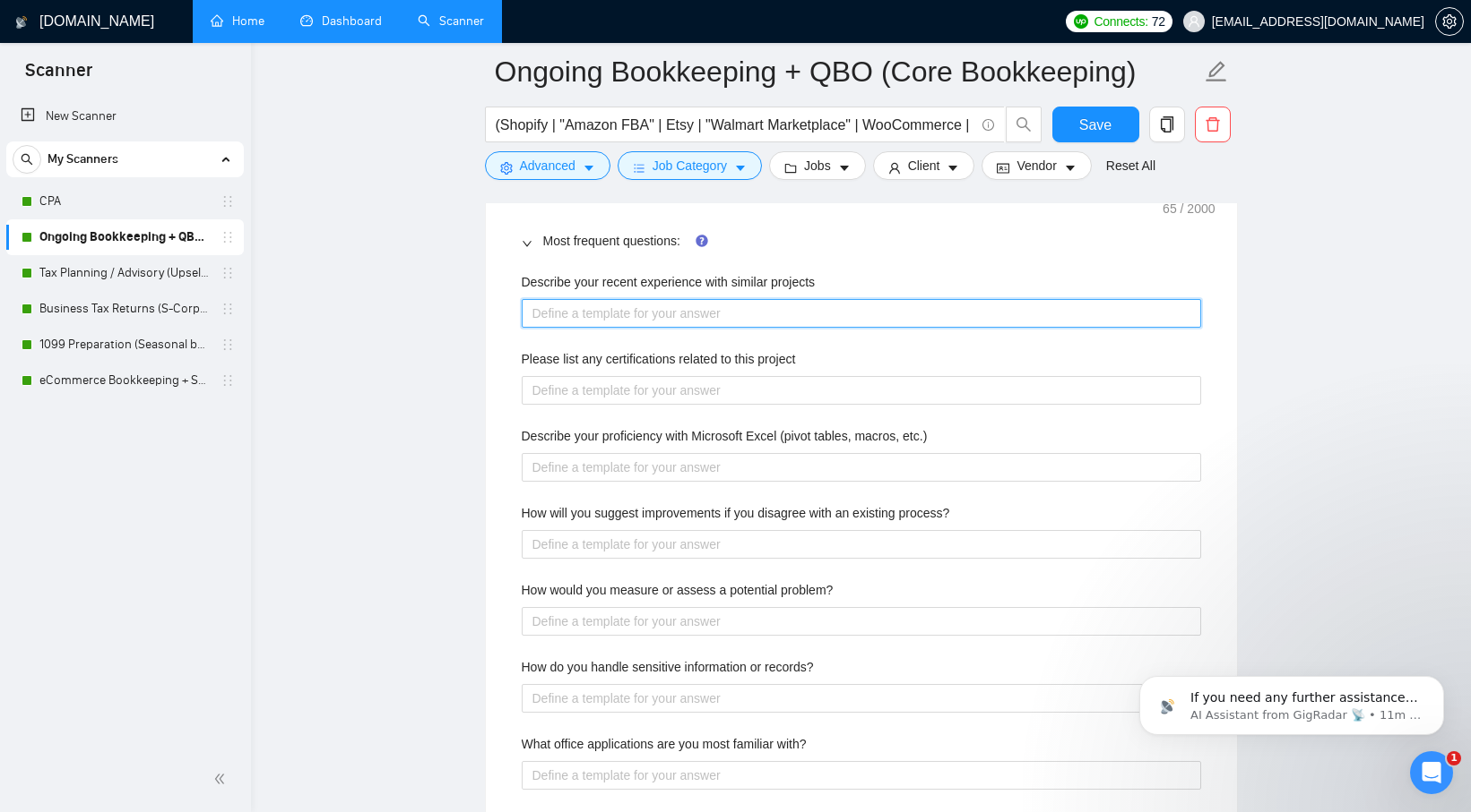
scroll to position [2587, 0]
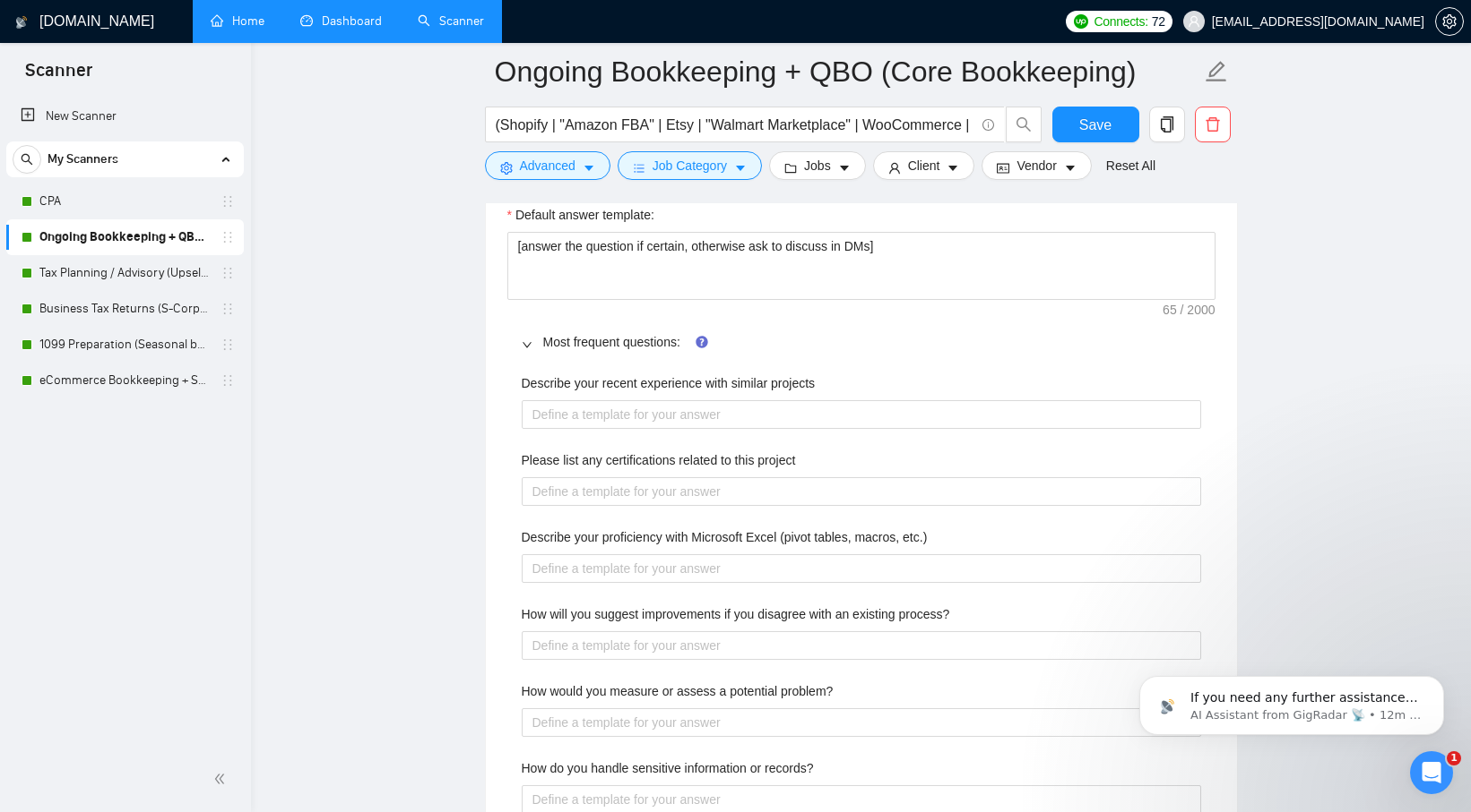
click at [438, 453] on main "Ongoing Bookkeeping + QBO (Core Bookkeeping) (Shopify | "Amazon FBA" | Etsy | "…" at bounding box center [861, 218] width 1162 height 5467
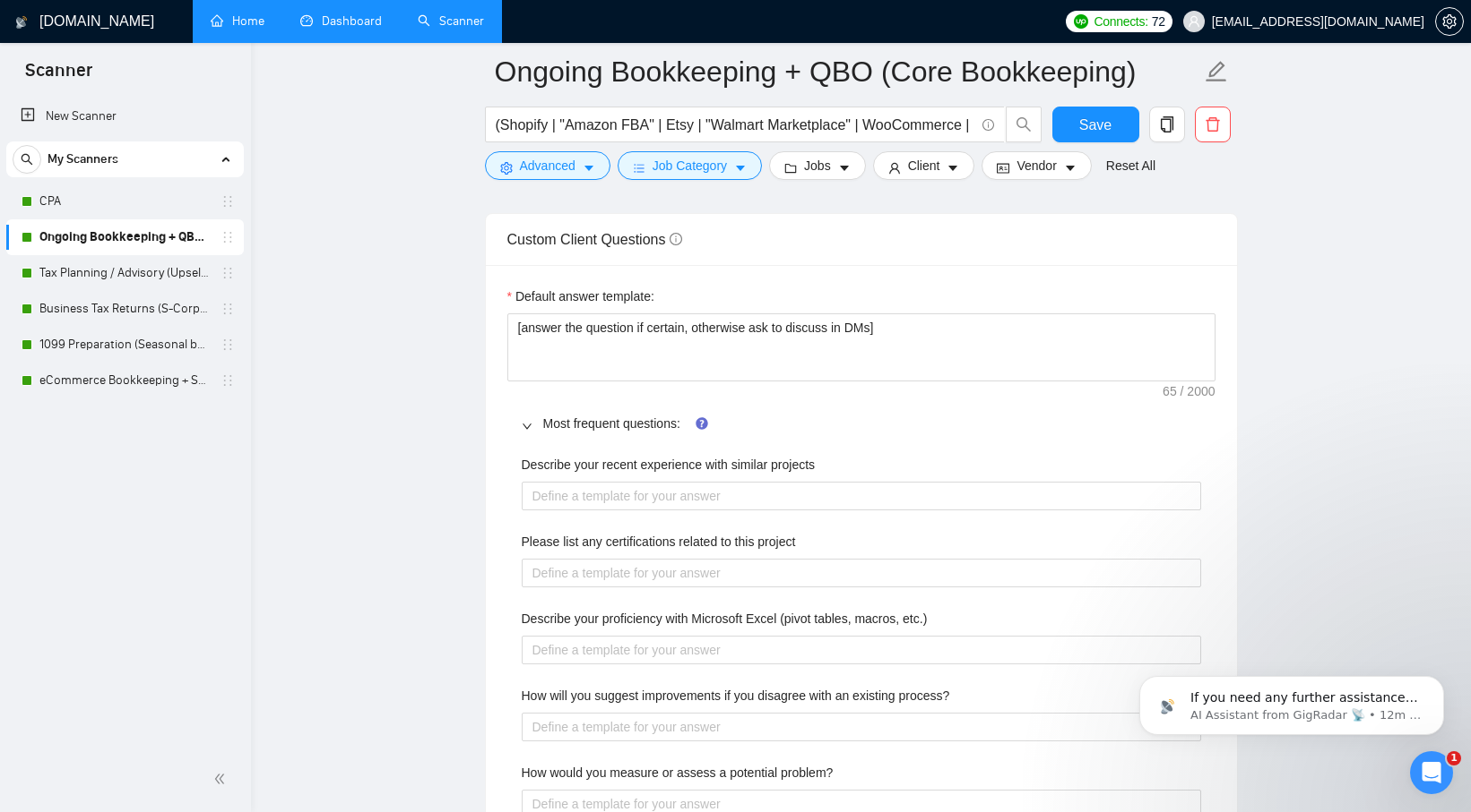
scroll to position [2505, 0]
click at [547, 479] on div "Describe your recent experience with similar projects" at bounding box center [861, 469] width 679 height 26
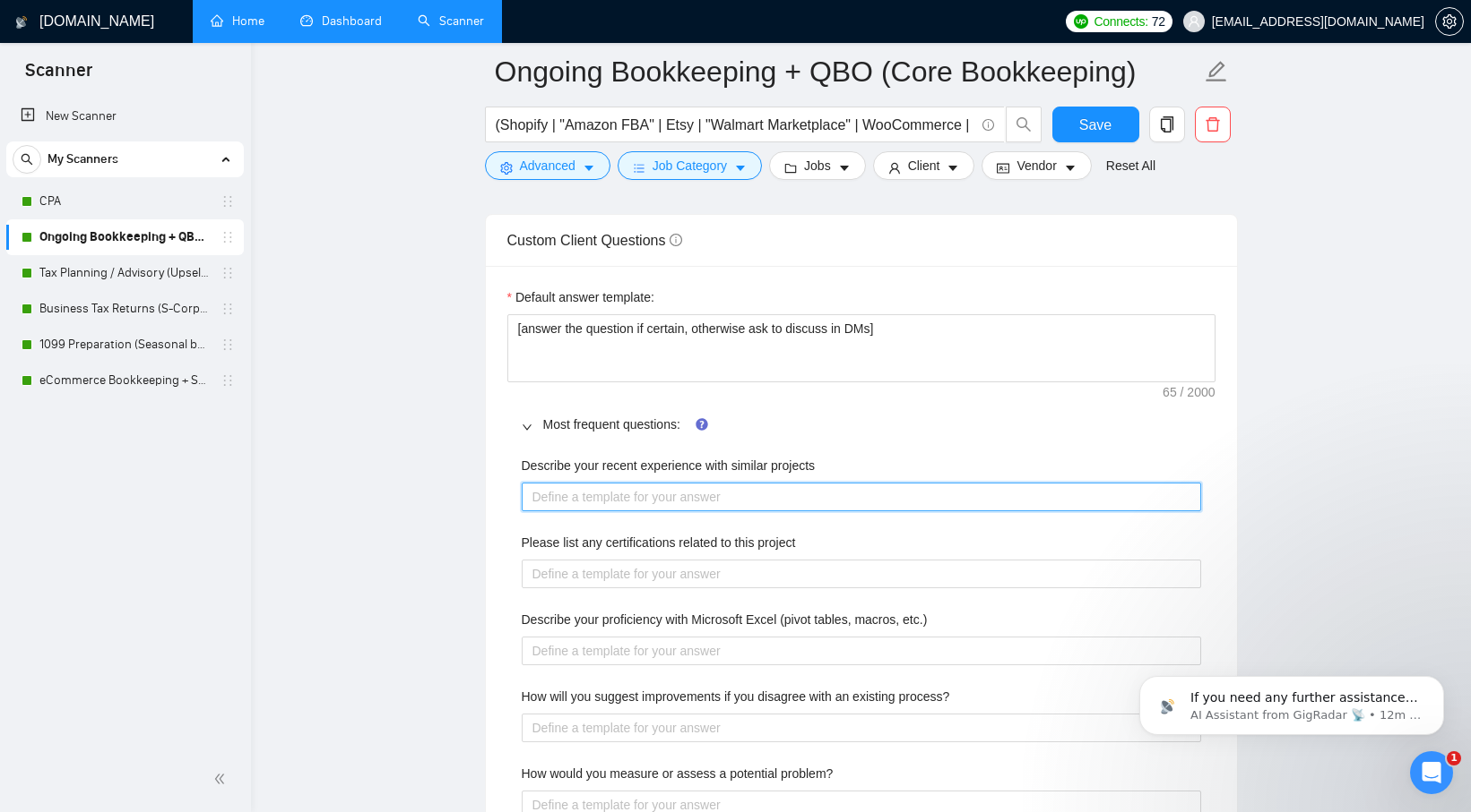
click at [549, 487] on projects "Describe your recent experience with similar projects" at bounding box center [861, 497] width 679 height 28
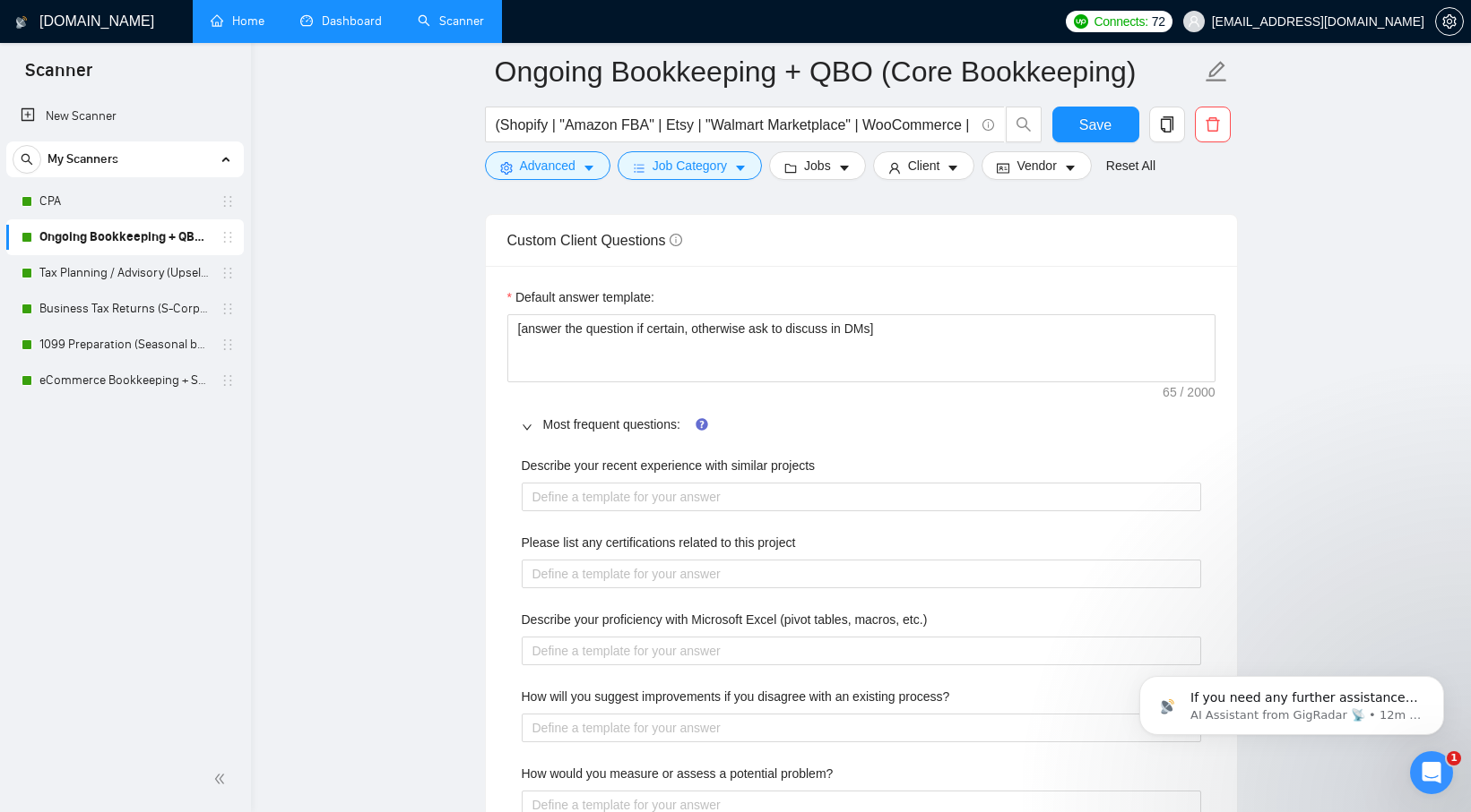
click at [433, 504] on main "Ongoing Bookkeeping + QBO (Core Bookkeeping) (Shopify | "Amazon FBA" | Etsy | "…" at bounding box center [861, 300] width 1162 height 5467
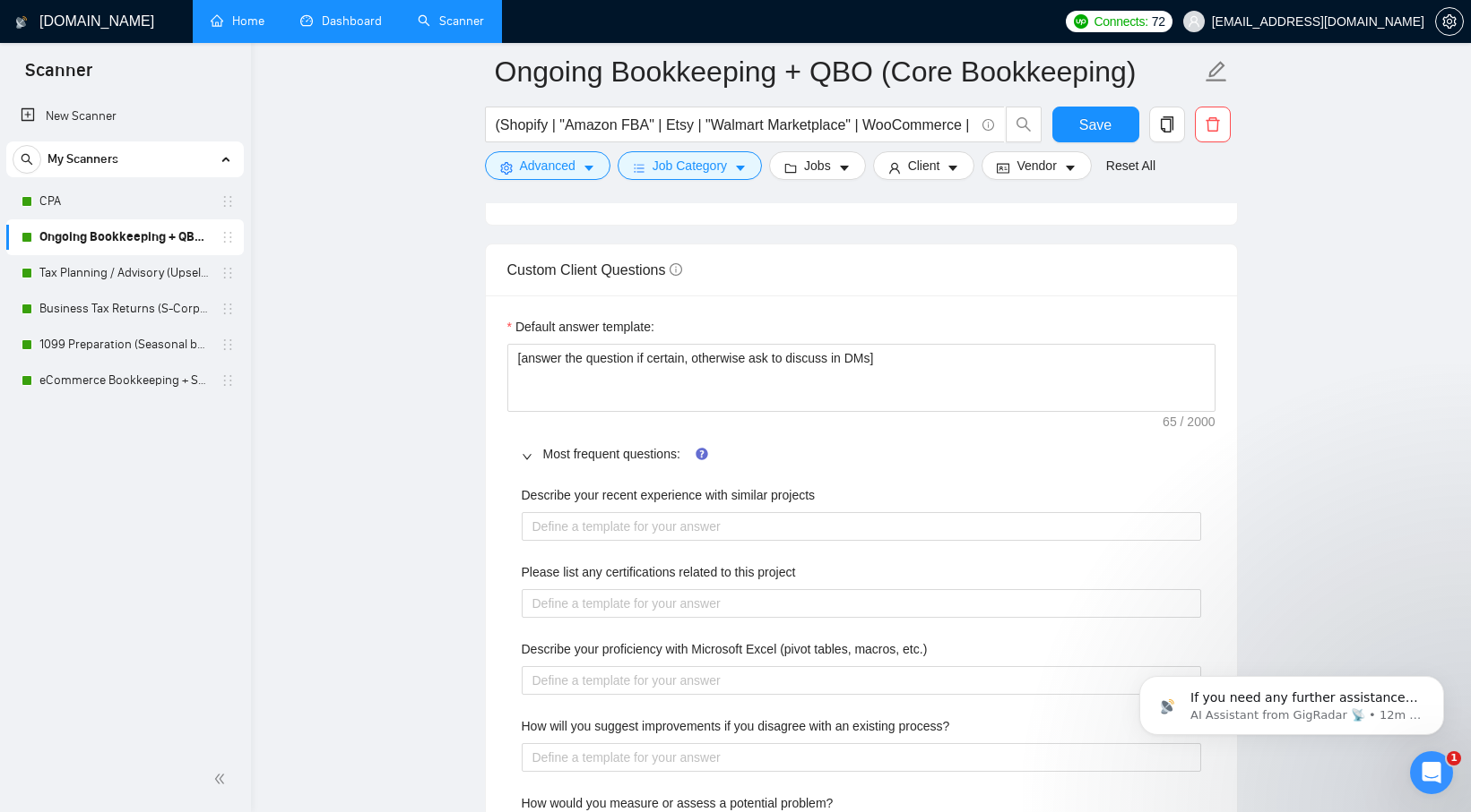
scroll to position [2474, 0]
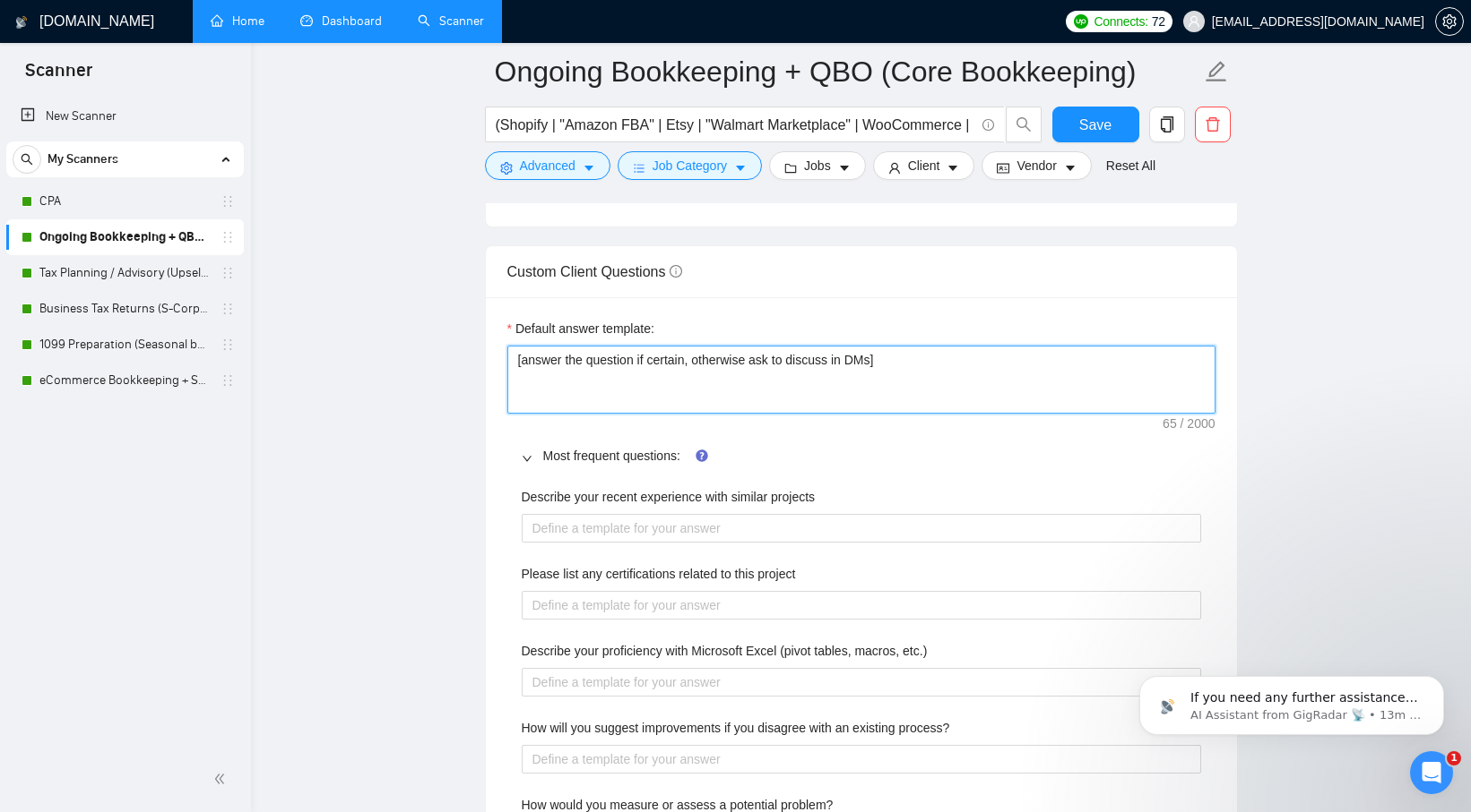
click at [661, 366] on textarea "[answer the question if certain, otherwise ask to discuss in DMs]" at bounding box center [861, 380] width 708 height 68
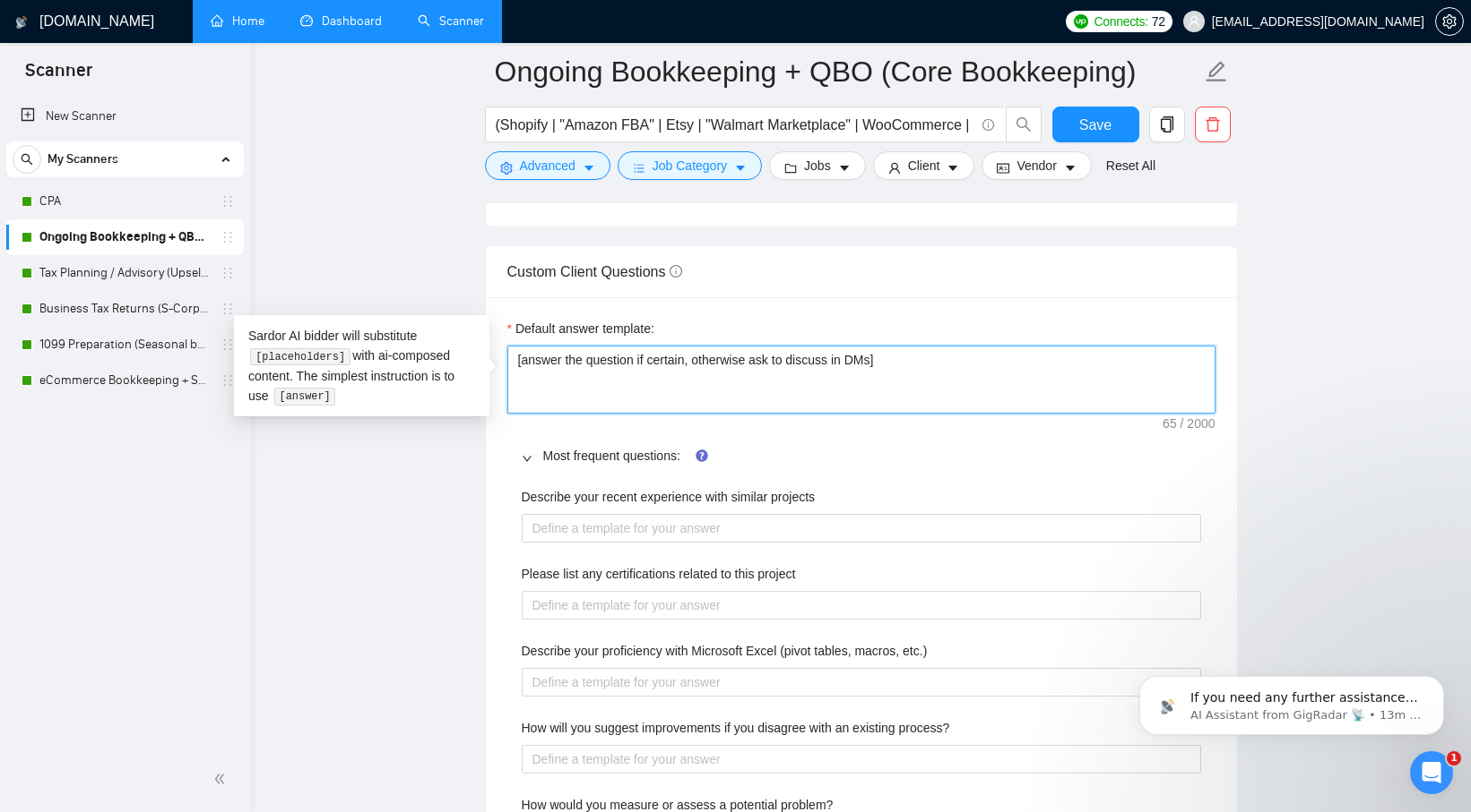
click at [661, 366] on textarea "[answer the question if certain, otherwise ask to discuss in DMs]" at bounding box center [861, 380] width 708 height 68
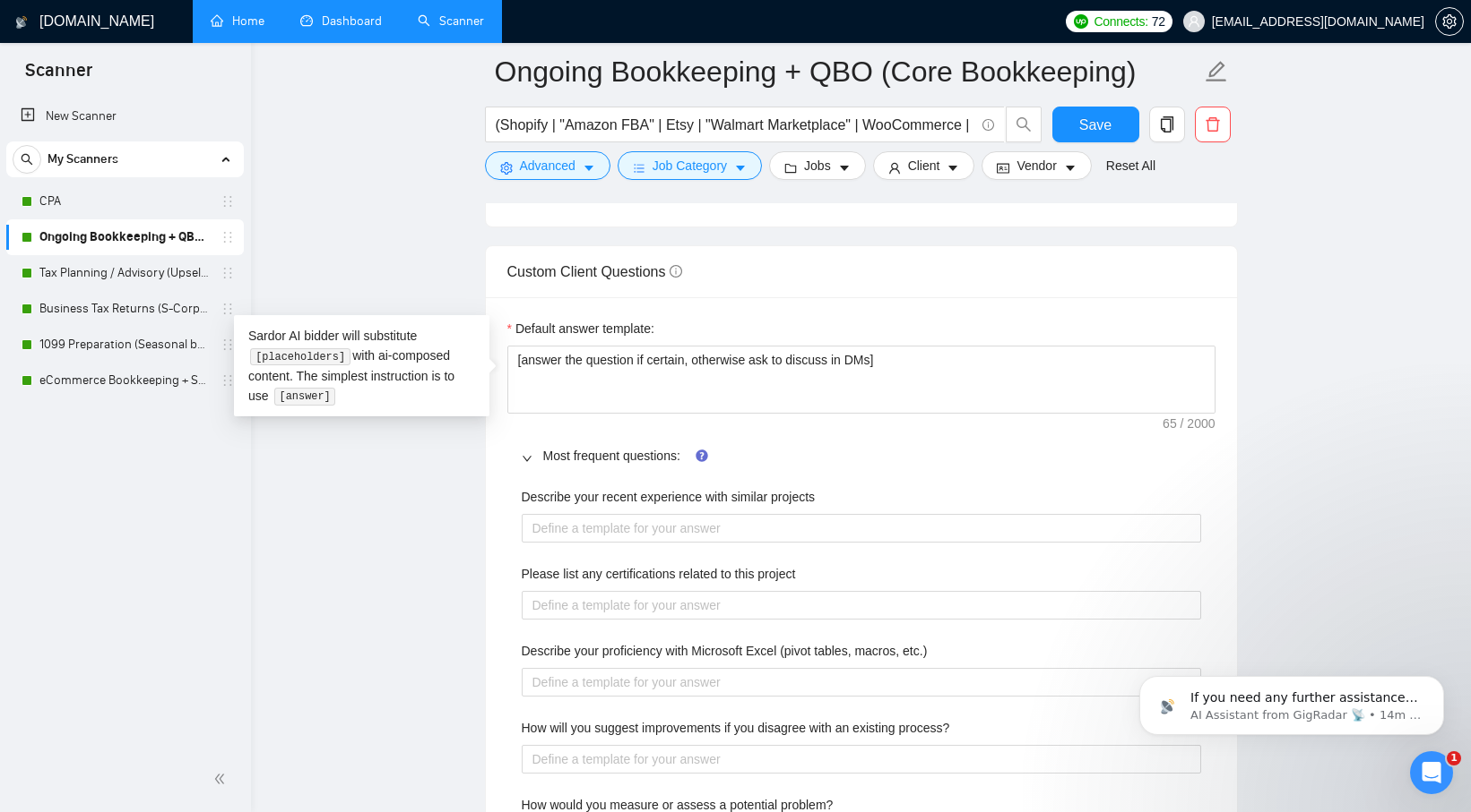
click at [403, 483] on main "Ongoing Bookkeeping + QBO (Core Bookkeeping) (Shopify | "Amazon FBA" | Etsy | "…" at bounding box center [861, 331] width 1162 height 5467
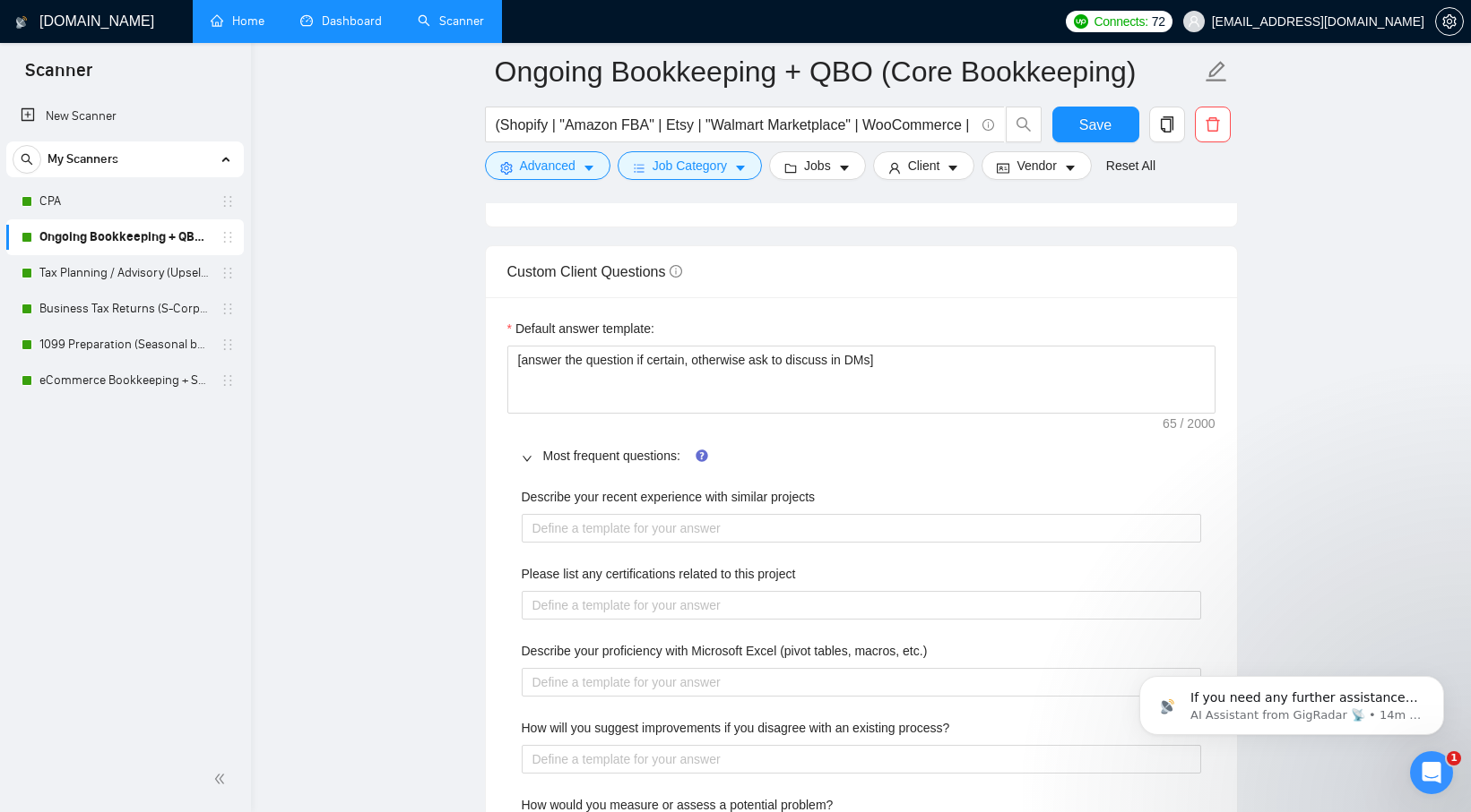
click at [403, 483] on main "Ongoing Bookkeeping + QBO (Core Bookkeeping) (Shopify | "Amazon FBA" | Etsy | "…" at bounding box center [861, 331] width 1162 height 5467
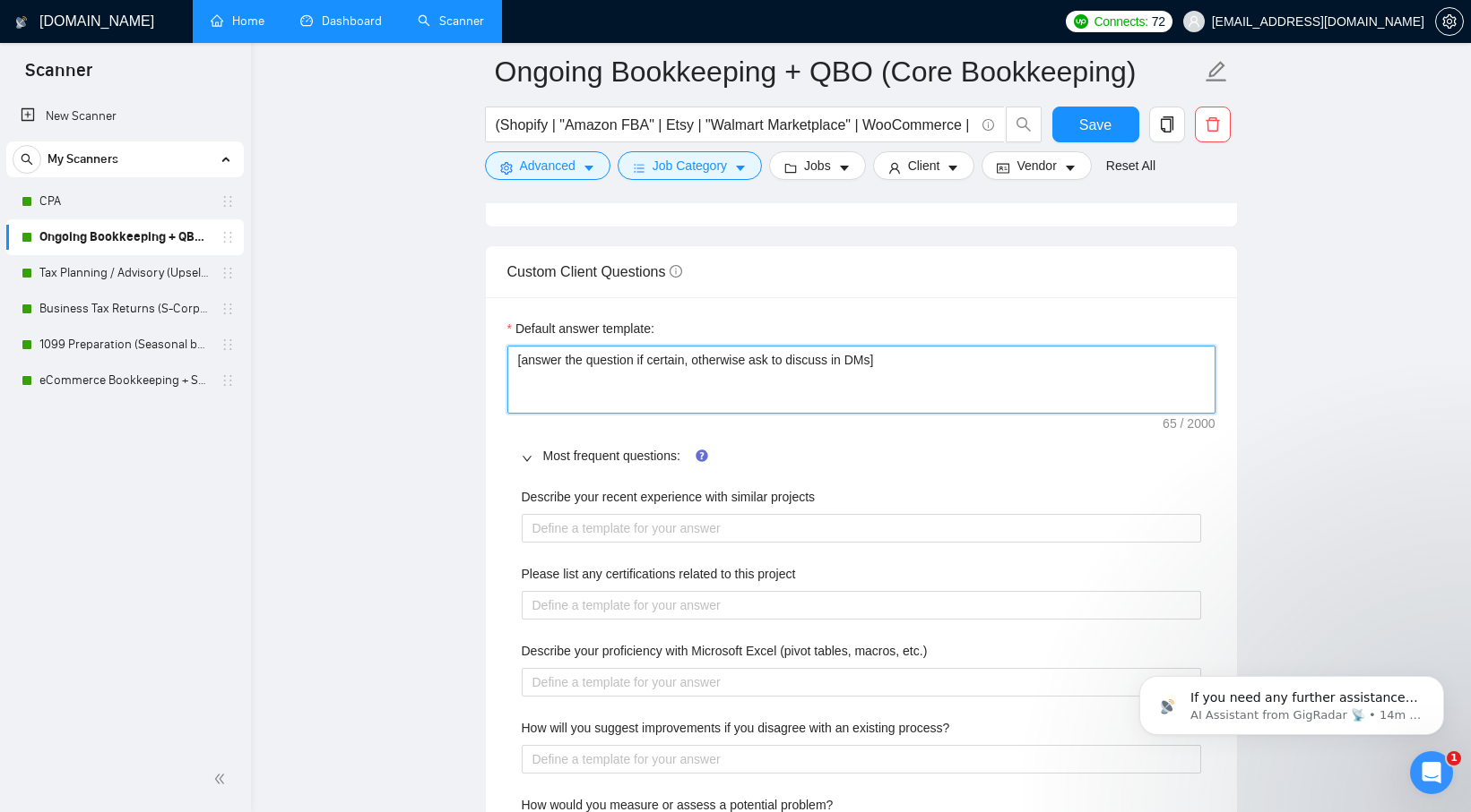
click at [515, 365] on textarea "[answer the question if certain, otherwise ask to discuss in DMs]" at bounding box center [861, 380] width 708 height 68
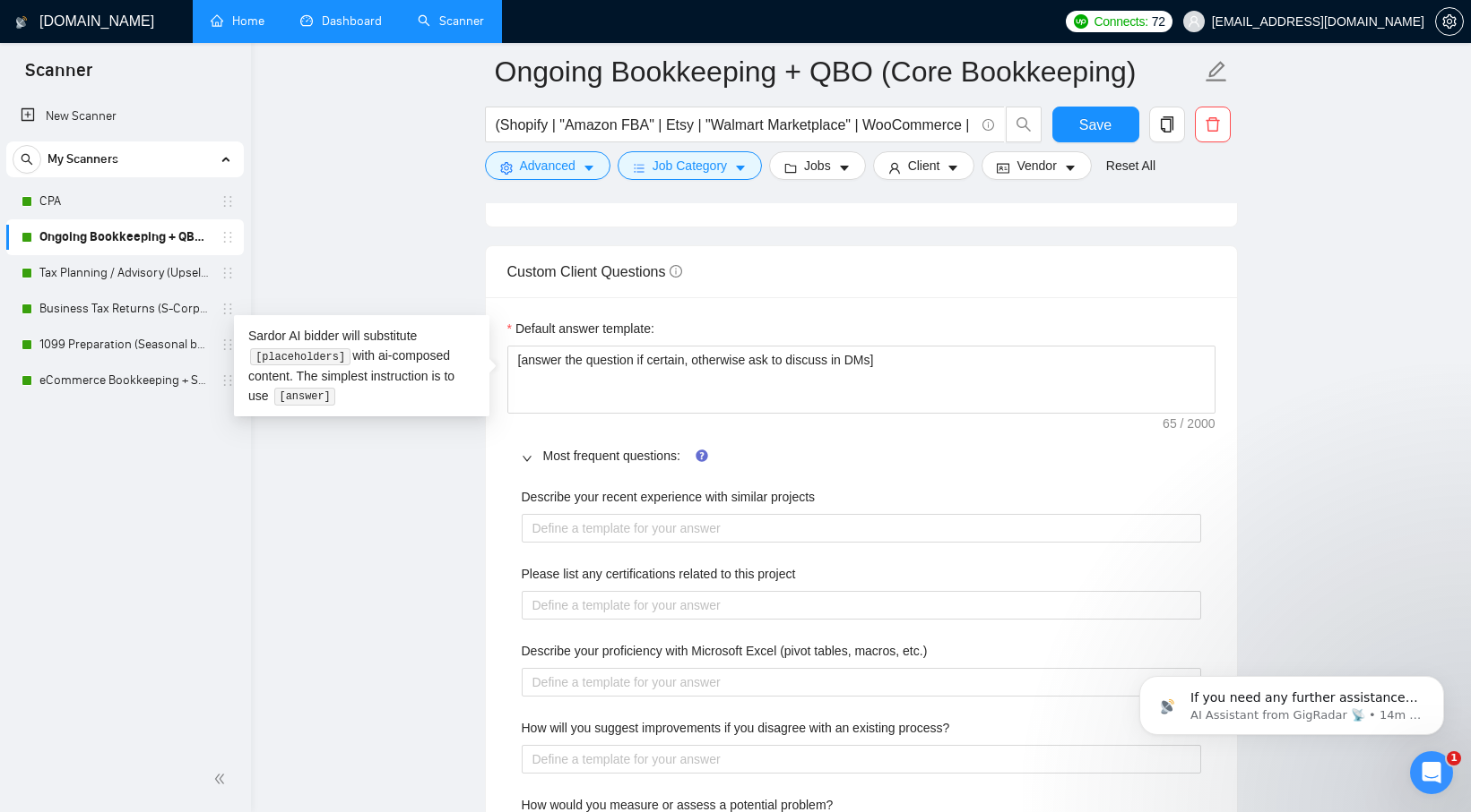
click at [440, 497] on main "Ongoing Bookkeeping + QBO (Core Bookkeeping) (Shopify | "Amazon FBA" | Etsy | "…" at bounding box center [861, 331] width 1162 height 5467
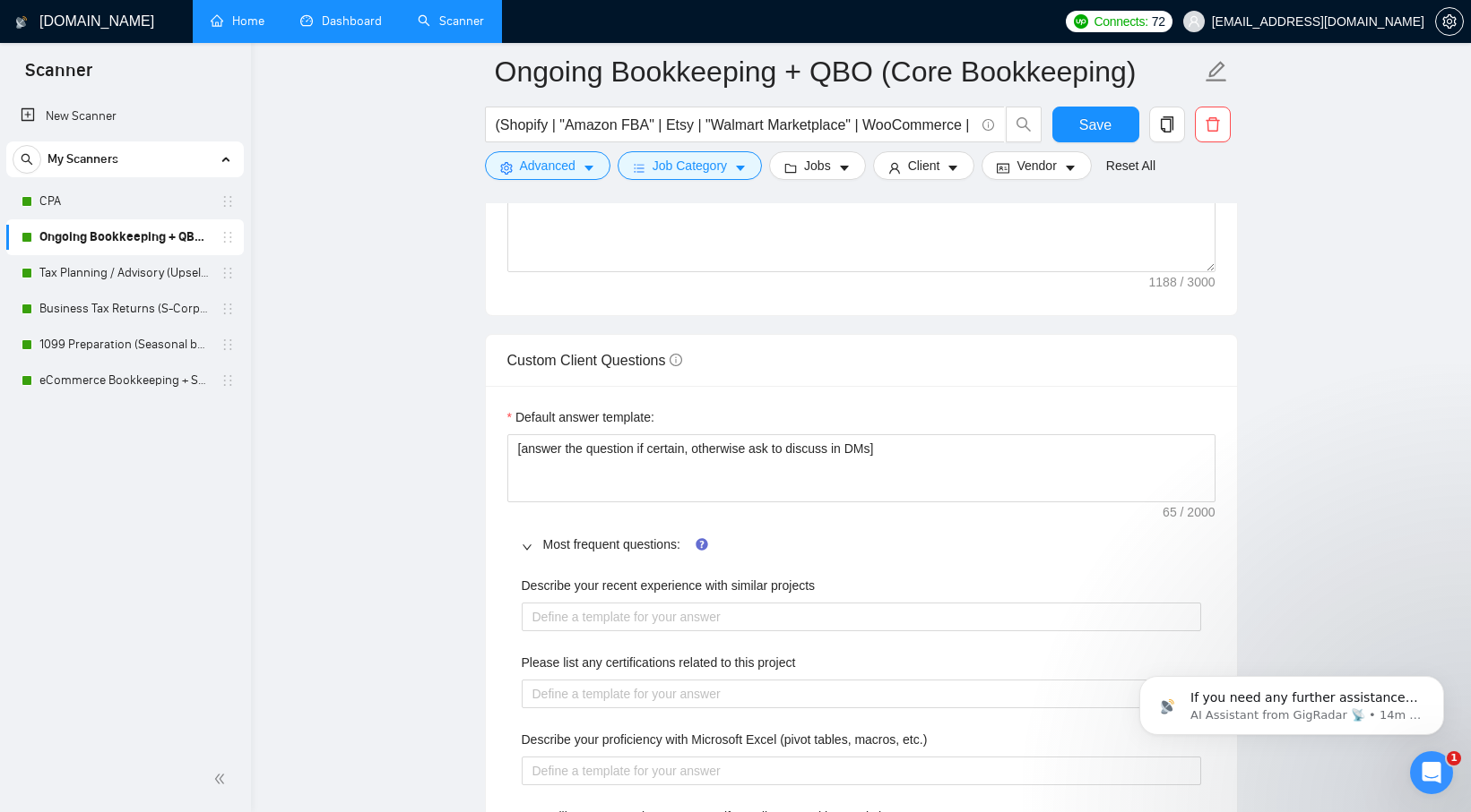
scroll to position [2389, 0]
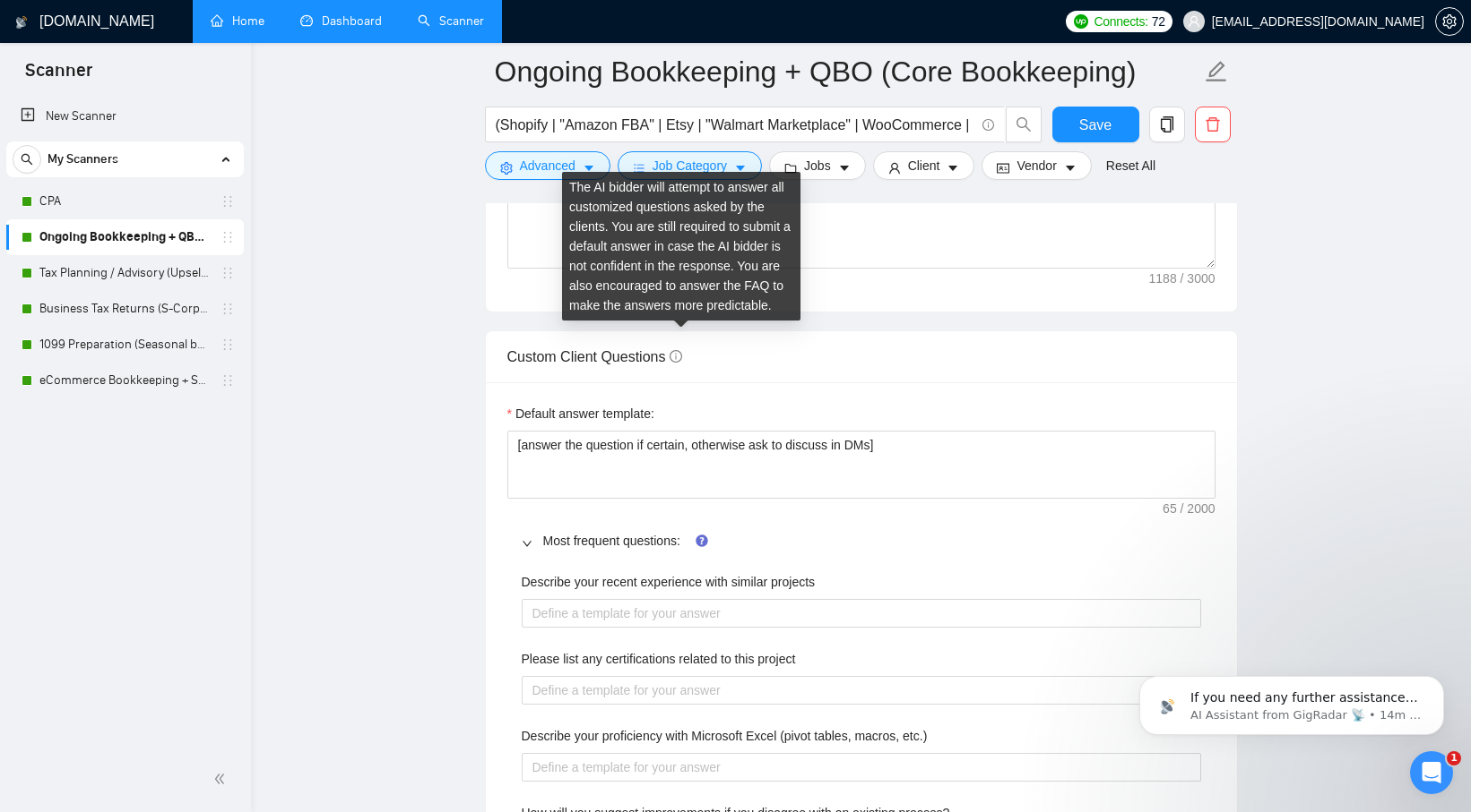
click at [672, 311] on div "The AI bidder will attempt to answer all customized questions asked by the clie…" at bounding box center [681, 245] width 238 height 148
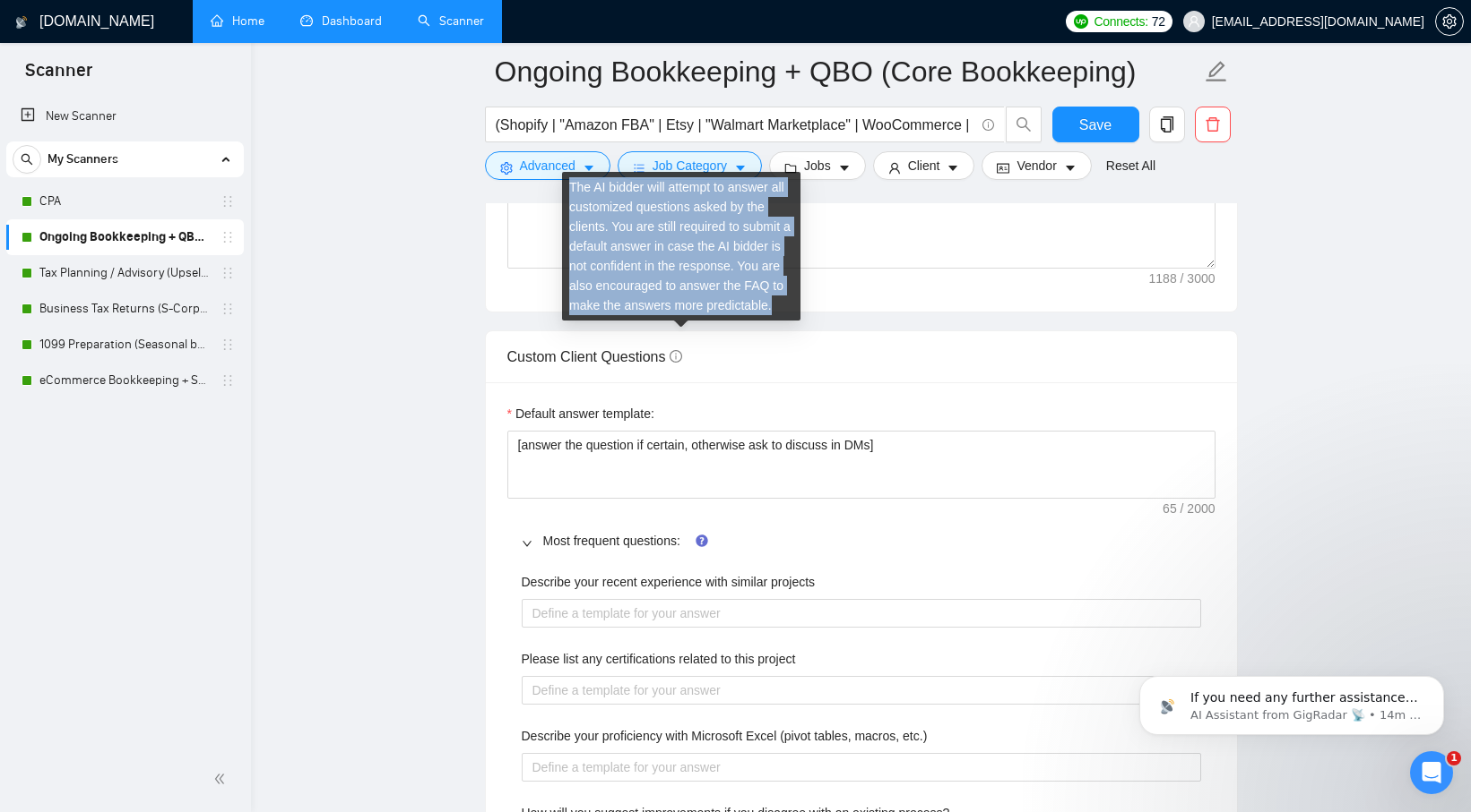
click at [672, 311] on div "The AI bidder will attempt to answer all customized questions asked by the clie…" at bounding box center [681, 245] width 238 height 148
copy div "The AI bidder will attempt to answer all customized questions asked by the clie…"
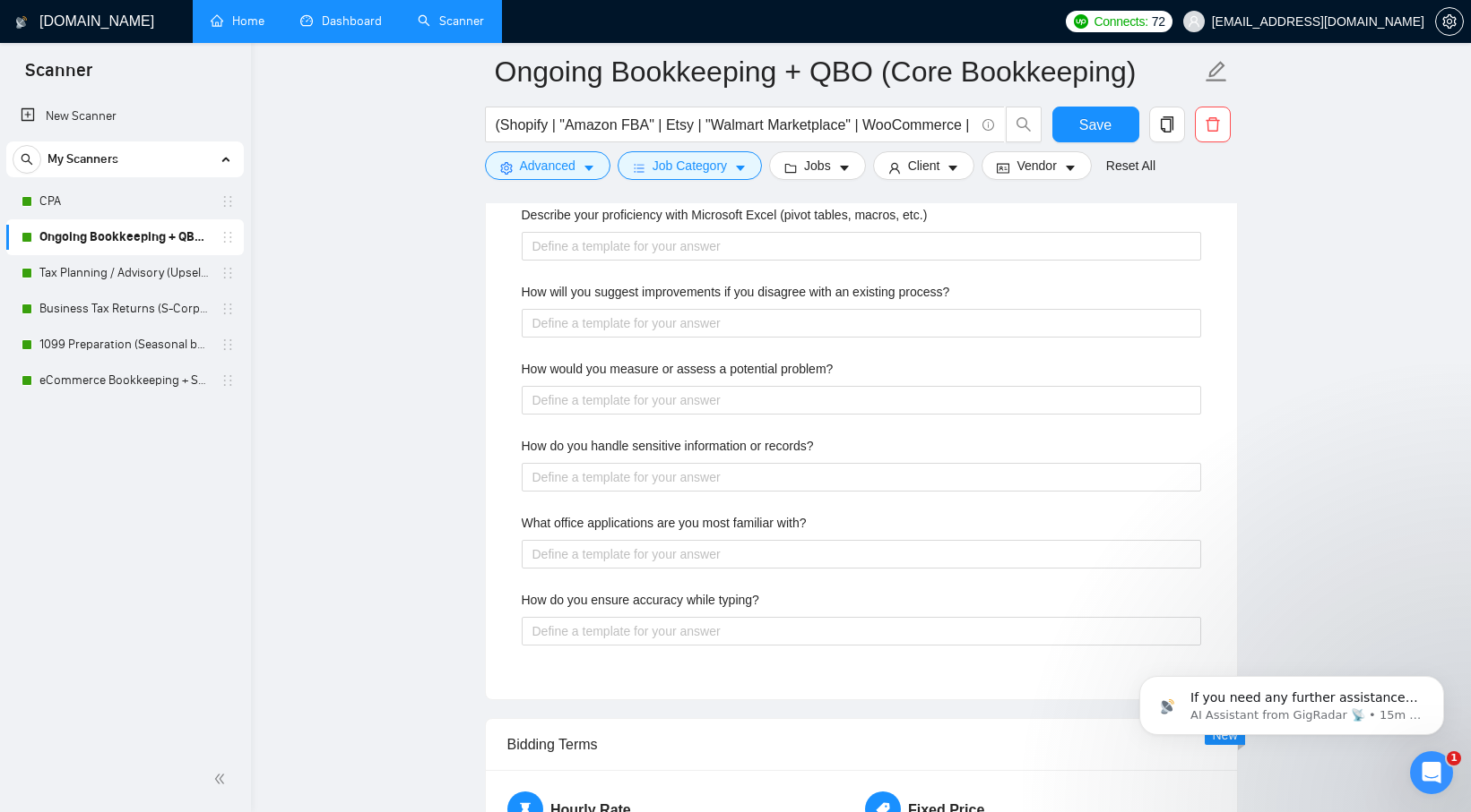
scroll to position [2978, 0]
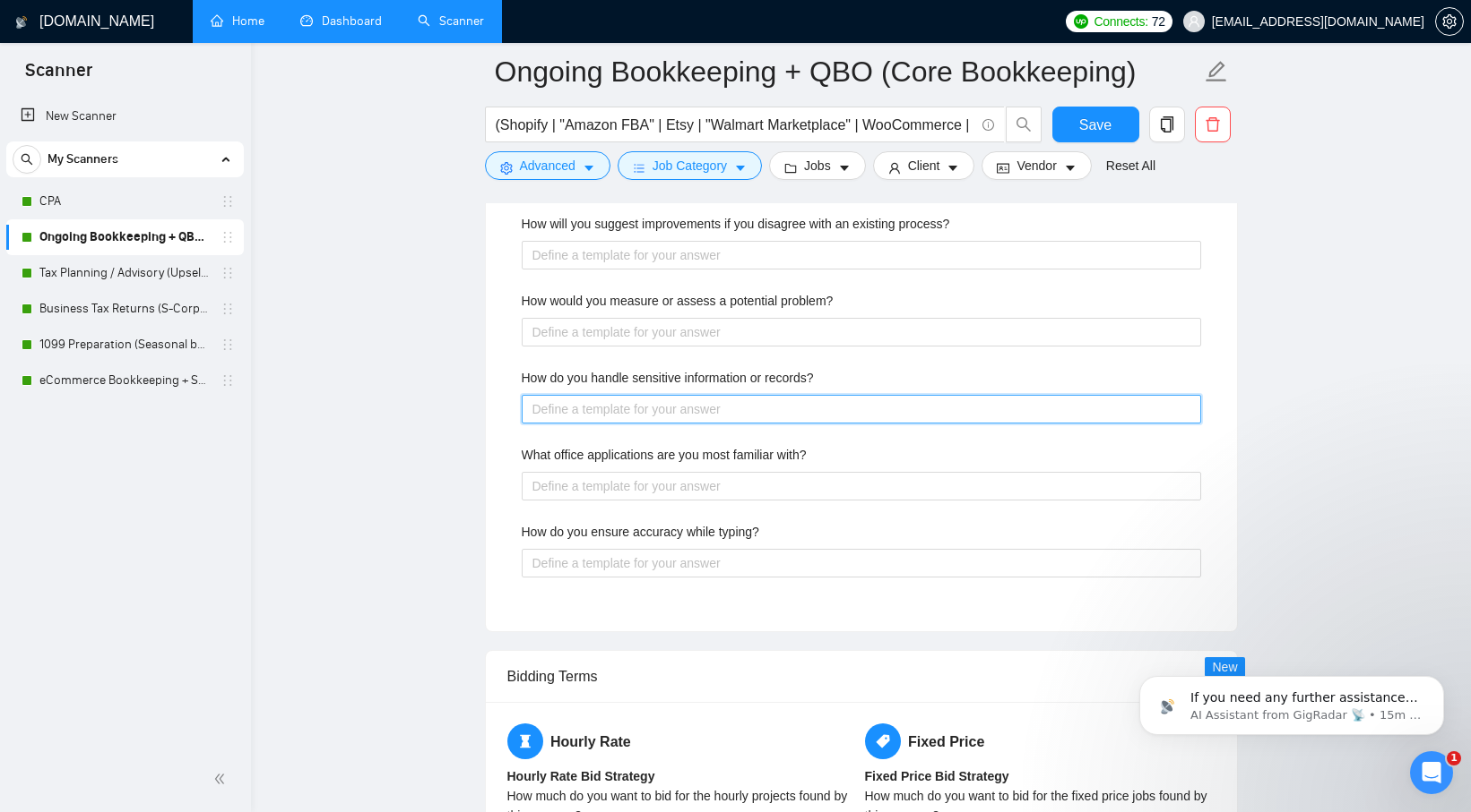
click at [864, 409] on records\? "How do you handle sensitive information or records?" at bounding box center [861, 409] width 679 height 28
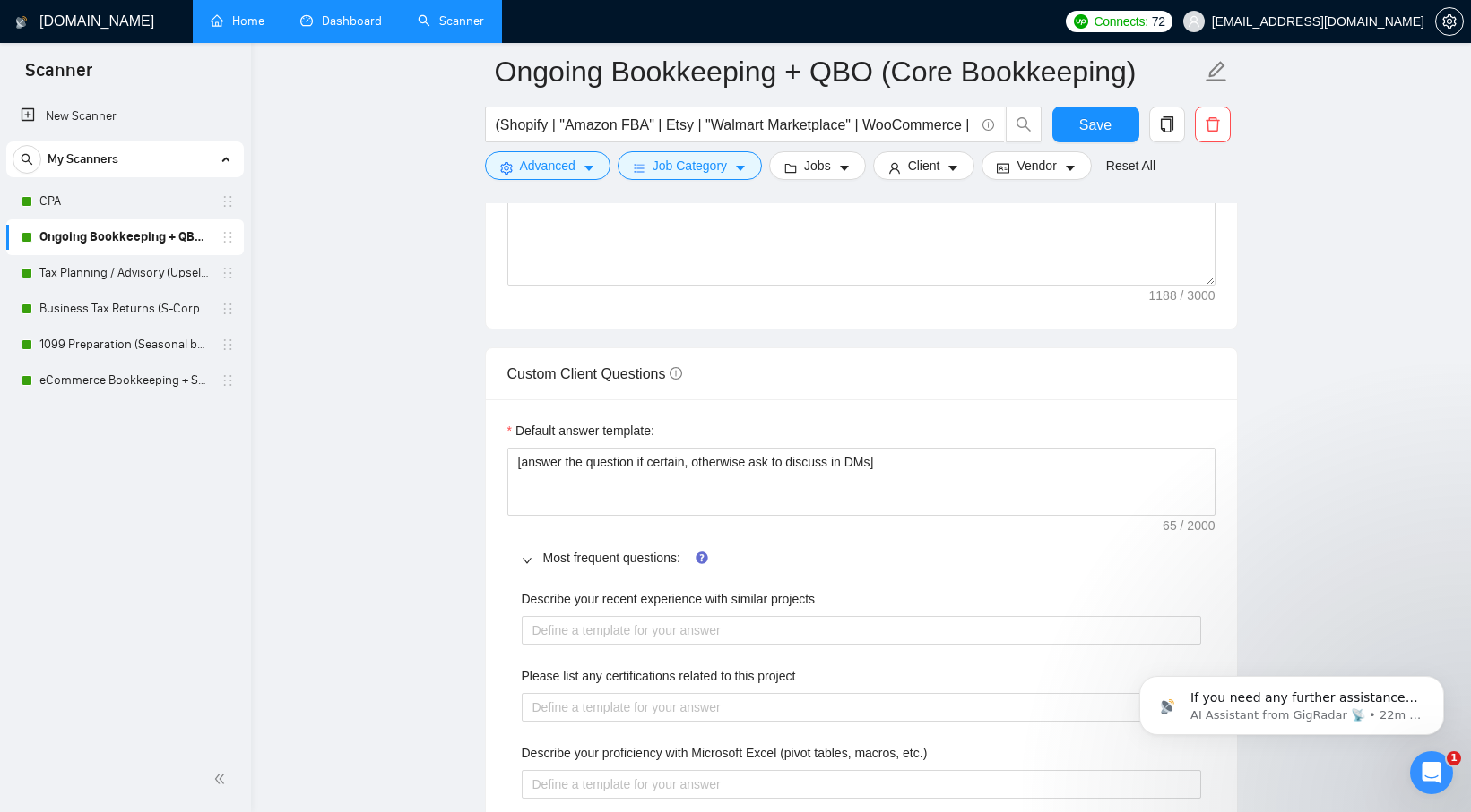
scroll to position [2333, 0]
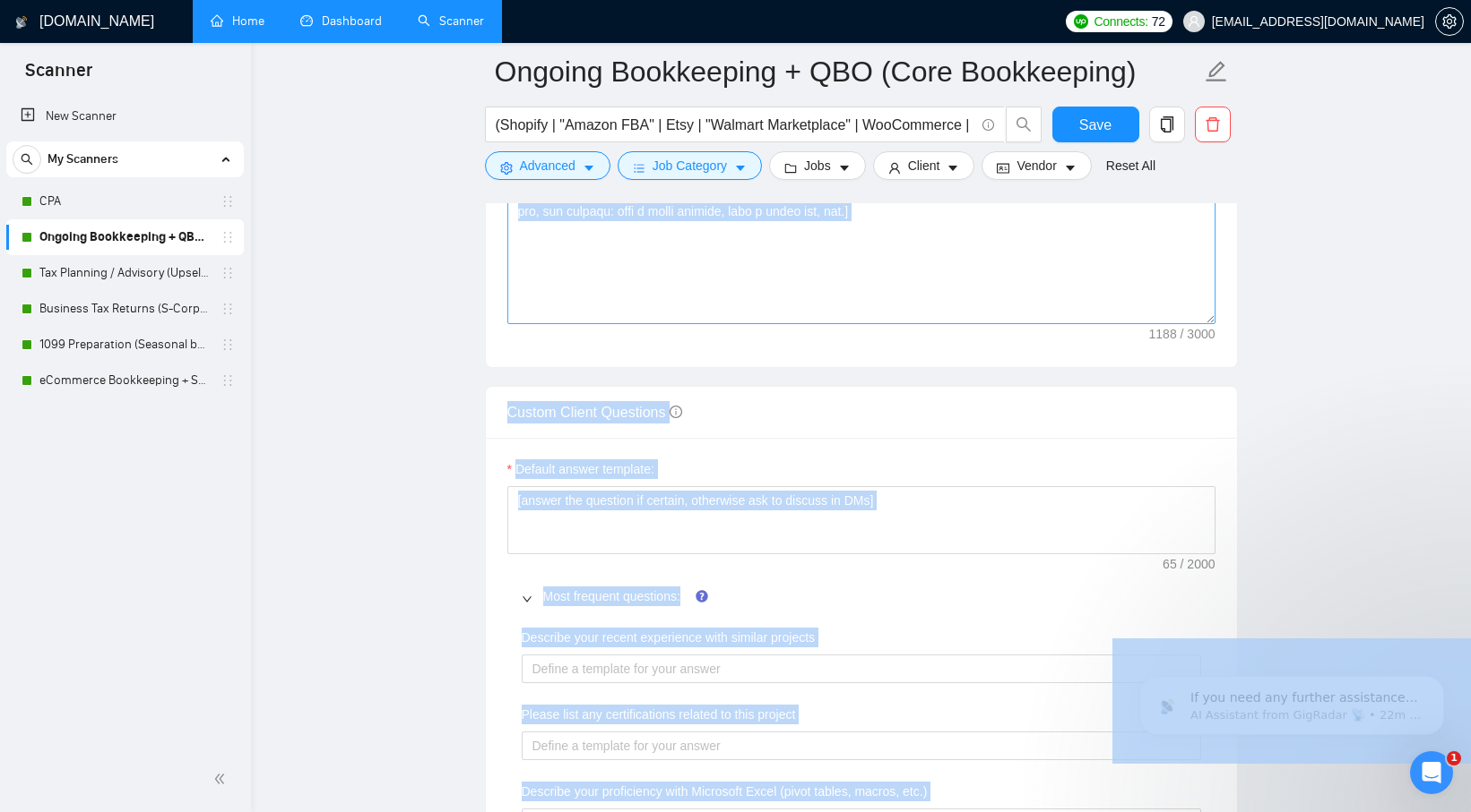
drag, startPoint x: 721, startPoint y: 373, endPoint x: 596, endPoint y: 267, distance: 163.9
click at [659, 381] on form "Auto Bidding Enabled Auto Bidding Enabled: ON Auto Bidder Schedule Auto Bidding…" at bounding box center [861, 446] width 753 height 4883
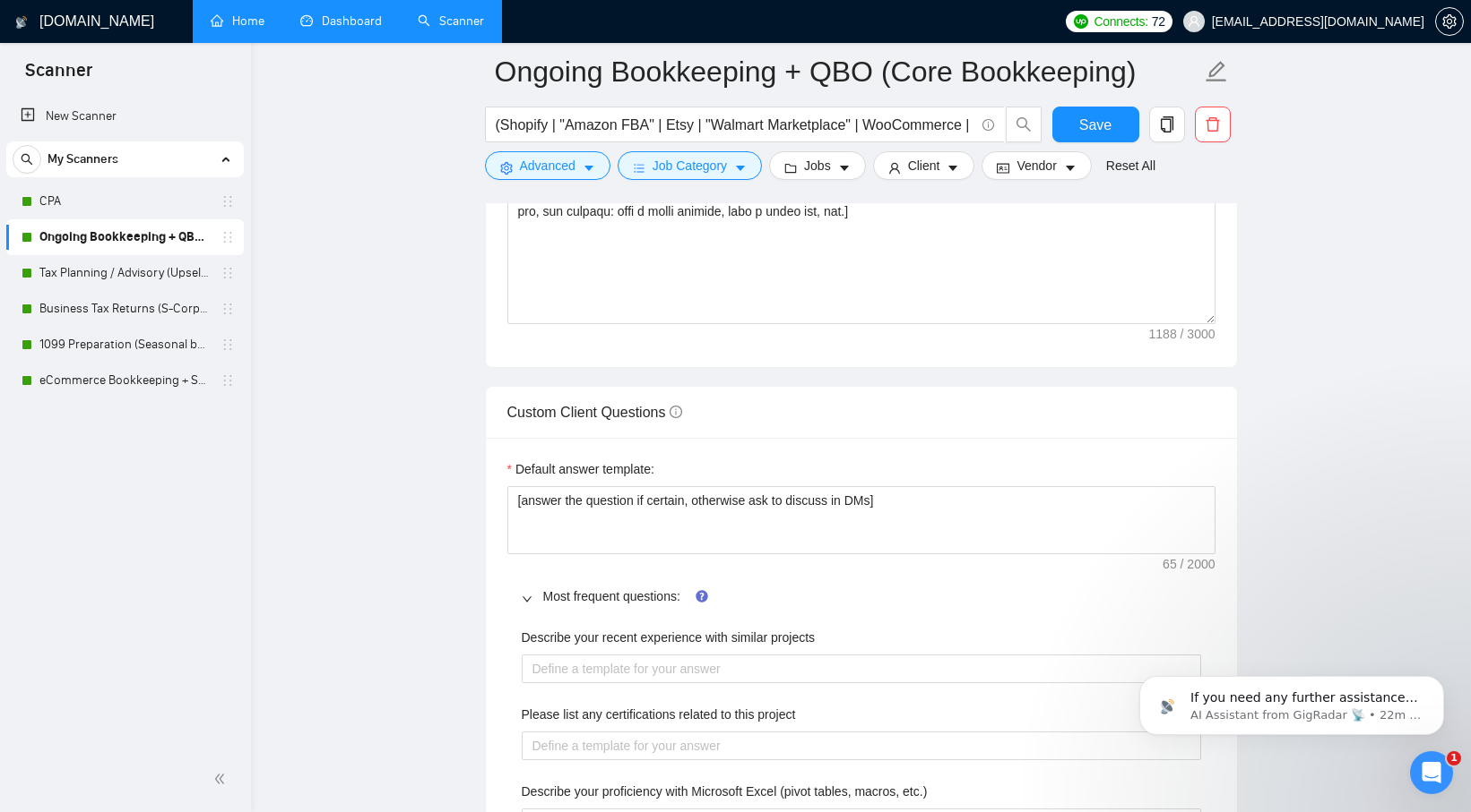
click at [682, 417] on icon "info-circle" at bounding box center [676, 412] width 12 height 12
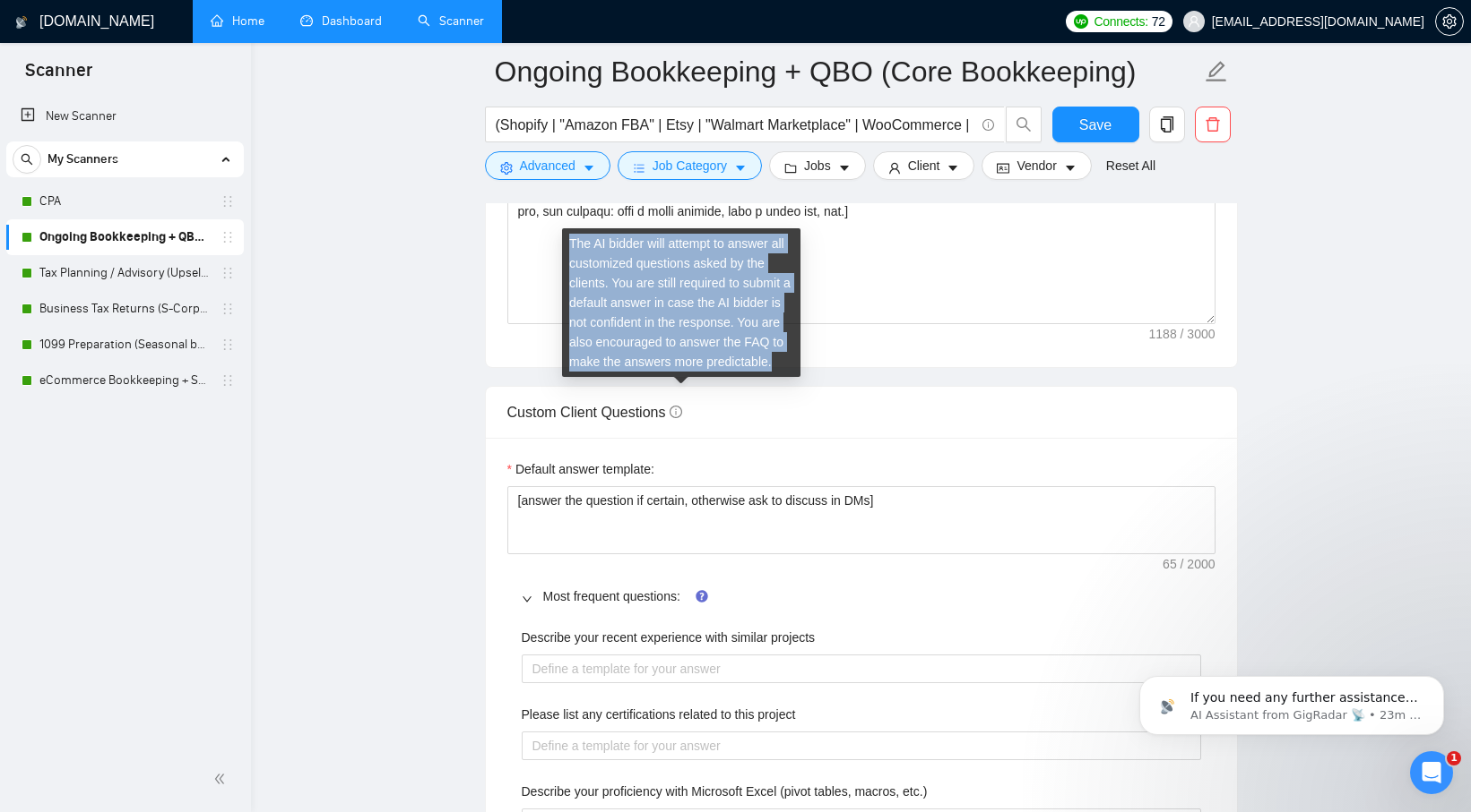
drag, startPoint x: 669, startPoint y: 372, endPoint x: 568, endPoint y: 244, distance: 163.0
click at [568, 244] on div "The AI bidder will attempt to answer all customized questions asked by the clie…" at bounding box center [681, 302] width 238 height 148
copy div "The AI bidder will attempt to answer all customized questions asked by the clie…"
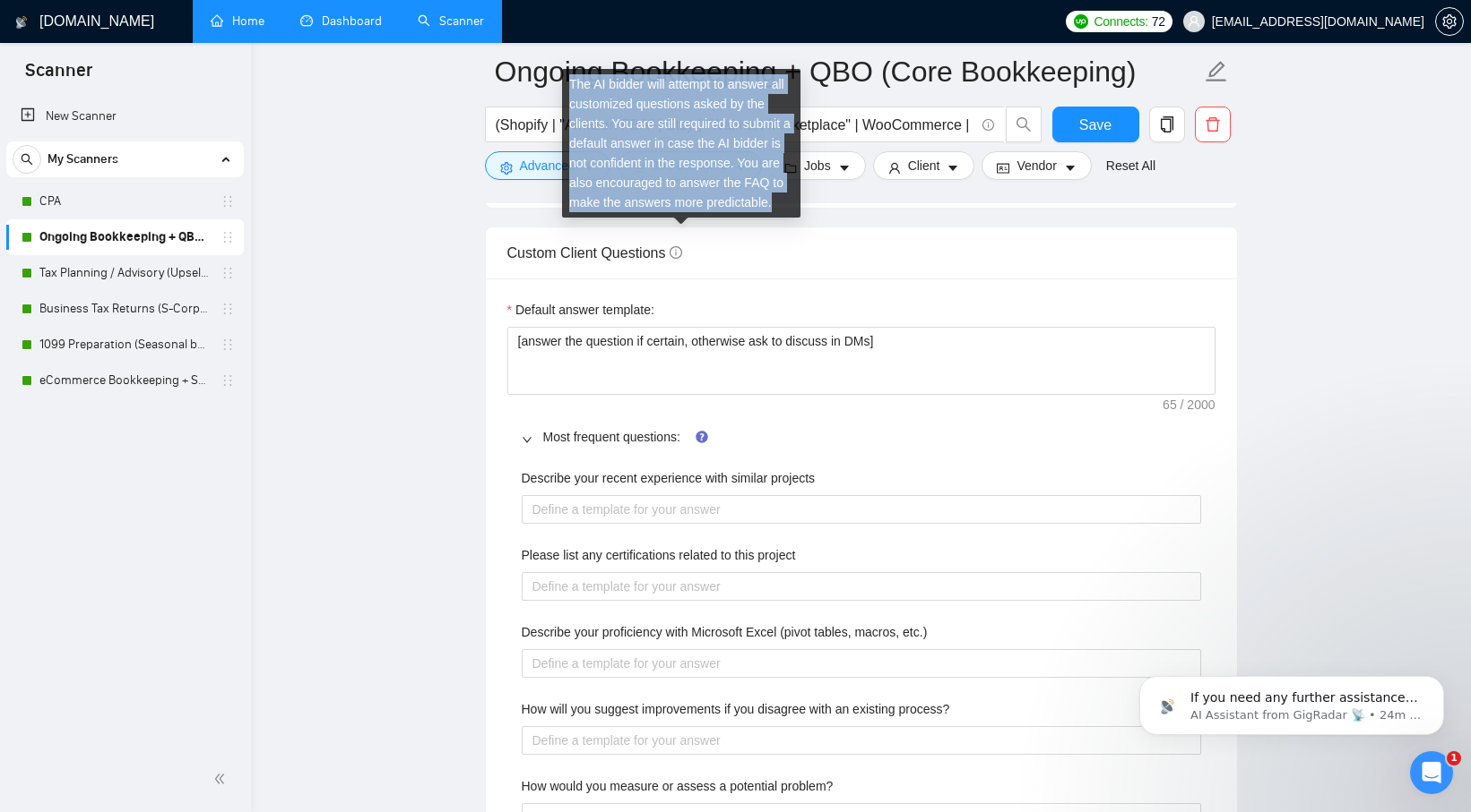
scroll to position [2487, 0]
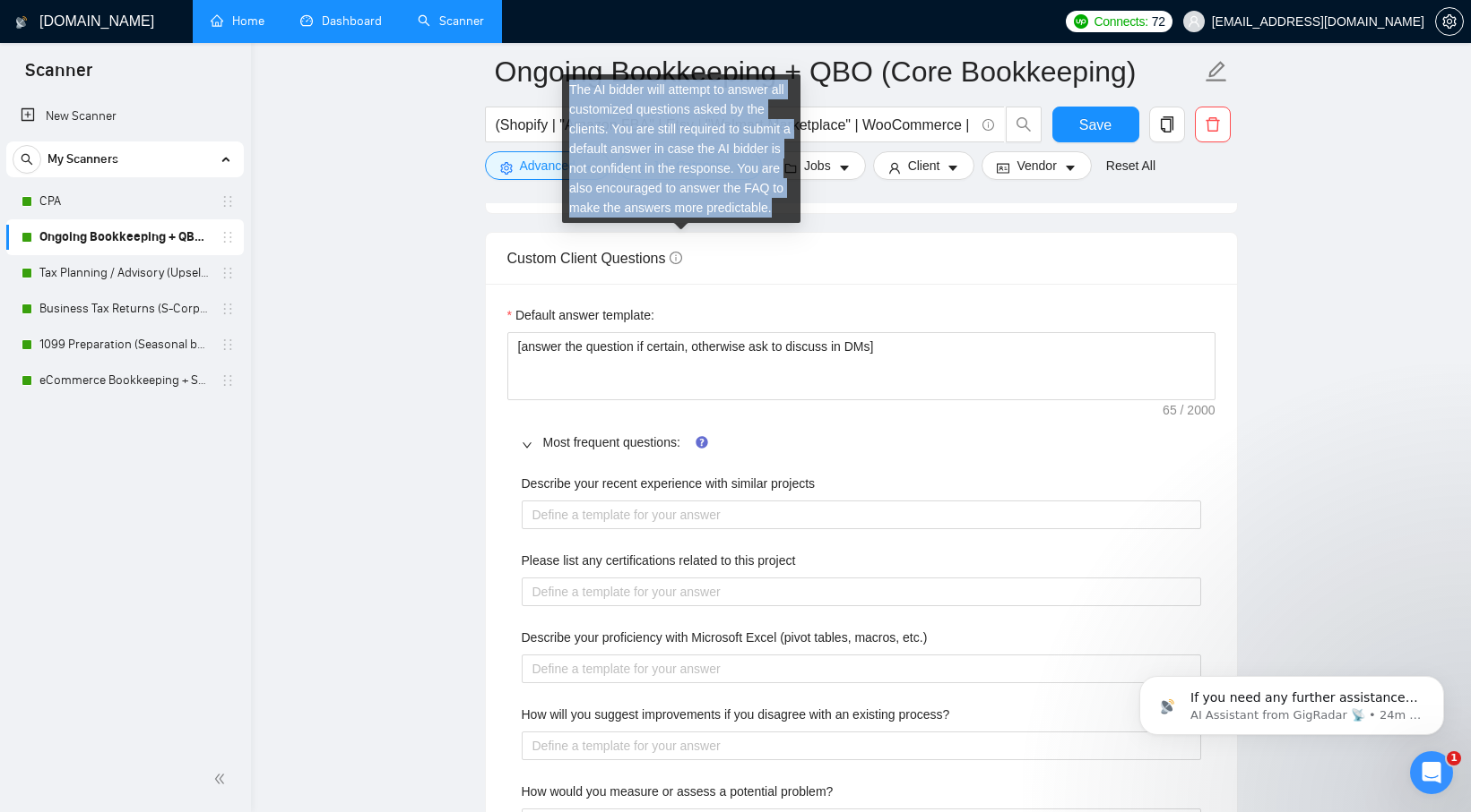
click at [678, 213] on div "The AI bidder will attempt to answer all customized questions asked by the clie…" at bounding box center [681, 148] width 238 height 148
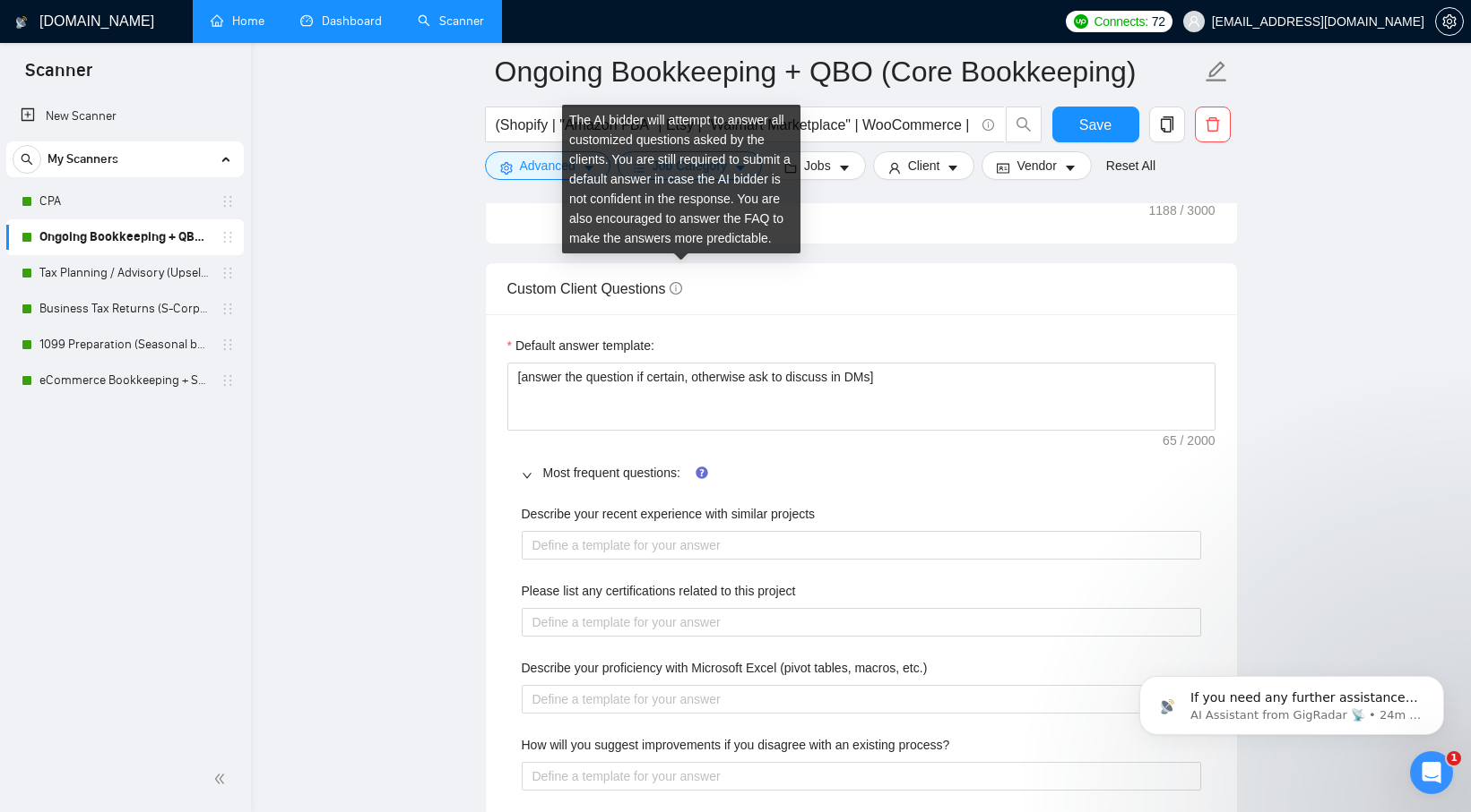
scroll to position [2455, 0]
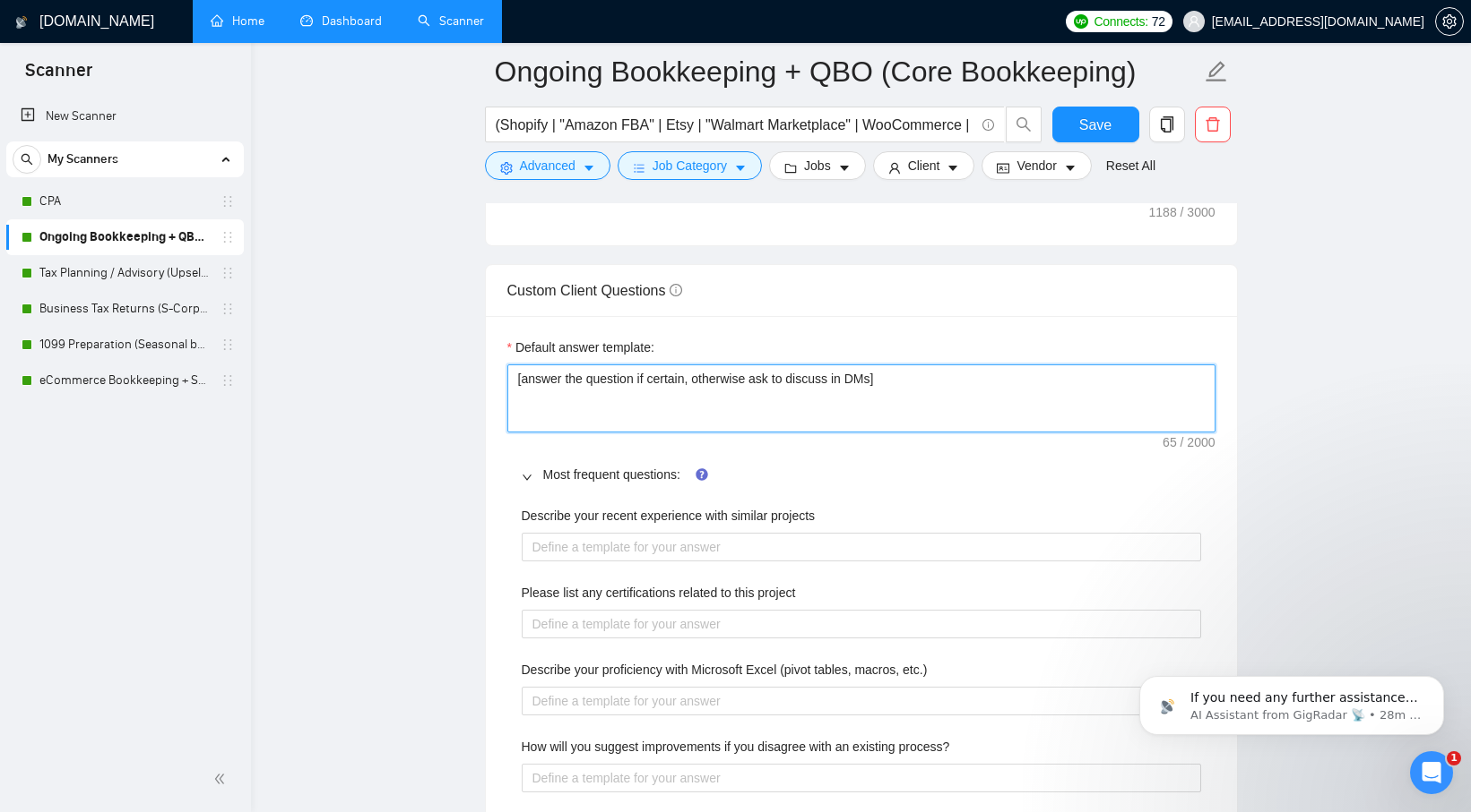
click at [988, 379] on textarea "[answer the question if certain, otherwise ask to discuss in DMs]" at bounding box center [861, 398] width 708 height 68
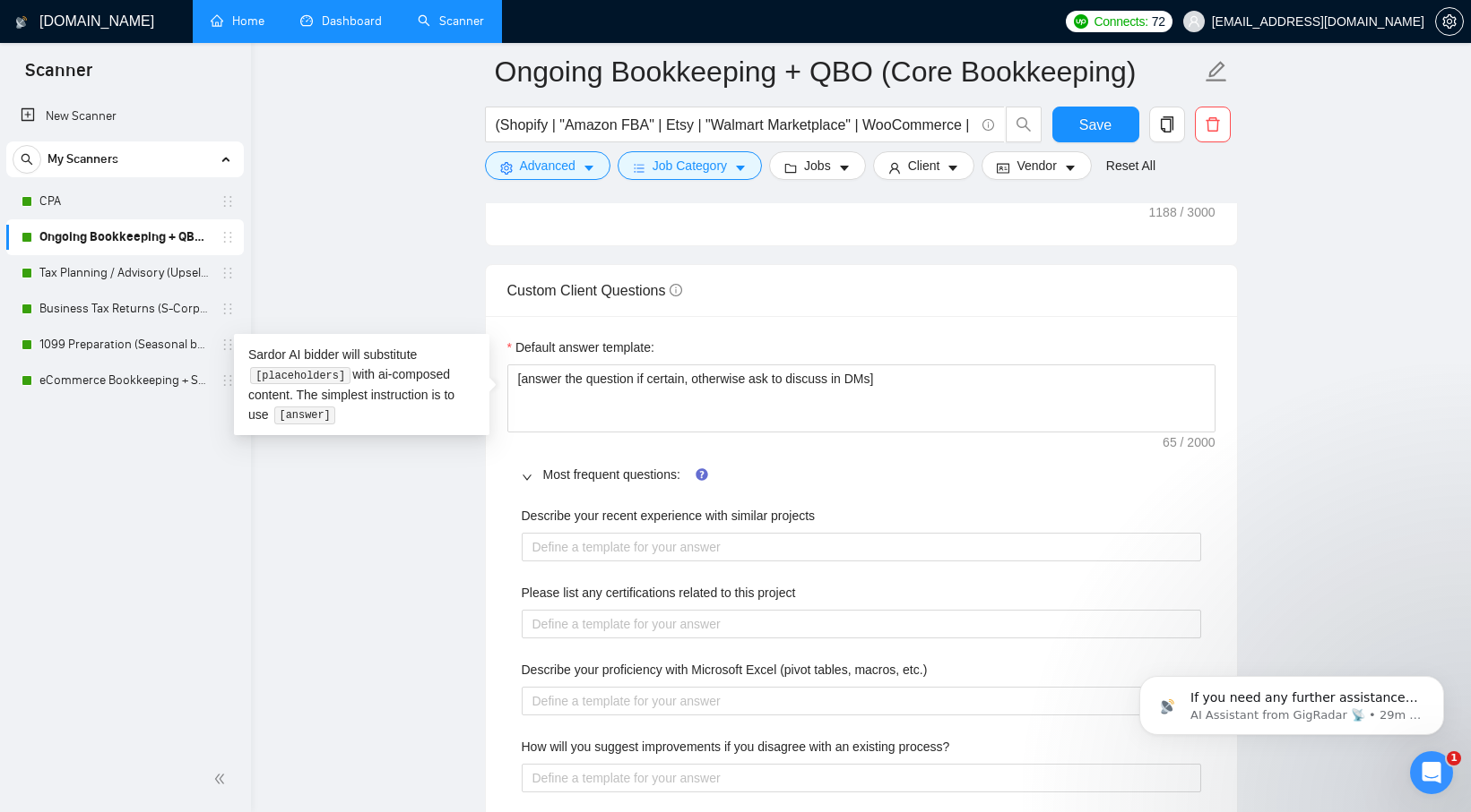
click at [629, 353] on label "Default answer template:" at bounding box center [581, 347] width 147 height 20
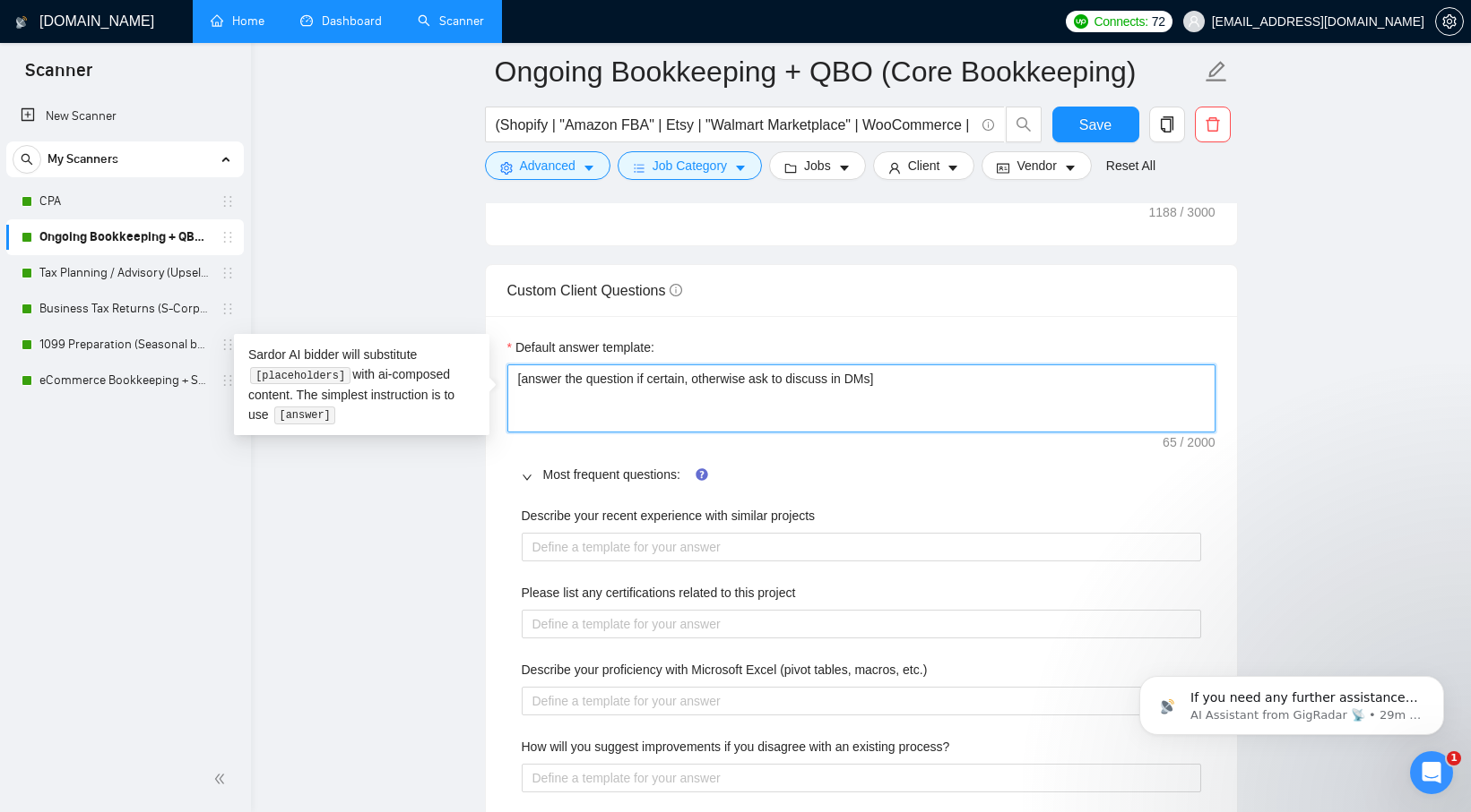
click at [629, 364] on textarea "[answer the question if certain, otherwise ask to discuss in DMs]" at bounding box center [861, 398] width 708 height 68
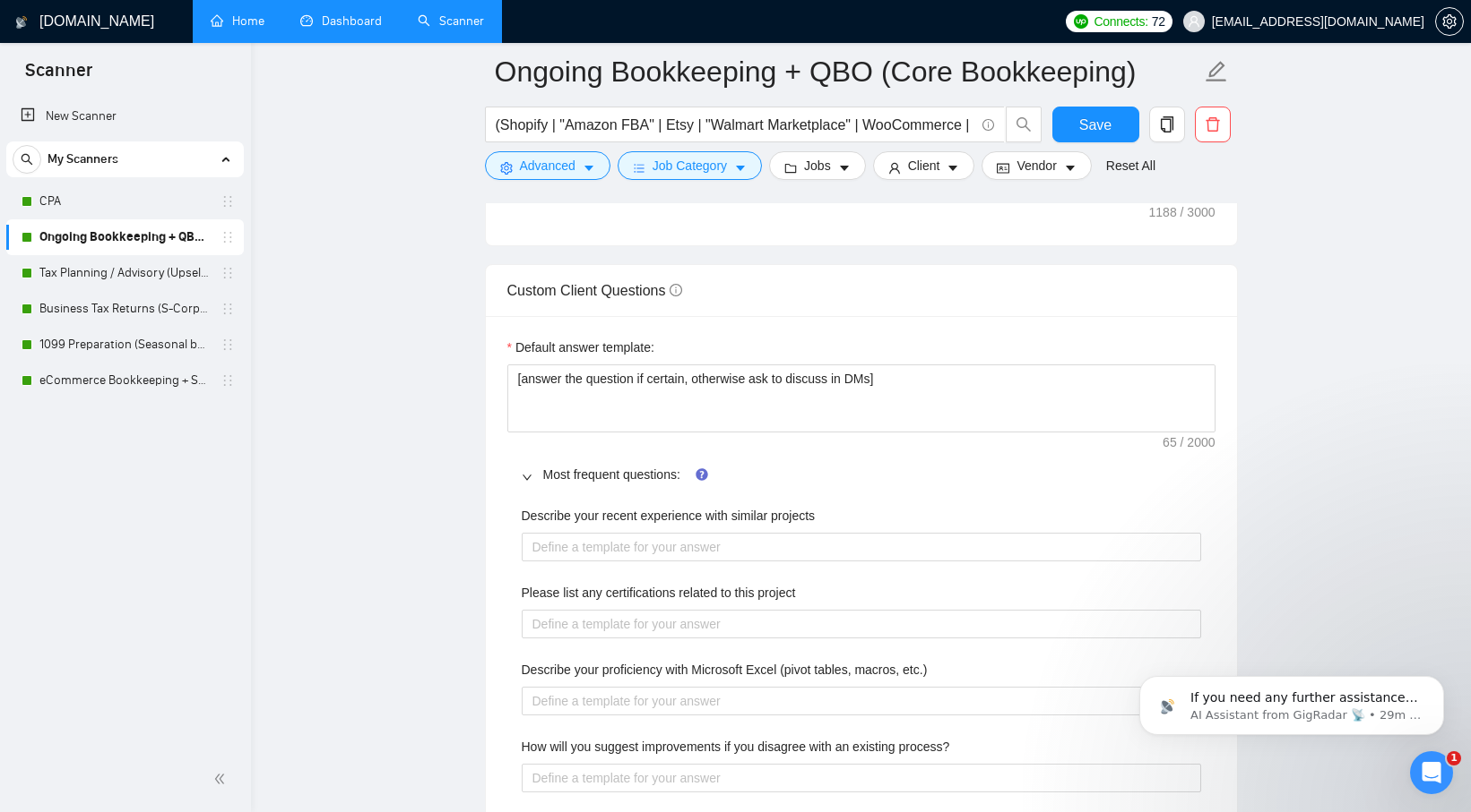
click at [628, 353] on label "Default answer template:" at bounding box center [581, 347] width 147 height 20
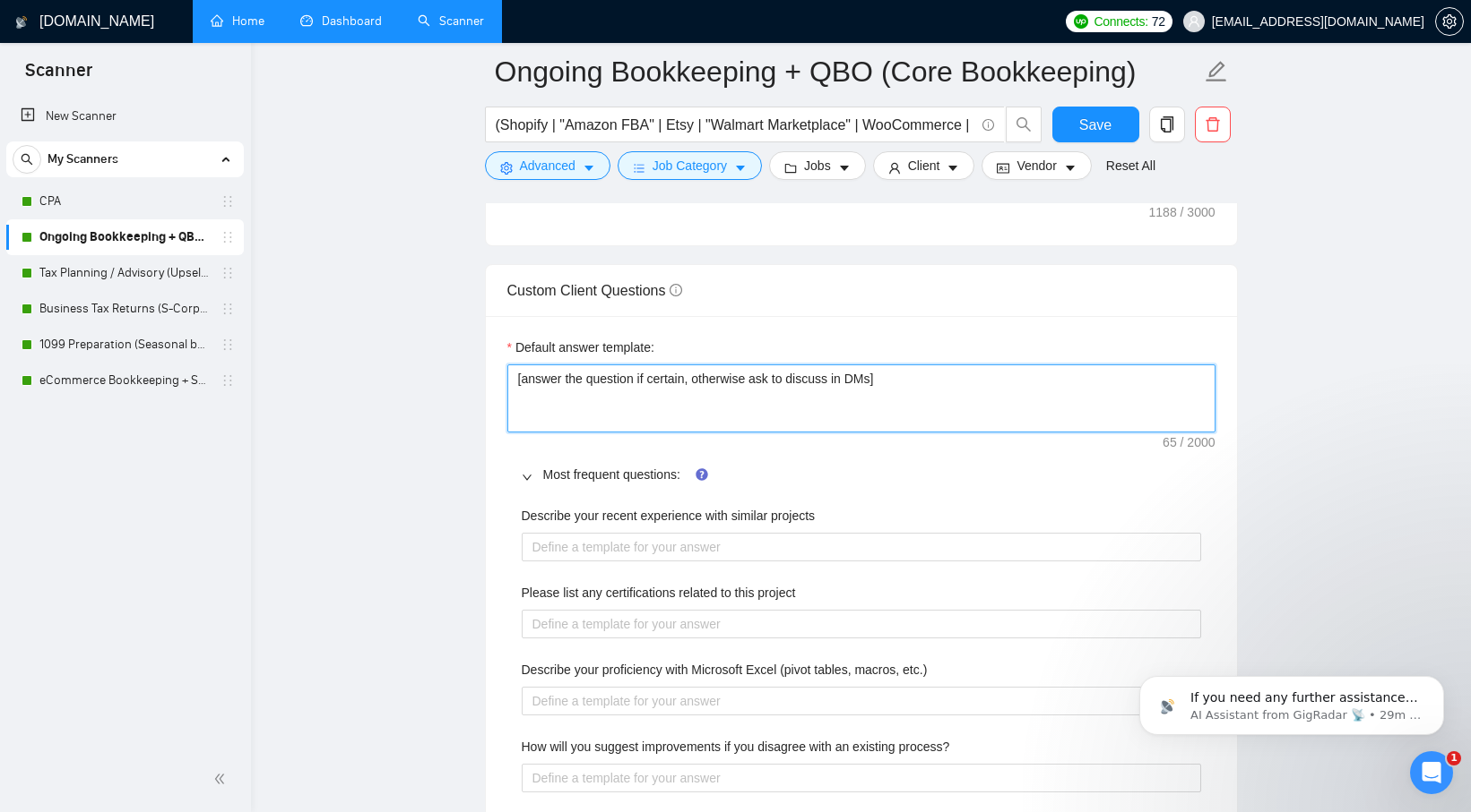
click at [628, 364] on textarea "[answer the question if certain, otherwise ask to discuss in DMs]" at bounding box center [861, 398] width 708 height 68
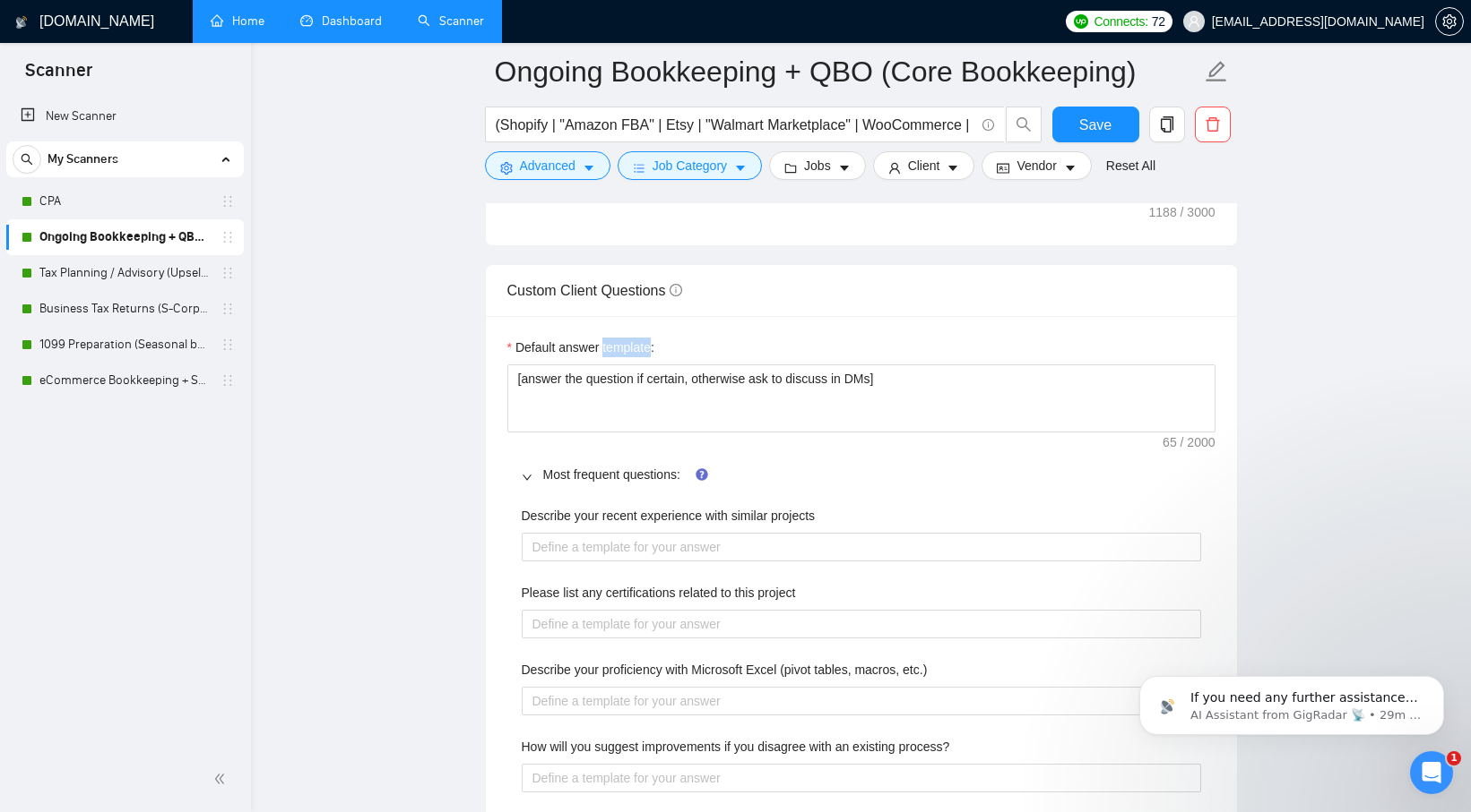
click at [628, 353] on label "Default answer template:" at bounding box center [581, 347] width 147 height 20
click at [628, 364] on textarea "[answer the question if certain, otherwise ask to discuss in DMs]" at bounding box center [861, 398] width 708 height 68
click at [628, 353] on label "Default answer template:" at bounding box center [581, 347] width 147 height 20
click at [628, 364] on textarea "[answer the question if certain, otherwise ask to discuss in DMs]" at bounding box center [861, 398] width 708 height 68
copy label "Default answer template:"
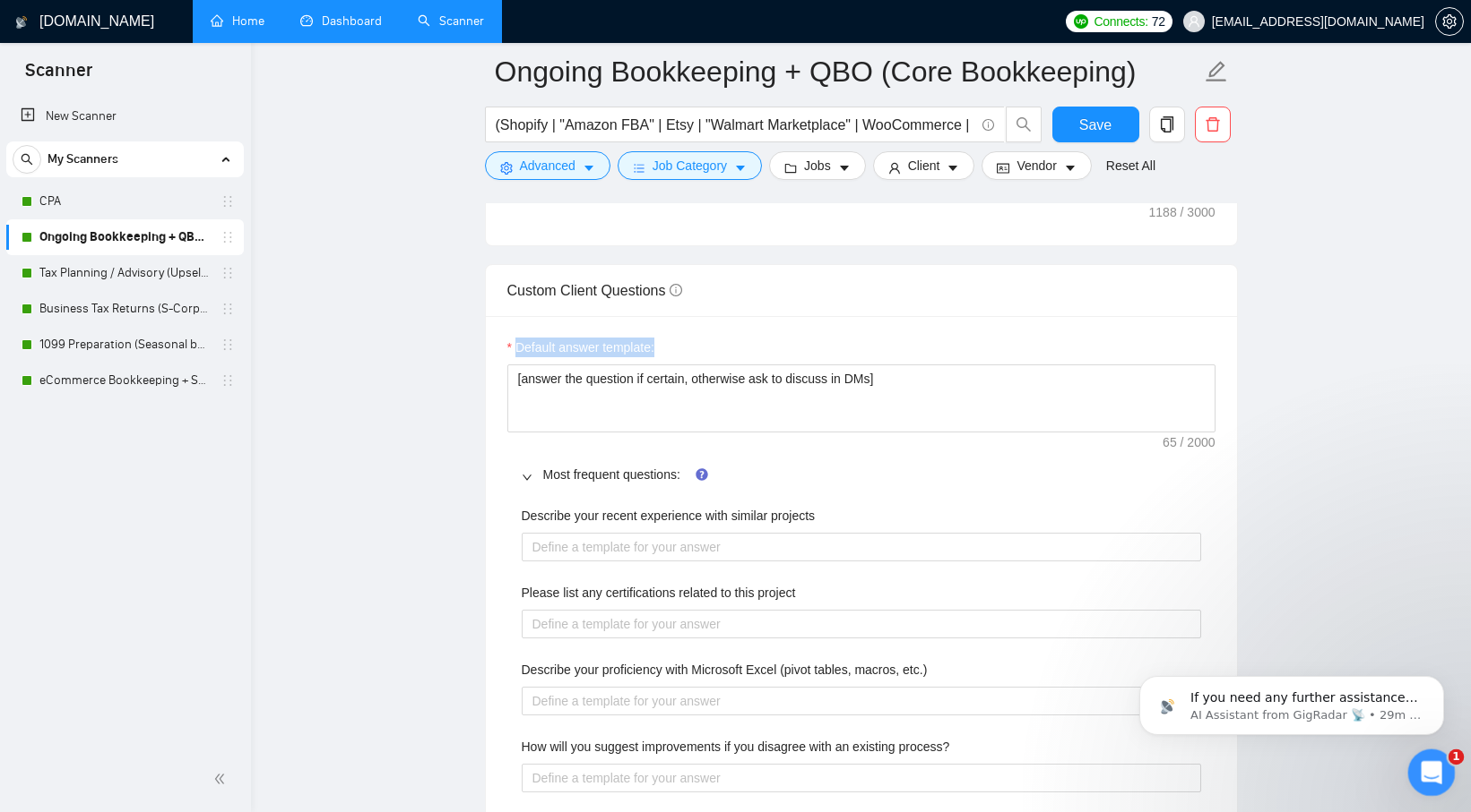
click at [1420, 760] on div "Open Intercom Messenger" at bounding box center [1428, 770] width 60 height 59
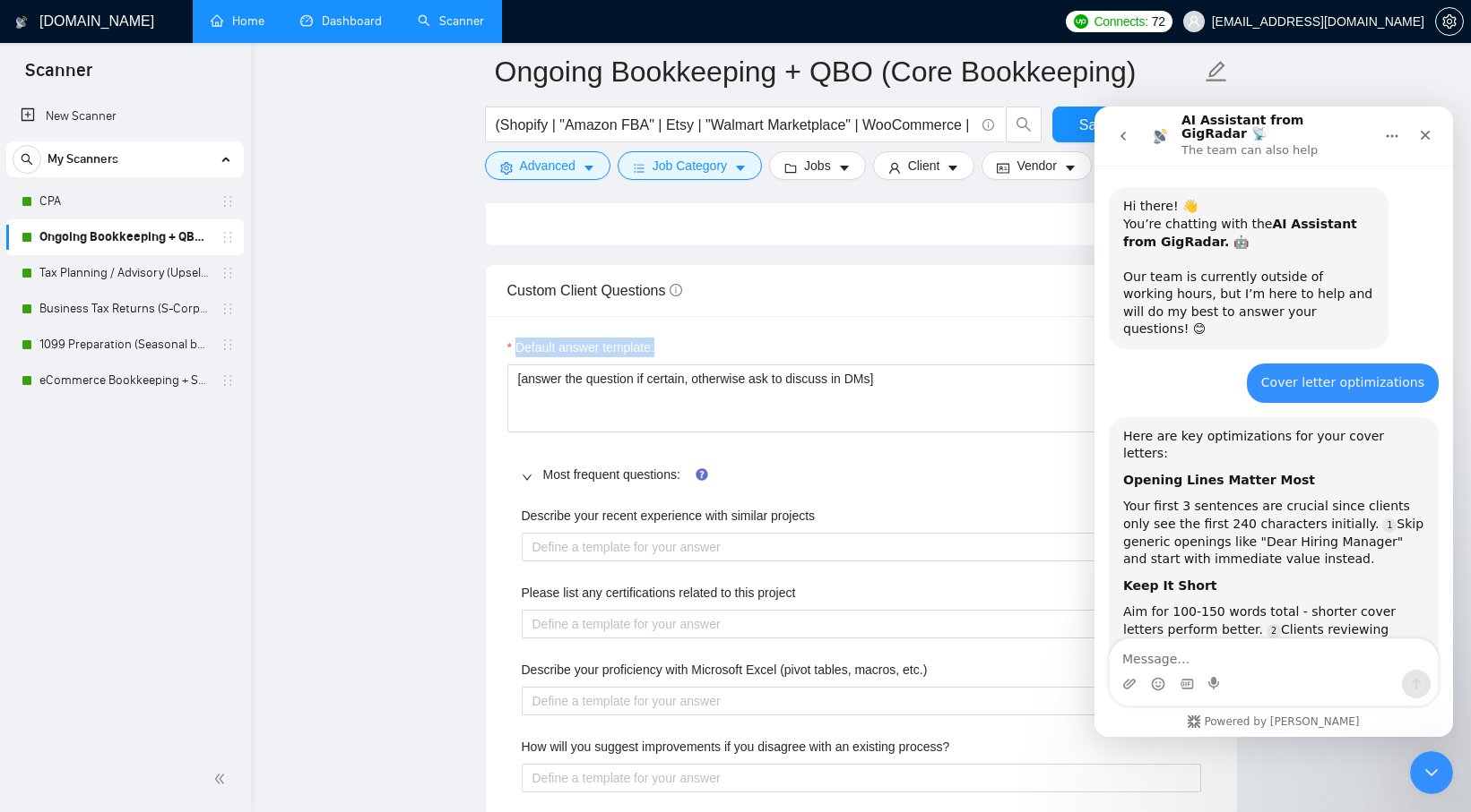
scroll to position [3, 0]
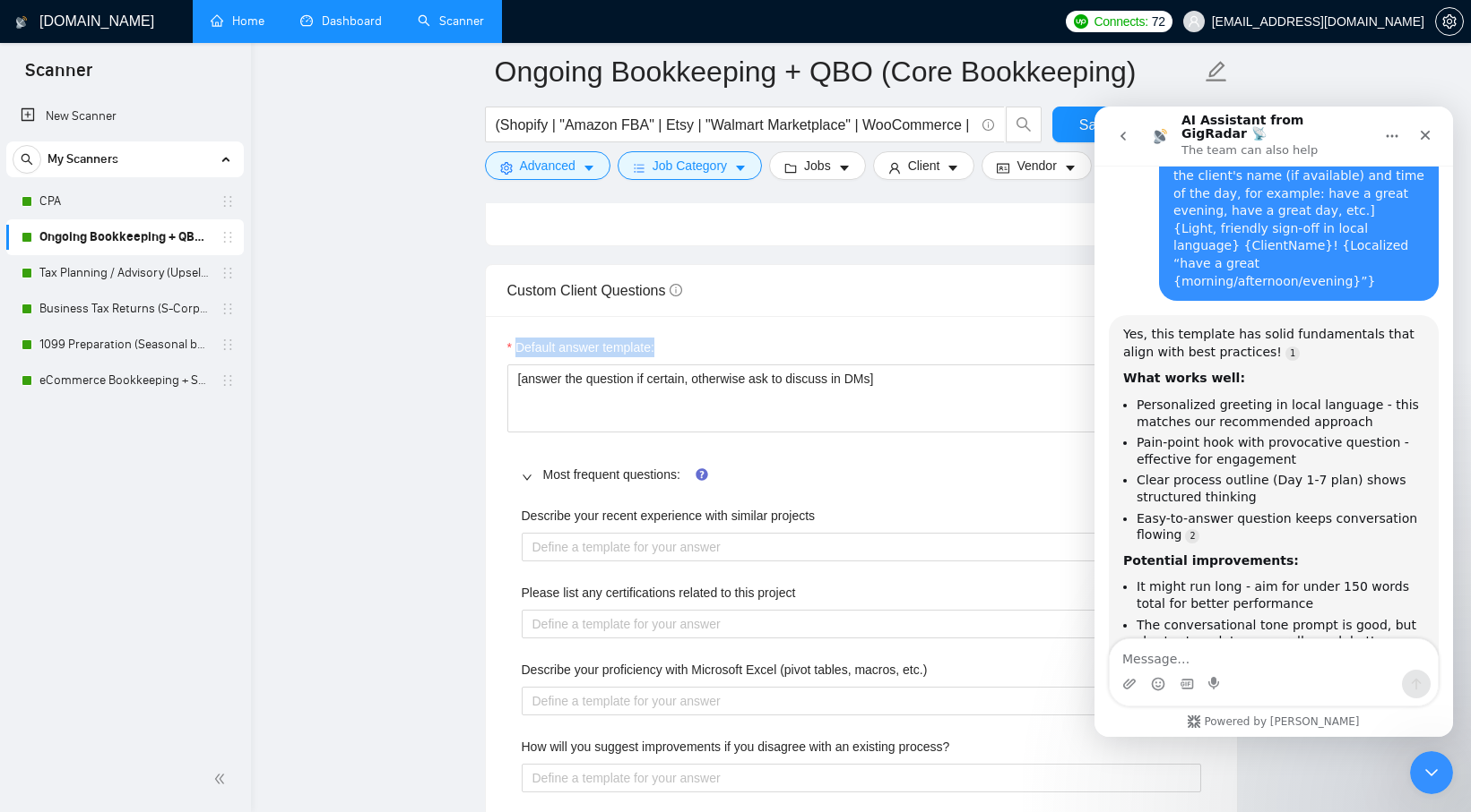
click at [1218, 662] on textarea "Message…" at bounding box center [1273, 654] width 328 height 30
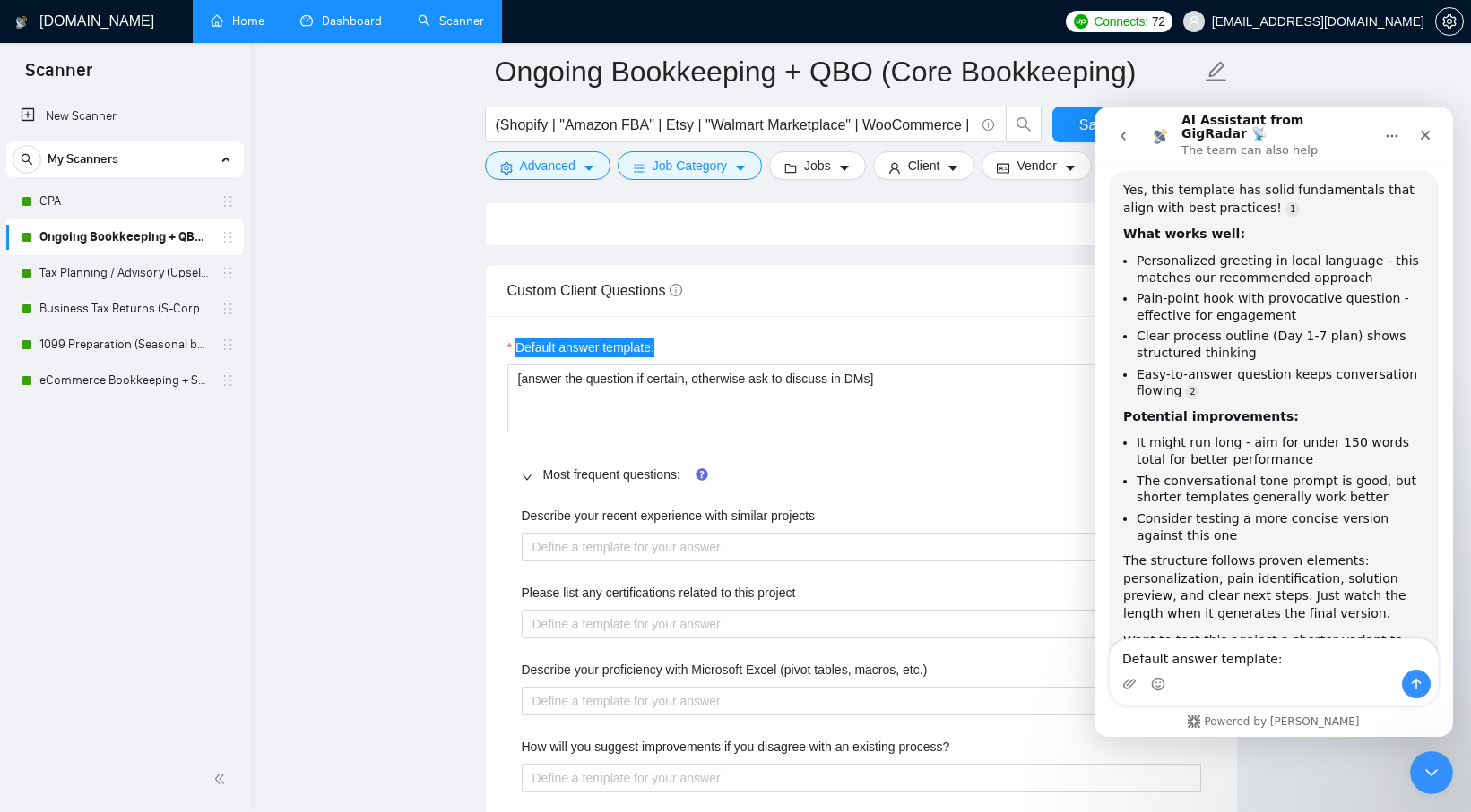
scroll to position [2326, 0]
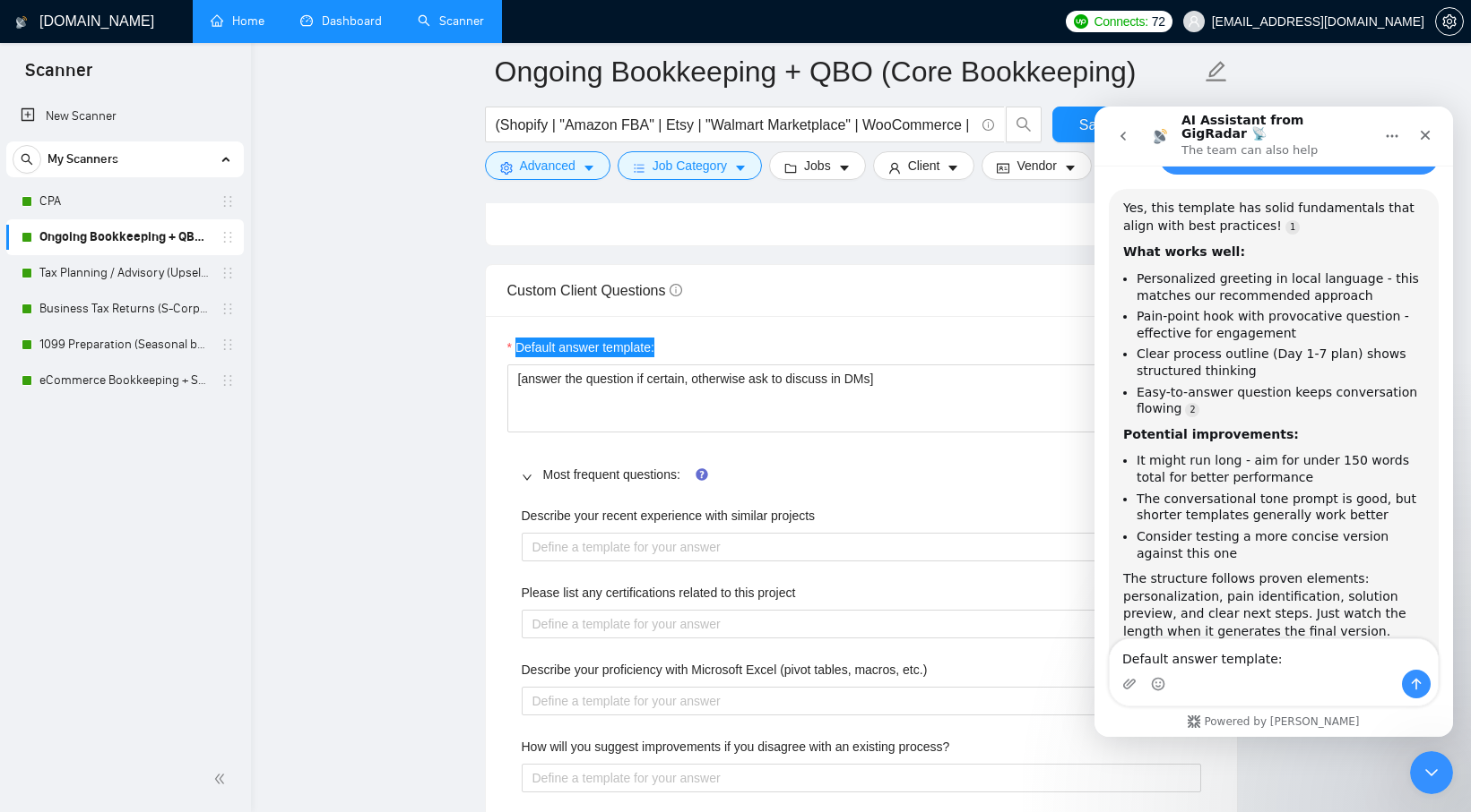
click at [1129, 659] on textarea "Default answer template:" at bounding box center [1273, 654] width 328 height 30
click at [1343, 659] on textarea "For, Default answer template:" at bounding box center [1273, 654] width 328 height 30
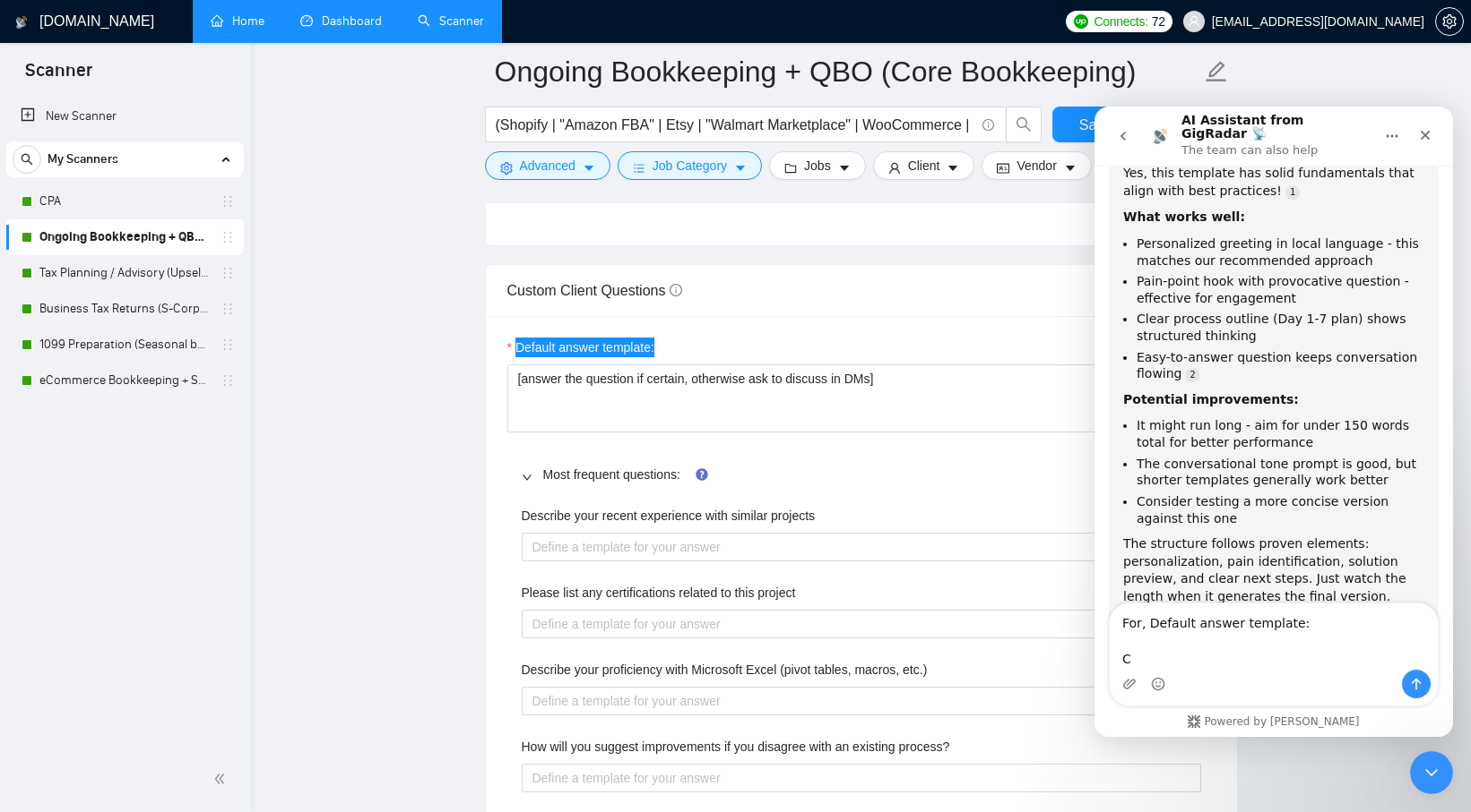
scroll to position [2361, 0]
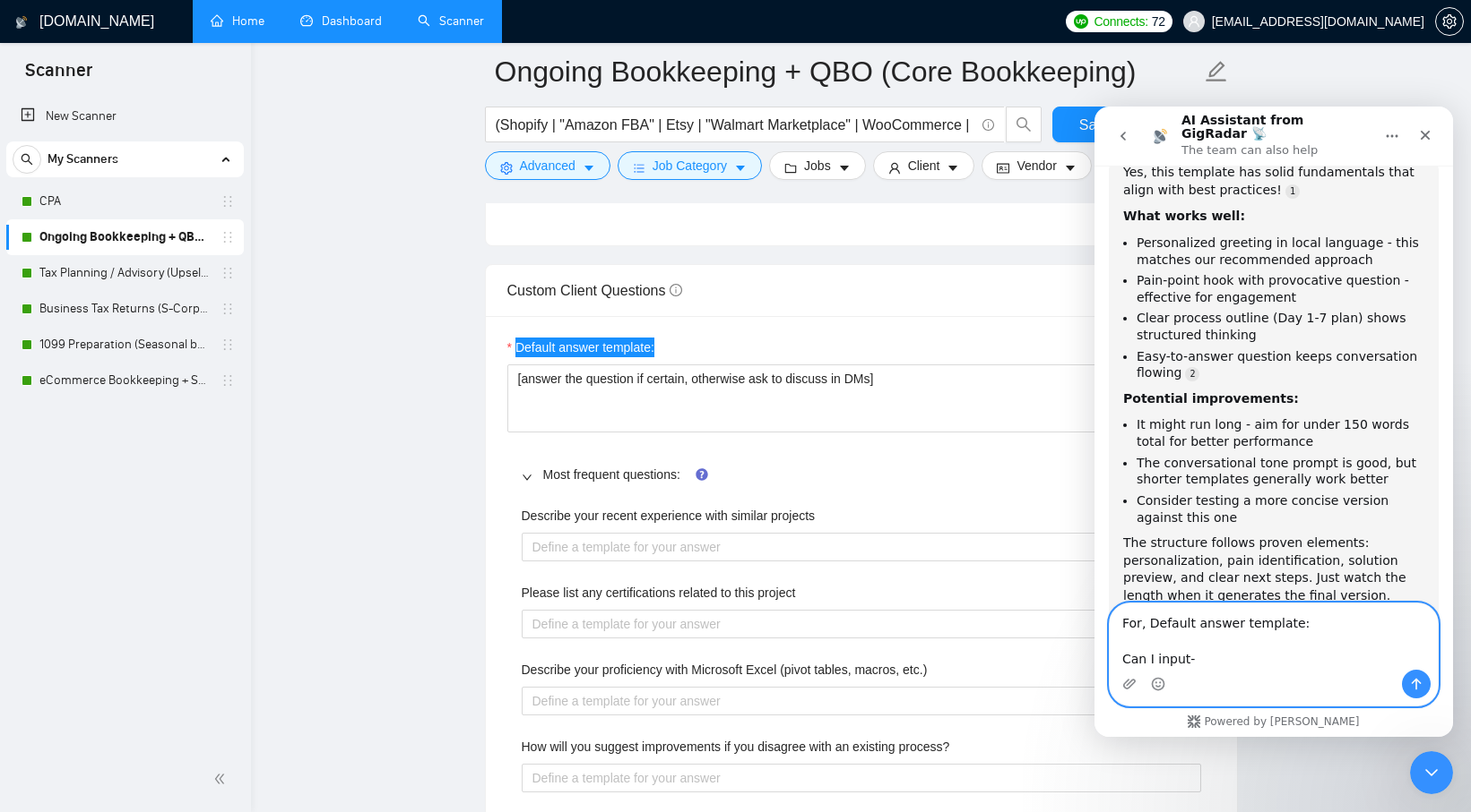
paste textarea "{"q":"What services do you provide?","a":"Core bookkeeping (bank/CC reconciliat…"
type textarea "For, Default answer template: Can I input- {"q":"What services do you provide?"…"
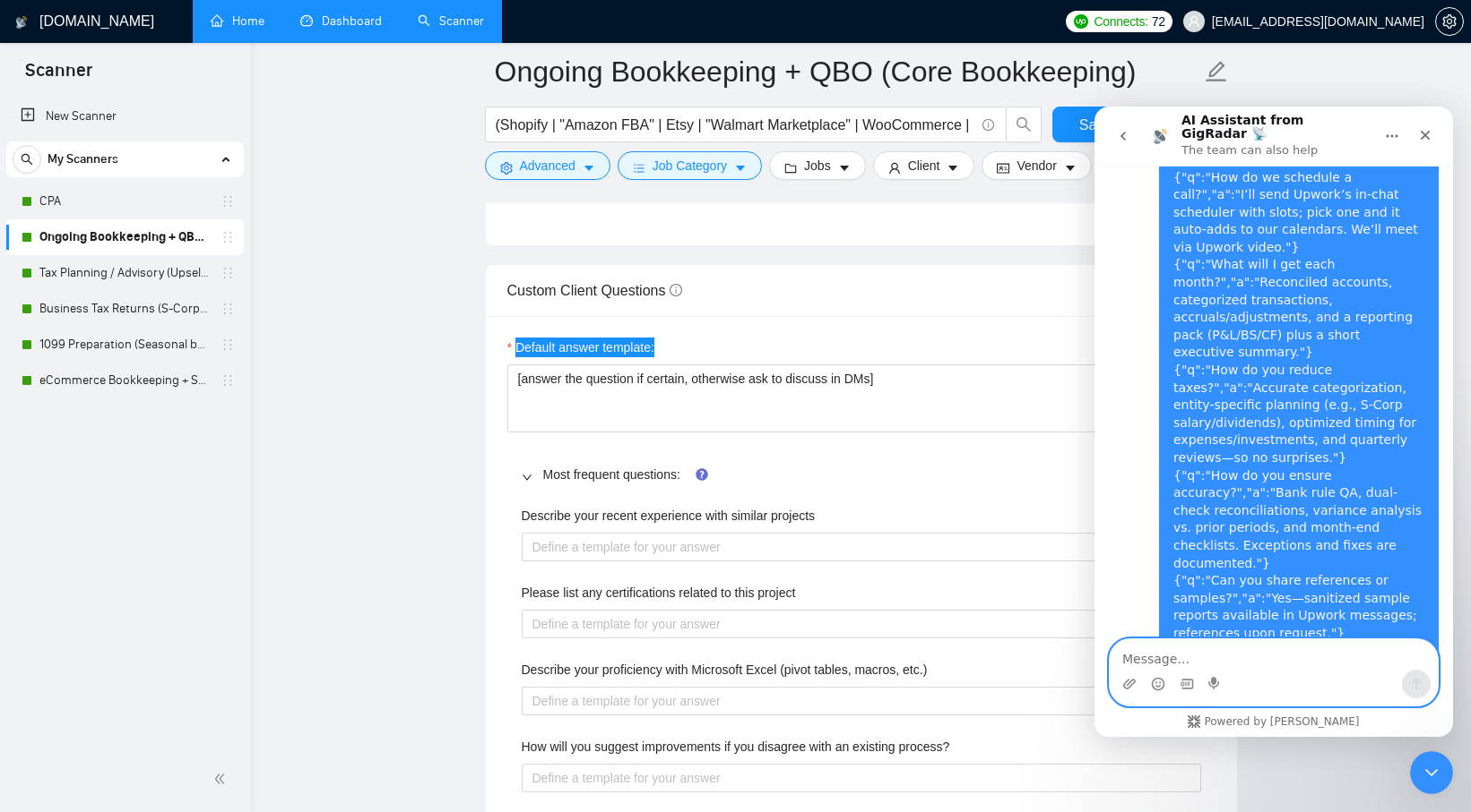
scroll to position [4570, 0]
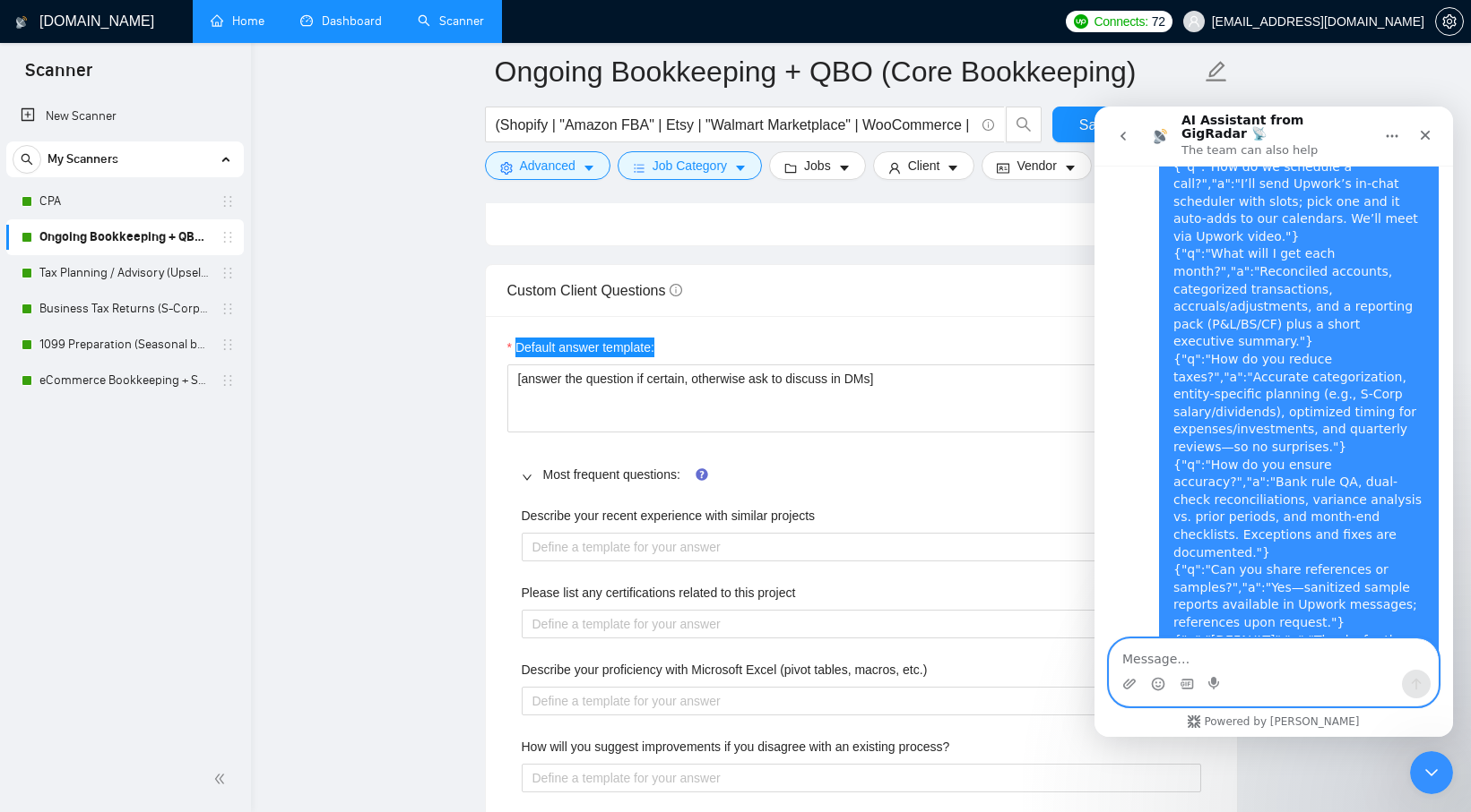
click at [1228, 661] on textarea "Message…" at bounding box center [1273, 654] width 328 height 30
type textarea "Is it going to work"
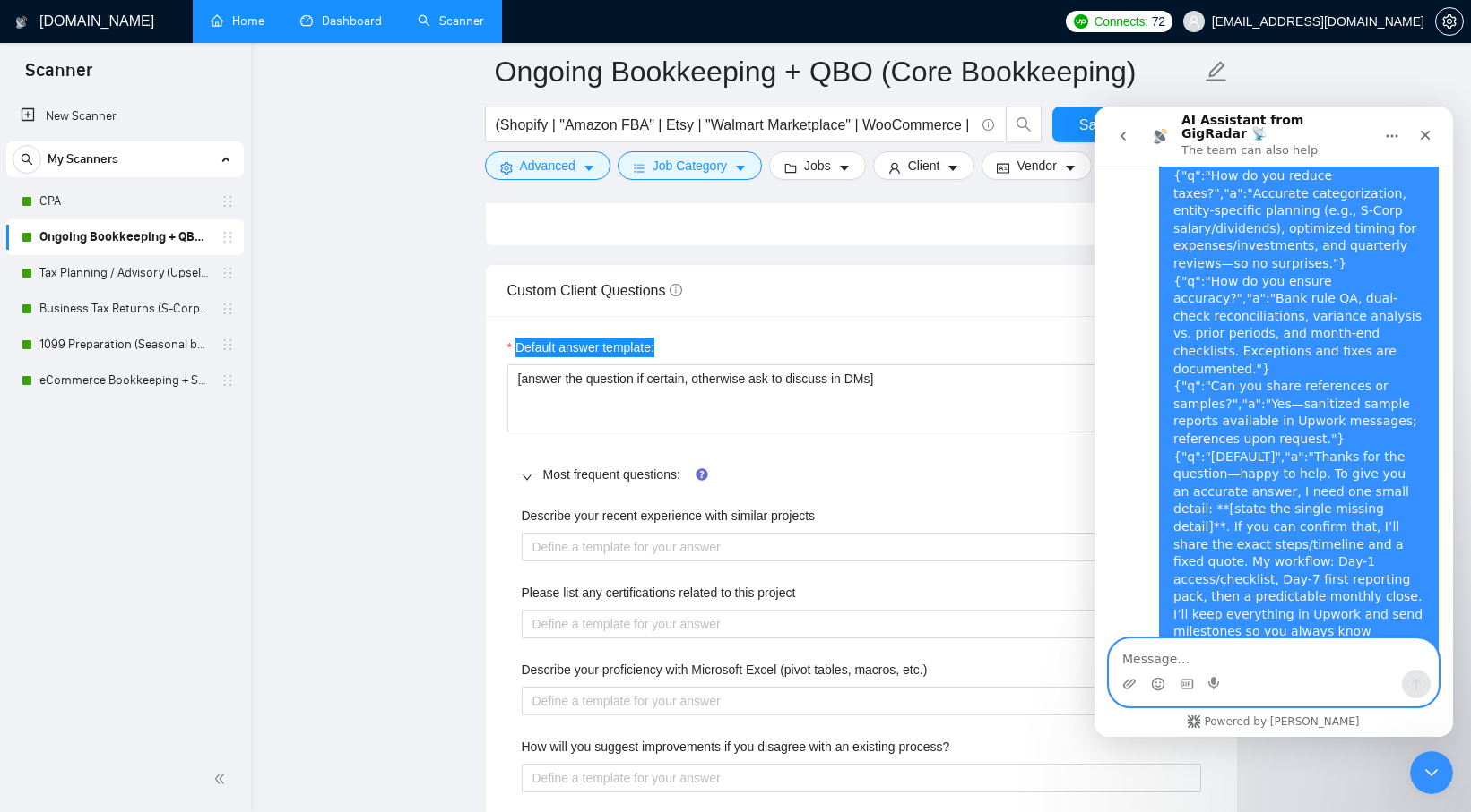
scroll to position [4764, 0]
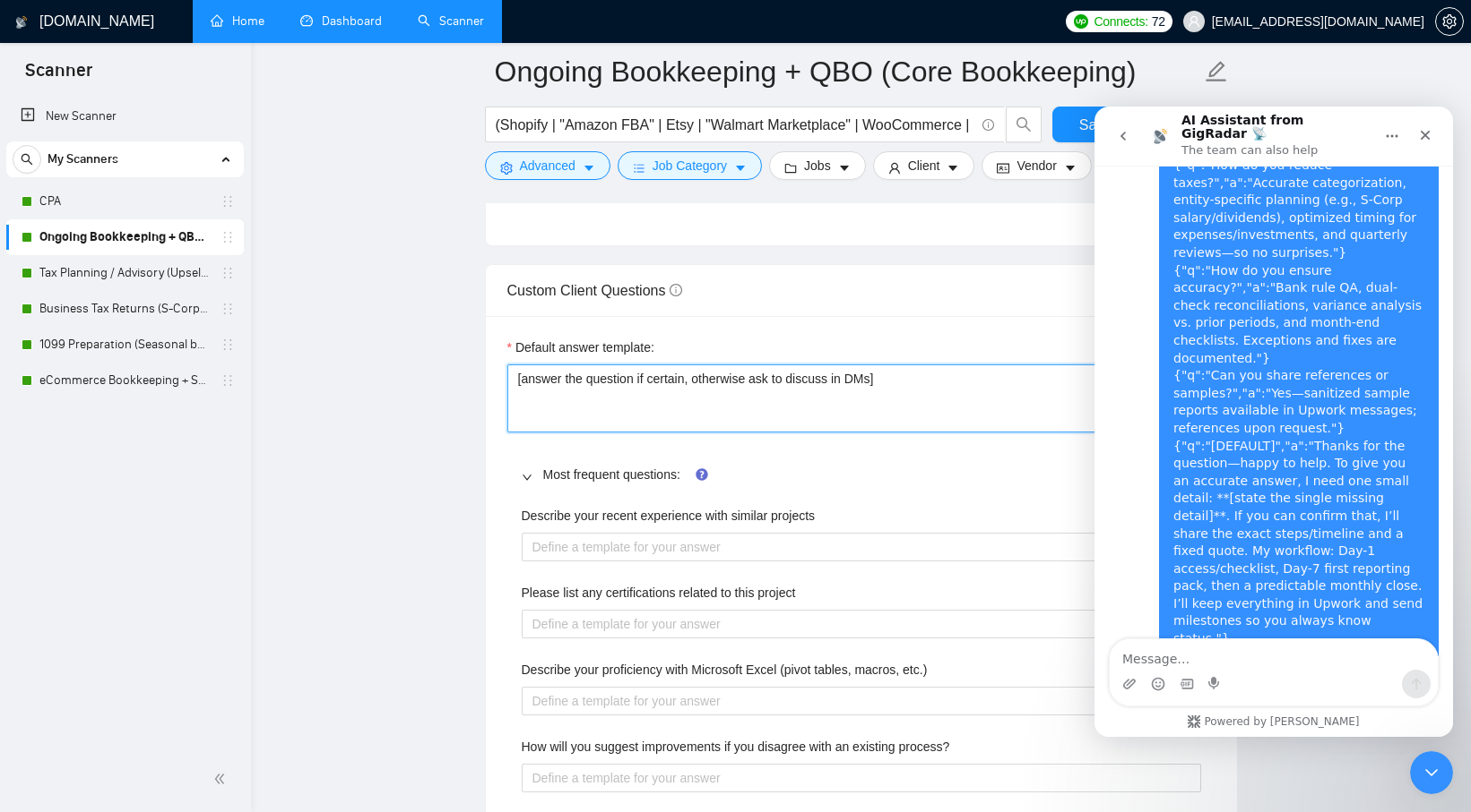
click at [683, 382] on textarea "[answer the question if certain, otherwise ask to discuss in DMs]" at bounding box center [861, 398] width 708 height 68
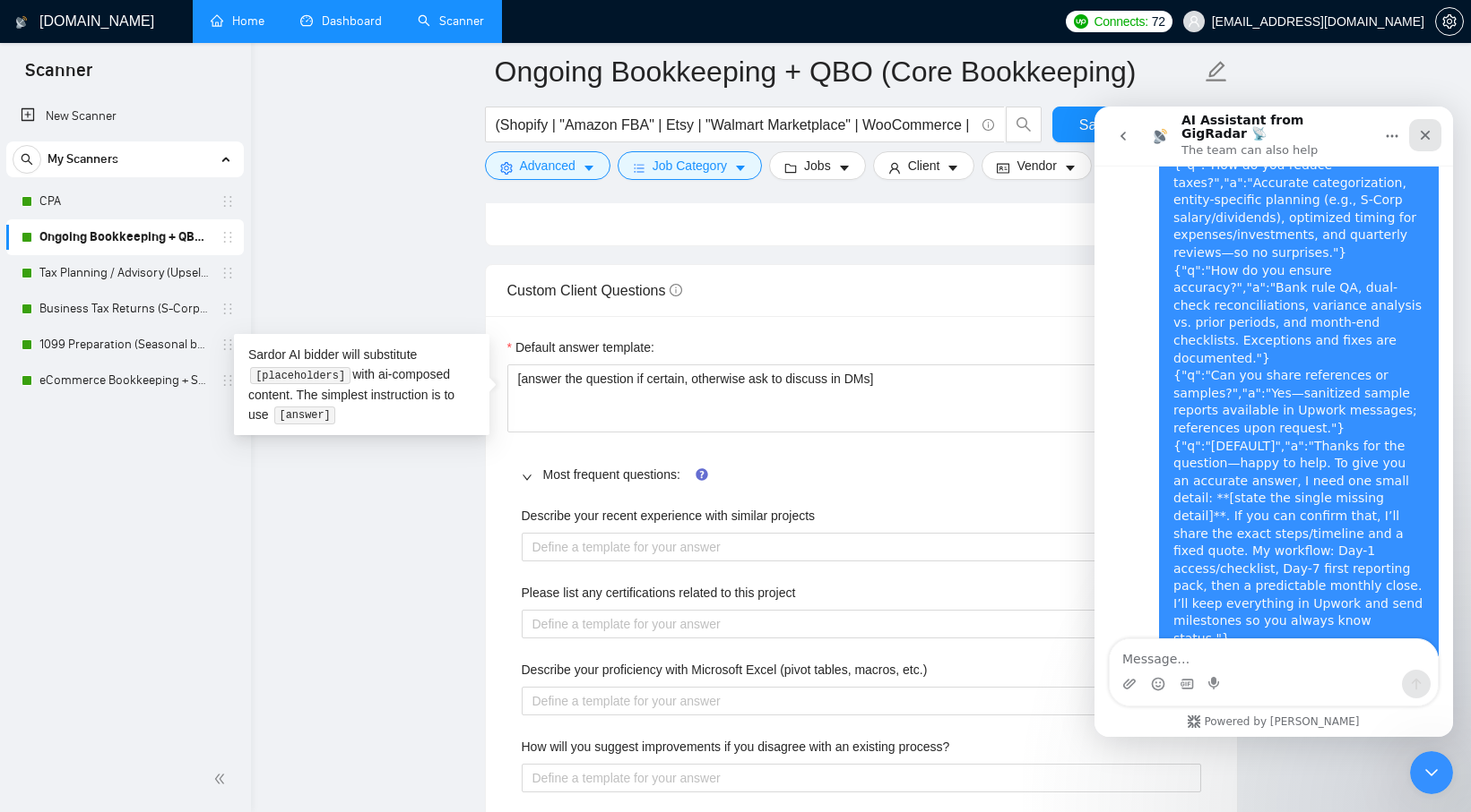
click at [1420, 137] on div "Close" at bounding box center [1425, 135] width 32 height 32
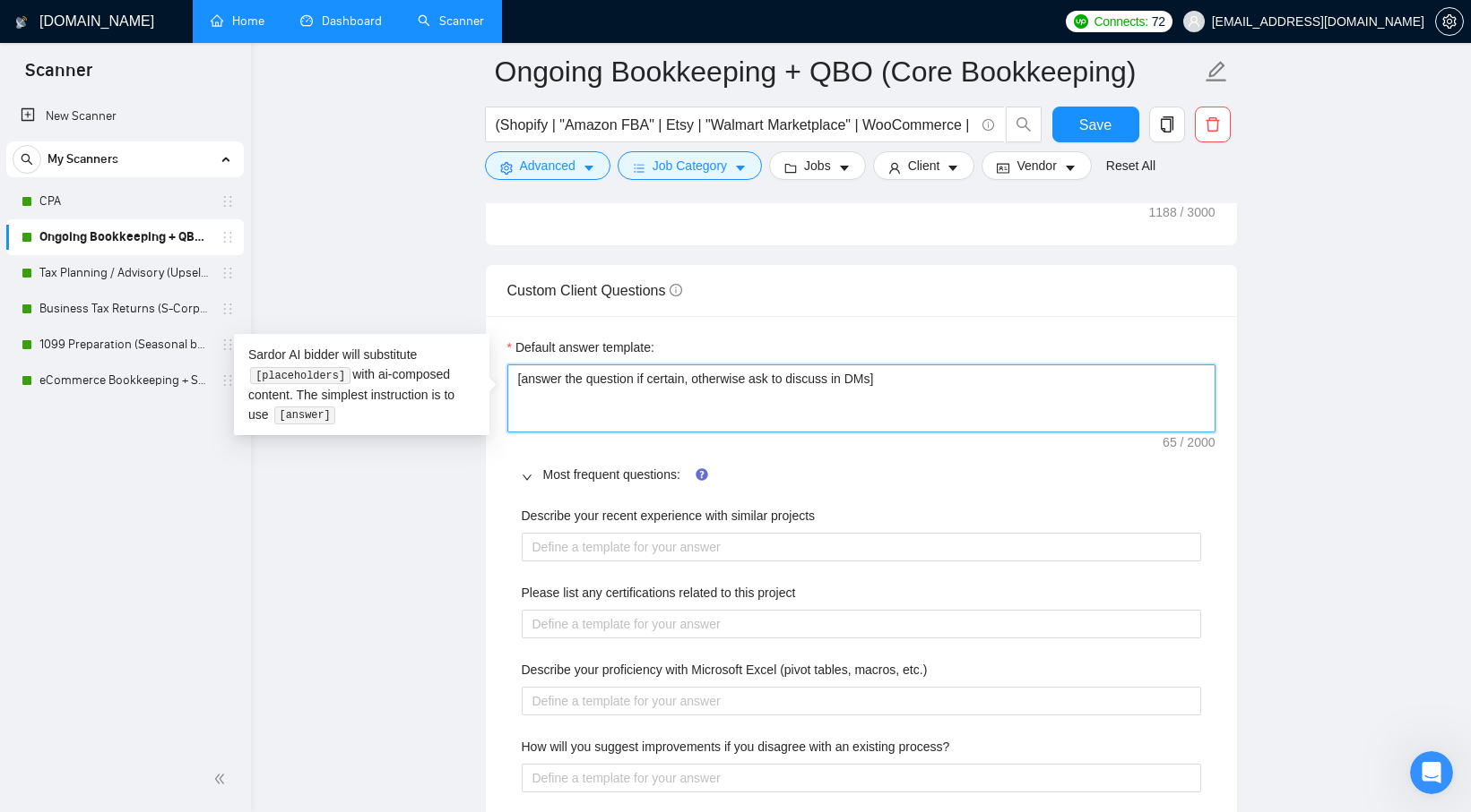
drag, startPoint x: 930, startPoint y: 392, endPoint x: 530, endPoint y: 377, distance: 400.3
click at [530, 377] on textarea "[answer the question if certain, otherwise ask to discuss in DMs]" at bounding box center [861, 398] width 708 height 68
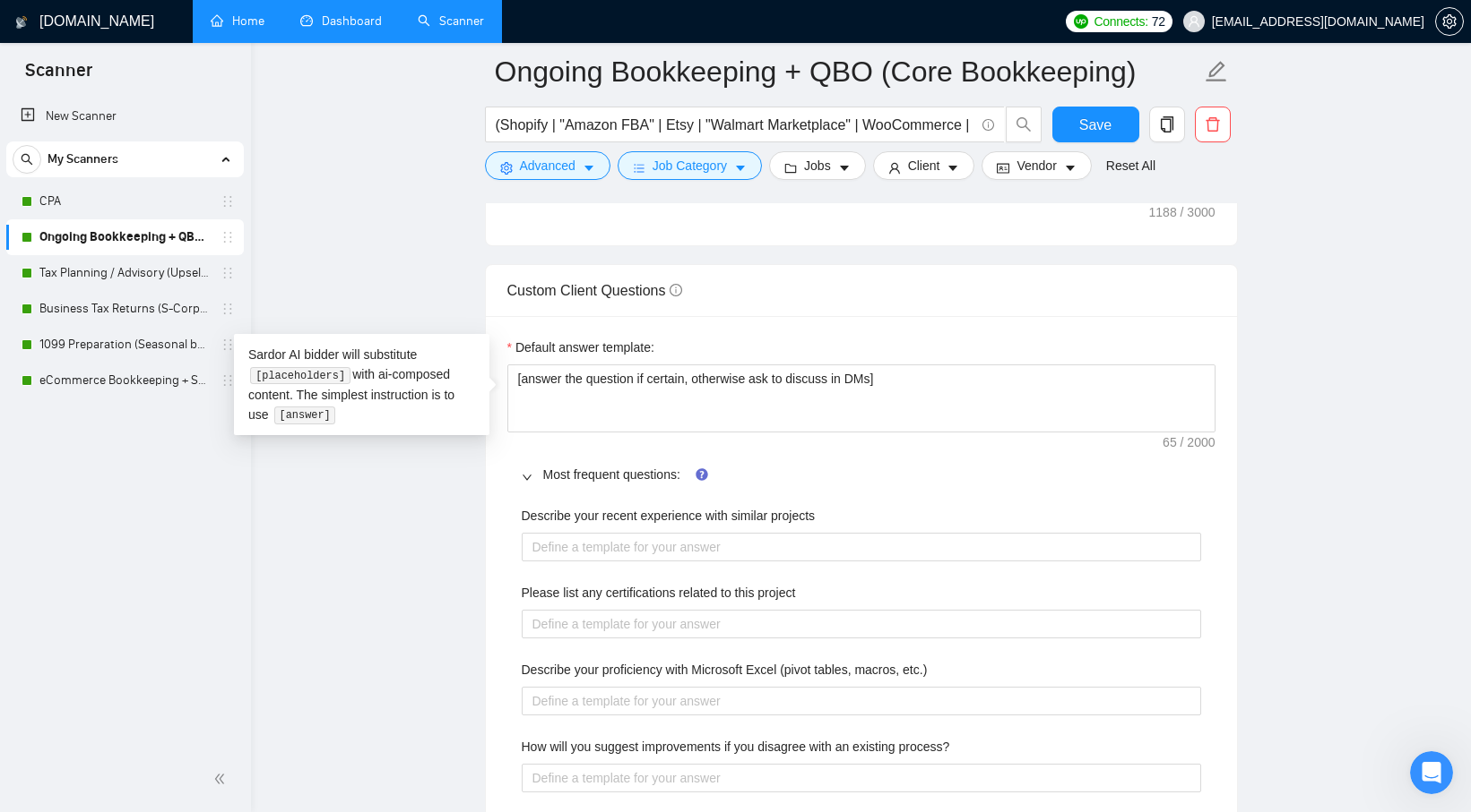
click at [763, 303] on div "Custom Client Questions" at bounding box center [861, 291] width 708 height 51
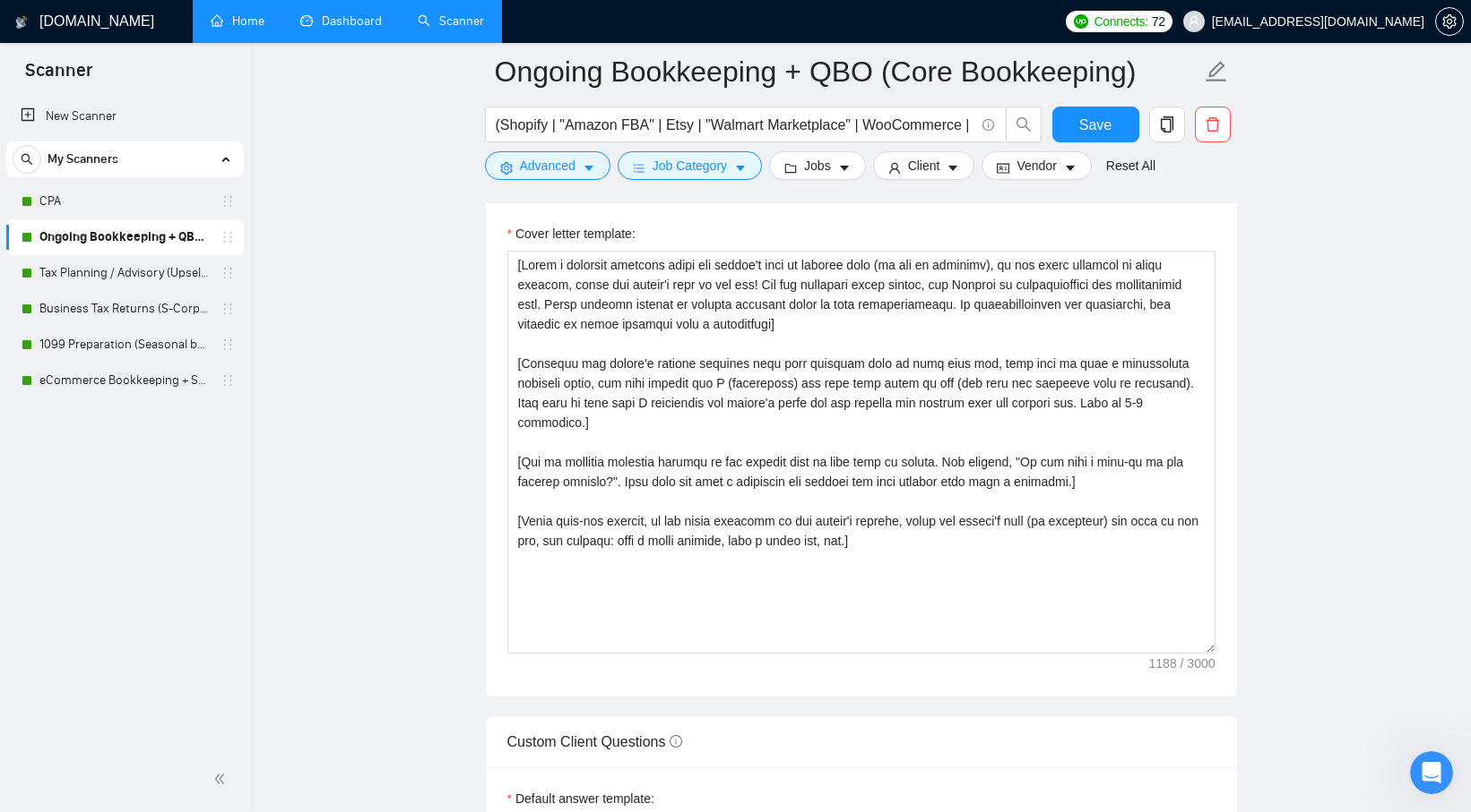
scroll to position [1918, 0]
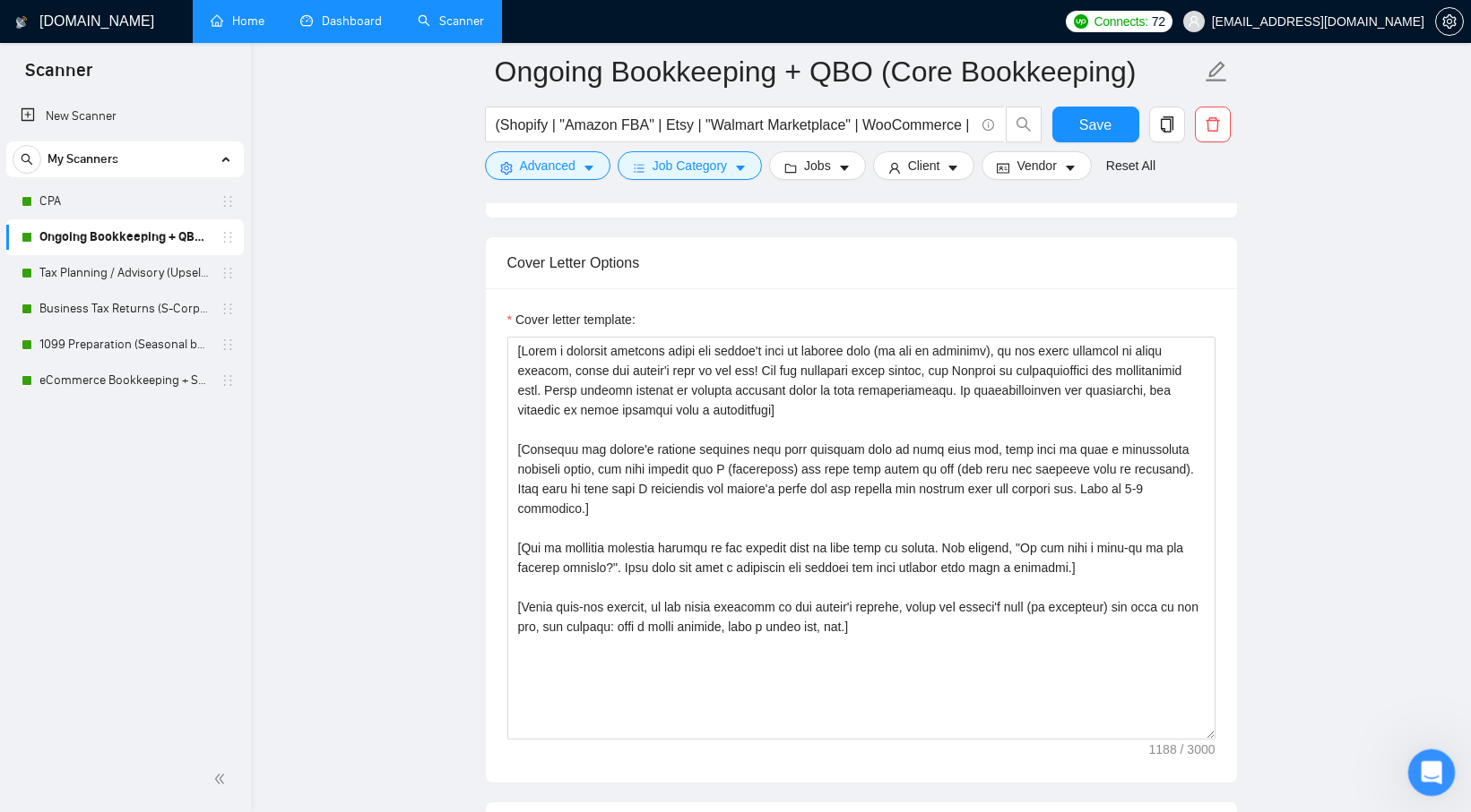
click at [1435, 778] on icon "Open Intercom Messenger" at bounding box center [1428, 770] width 29 height 29
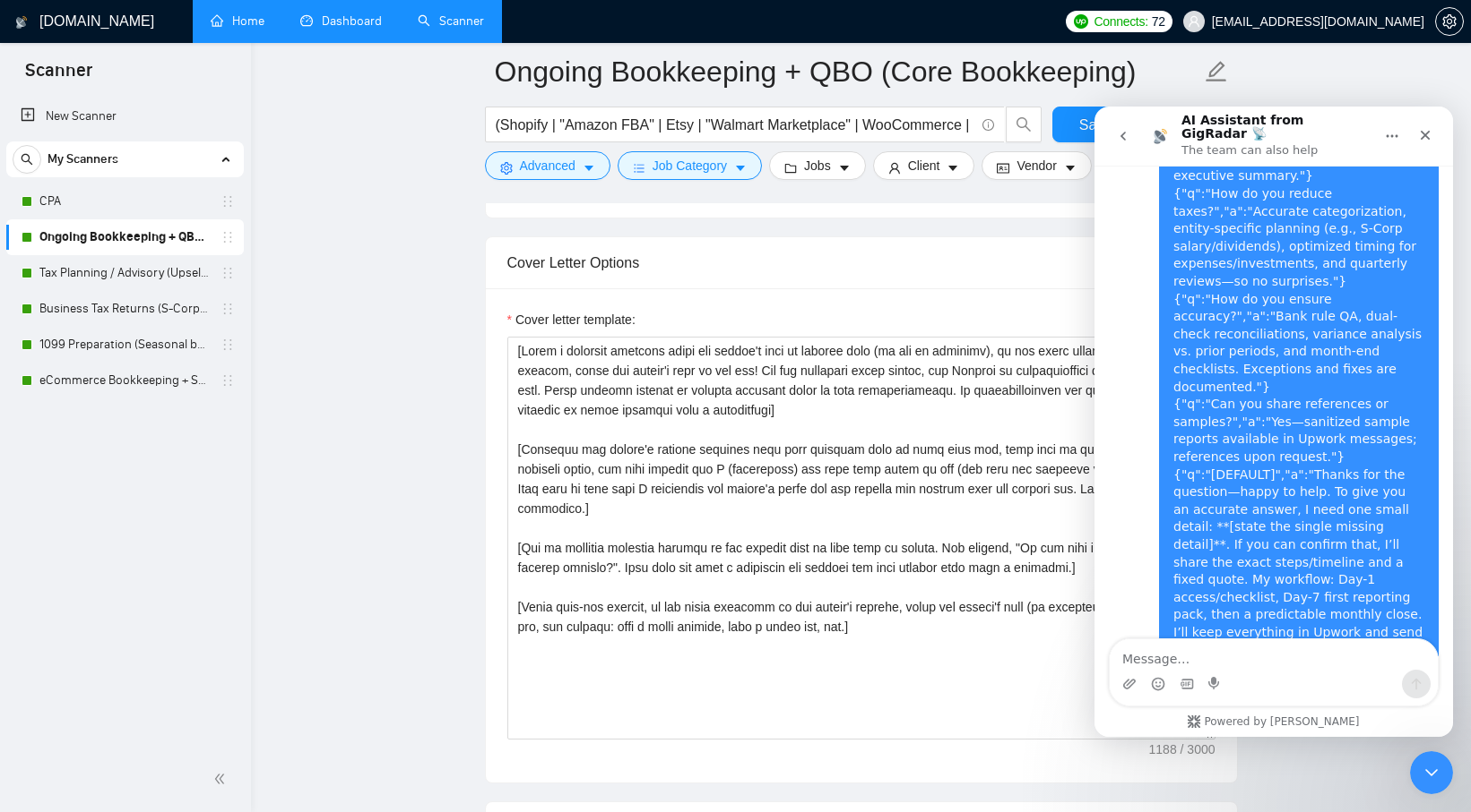
scroll to position [4764, 0]
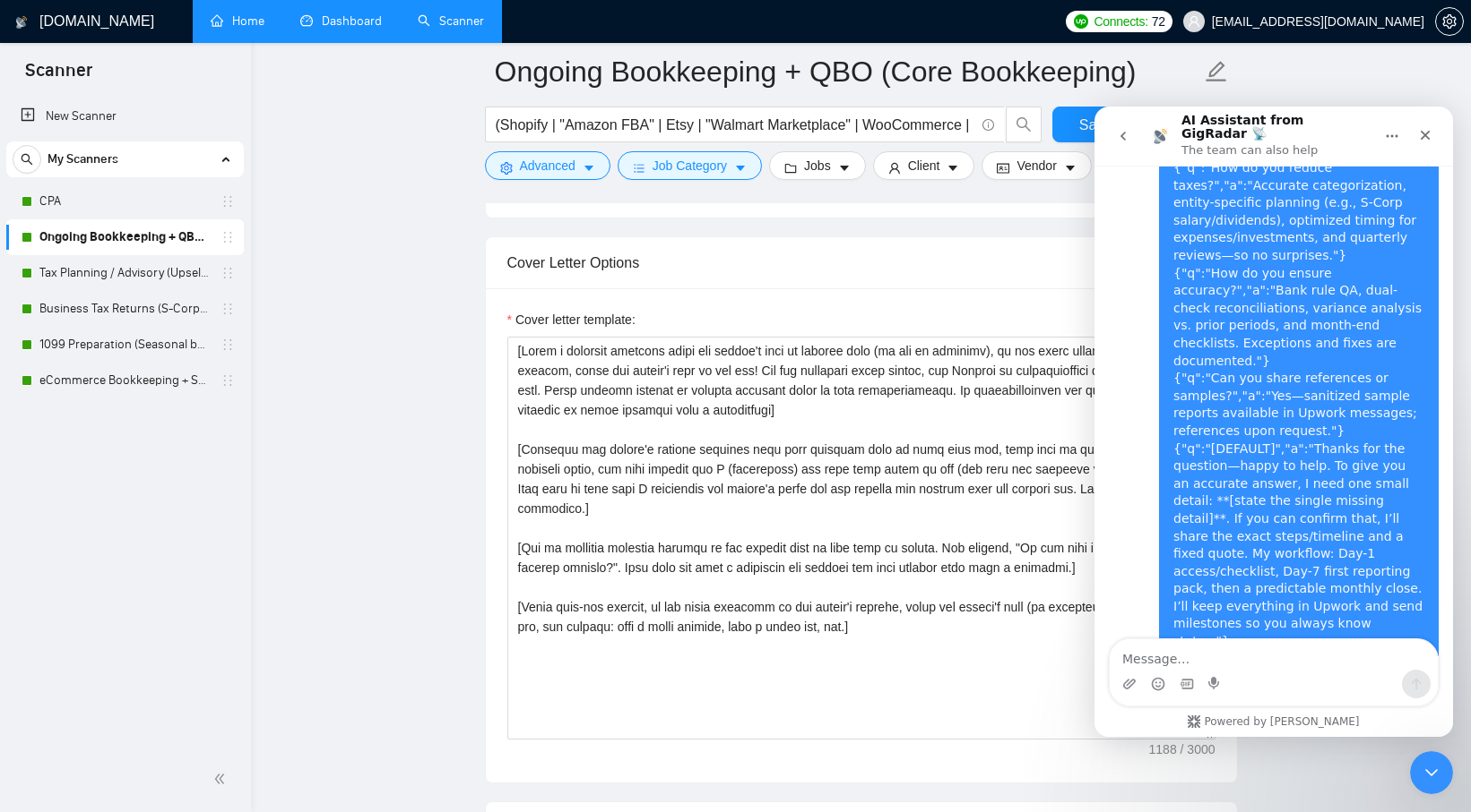
click at [1226, 678] on div "Intercom messenger" at bounding box center [1273, 685] width 328 height 28
click at [1230, 661] on textarea "Message…" at bounding box center [1273, 654] width 328 height 30
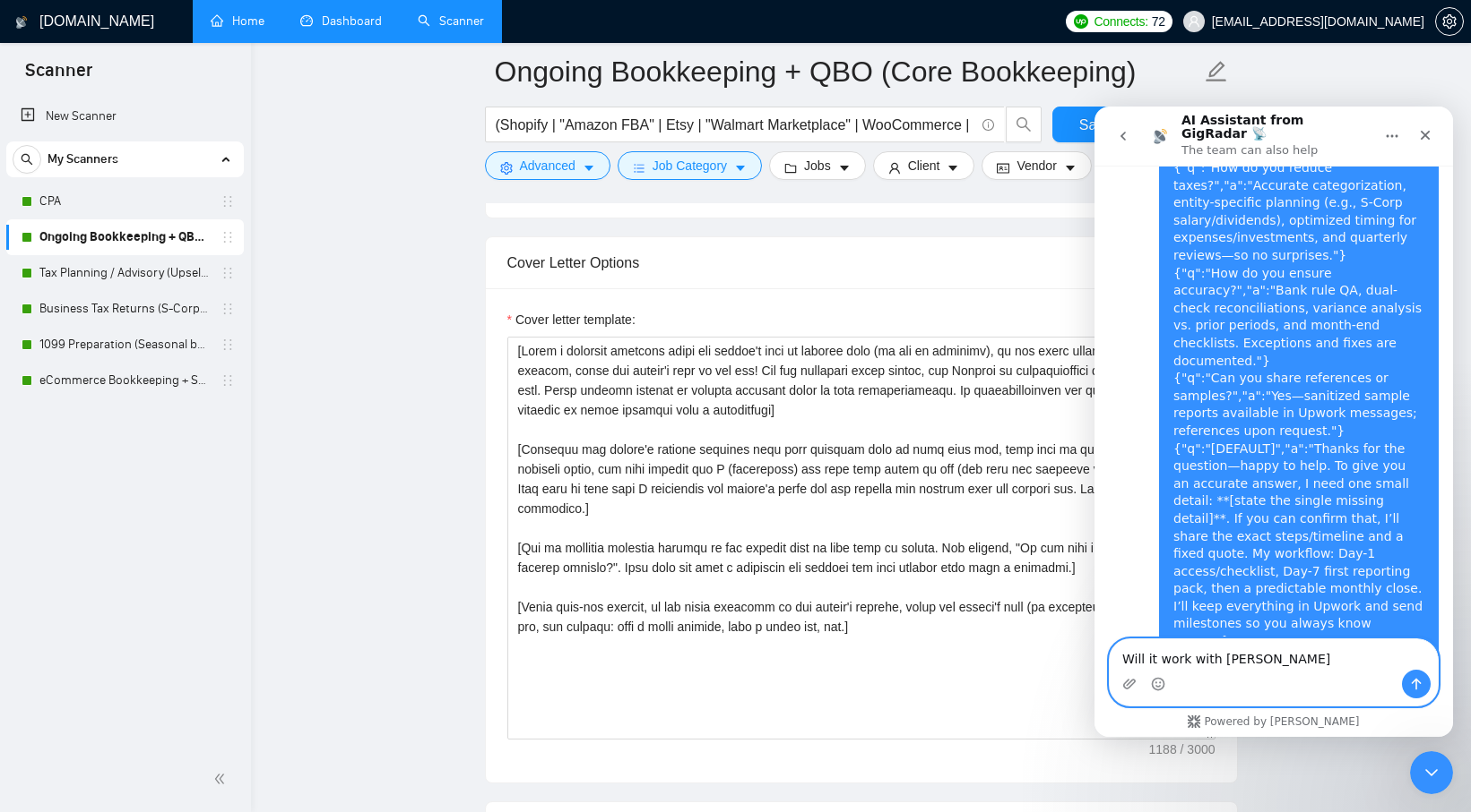
type textarea "Will it work with Sardar AI"
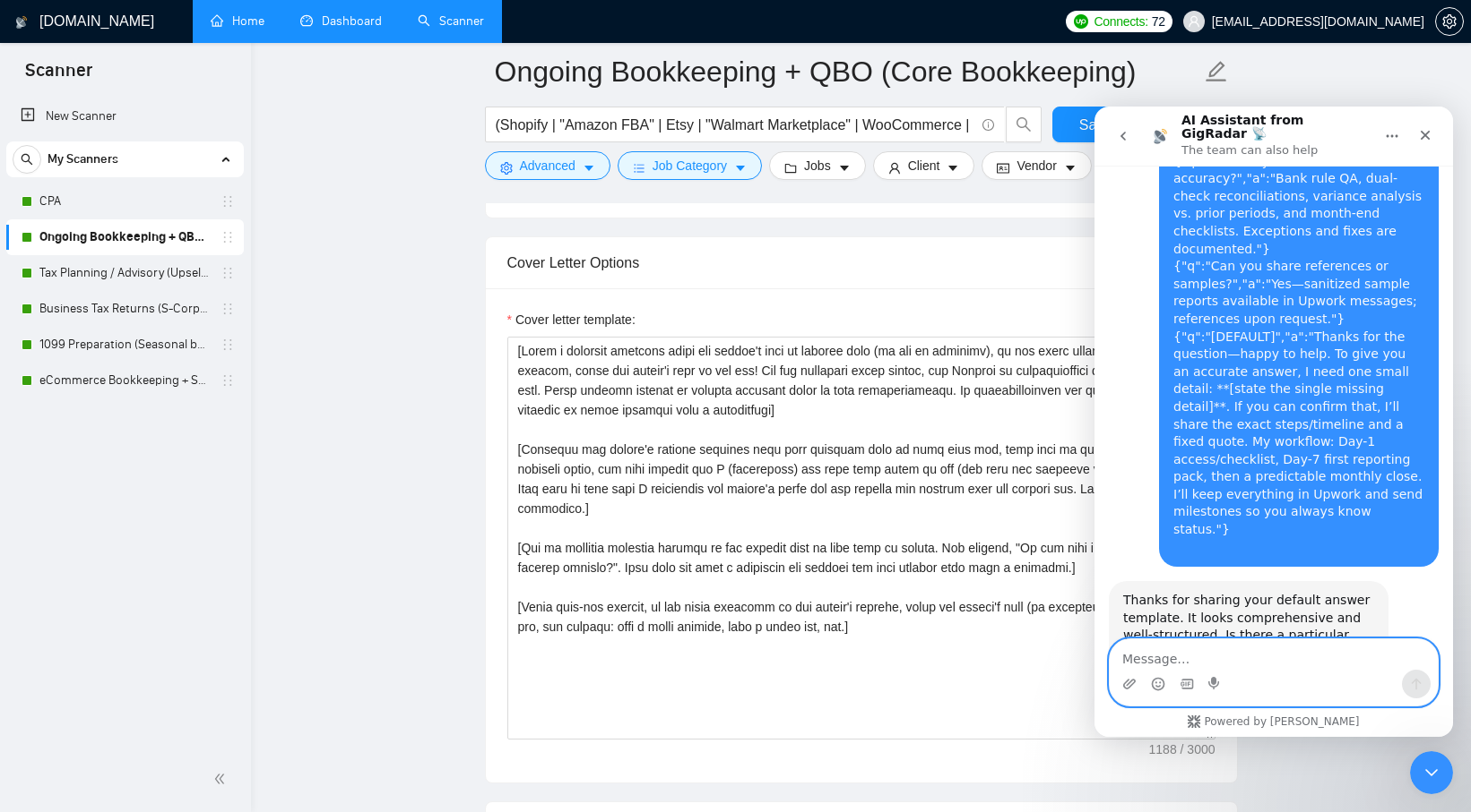
scroll to position [4941, 0]
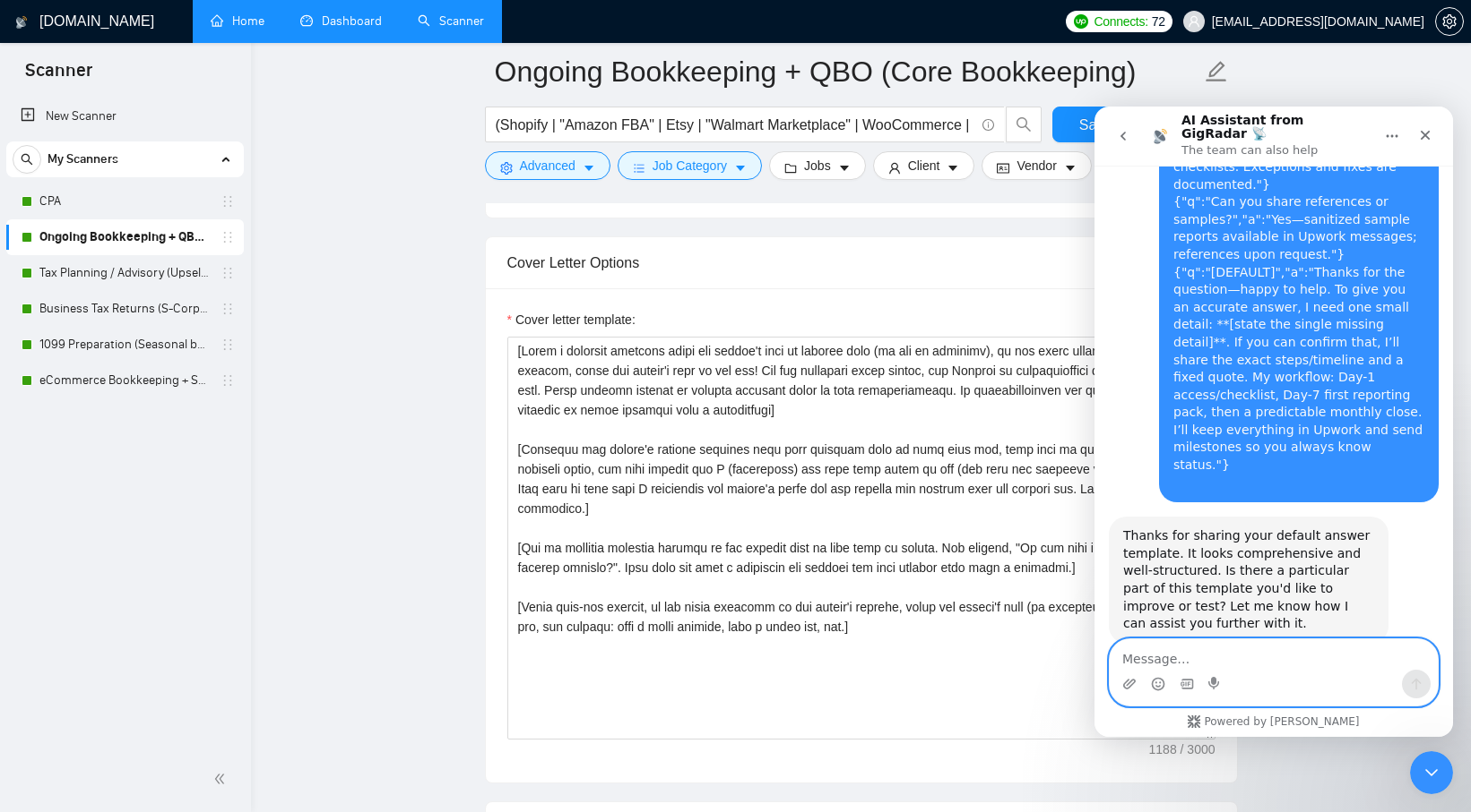
click at [1351, 651] on textarea "Message…" at bounding box center [1273, 654] width 328 height 30
click at [1416, 138] on div "Close" at bounding box center [1425, 135] width 32 height 32
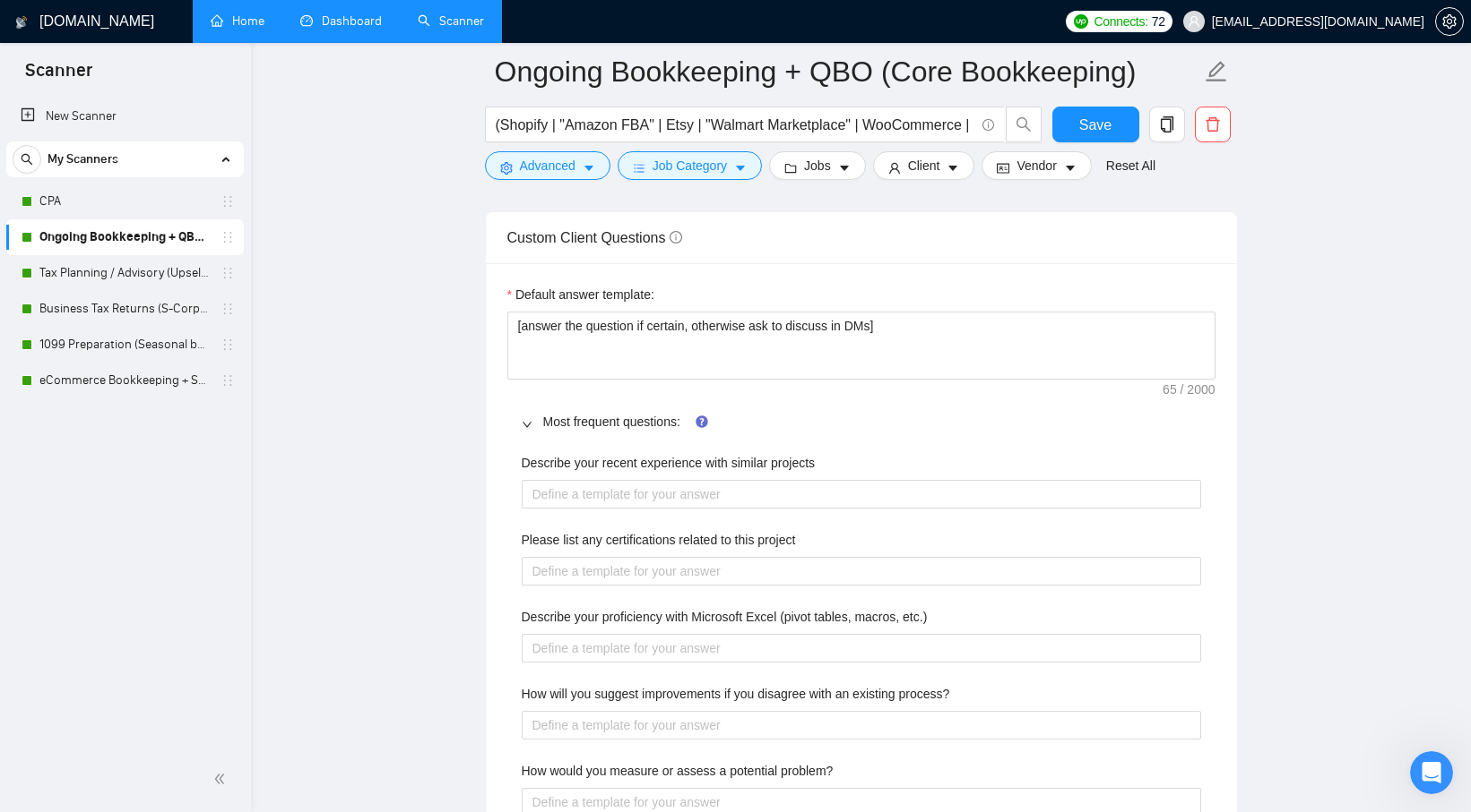
scroll to position [2495, 0]
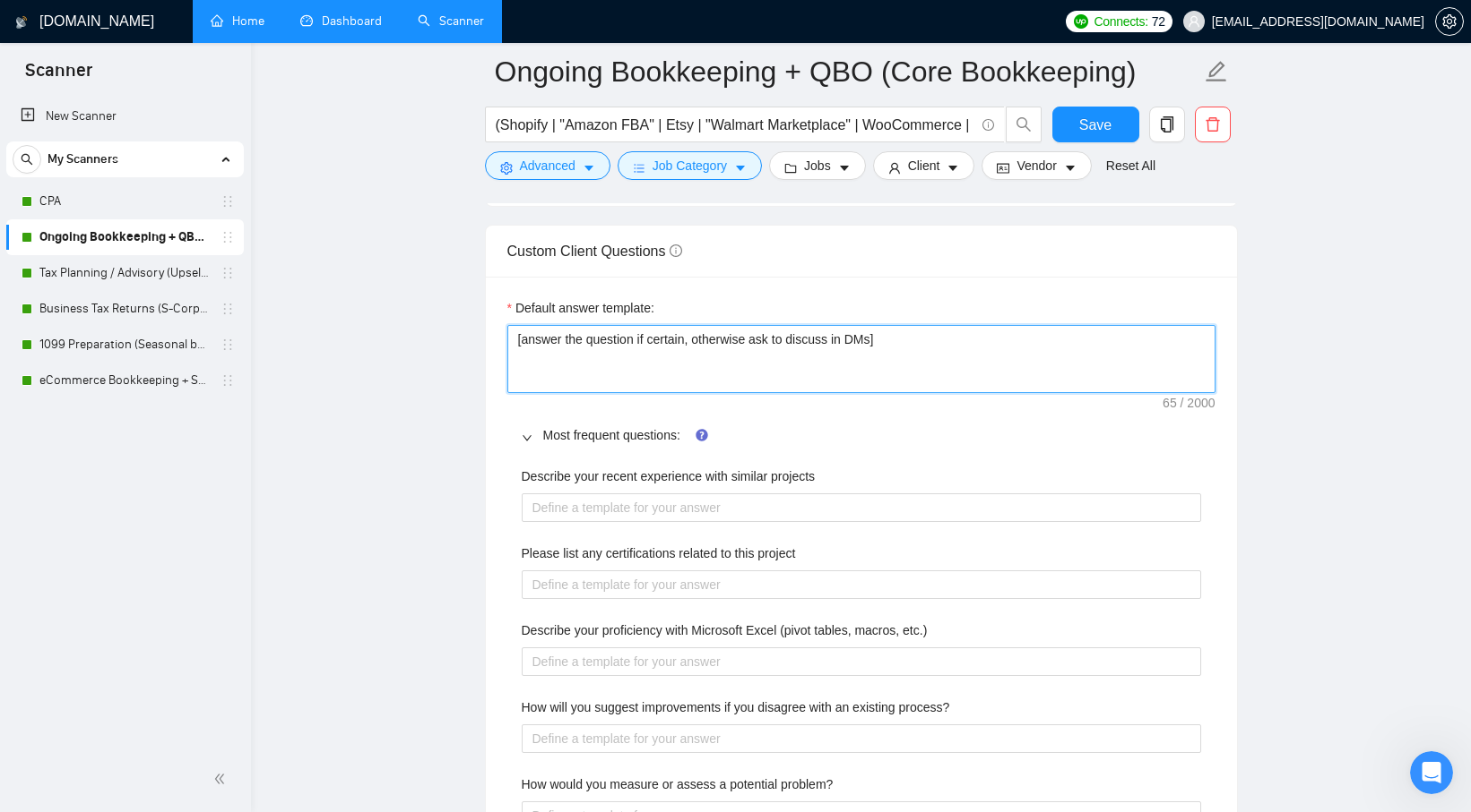
click at [876, 387] on textarea "[answer the question if certain, otherwise ask to discuss in DMs]" at bounding box center [861, 359] width 708 height 68
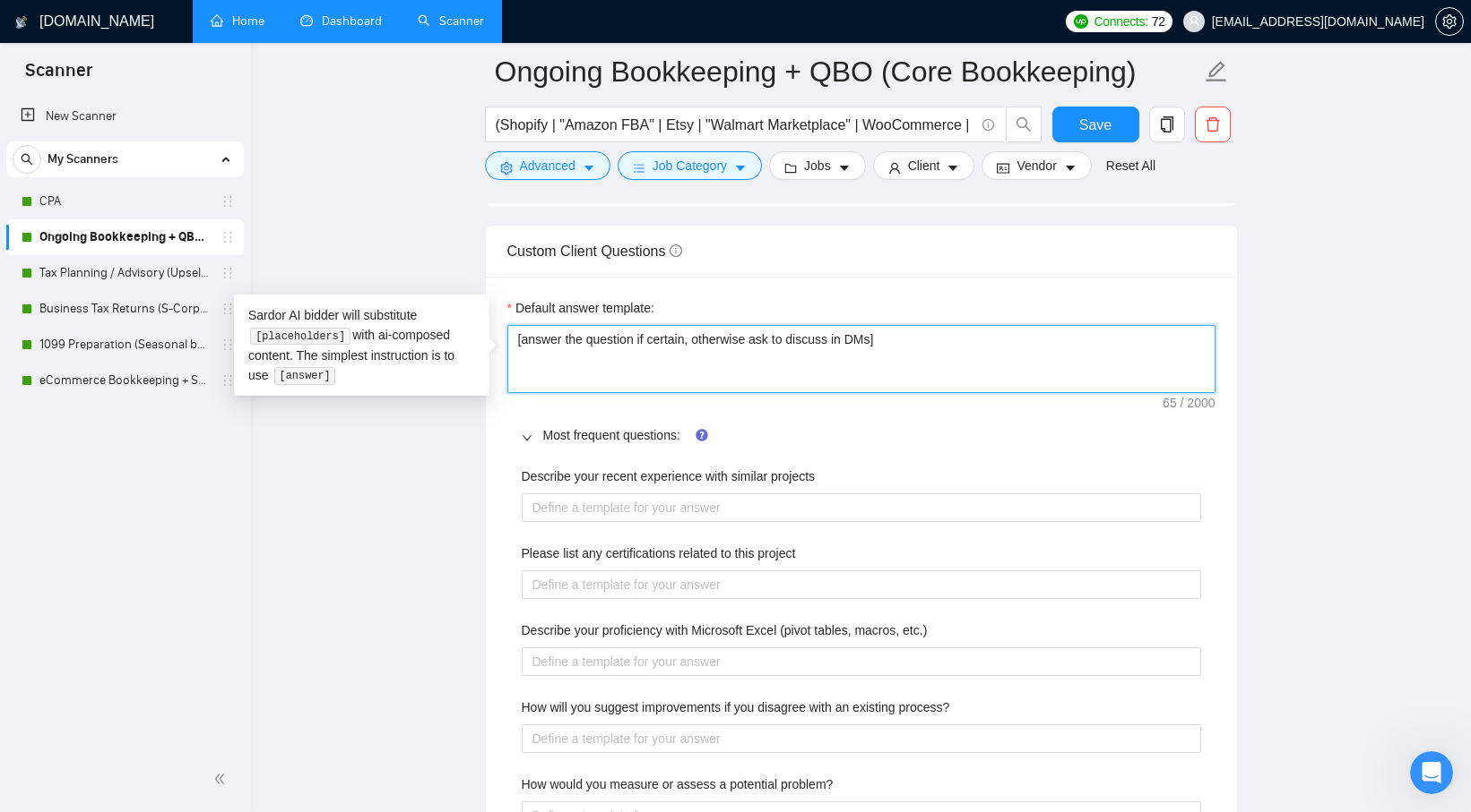
drag, startPoint x: 907, startPoint y: 343, endPoint x: 443, endPoint y: 343, distance: 464.0
paste textarea "{"q":"What services do you provide?","a":"Core bookkeeping (bank/CC reconciliat…"
type textarea "{"q":"What services do you provide?","a":"Core bookkeeping (bank/CC reconciliat…"
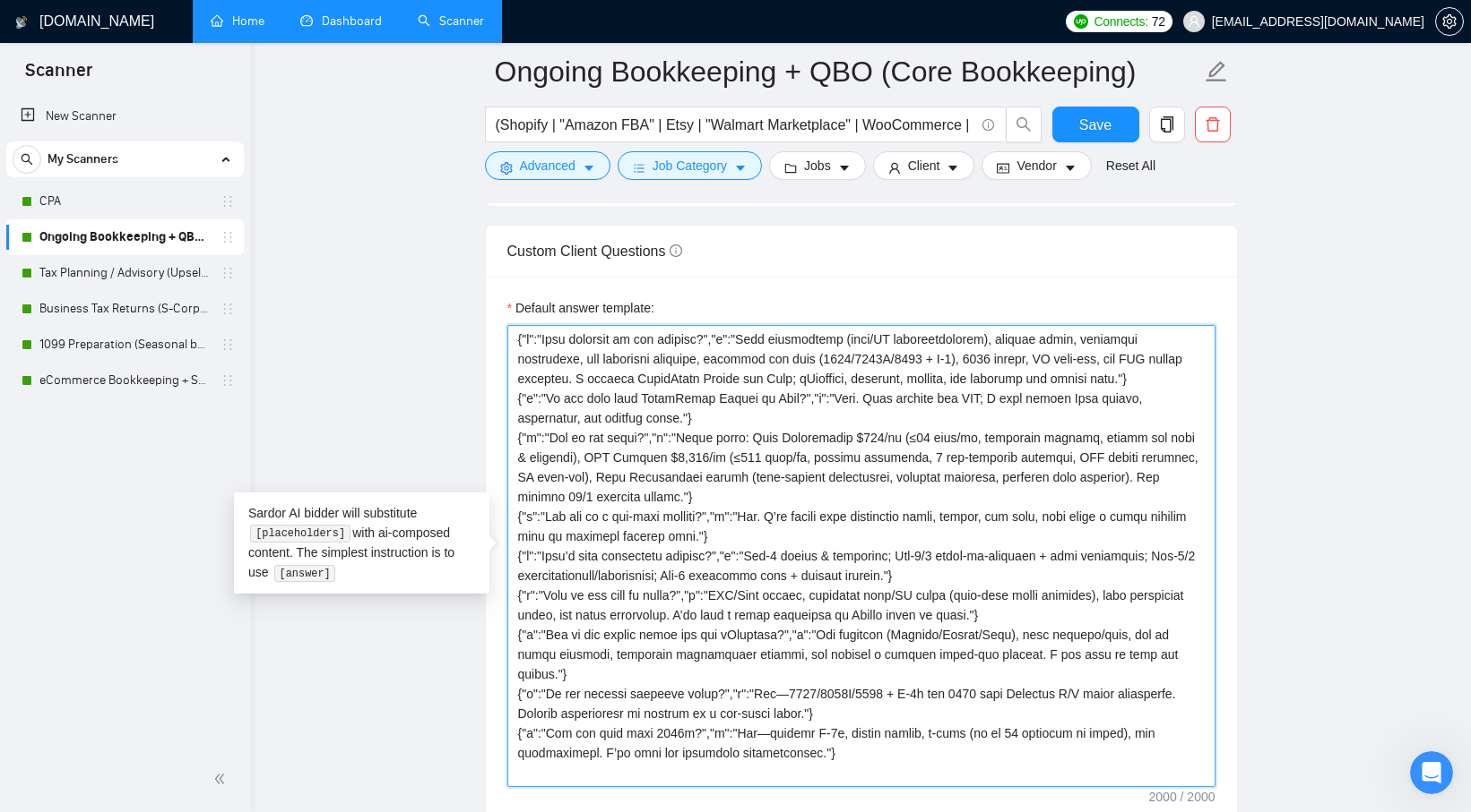
type textarea "{"q":"What services do you provide?","a":"Core bookkeeping (bank/CC reconciliat…"
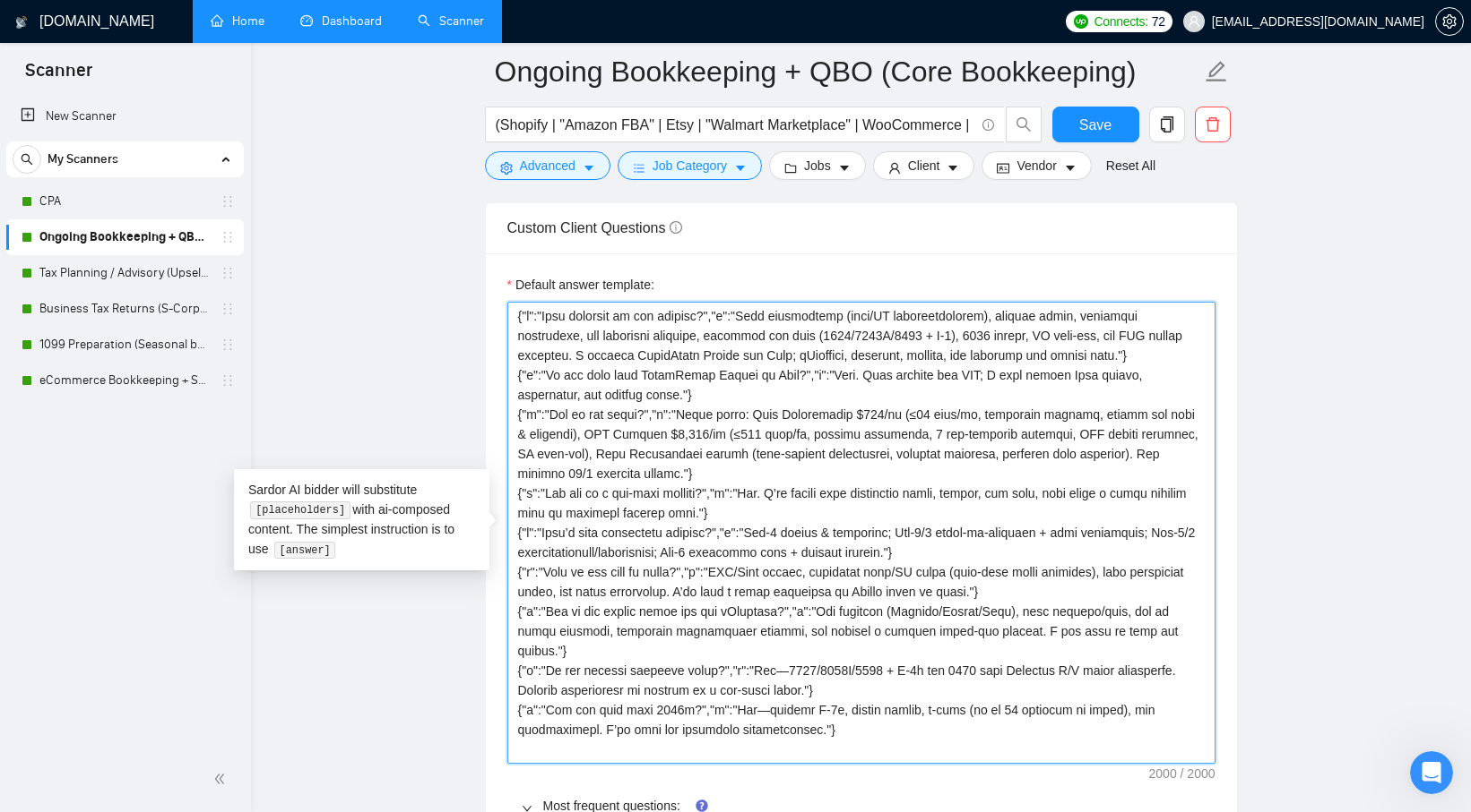
drag, startPoint x: 842, startPoint y: 732, endPoint x: 402, endPoint y: 219, distance: 675.8
click at [402, 219] on main "Ongoing Bookkeeping + QBO (Core Bookkeeping) (Shopify | "Amazon FBA" | Etsy | "…" at bounding box center [861, 484] width 1162 height 5861
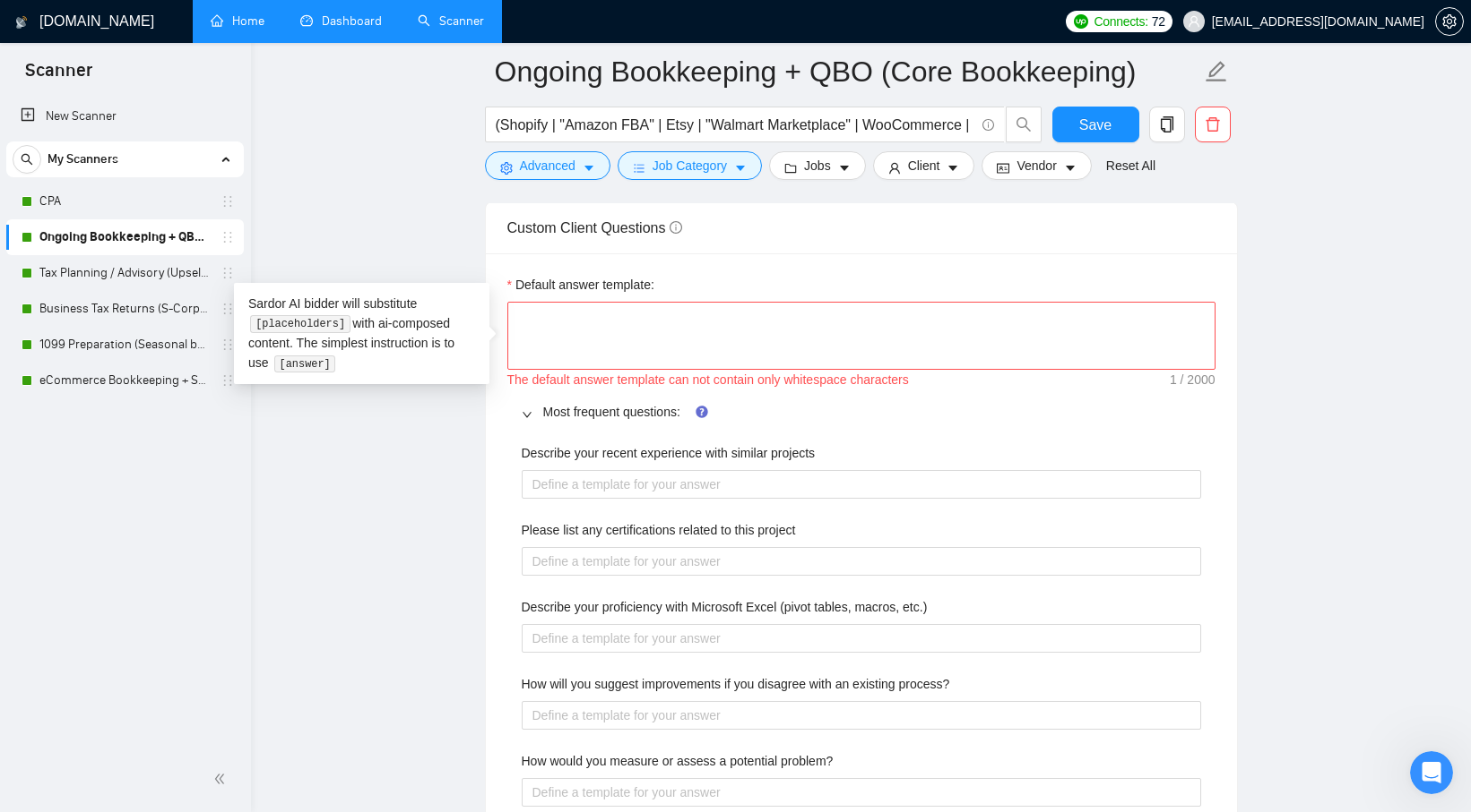
click at [438, 482] on main "Ongoing Bookkeeping + QBO (Core Bookkeeping) (Shopify | "Amazon FBA" | Etsy | "…" at bounding box center [861, 288] width 1162 height 5467
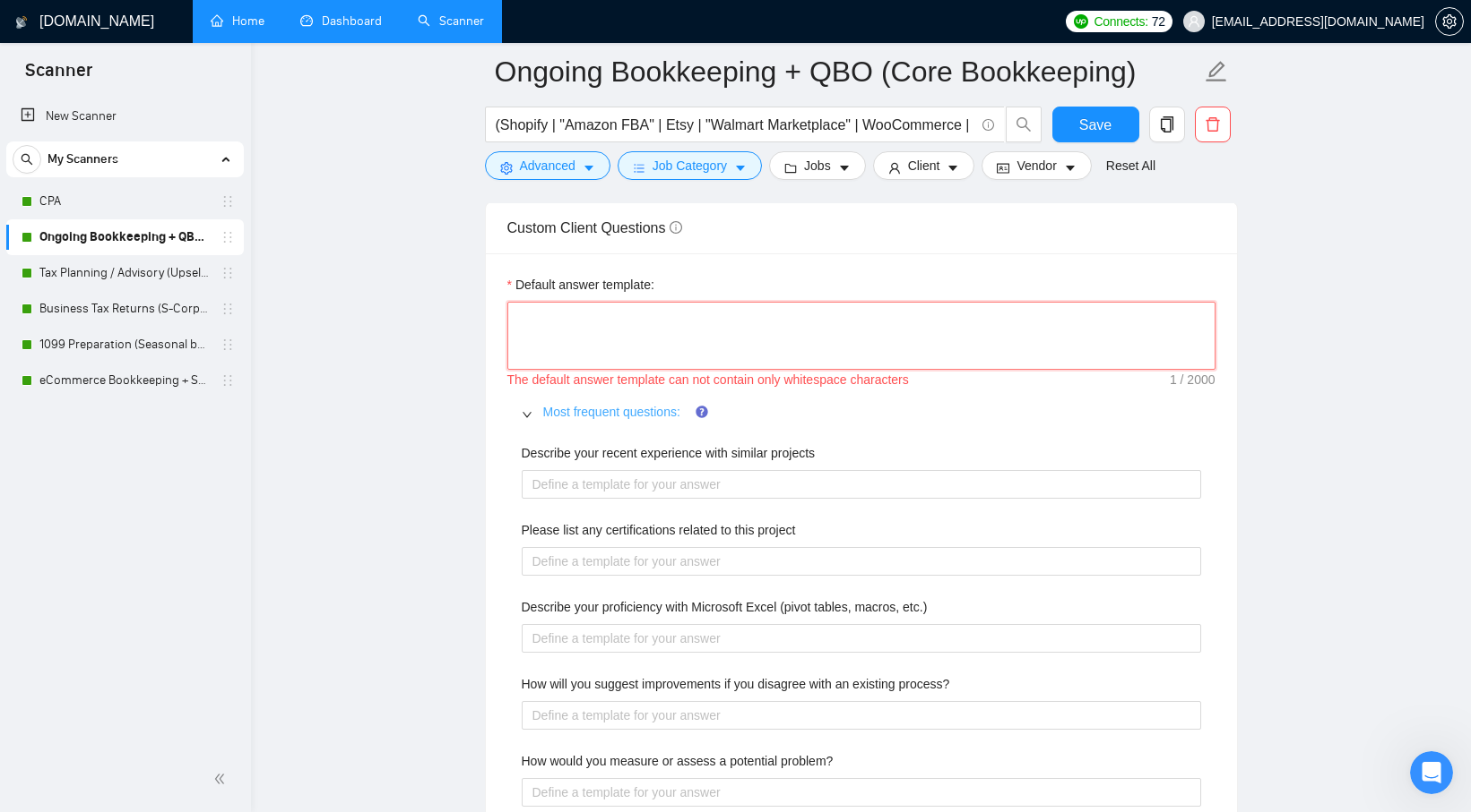
type textarea "{"q":"What services do you provide?","a":"Core bookkeeping (bank/CC reconciliat…"
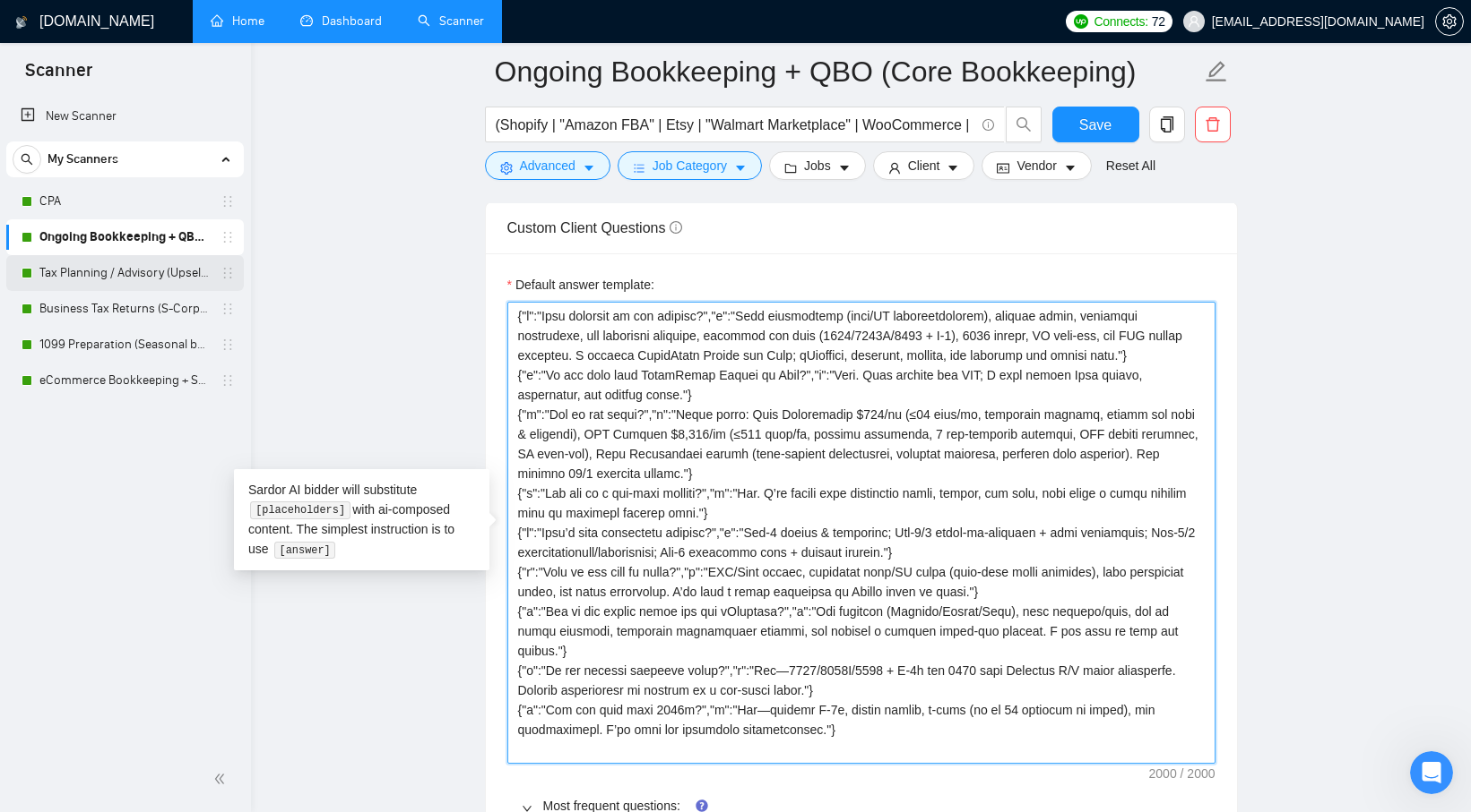
type textarea "{"q":"What services do you provide?","a":"Core bookkeeping (bank/CC reconciliat…"
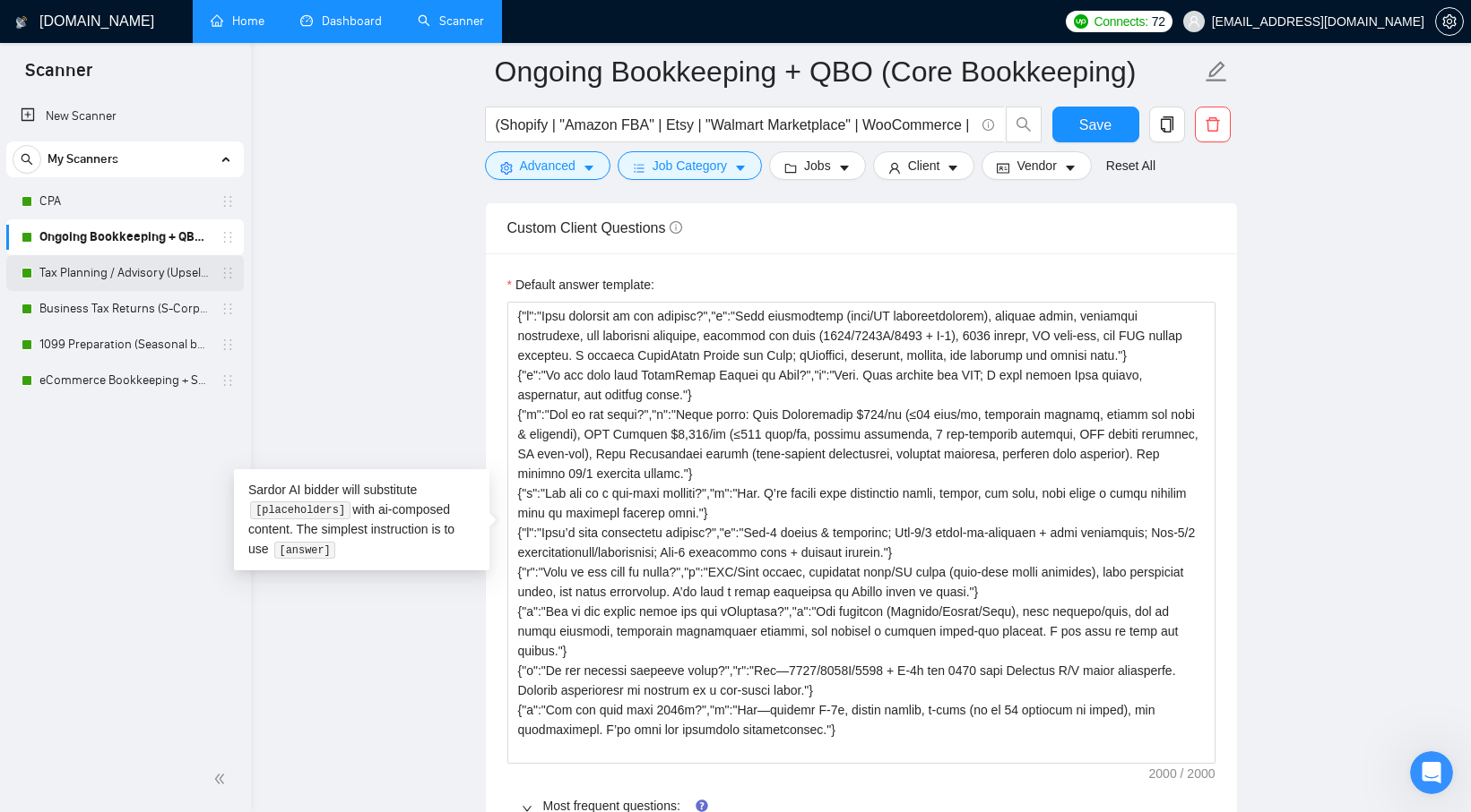
click at [118, 280] on link "Tax Planning / Advisory (Upsell to CPA Support & Peak)" at bounding box center [125, 273] width 170 height 36
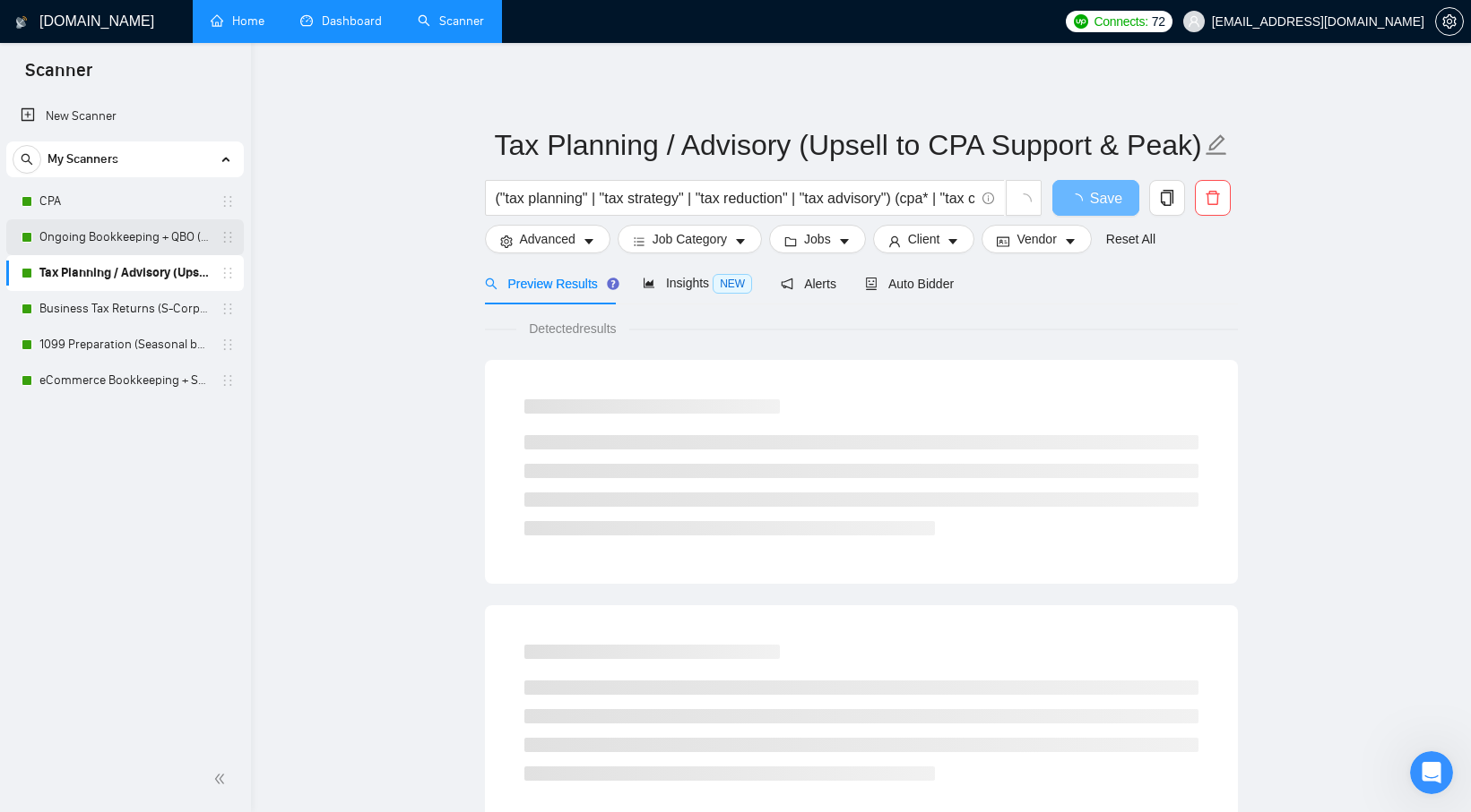
click at [140, 242] on link "Ongoing Bookkeeping + QBO (Core Bookkeeping)" at bounding box center [125, 237] width 170 height 36
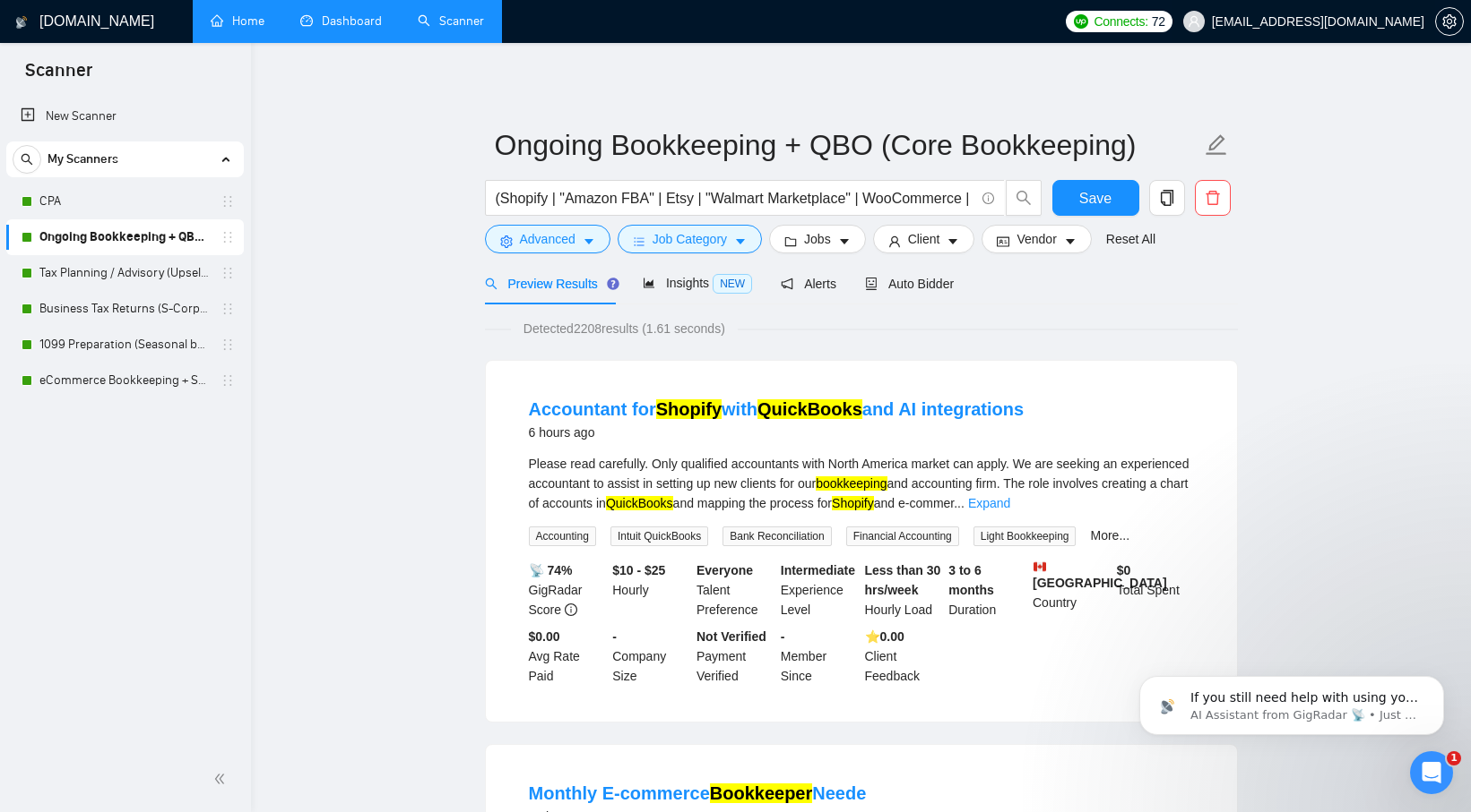
scroll to position [5052, 0]
